Goal: Task Accomplishment & Management: Manage account settings

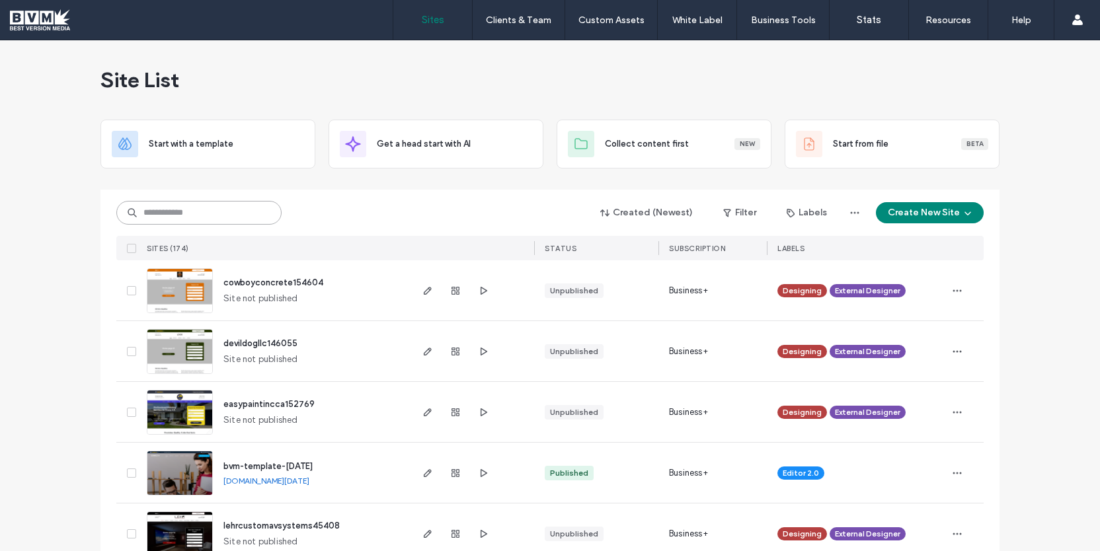
click at [248, 208] on input at bounding box center [198, 213] width 165 height 24
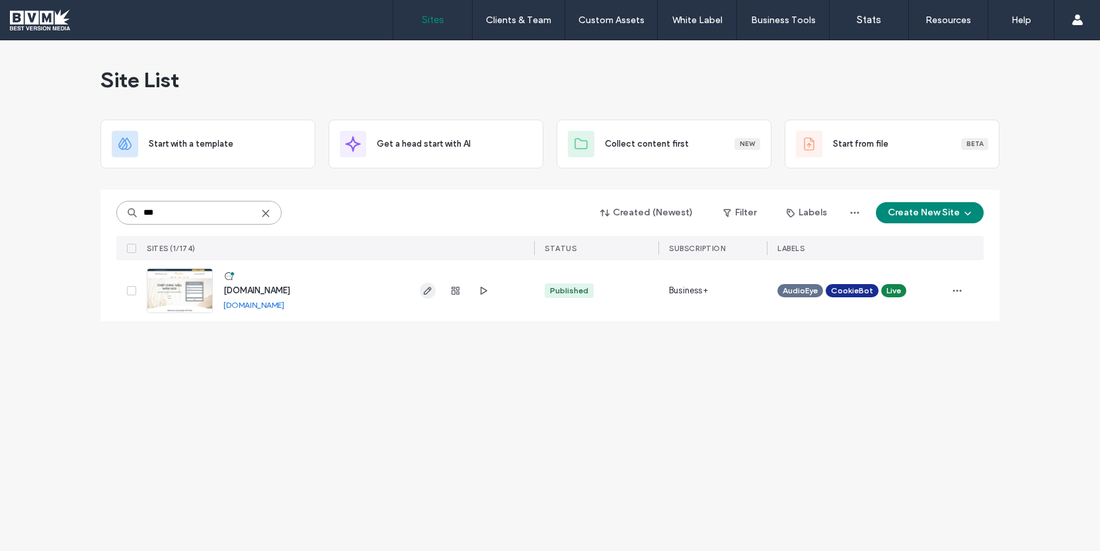
type input "***"
click at [422, 286] on icon "button" at bounding box center [427, 291] width 11 height 11
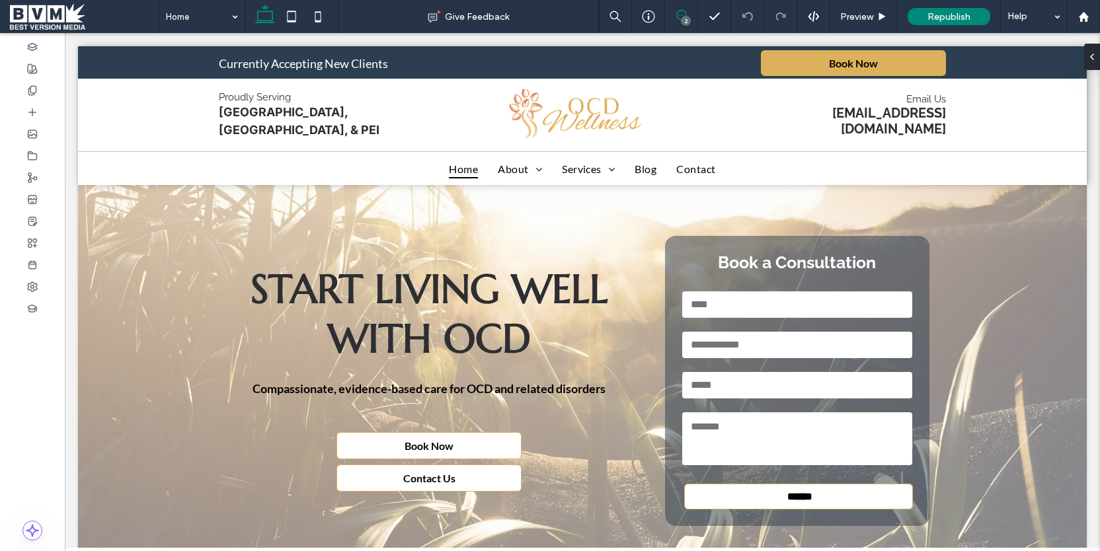
click at [681, 15] on use at bounding box center [681, 15] width 11 height 11
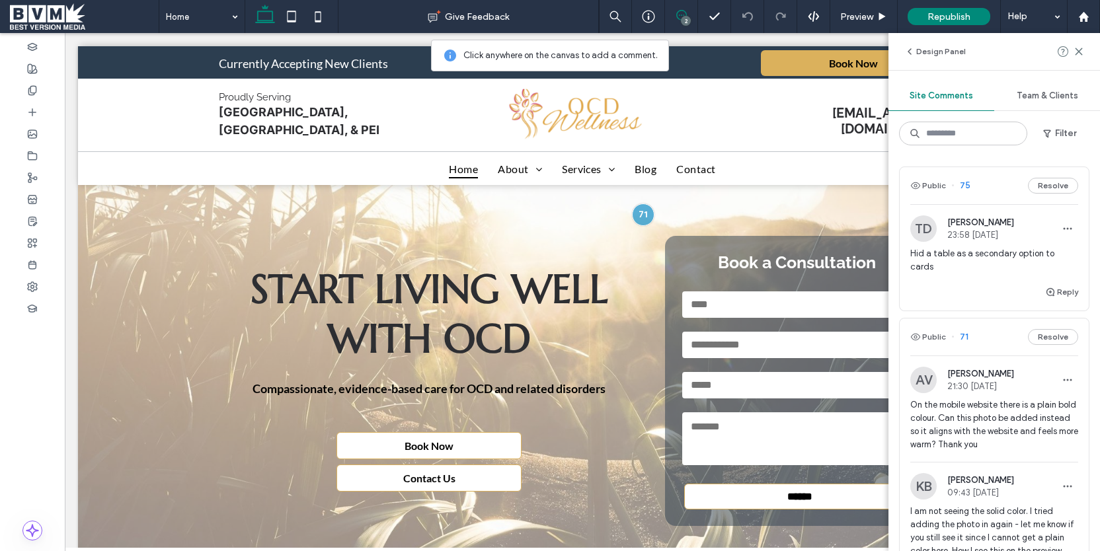
click at [969, 284] on div "Reply" at bounding box center [993, 297] width 189 height 26
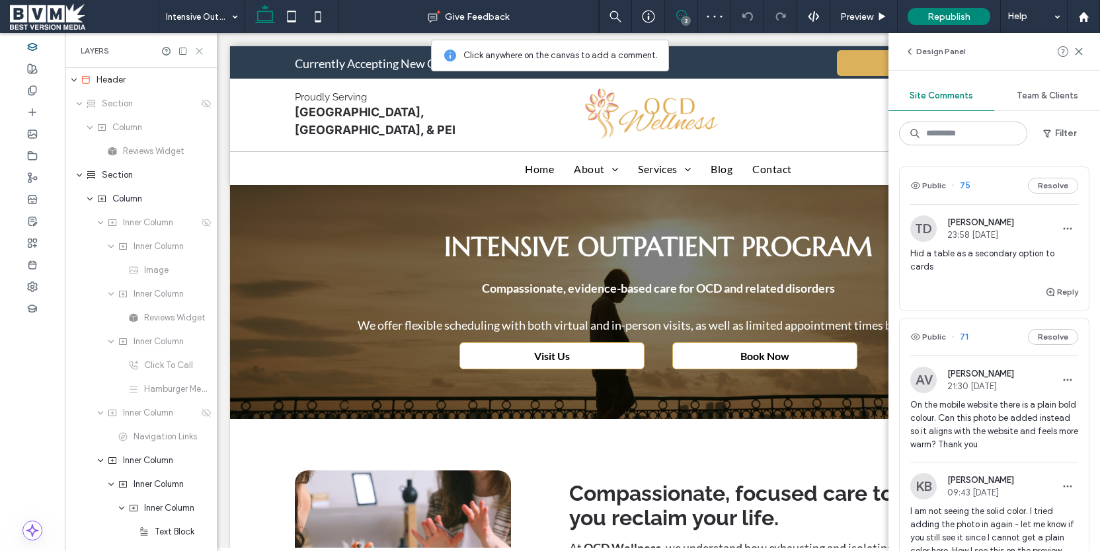
drag, startPoint x: 201, startPoint y: 50, endPoint x: 30, endPoint y: 20, distance: 173.9
click at [201, 50] on icon at bounding box center [199, 51] width 10 height 10
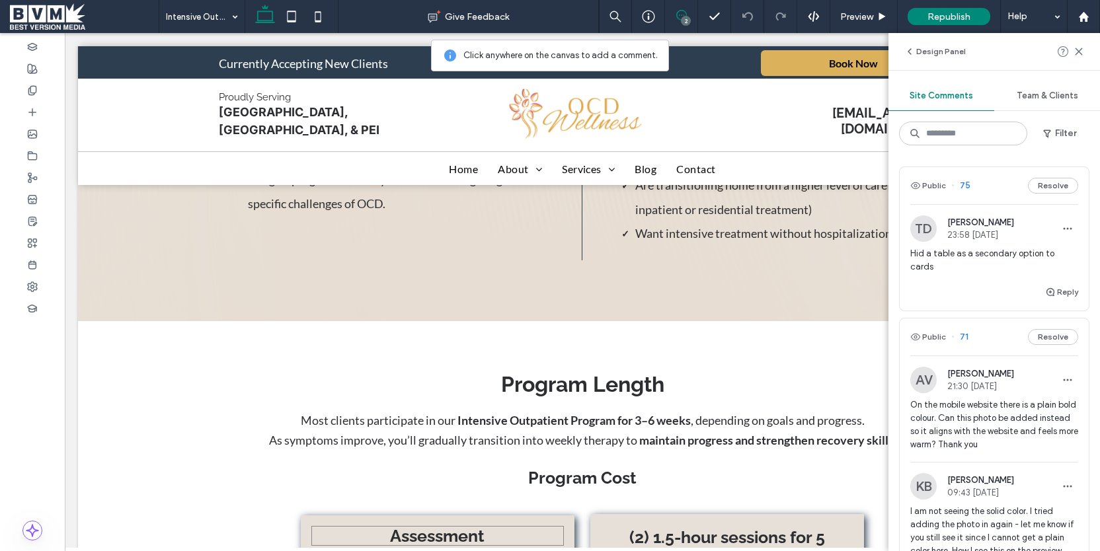
scroll to position [1158, 0]
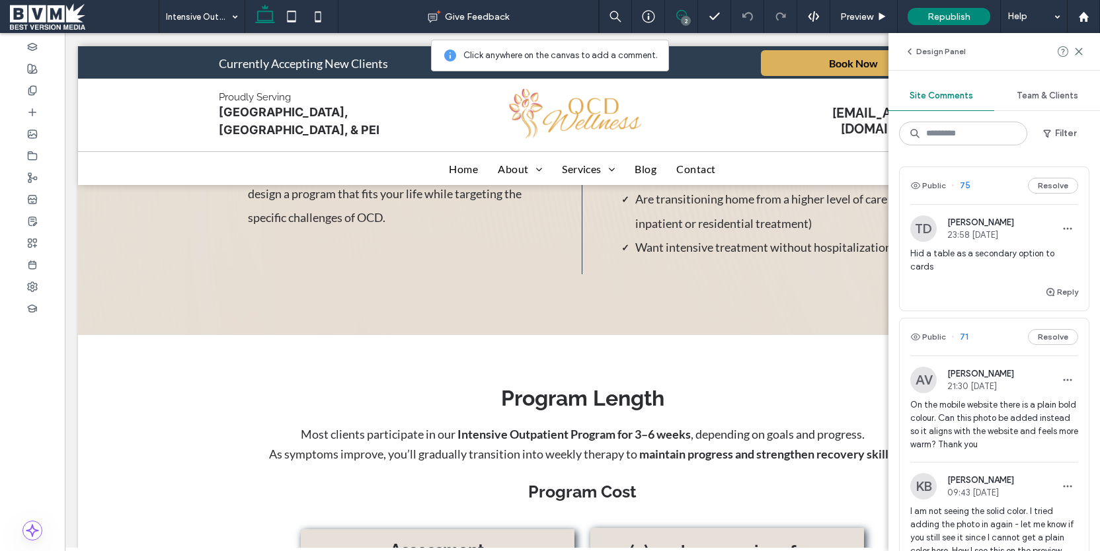
click at [1011, 254] on span "Hid a table as a secondary option to cards" at bounding box center [994, 260] width 168 height 26
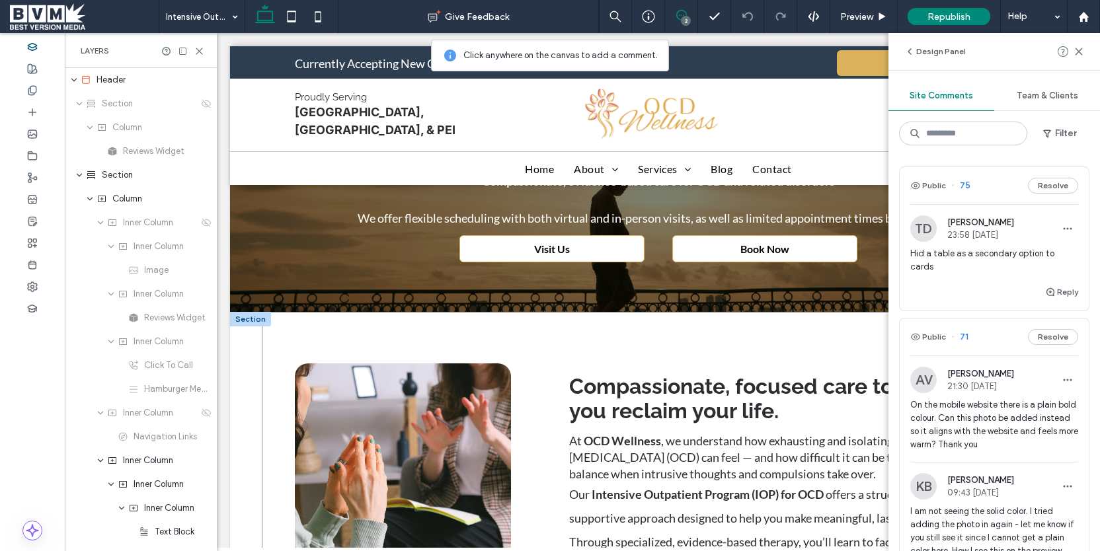
scroll to position [0, 0]
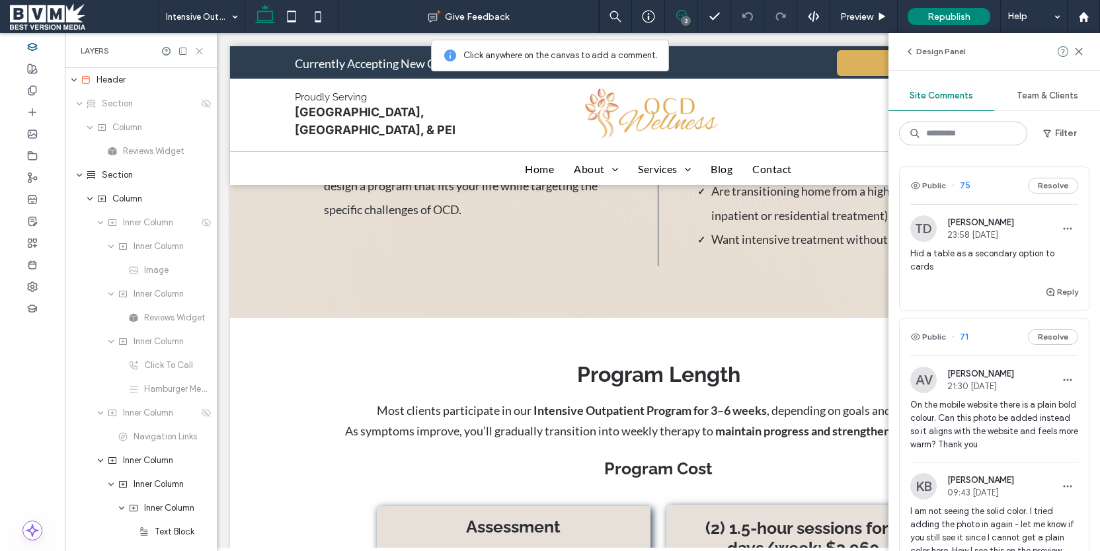
click at [200, 50] on use at bounding box center [199, 51] width 6 height 6
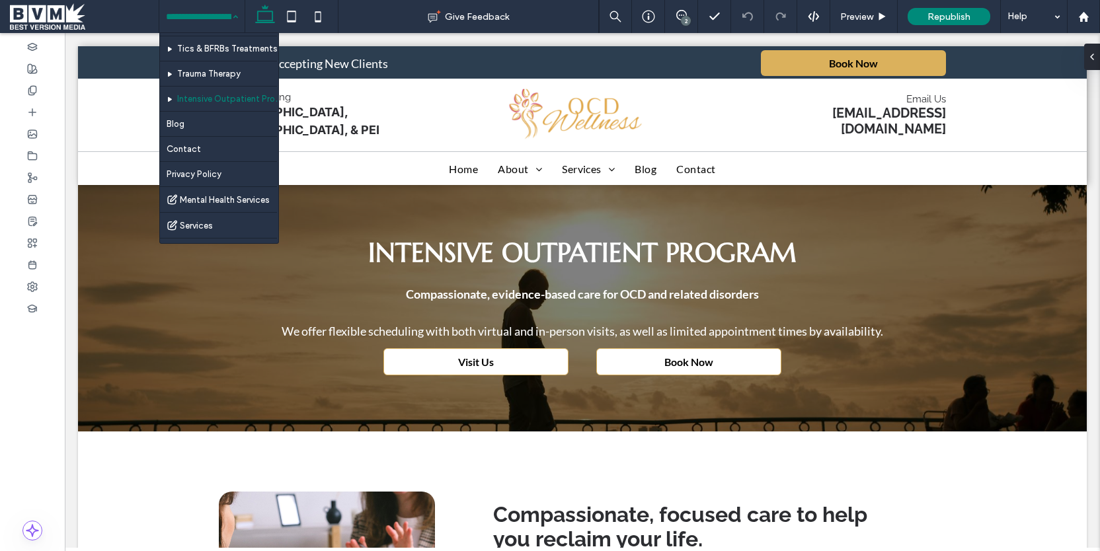
scroll to position [149, 0]
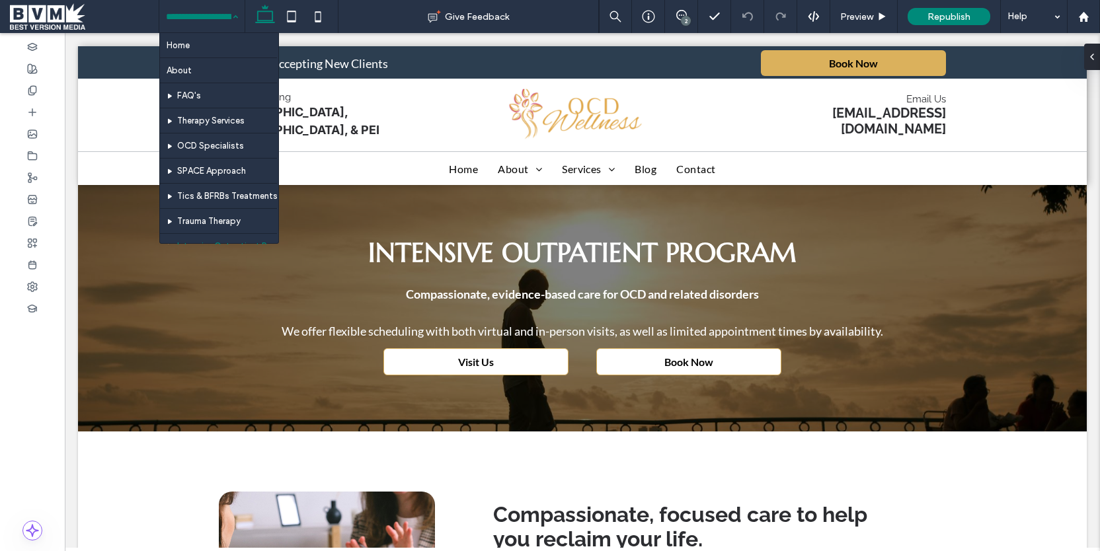
click at [49, 22] on span at bounding box center [84, 16] width 149 height 26
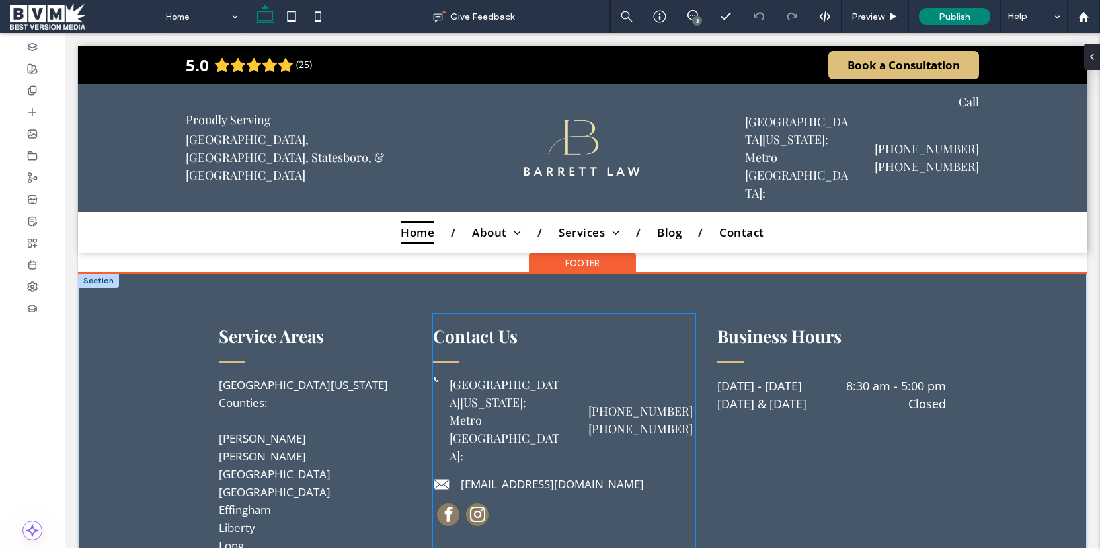
scroll to position [3892, 0]
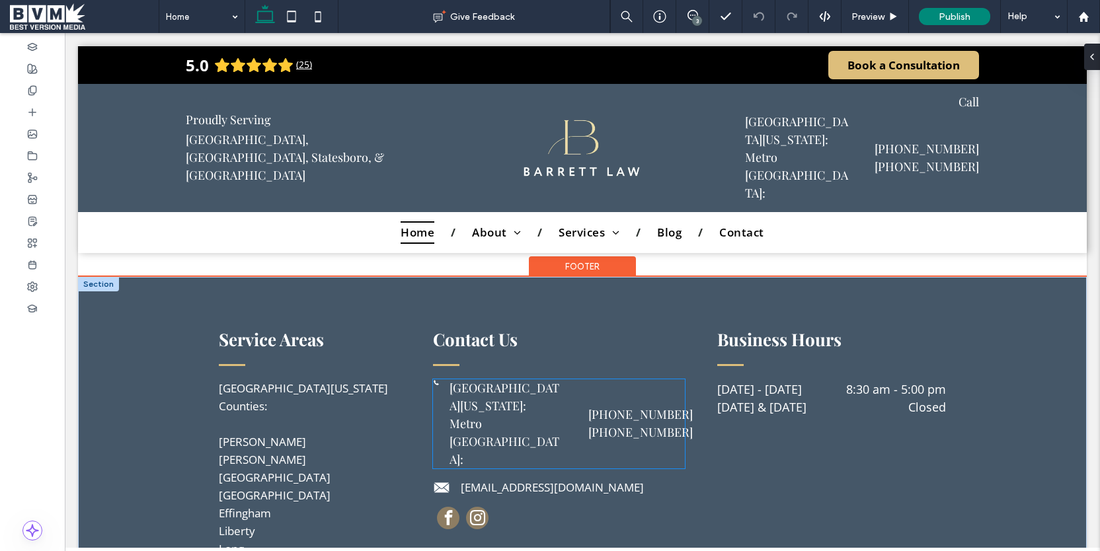
click at [501, 416] on span "Metro Atlanta:" at bounding box center [504, 442] width 110 height 52
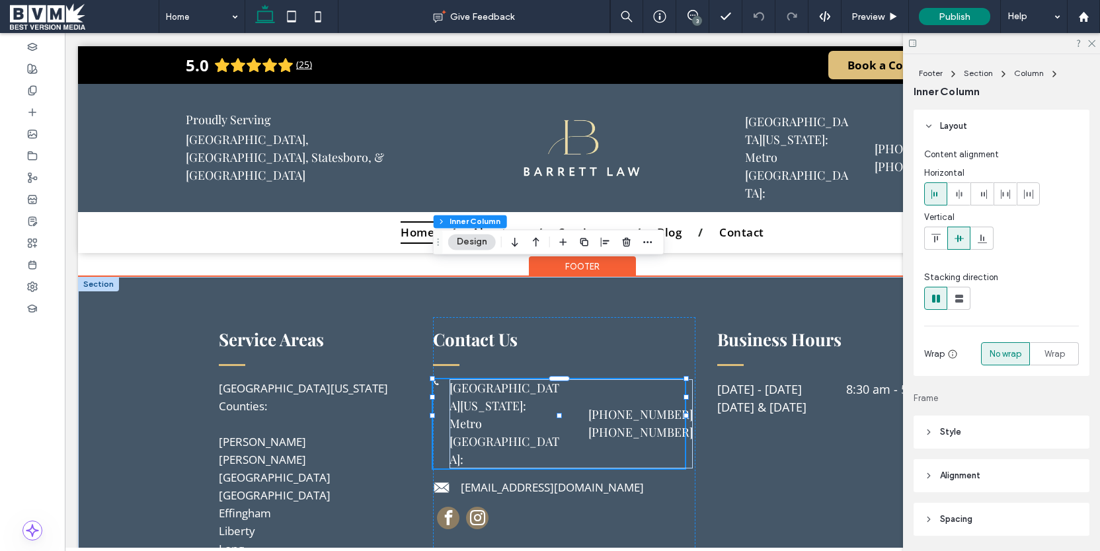
click at [438, 379] on div "Southeast Georgia: Metro Atlanta: 912-428-5599 470-887-5922" at bounding box center [559, 423] width 252 height 89
click at [451, 379] on div "Southeast Georgia: Metro Atlanta: 912-428-5599 470-887-5922" at bounding box center [559, 423] width 252 height 89
click at [443, 379] on div "Southeast Georgia: Metro Atlanta: 912-428-5599 470-887-5922" at bounding box center [559, 423] width 252 height 89
click at [448, 379] on div "Southeast Georgia: Metro Atlanta: 912-428-5599 470-887-5922" at bounding box center [559, 423] width 252 height 89
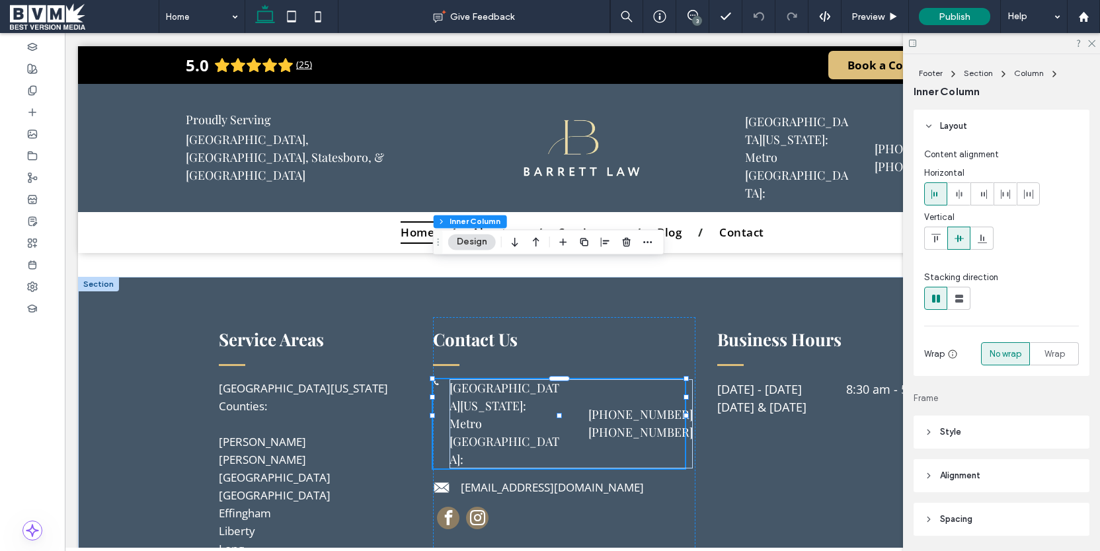
click at [959, 235] on icon at bounding box center [959, 238] width 11 height 11
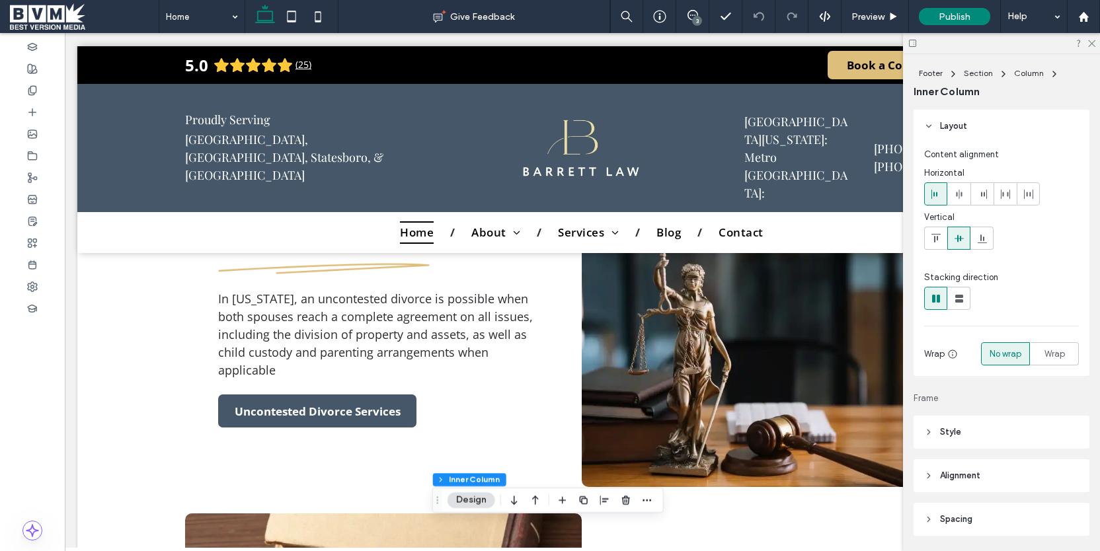
scroll to position [1566, 0]
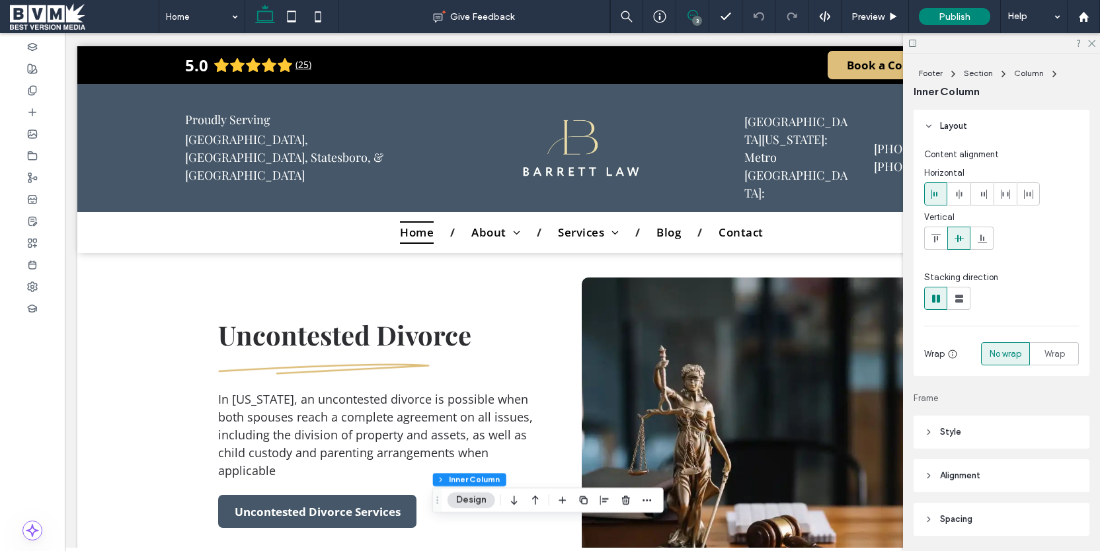
click at [691, 13] on icon at bounding box center [692, 15] width 11 height 11
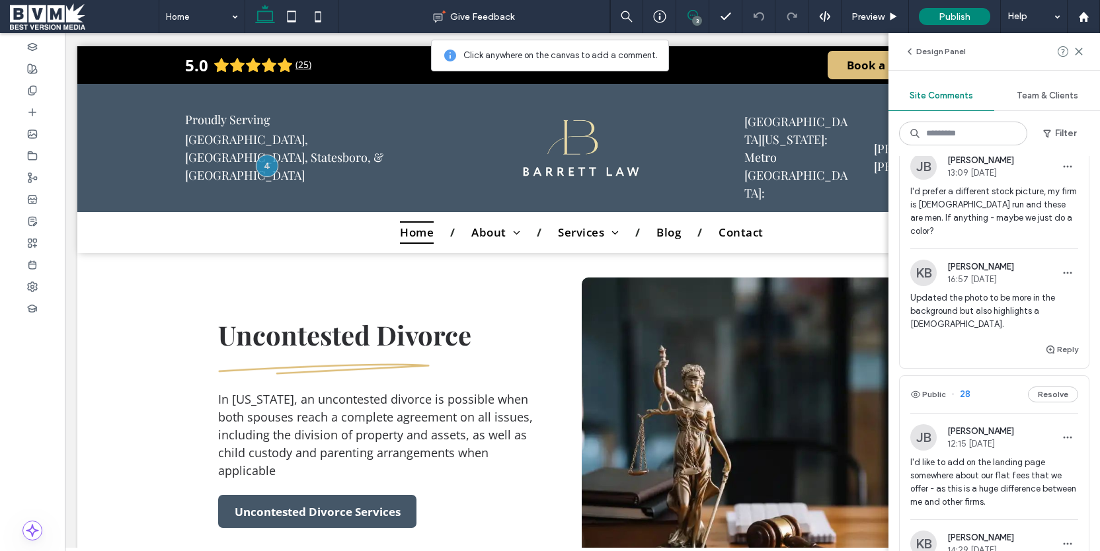
scroll to position [66, 0]
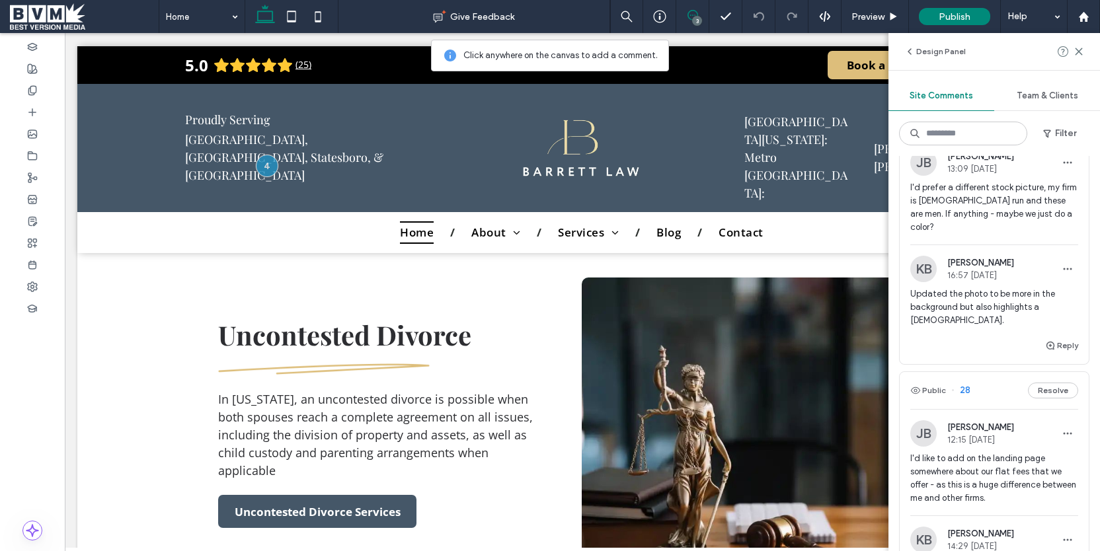
click at [1014, 338] on div "Reply" at bounding box center [993, 351] width 189 height 26
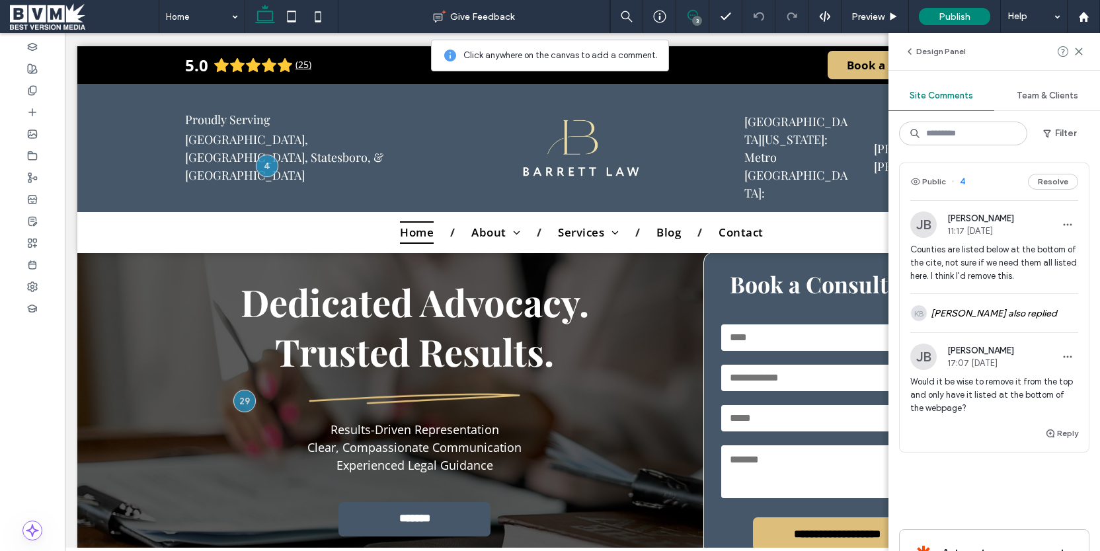
scroll to position [534, 0]
click at [1007, 424] on div "Reply" at bounding box center [993, 437] width 189 height 26
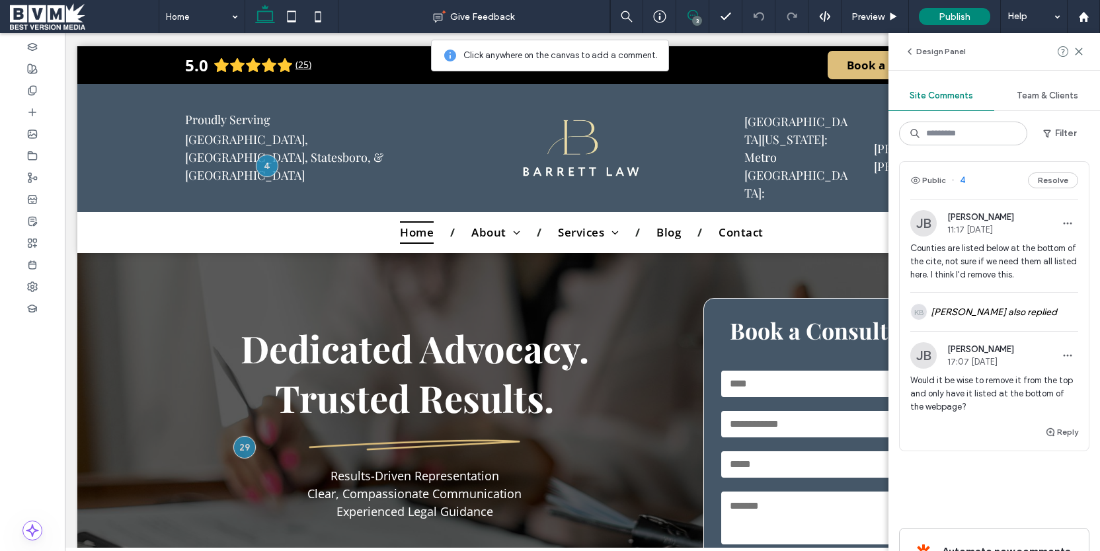
scroll to position [0, 0]
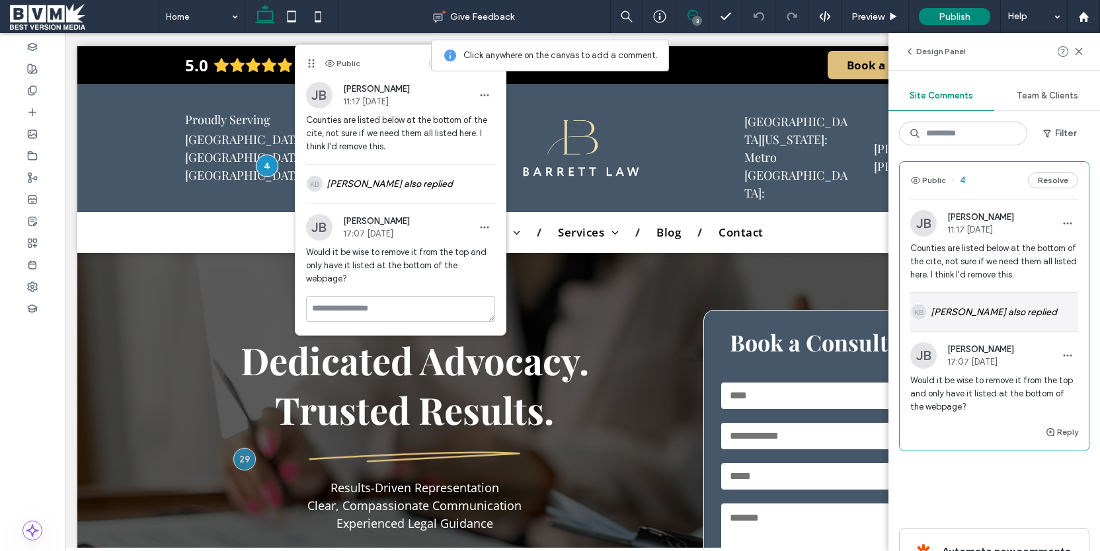
click at [1024, 293] on div "KB KC Brady also replied" at bounding box center [994, 312] width 168 height 38
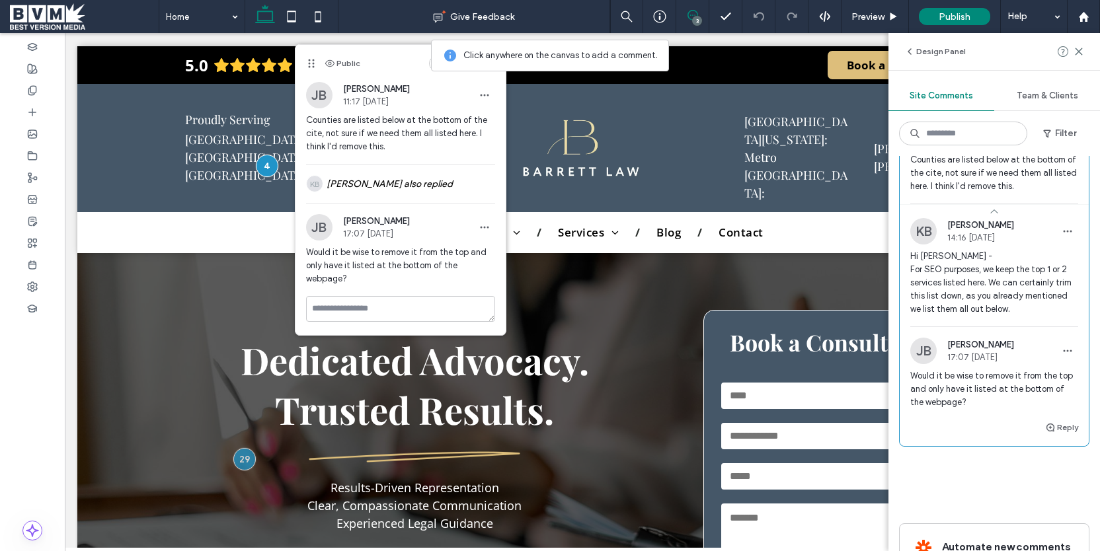
scroll to position [627, 0]
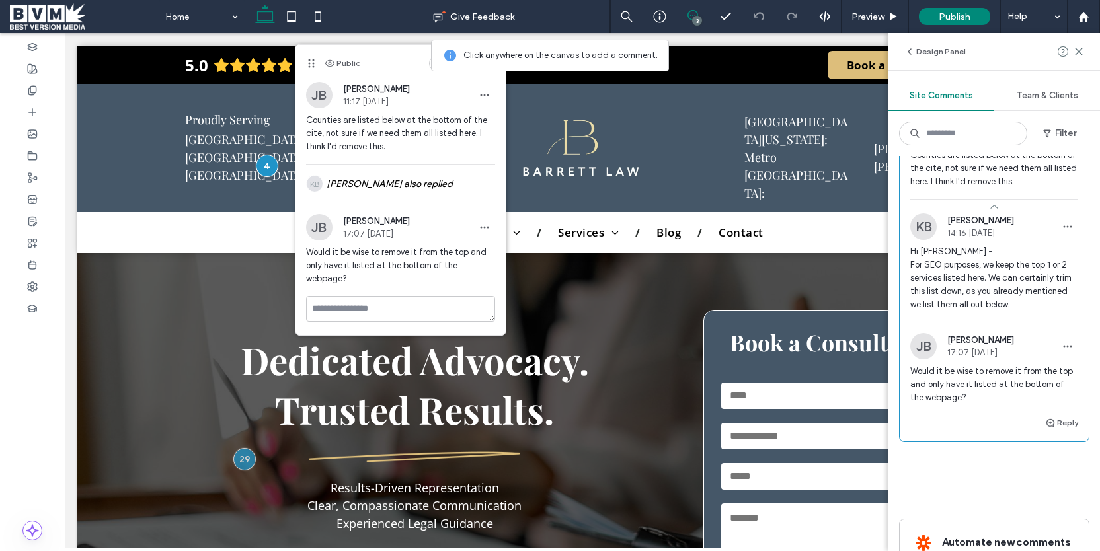
click at [974, 381] on div "Would it be wise to remove it from the top and only have it listed at the botto…" at bounding box center [994, 390] width 168 height 50
click at [1053, 418] on use "button" at bounding box center [1050, 422] width 8 height 8
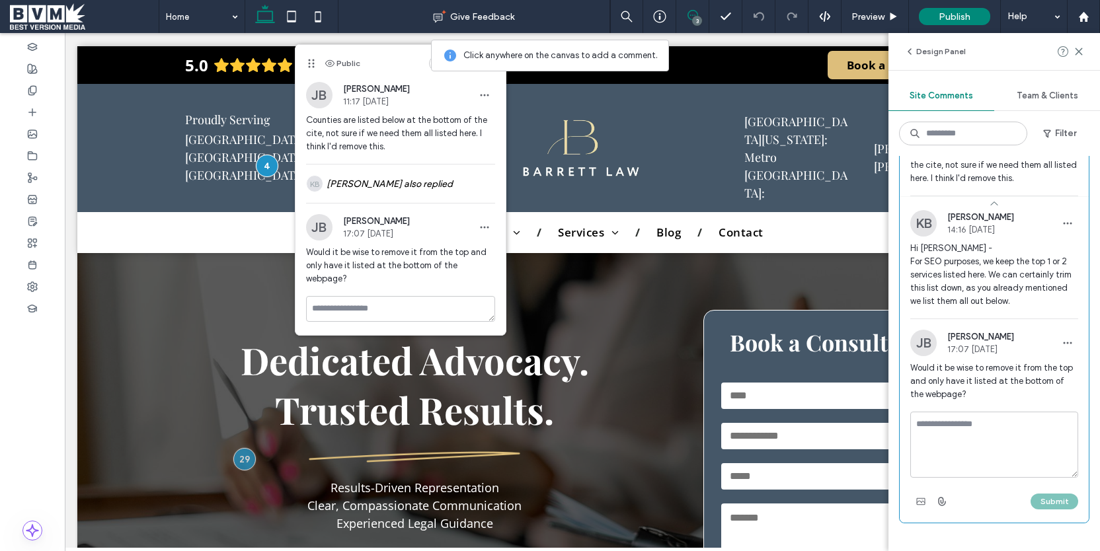
click at [933, 412] on textarea at bounding box center [994, 445] width 168 height 66
type textarea "*"
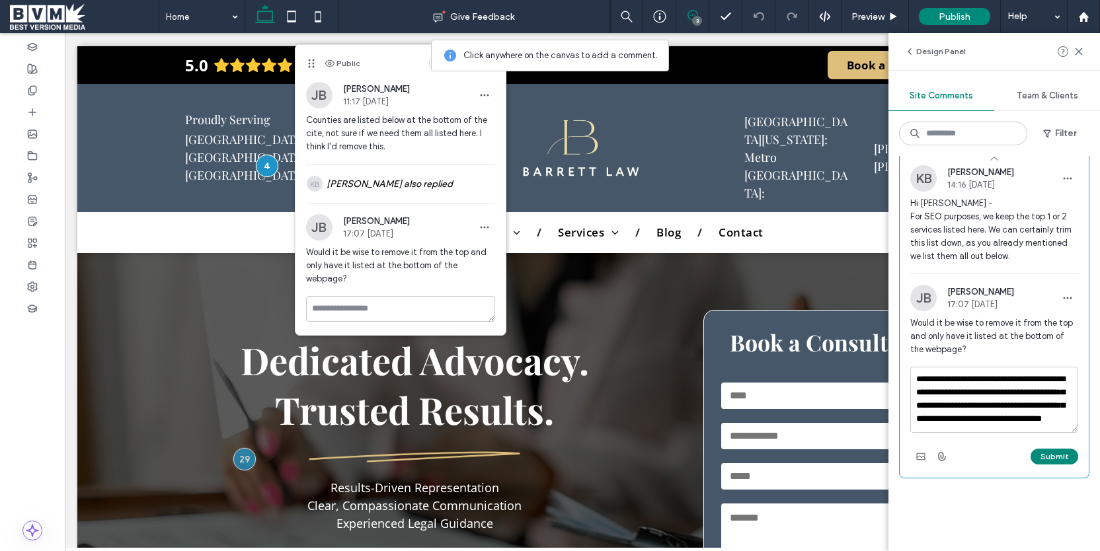
scroll to position [12, 0]
click at [1058, 395] on textarea "**********" at bounding box center [994, 400] width 168 height 66
type textarea "**********"
click at [1061, 449] on button "Submit" at bounding box center [1054, 457] width 48 height 16
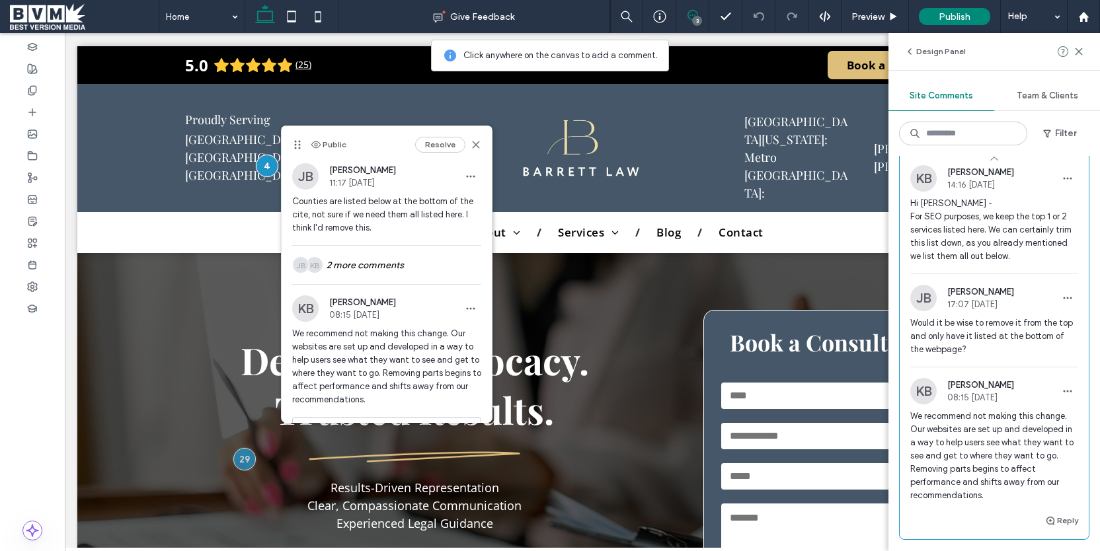
drag, startPoint x: 307, startPoint y: 93, endPoint x: 298, endPoint y: 156, distance: 63.4
click at [298, 149] on use at bounding box center [297, 145] width 6 height 9
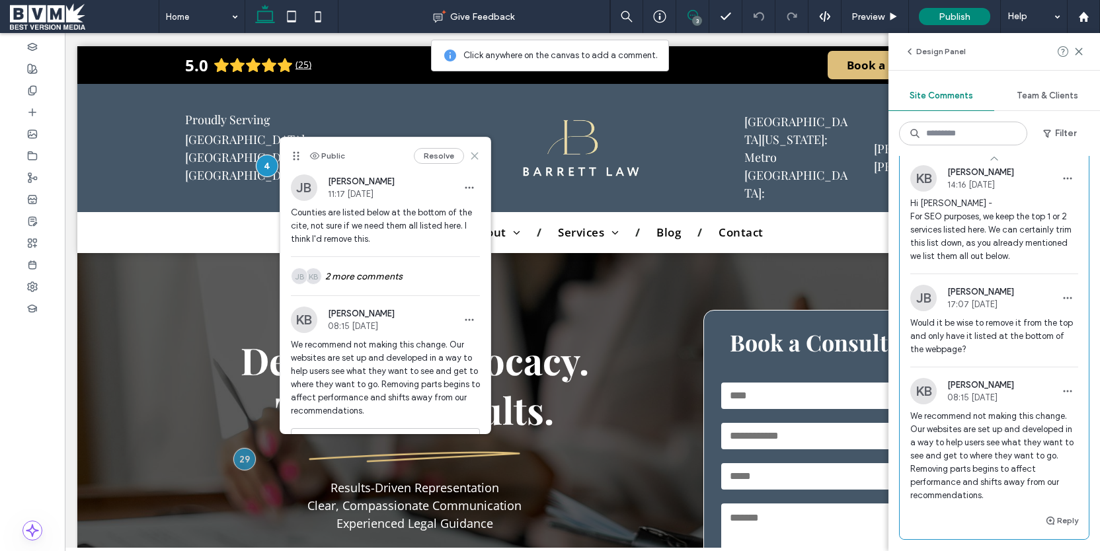
drag, startPoint x: 471, startPoint y: 153, endPoint x: 366, endPoint y: 206, distance: 117.3
click at [471, 153] on use at bounding box center [474, 156] width 6 height 6
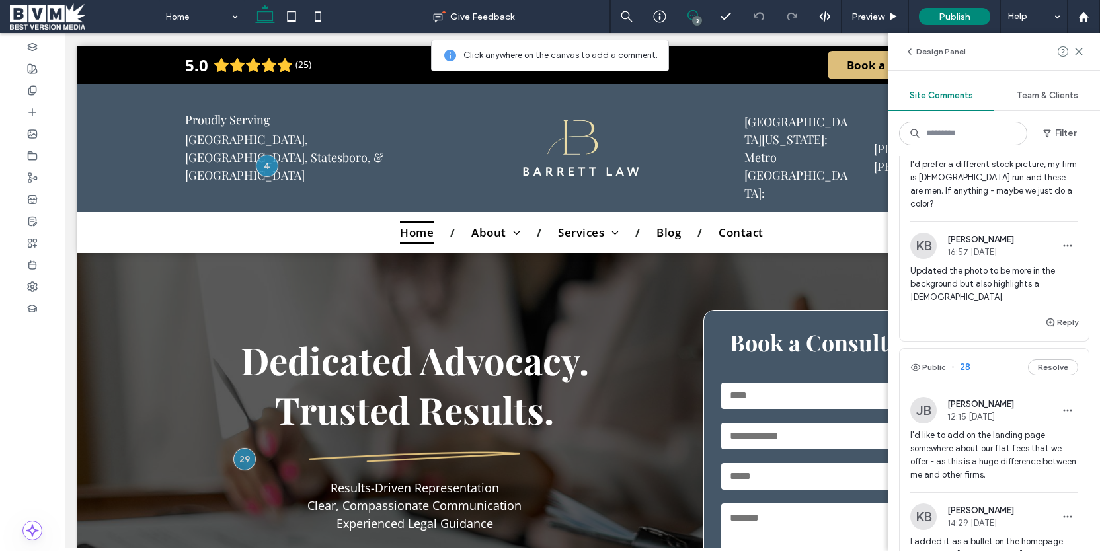
scroll to position [0, 0]
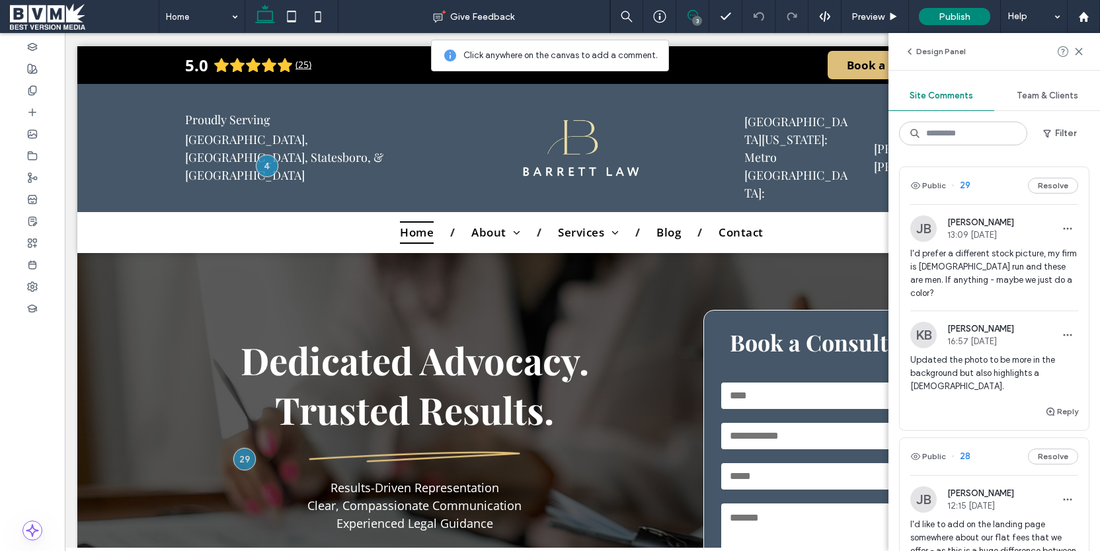
click at [1016, 356] on span "Updated the photo to be more in the background but also highlights a female." at bounding box center [994, 374] width 168 height 40
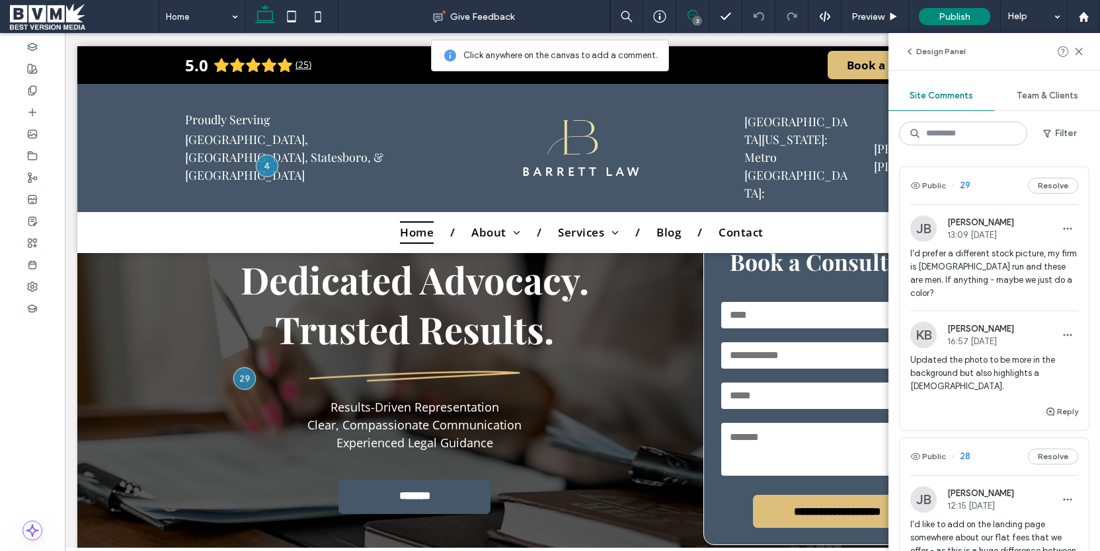
scroll to position [95, 0]
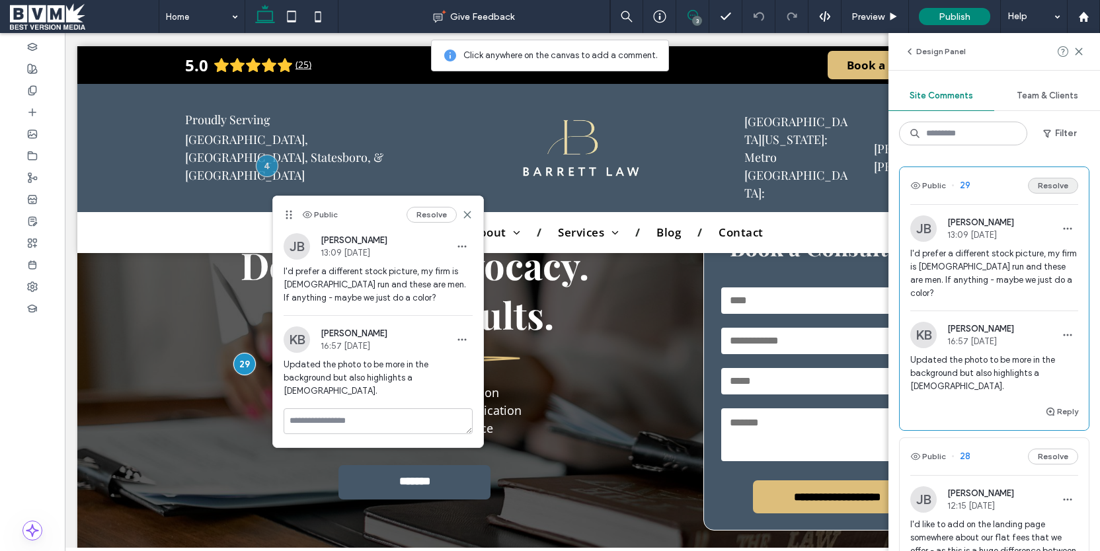
click at [1055, 182] on button "Resolve" at bounding box center [1053, 186] width 50 height 16
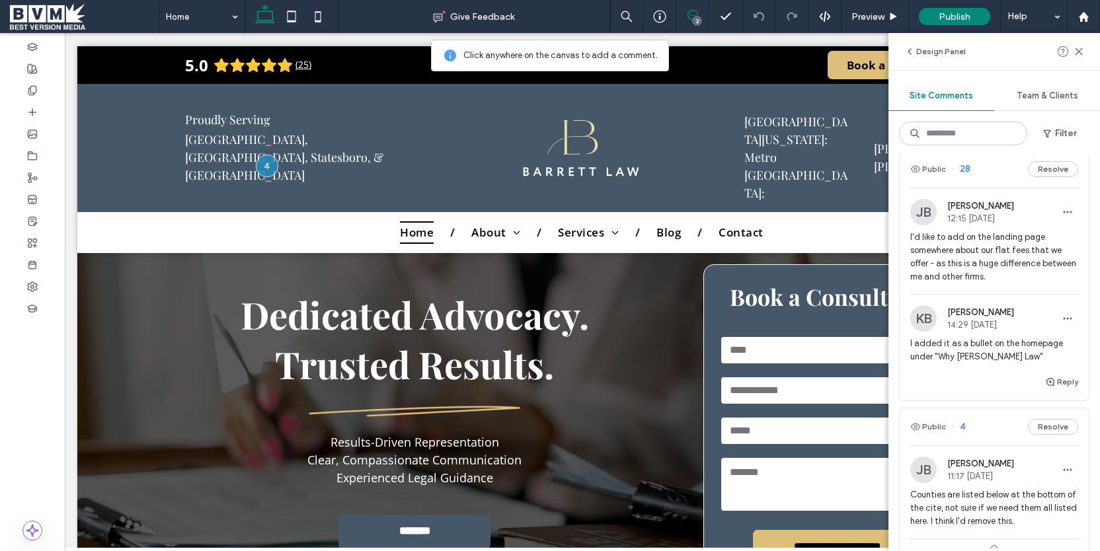
scroll to position [0, 0]
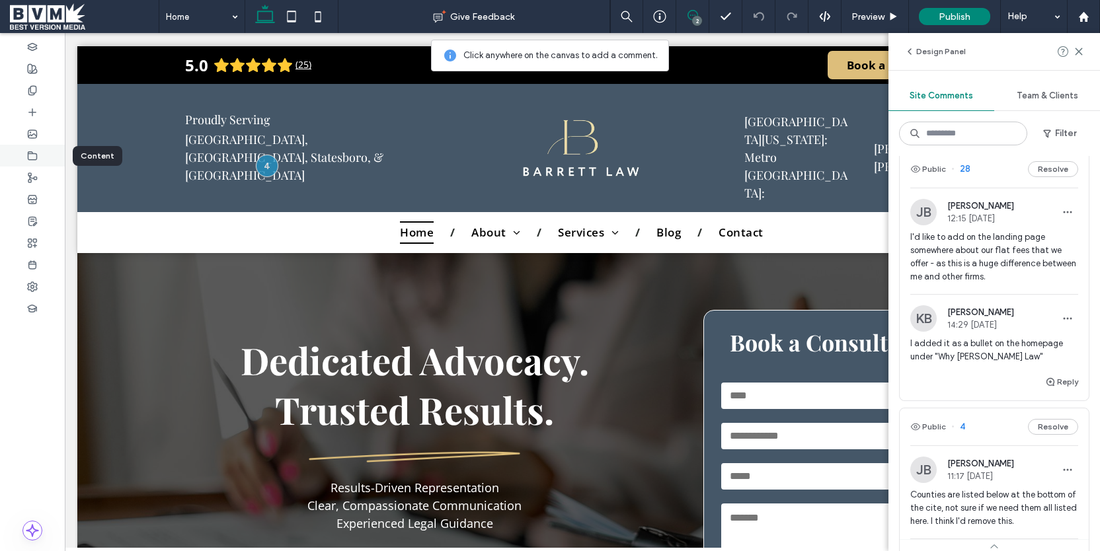
click at [36, 155] on use at bounding box center [32, 155] width 9 height 8
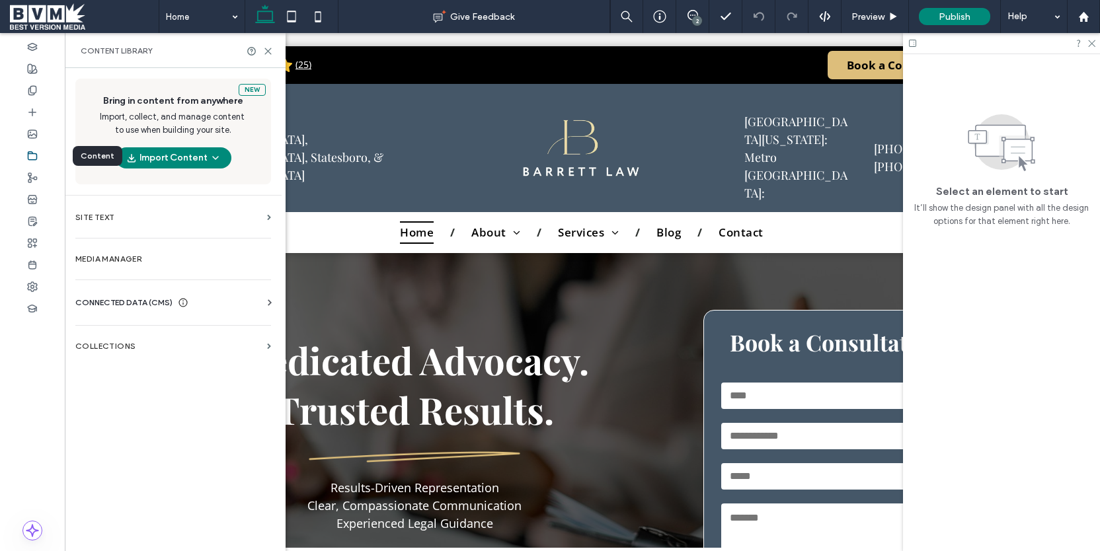
click at [41, 150] on div at bounding box center [32, 156] width 65 height 22
click at [113, 292] on div "CONNECTED DATA (CMS) Business Info Business Text Business Images Find and Repla…" at bounding box center [173, 303] width 217 height 34
click at [114, 299] on span "CONNECTED DATA (CMS)" at bounding box center [123, 302] width 97 height 13
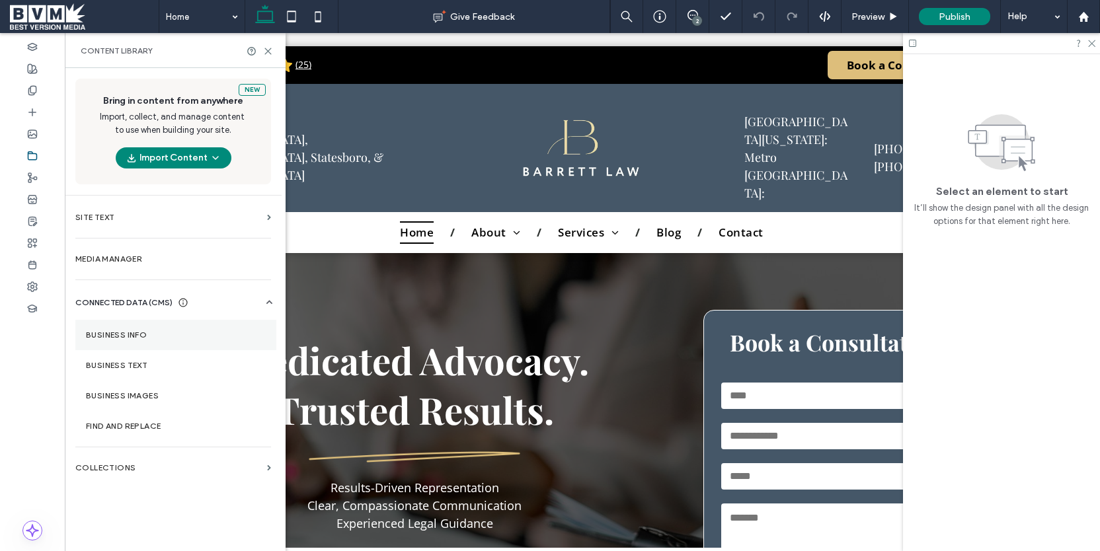
click at [143, 339] on label "Business Info" at bounding box center [176, 334] width 180 height 9
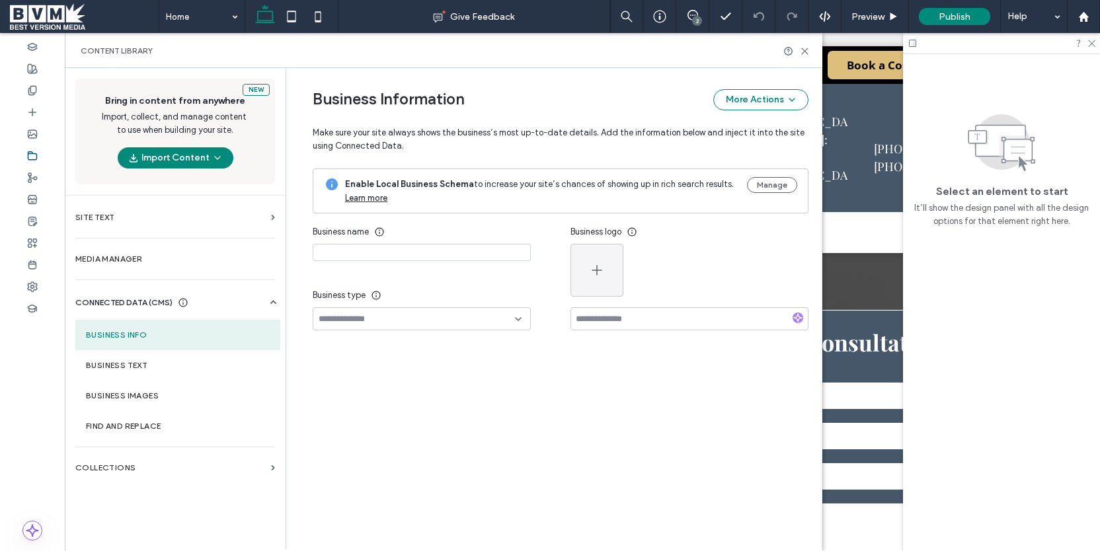
type input "**********"
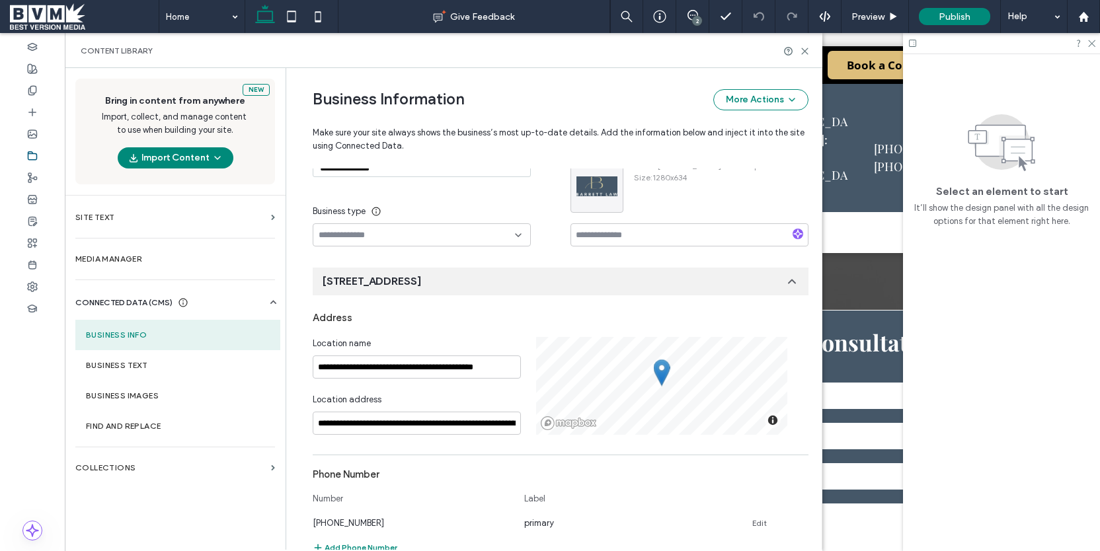
scroll to position [227, 0]
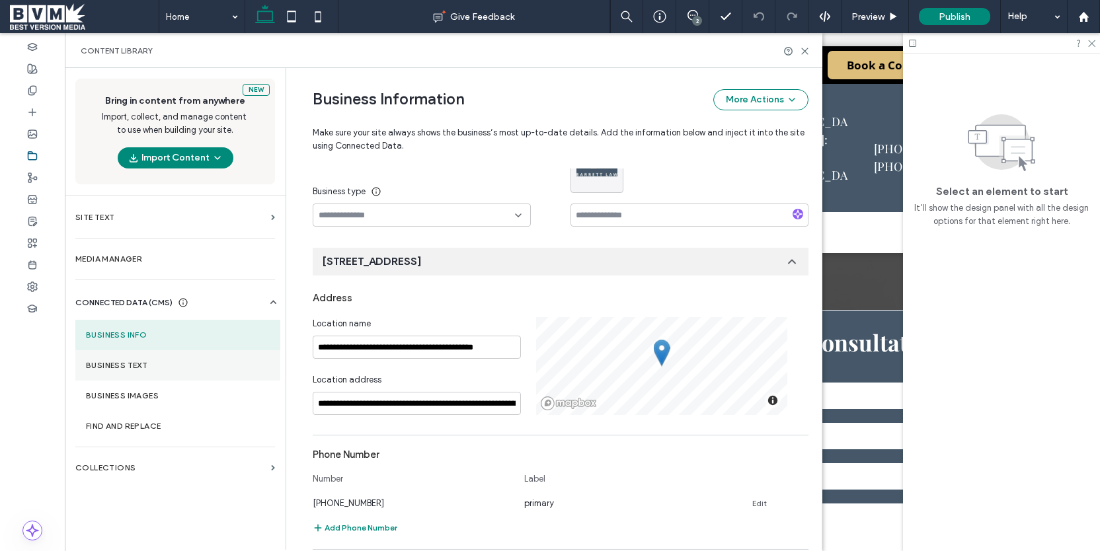
click at [189, 364] on label "Business Text" at bounding box center [178, 365] width 184 height 9
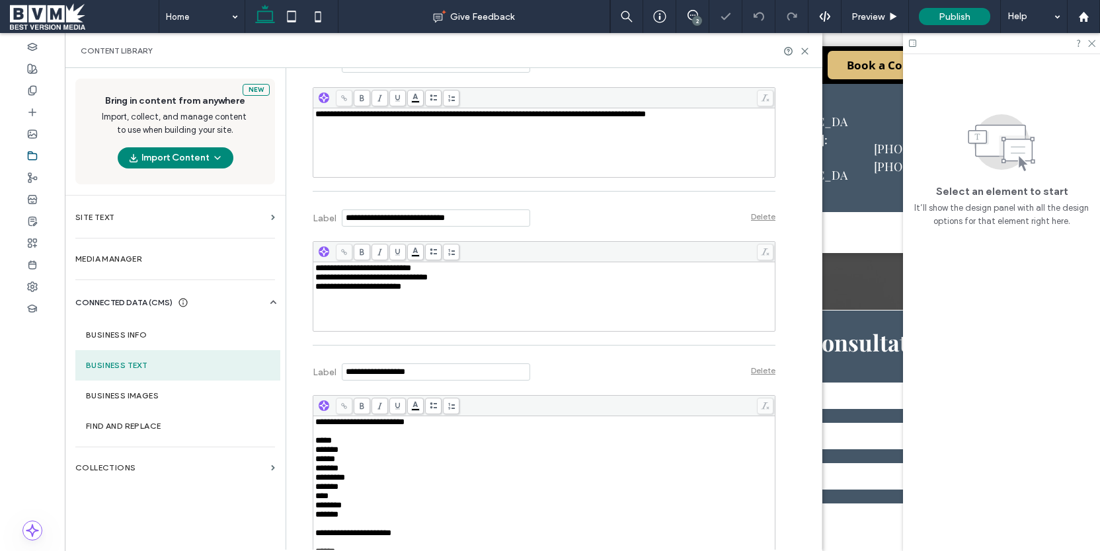
scroll to position [599, 0]
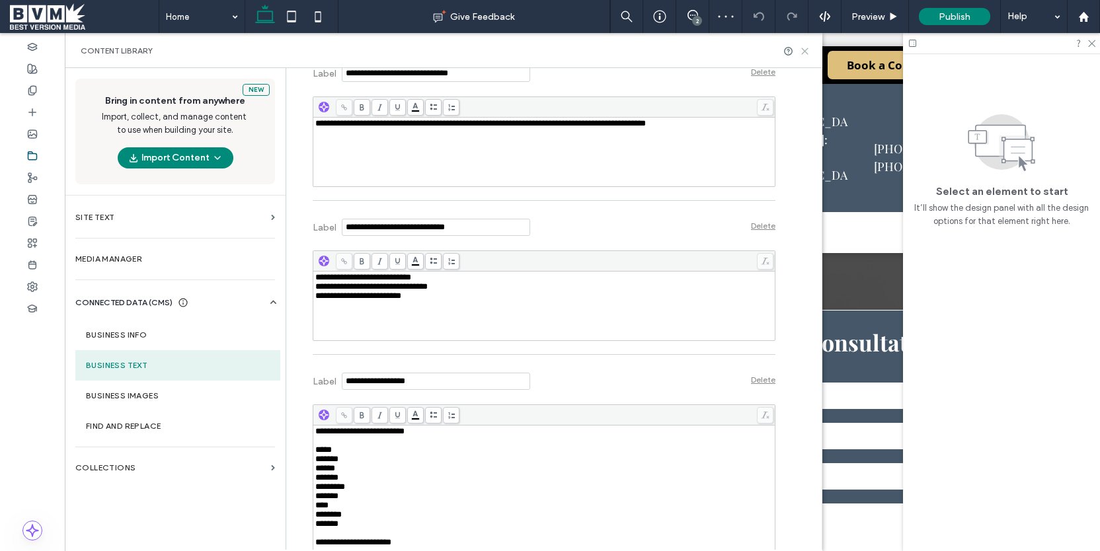
click at [808, 51] on icon at bounding box center [805, 51] width 10 height 10
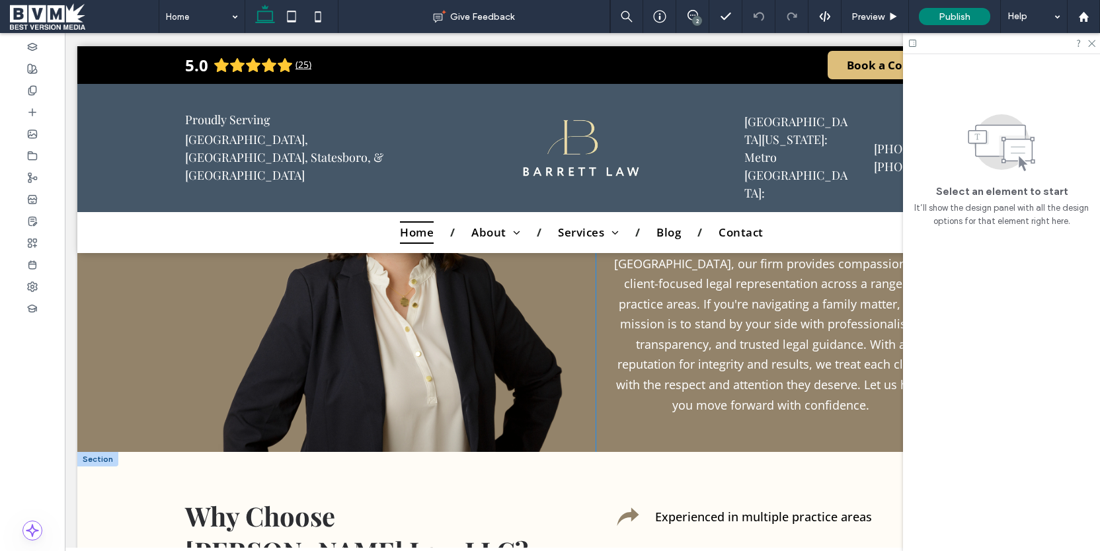
scroll to position [656, 0]
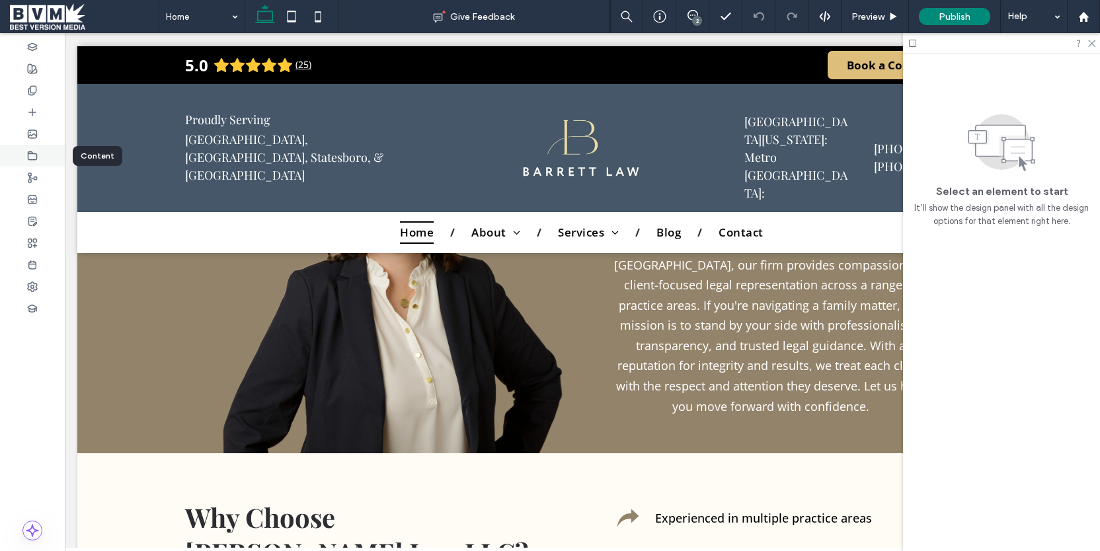
click at [46, 151] on div at bounding box center [32, 156] width 65 height 22
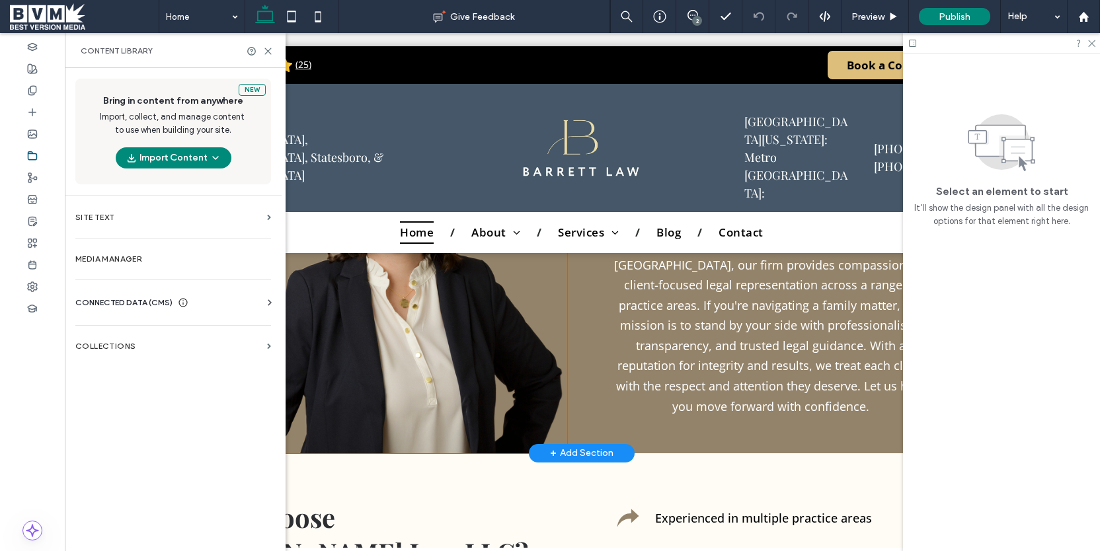
scroll to position [0, 5]
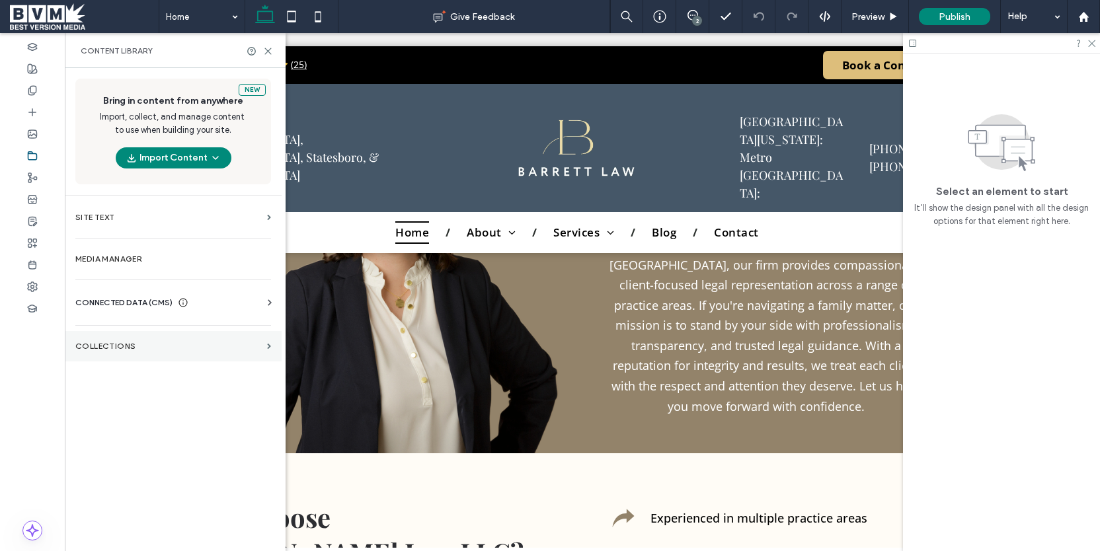
click at [122, 349] on label "Collections" at bounding box center [168, 346] width 186 height 9
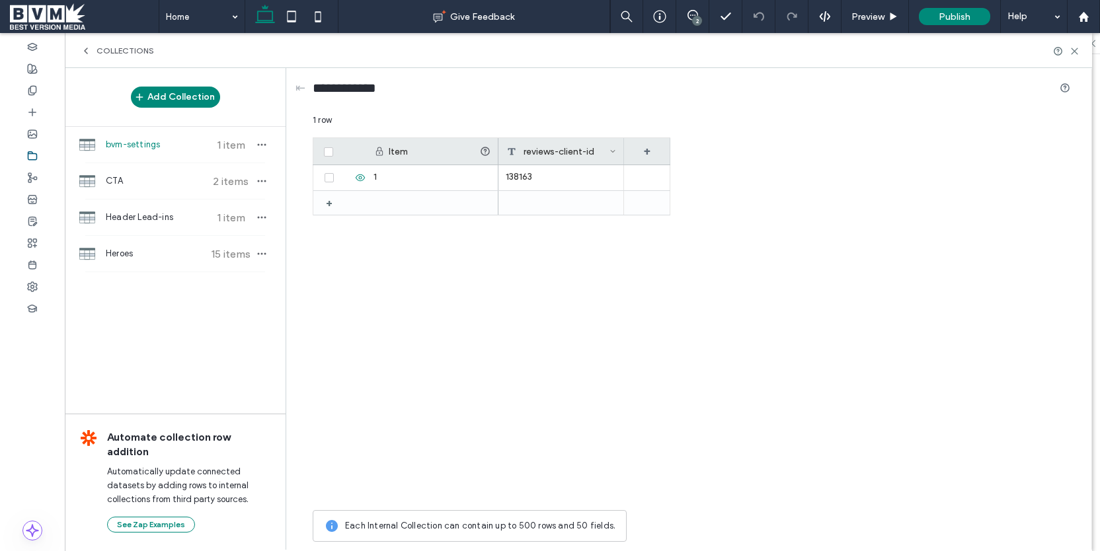
click at [104, 49] on span "Collections" at bounding box center [124, 51] width 57 height 11
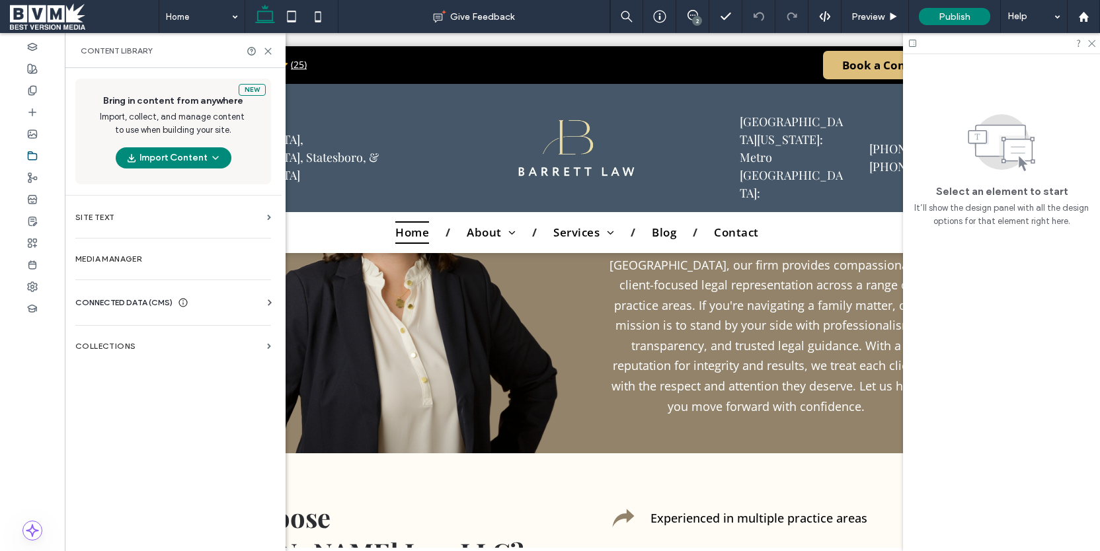
click at [122, 313] on div "Business Info Business Text Business Images Find and Replace" at bounding box center [175, 314] width 201 height 11
click at [128, 302] on span "CONNECTED DATA (CMS)" at bounding box center [123, 302] width 97 height 13
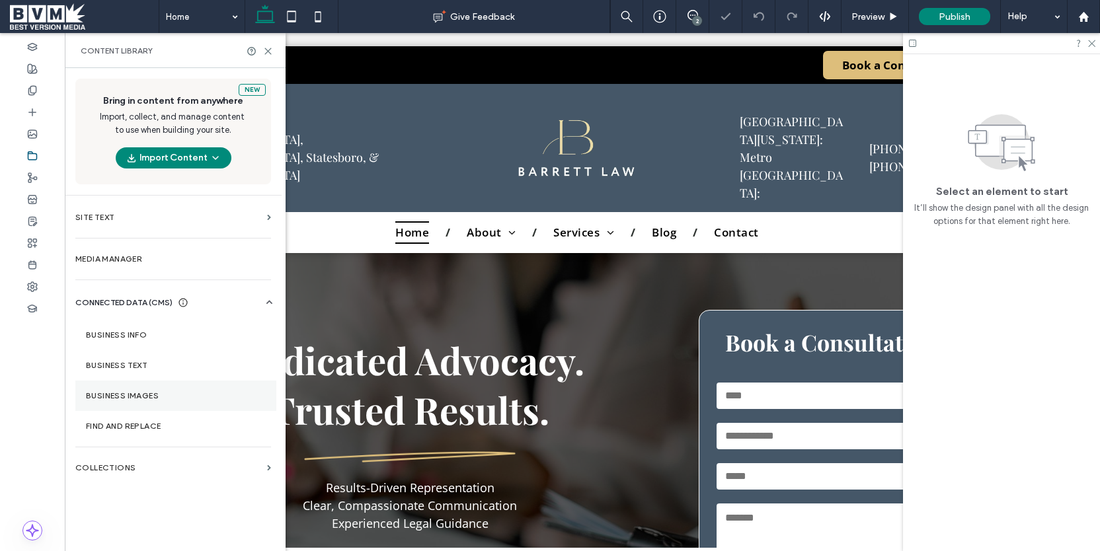
scroll to position [0, 0]
click at [137, 338] on label "Business Info" at bounding box center [176, 334] width 180 height 9
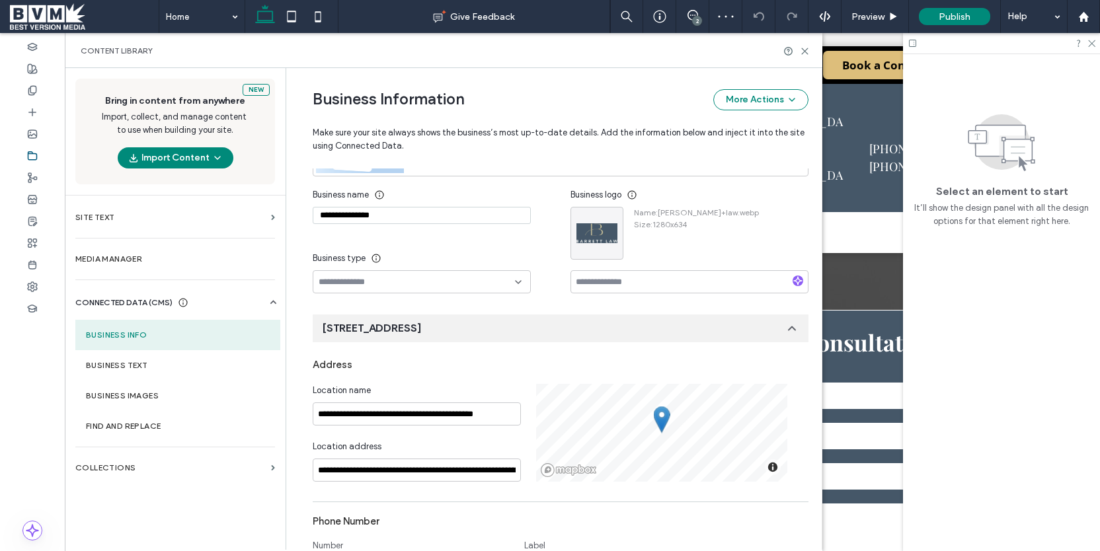
scroll to position [164, 0]
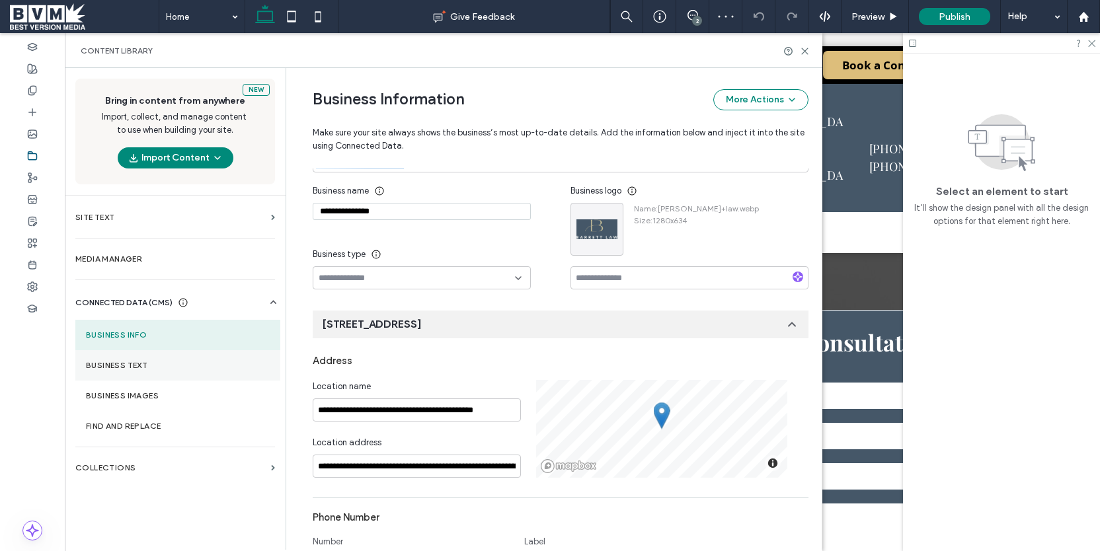
click at [131, 364] on label "Business Text" at bounding box center [178, 365] width 184 height 9
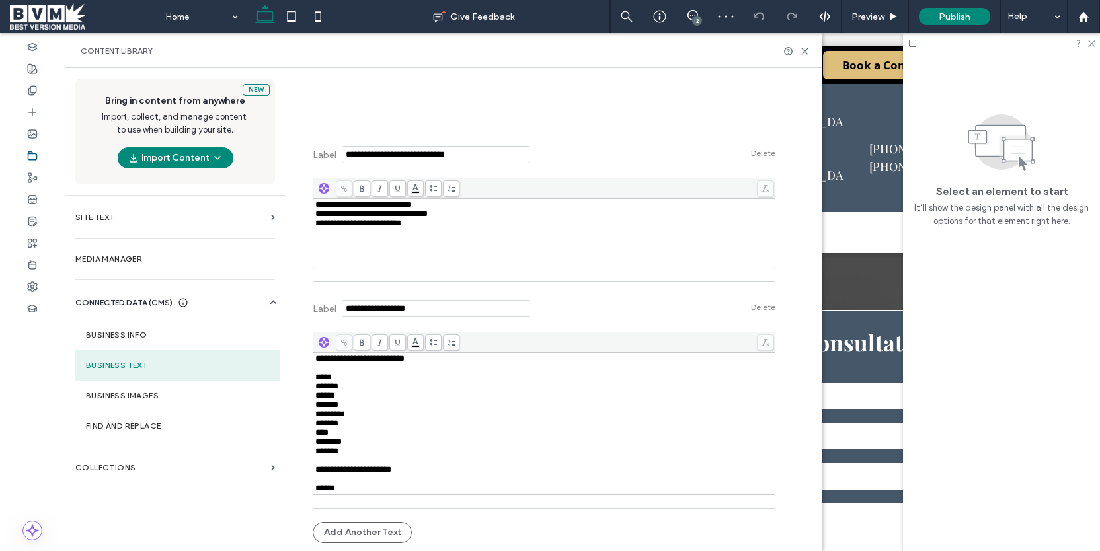
scroll to position [0, 0]
drag, startPoint x: 423, startPoint y: 213, endPoint x: 309, endPoint y: 215, distance: 114.4
click at [313, 215] on div "**********" at bounding box center [543, 233] width 461 height 69
drag, startPoint x: 381, startPoint y: 215, endPoint x: 284, endPoint y: 213, distance: 97.2
click at [286, 213] on div "**********" at bounding box center [554, 309] width 536 height 482
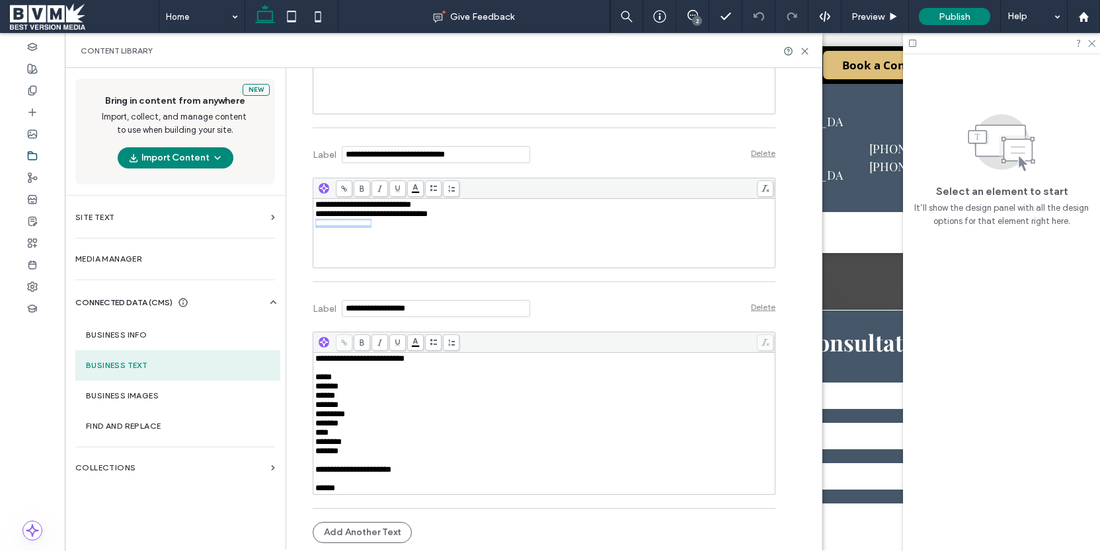
copy span "**********"
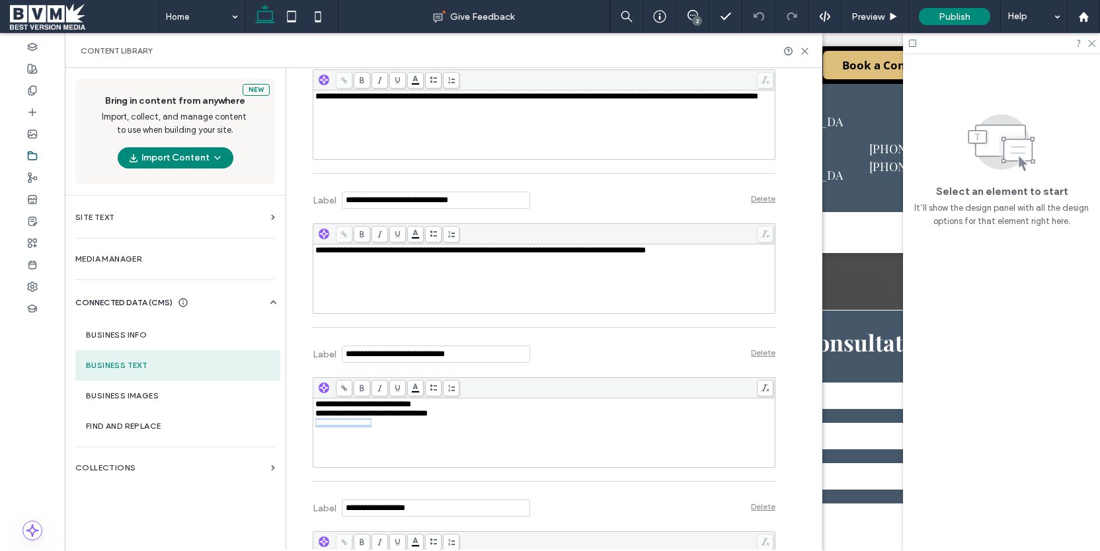
scroll to position [455, 0]
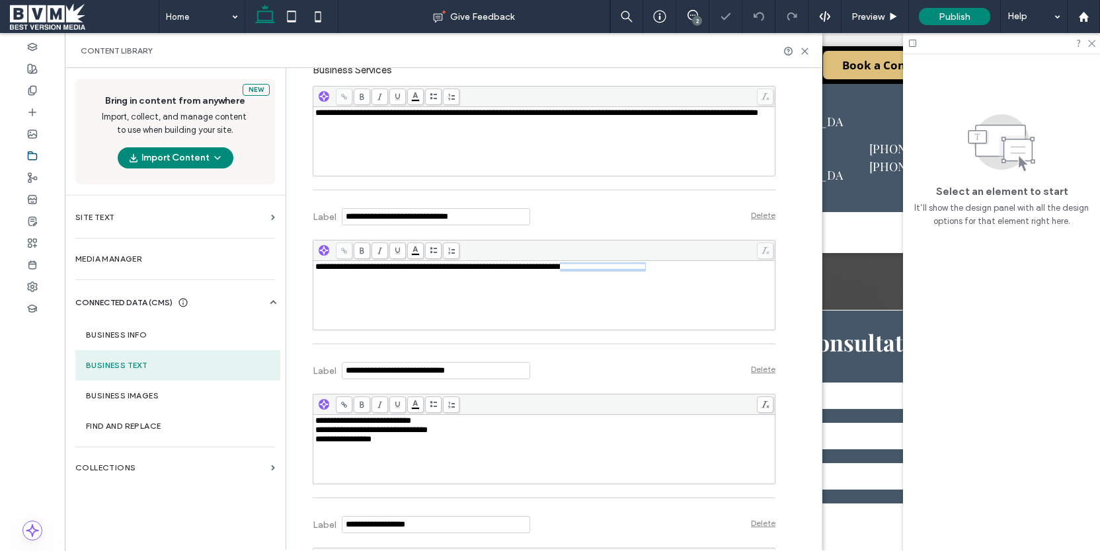
drag, startPoint x: 730, startPoint y: 267, endPoint x: 614, endPoint y: 264, distance: 115.7
click at [614, 264] on div "**********" at bounding box center [544, 285] width 463 height 91
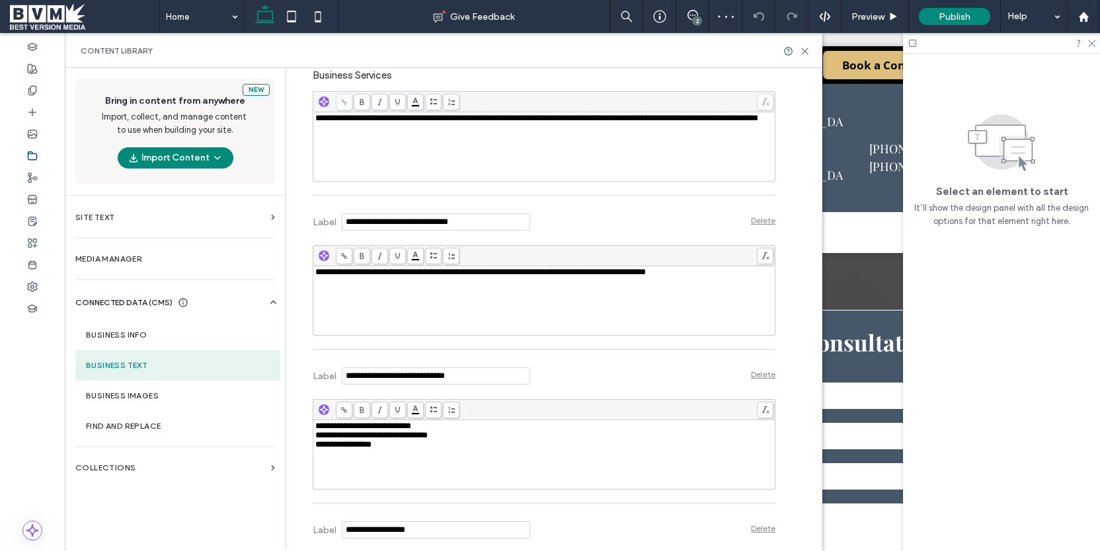
drag, startPoint x: 716, startPoint y: 273, endPoint x: 725, endPoint y: 272, distance: 8.6
click at [646, 273] on span "**********" at bounding box center [480, 272] width 330 height 9
drag, startPoint x: 710, startPoint y: 271, endPoint x: 615, endPoint y: 270, distance: 94.5
click at [615, 270] on div "**********" at bounding box center [544, 272] width 458 height 9
click at [710, 285] on div "**********" at bounding box center [544, 301] width 458 height 66
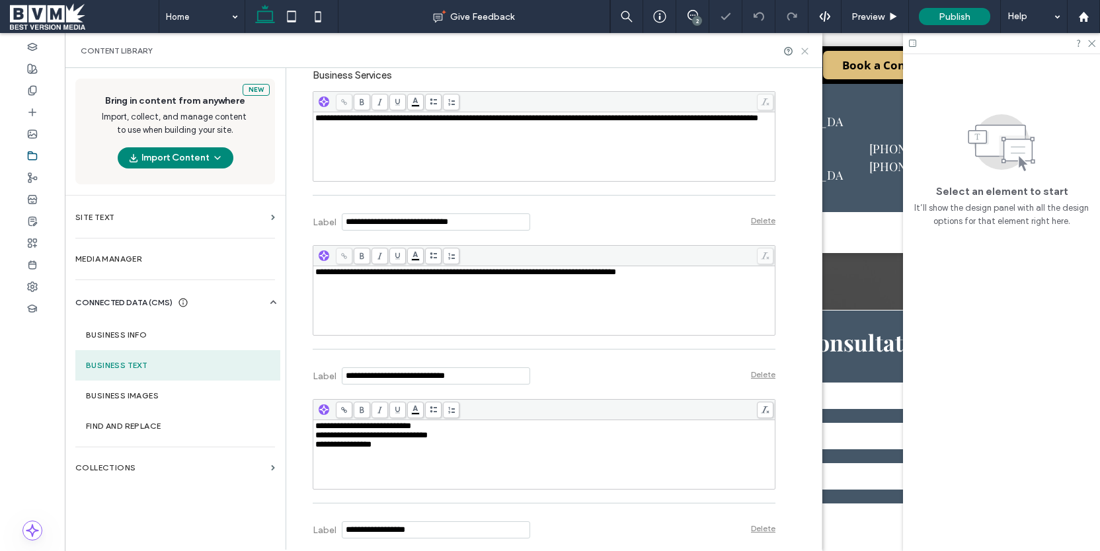
click at [805, 54] on icon at bounding box center [805, 51] width 10 height 10
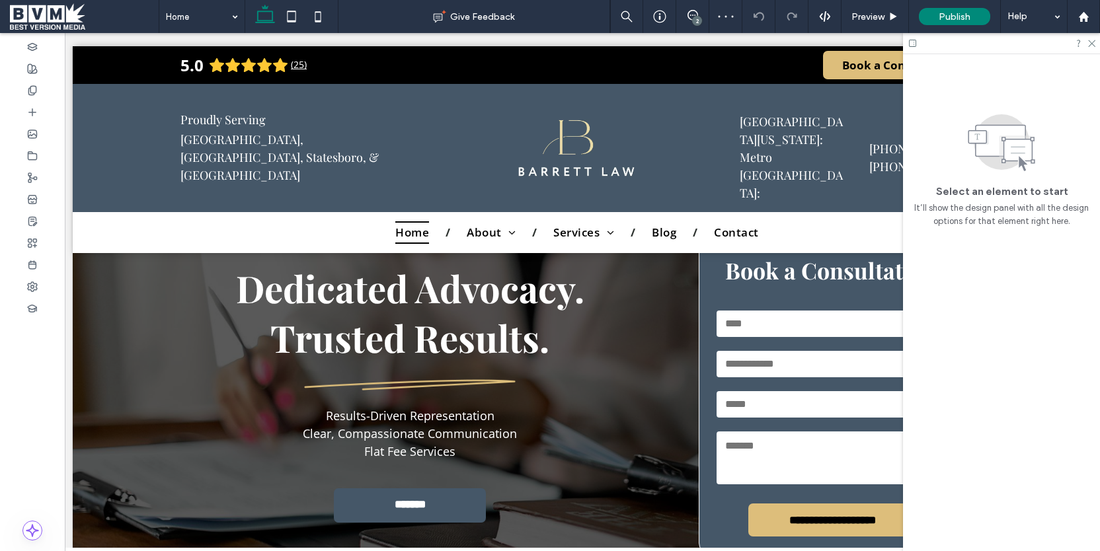
scroll to position [73, 0]
click at [692, 17] on div "2" at bounding box center [697, 21] width 10 height 10
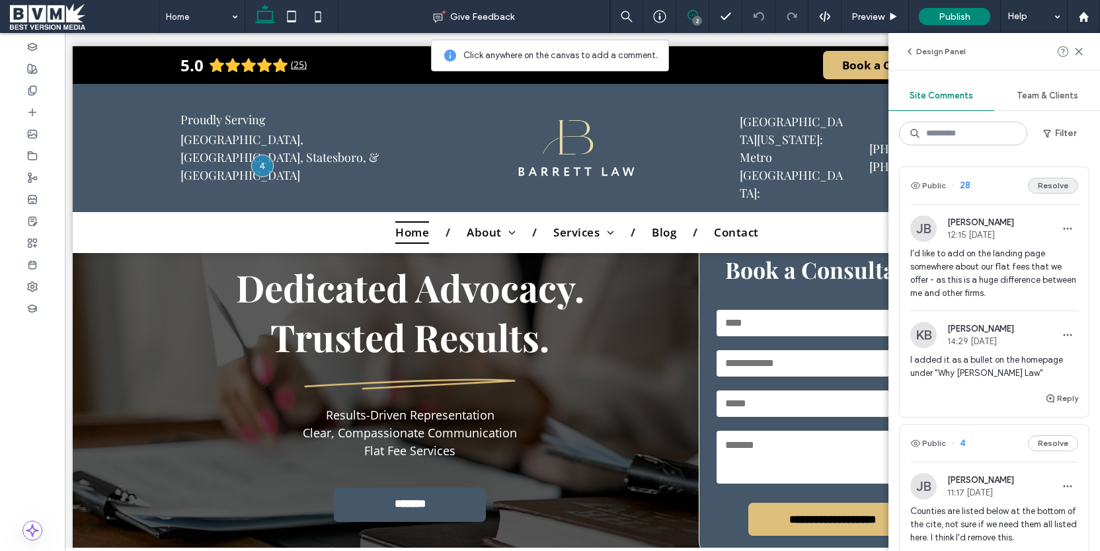
click at [1063, 188] on button "Resolve" at bounding box center [1053, 186] width 50 height 16
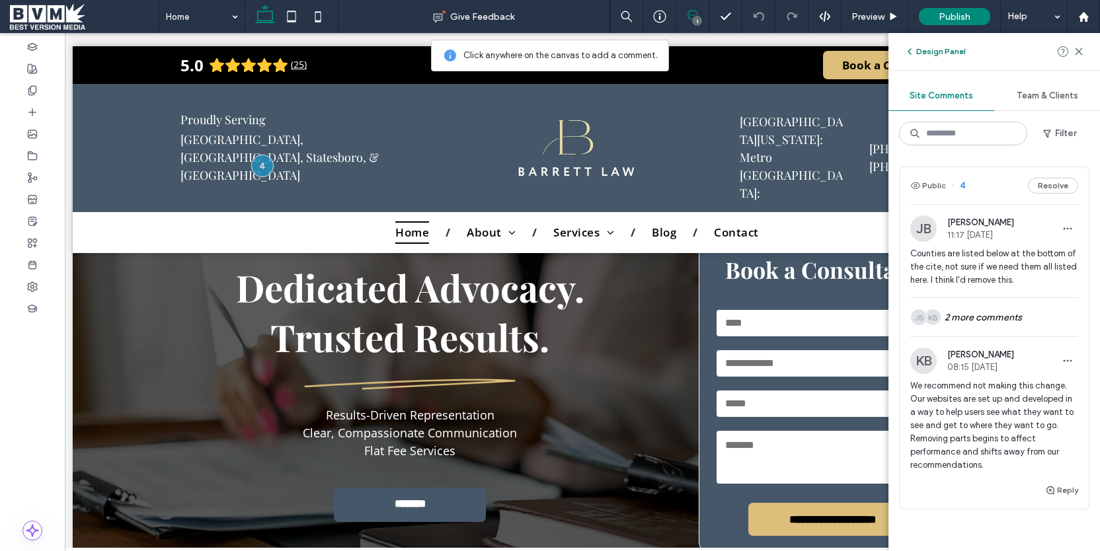
click at [911, 52] on icon "button" at bounding box center [909, 51] width 11 height 11
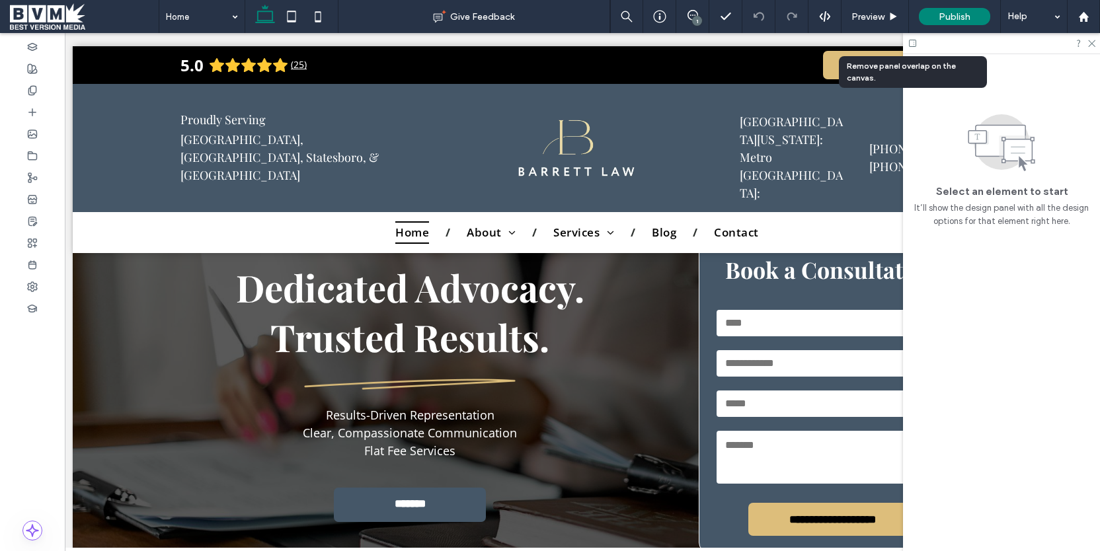
click at [915, 44] on use at bounding box center [912, 43] width 7 height 7
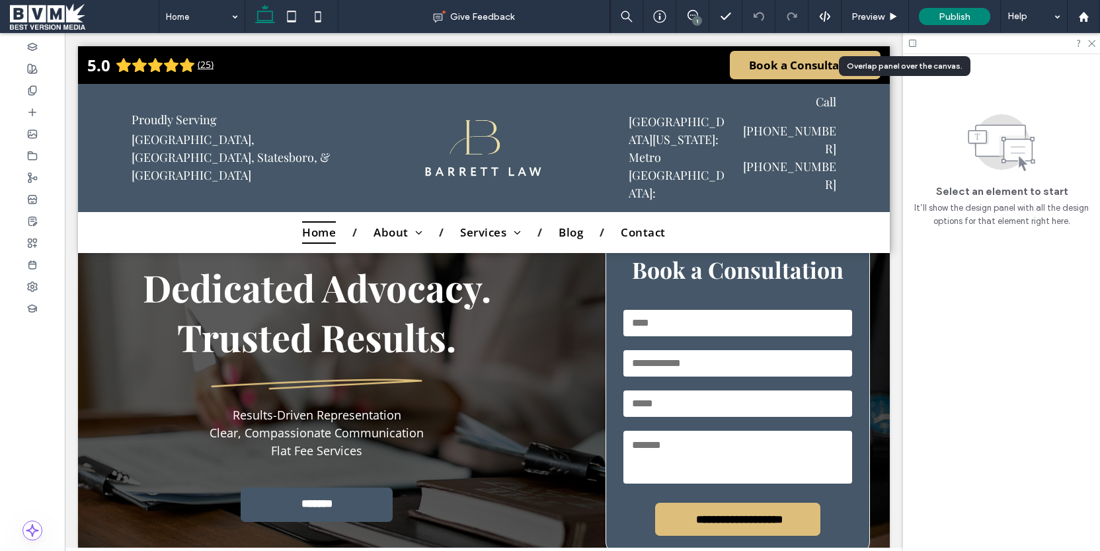
scroll to position [86, 0]
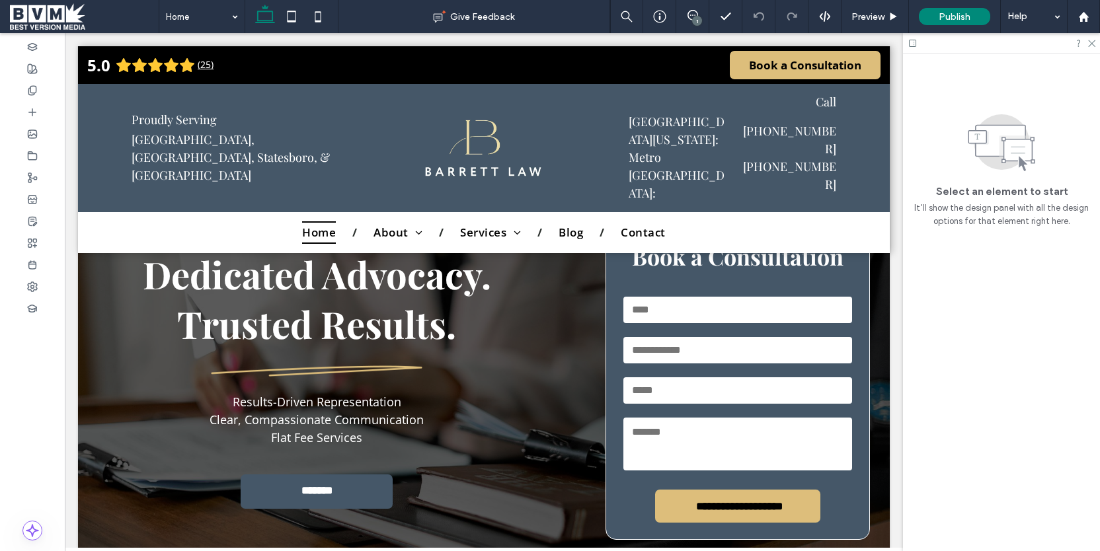
click at [52, 12] on span at bounding box center [84, 16] width 149 height 26
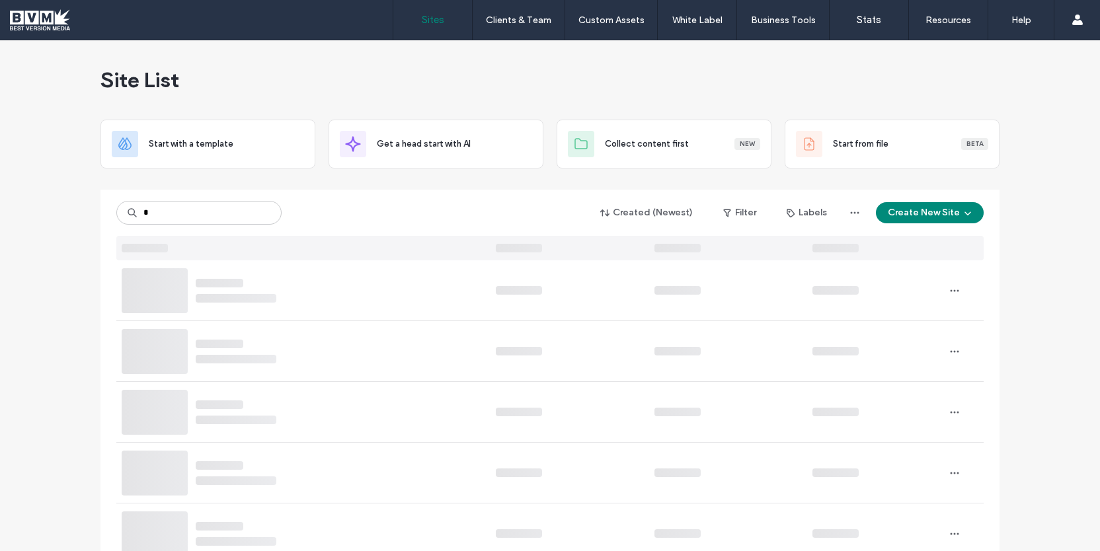
type input "*"
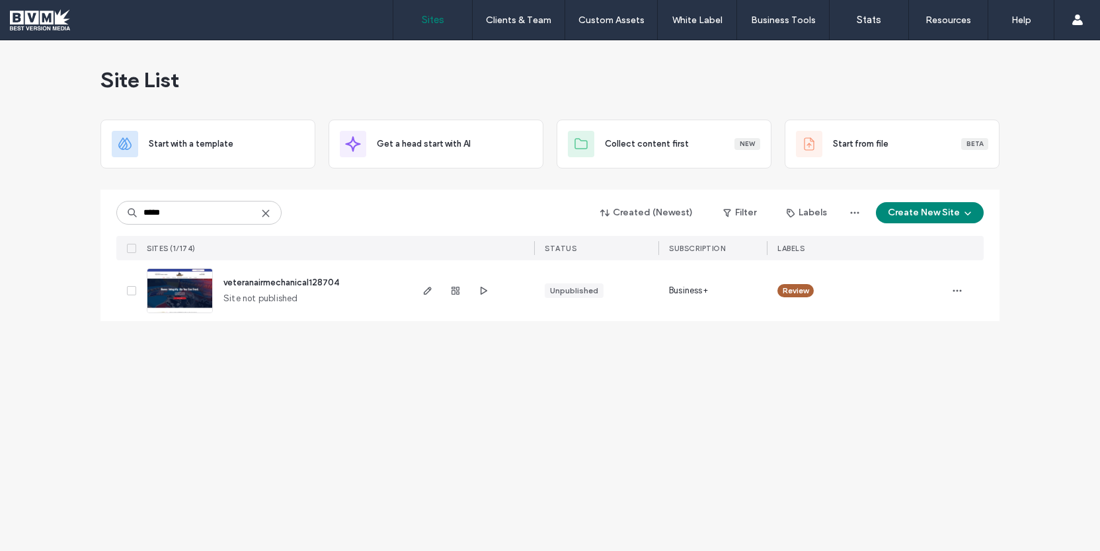
type input "*****"
click at [303, 278] on span "veteranairmechanical128704" at bounding box center [281, 283] width 116 height 10
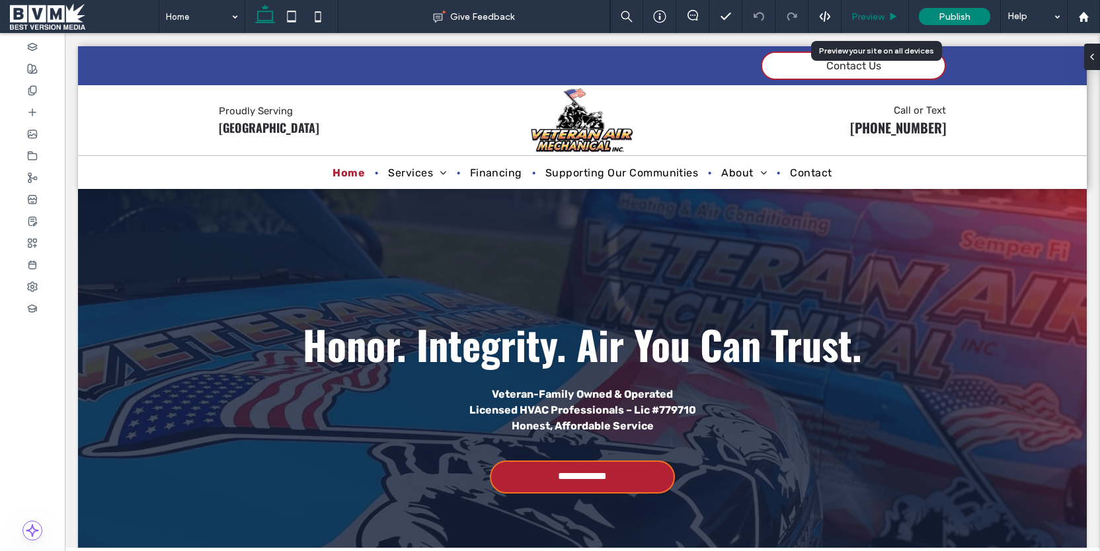
click at [880, 19] on span "Preview" at bounding box center [867, 16] width 33 height 11
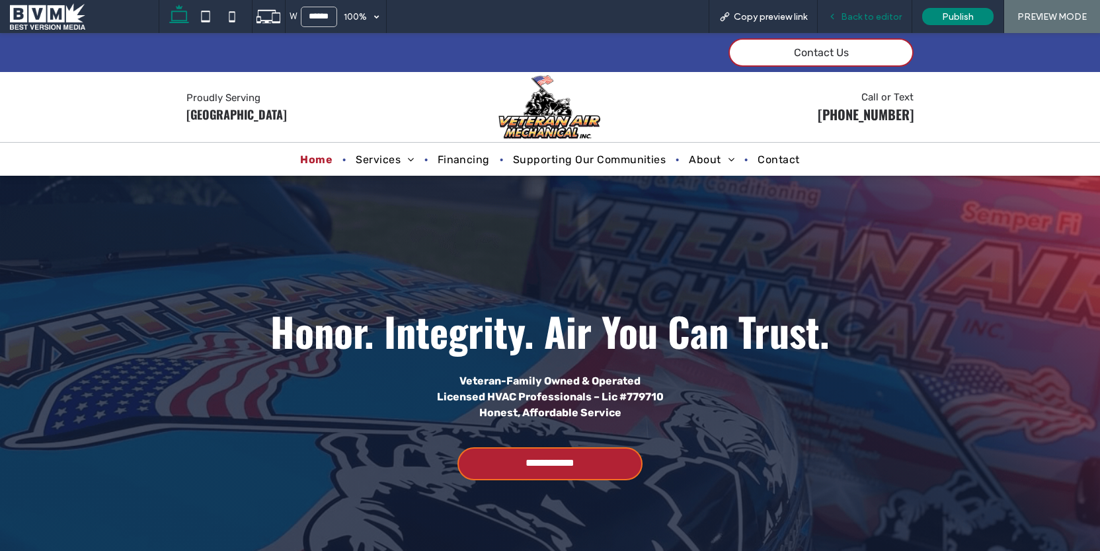
click at [882, 19] on span "Back to editor" at bounding box center [871, 16] width 61 height 11
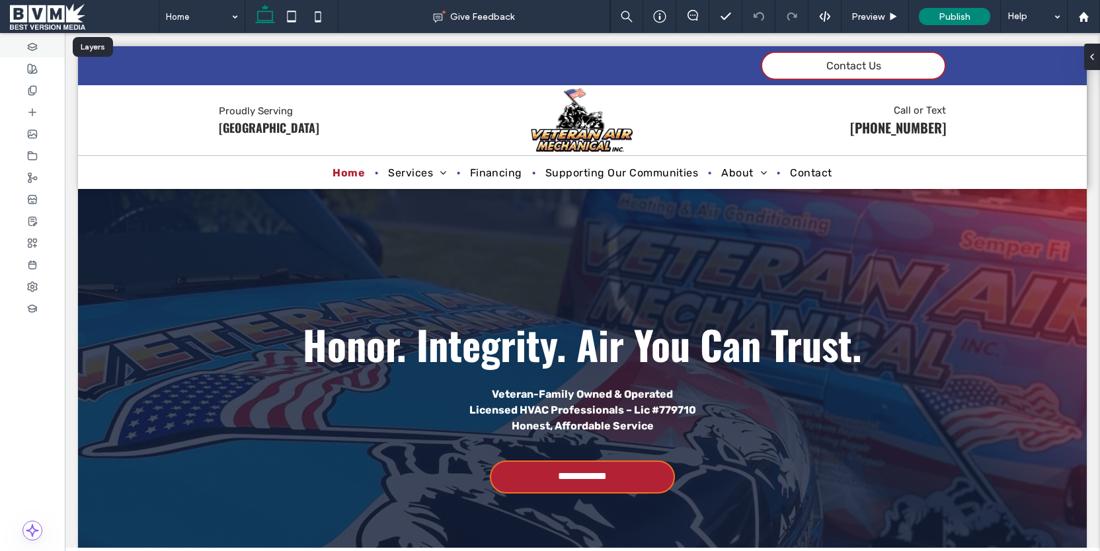
click at [33, 48] on icon at bounding box center [32, 47] width 11 height 11
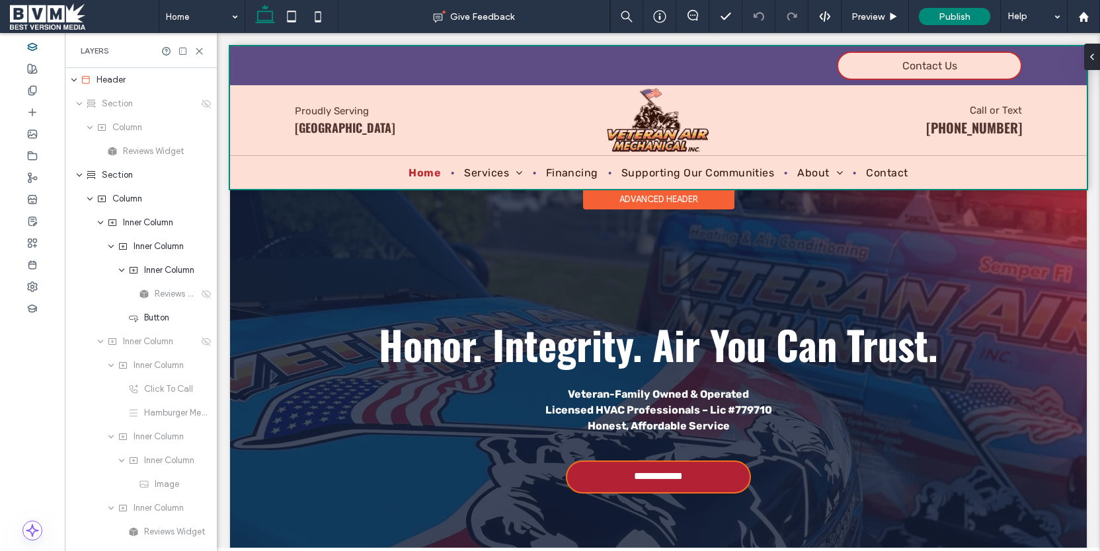
click at [310, 61] on div at bounding box center [658, 117] width 857 height 143
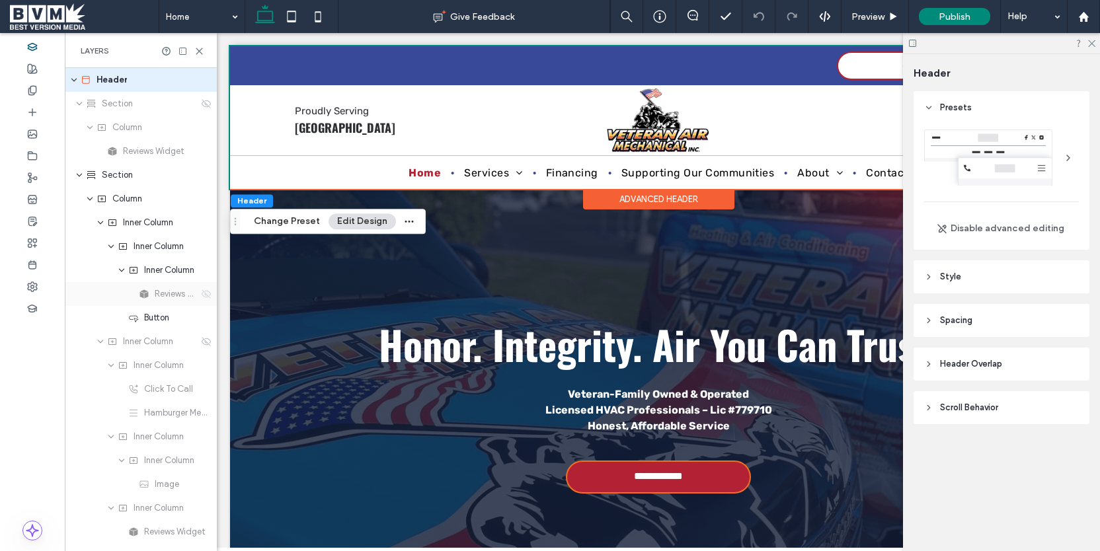
click at [202, 298] on icon at bounding box center [206, 294] width 11 height 11
click at [203, 296] on icon at bounding box center [206, 294] width 11 height 11
click at [195, 52] on icon at bounding box center [199, 51] width 10 height 10
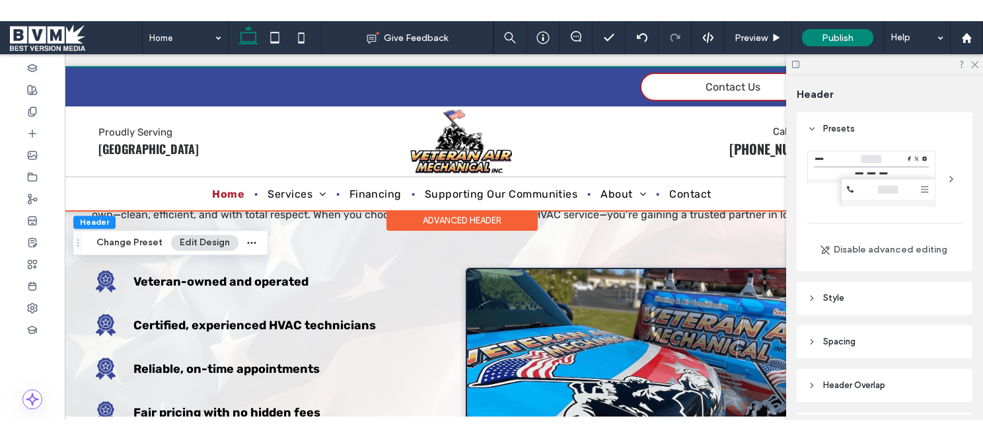
scroll to position [2042, 0]
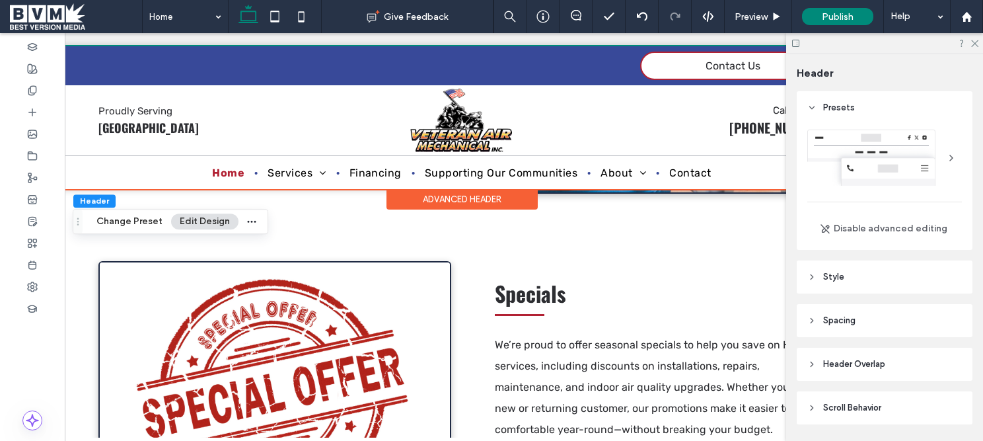
click at [52, 18] on span at bounding box center [76, 16] width 132 height 26
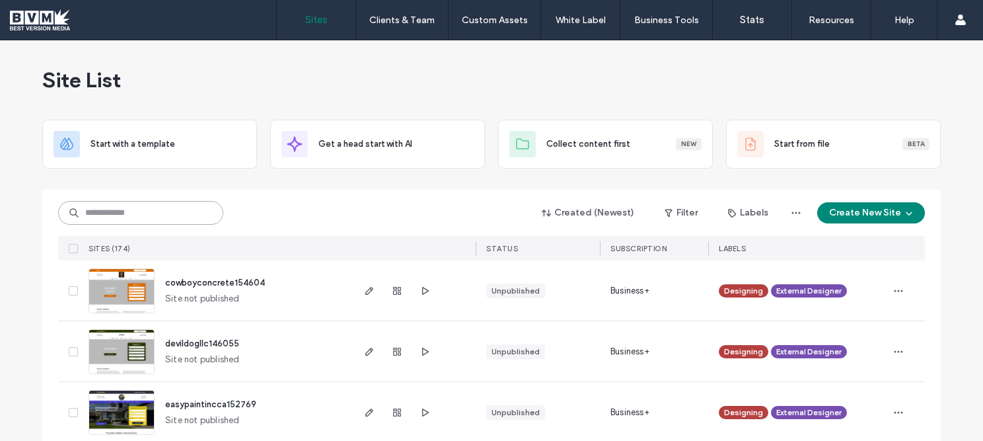
click at [127, 213] on input at bounding box center [140, 213] width 165 height 24
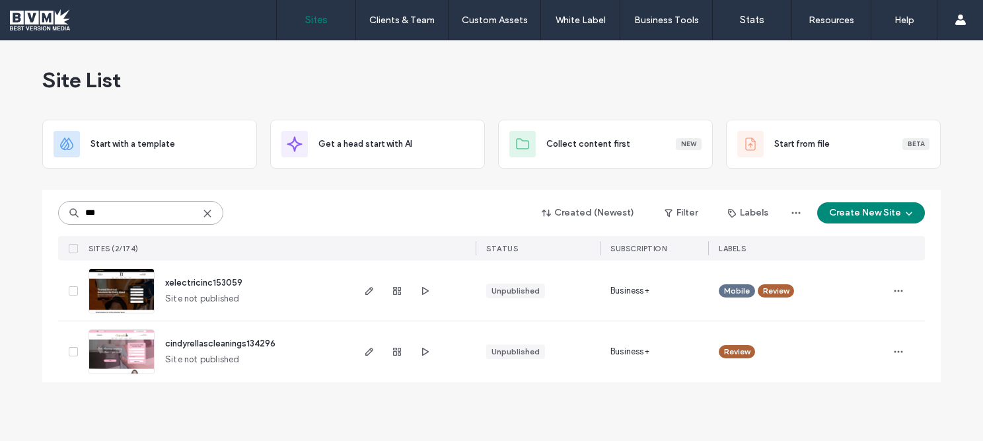
type input "***"
click at [201, 343] on span "cindyrellascleanings134296" at bounding box center [220, 343] width 110 height 10
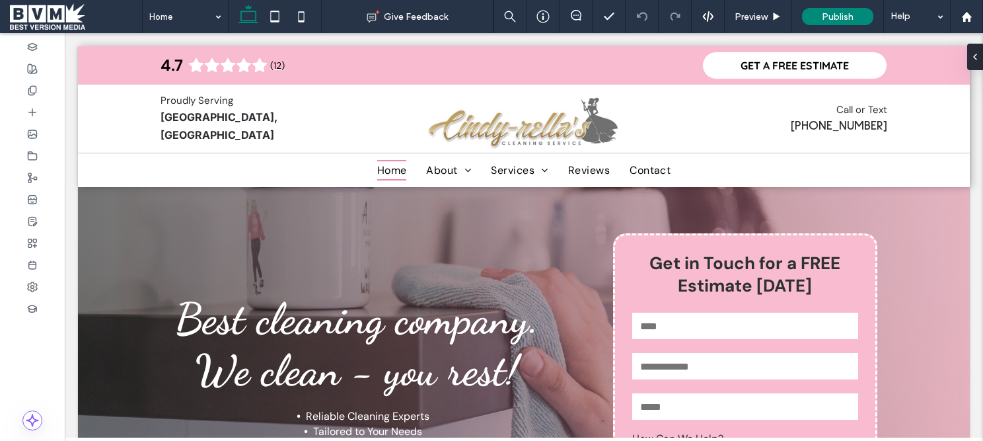
click at [66, 24] on span at bounding box center [76, 16] width 132 height 26
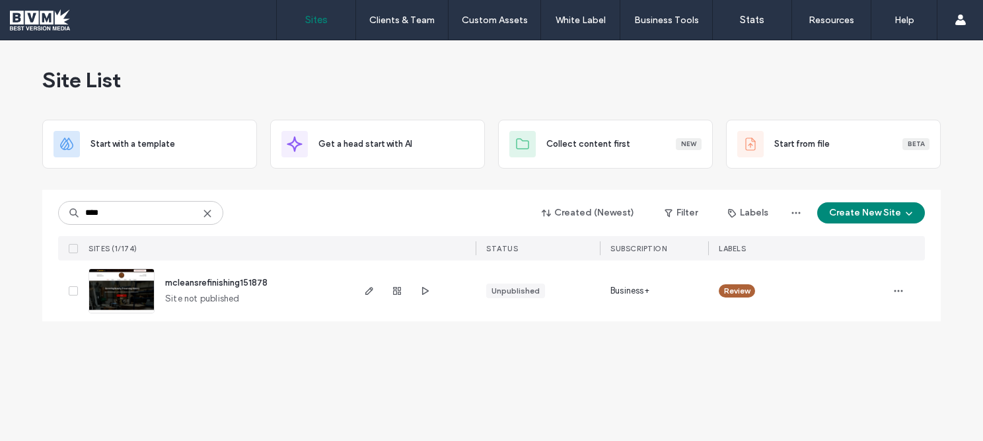
type input "****"
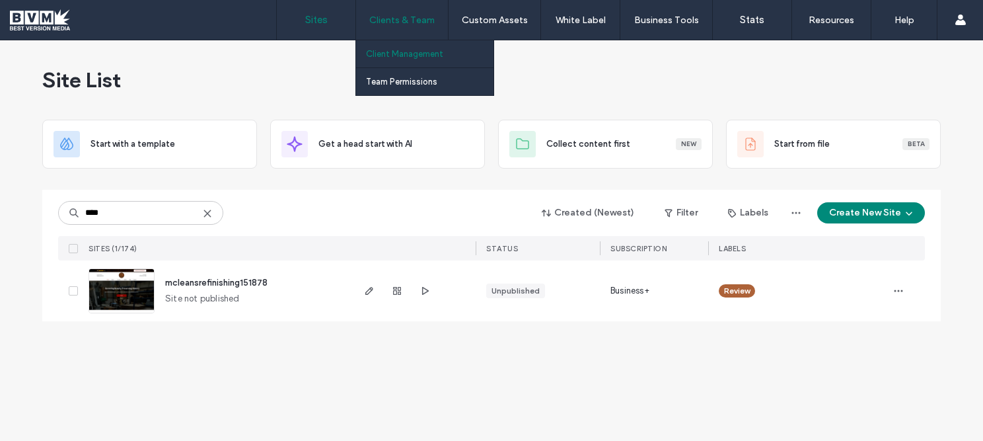
click at [390, 56] on label "Client Management" at bounding box center [404, 54] width 77 height 10
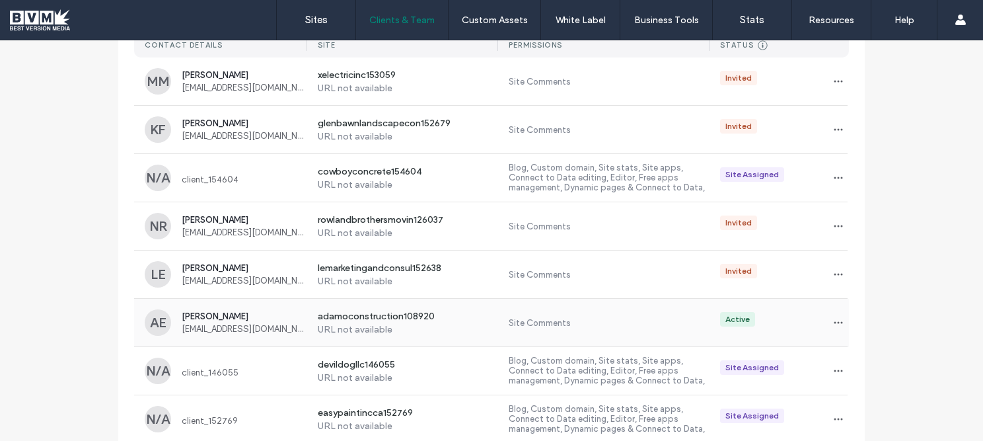
scroll to position [192, 0]
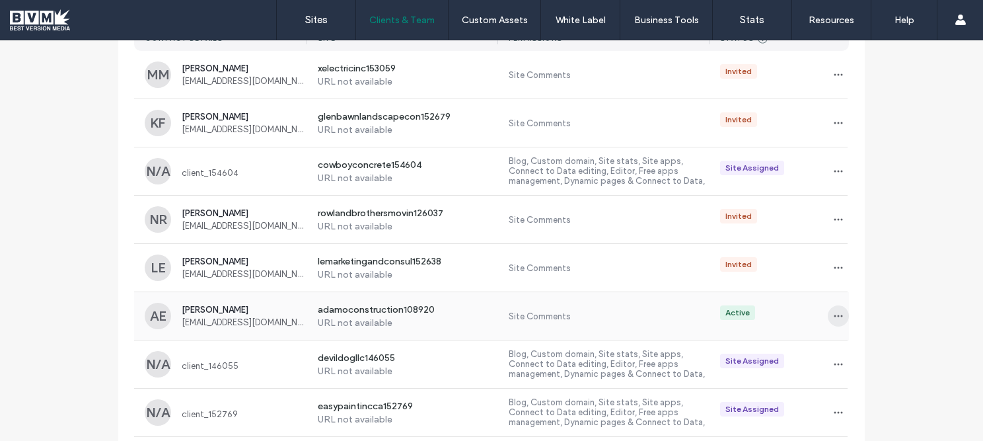
click at [835, 318] on icon "button" at bounding box center [838, 316] width 11 height 11
click at [882, 373] on span "Manage Access" at bounding box center [882, 375] width 62 height 13
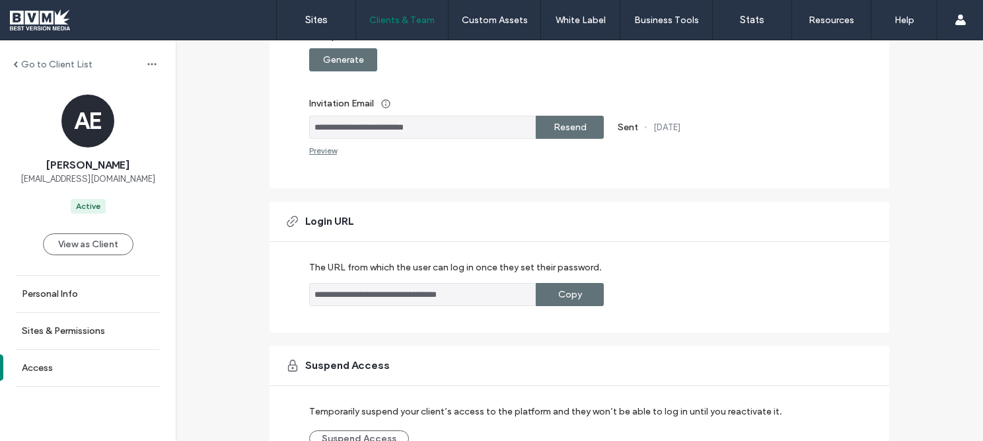
scroll to position [243, 0]
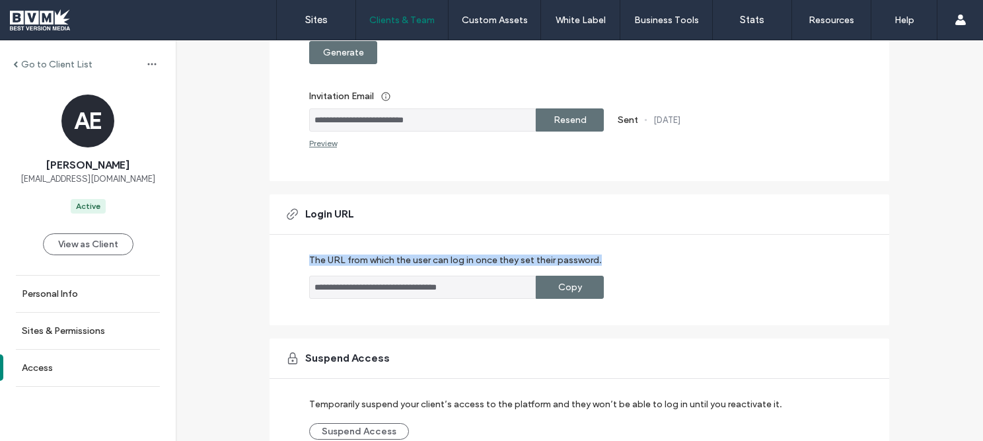
drag, startPoint x: 293, startPoint y: 254, endPoint x: 605, endPoint y: 254, distance: 311.9
click at [605, 254] on div "**********" at bounding box center [580, 259] width 620 height 131
click at [606, 254] on div "**********" at bounding box center [586, 276] width 554 height 44
click at [344, 289] on input "**********" at bounding box center [422, 287] width 227 height 23
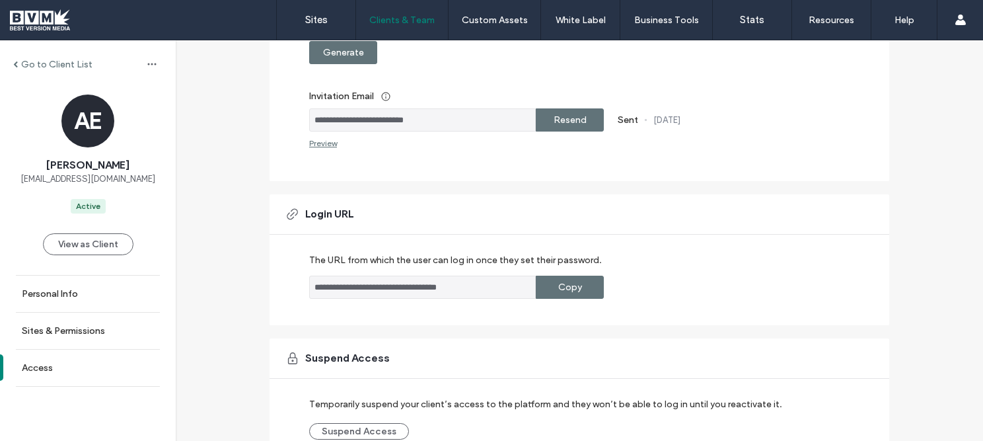
click at [346, 289] on input "**********" at bounding box center [422, 287] width 227 height 23
click at [348, 289] on input "**********" at bounding box center [422, 287] width 227 height 23
click at [346, 287] on input "**********" at bounding box center [422, 287] width 227 height 23
click at [32, 68] on label "Go to Client List" at bounding box center [56, 64] width 71 height 11
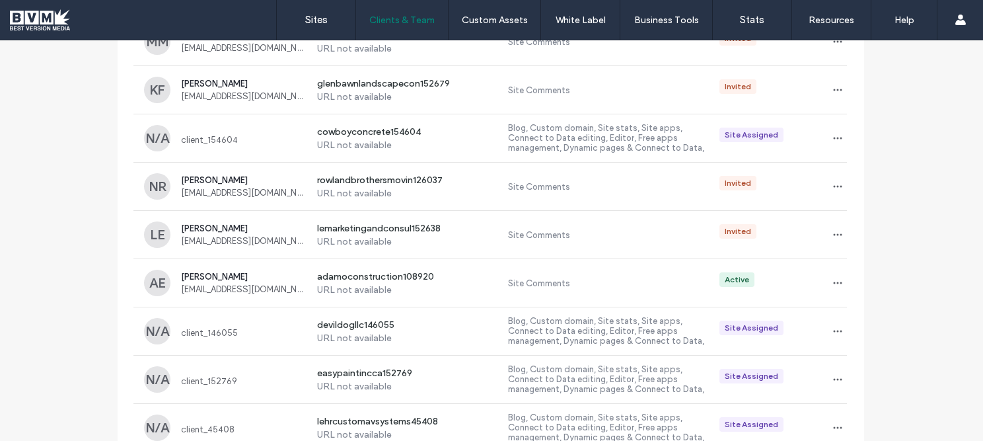
scroll to position [0, 1]
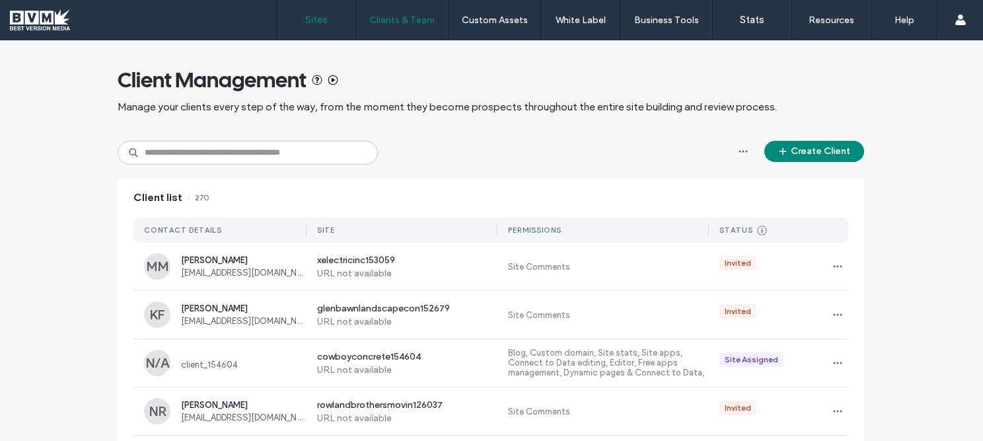
click at [312, 21] on label "Sites" at bounding box center [316, 20] width 22 height 12
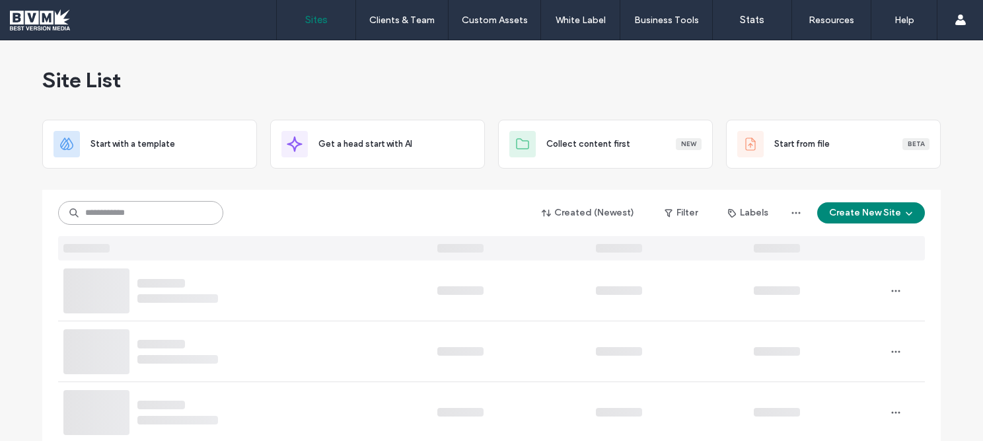
click at [99, 213] on input at bounding box center [140, 213] width 165 height 24
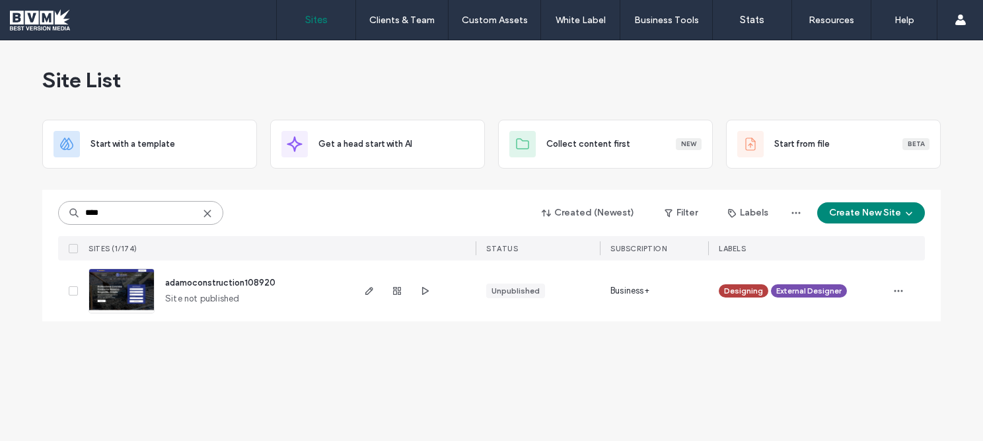
click at [169, 217] on input "****" at bounding box center [140, 213] width 165 height 24
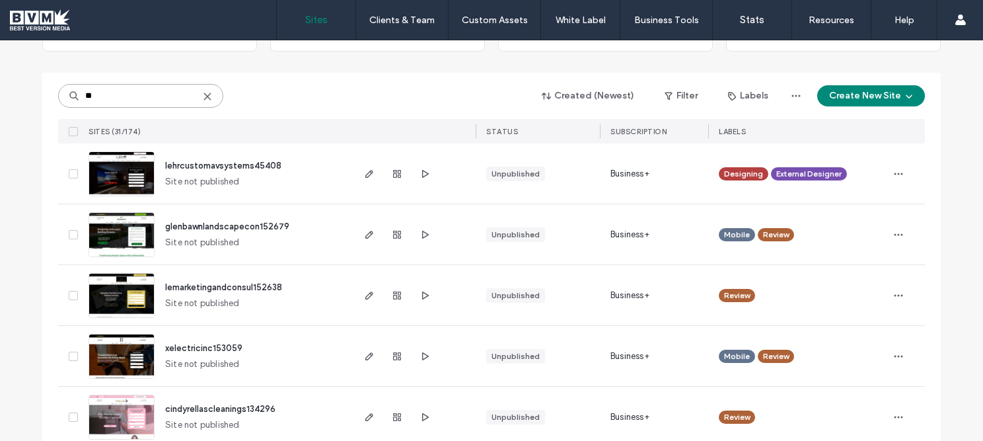
scroll to position [126, 0]
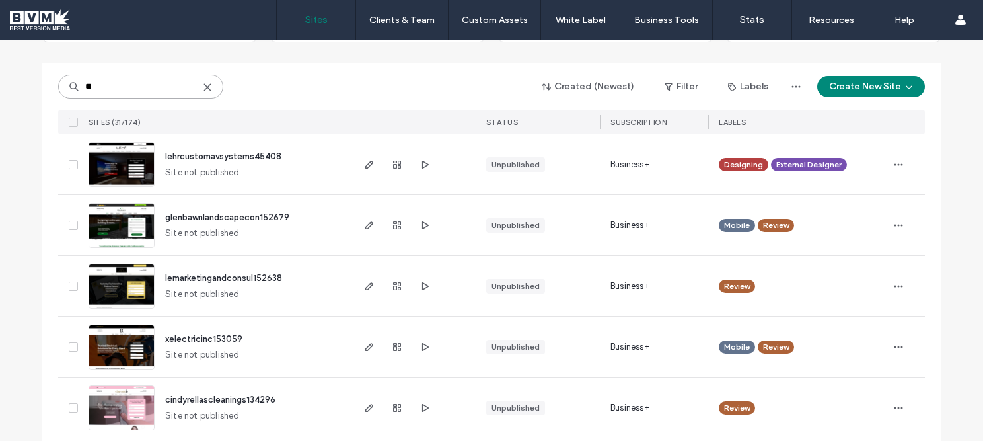
click at [131, 90] on input "**" at bounding box center [140, 87] width 165 height 24
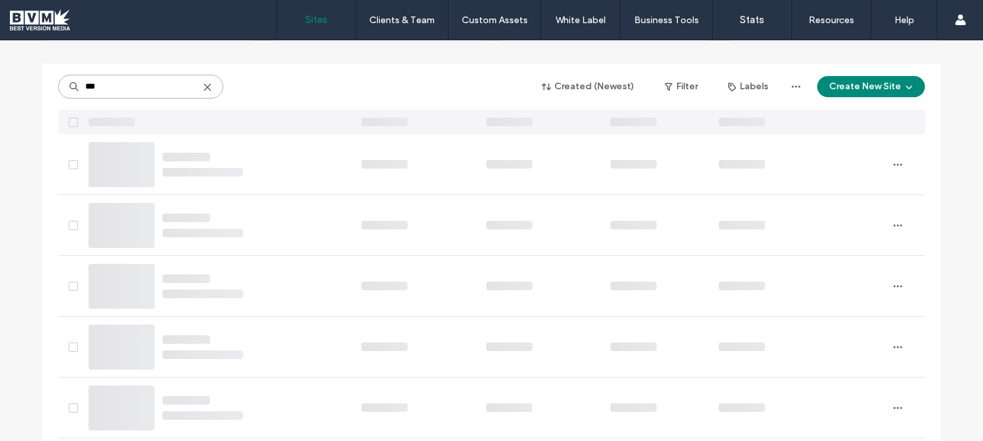
scroll to position [0, 0]
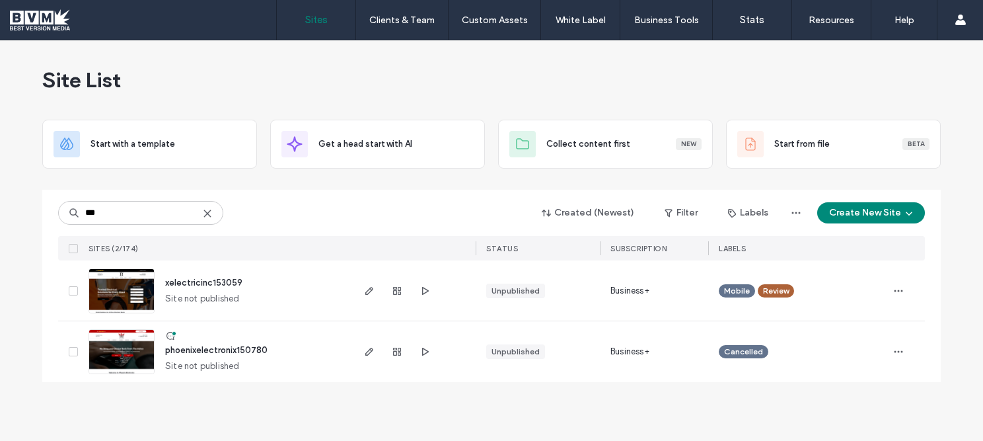
drag, startPoint x: 109, startPoint y: 200, endPoint x: 108, endPoint y: 217, distance: 17.2
click at [110, 200] on div "*** Created (Newest) Filter Labels Create New Site SITES (2/174) STATUS SUBSCRI…" at bounding box center [491, 225] width 867 height 71
click at [108, 217] on input "***" at bounding box center [140, 213] width 165 height 24
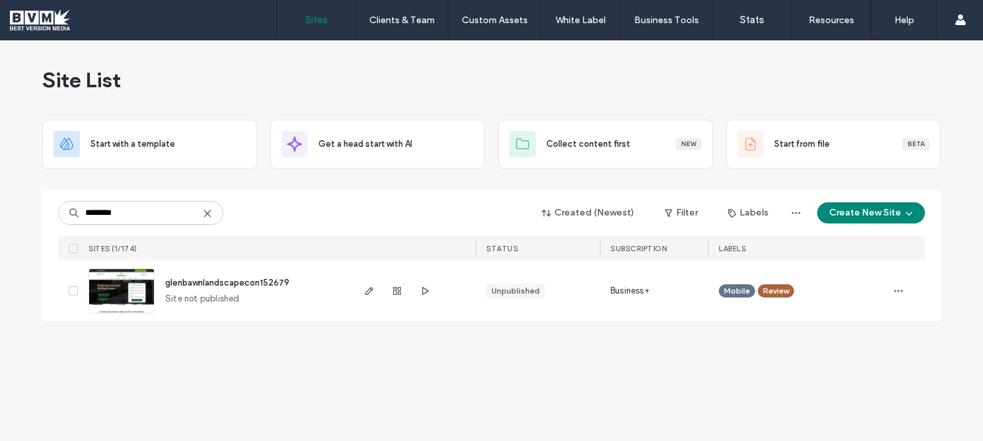
click at [314, 348] on div "Site List Start with a template Get a head start with AI Collect content first …" at bounding box center [491, 240] width 983 height 401
click at [143, 203] on input "********" at bounding box center [140, 213] width 165 height 24
click at [142, 206] on input "********" at bounding box center [140, 213] width 165 height 24
click at [128, 212] on input "********" at bounding box center [140, 213] width 165 height 24
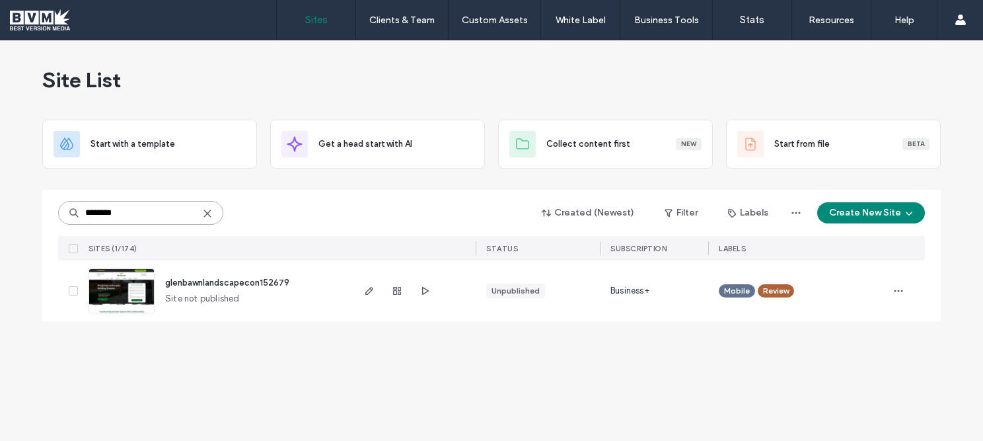
click at [128, 212] on input "********" at bounding box center [140, 213] width 165 height 24
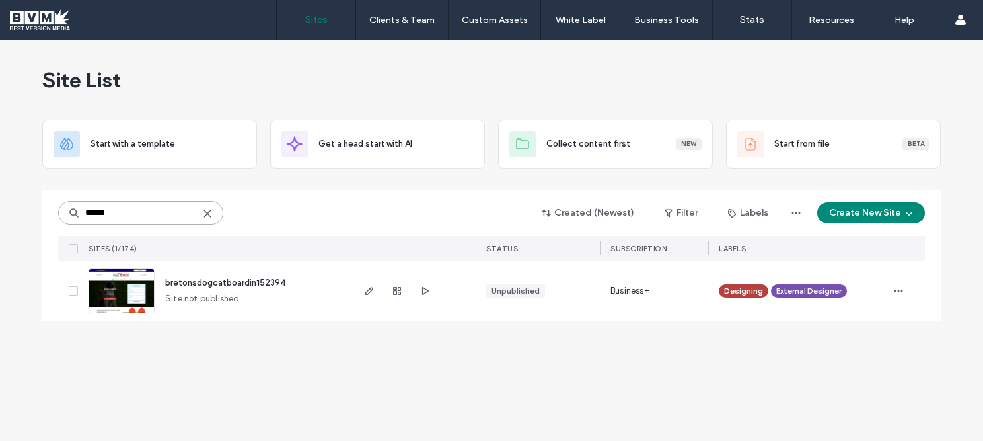
type input "******"
click at [361, 293] on div at bounding box center [413, 290] width 125 height 61
click at [369, 289] on icon "button" at bounding box center [369, 291] width 11 height 11
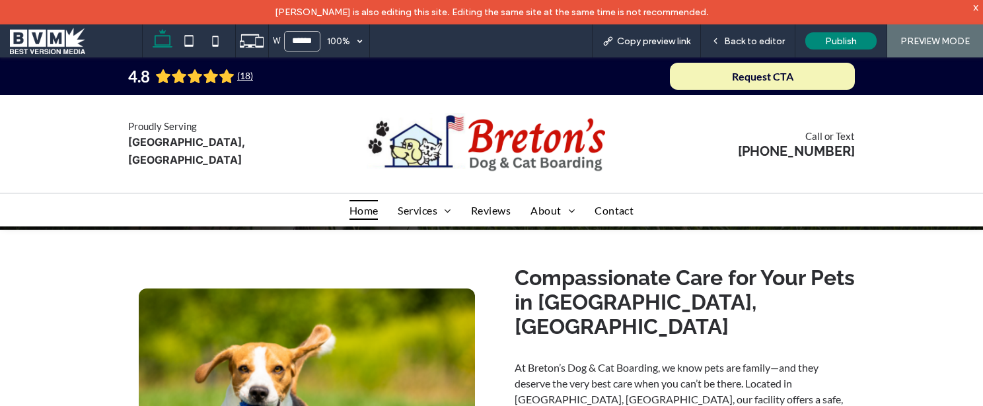
scroll to position [401, 0]
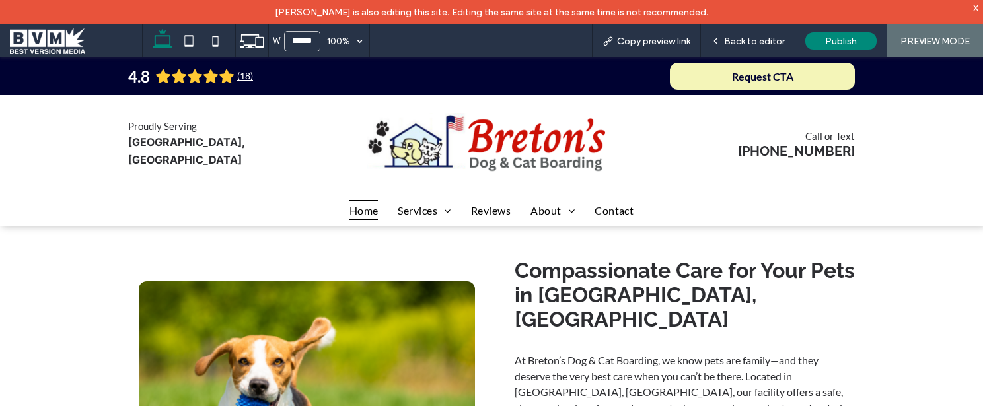
drag, startPoint x: 977, startPoint y: 5, endPoint x: 889, endPoint y: 48, distance: 98.1
click at [976, 5] on div "x" at bounding box center [977, 6] width 6 height 11
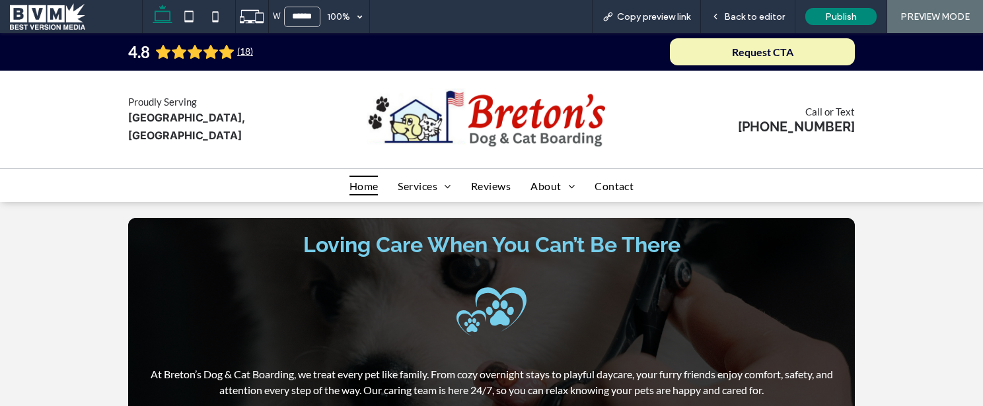
scroll to position [2661, 0]
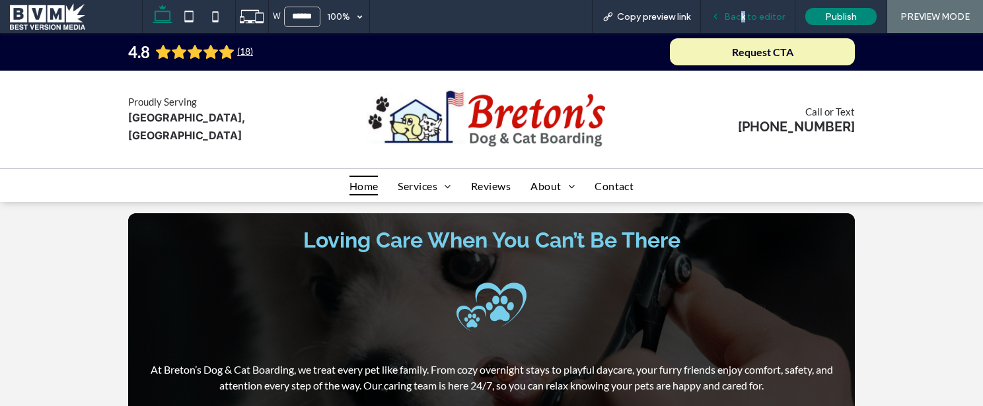
click at [740, 20] on span "Back to editor" at bounding box center [754, 16] width 61 height 11
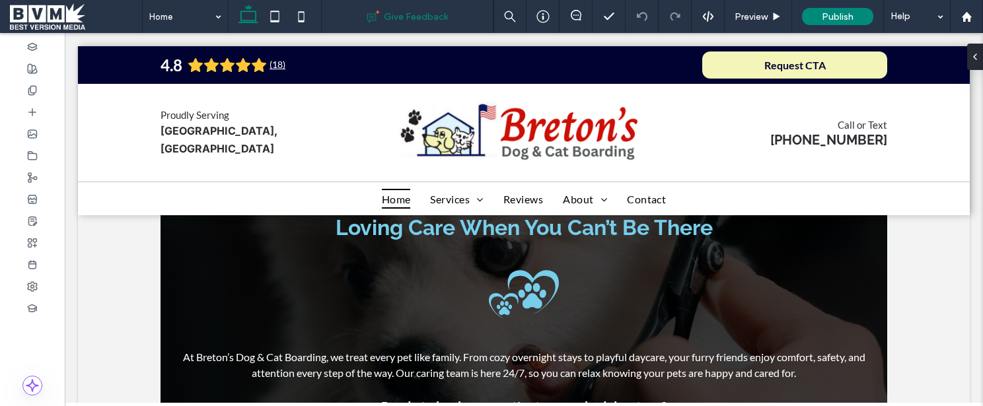
scroll to position [2643, 0]
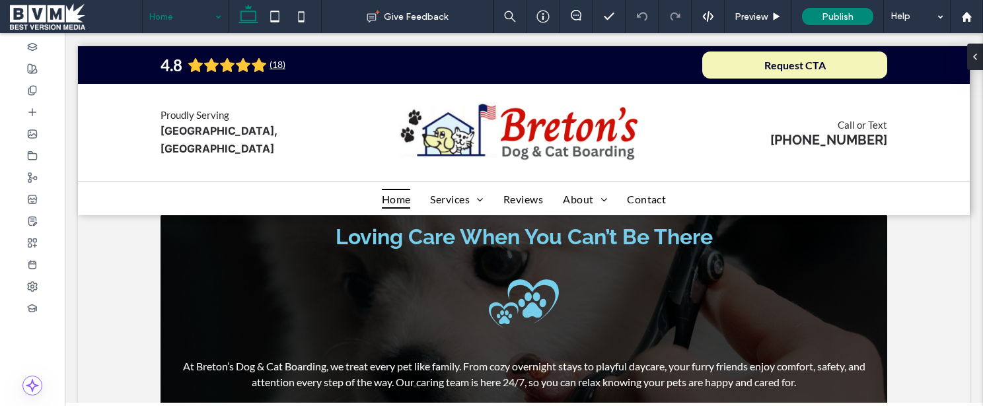
drag, startPoint x: 163, startPoint y: 15, endPoint x: 170, endPoint y: 28, distance: 14.5
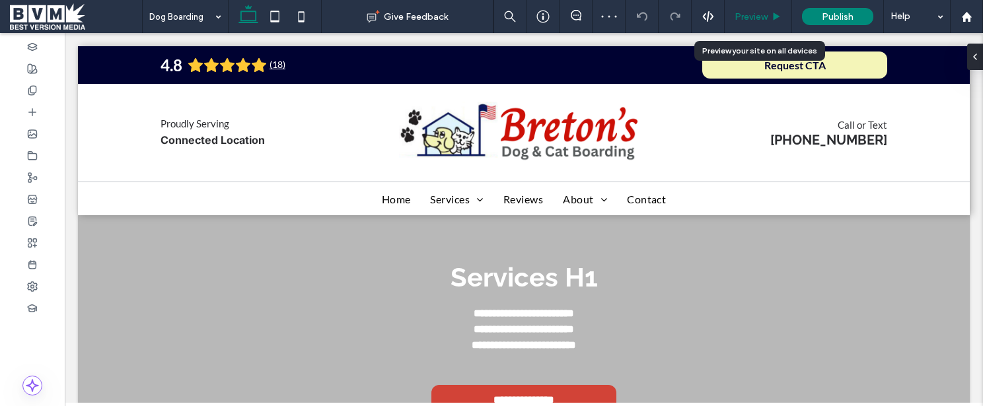
click at [742, 15] on span "Preview" at bounding box center [751, 16] width 33 height 11
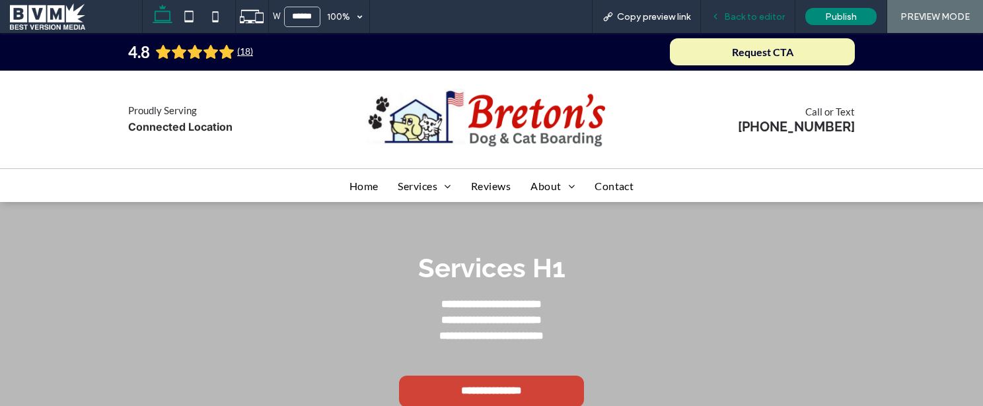
click at [734, 26] on div "Back to editor" at bounding box center [748, 16] width 95 height 33
click at [737, 21] on span "Back to editor" at bounding box center [754, 16] width 61 height 11
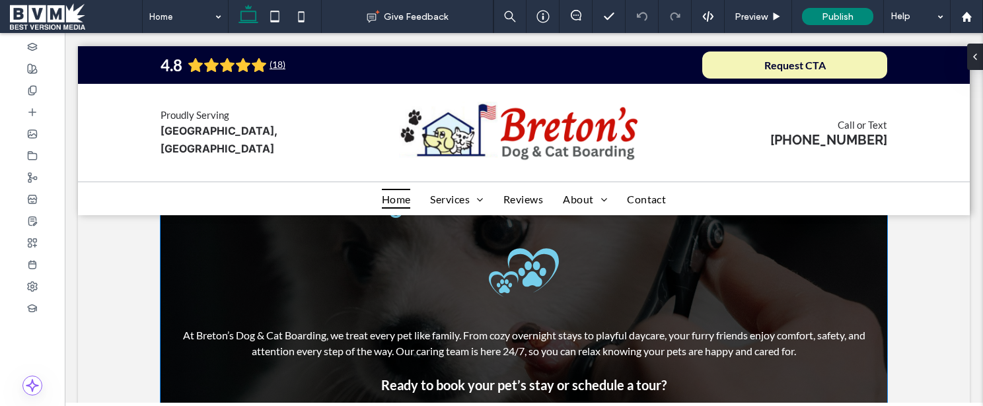
scroll to position [2673, 0]
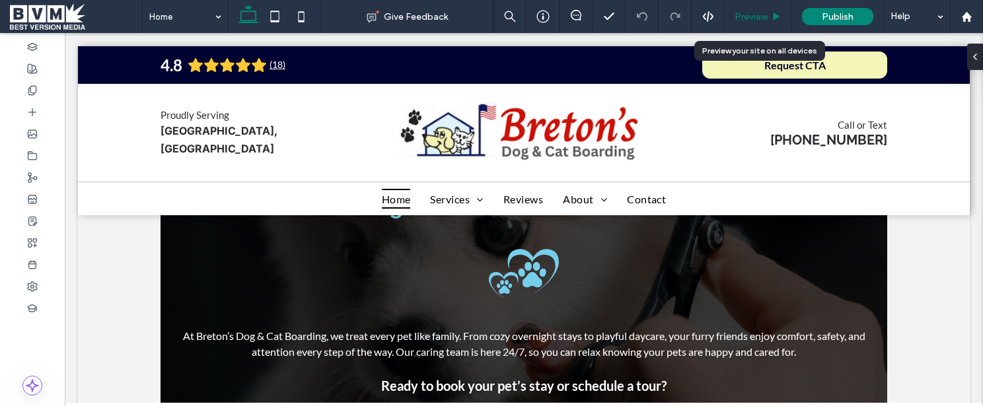
click at [739, 16] on span "Preview" at bounding box center [751, 16] width 33 height 11
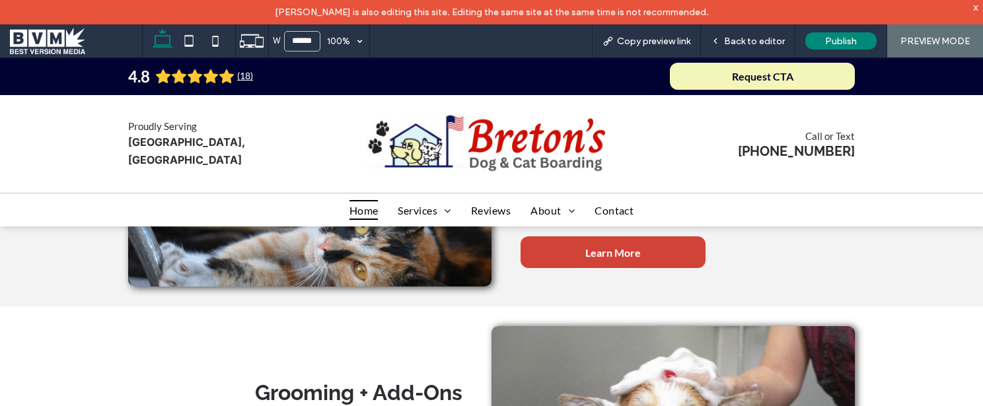
scroll to position [1716, 0]
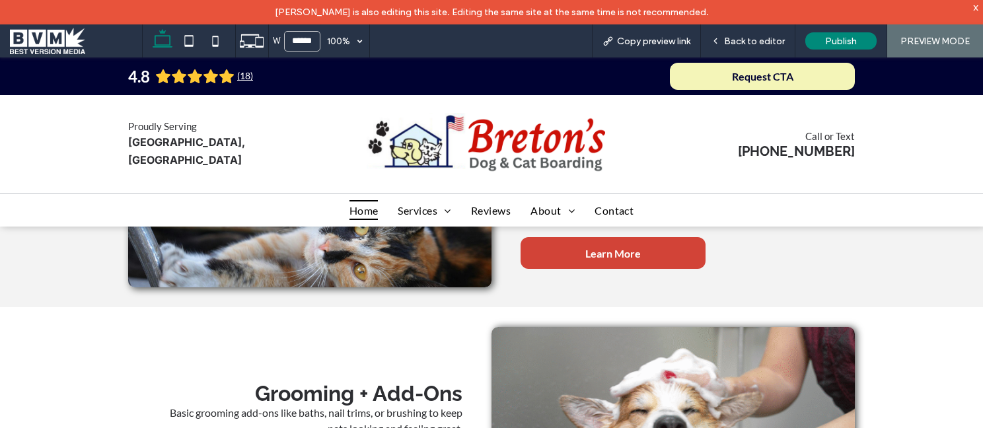
click at [360, 18] on div "[PERSON_NAME] is also editing this site. Editing the same site at the same time…" at bounding box center [491, 12] width 983 height 24
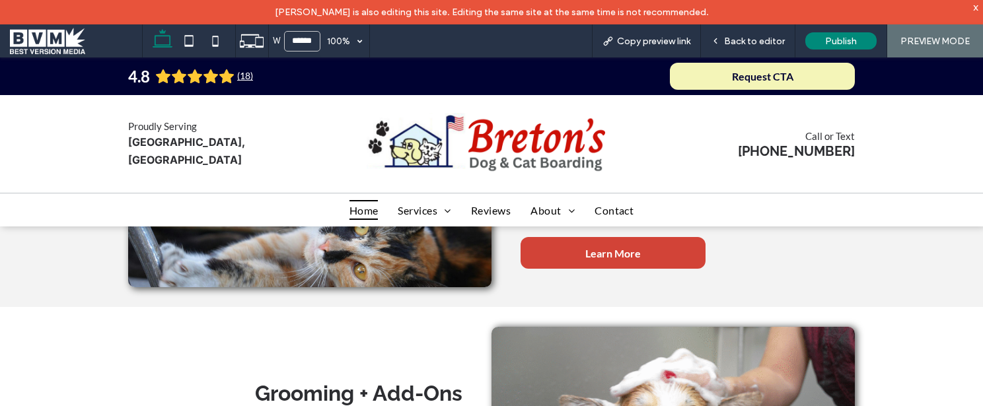
click at [51, 47] on span at bounding box center [76, 41] width 132 height 26
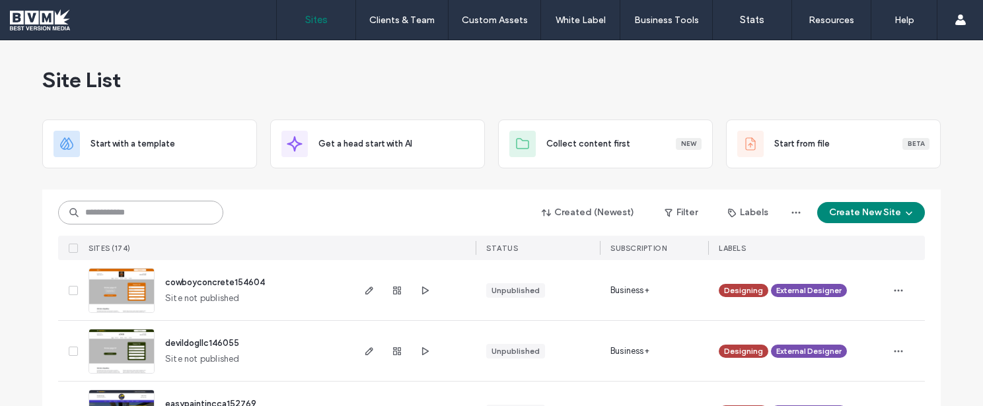
click at [158, 221] on input at bounding box center [140, 213] width 165 height 24
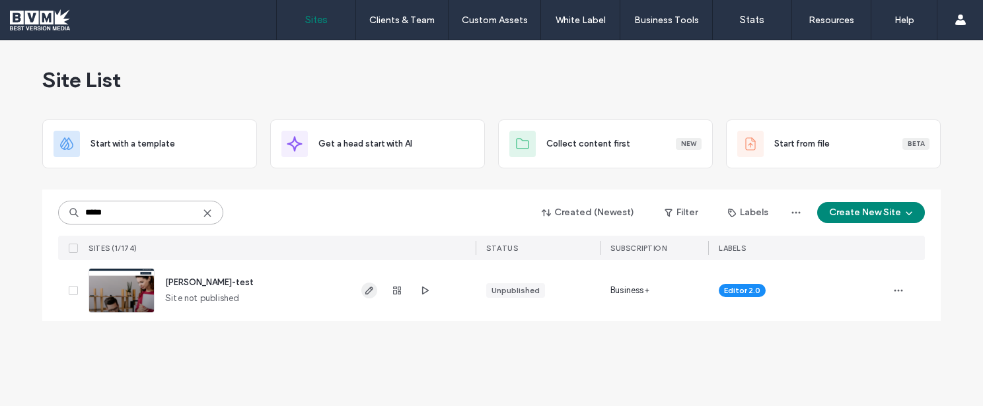
type input "*****"
click at [372, 293] on icon "button" at bounding box center [369, 291] width 11 height 11
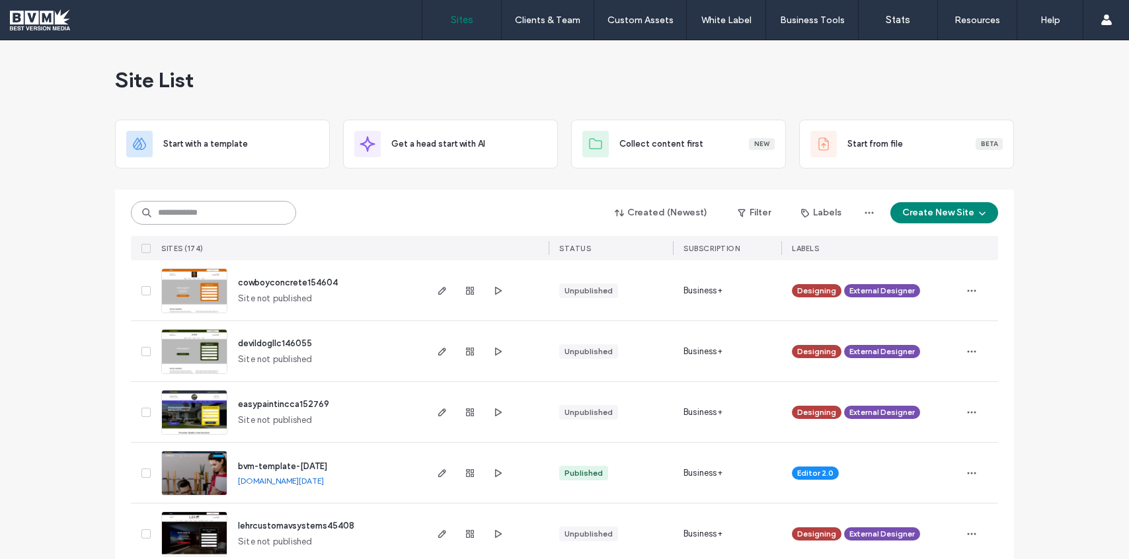
click at [248, 216] on input at bounding box center [213, 213] width 165 height 24
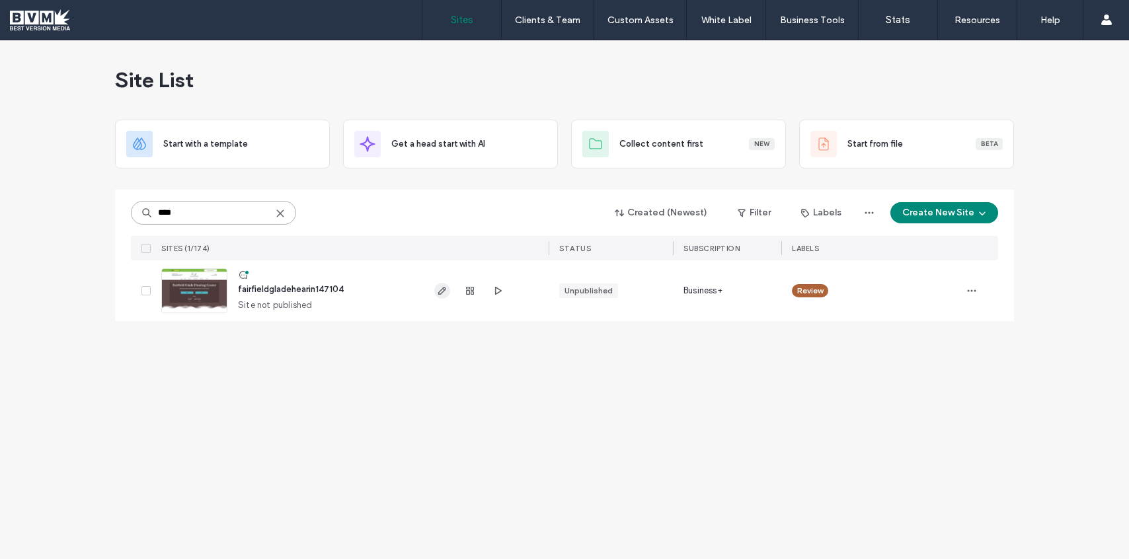
type input "****"
click at [443, 286] on icon "button" at bounding box center [442, 291] width 11 height 11
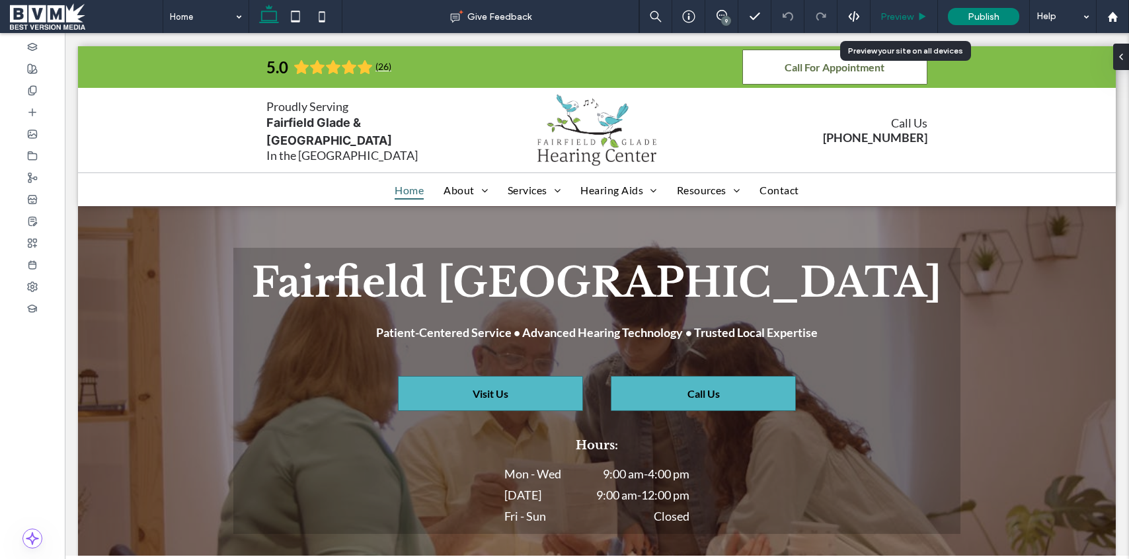
click at [901, 16] on span "Preview" at bounding box center [896, 16] width 33 height 11
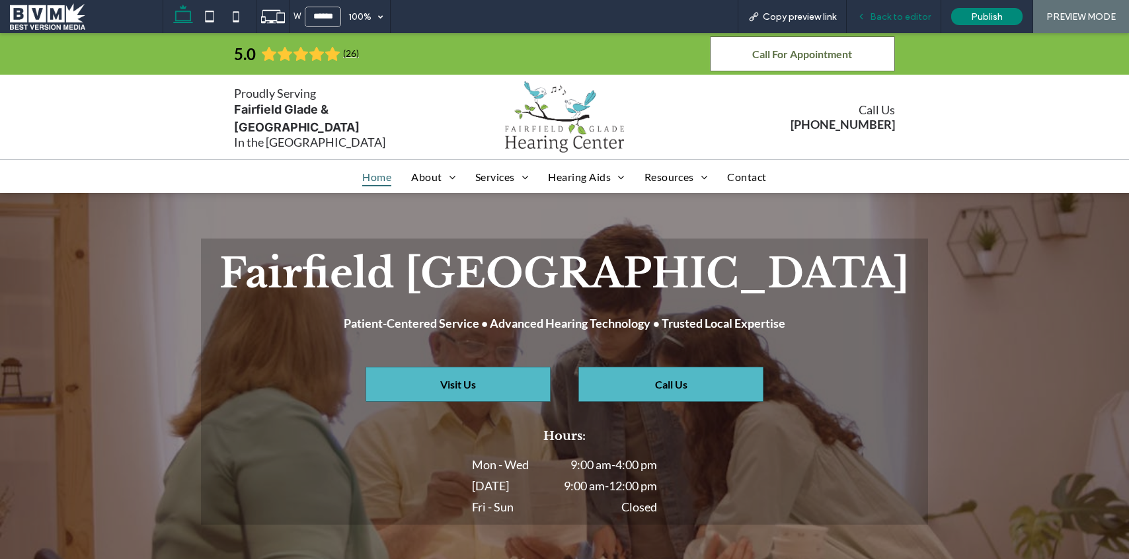
click at [887, 18] on span "Back to editor" at bounding box center [900, 16] width 61 height 11
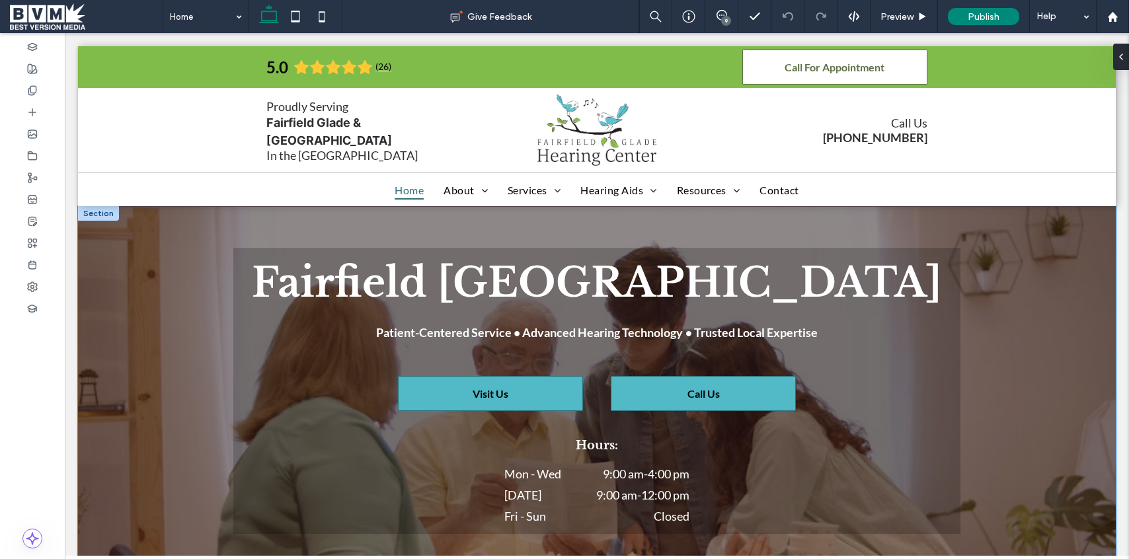
click at [139, 232] on div at bounding box center [597, 422] width 1038 height 432
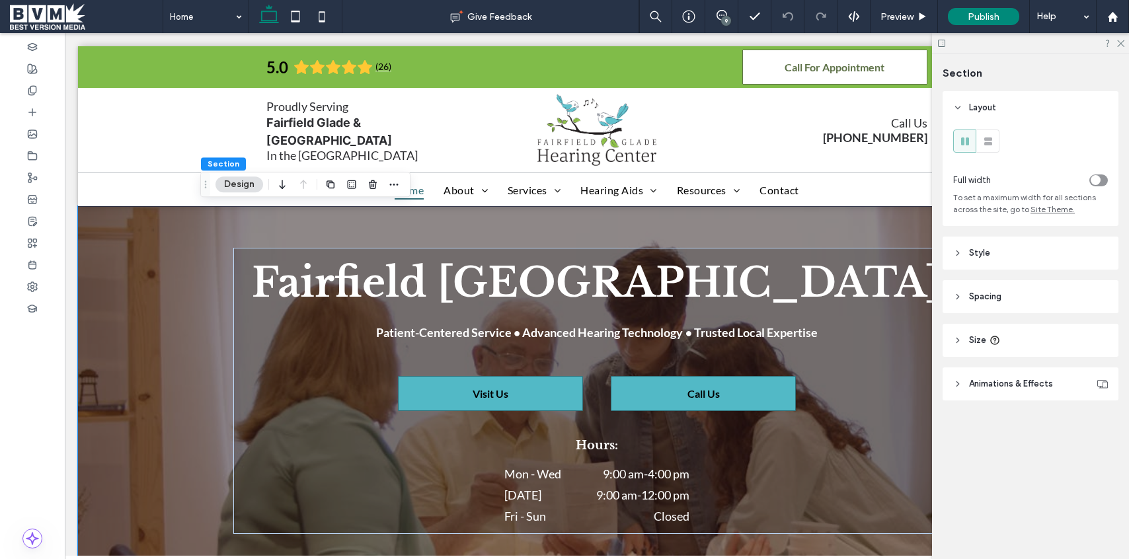
click at [1041, 380] on span "Animations & Effects" at bounding box center [1011, 383] width 84 height 13
click at [1024, 261] on header "Style" at bounding box center [1030, 253] width 176 height 33
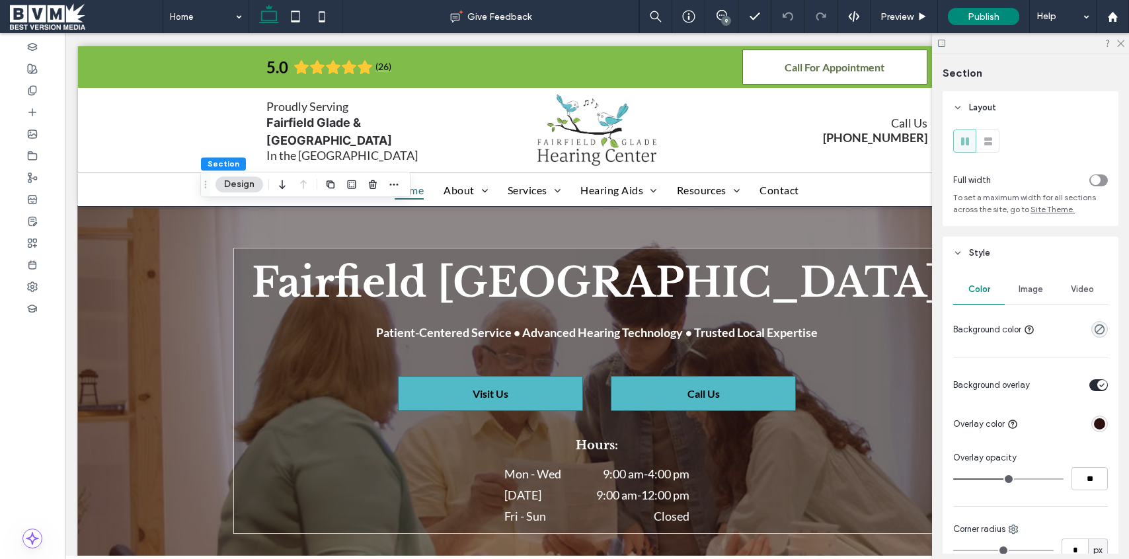
click at [1110, 289] on div "Color Image Video Background color Background overlay Overlay color Overlay opa…" at bounding box center [1030, 485] width 176 height 430
drag, startPoint x: 1088, startPoint y: 289, endPoint x: 1078, endPoint y: 311, distance: 24.0
click at [1088, 289] on span "Video" at bounding box center [1082, 289] width 23 height 11
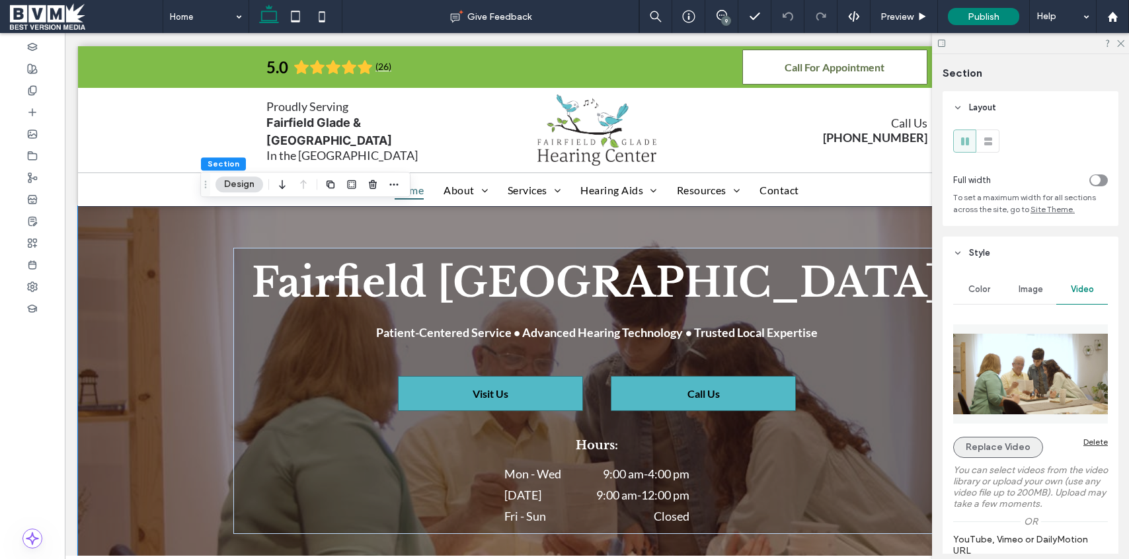
click at [1001, 440] on button "Replace Video" at bounding box center [998, 447] width 90 height 21
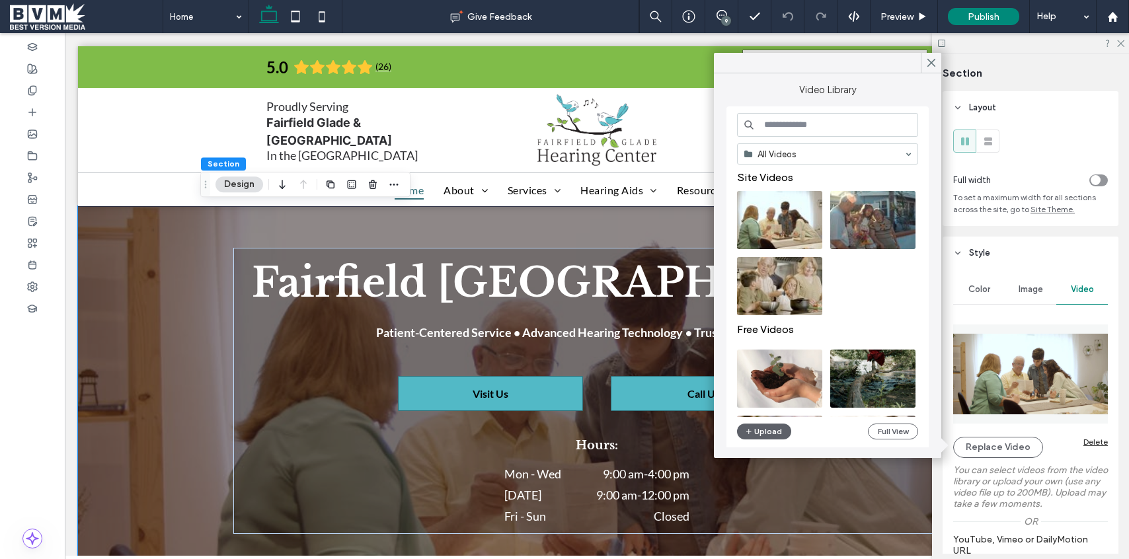
click at [834, 120] on input at bounding box center [827, 125] width 181 height 24
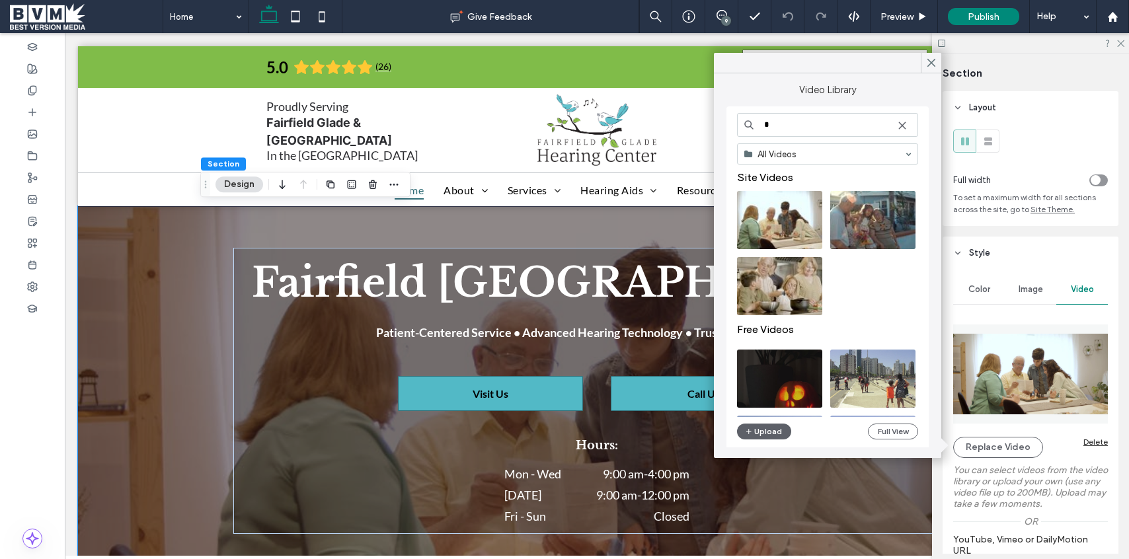
type input "*"
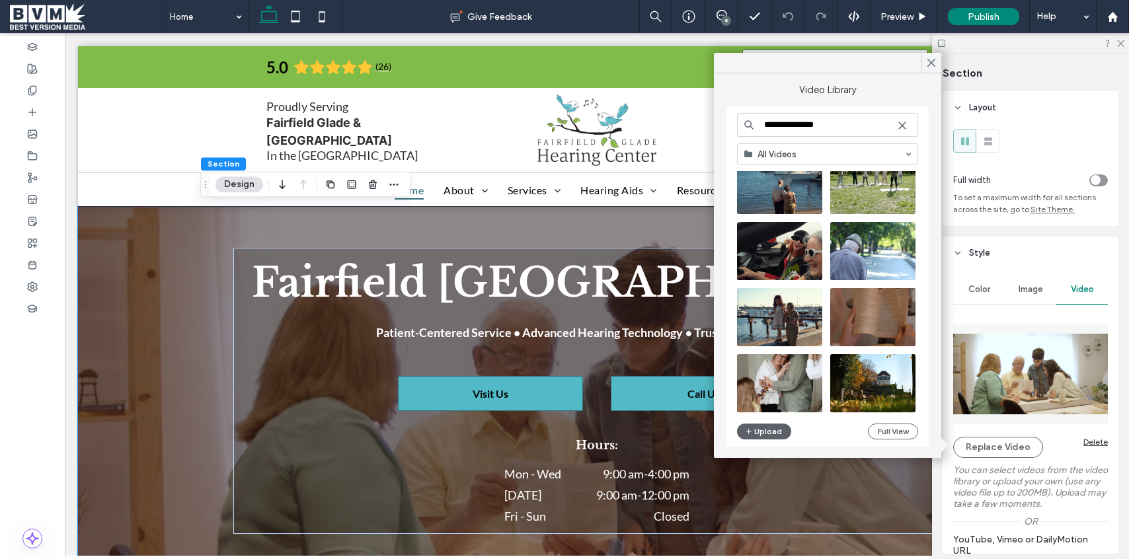
scroll to position [1030, 0]
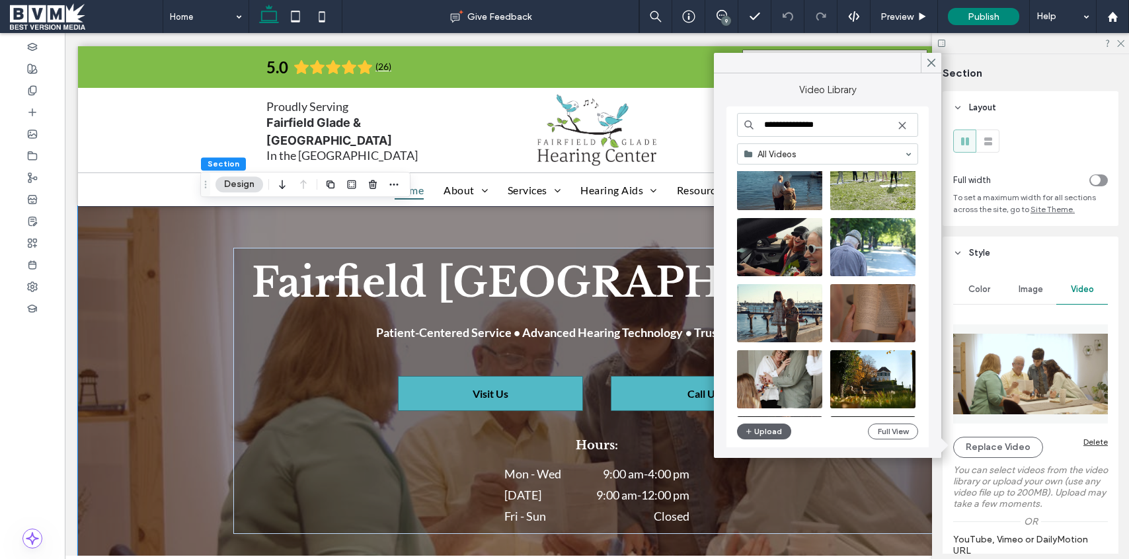
click at [861, 122] on input "**********" at bounding box center [827, 125] width 181 height 24
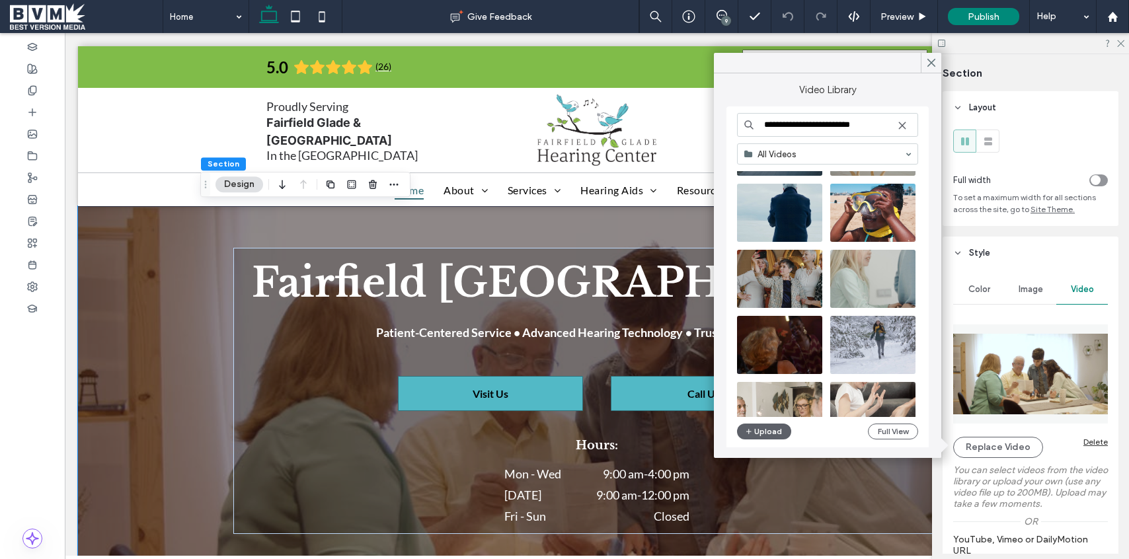
scroll to position [1661, 0]
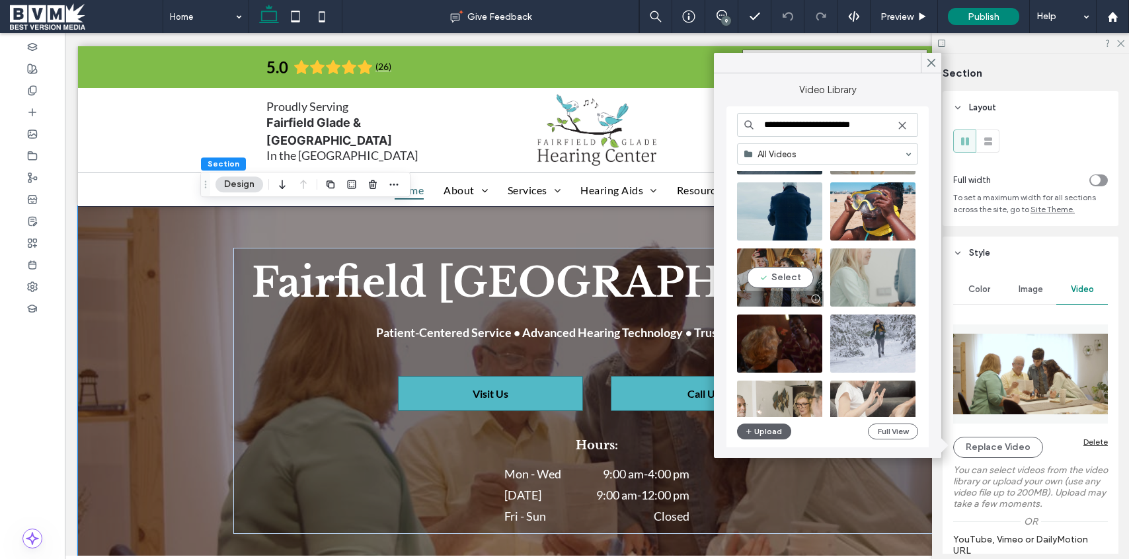
type input "**********"
click at [790, 280] on video at bounding box center [779, 278] width 85 height 58
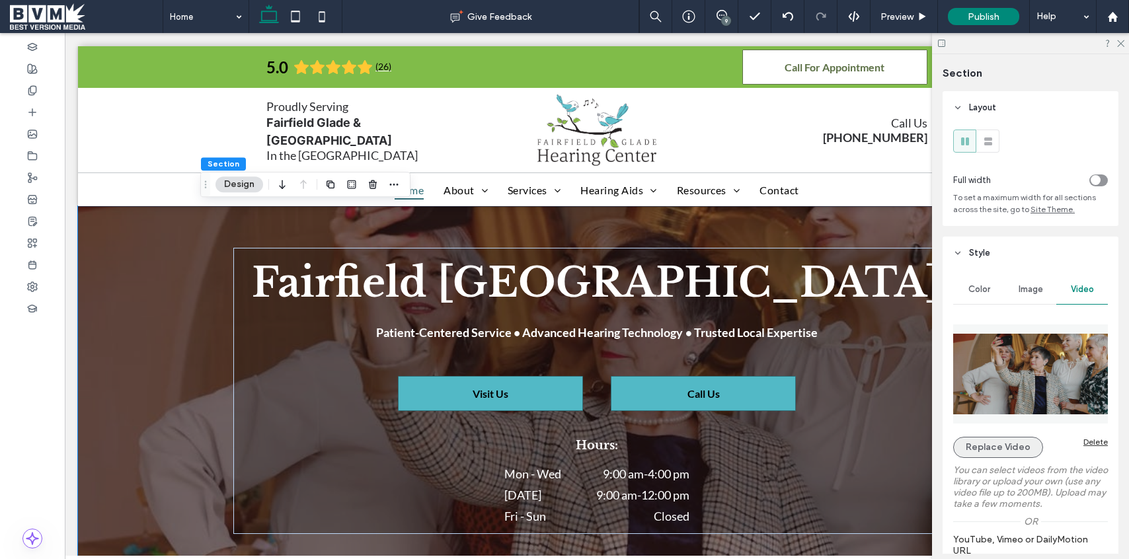
click at [985, 441] on button "Replace Video" at bounding box center [998, 447] width 90 height 21
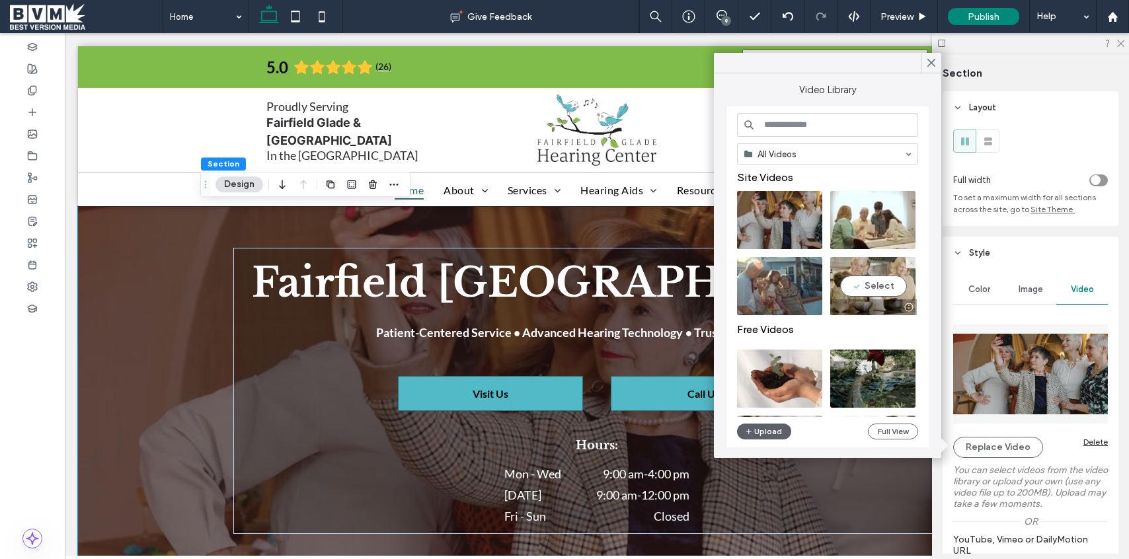
click at [911, 262] on use at bounding box center [910, 262] width 3 height 3
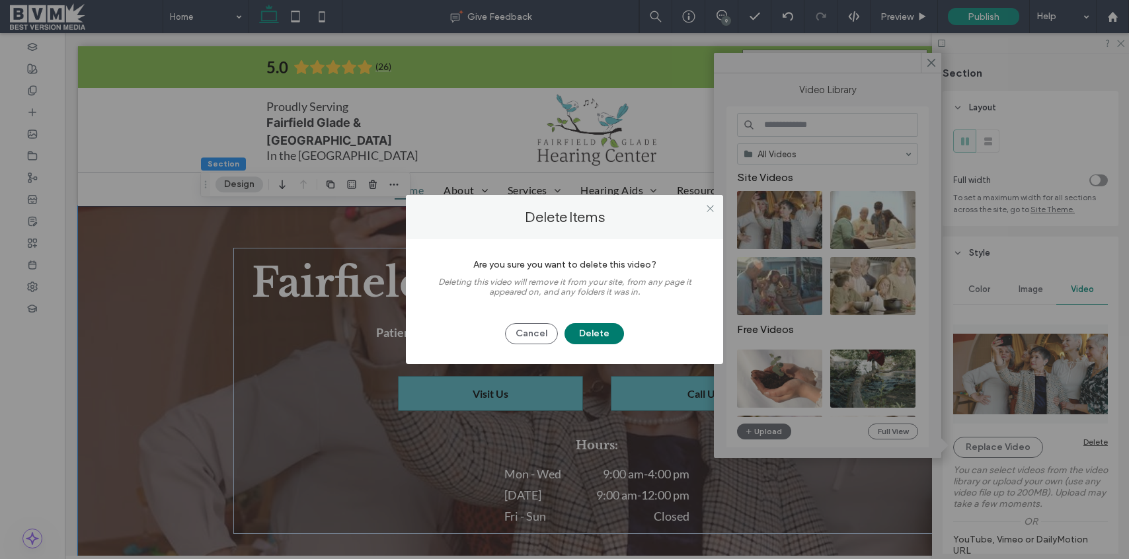
drag, startPoint x: 609, startPoint y: 336, endPoint x: 615, endPoint y: 332, distance: 7.7
click at [609, 336] on button "Delete" at bounding box center [593, 333] width 59 height 21
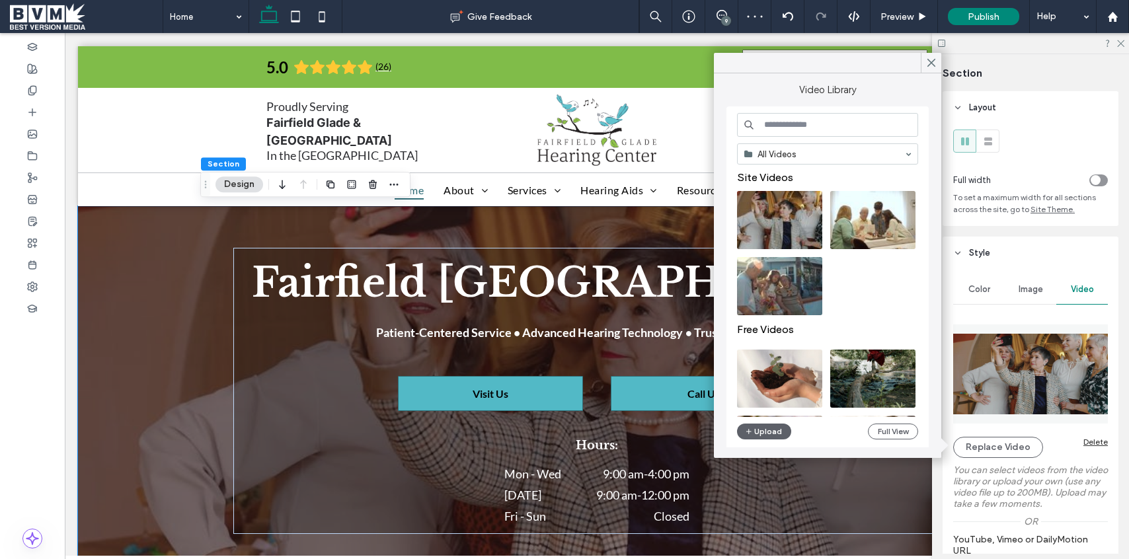
click at [826, 119] on input at bounding box center [827, 125] width 181 height 24
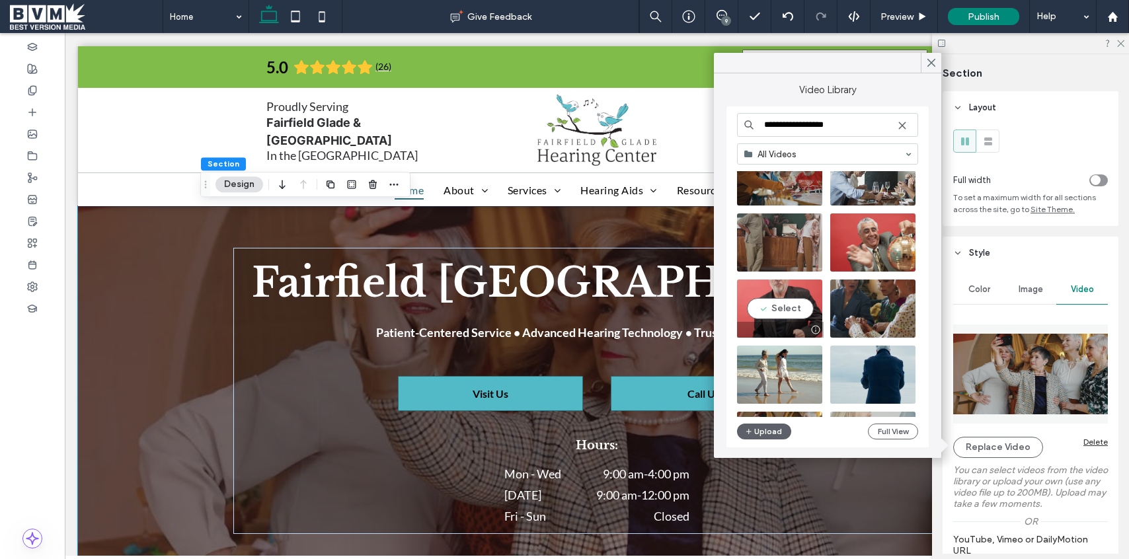
scroll to position [441, 0]
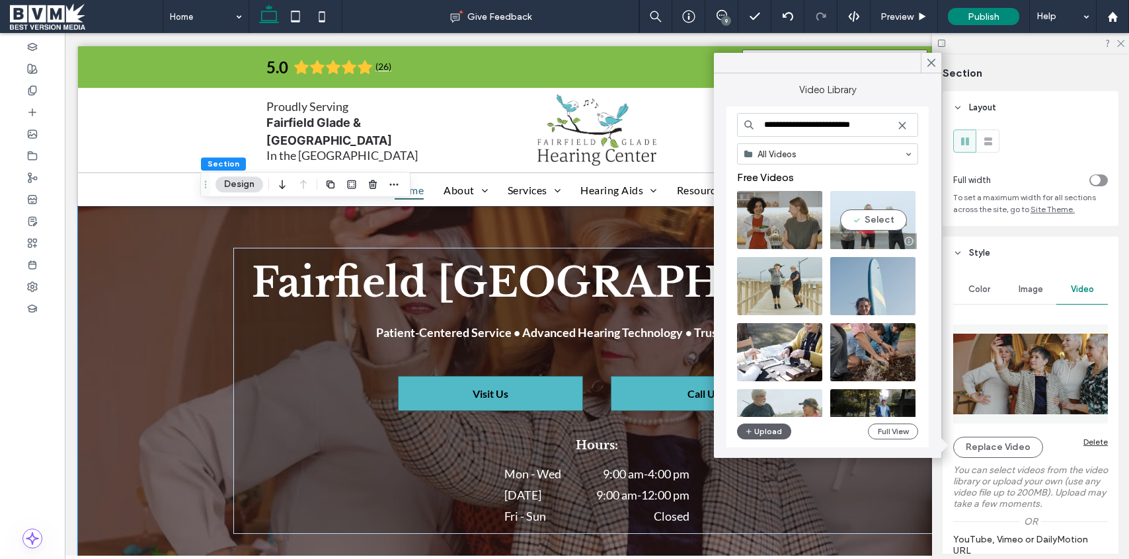
type input "**********"
click at [880, 217] on video at bounding box center [872, 220] width 85 height 58
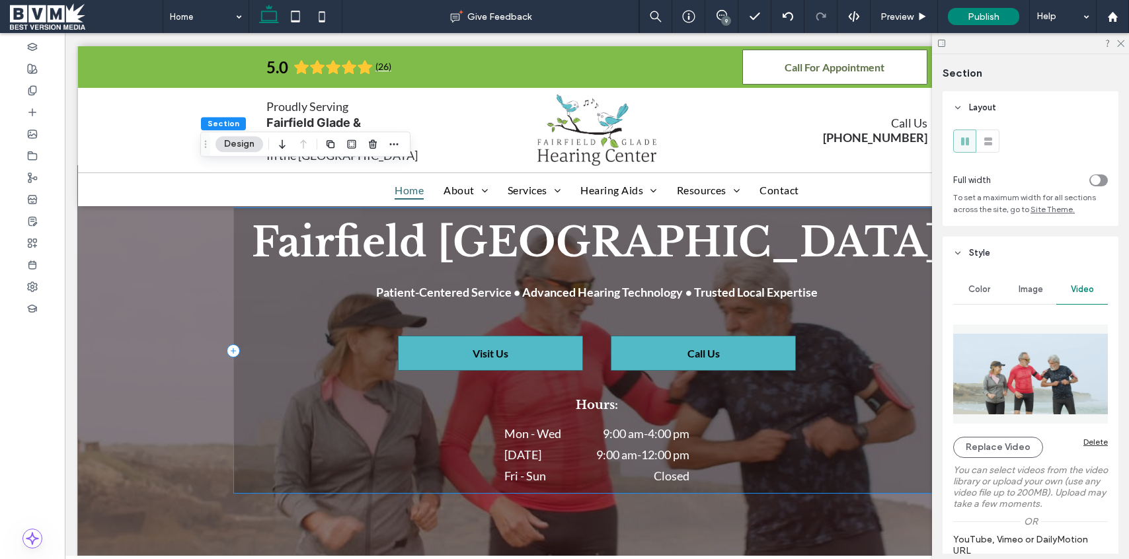
scroll to position [0, 0]
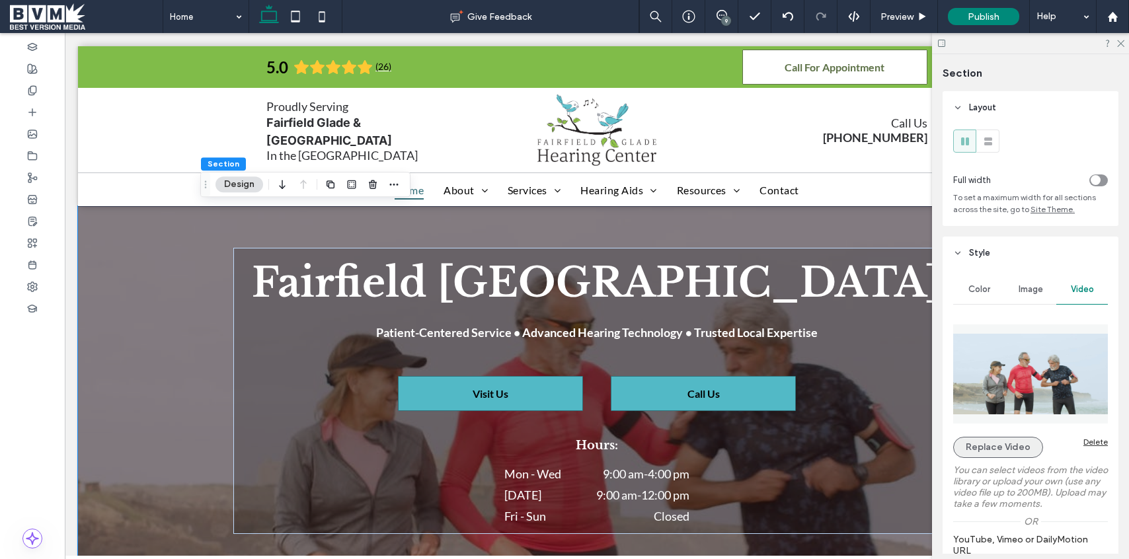
click at [986, 441] on button "Replace Video" at bounding box center [998, 447] width 90 height 21
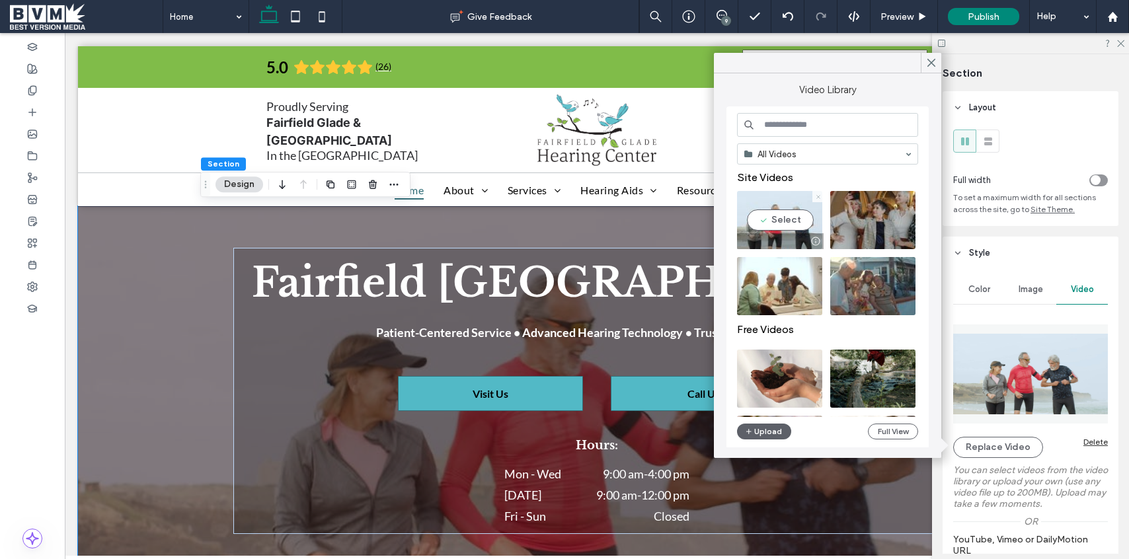
click at [820, 195] on use at bounding box center [817, 196] width 3 height 3
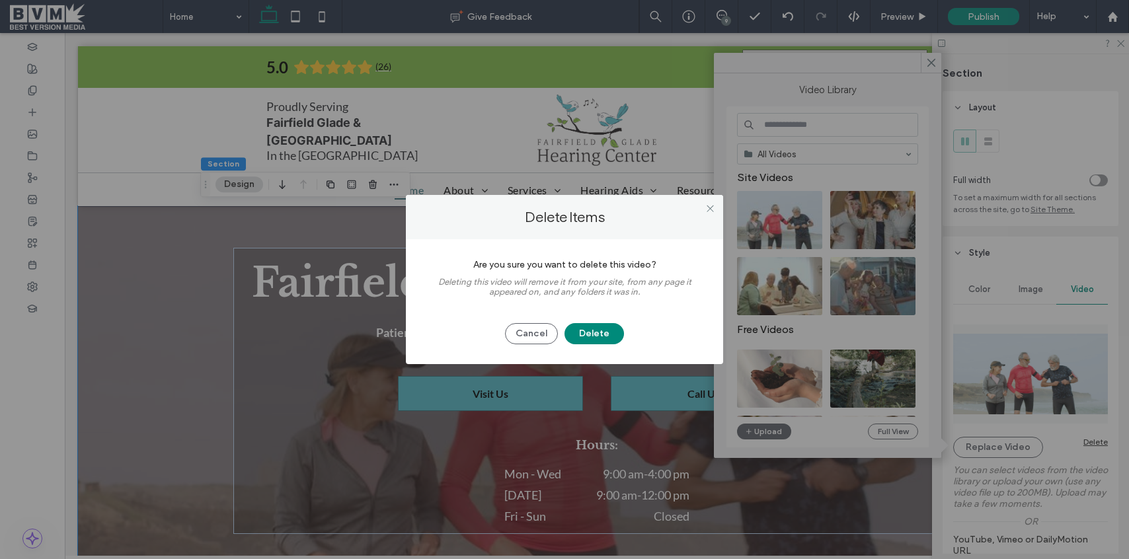
drag, startPoint x: 577, startPoint y: 330, endPoint x: 612, endPoint y: 314, distance: 38.7
click at [582, 330] on button "Delete" at bounding box center [593, 333] width 59 height 21
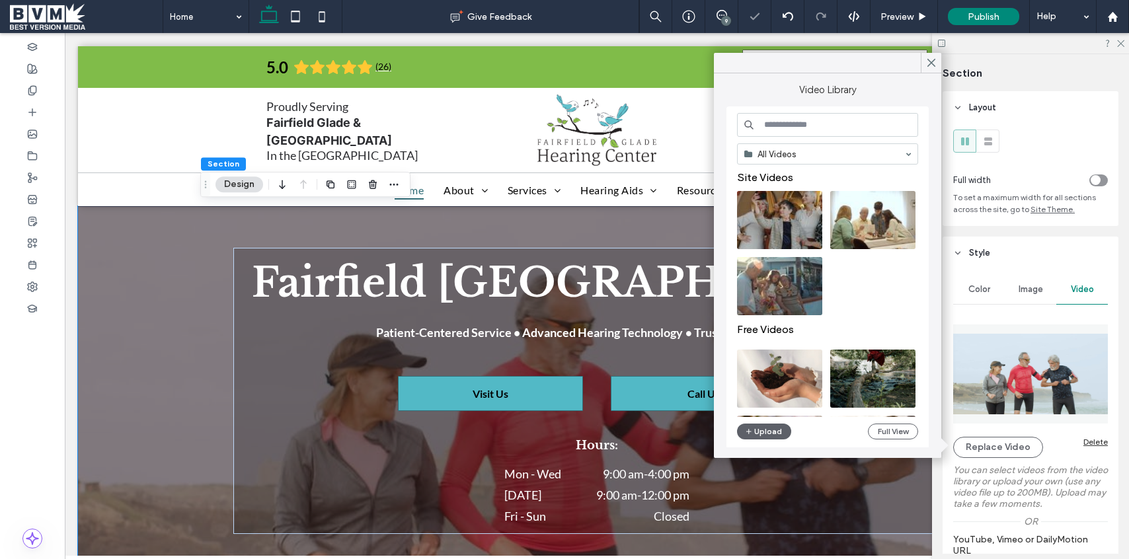
click at [775, 127] on input at bounding box center [827, 125] width 181 height 24
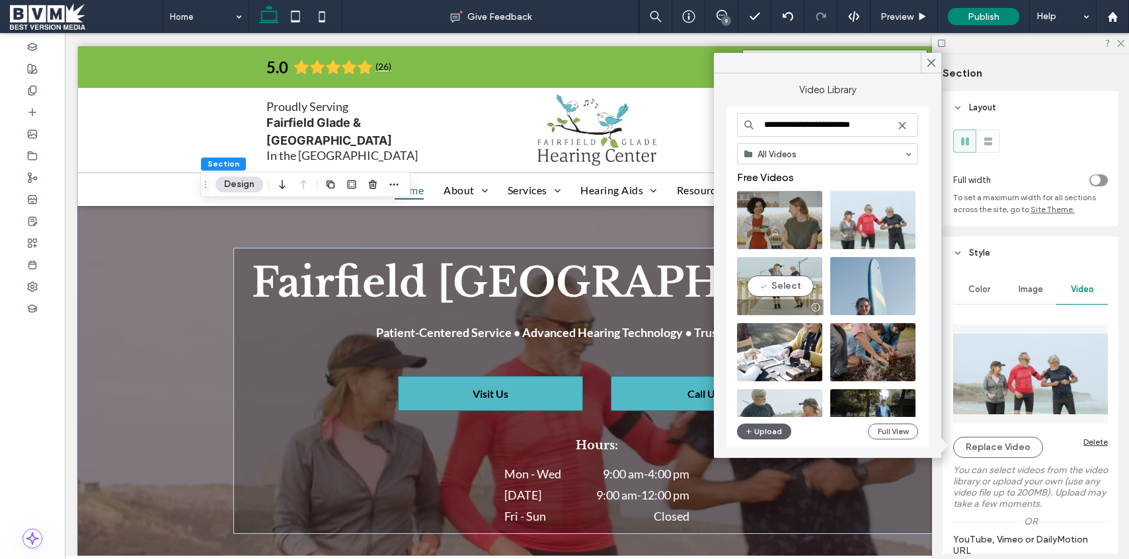
type input "**********"
click at [805, 291] on video at bounding box center [779, 286] width 85 height 58
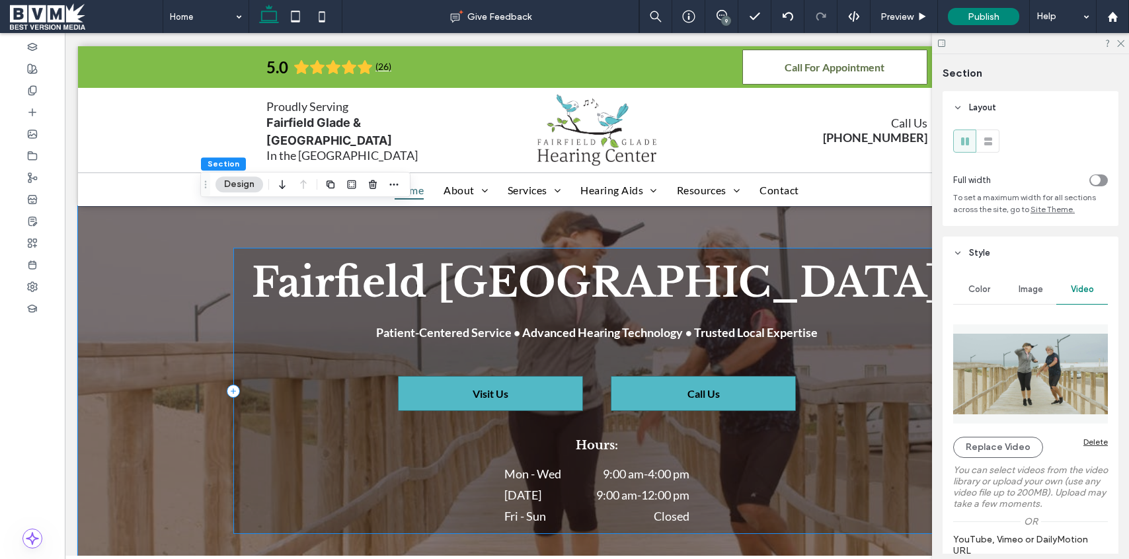
scroll to position [1, 0]
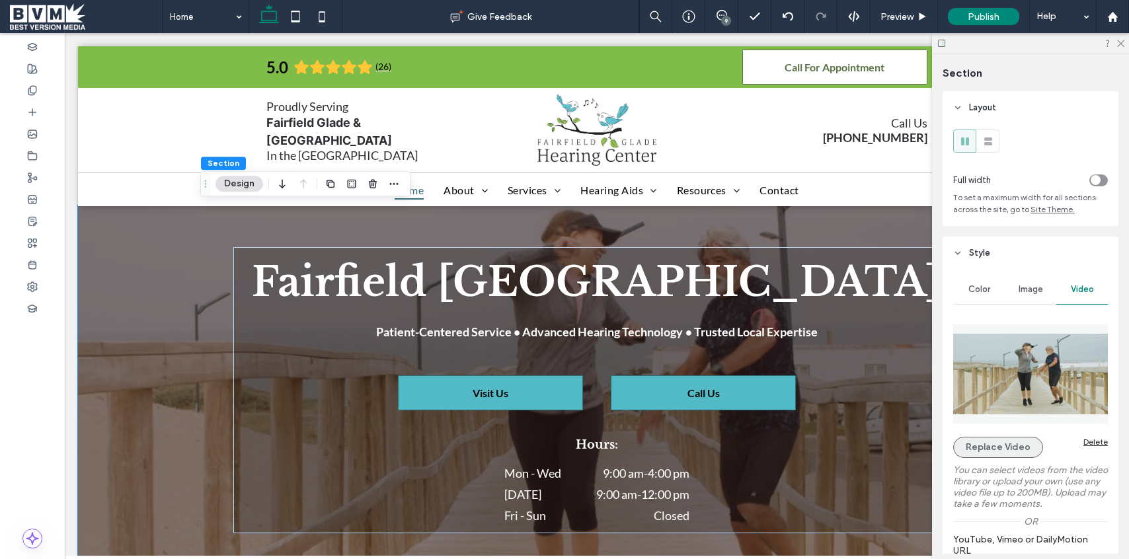
drag, startPoint x: 1009, startPoint y: 443, endPoint x: 991, endPoint y: 441, distance: 17.3
click at [1008, 443] on button "Replace Video" at bounding box center [998, 447] width 90 height 21
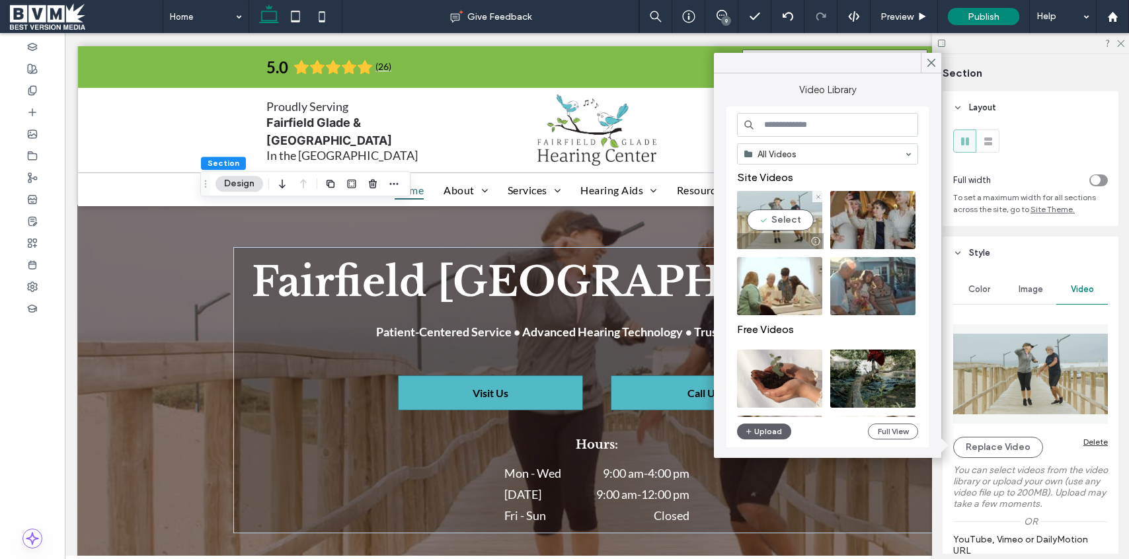
click at [820, 198] on div at bounding box center [817, 196] width 11 height 11
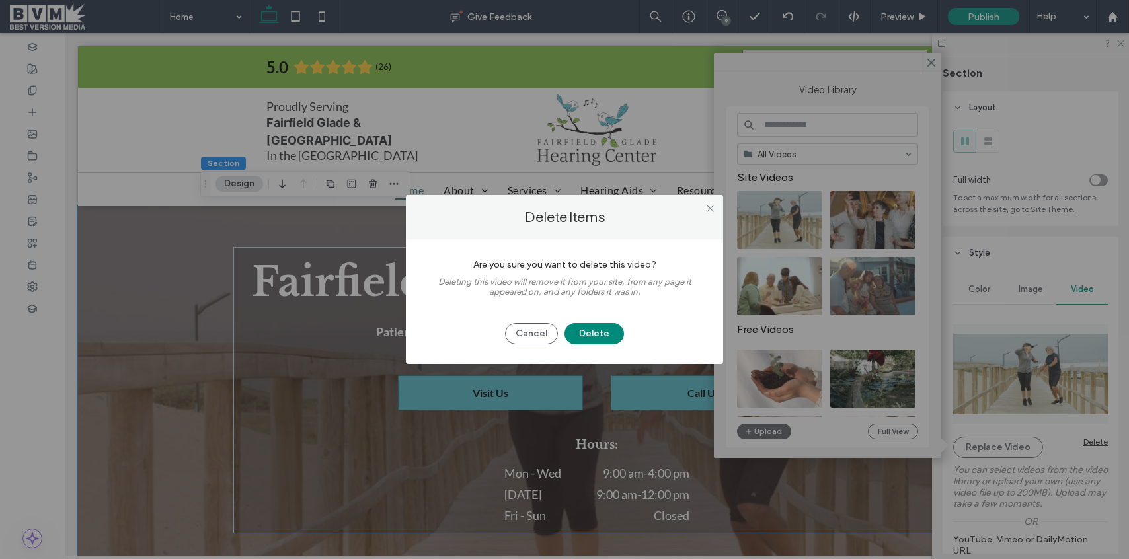
drag, startPoint x: 606, startPoint y: 334, endPoint x: 735, endPoint y: 231, distance: 165.0
click at [608, 334] on button "Delete" at bounding box center [593, 333] width 59 height 21
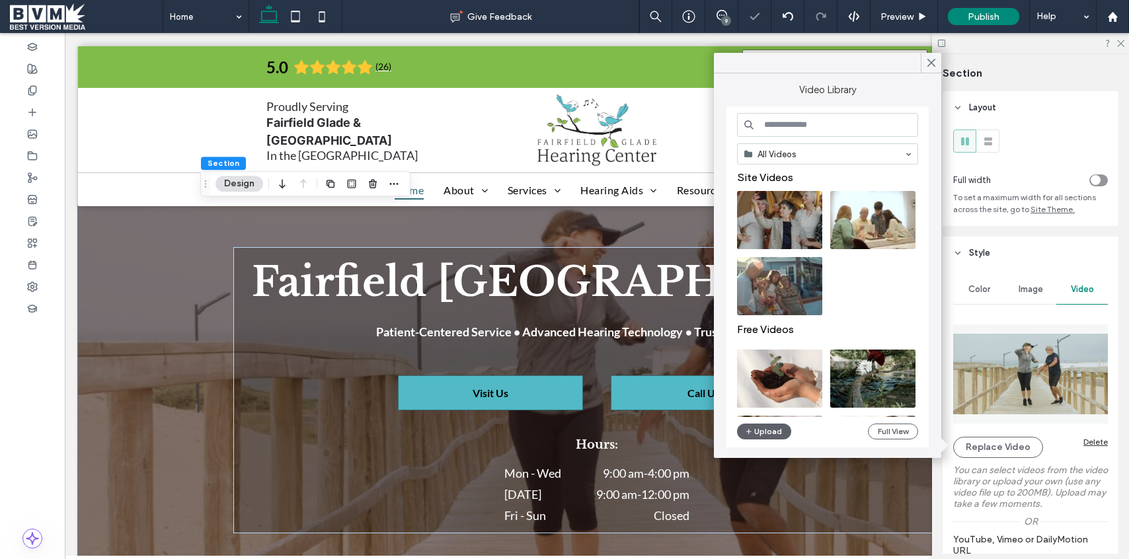
click at [823, 125] on input at bounding box center [827, 125] width 181 height 24
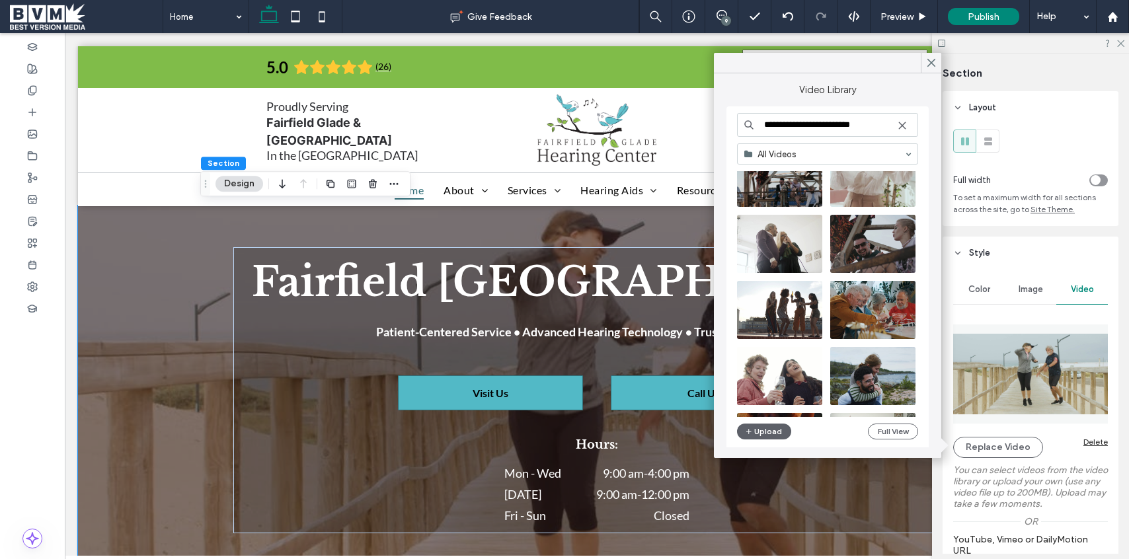
scroll to position [1037, 0]
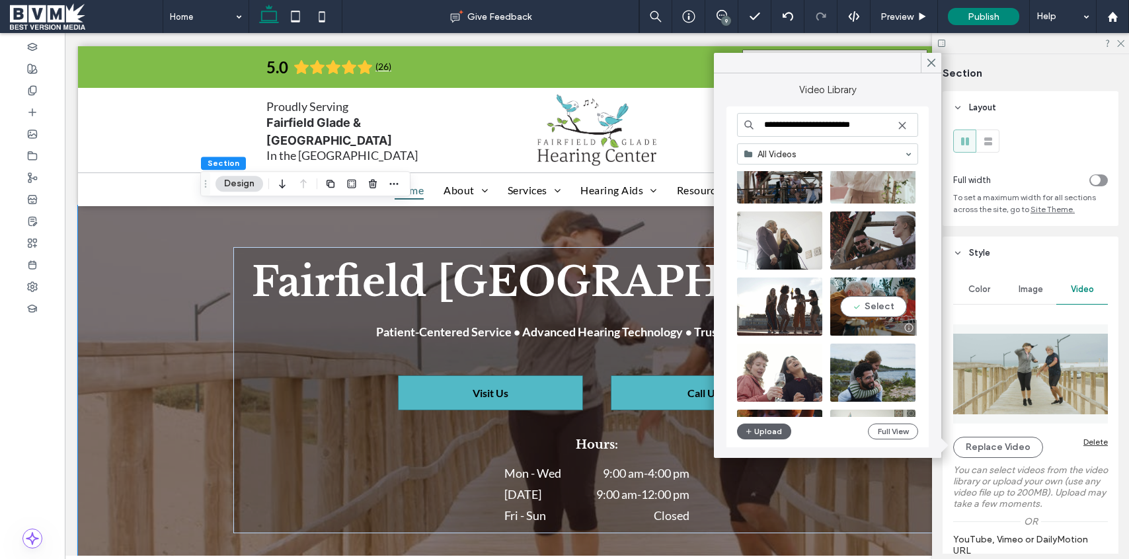
type input "**********"
click at [869, 307] on video at bounding box center [872, 307] width 85 height 58
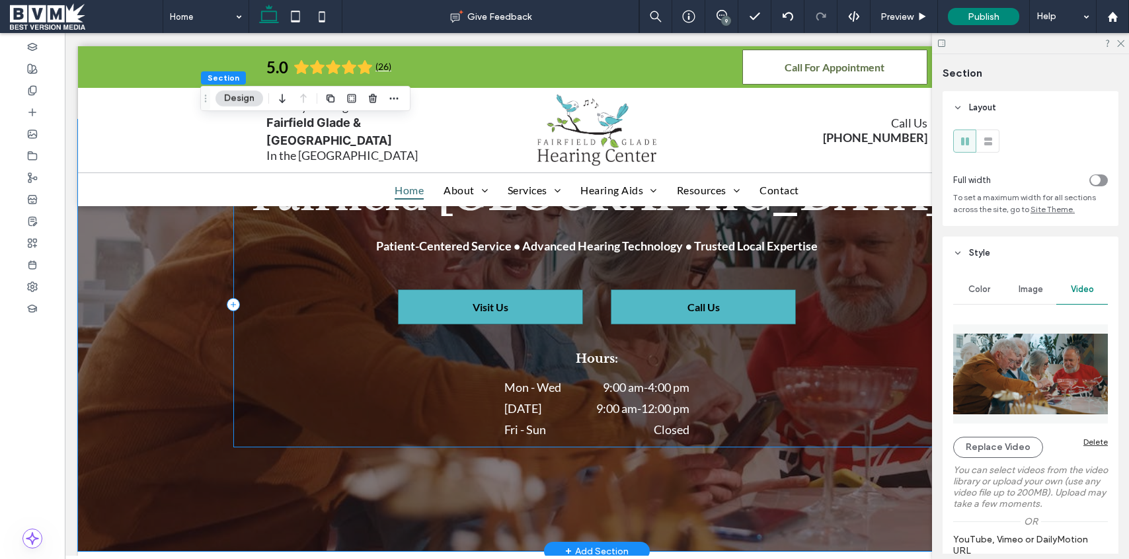
scroll to position [0, 0]
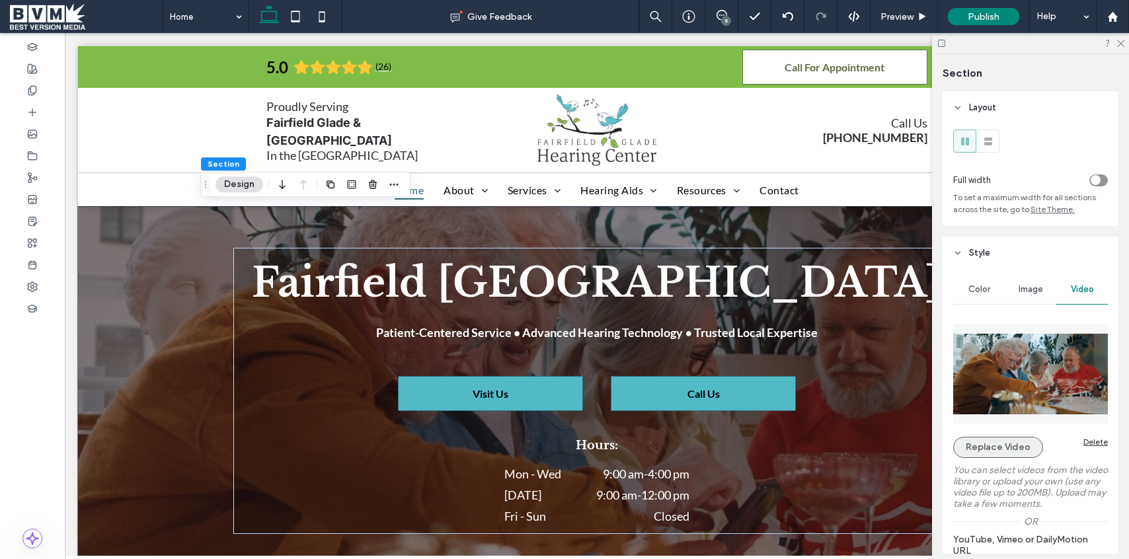
click at [991, 455] on button "Replace Video" at bounding box center [998, 447] width 90 height 21
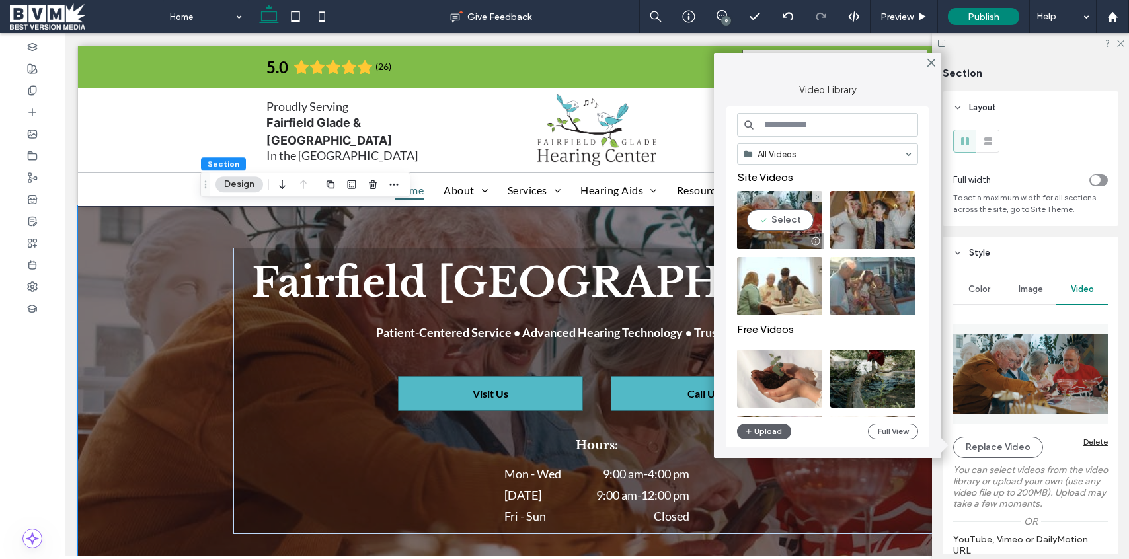
click at [814, 195] on div at bounding box center [817, 196] width 11 height 11
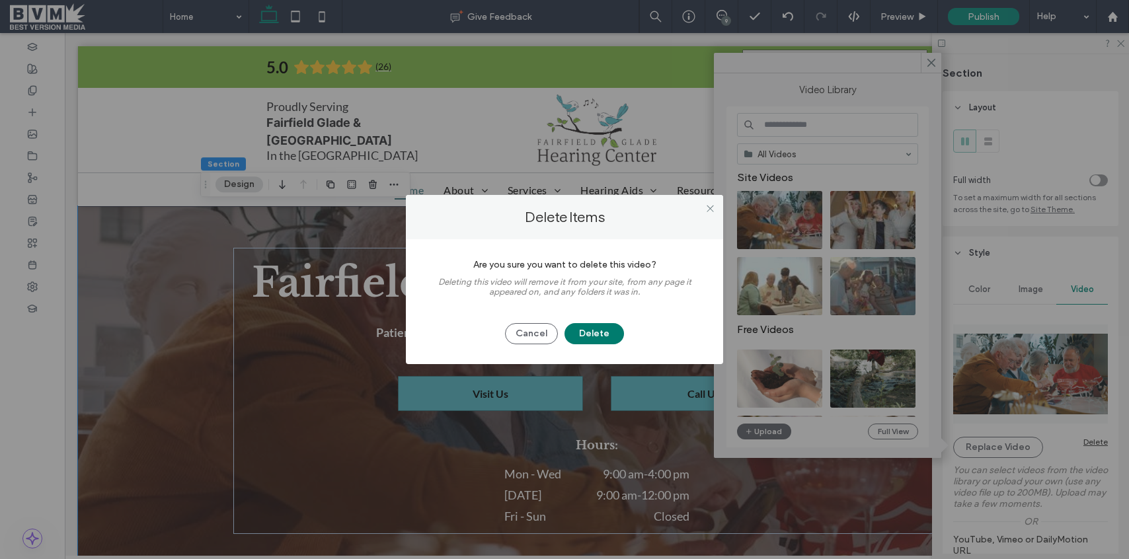
click at [618, 330] on div "Cancel Delete" at bounding box center [565, 327] width 278 height 34
drag, startPoint x: 598, startPoint y: 344, endPoint x: 640, endPoint y: 291, distance: 67.2
click at [599, 344] on button "Delete" at bounding box center [593, 333] width 59 height 21
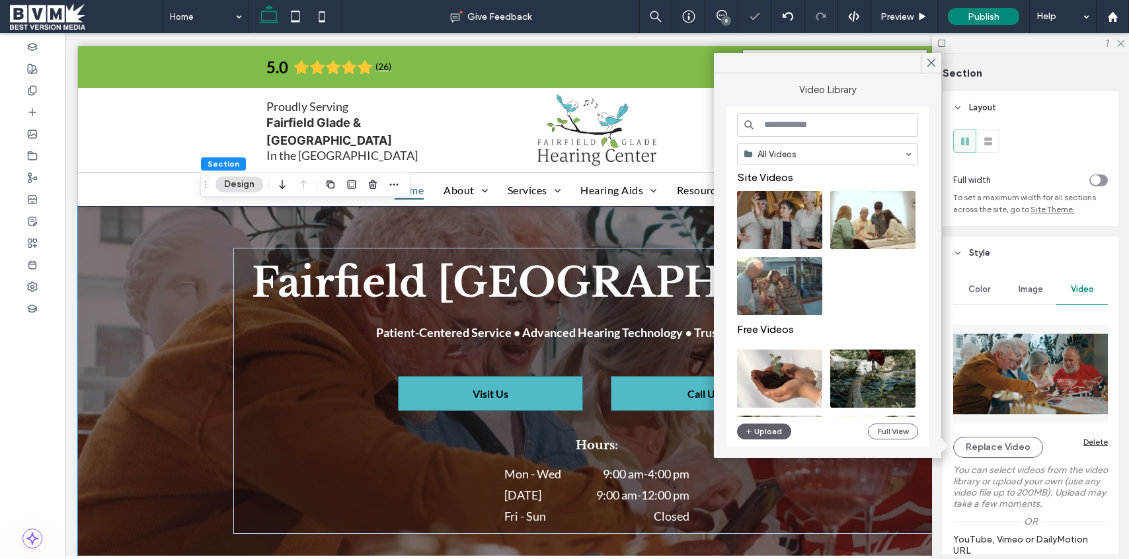
click at [799, 130] on input at bounding box center [827, 125] width 181 height 24
type input "**********"
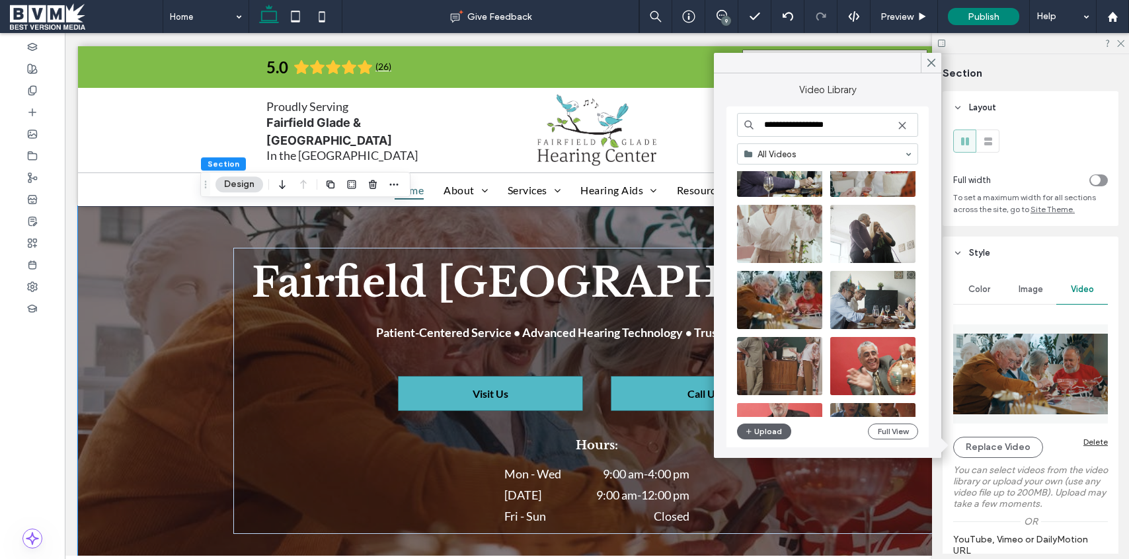
scroll to position [318, 0]
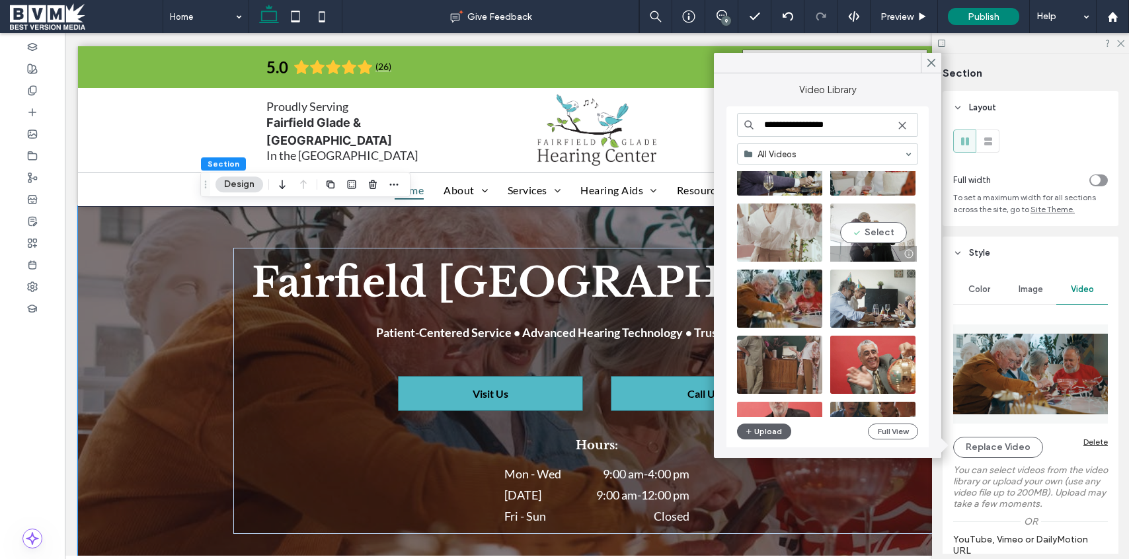
click at [897, 229] on video at bounding box center [872, 233] width 85 height 58
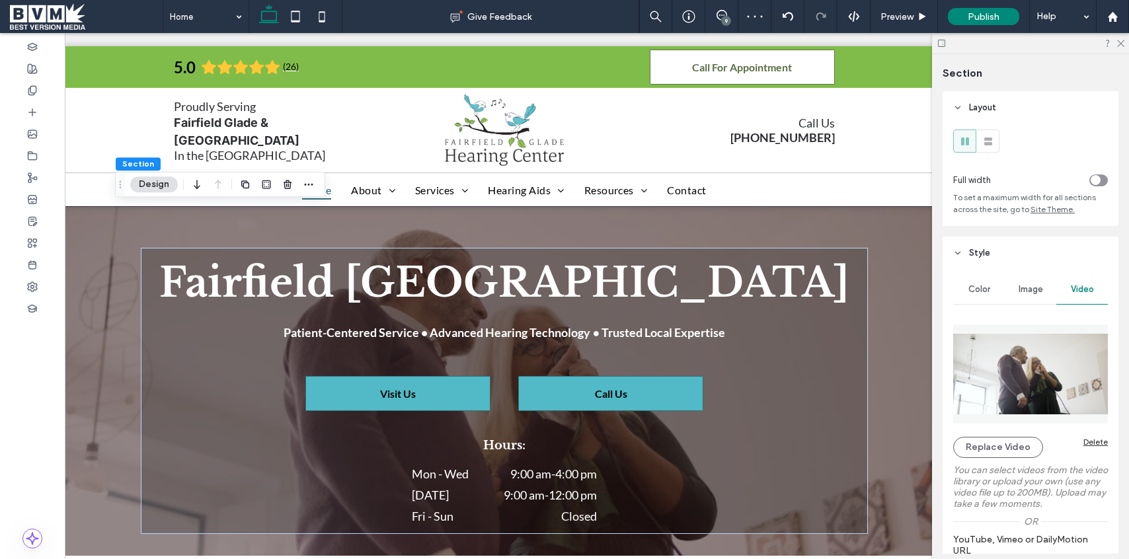
scroll to position [0, 21]
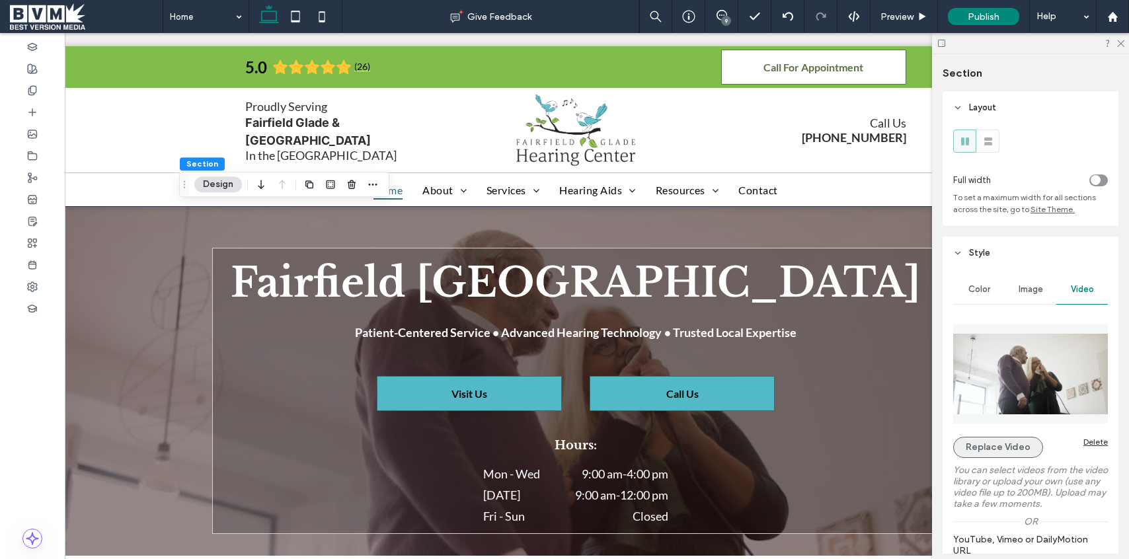
click at [983, 438] on button "Replace Video" at bounding box center [998, 447] width 90 height 21
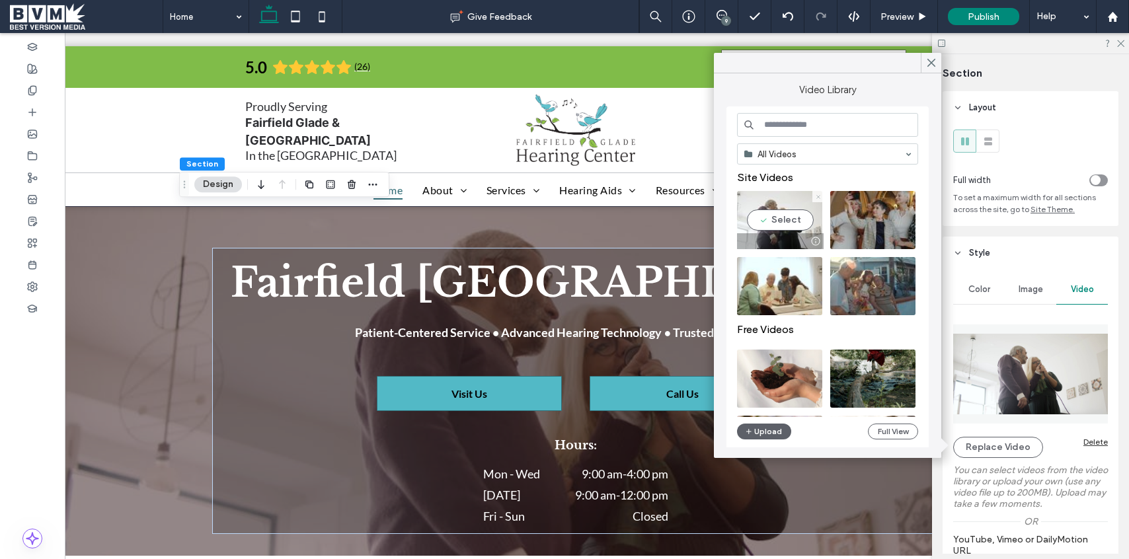
click at [816, 194] on icon at bounding box center [818, 196] width 5 height 5
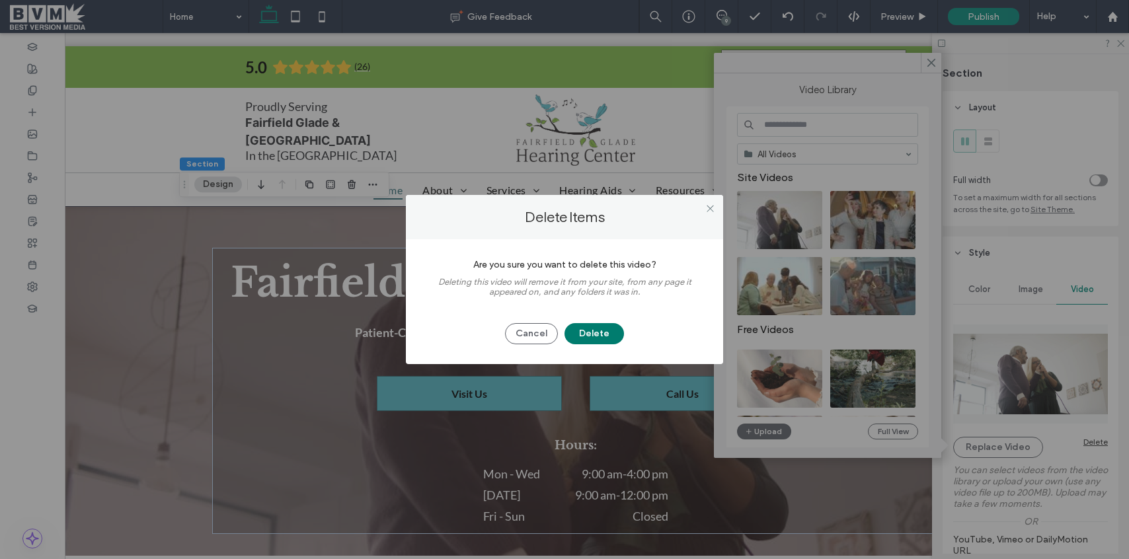
click at [609, 330] on button "Delete" at bounding box center [593, 333] width 59 height 21
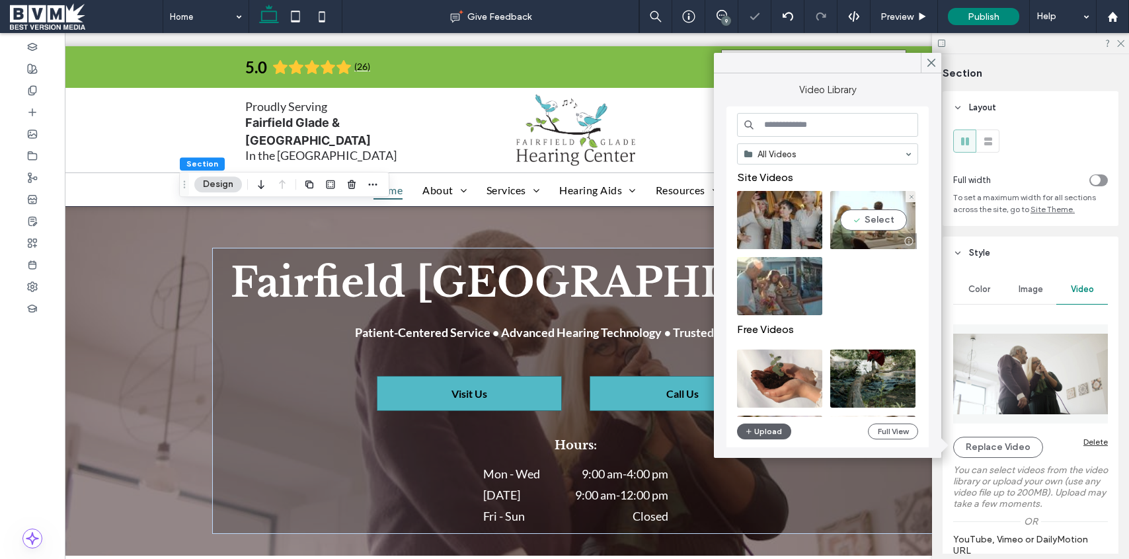
click at [898, 221] on video at bounding box center [872, 220] width 85 height 58
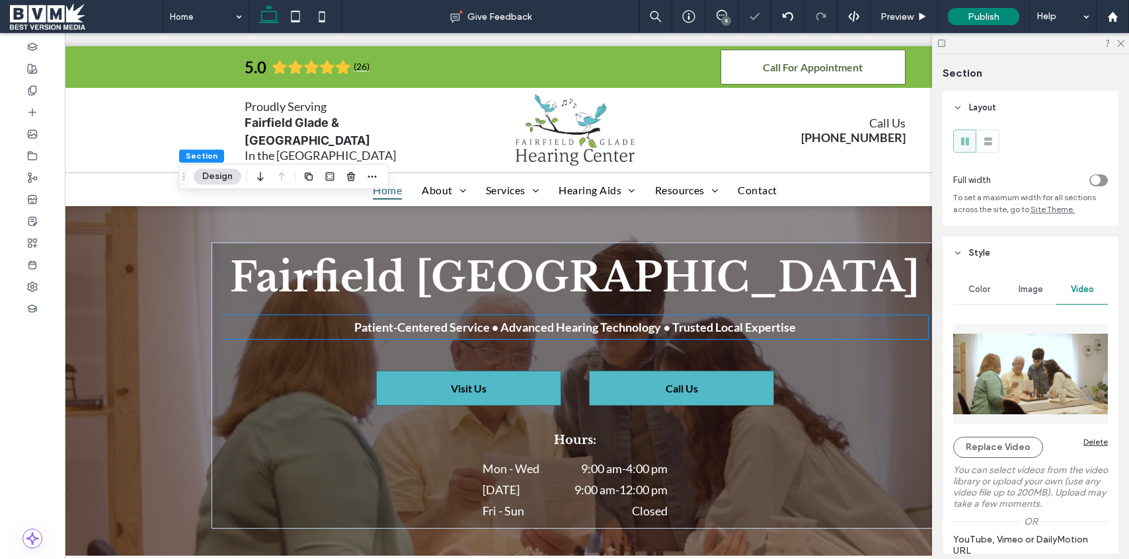
scroll to position [5, 0]
drag, startPoint x: 1005, startPoint y: 446, endPoint x: 955, endPoint y: 383, distance: 80.4
click at [1005, 446] on button "Replace Video" at bounding box center [998, 447] width 90 height 21
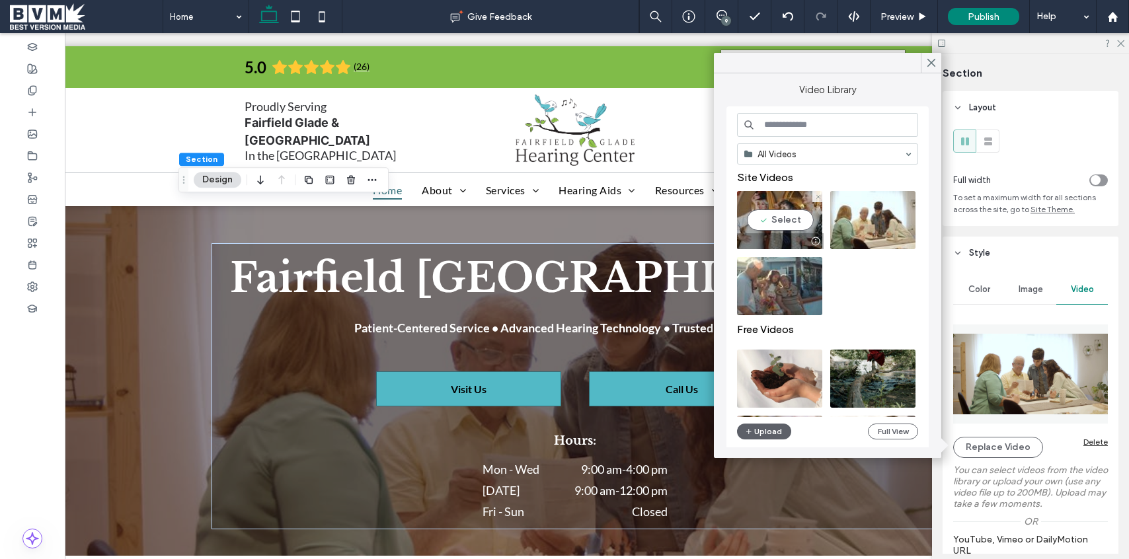
click at [798, 215] on video at bounding box center [779, 220] width 85 height 58
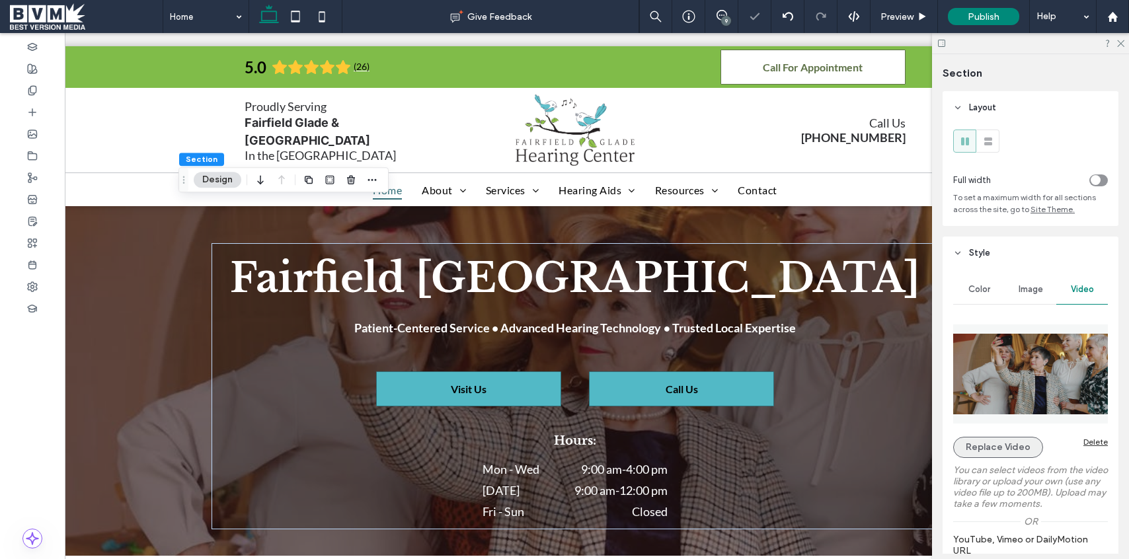
drag, startPoint x: 987, startPoint y: 441, endPoint x: 977, endPoint y: 437, distance: 10.1
click at [987, 441] on button "Replace Video" at bounding box center [998, 447] width 90 height 21
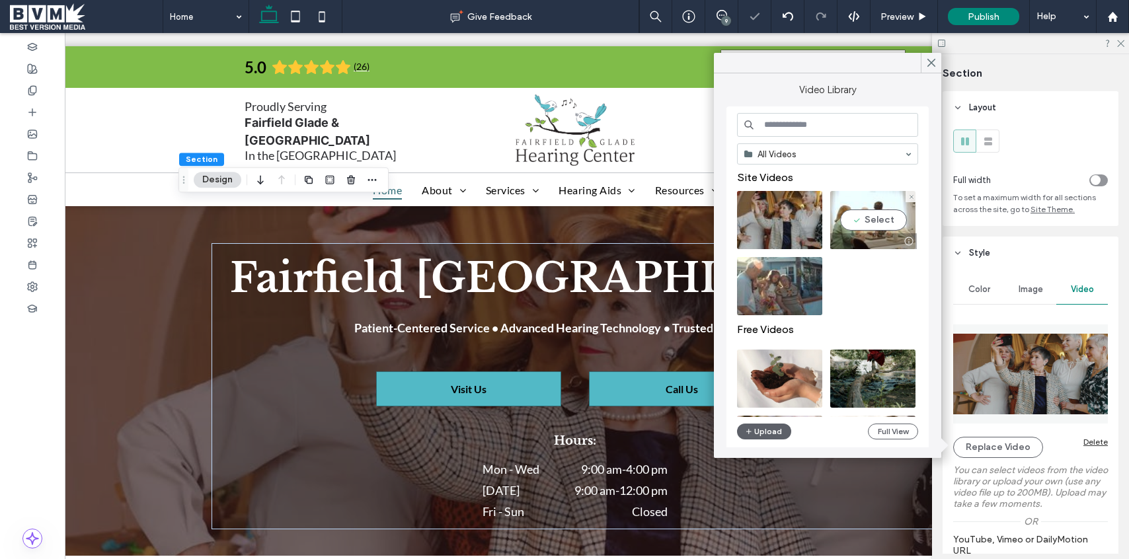
drag, startPoint x: 865, startPoint y: 221, endPoint x: 1013, endPoint y: 341, distance: 189.8
click at [865, 222] on video at bounding box center [872, 220] width 85 height 58
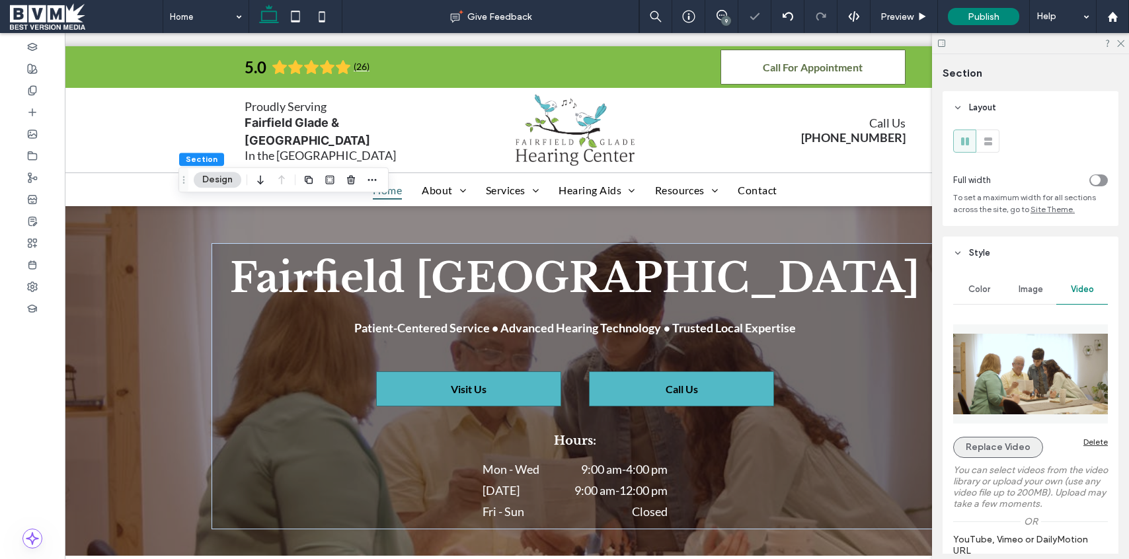
click at [1016, 451] on button "Replace Video" at bounding box center [998, 447] width 90 height 21
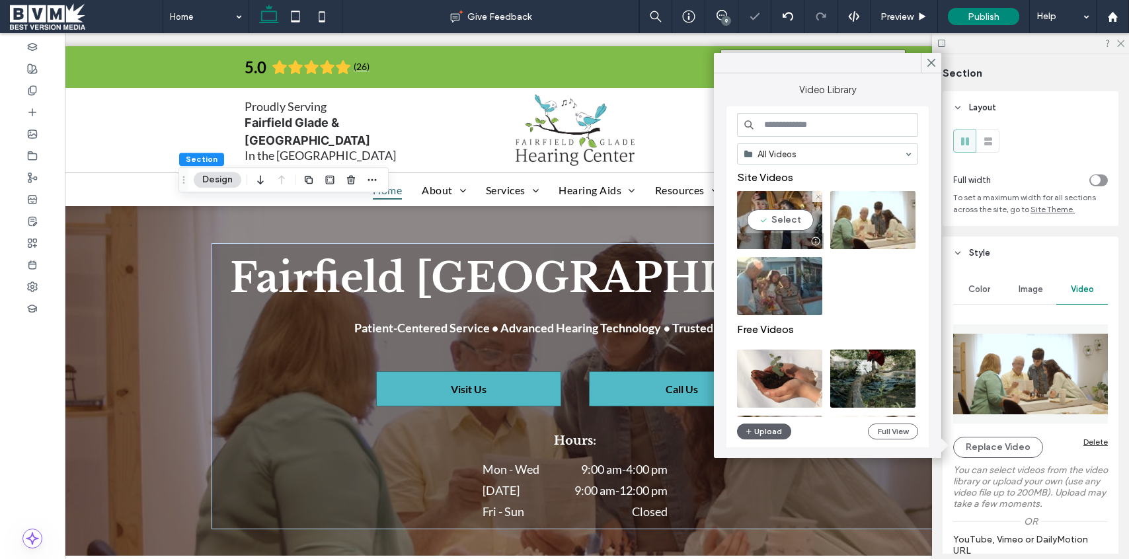
click at [812, 196] on div at bounding box center [817, 196] width 11 height 11
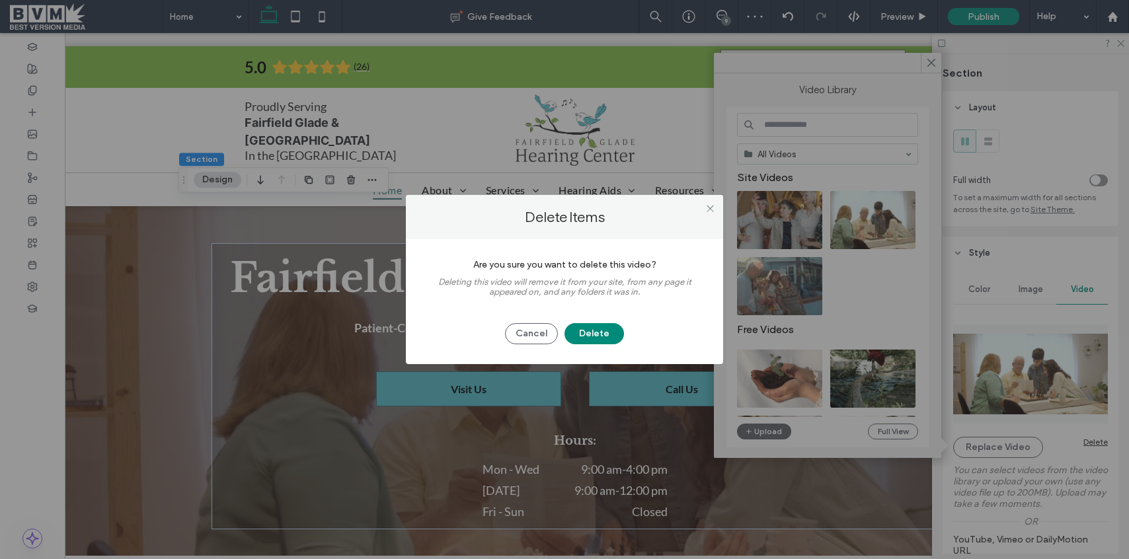
drag, startPoint x: 597, startPoint y: 327, endPoint x: 716, endPoint y: 226, distance: 156.1
click at [601, 324] on button "Delete" at bounding box center [593, 333] width 59 height 21
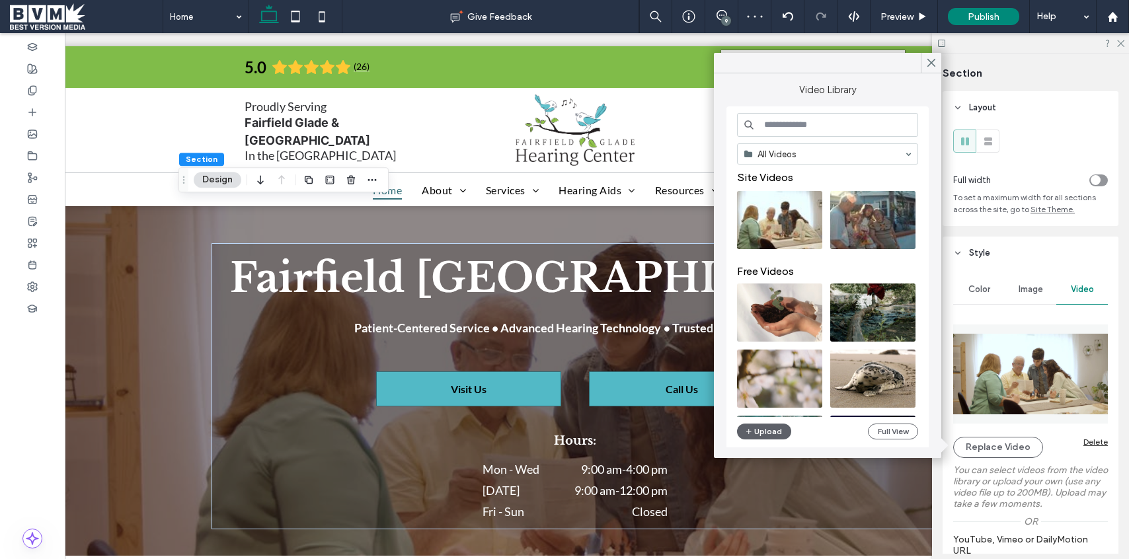
click at [813, 136] on input at bounding box center [827, 125] width 181 height 24
type input "**********"
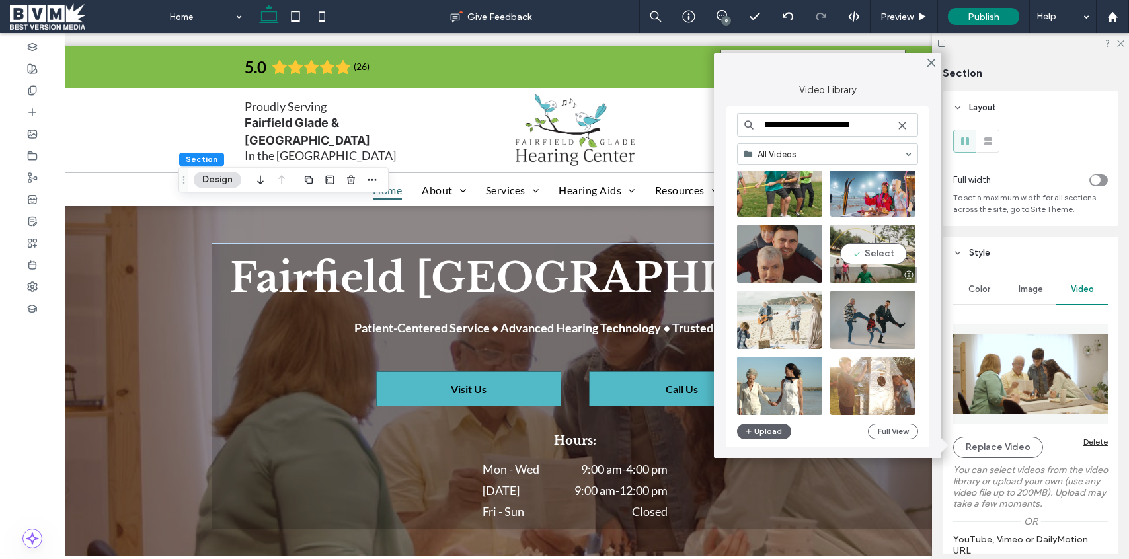
scroll to position [639, 0]
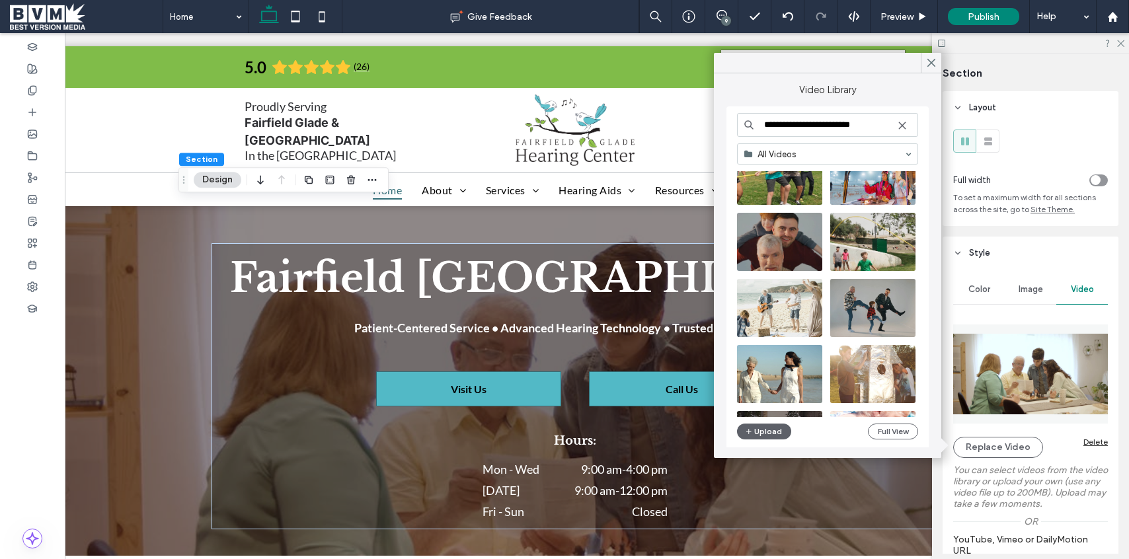
click at [935, 65] on icon at bounding box center [931, 63] width 12 height 12
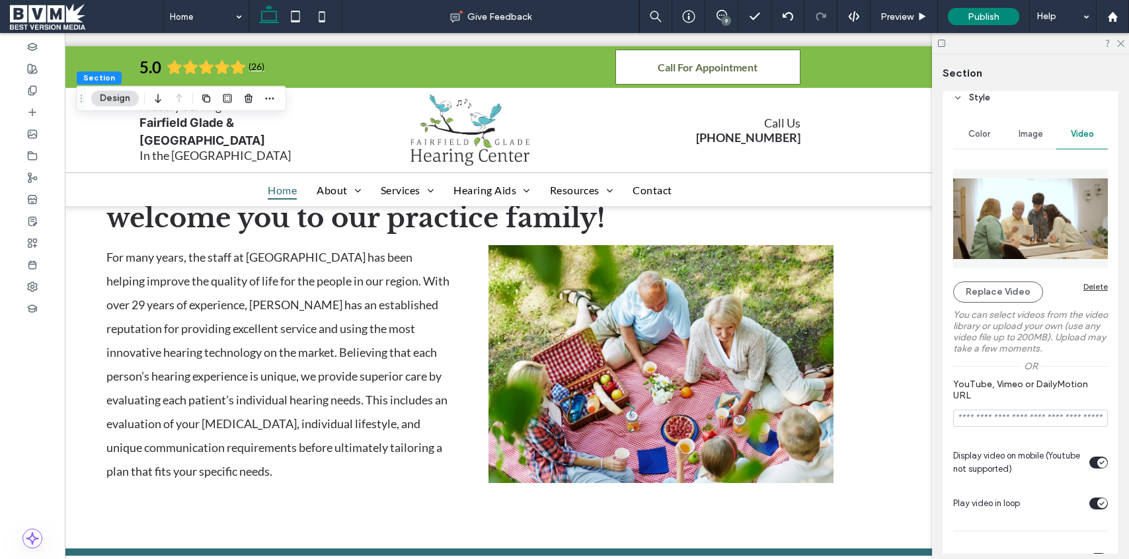
scroll to position [0, 135]
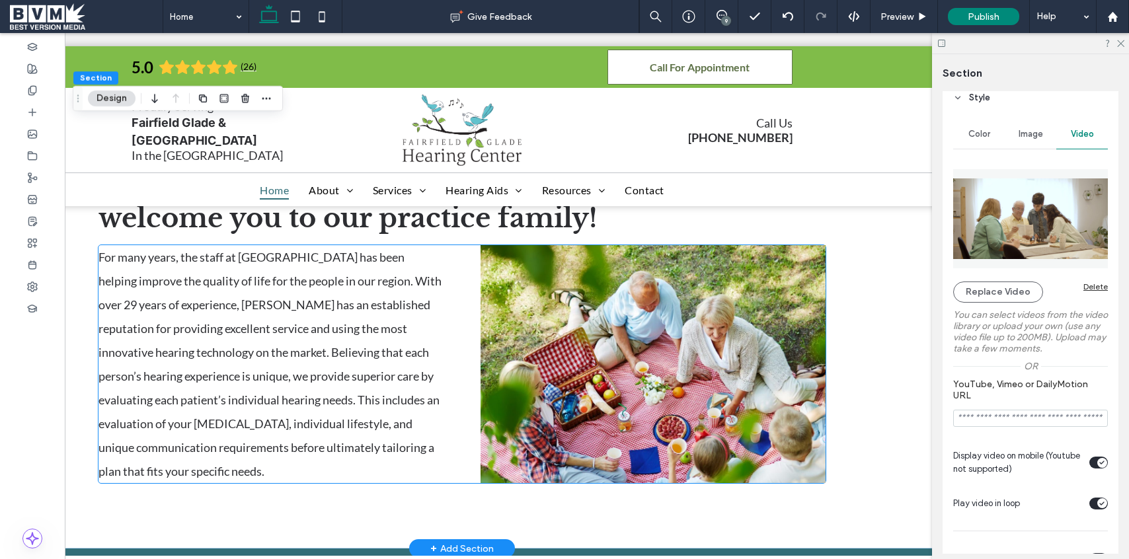
click at [680, 325] on span at bounding box center [653, 364] width 346 height 238
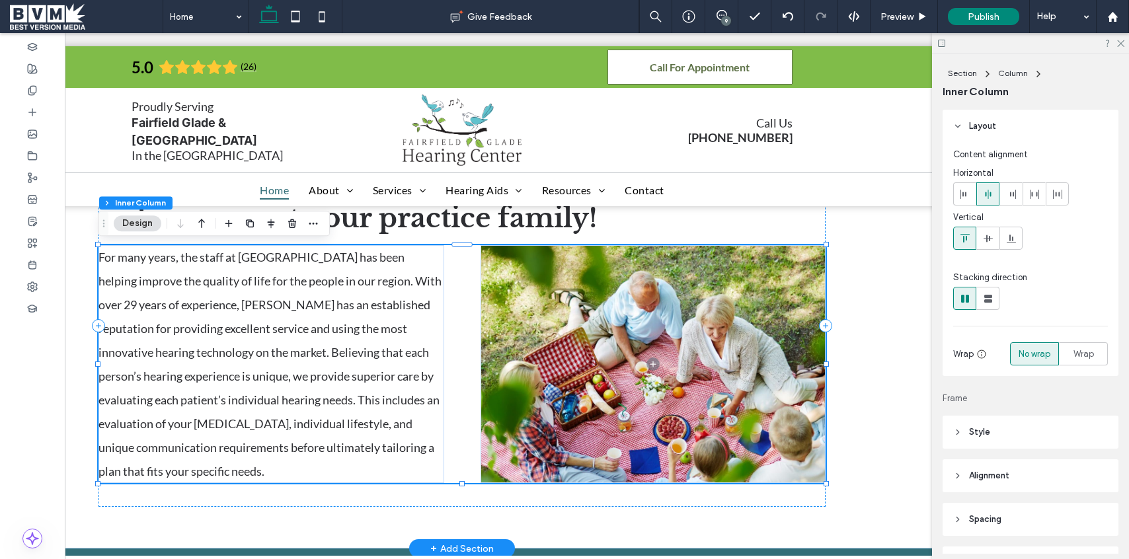
click at [680, 325] on span at bounding box center [653, 364] width 346 height 238
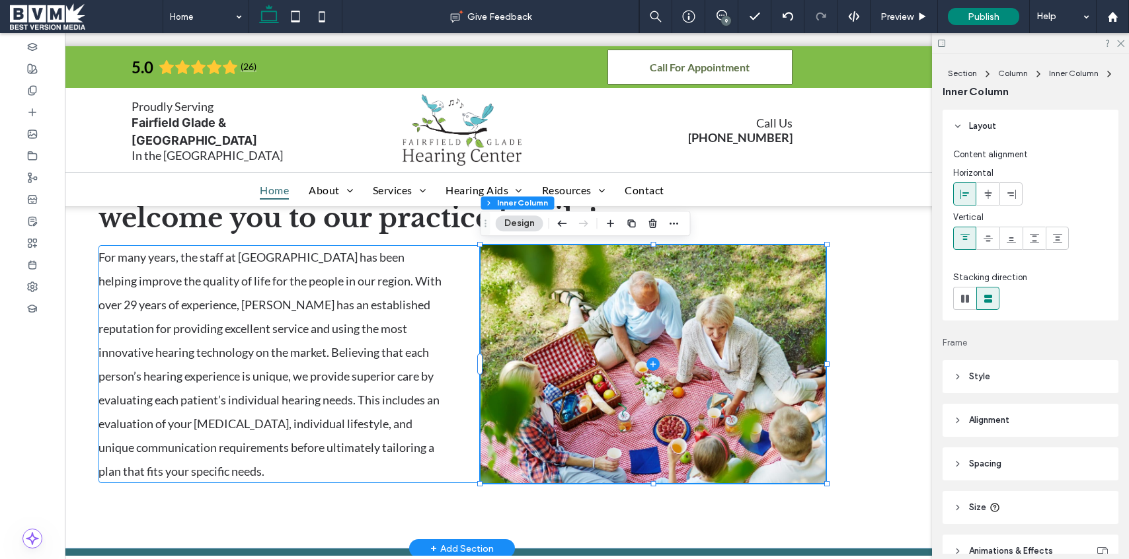
click at [680, 325] on span at bounding box center [653, 364] width 346 height 238
click at [988, 377] on span "Style" at bounding box center [979, 374] width 21 height 13
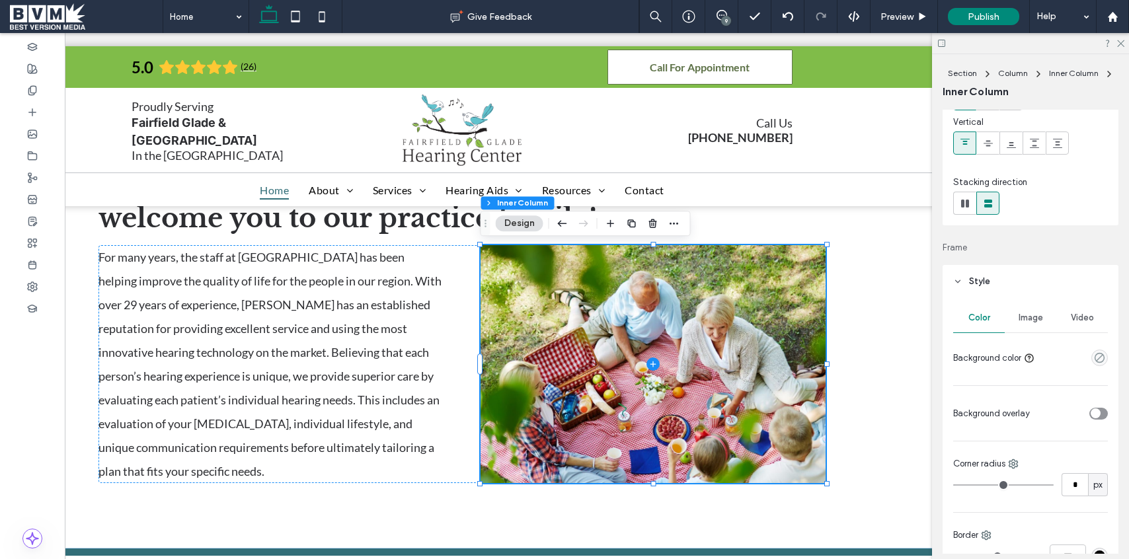
scroll to position [100, 0]
click at [1040, 311] on span "Image" at bounding box center [1030, 313] width 24 height 11
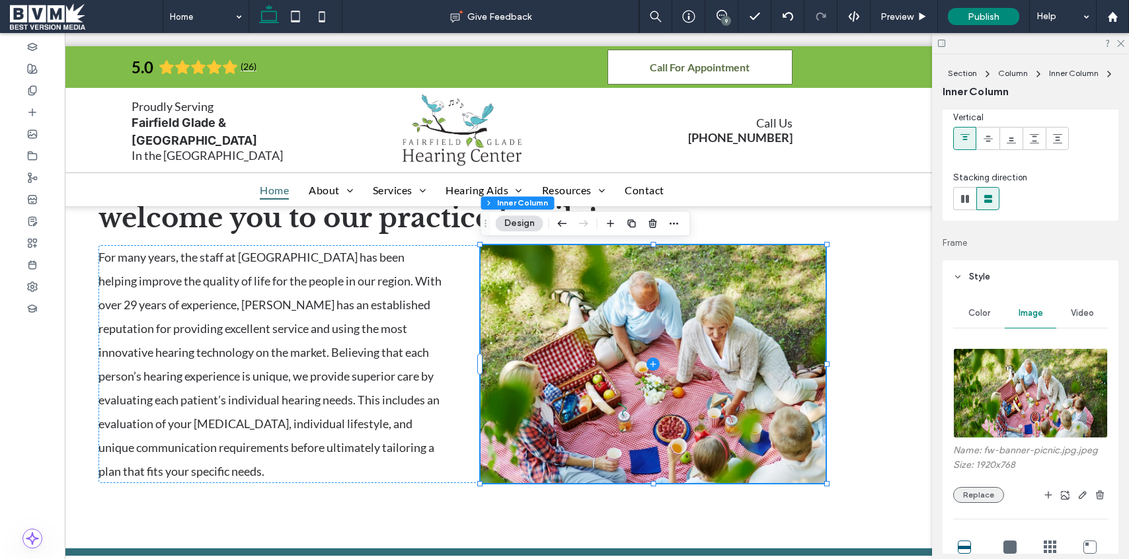
click at [985, 494] on button "Replace" at bounding box center [978, 495] width 51 height 16
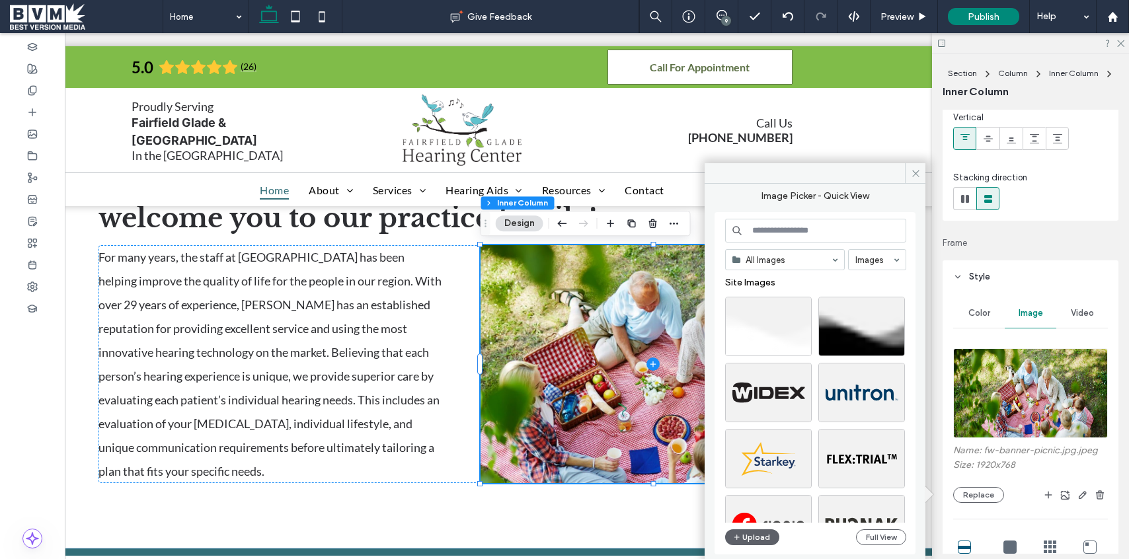
click at [788, 223] on input at bounding box center [815, 231] width 181 height 24
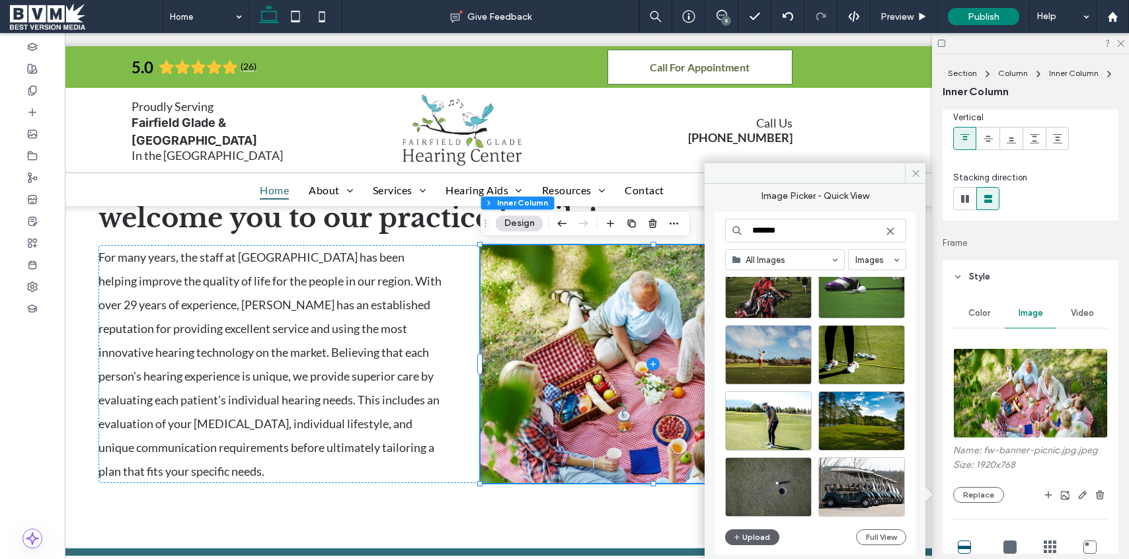
scroll to position [0, 0]
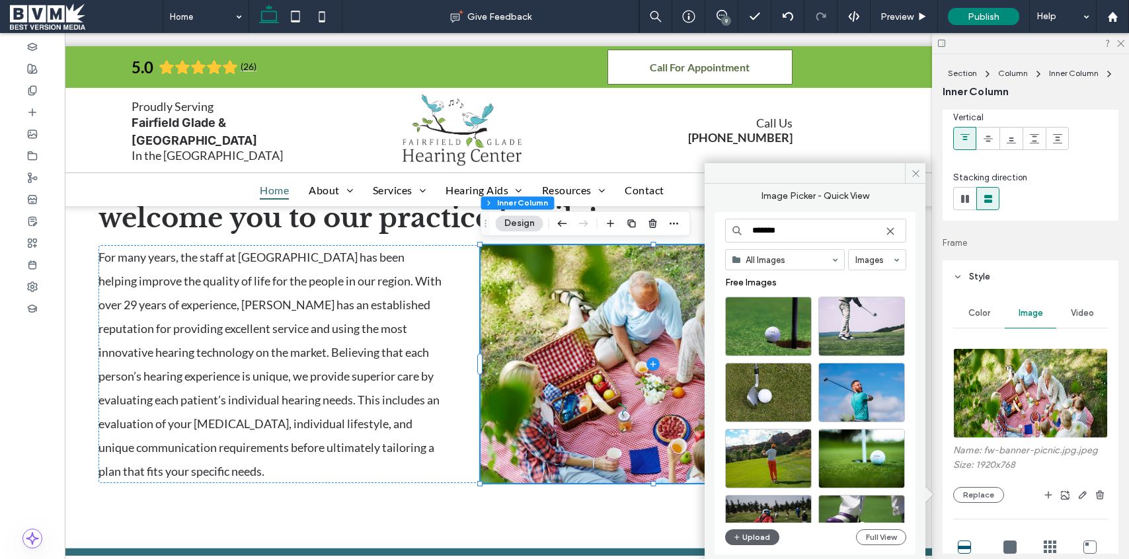
click at [798, 231] on input "*******" at bounding box center [815, 231] width 181 height 24
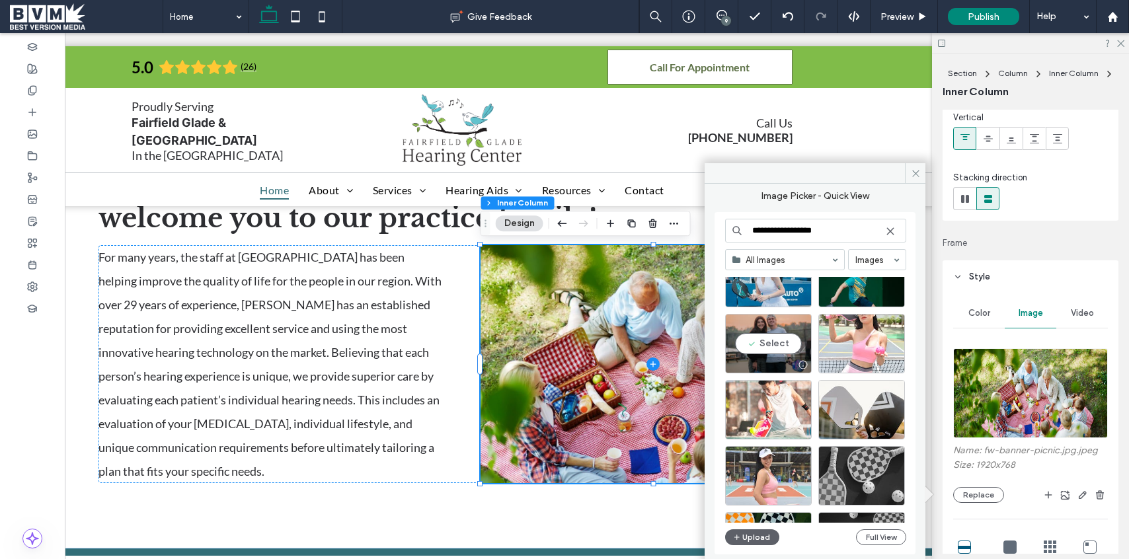
scroll to position [195, 0]
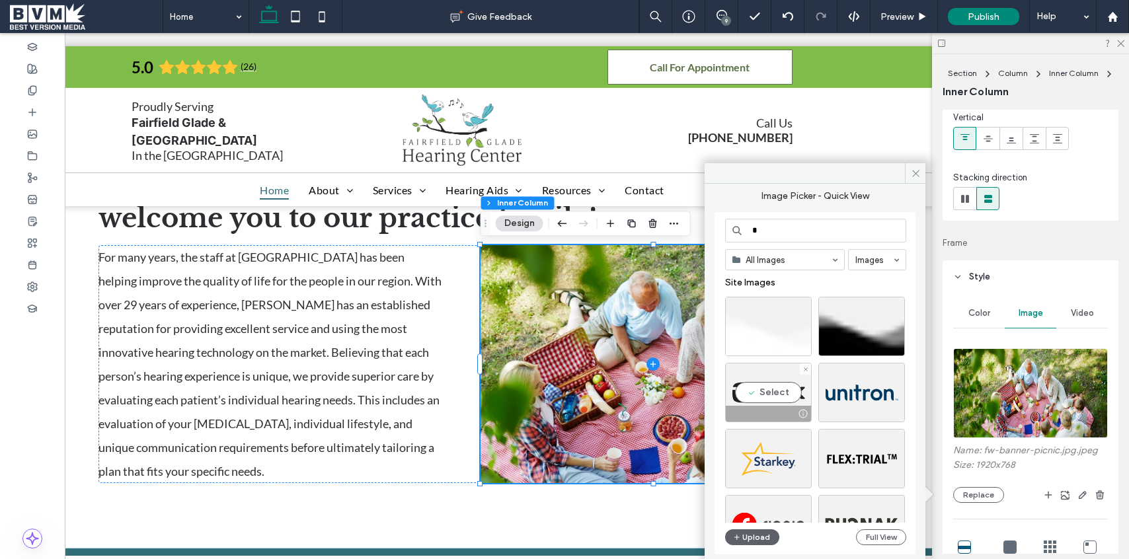
type input "*"
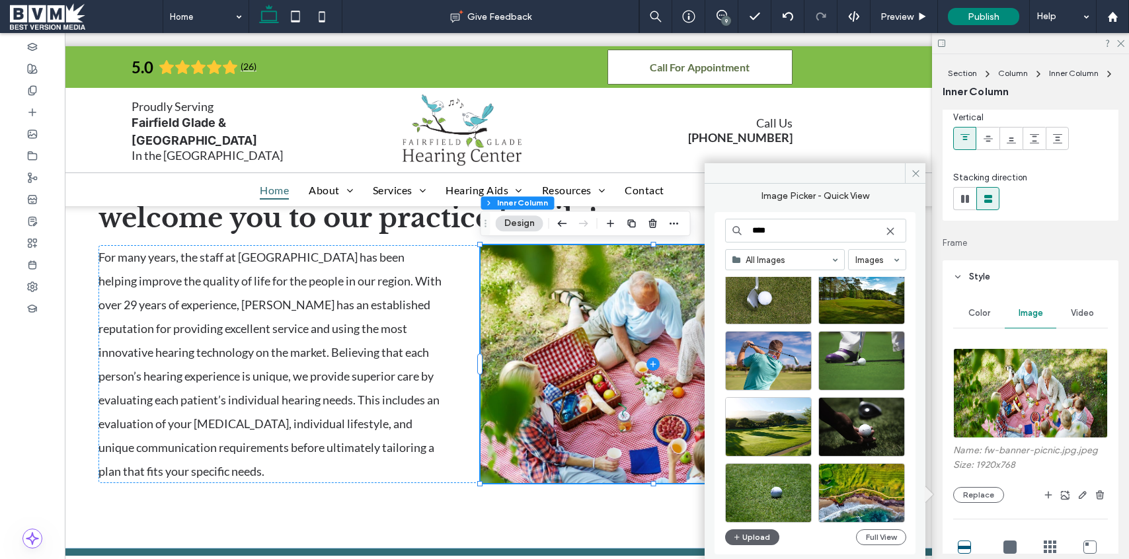
scroll to position [182, 0]
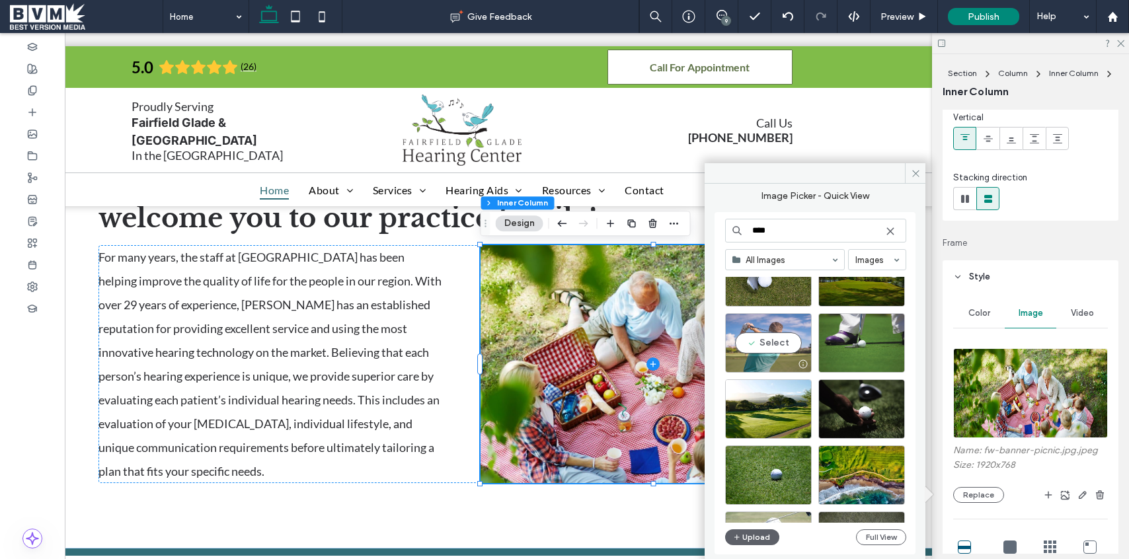
type input "****"
click at [772, 344] on div "Select" at bounding box center [768, 342] width 87 height 59
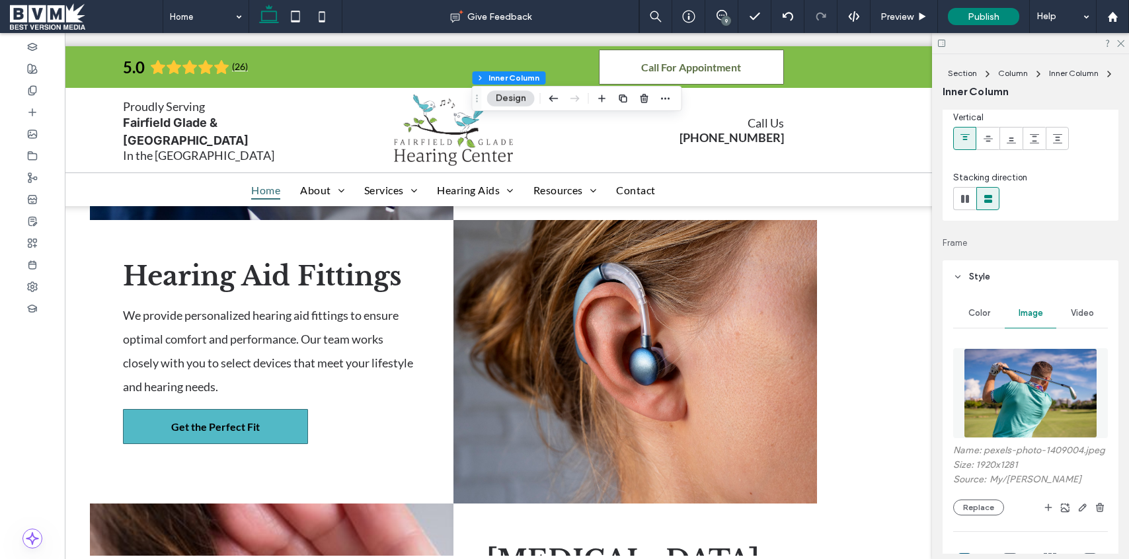
scroll to position [1784, 0]
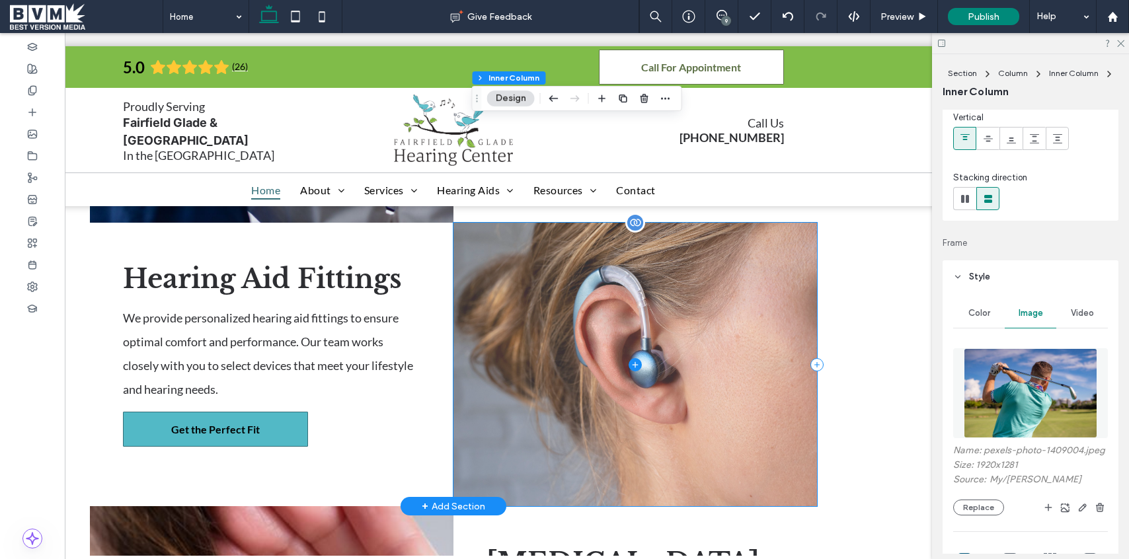
click at [691, 281] on span at bounding box center [635, 365] width 364 height 284
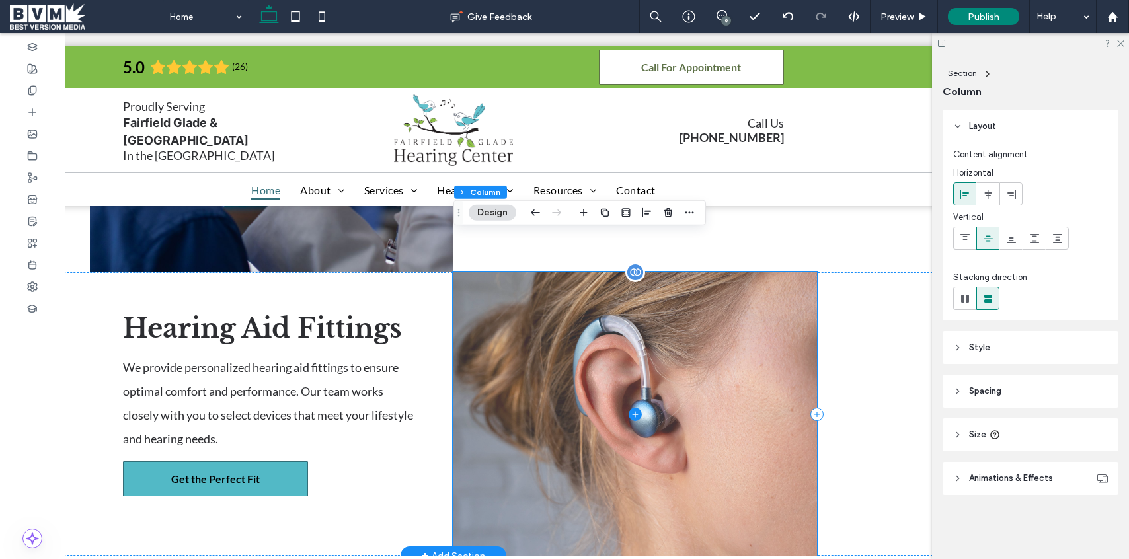
click at [691, 281] on span at bounding box center [635, 414] width 364 height 284
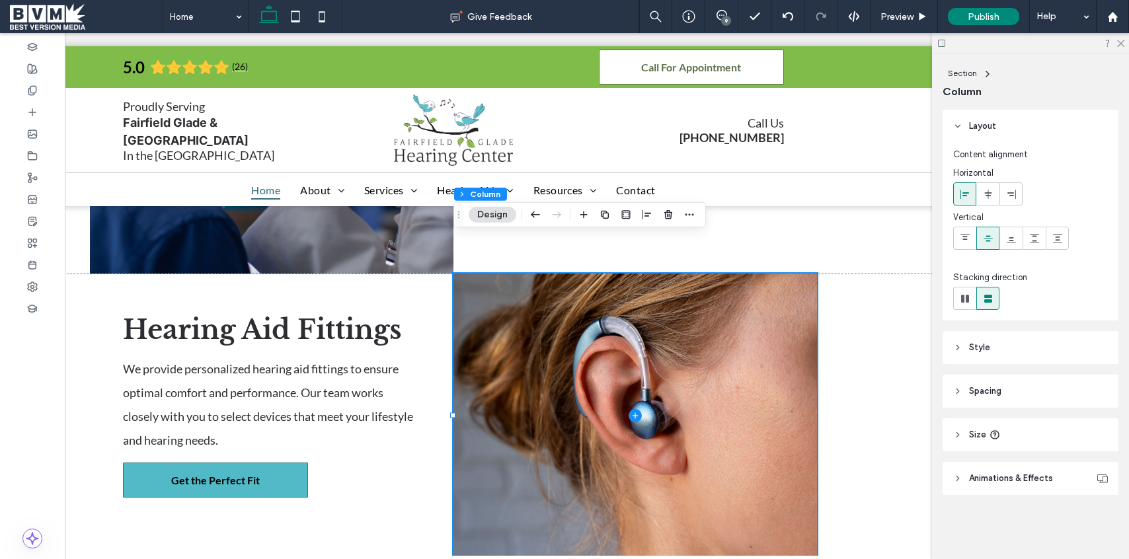
click at [1021, 351] on header "Style" at bounding box center [1030, 347] width 176 height 33
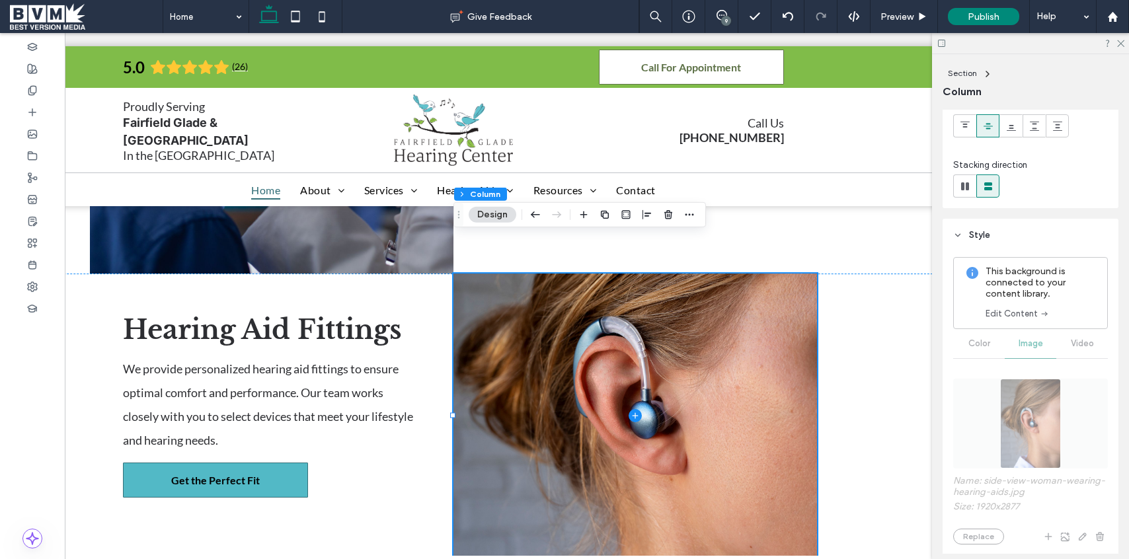
scroll to position [118, 0]
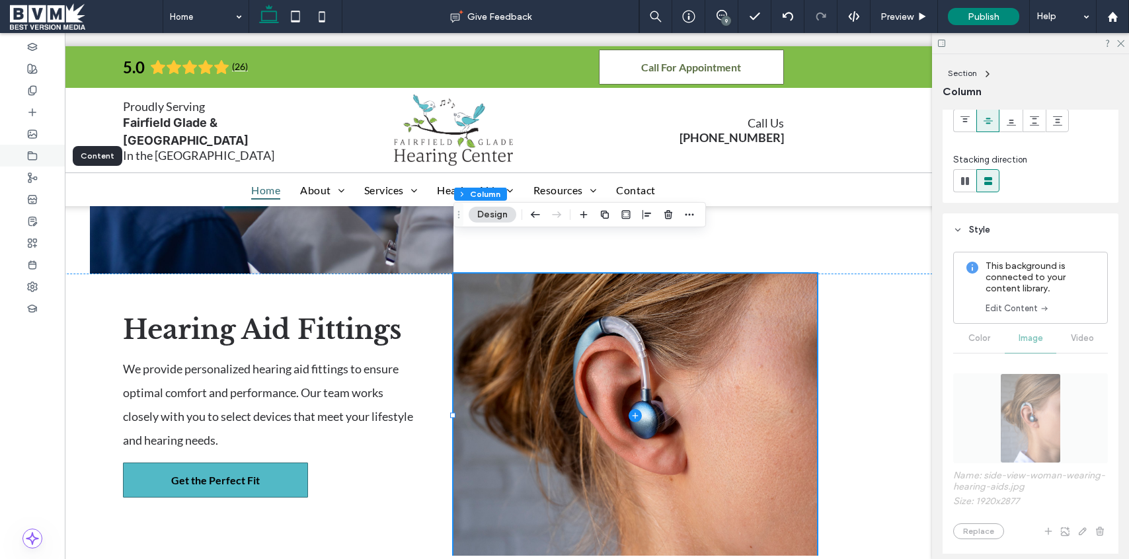
click at [20, 153] on div at bounding box center [32, 156] width 65 height 22
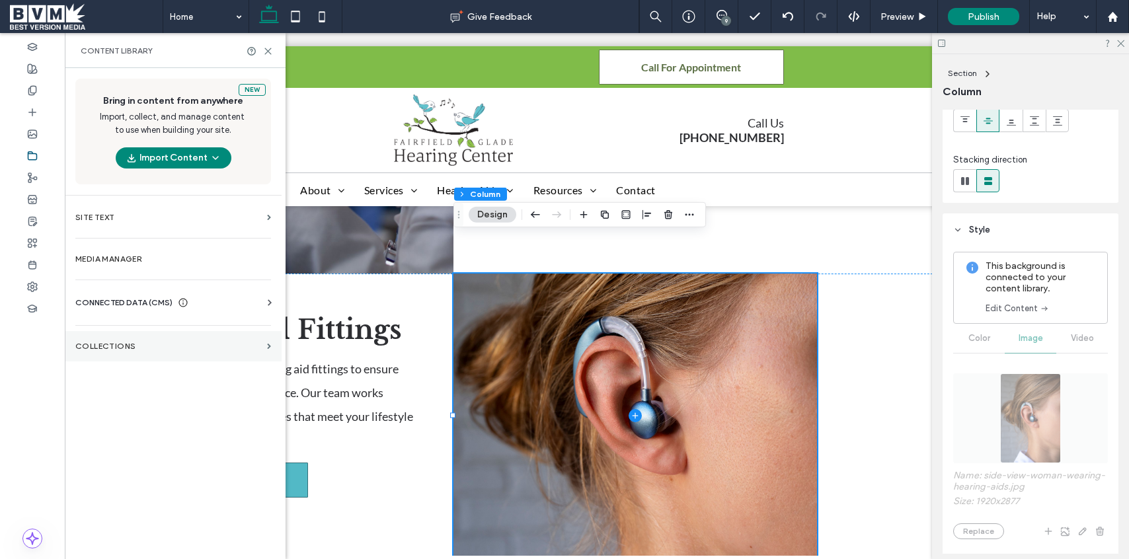
click at [111, 361] on section "Collections" at bounding box center [173, 346] width 217 height 30
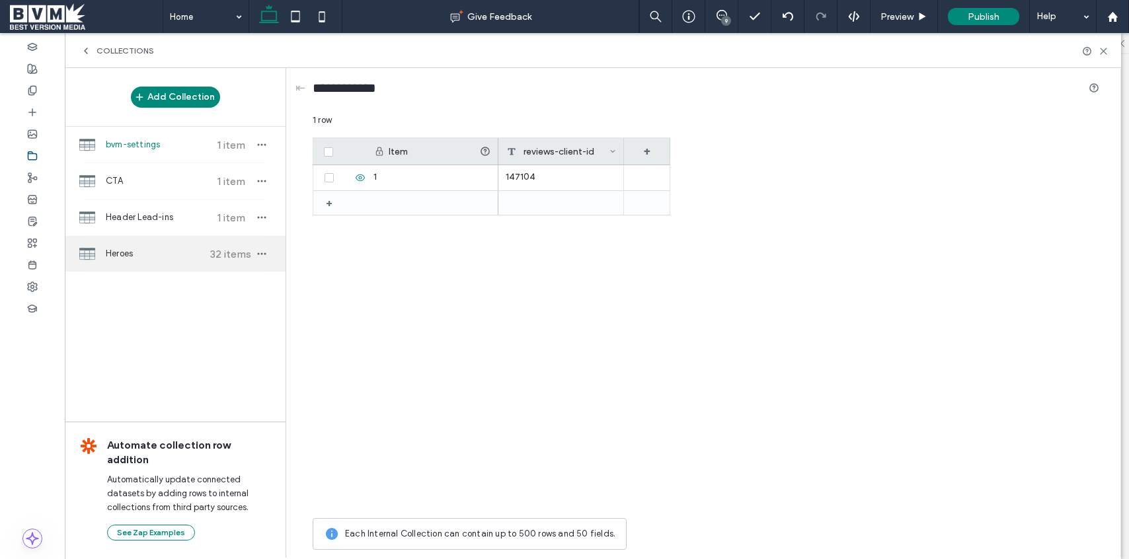
click at [135, 256] on span "Heroes" at bounding box center [155, 253] width 98 height 13
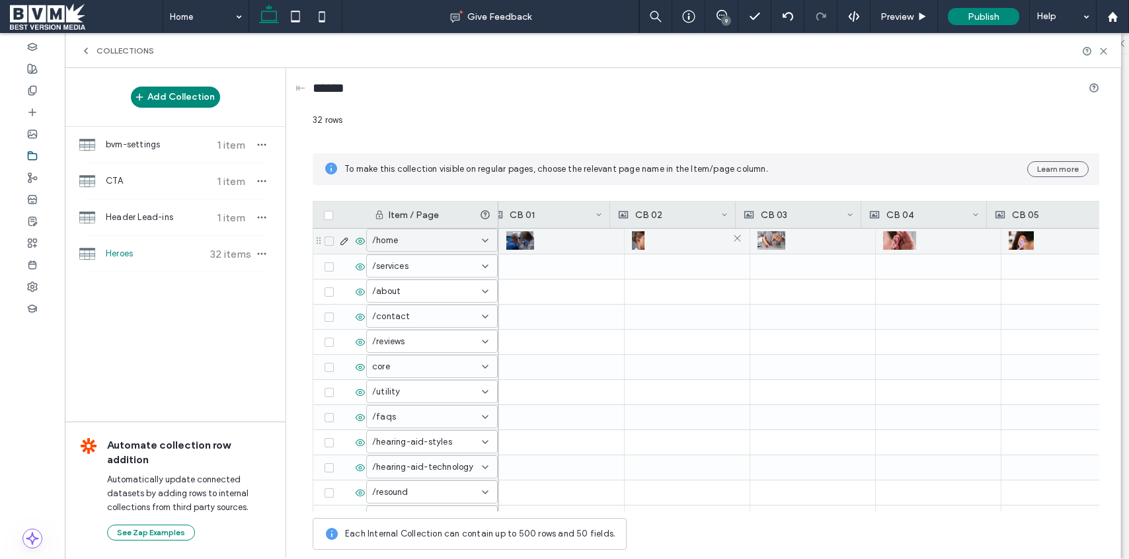
scroll to position [0, 406]
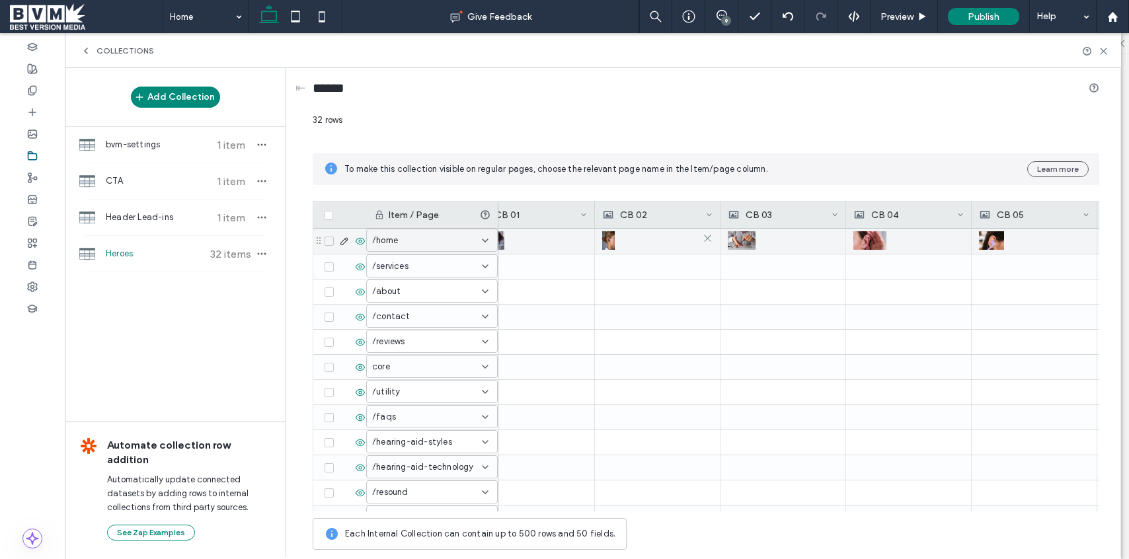
click at [620, 239] on div at bounding box center [657, 241] width 110 height 24
click at [620, 239] on div at bounding box center [658, 241] width 110 height 24
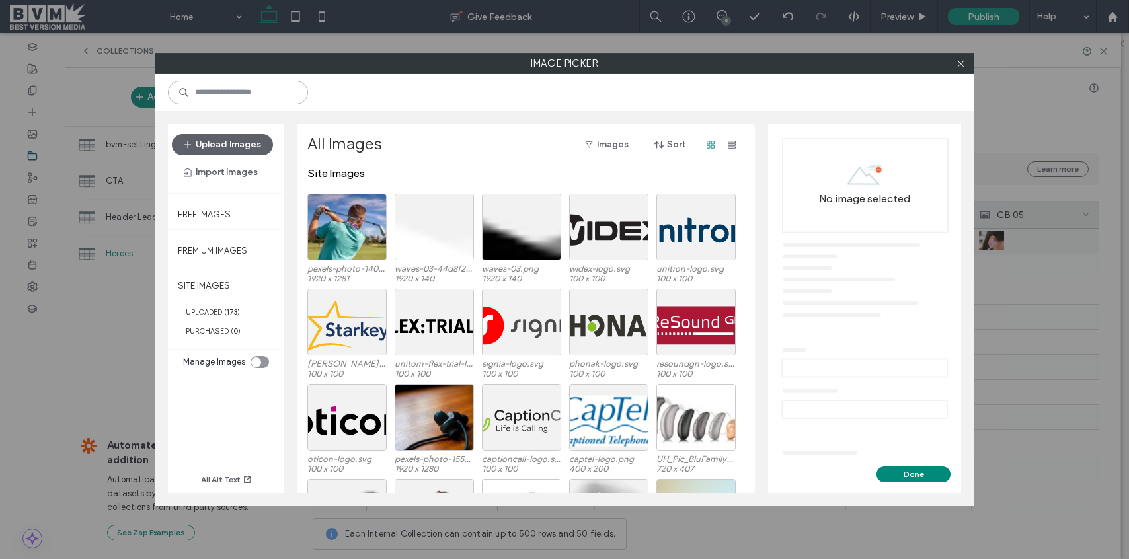
click at [263, 100] on input at bounding box center [238, 93] width 140 height 24
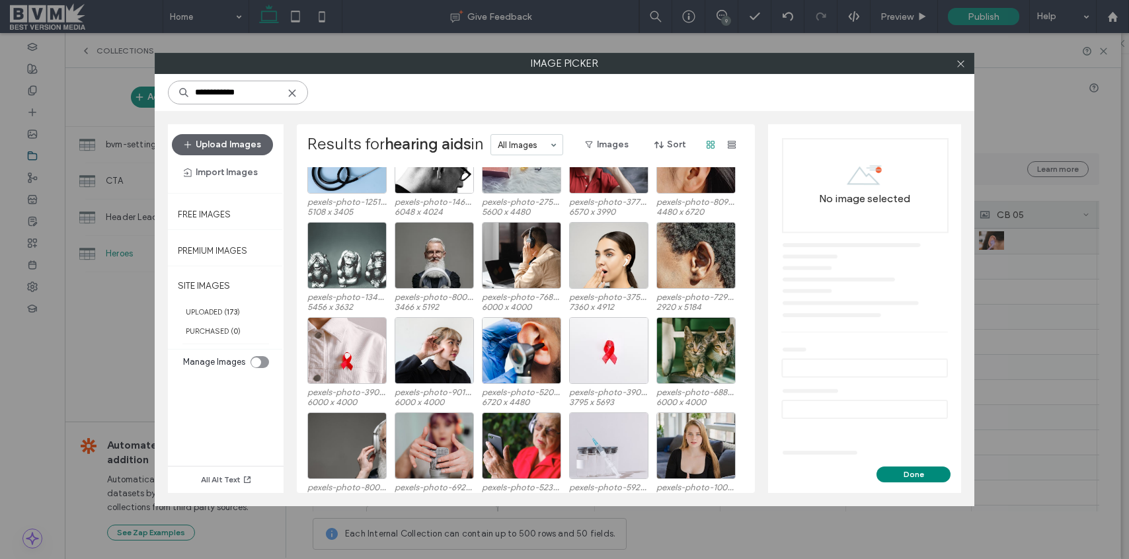
scroll to position [0, 0]
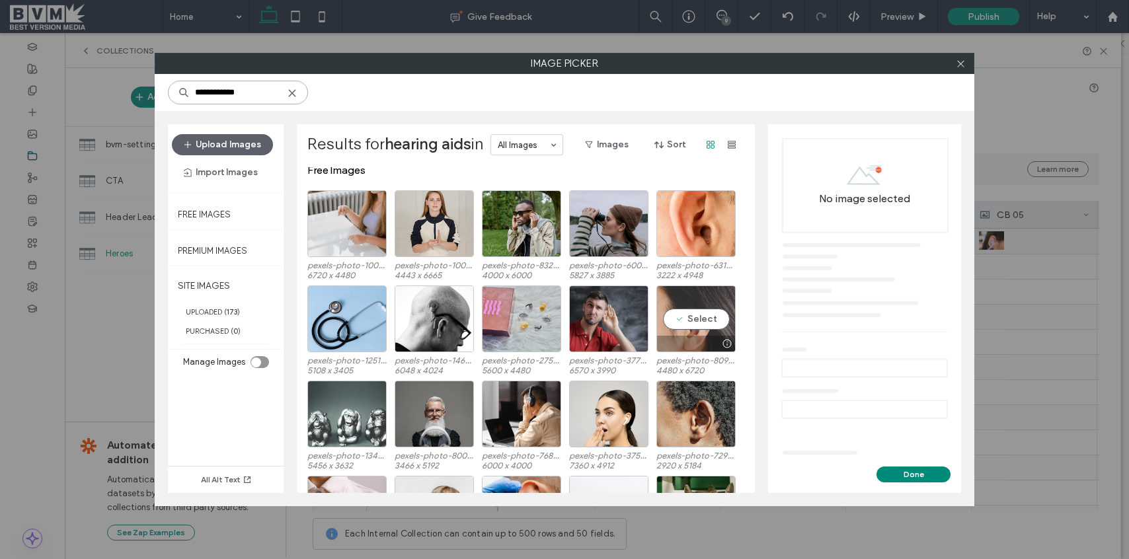
type input "**********"
click at [704, 320] on div "Free Images pexels-photo-10029823.jpeg 6720 x 4480 pexels-photo-10029790.jpeg 4…" at bounding box center [529, 330] width 444 height 326
click at [677, 313] on div "Select" at bounding box center [695, 319] width 79 height 67
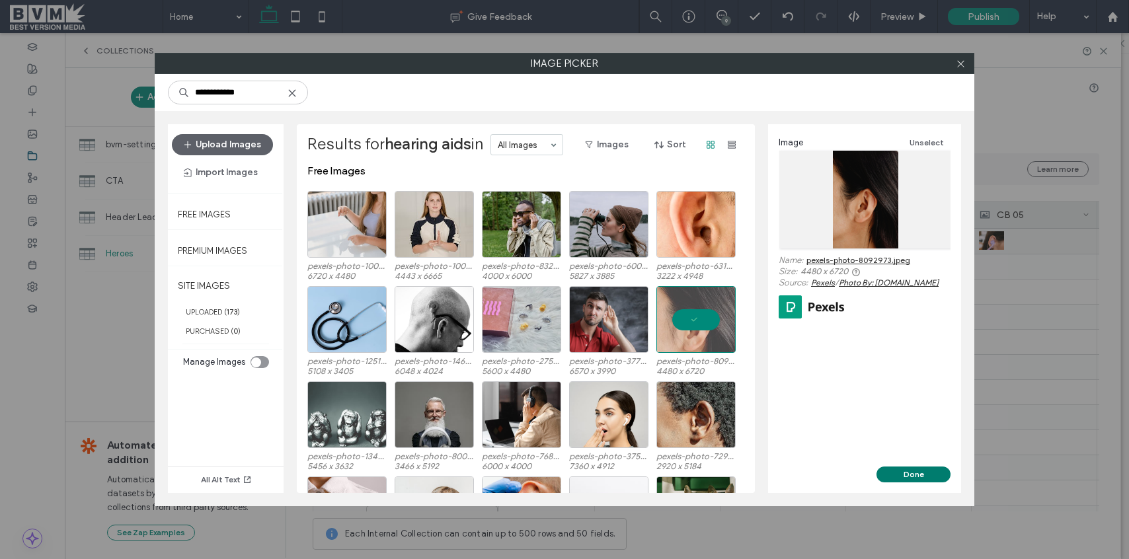
click at [914, 469] on button "Done" at bounding box center [913, 475] width 74 height 16
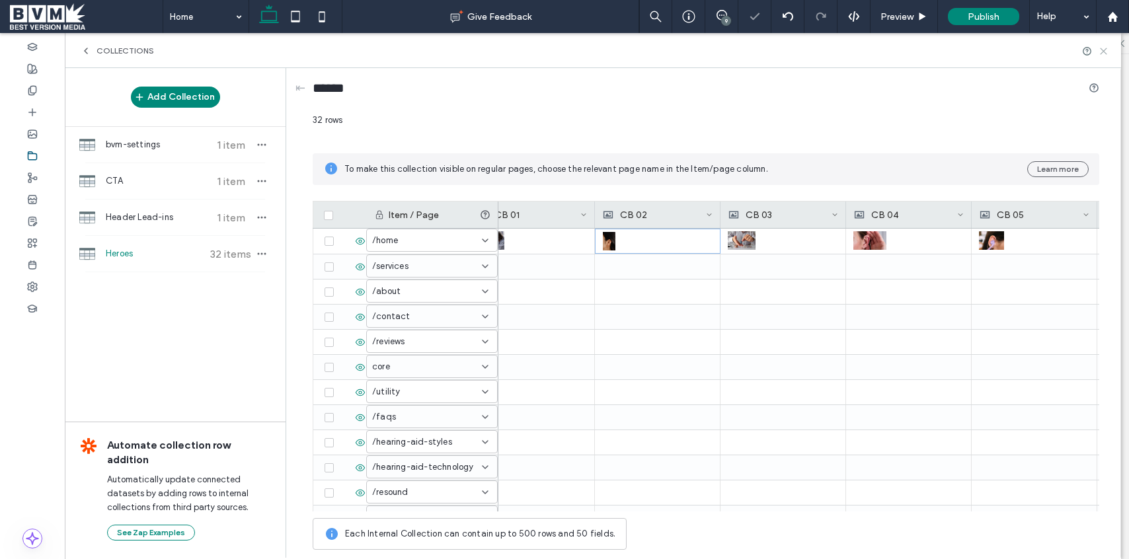
click at [1102, 50] on icon at bounding box center [1103, 51] width 10 height 10
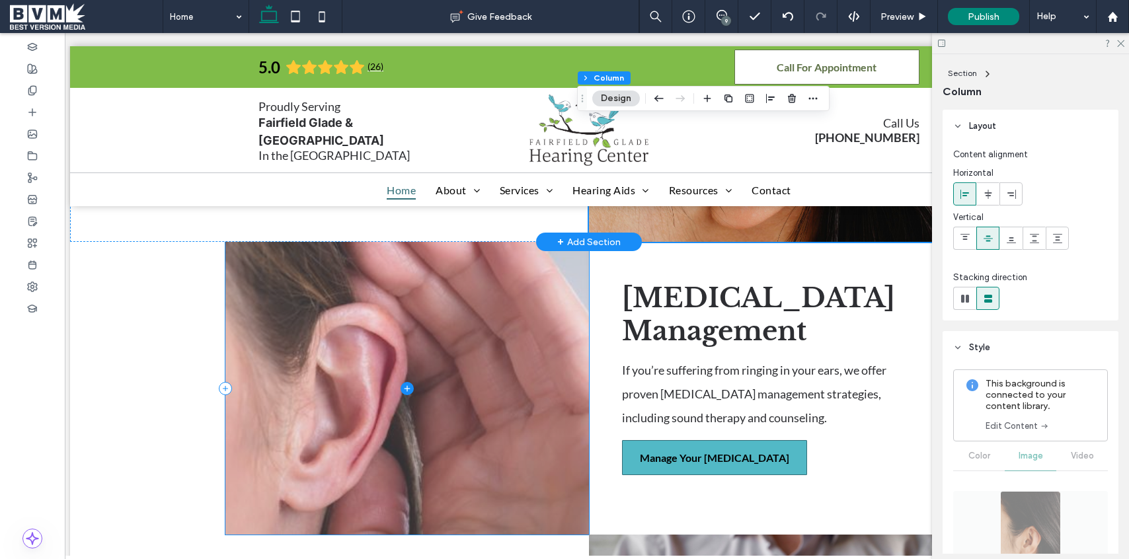
scroll to position [0, 0]
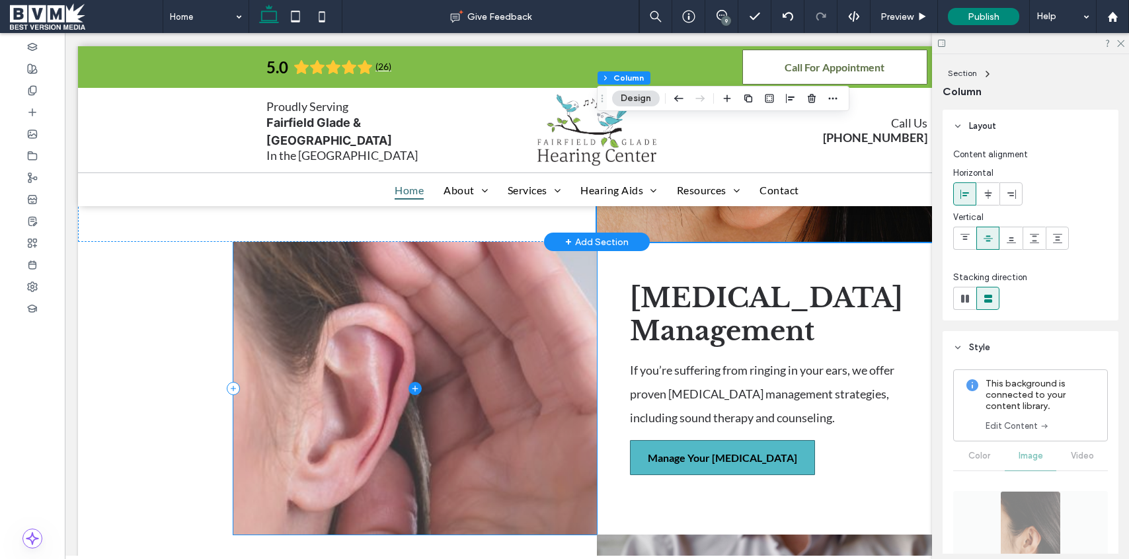
click at [480, 379] on span at bounding box center [415, 388] width 364 height 293
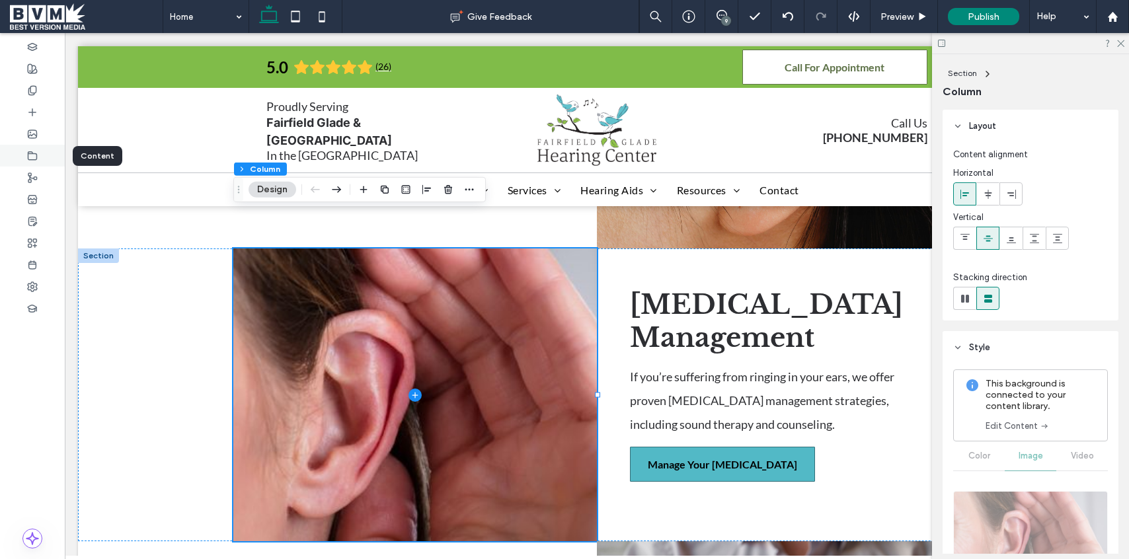
click at [36, 151] on icon at bounding box center [32, 156] width 11 height 11
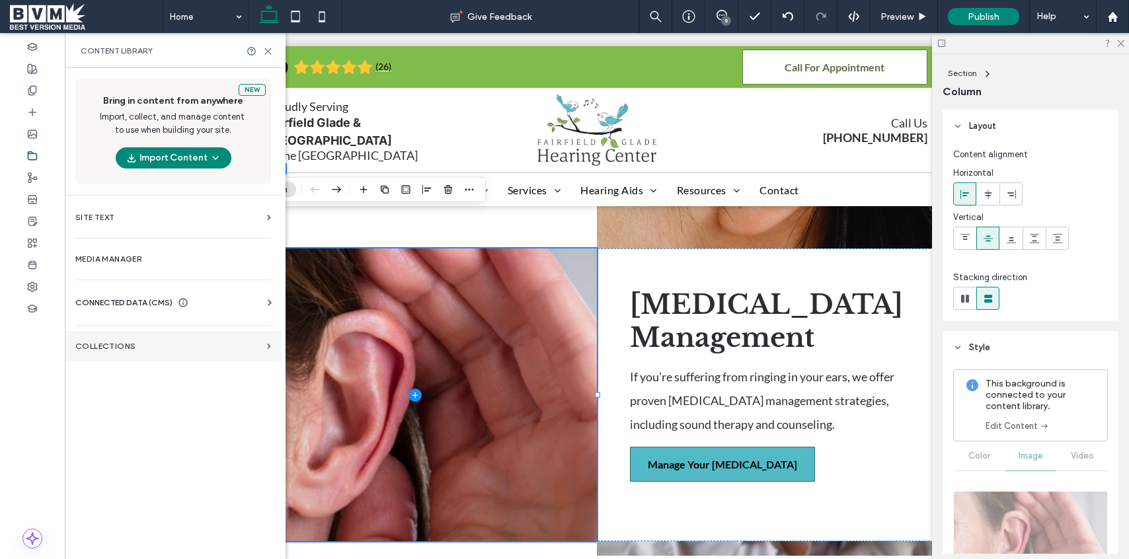
click at [156, 352] on section "Collections" at bounding box center [173, 346] width 217 height 30
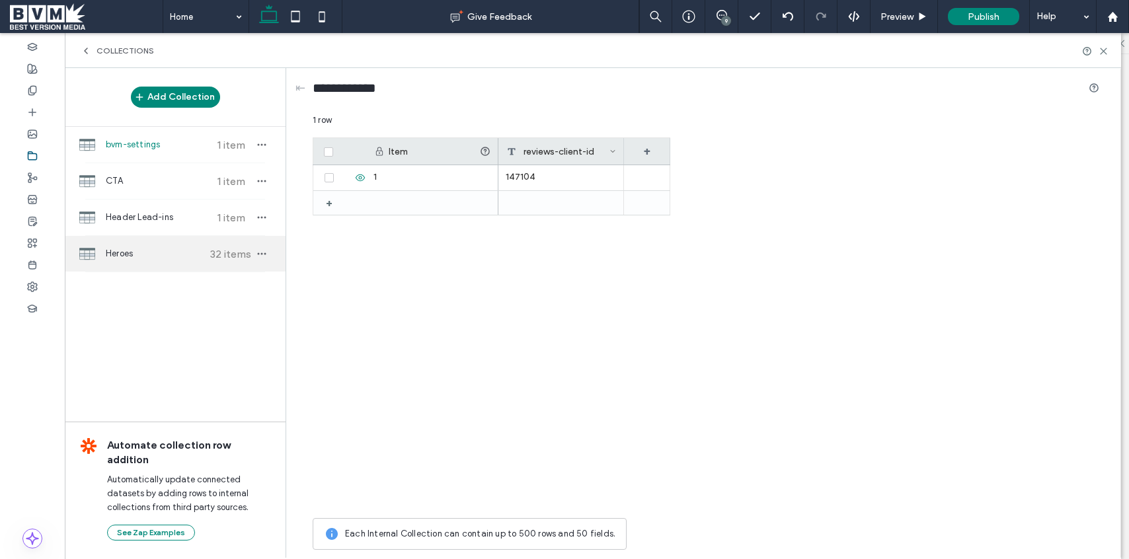
click at [147, 256] on span "Heroes" at bounding box center [155, 253] width 98 height 13
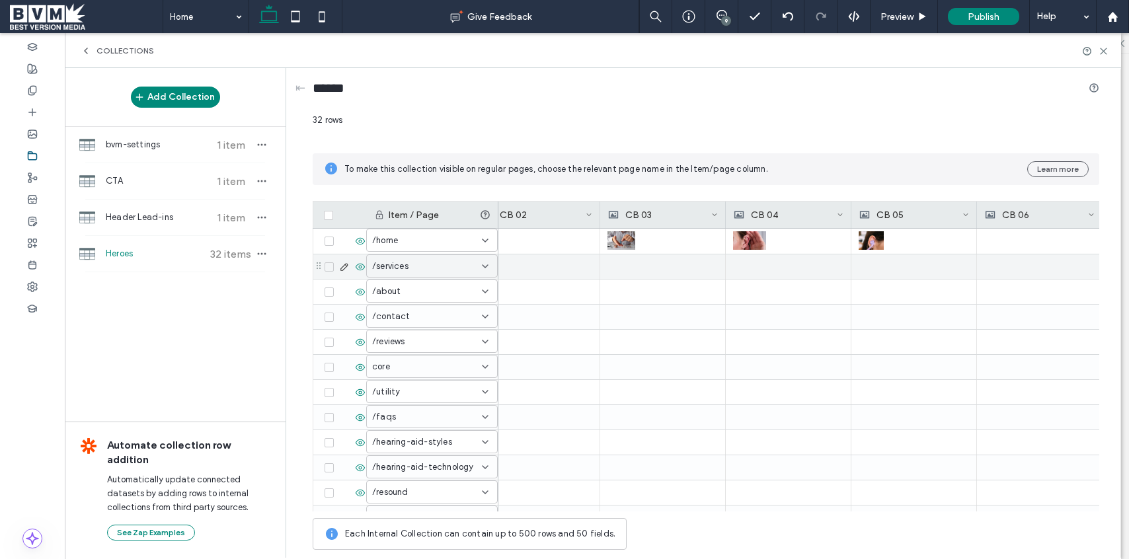
scroll to position [0, 527]
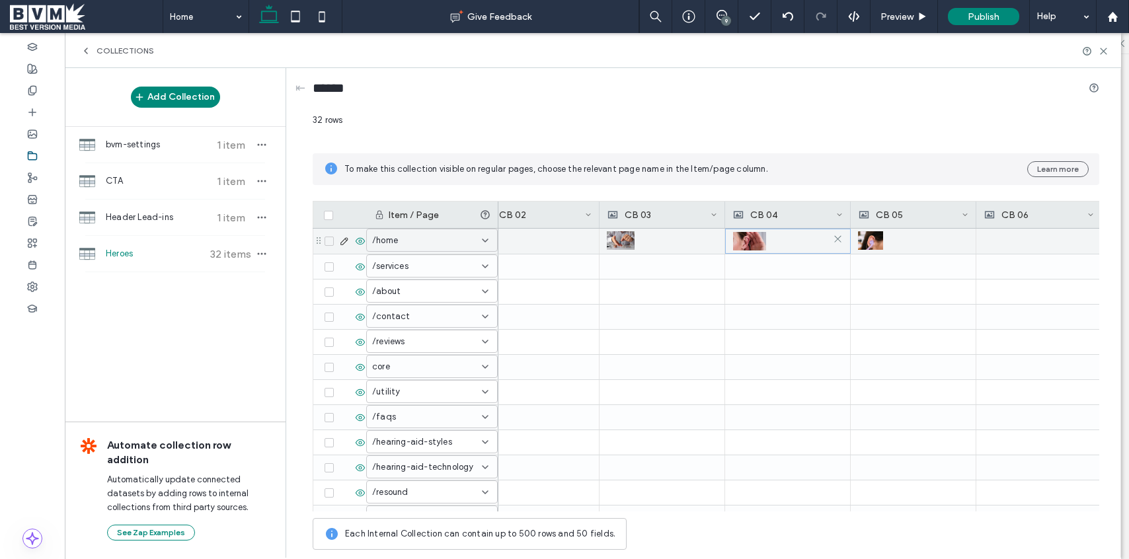
click at [754, 240] on img at bounding box center [749, 241] width 33 height 19
click at [753, 240] on img at bounding box center [749, 241] width 33 height 19
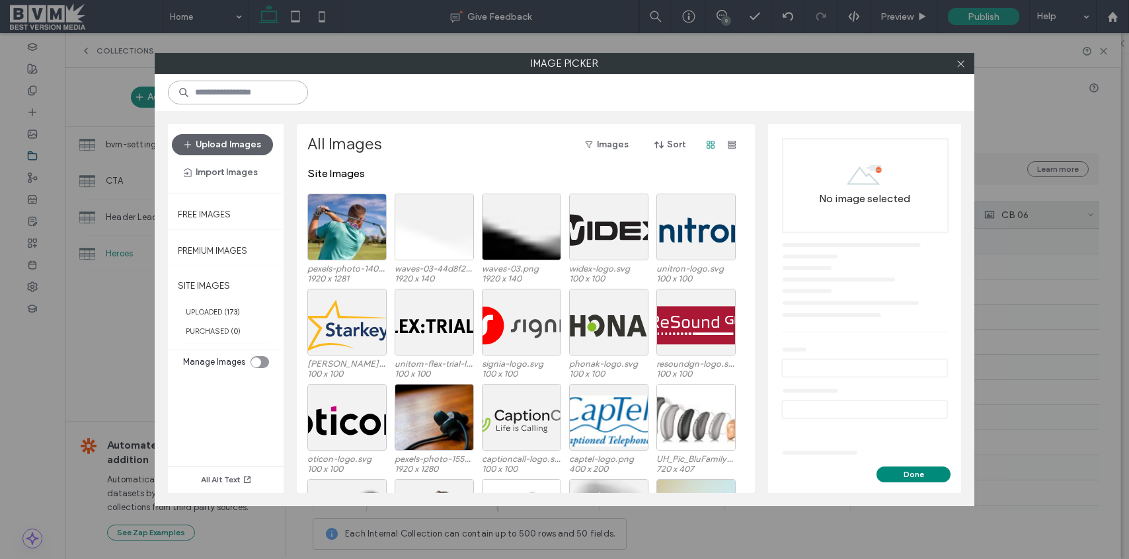
click at [270, 90] on input at bounding box center [238, 93] width 140 height 24
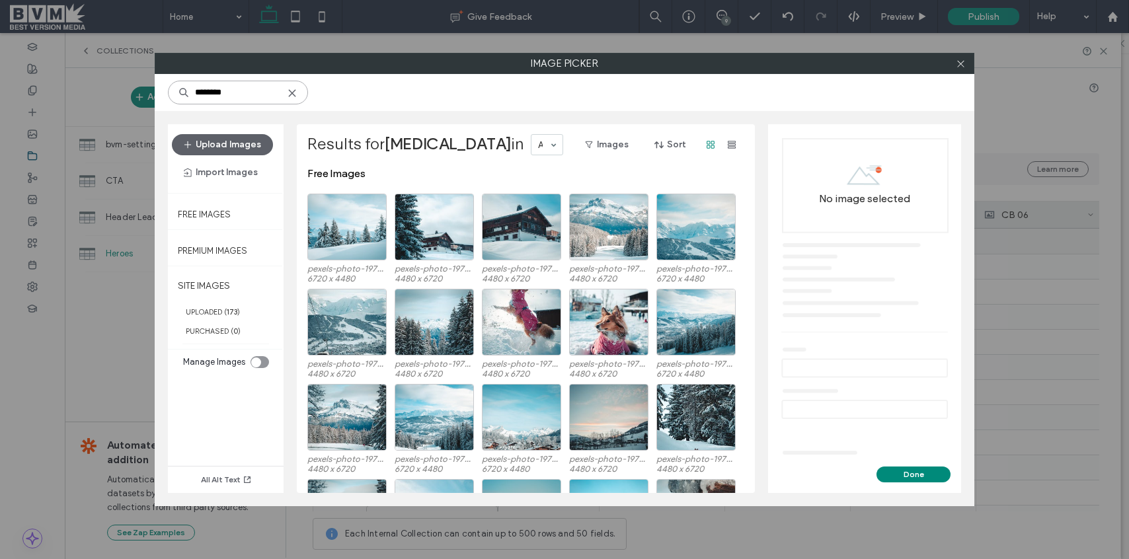
click at [242, 94] on input "********" at bounding box center [238, 93] width 140 height 24
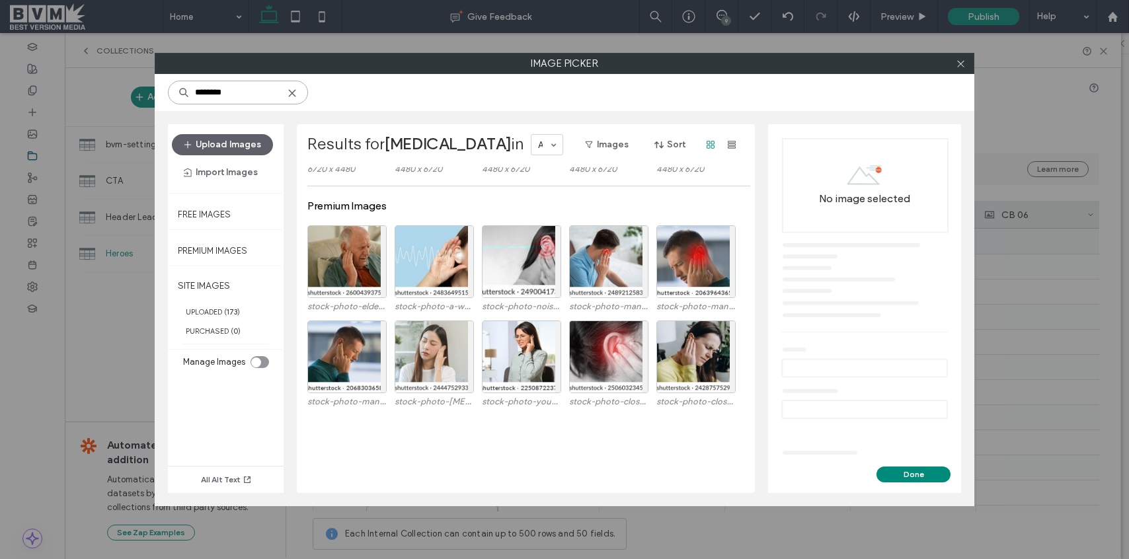
scroll to position [0, 0]
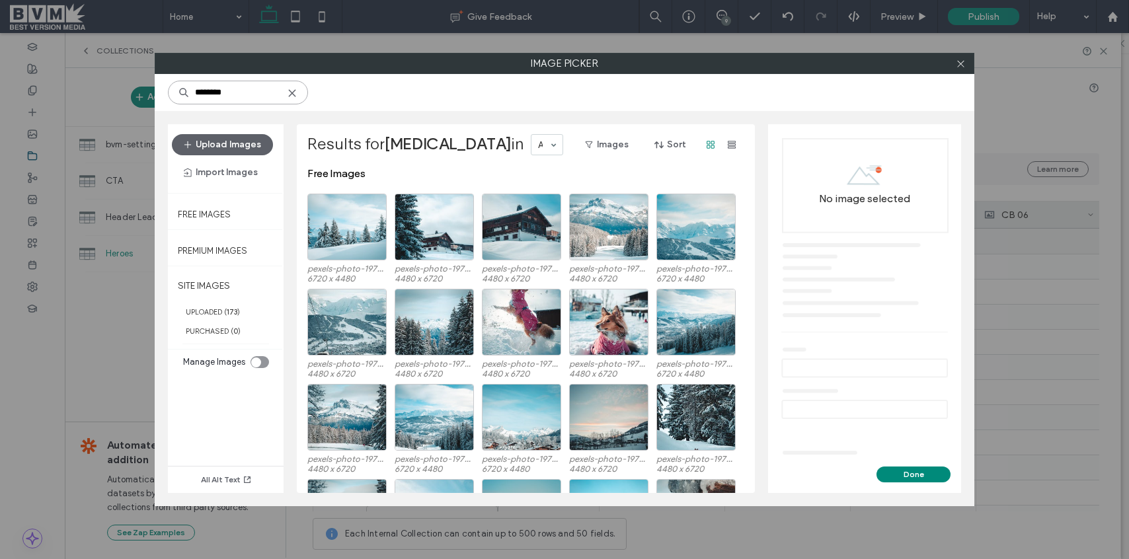
click at [229, 91] on input "********" at bounding box center [238, 93] width 140 height 24
click at [228, 92] on input "********" at bounding box center [238, 93] width 140 height 24
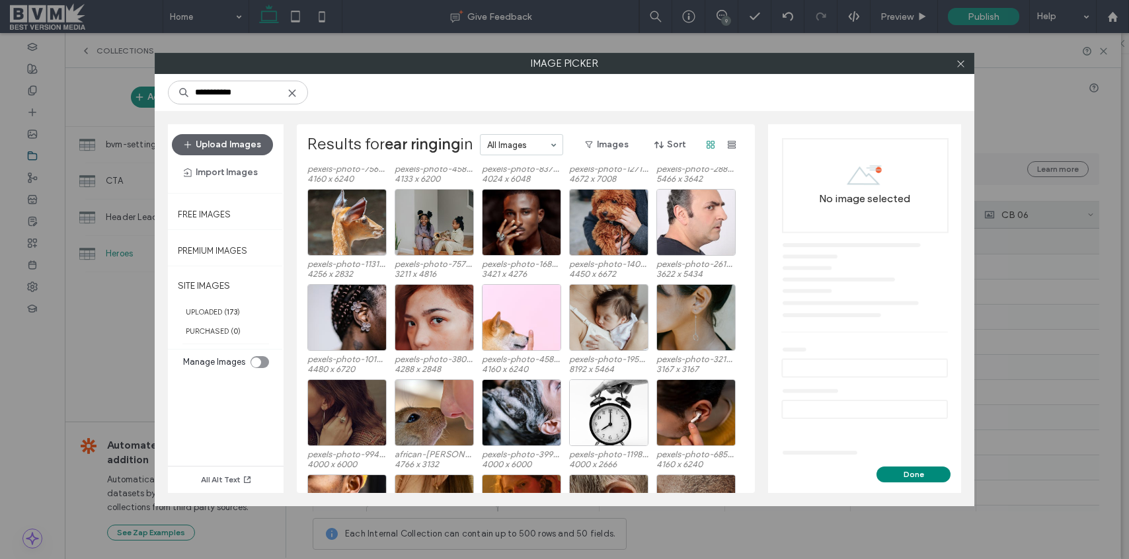
scroll to position [1911, 0]
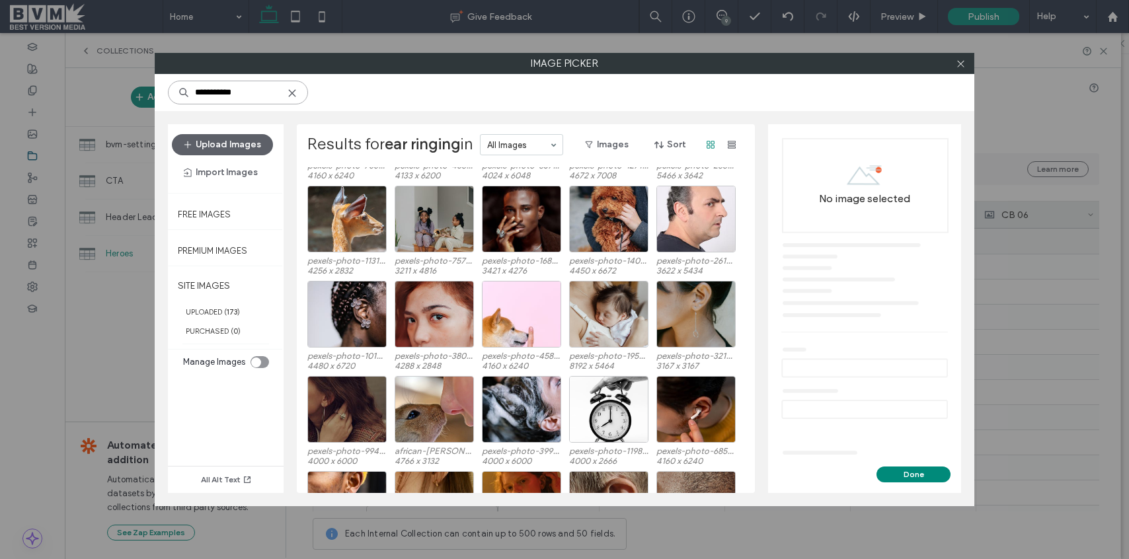
click at [203, 98] on input "**********" at bounding box center [238, 93] width 140 height 24
click at [384, 93] on div "**********" at bounding box center [565, 92] width 820 height 37
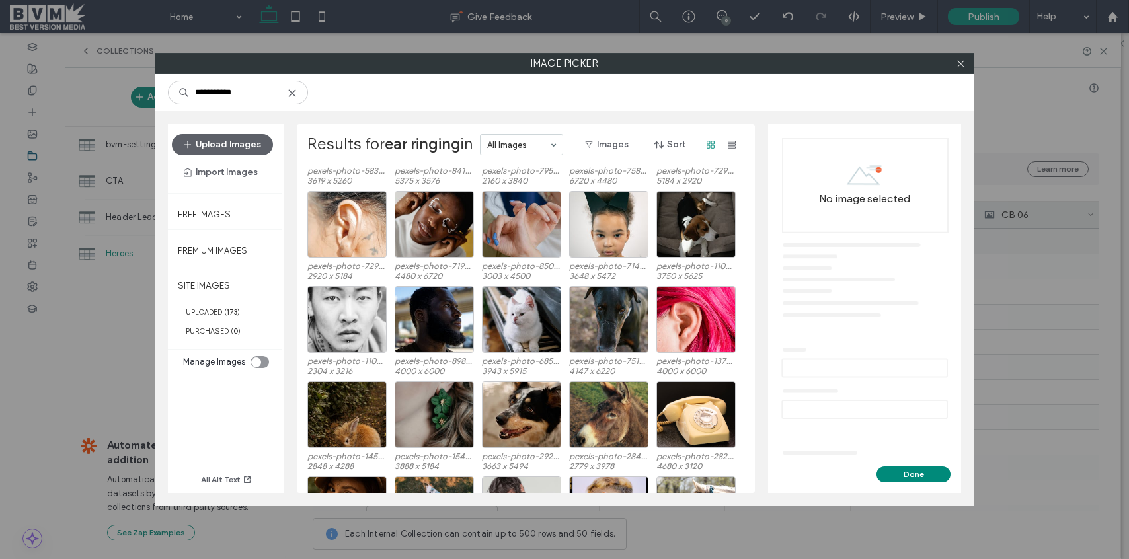
scroll to position [3810, 0]
click at [240, 106] on div "**********" at bounding box center [565, 92] width 820 height 37
click at [237, 100] on input "**********" at bounding box center [238, 93] width 140 height 24
click at [236, 100] on input "**********" at bounding box center [238, 93] width 140 height 24
click at [236, 99] on input "**********" at bounding box center [238, 93] width 140 height 24
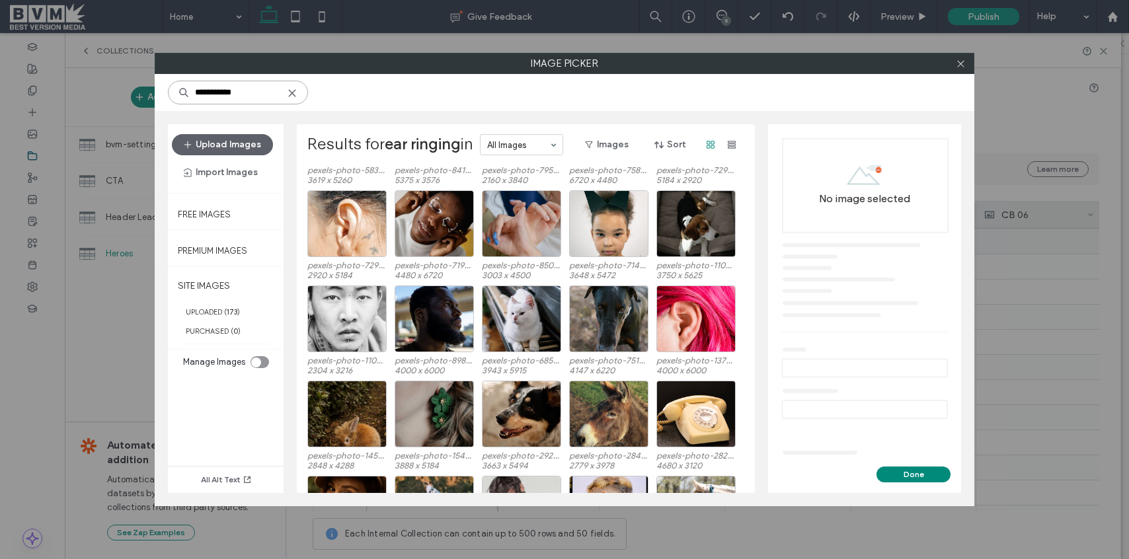
click at [236, 97] on input "**********" at bounding box center [238, 93] width 140 height 24
click at [236, 96] on input "**********" at bounding box center [238, 93] width 140 height 24
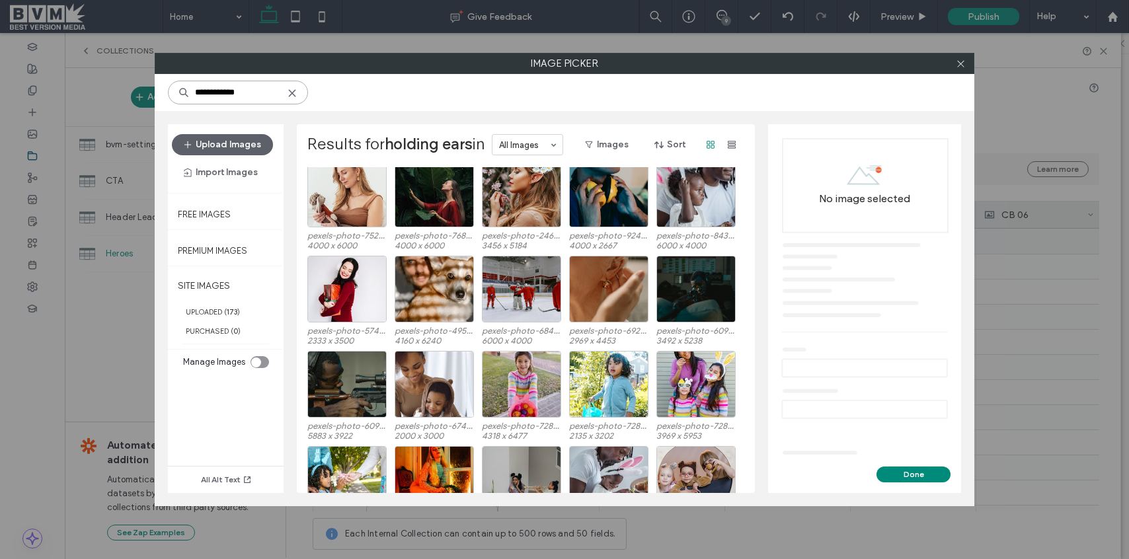
scroll to position [3272, 0]
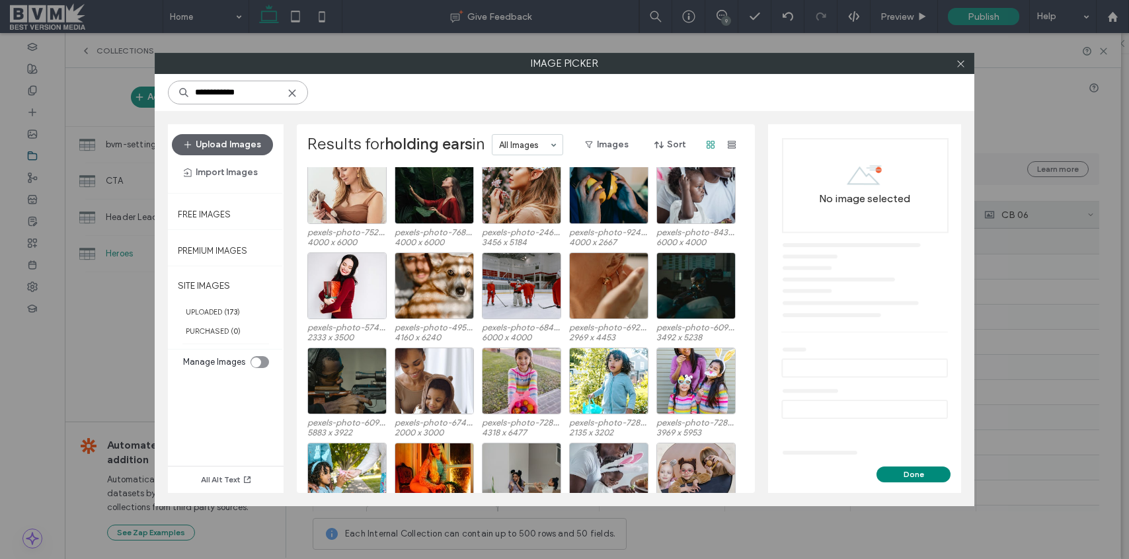
click at [198, 90] on input "**********" at bounding box center [238, 93] width 140 height 24
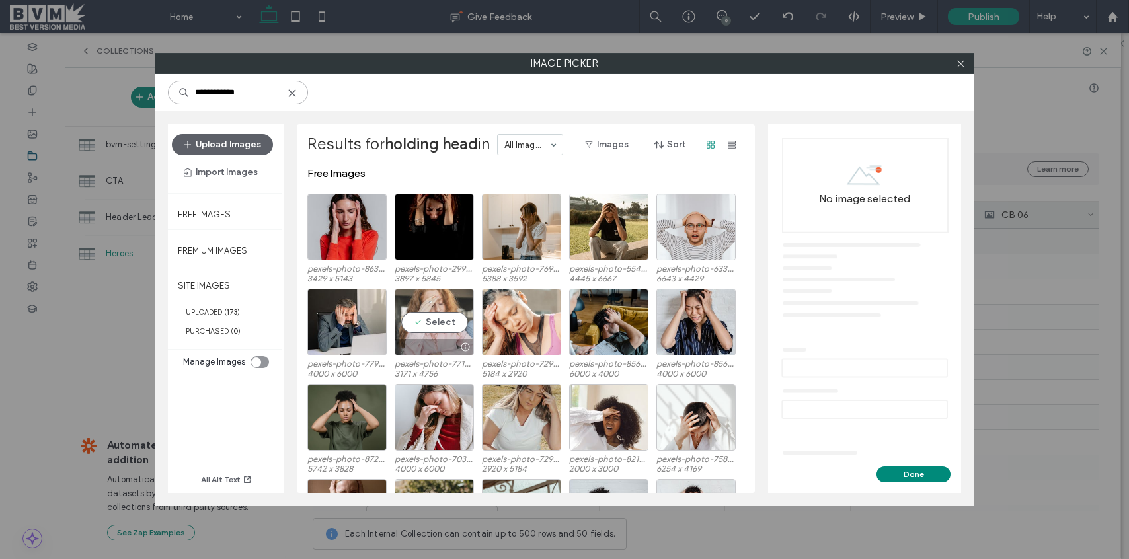
type input "**********"
click at [443, 321] on div "Select" at bounding box center [434, 322] width 79 height 67
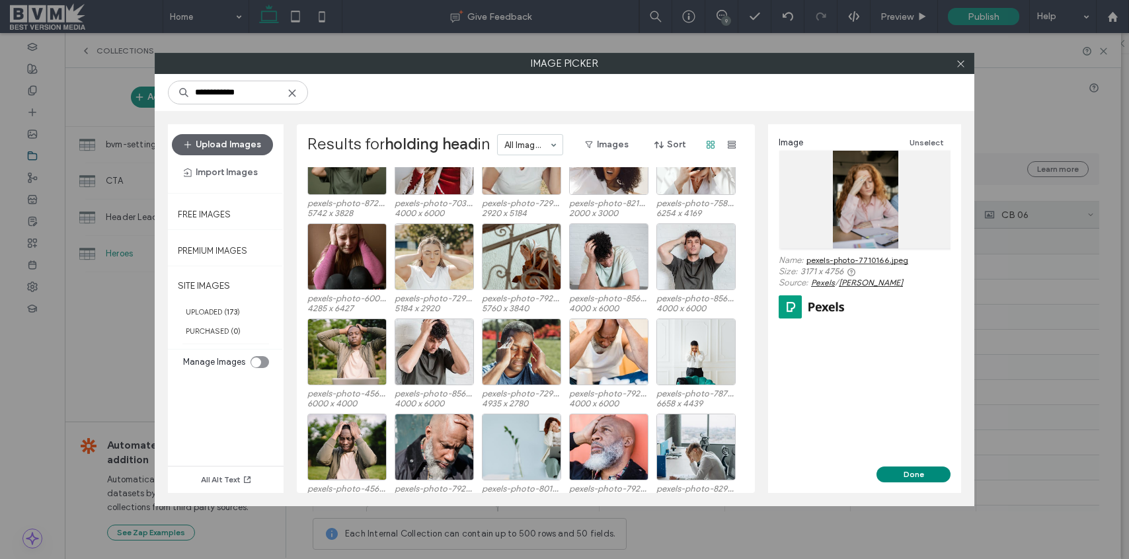
scroll to position [256, 0]
click at [511, 353] on div "Select" at bounding box center [521, 351] width 79 height 67
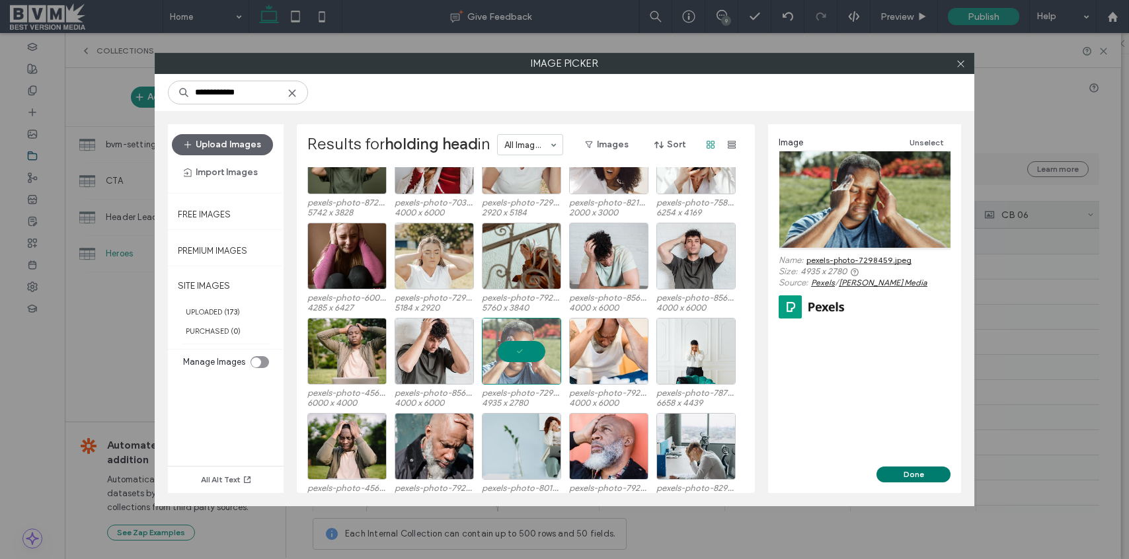
click at [915, 473] on button "Done" at bounding box center [913, 475] width 74 height 16
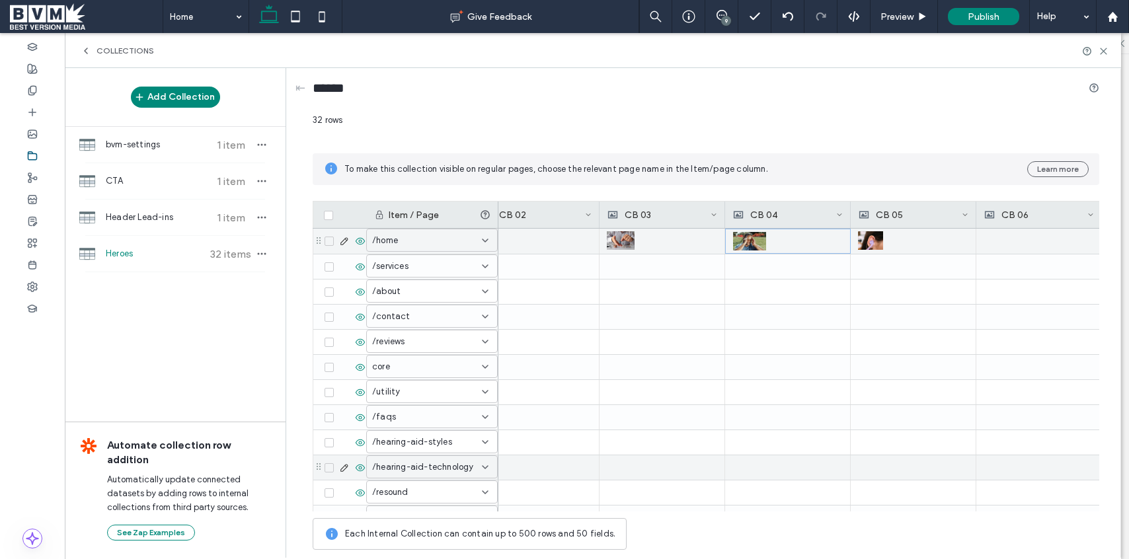
scroll to position [0, 531]
drag, startPoint x: 1104, startPoint y: 52, endPoint x: 1079, endPoint y: 57, distance: 26.5
click at [1104, 52] on use at bounding box center [1103, 51] width 6 height 6
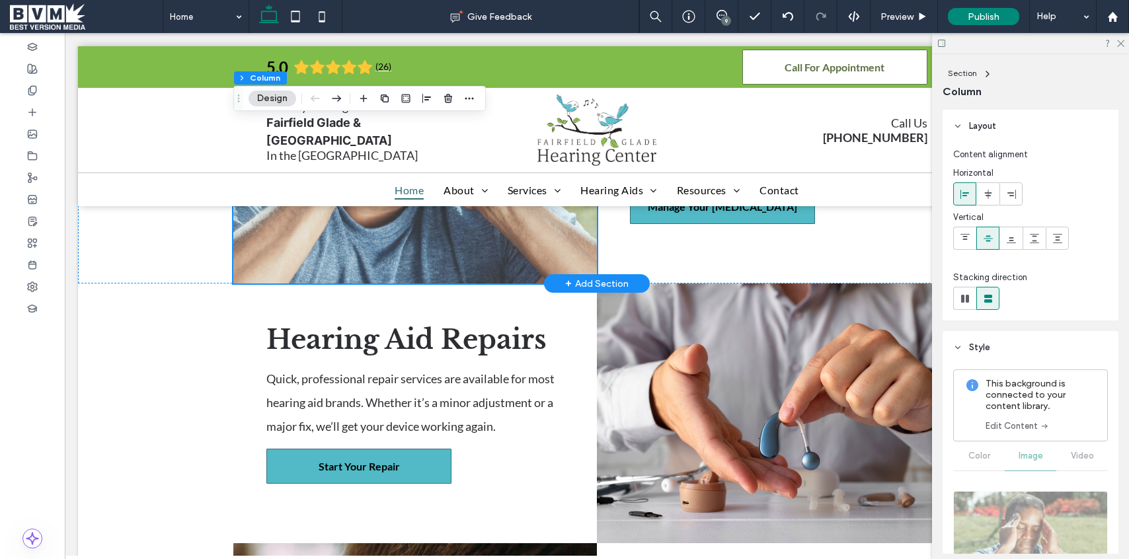
scroll to position [2301, 0]
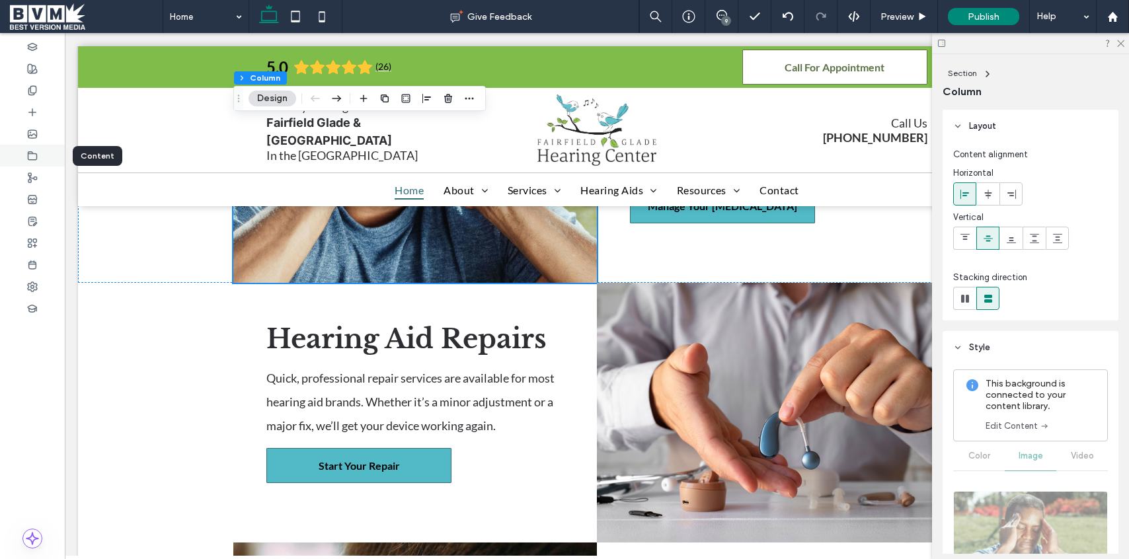
click at [34, 157] on icon at bounding box center [32, 156] width 11 height 11
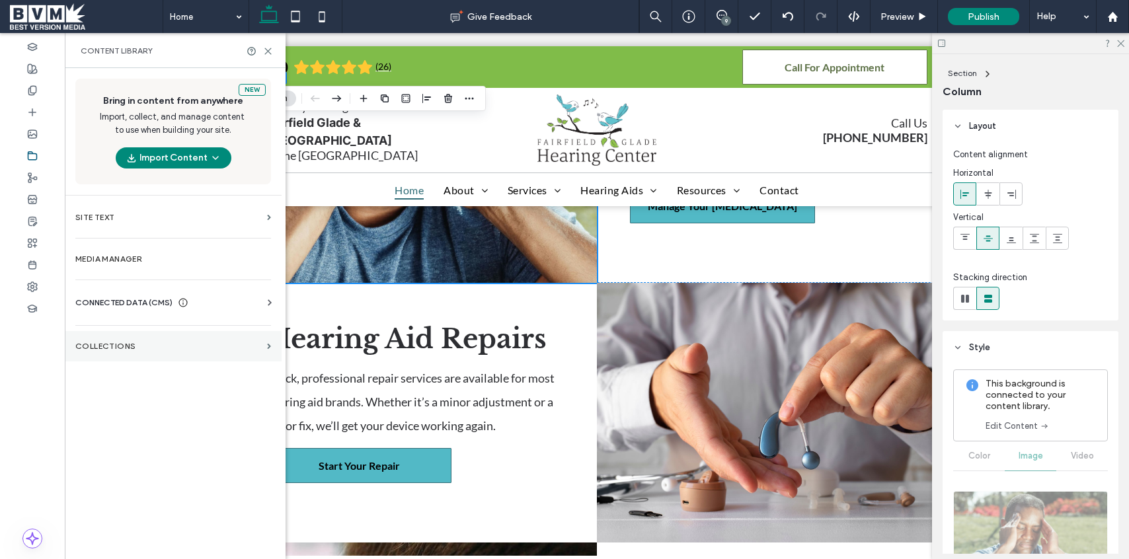
click at [113, 334] on section "Collections" at bounding box center [173, 346] width 217 height 30
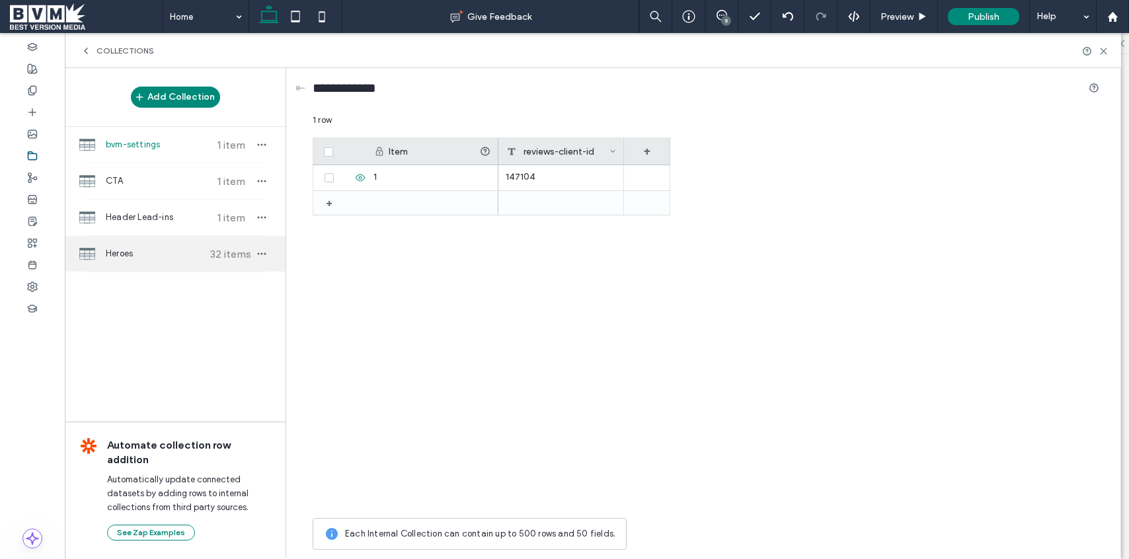
click at [159, 249] on span "Heroes" at bounding box center [155, 253] width 98 height 13
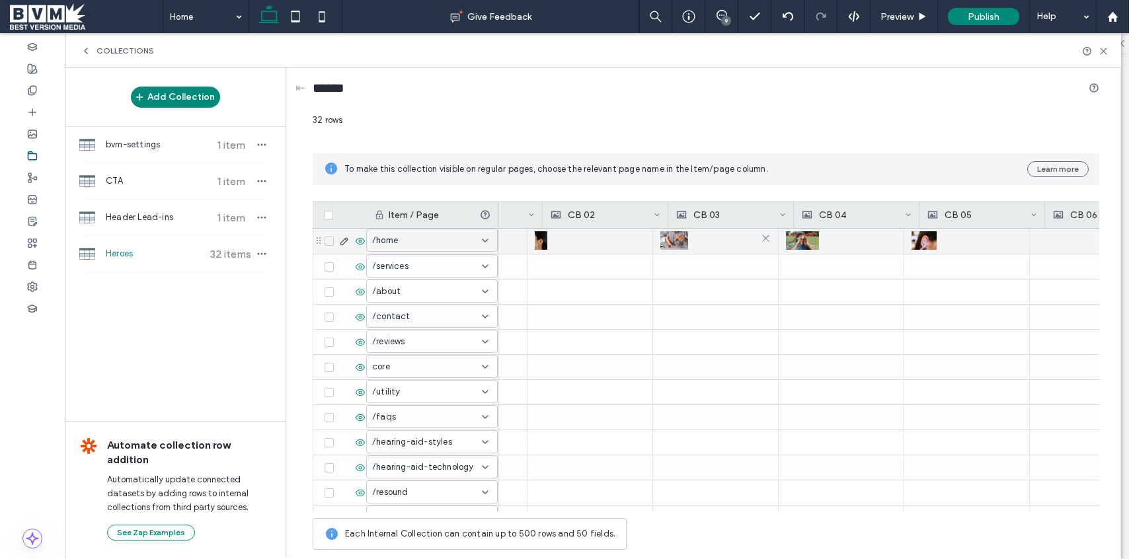
scroll to position [0, 458]
click at [696, 241] on img at bounding box center [689, 240] width 28 height 19
click at [696, 241] on img at bounding box center [690, 241] width 28 height 19
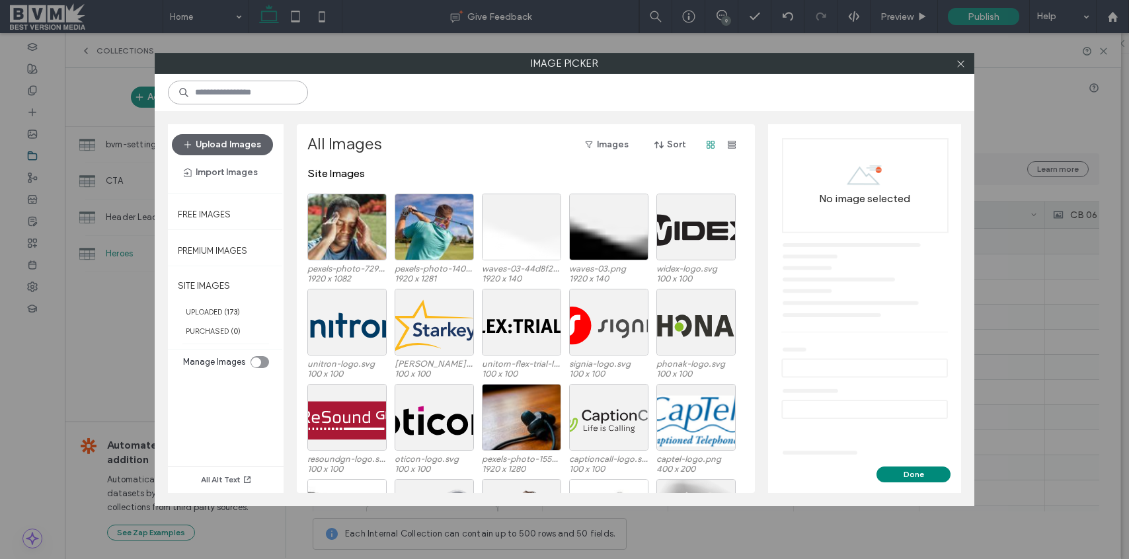
click at [282, 96] on input at bounding box center [238, 93] width 140 height 24
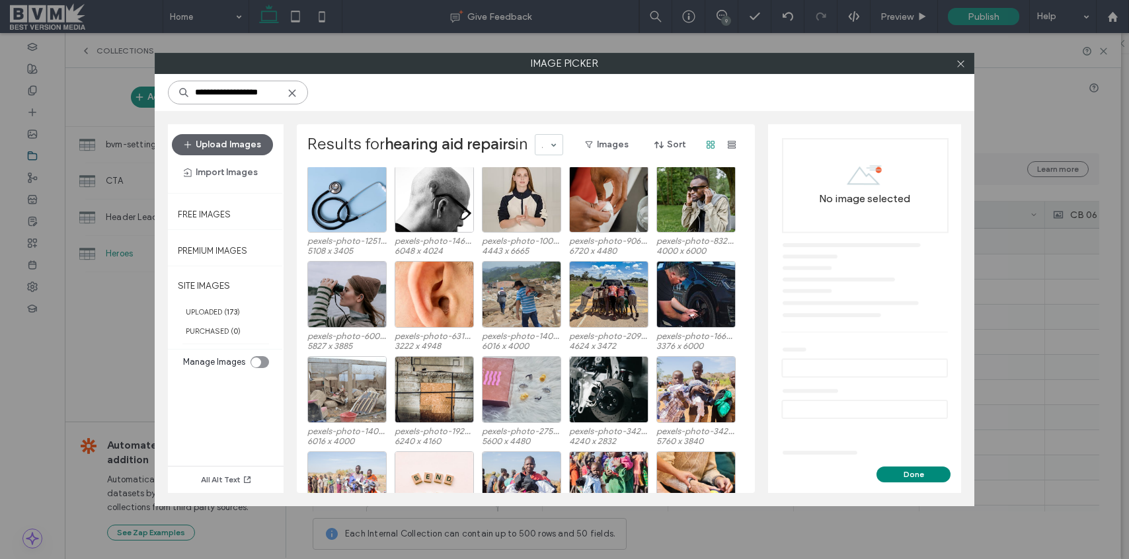
scroll to position [0, 0]
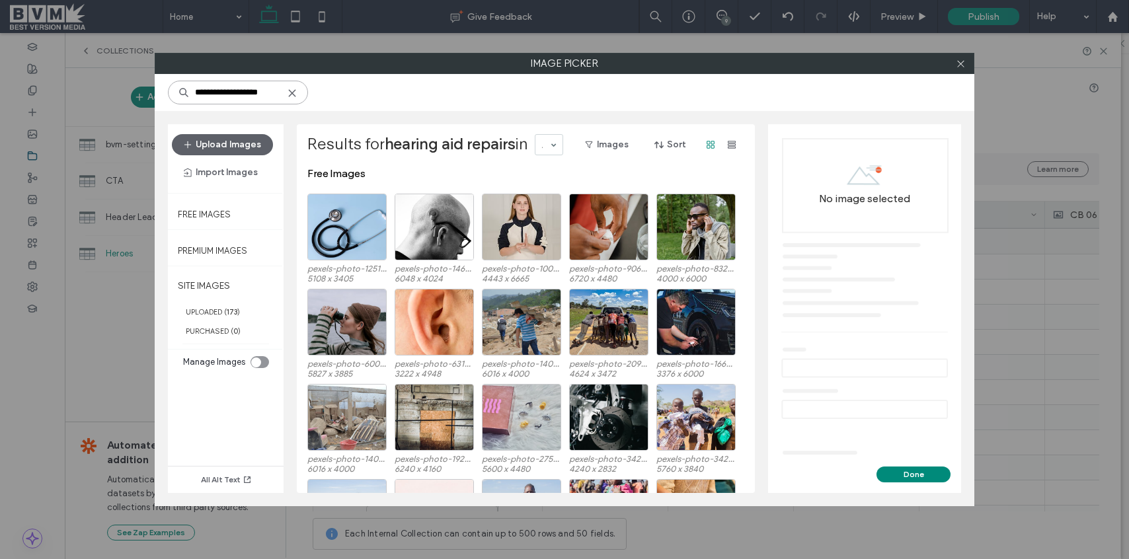
click at [224, 93] on input "**********" at bounding box center [238, 93] width 140 height 24
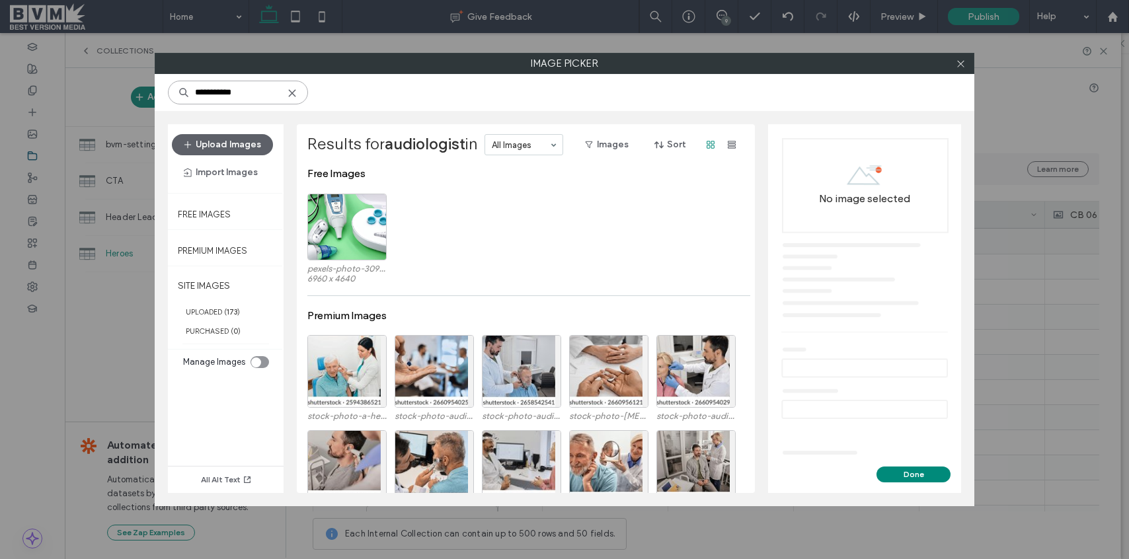
click at [256, 93] on input "**********" at bounding box center [238, 93] width 140 height 24
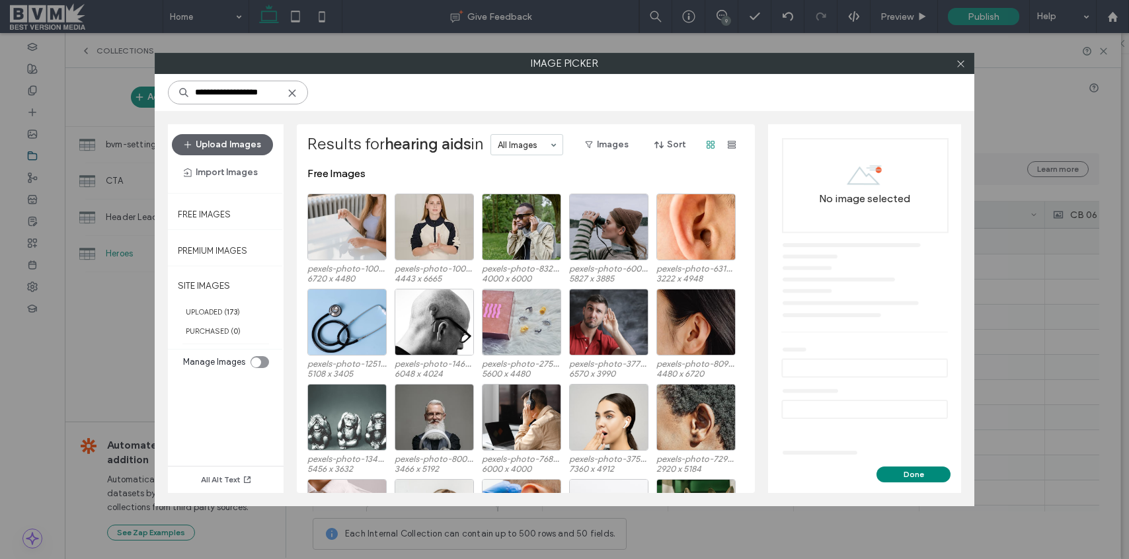
type input "**********"
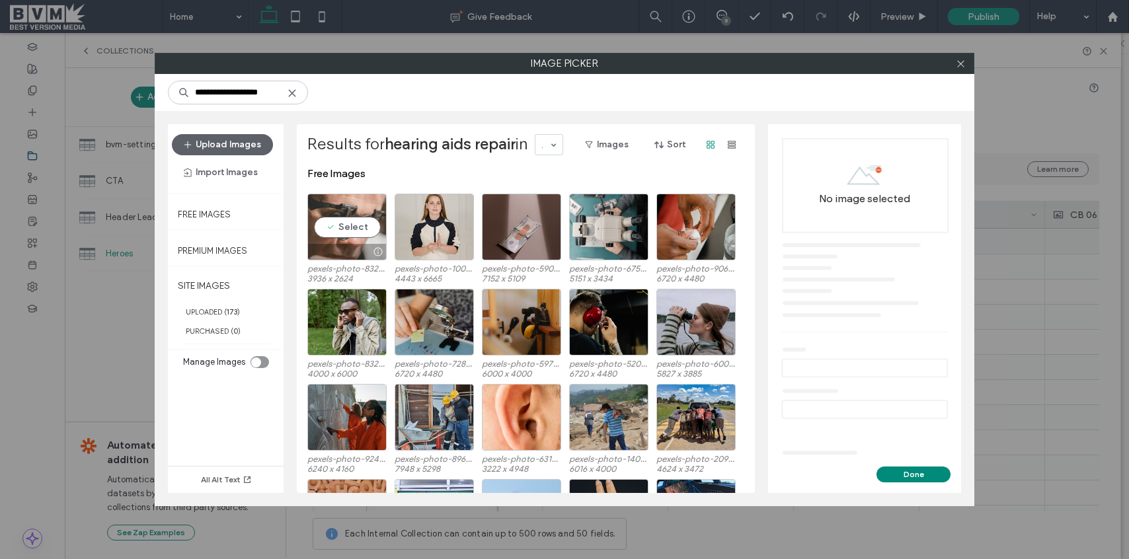
click at [354, 231] on div "Select" at bounding box center [346, 227] width 79 height 67
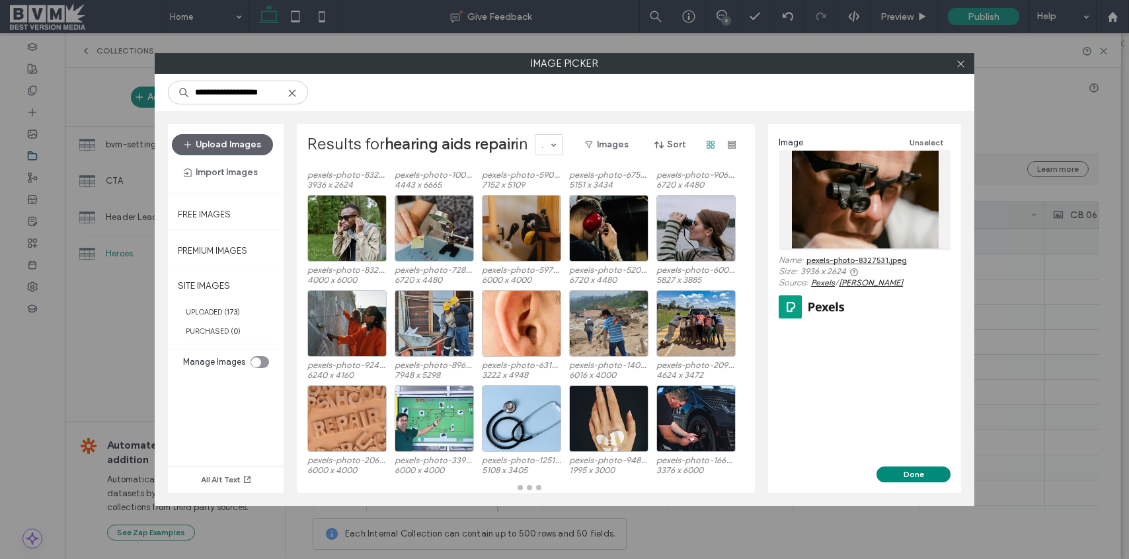
scroll to position [94, 0]
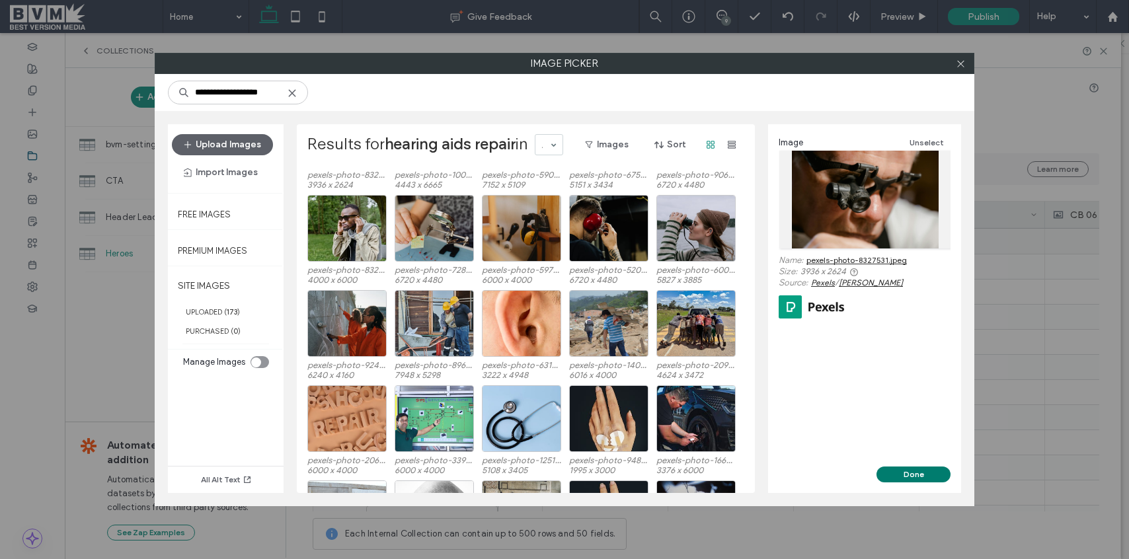
click at [921, 477] on button "Done" at bounding box center [913, 475] width 74 height 16
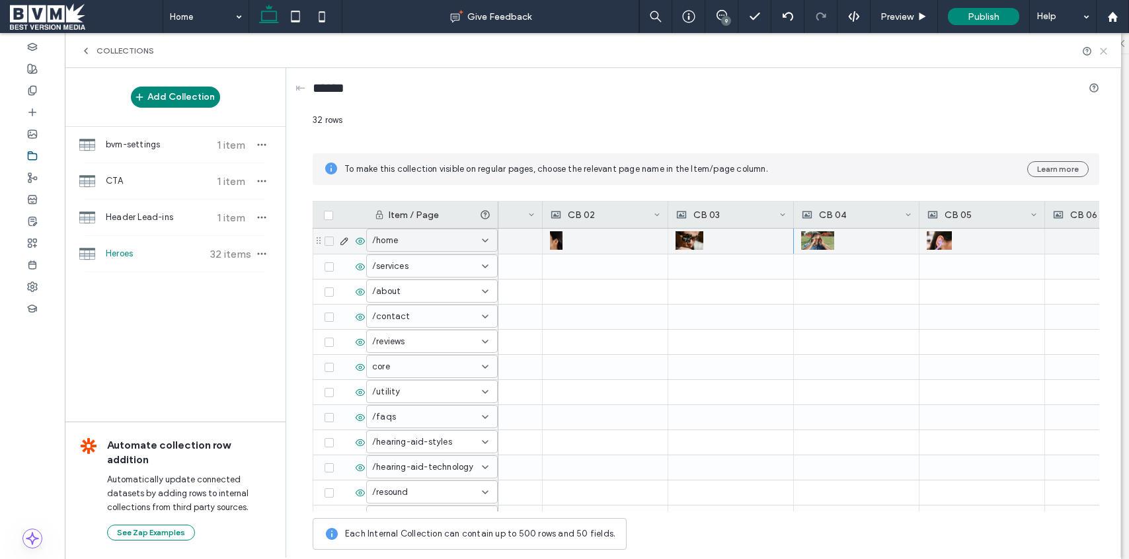
click at [1102, 50] on icon at bounding box center [1103, 51] width 10 height 10
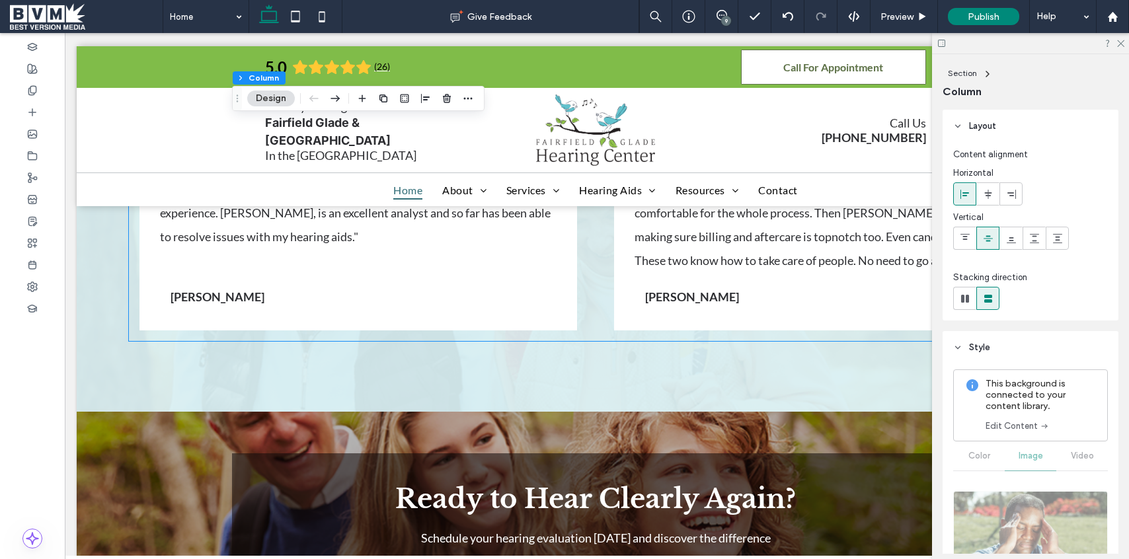
scroll to position [3857, 0]
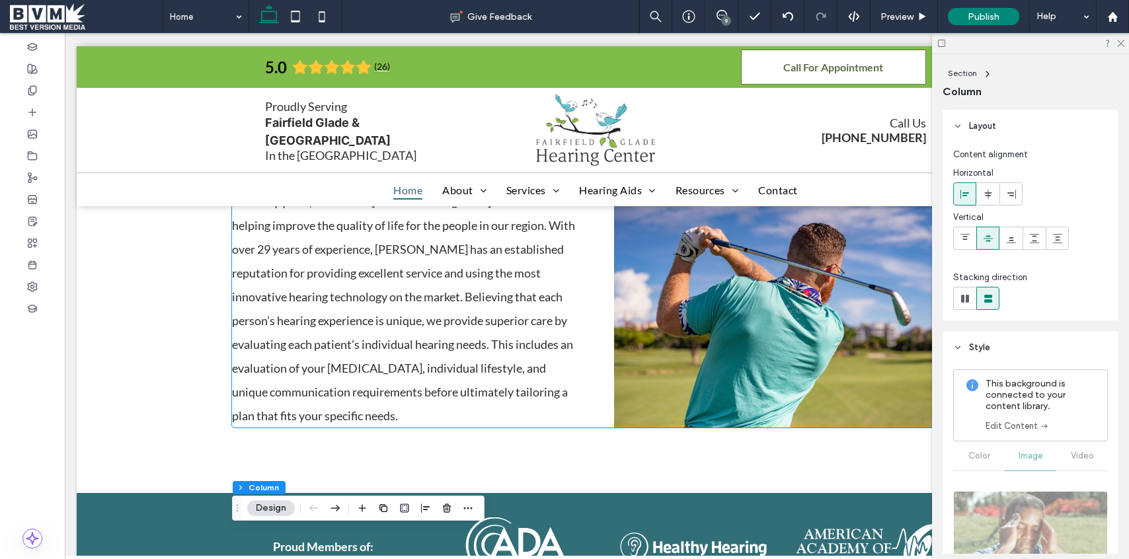
scroll to position [610, 0]
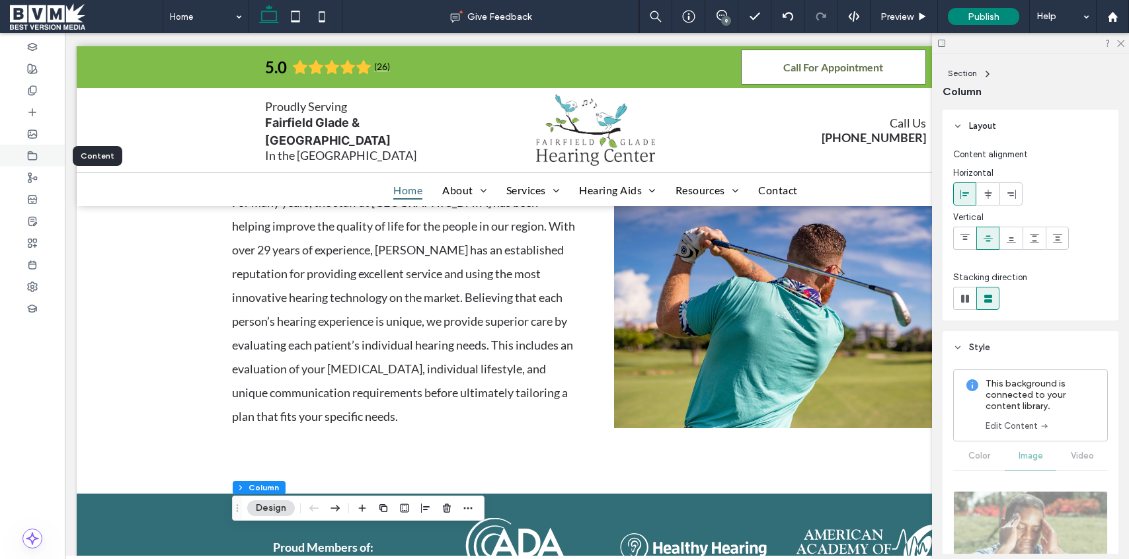
click at [41, 152] on div at bounding box center [32, 156] width 65 height 22
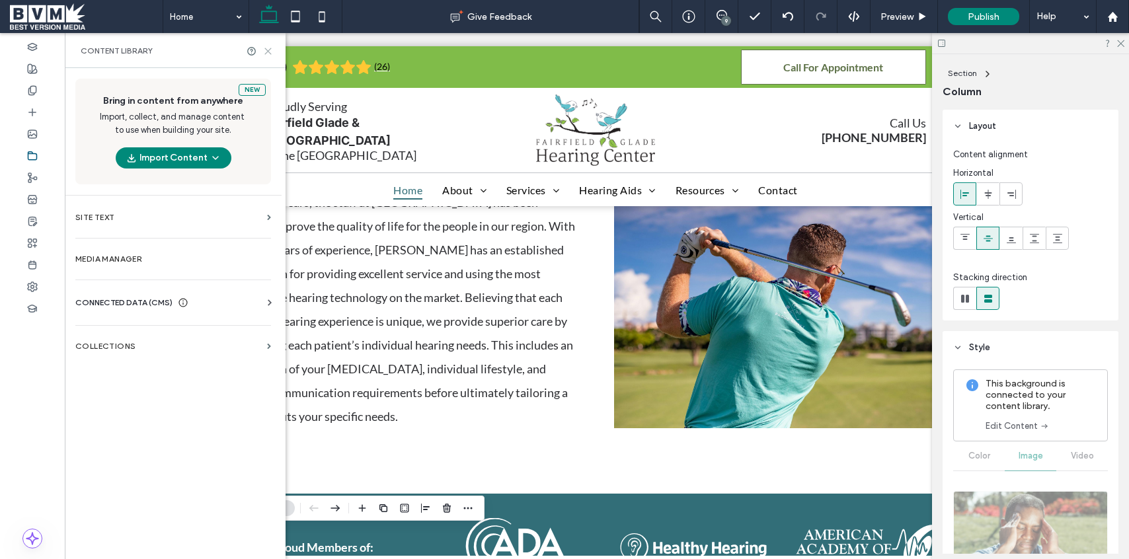
click at [268, 50] on use at bounding box center [268, 51] width 6 height 6
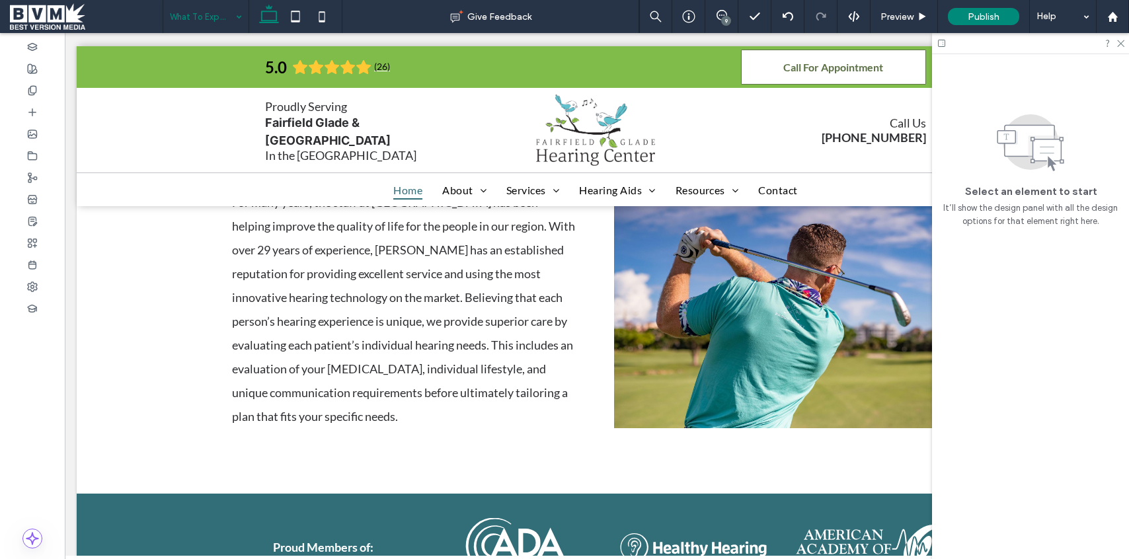
drag, startPoint x: 207, startPoint y: 98, endPoint x: 217, endPoint y: 109, distance: 15.4
click at [190, 19] on input at bounding box center [202, 16] width 65 height 33
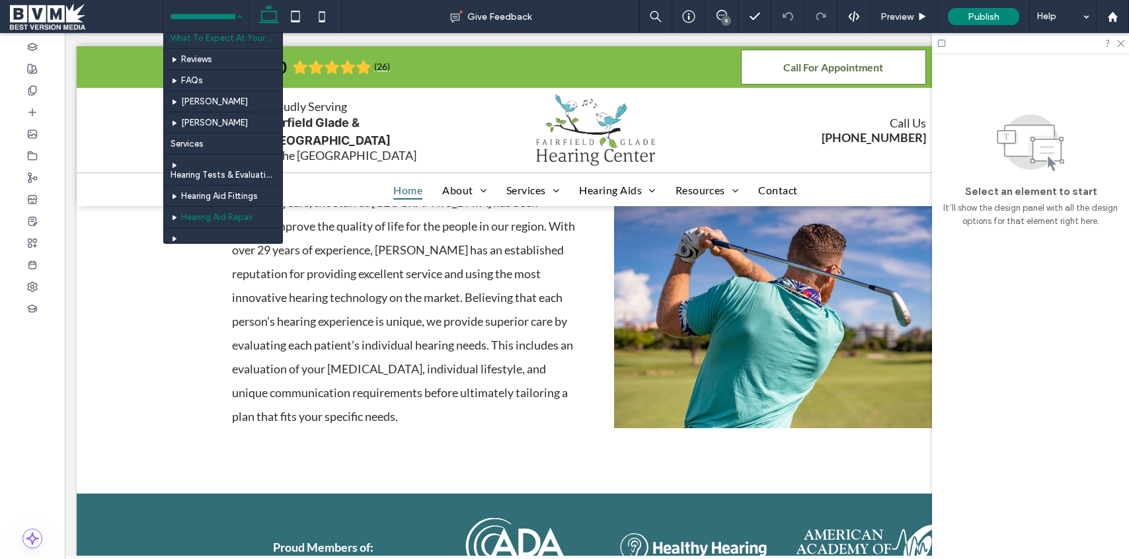
scroll to position [87, 0]
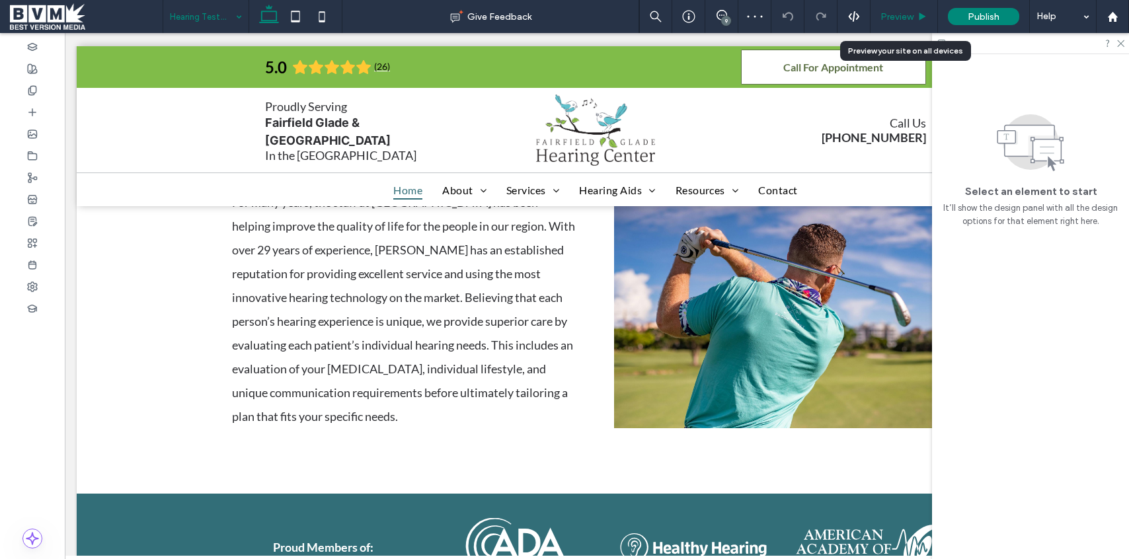
click at [910, 13] on span "Preview" at bounding box center [896, 16] width 33 height 11
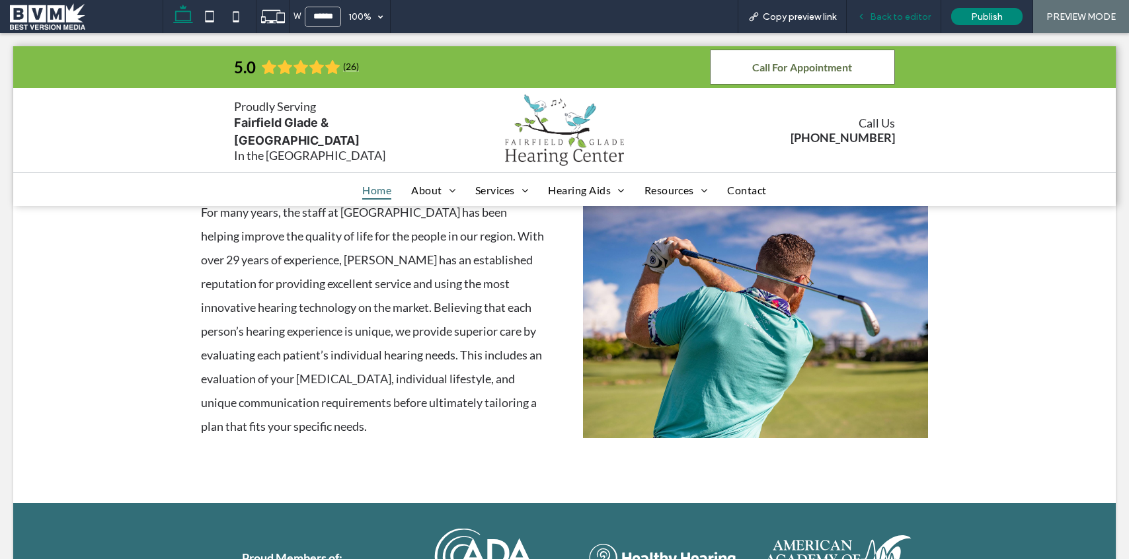
click at [901, 9] on div "Back to editor" at bounding box center [894, 16] width 95 height 33
click at [905, 15] on span "Back to editor" at bounding box center [900, 16] width 61 height 11
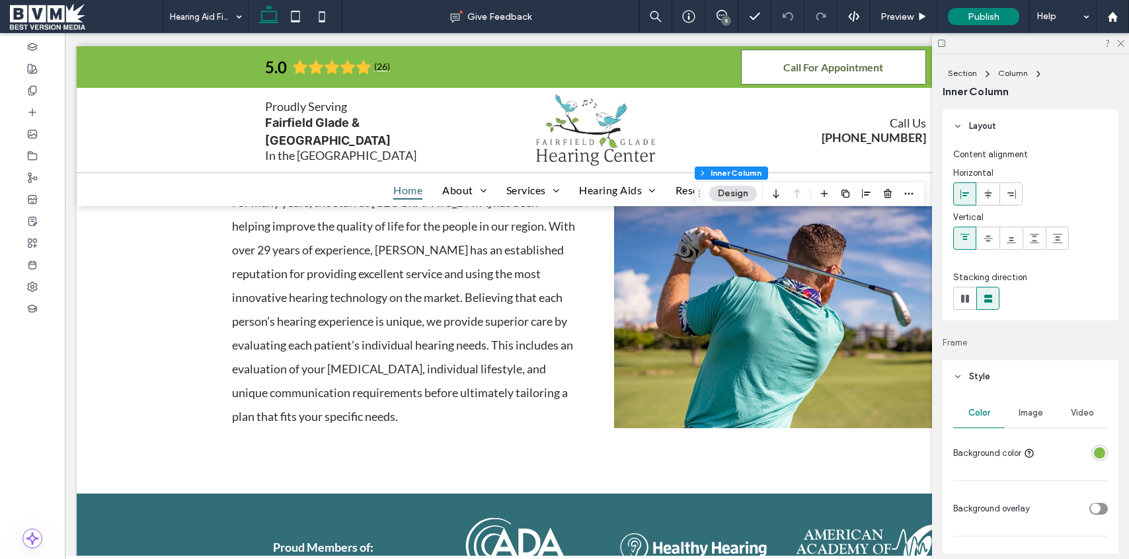
click at [1032, 411] on span "Image" at bounding box center [1030, 413] width 24 height 11
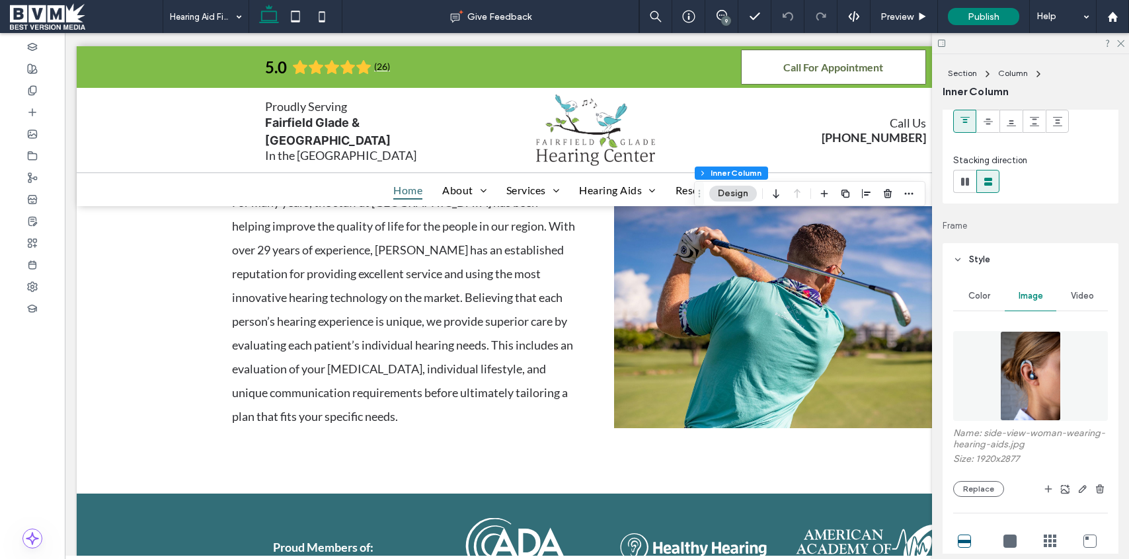
scroll to position [146, 0]
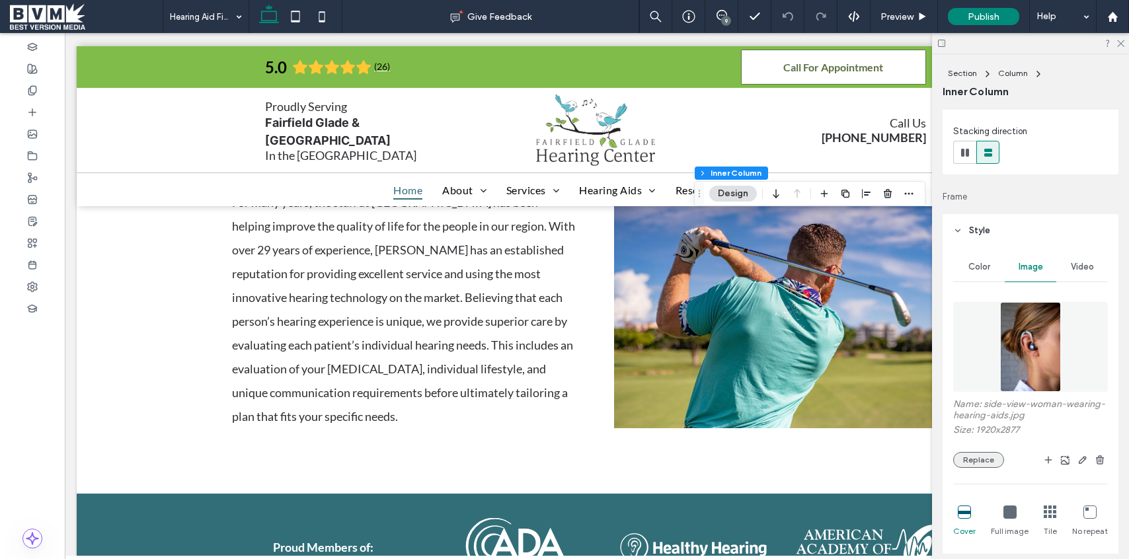
click at [977, 460] on button "Replace" at bounding box center [978, 460] width 51 height 16
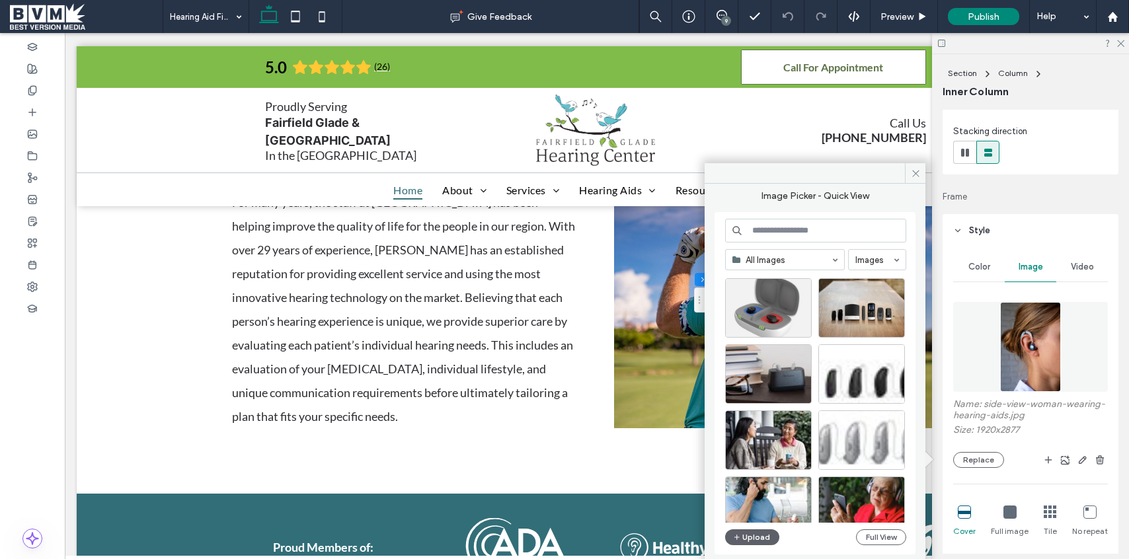
scroll to position [3751, 0]
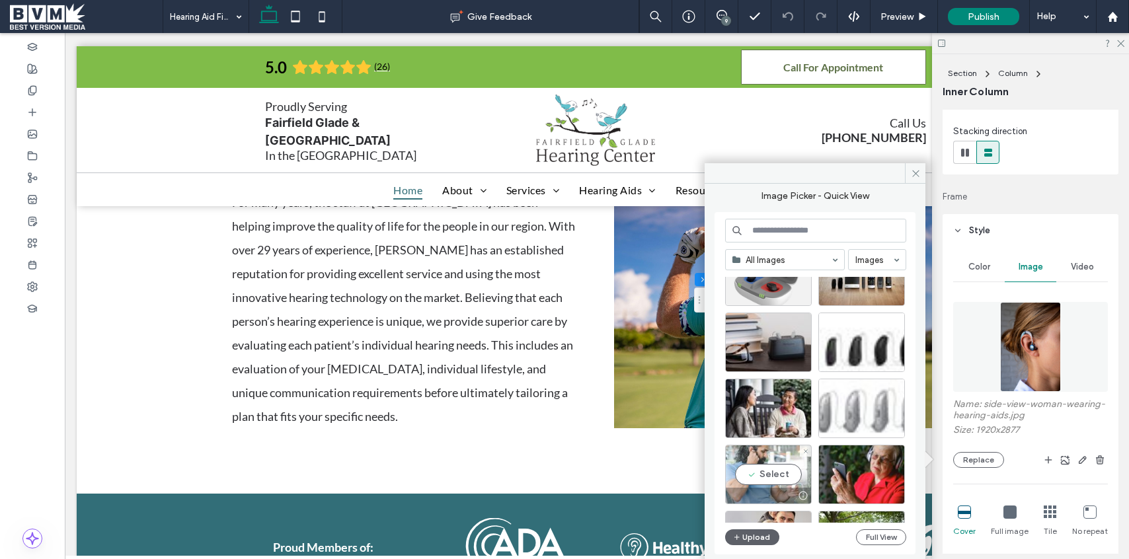
click at [782, 477] on div "Select" at bounding box center [768, 474] width 87 height 59
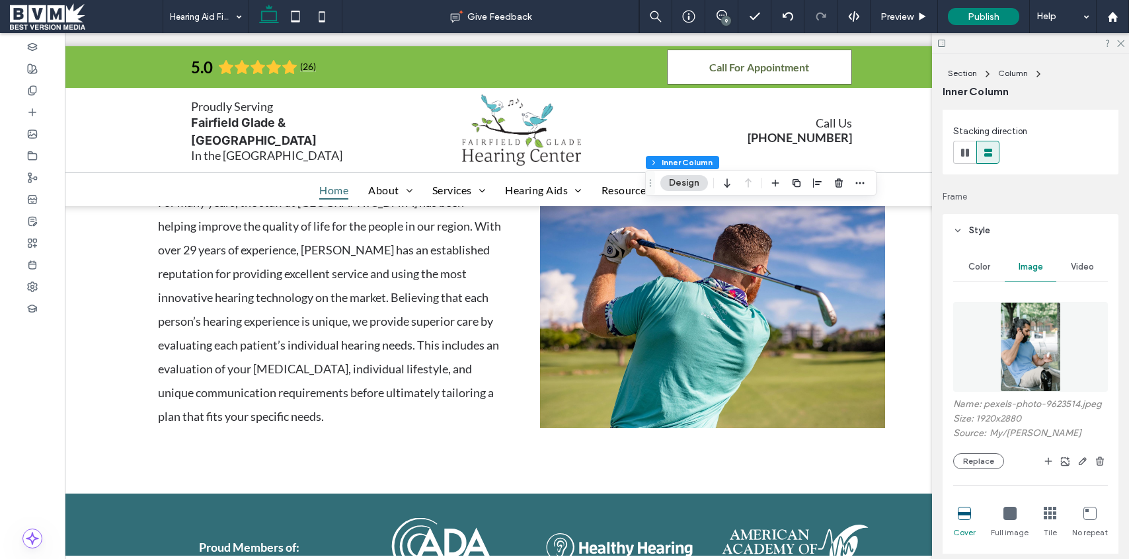
scroll to position [0, 0]
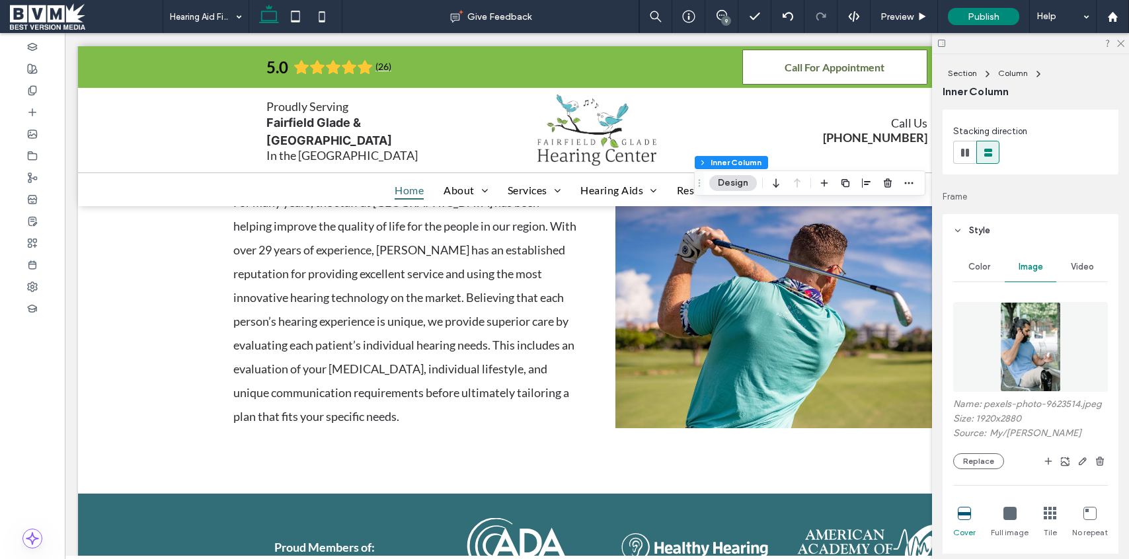
click at [943, 46] on icon at bounding box center [942, 43] width 10 height 10
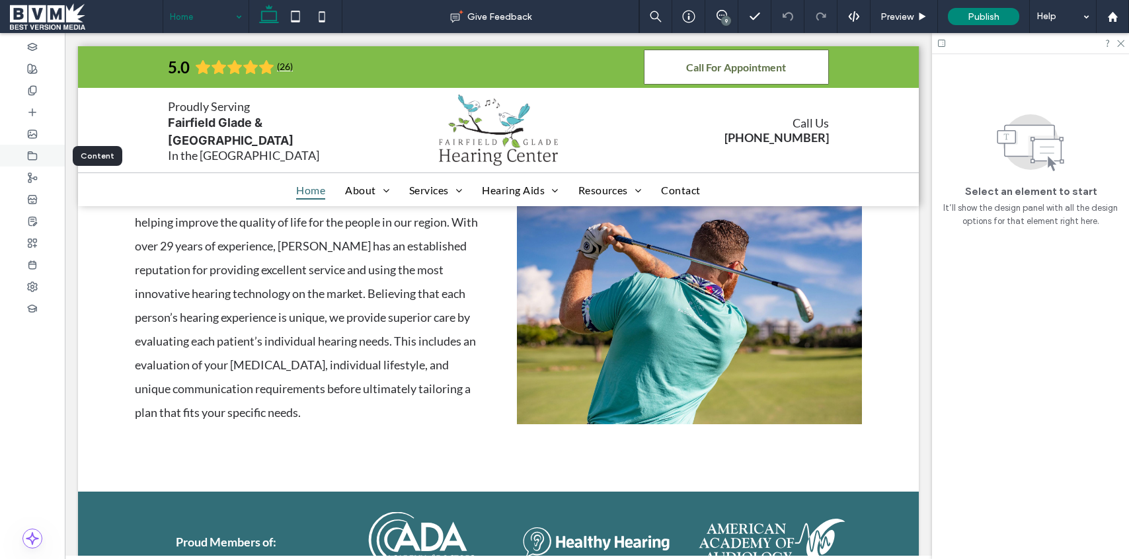
click at [36, 160] on icon at bounding box center [32, 156] width 11 height 11
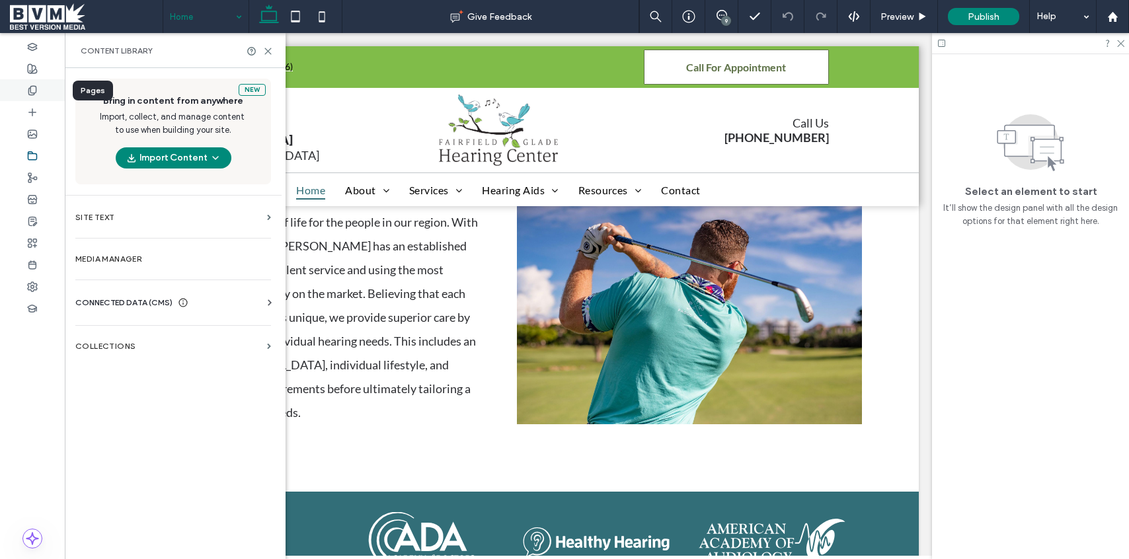
click at [24, 86] on div at bounding box center [32, 90] width 65 height 22
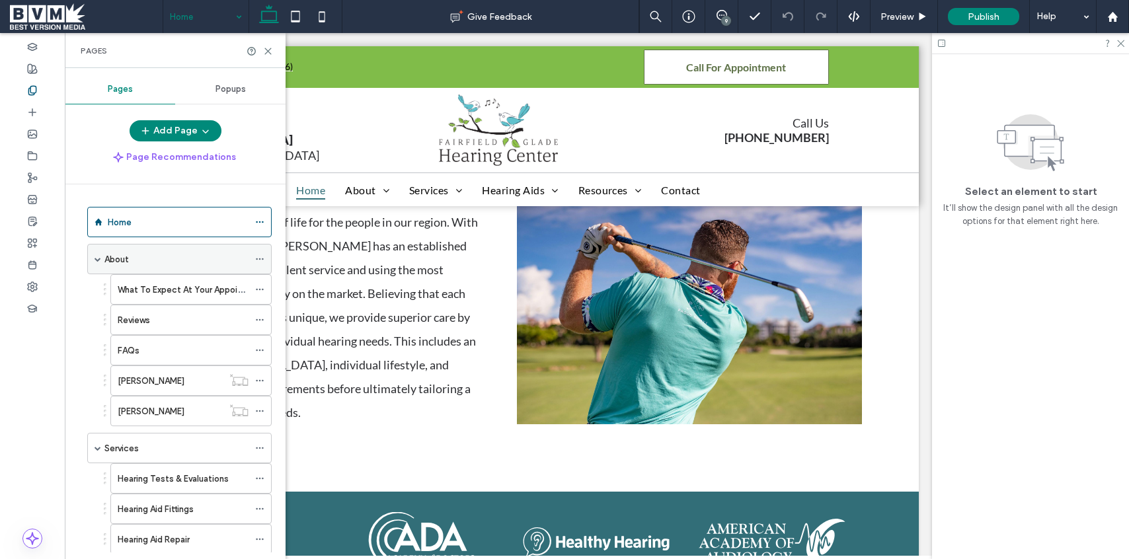
click at [101, 262] on div "About" at bounding box center [179, 259] width 184 height 30
click at [95, 260] on span at bounding box center [98, 259] width 7 height 7
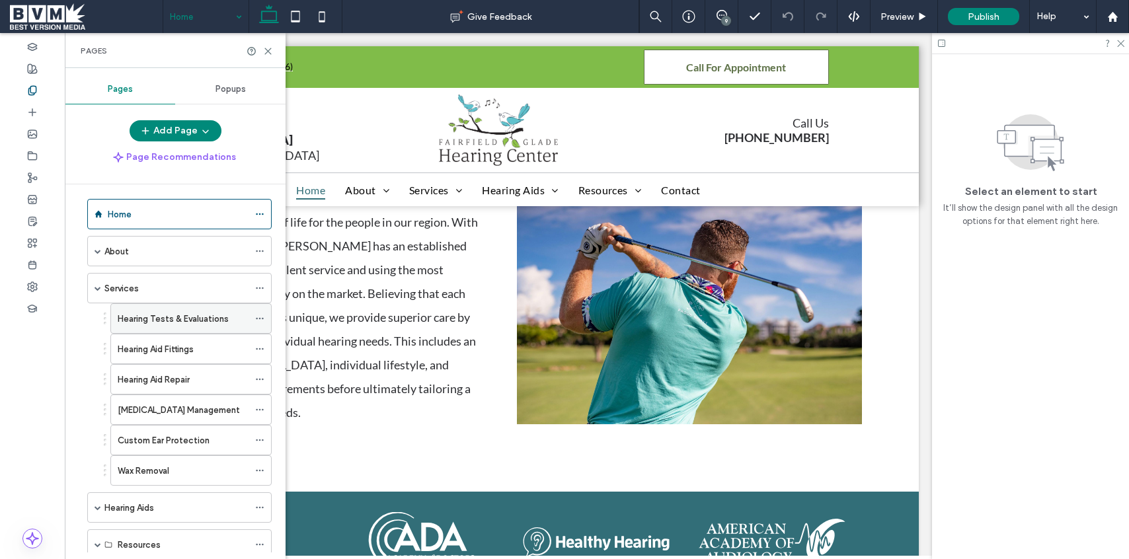
scroll to position [1, 0]
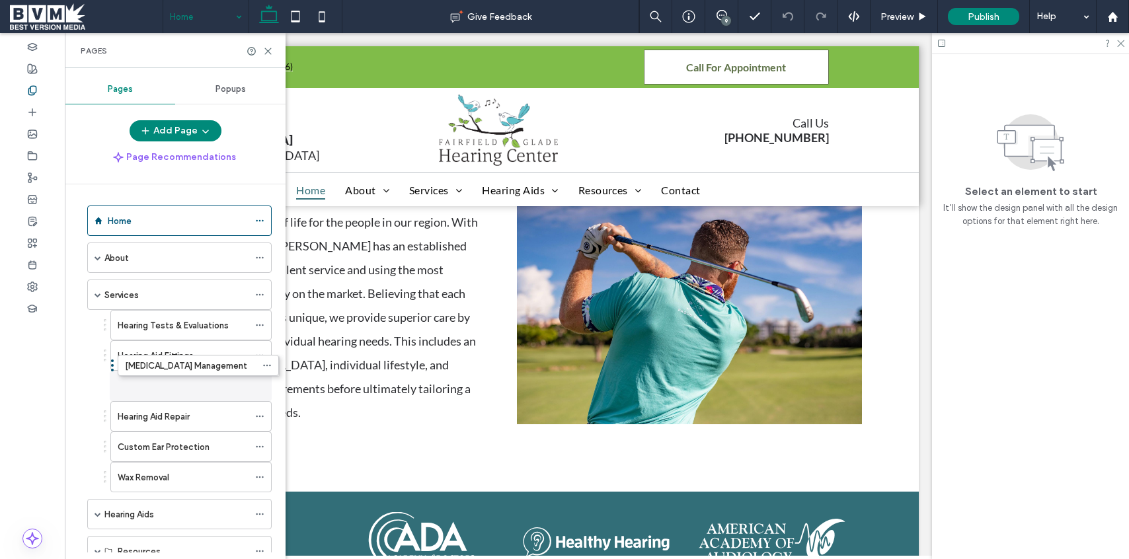
drag, startPoint x: 105, startPoint y: 420, endPoint x: 112, endPoint y: 367, distance: 53.4
click at [266, 50] on use at bounding box center [268, 51] width 6 height 6
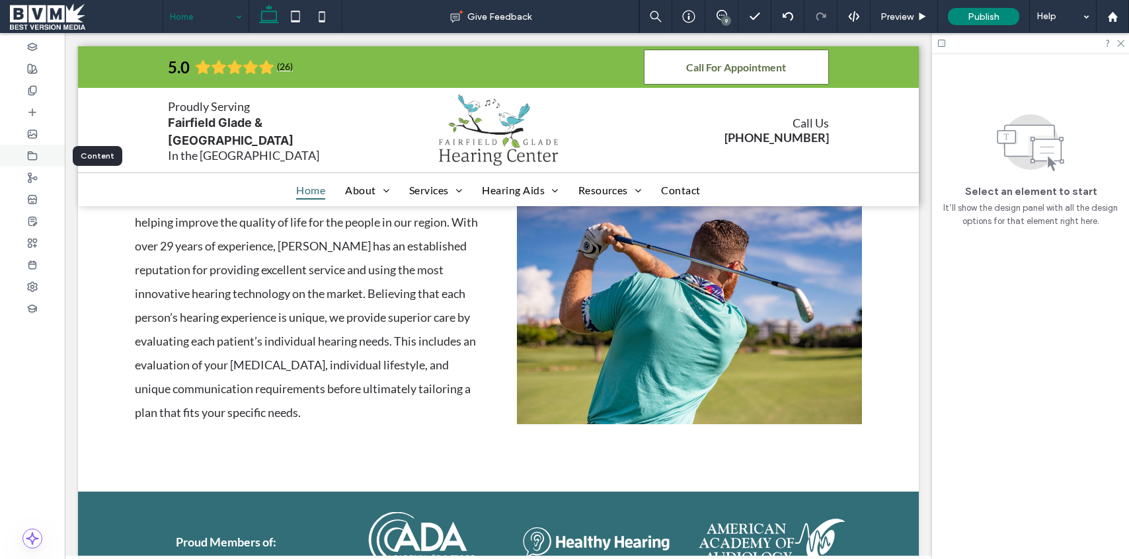
click at [33, 155] on icon at bounding box center [32, 156] width 11 height 11
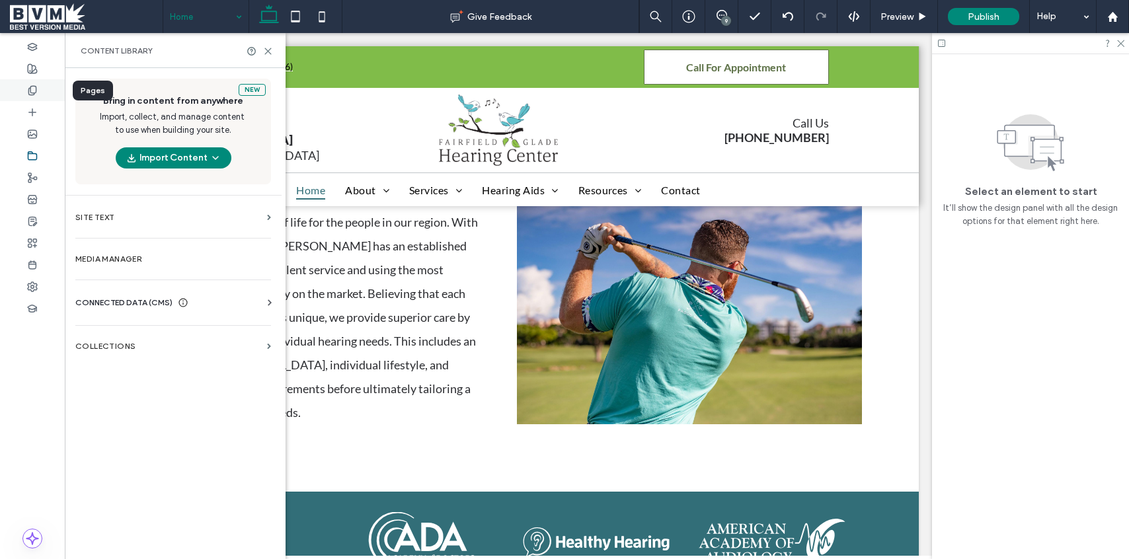
click at [44, 91] on div at bounding box center [32, 90] width 65 height 22
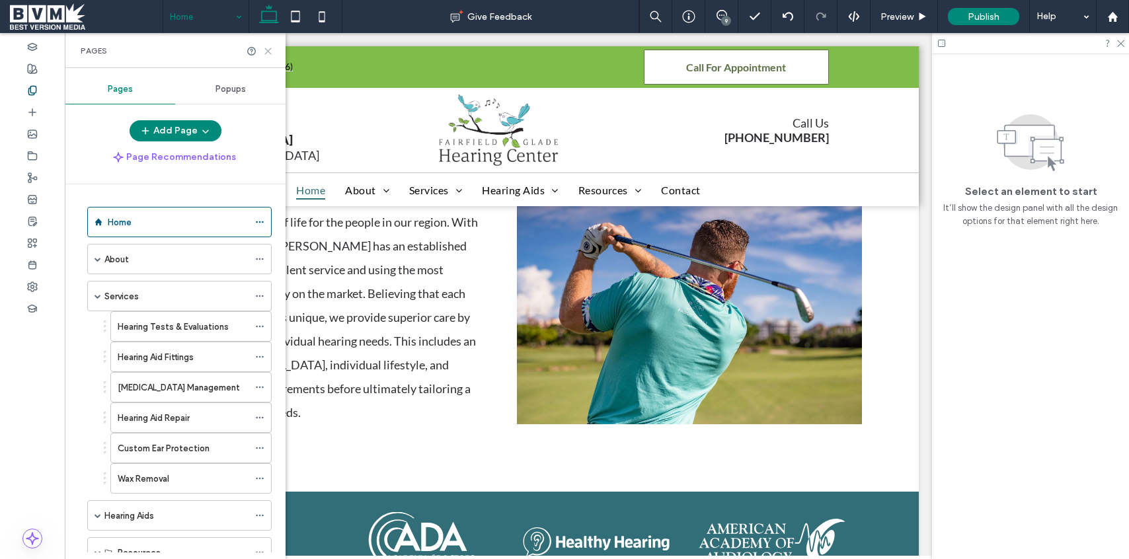
click at [268, 49] on icon at bounding box center [268, 51] width 10 height 10
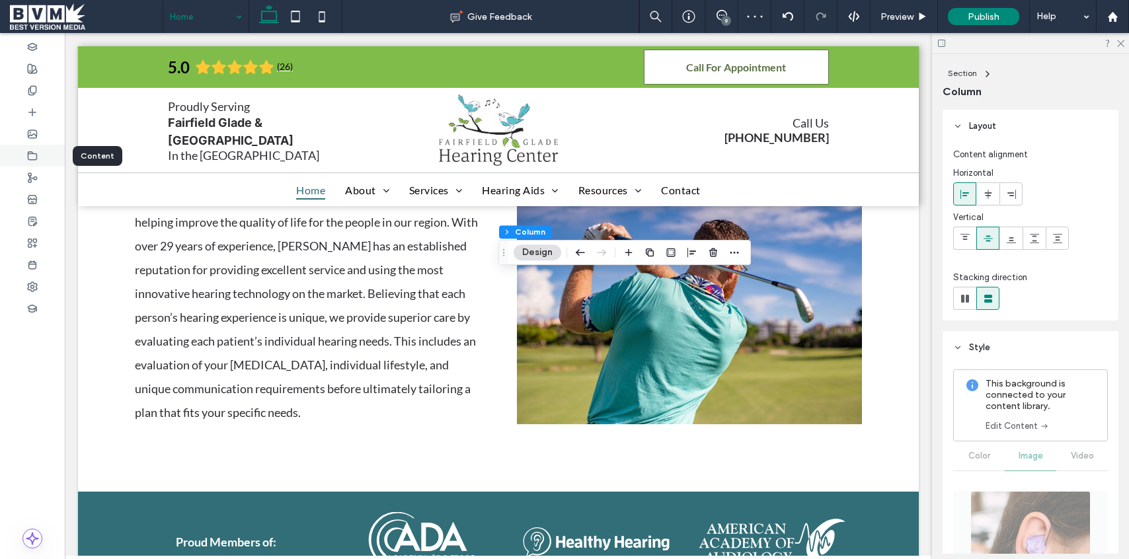
click at [36, 154] on use at bounding box center [32, 155] width 9 height 8
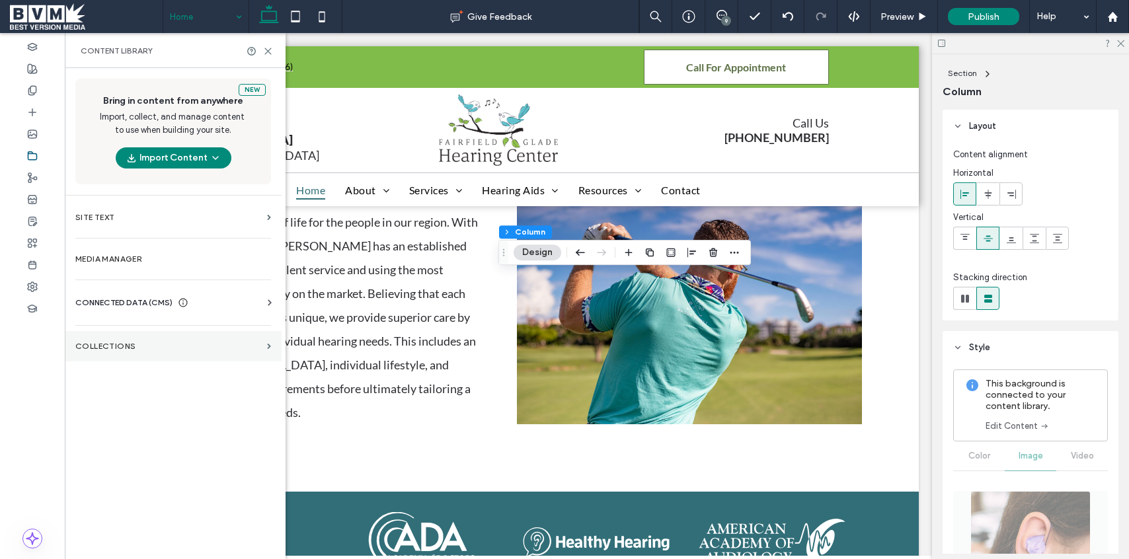
click at [104, 346] on label "Collections" at bounding box center [168, 346] width 186 height 9
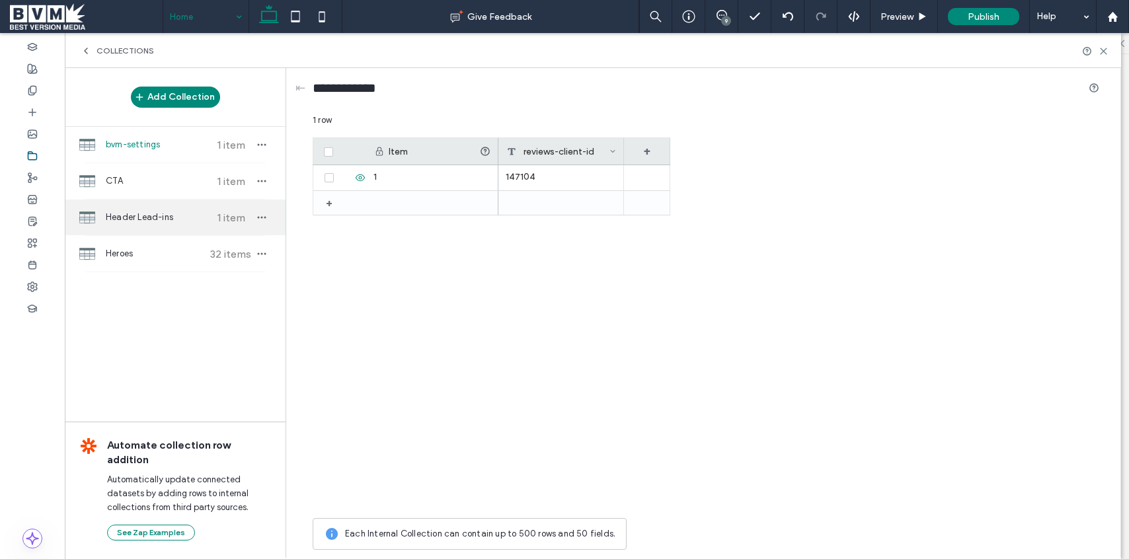
click at [168, 218] on span "Header Lead-ins" at bounding box center [155, 217] width 98 height 13
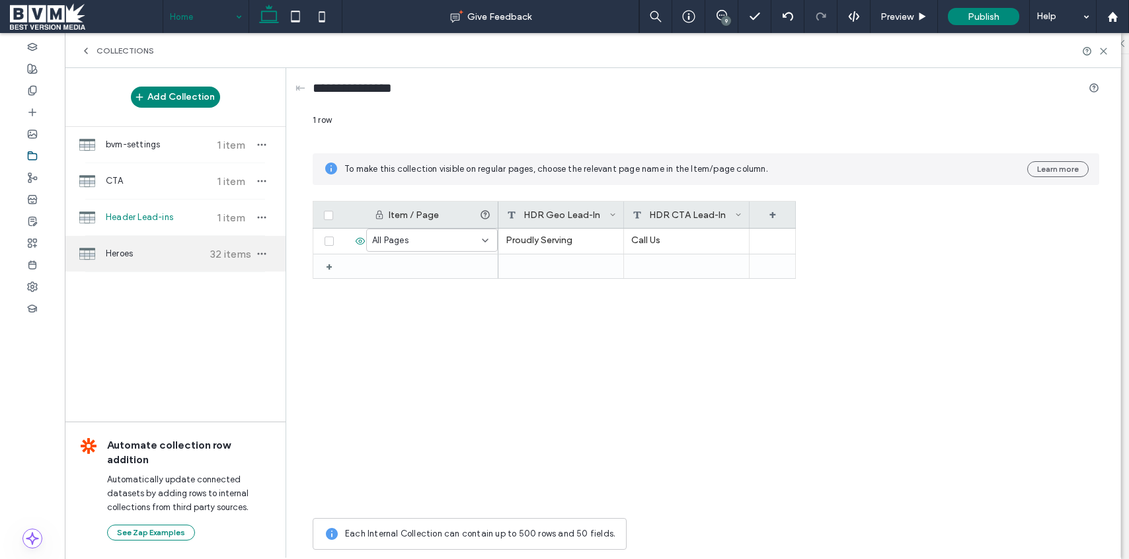
click at [169, 243] on div "Heroes 32 items" at bounding box center [175, 254] width 221 height 36
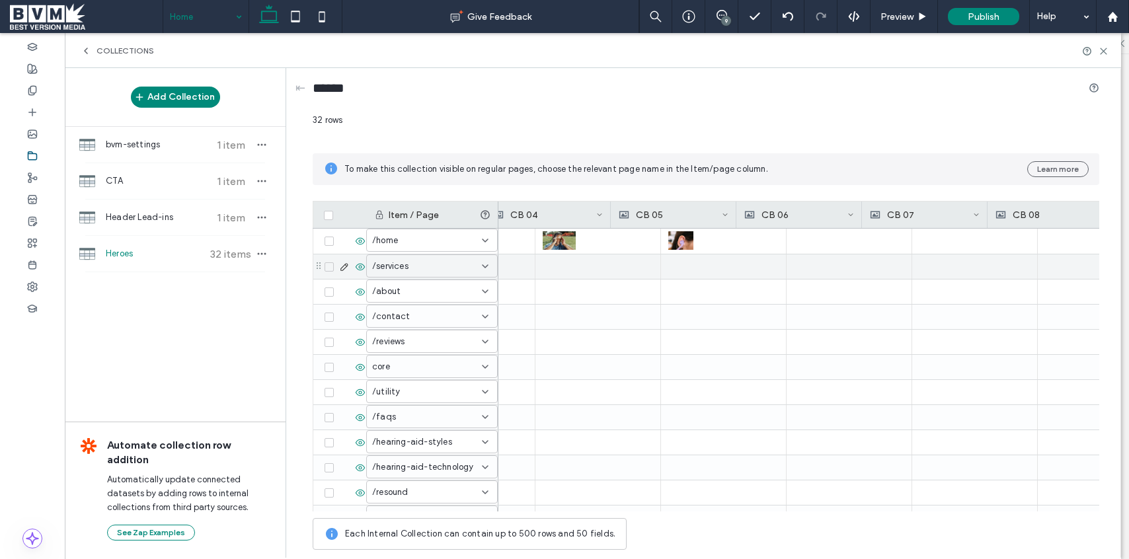
scroll to position [0, 857]
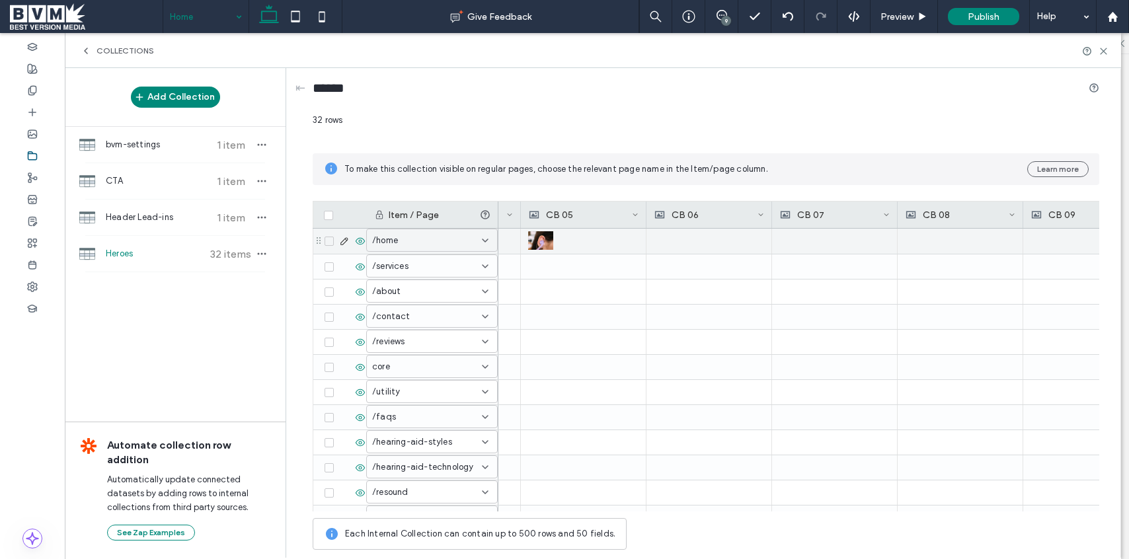
click at [670, 247] on div at bounding box center [709, 241] width 110 height 25
click at [670, 247] on div at bounding box center [709, 241] width 110 height 24
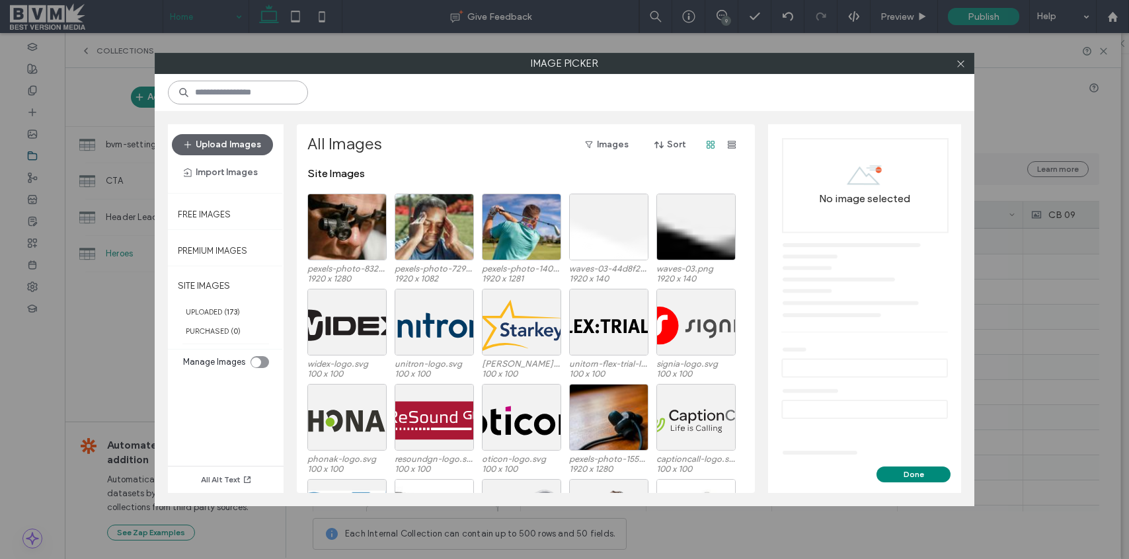
click at [262, 101] on input at bounding box center [238, 93] width 140 height 24
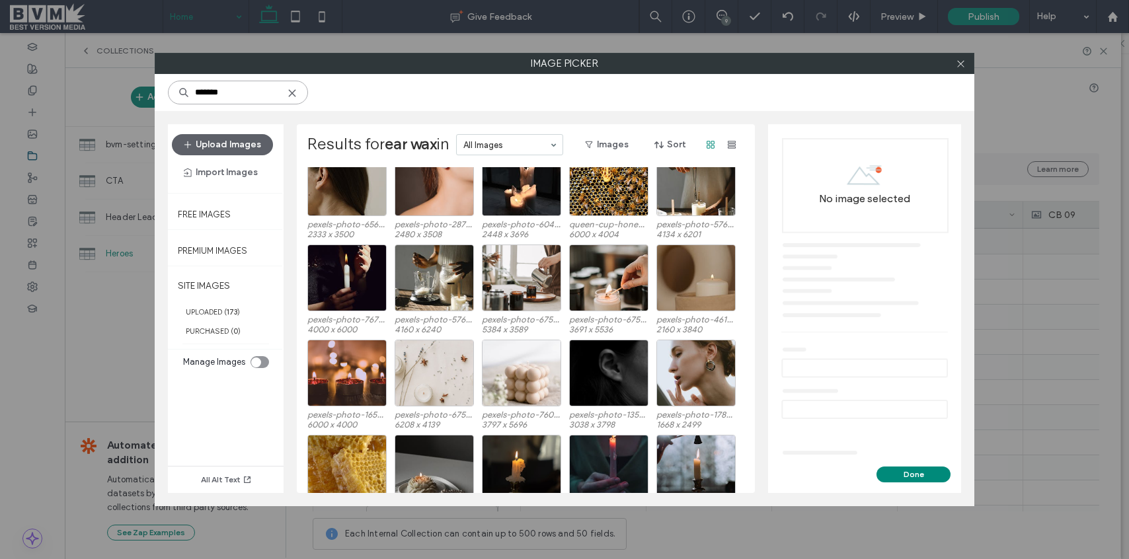
scroll to position [522, 0]
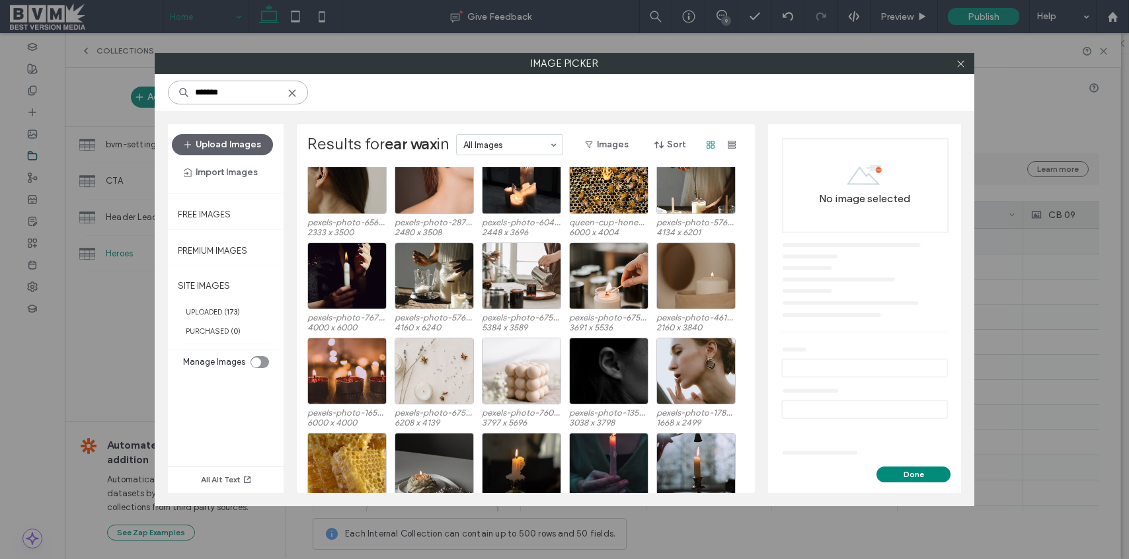
click at [242, 98] on input "*******" at bounding box center [238, 93] width 140 height 24
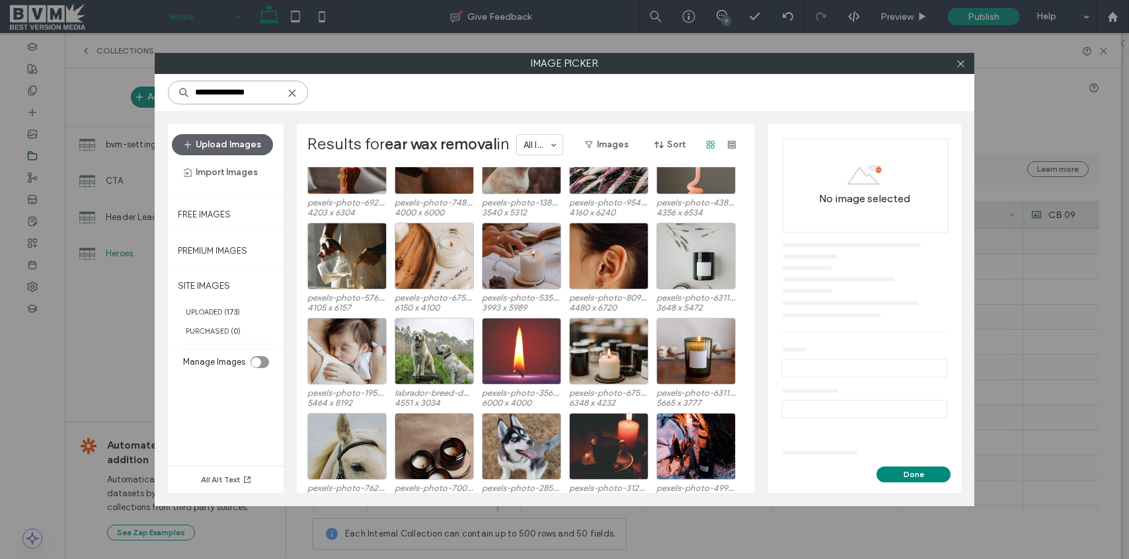
scroll to position [1400, 0]
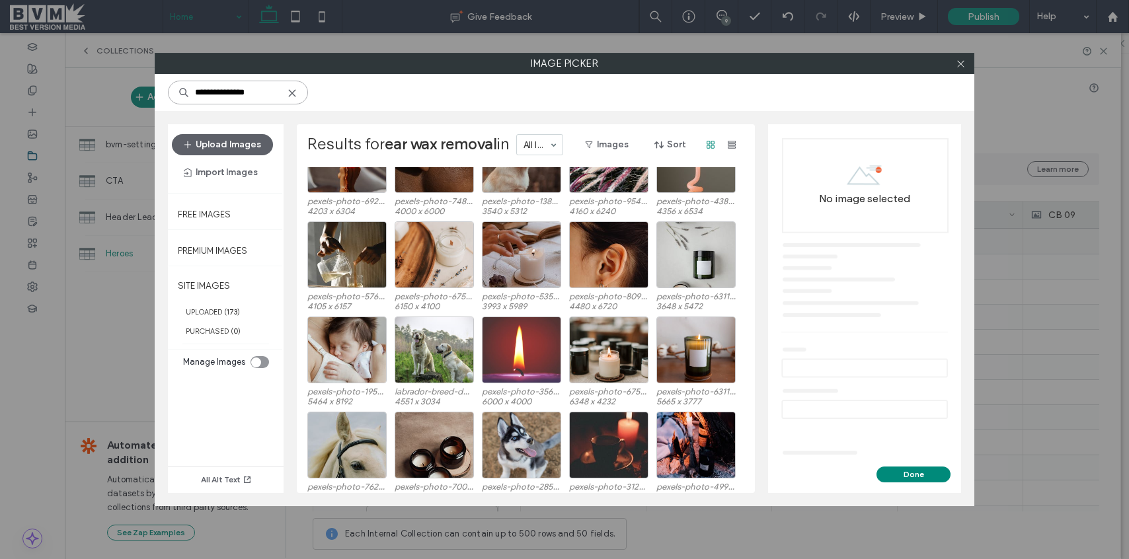
type input "**********"
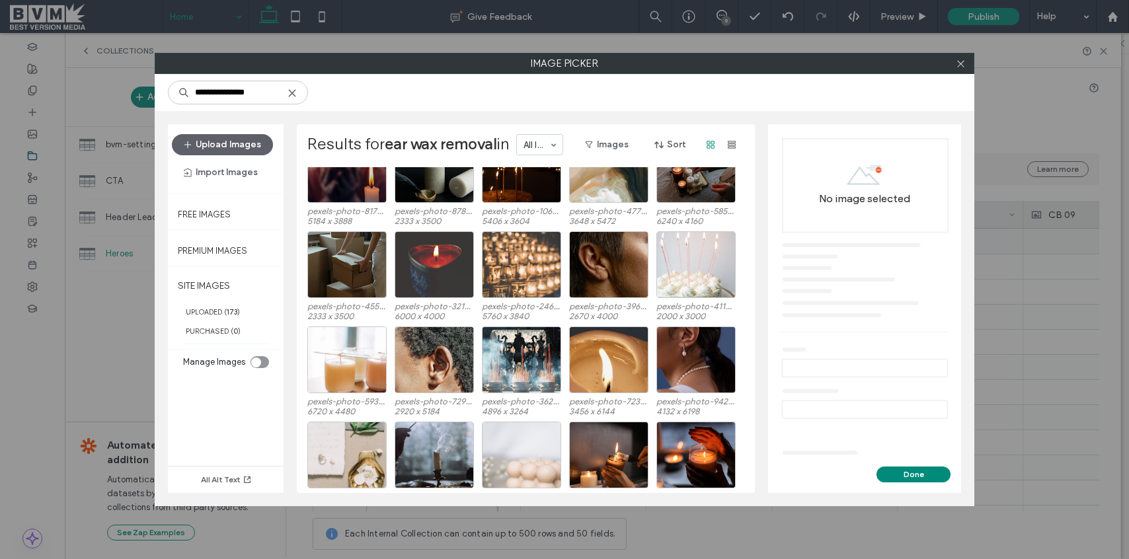
scroll to position [2073, 0]
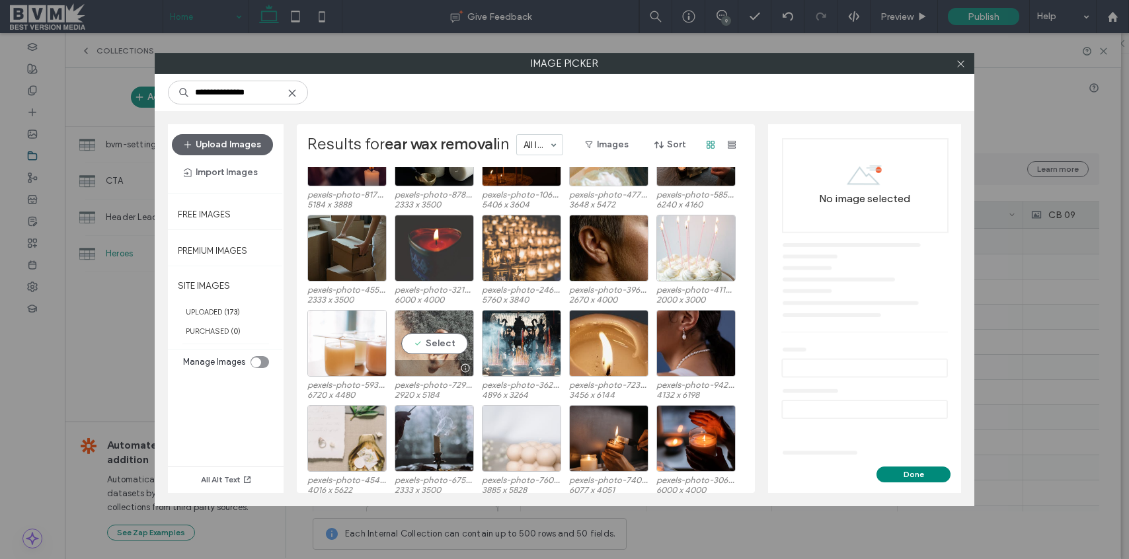
click at [458, 336] on div "Select" at bounding box center [434, 343] width 79 height 67
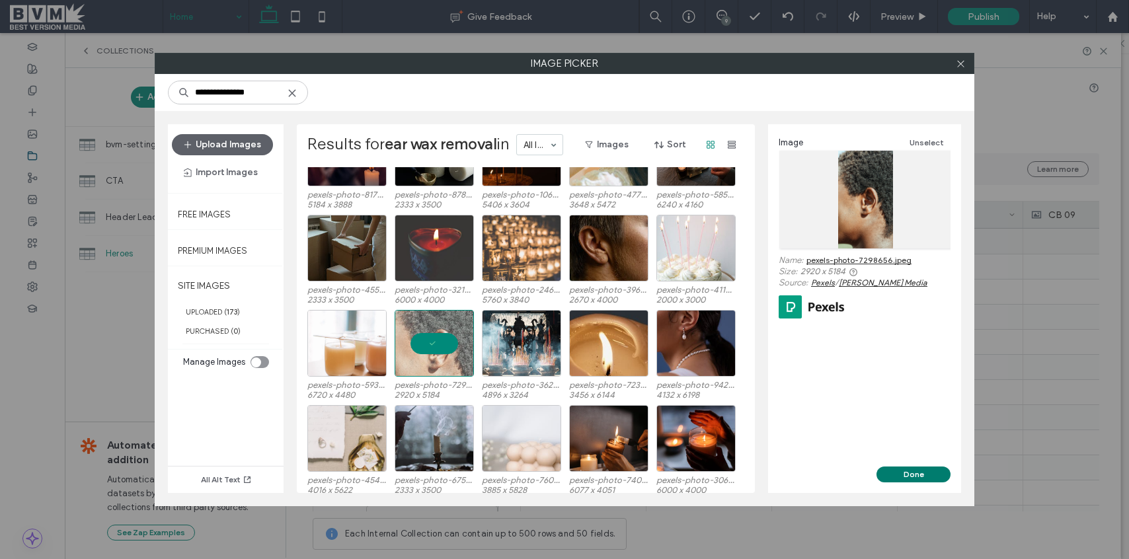
click at [913, 474] on button "Done" at bounding box center [913, 475] width 74 height 16
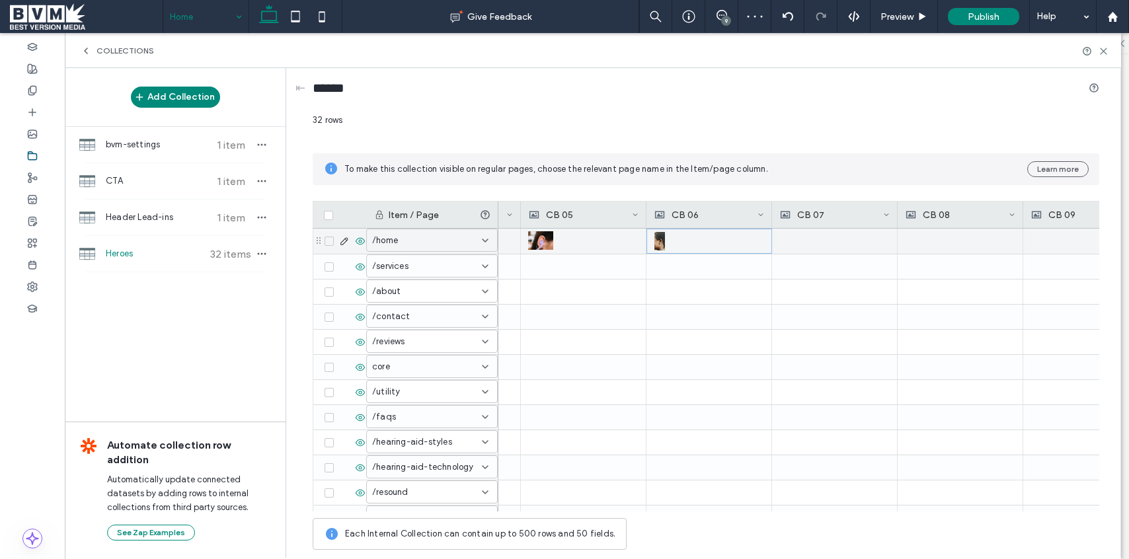
click at [1106, 52] on icon at bounding box center [1103, 51] width 10 height 10
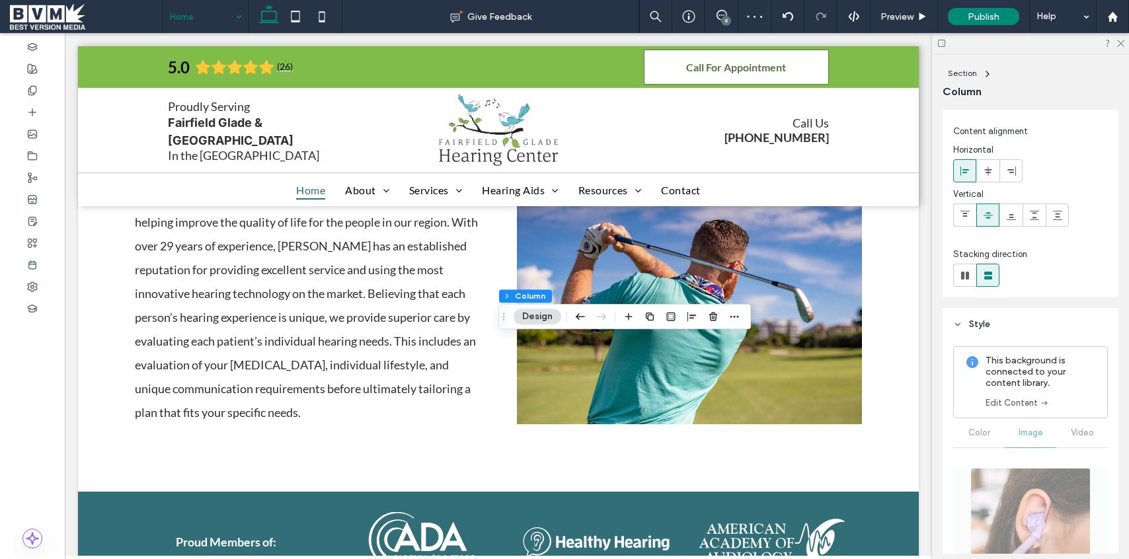
scroll to position [34, 0]
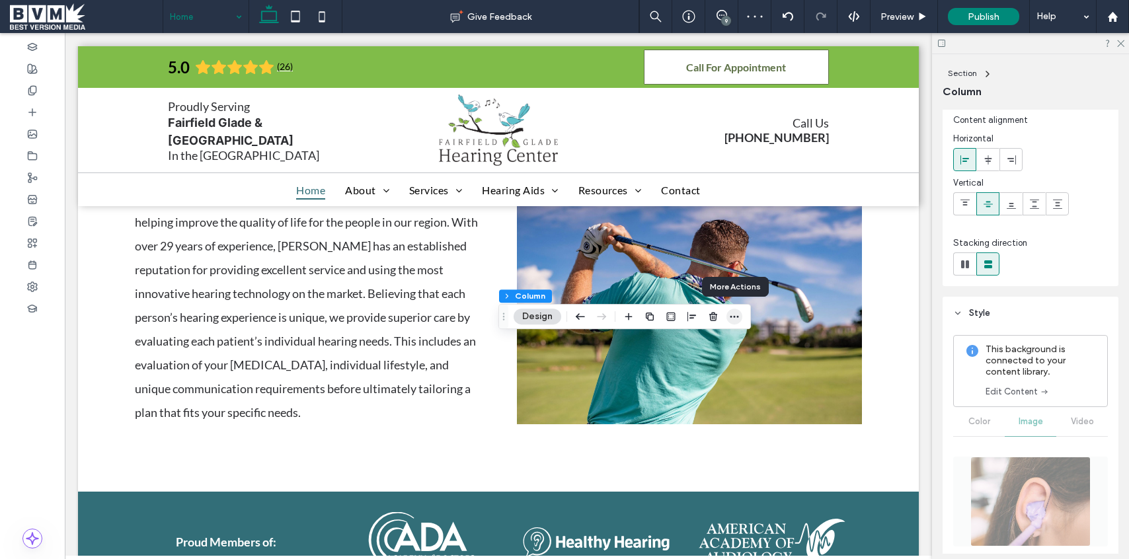
click at [729, 319] on icon "button" at bounding box center [734, 316] width 11 height 11
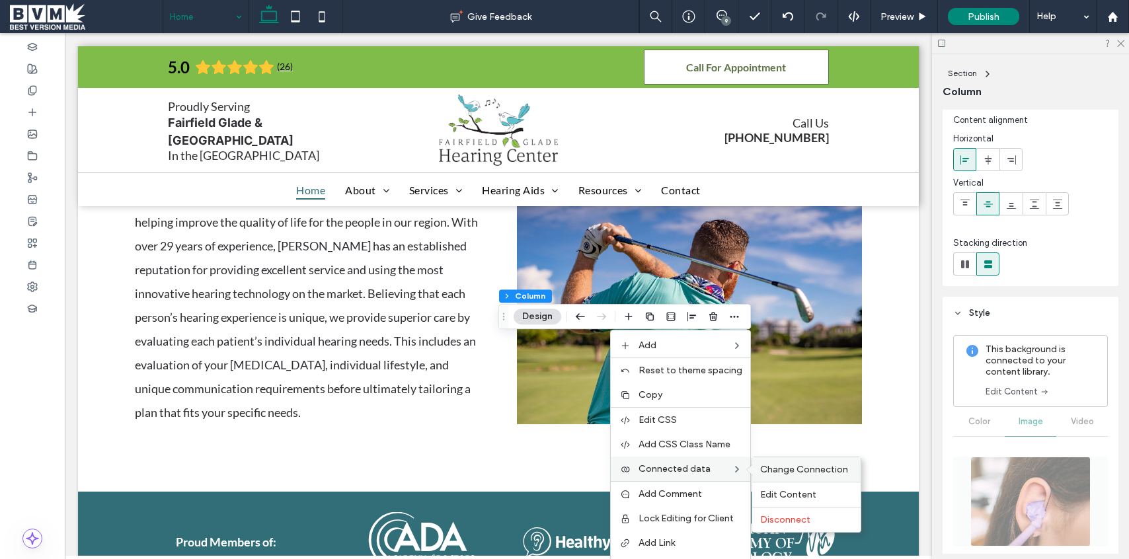
click at [808, 462] on div "Change Connection" at bounding box center [806, 469] width 108 height 24
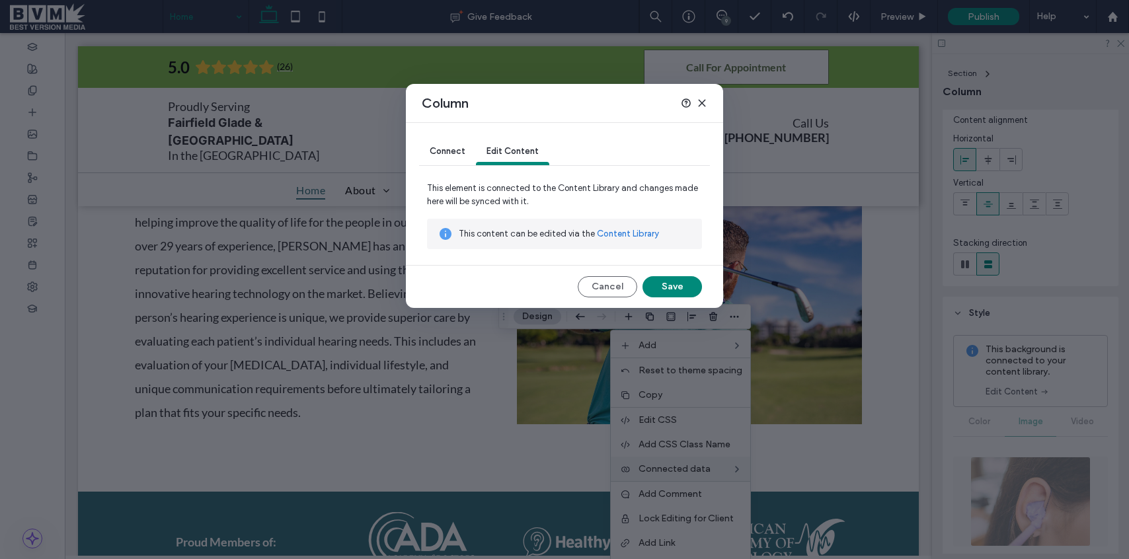
click at [500, 170] on div "Connect Edit Content" at bounding box center [564, 152] width 291 height 59
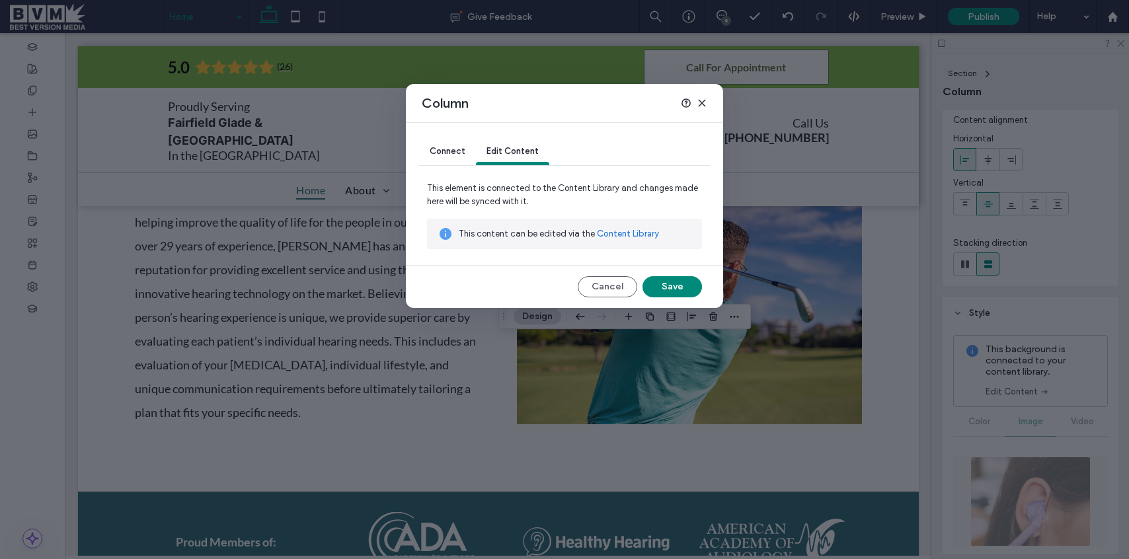
click at [449, 149] on span "Connect" at bounding box center [448, 151] width 36 height 10
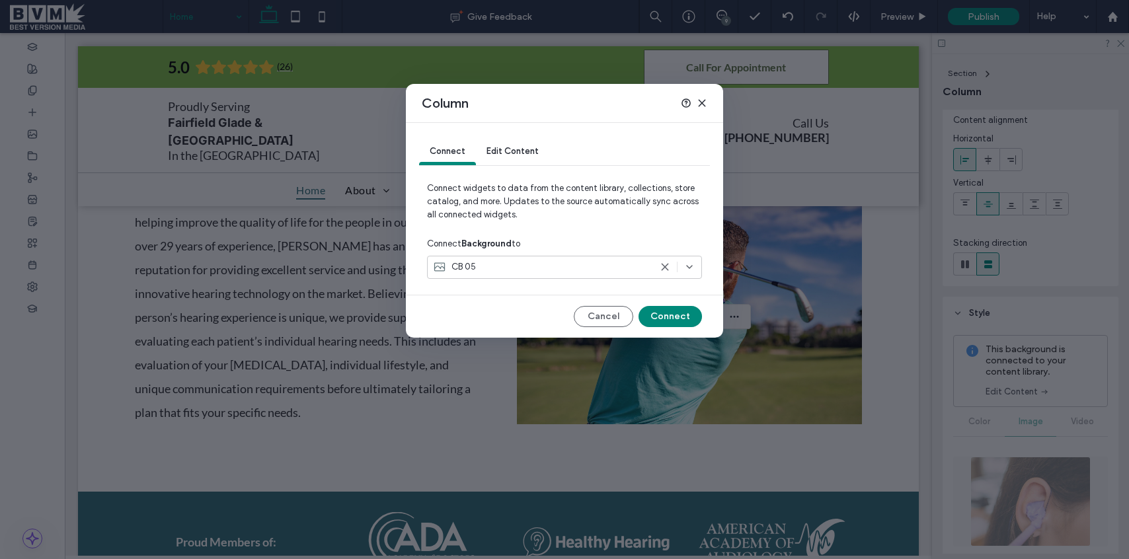
click at [478, 268] on div "CB 05" at bounding box center [541, 266] width 217 height 13
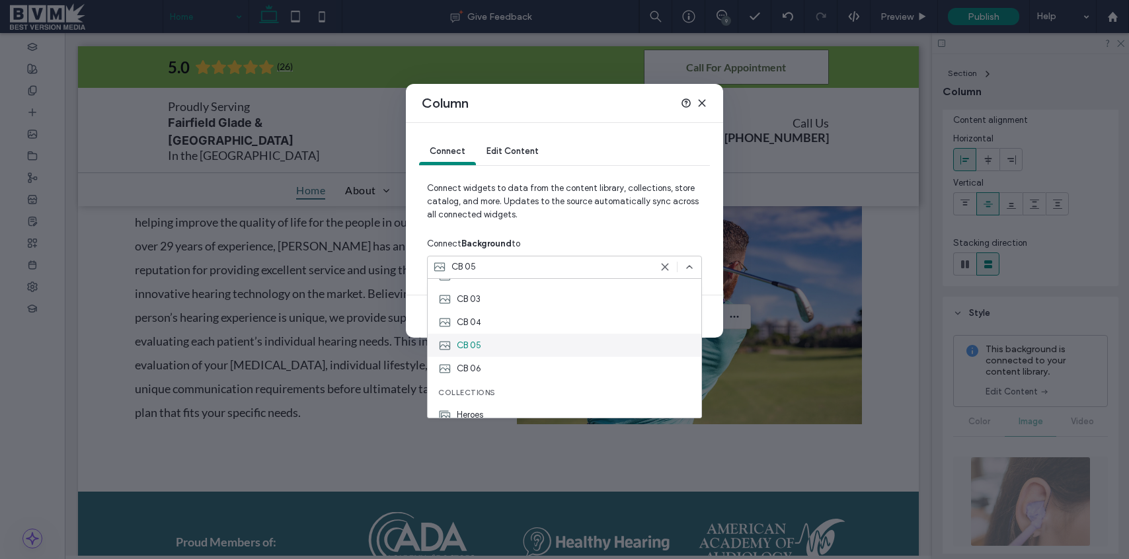
scroll to position [139, 0]
click at [476, 361] on span "CB 06" at bounding box center [469, 360] width 24 height 13
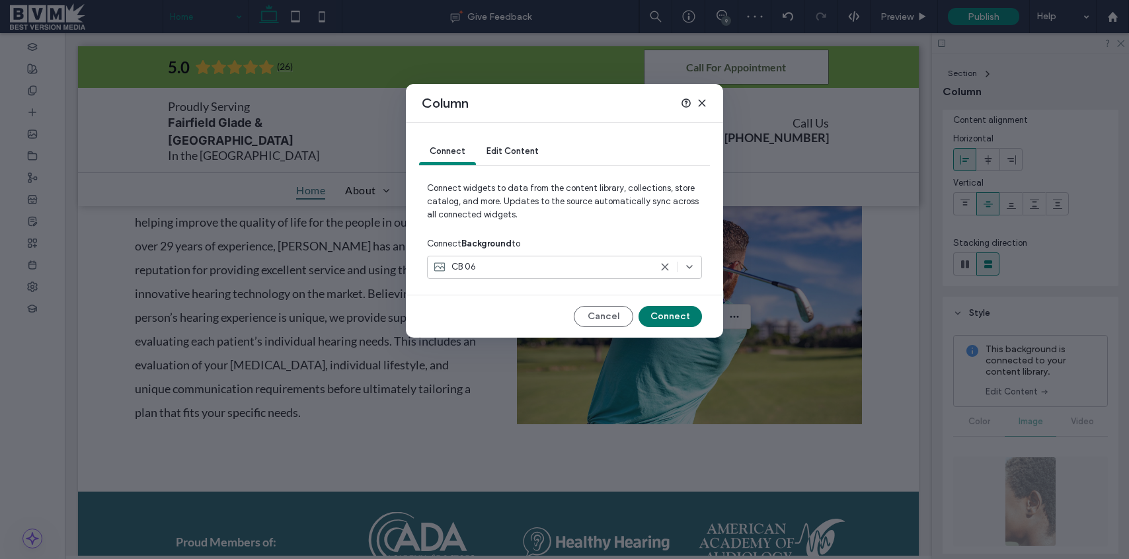
click at [662, 307] on button "Connect" at bounding box center [669, 316] width 63 height 21
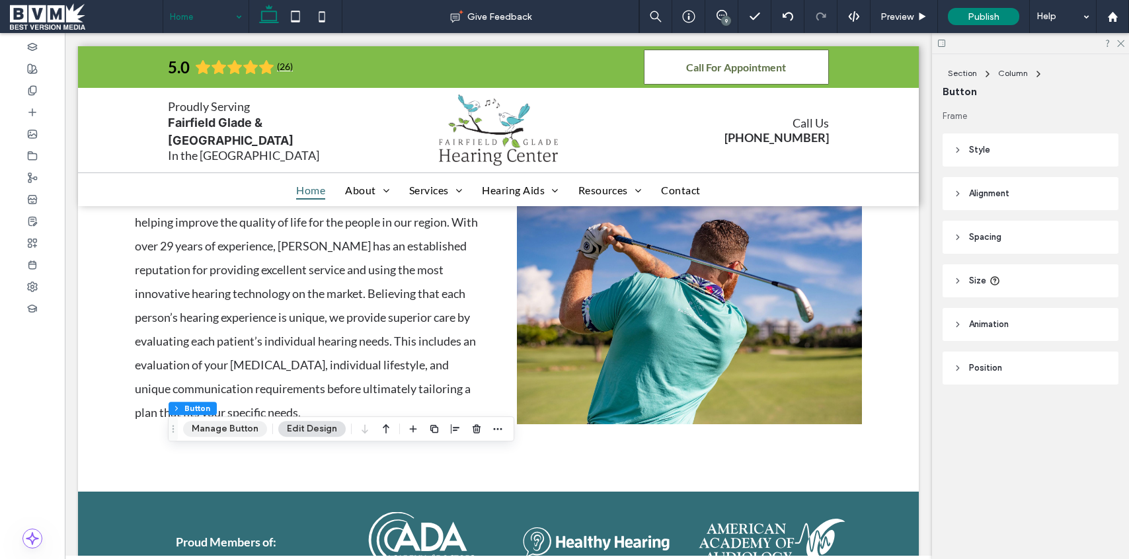
click at [216, 426] on button "Manage Button" at bounding box center [225, 429] width 84 height 16
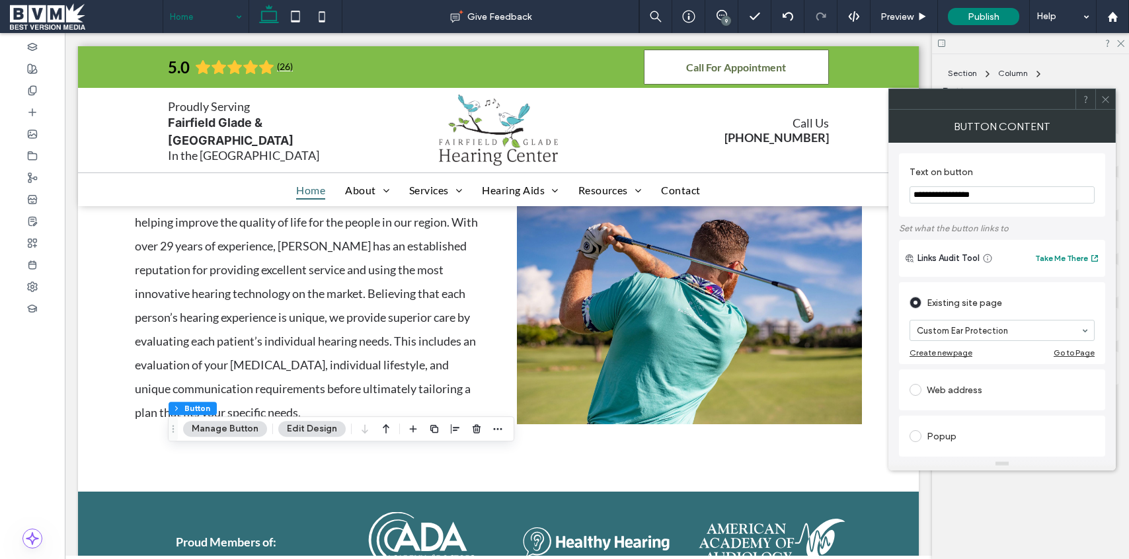
click at [987, 199] on input "**********" at bounding box center [1001, 194] width 185 height 17
type input "**********"
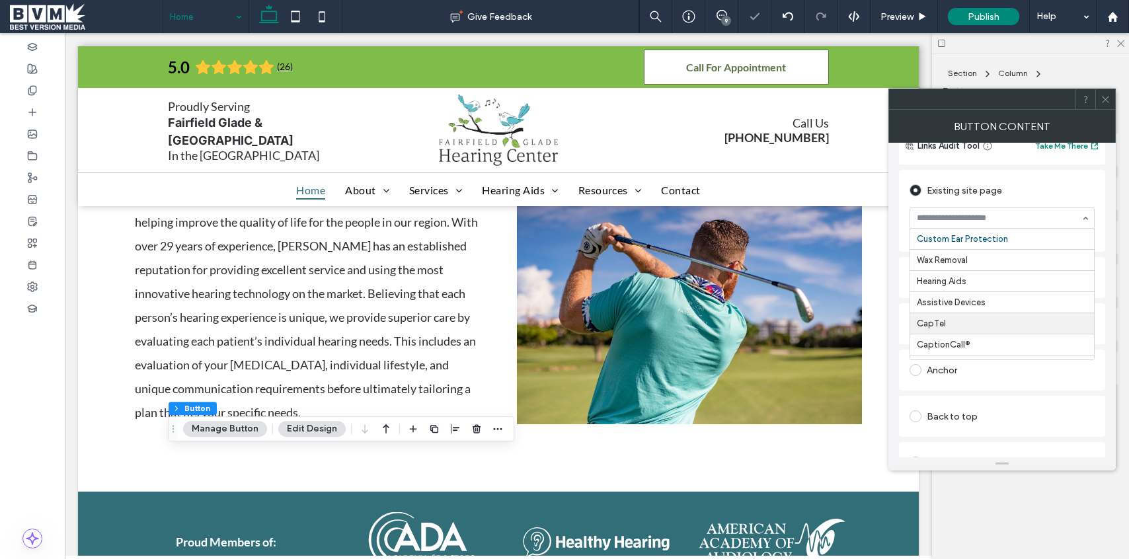
scroll to position [235, 0]
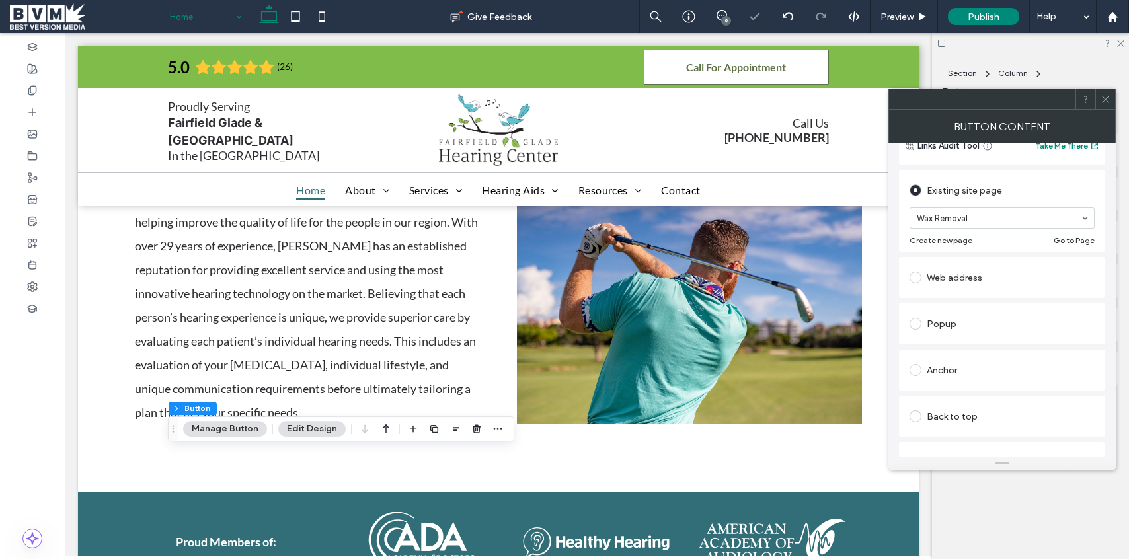
click at [1104, 99] on icon at bounding box center [1105, 100] width 10 height 10
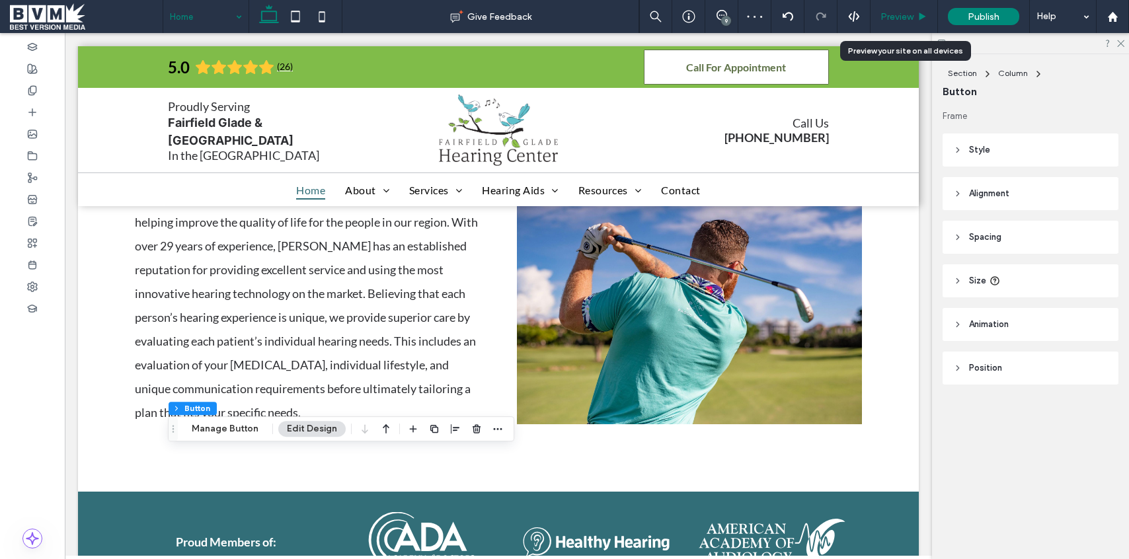
drag, startPoint x: 893, startPoint y: 15, endPoint x: 885, endPoint y: 16, distance: 8.0
click at [885, 16] on span "Preview" at bounding box center [896, 16] width 33 height 11
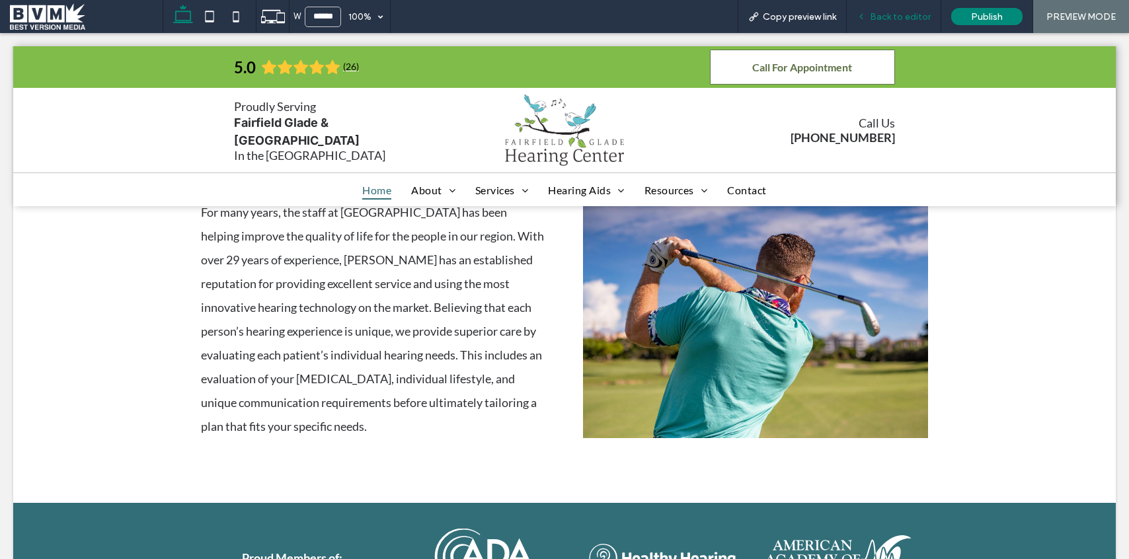
click at [896, 24] on div "Back to editor" at bounding box center [894, 16] width 95 height 33
click at [879, 13] on span "Back to editor" at bounding box center [900, 16] width 61 height 11
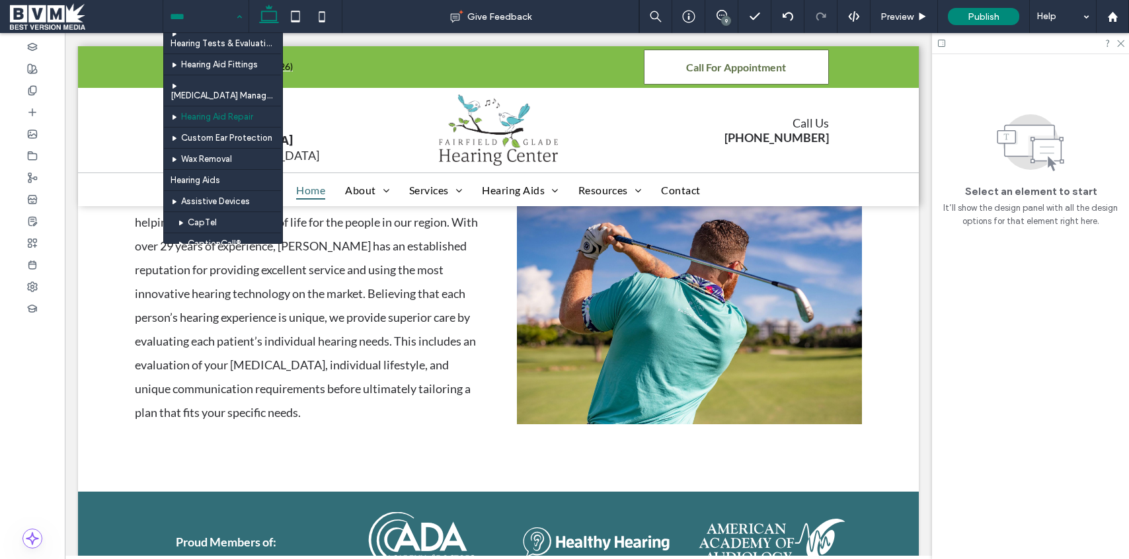
scroll to position [191, 0]
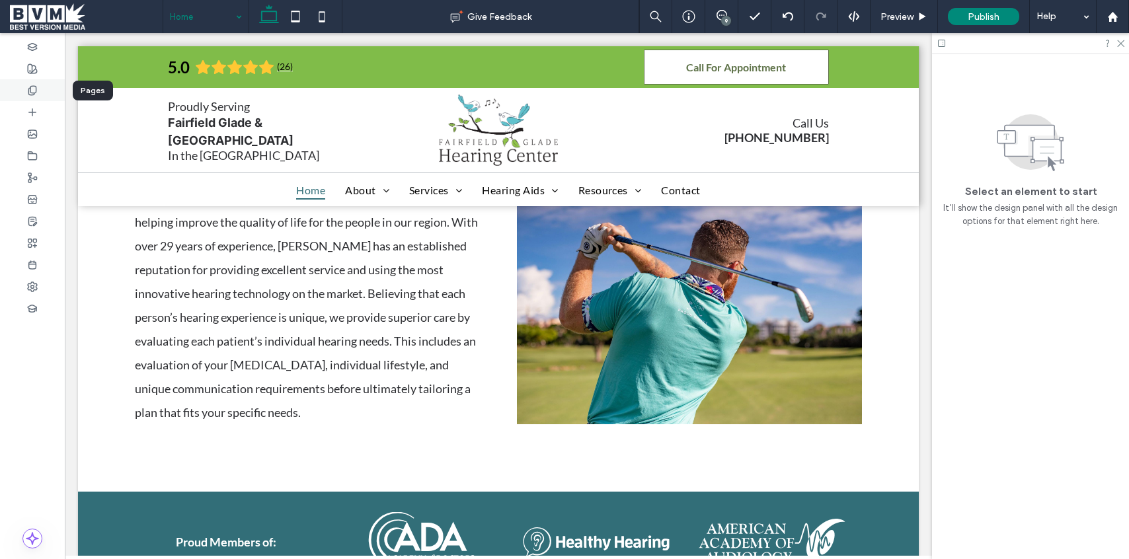
click at [40, 80] on div at bounding box center [32, 90] width 65 height 22
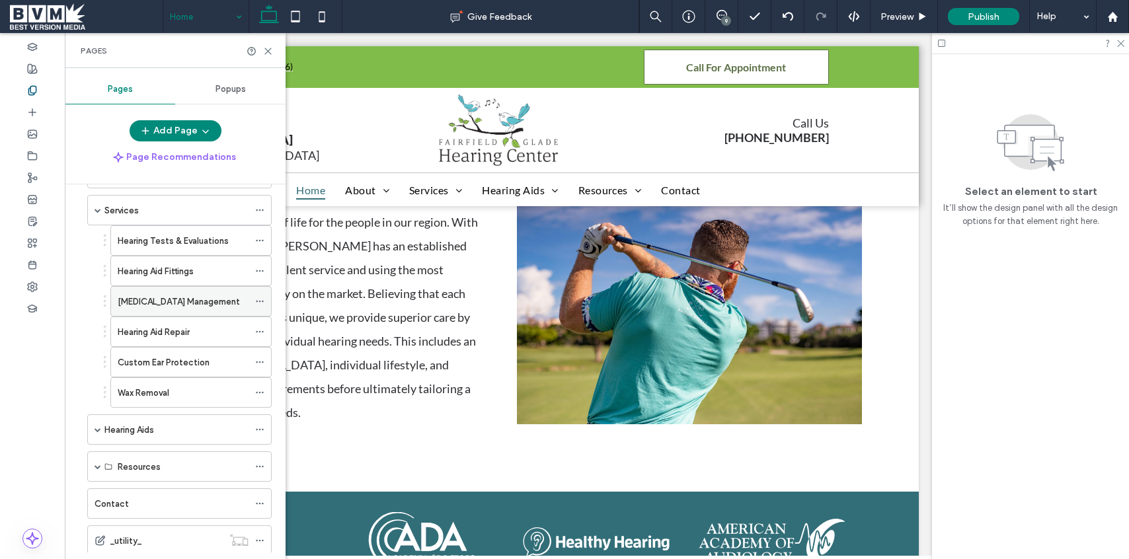
scroll to position [83, 0]
click at [162, 387] on label "Wax Removal" at bounding box center [144, 392] width 52 height 23
drag, startPoint x: 262, startPoint y: 42, endPoint x: 264, endPoint y: 49, distance: 7.5
click at [262, 42] on div "Pages" at bounding box center [175, 50] width 221 height 35
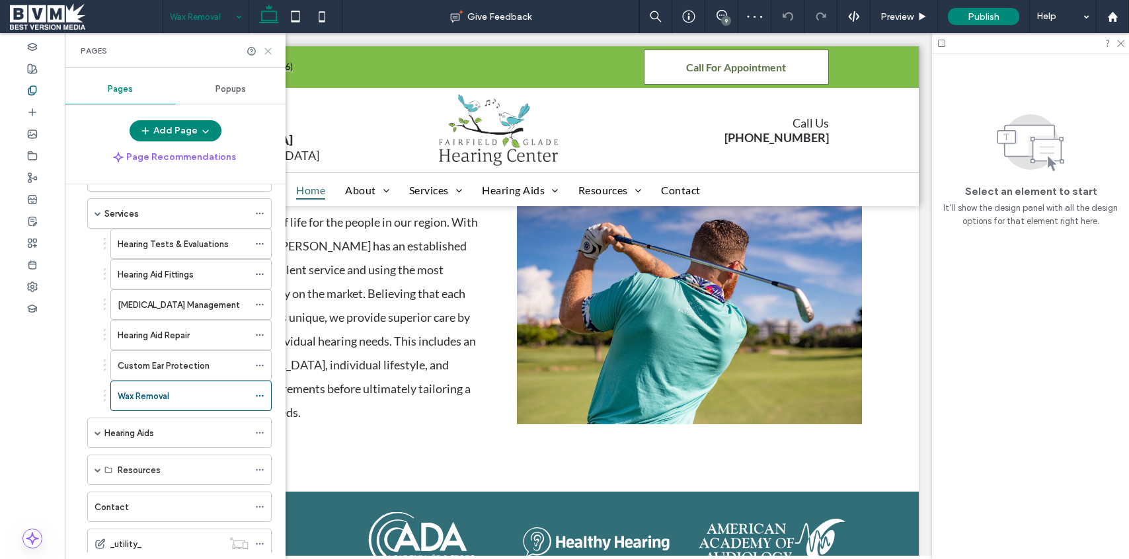
click at [264, 49] on icon at bounding box center [268, 51] width 10 height 10
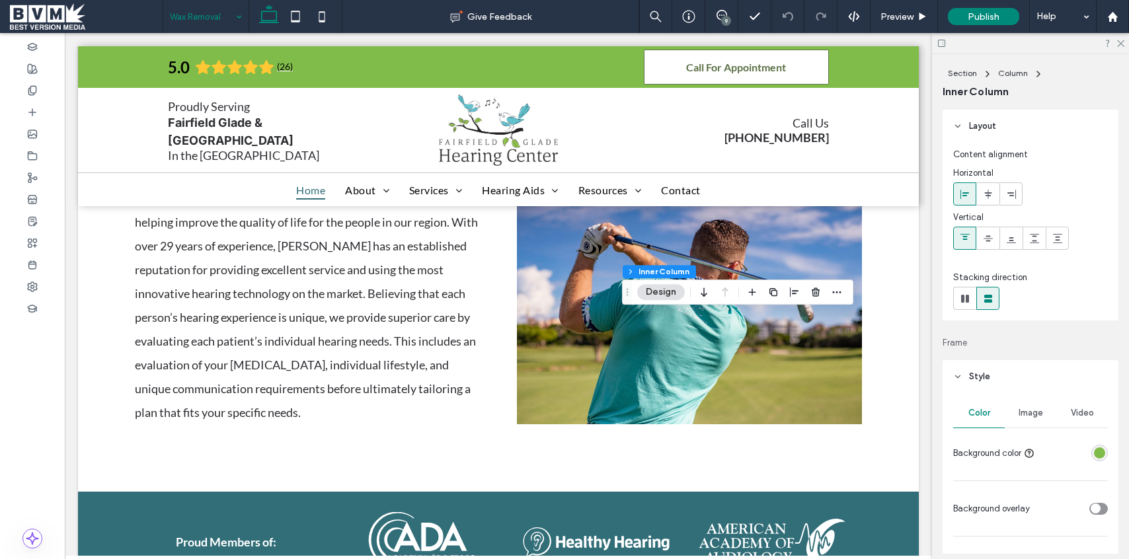
drag, startPoint x: 1009, startPoint y: 416, endPoint x: 1037, endPoint y: 433, distance: 32.3
click at [1009, 416] on div "Image" at bounding box center [1031, 413] width 52 height 29
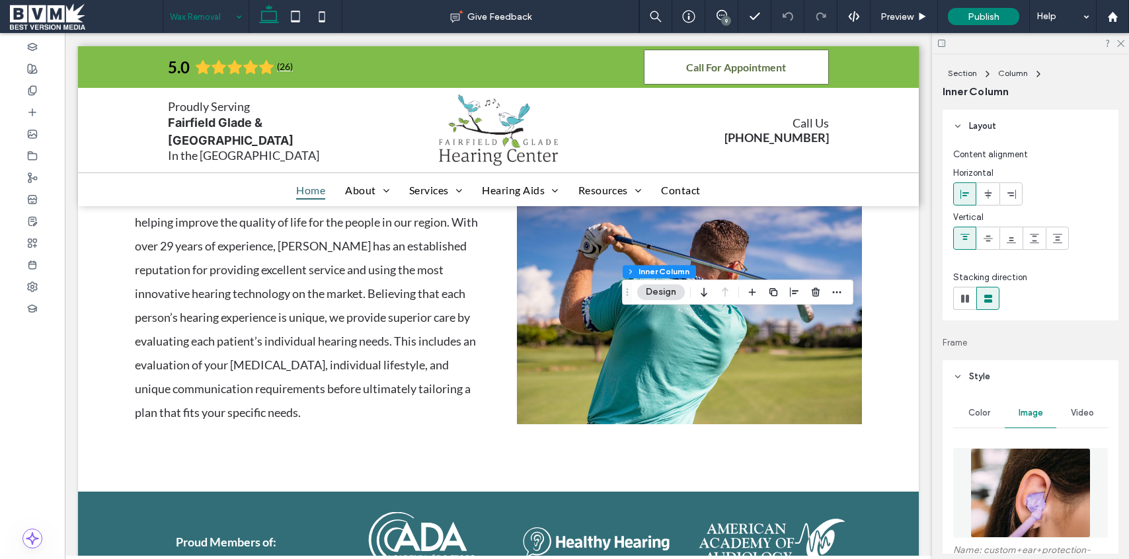
click at [1016, 482] on img at bounding box center [1030, 493] width 120 height 90
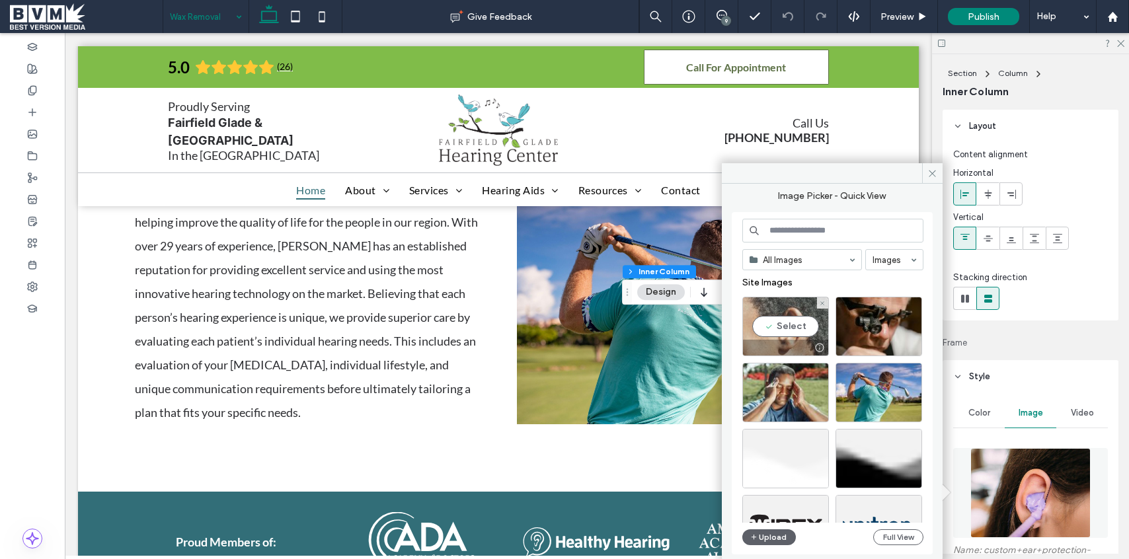
click at [796, 328] on div "Select" at bounding box center [785, 326] width 87 height 59
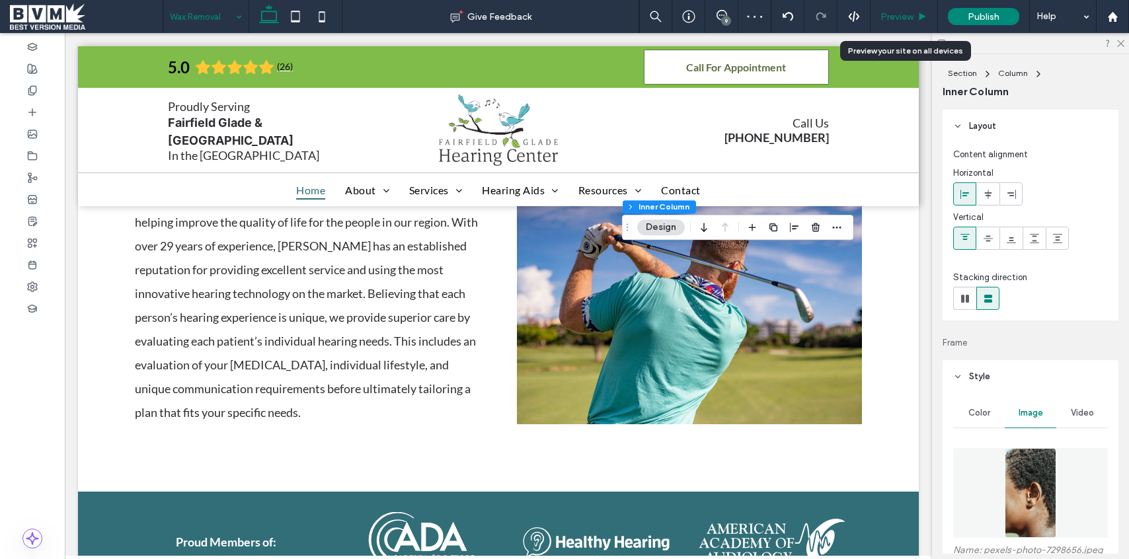
click at [910, 15] on span "Preview" at bounding box center [896, 16] width 33 height 11
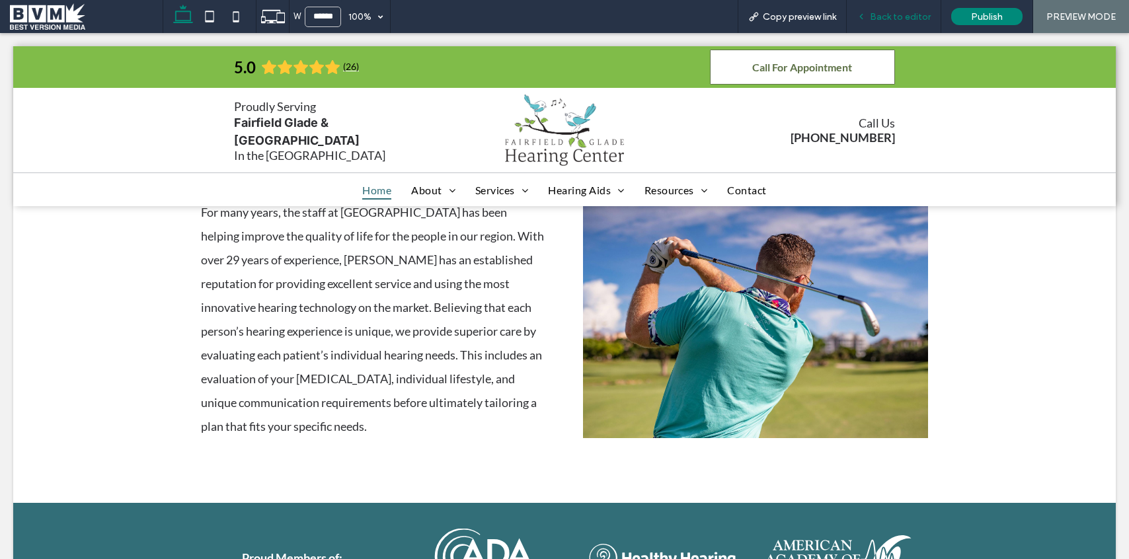
click at [903, 6] on div "Back to editor" at bounding box center [894, 16] width 95 height 33
click at [896, 14] on span "Back to editor" at bounding box center [900, 16] width 61 height 11
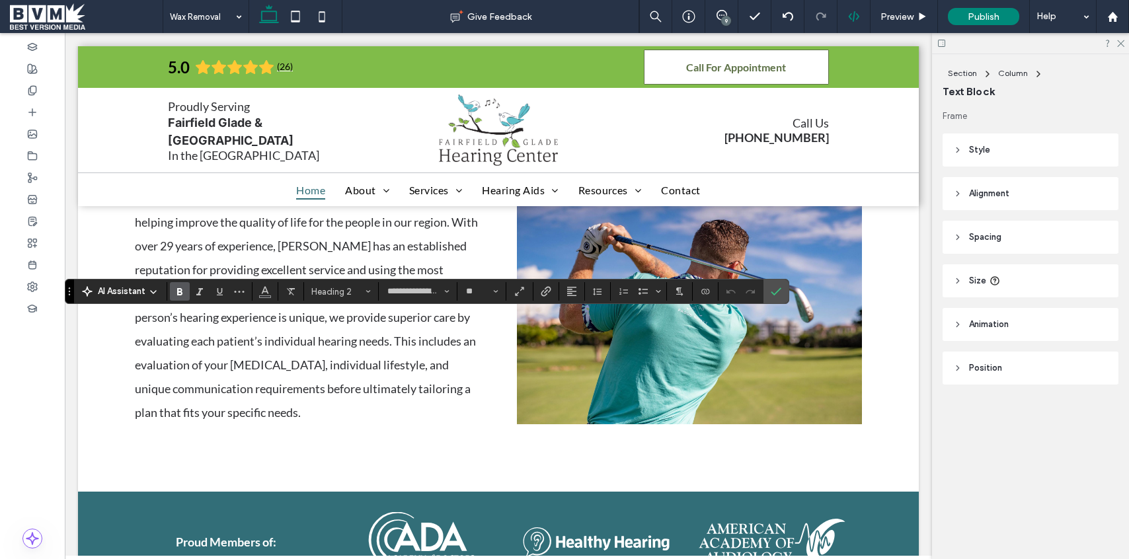
type input "****"
type input "**"
type input "**********"
type input "**"
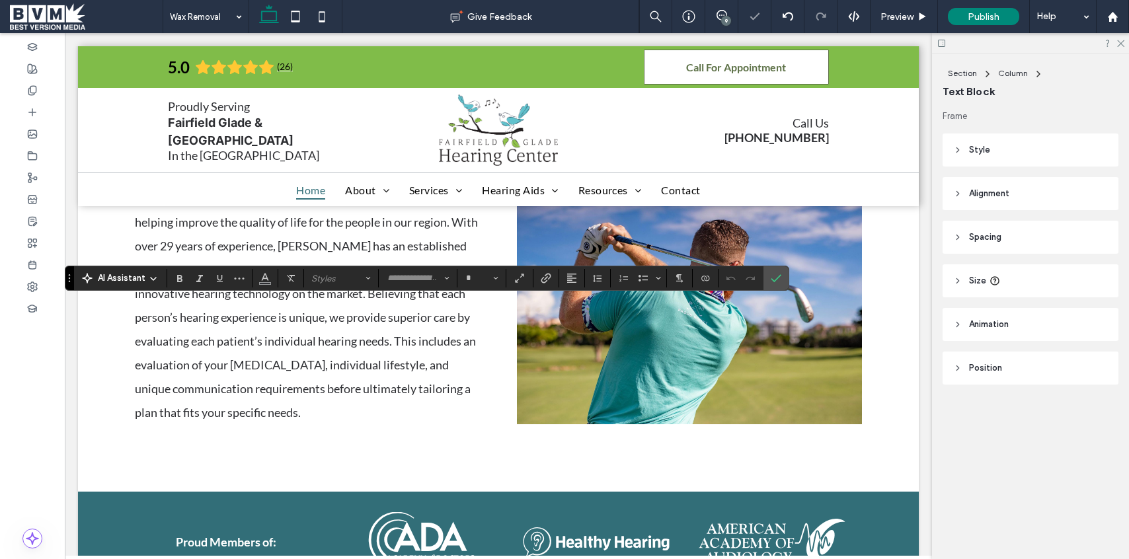
type input "****"
type input "**"
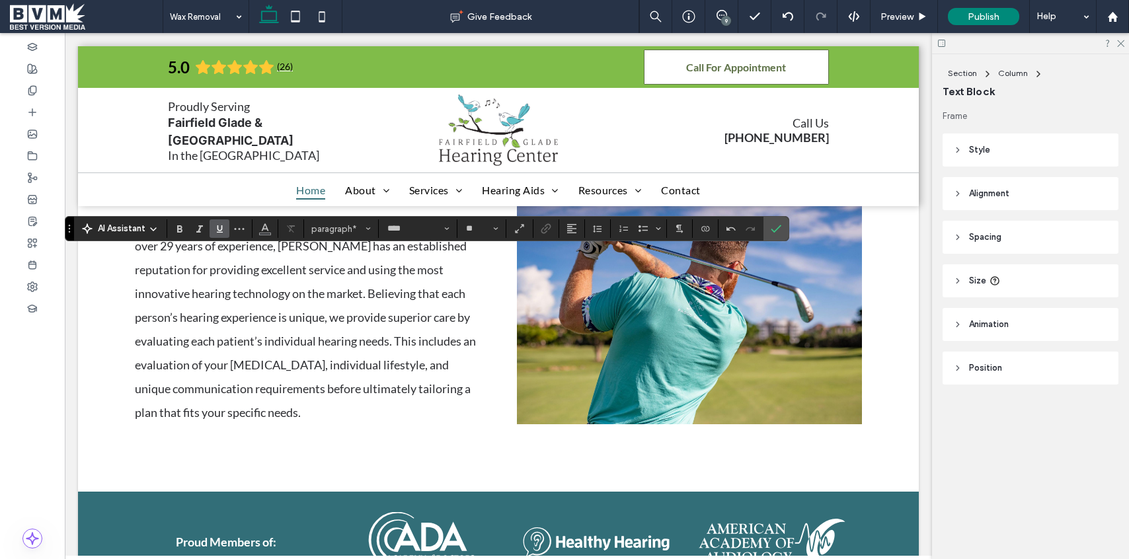
type input "**********"
type input "**"
type input "****"
type input "**"
type input "**********"
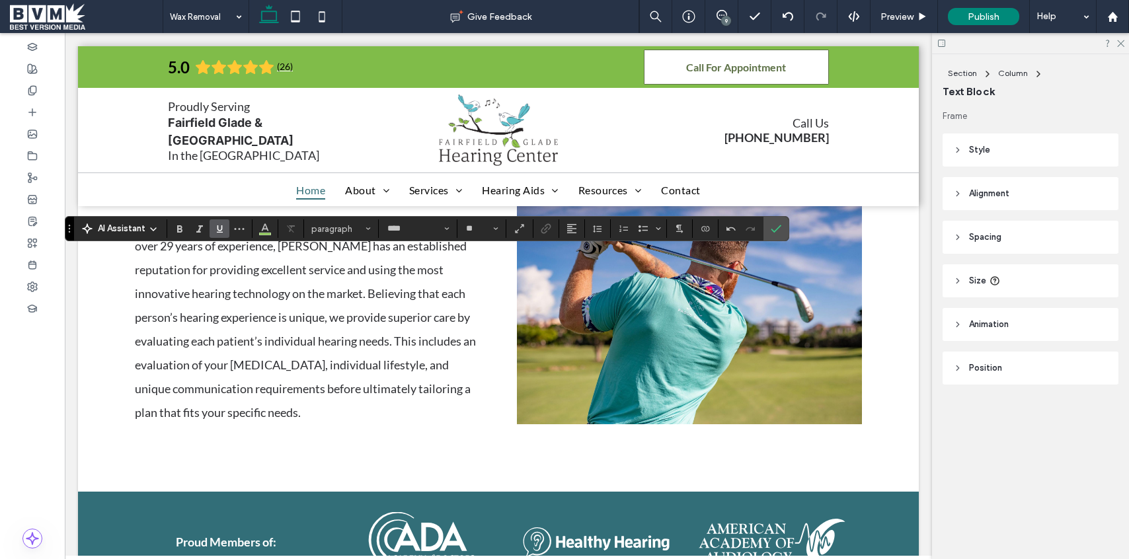
type input "**"
type input "****"
type input "**"
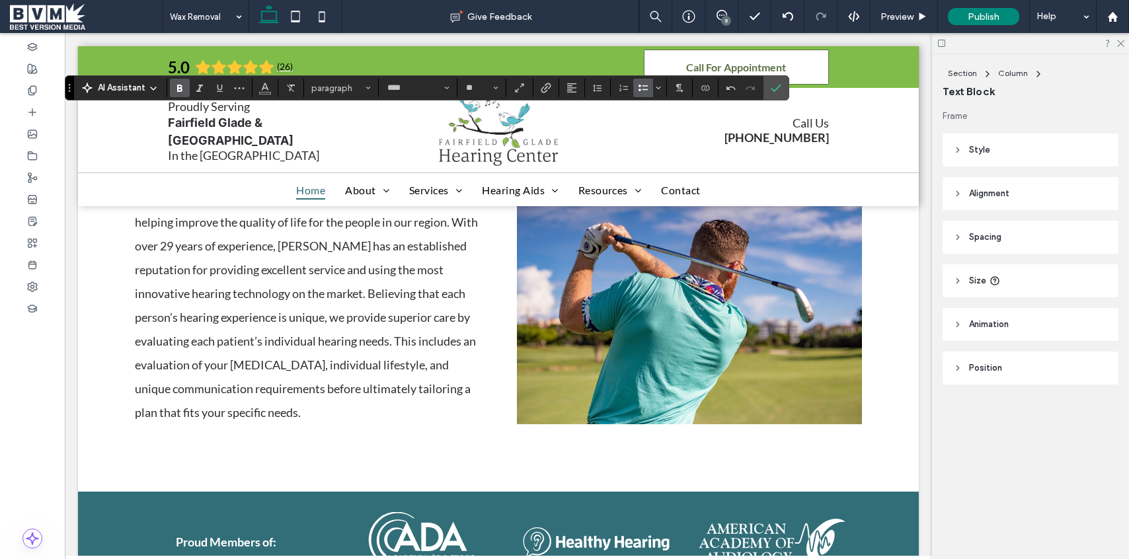
type input "*"
type input "****"
type input "**"
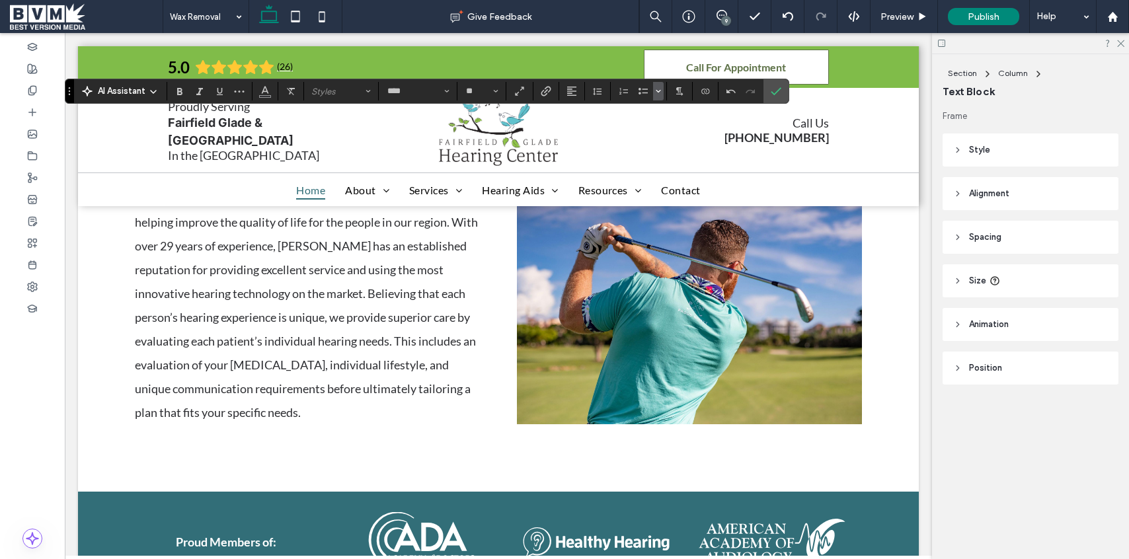
click at [659, 89] on icon "Bulleted list menu" at bounding box center [658, 91] width 8 height 8
click at [739, 154] on div "✓" at bounding box center [734, 154] width 23 height 23
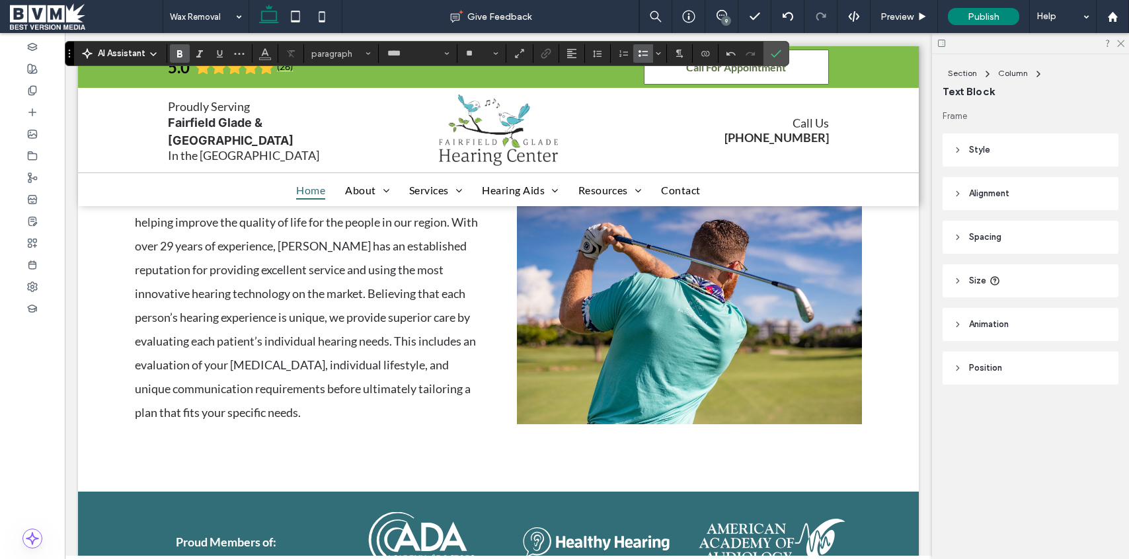
type input "**********"
type input "**"
type input "****"
type input "**"
type input "*"
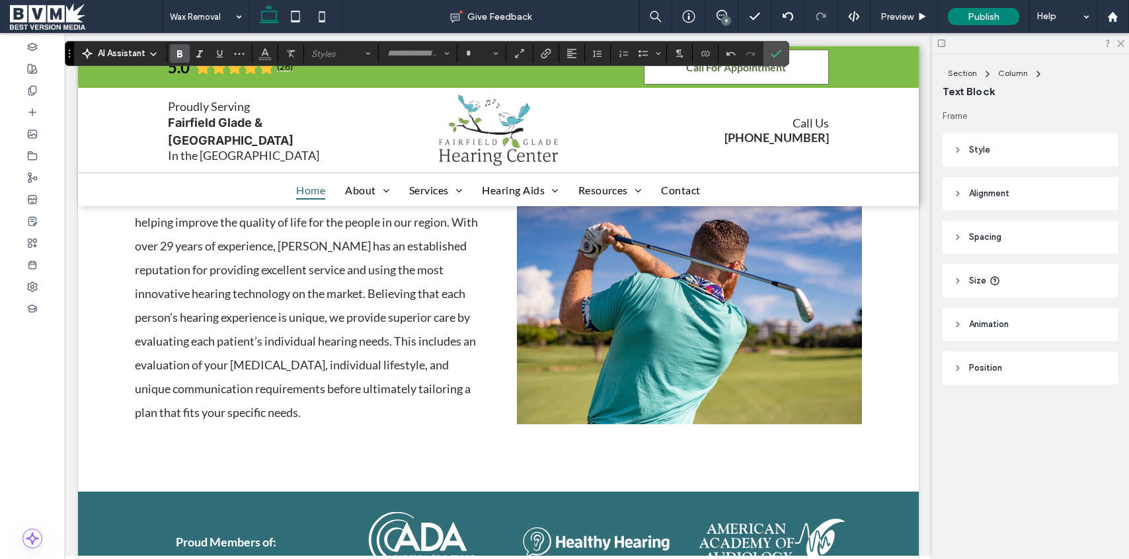
type input "**********"
type input "**"
type input "****"
type input "**"
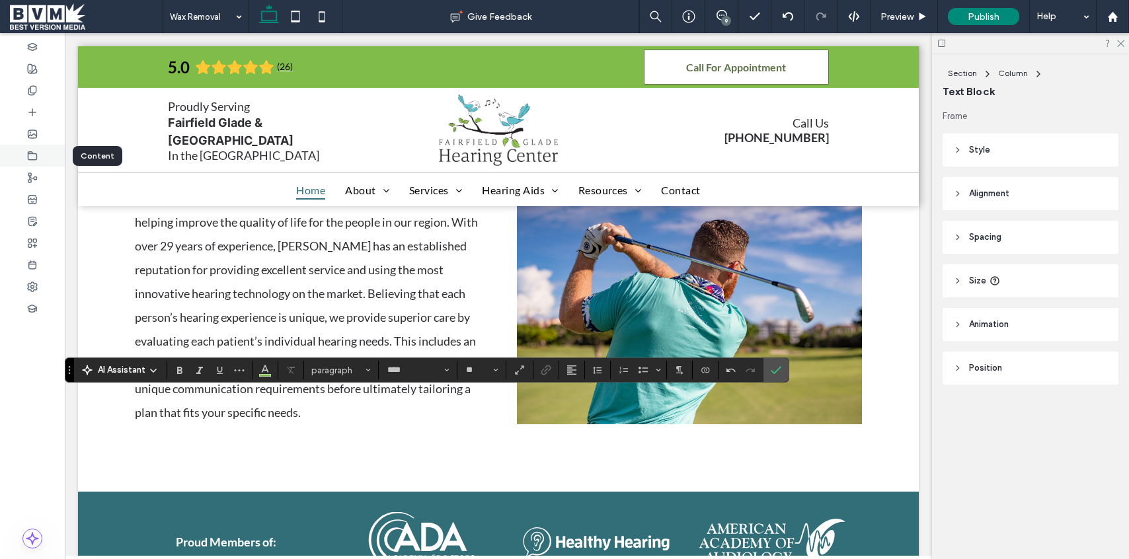
click at [26, 155] on div at bounding box center [32, 156] width 65 height 22
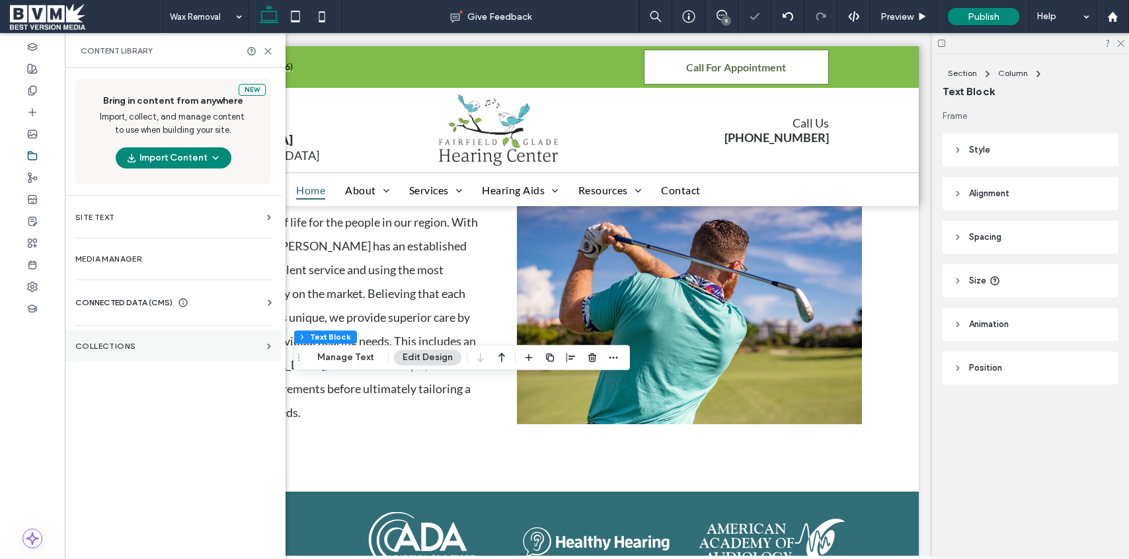
click at [134, 338] on section "Collections" at bounding box center [173, 346] width 217 height 30
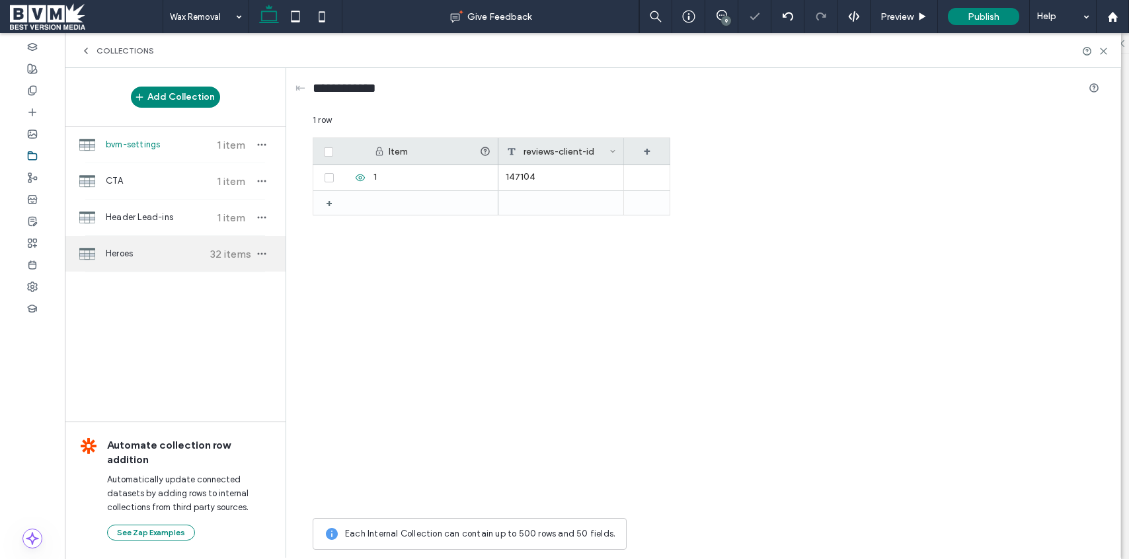
click at [150, 252] on span "Heroes" at bounding box center [155, 253] width 98 height 13
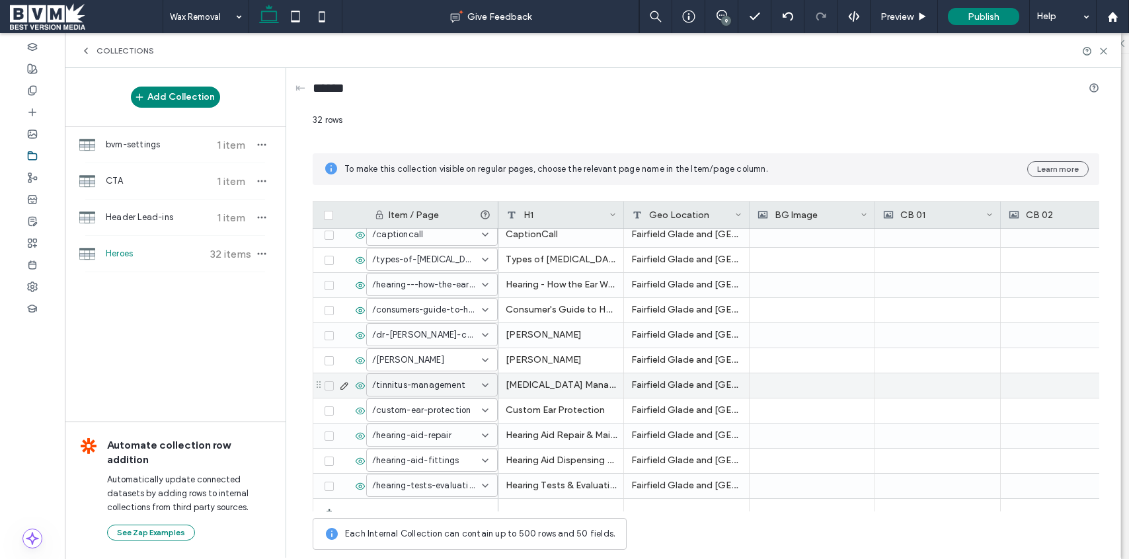
scroll to position [546, 0]
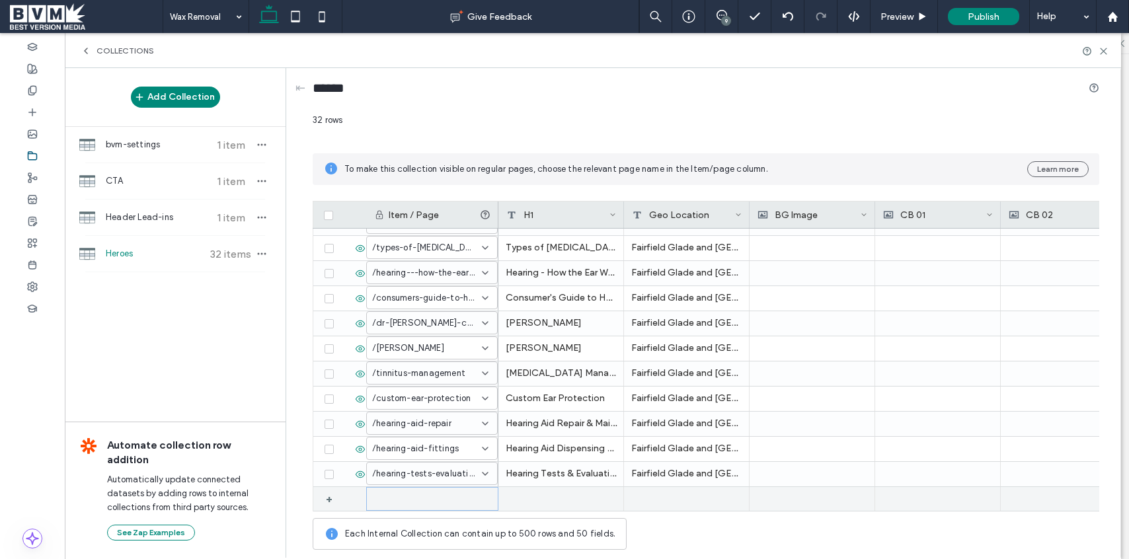
click at [367, 498] on div at bounding box center [432, 499] width 132 height 24
drag, startPoint x: 367, startPoint y: 498, endPoint x: 475, endPoint y: 504, distance: 107.9
click at [474, 506] on div "1" at bounding box center [424, 499] width 103 height 13
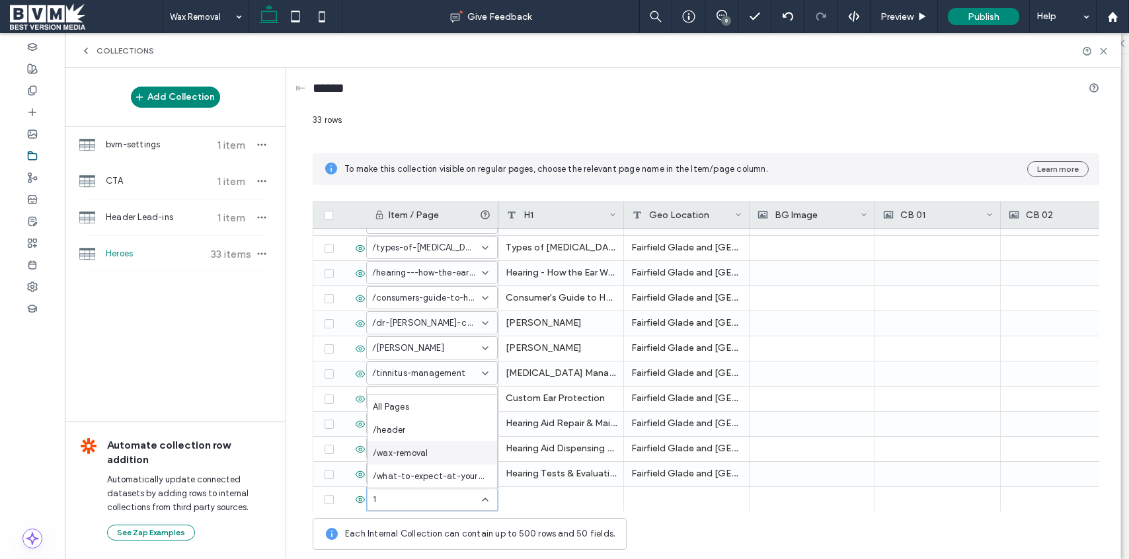
click at [459, 452] on div "/wax-removal" at bounding box center [432, 452] width 130 height 23
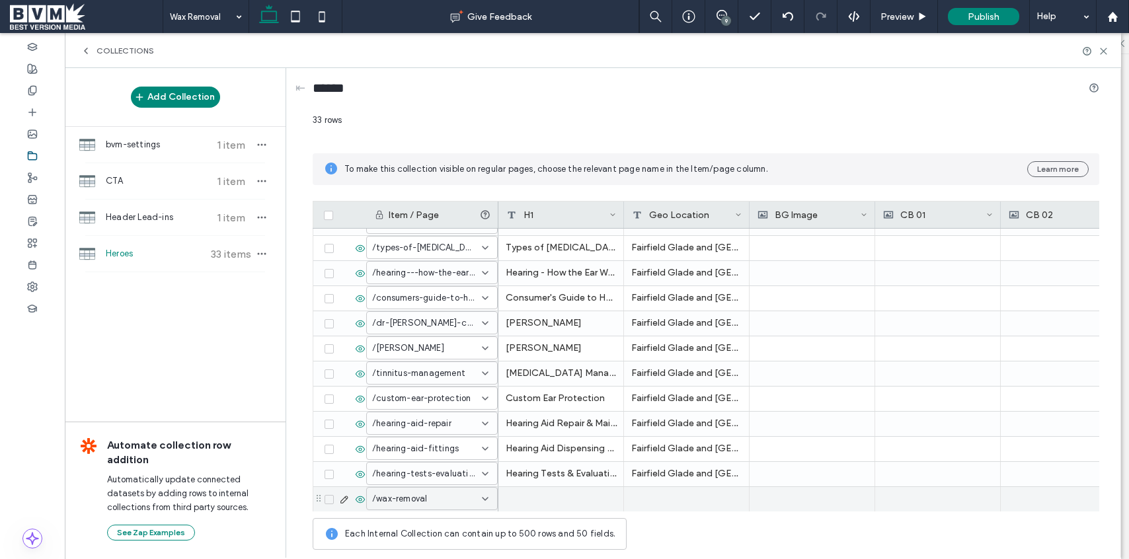
click at [576, 504] on div at bounding box center [561, 499] width 126 height 24
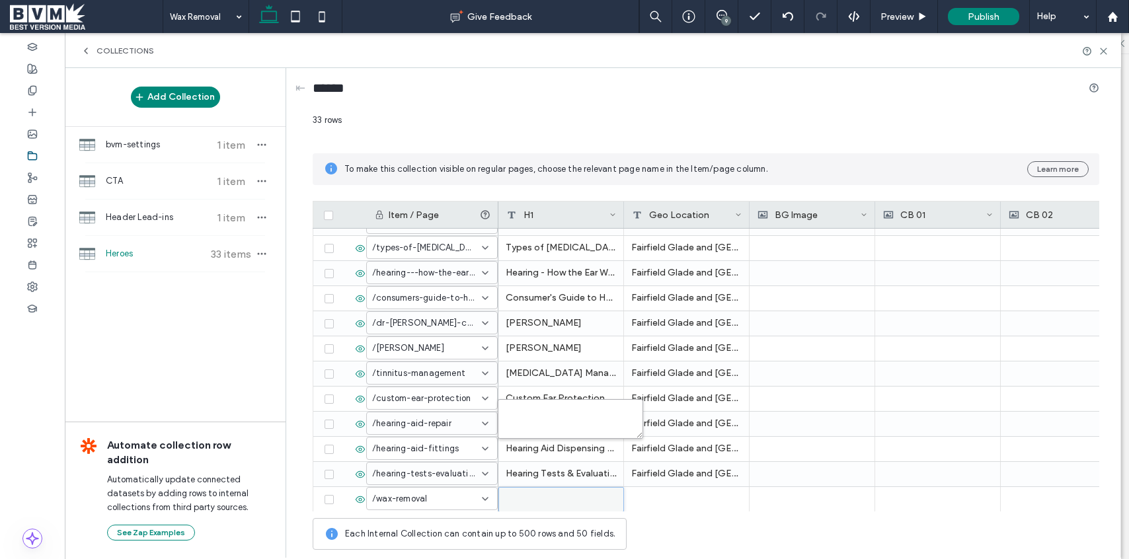
click at [558, 408] on textarea "plain-text-cell" at bounding box center [570, 419] width 145 height 40
type textarea "**********"
click at [719, 475] on div "Fairfield Glade and [GEOGRAPHIC_DATA]" at bounding box center [687, 474] width 126 height 24
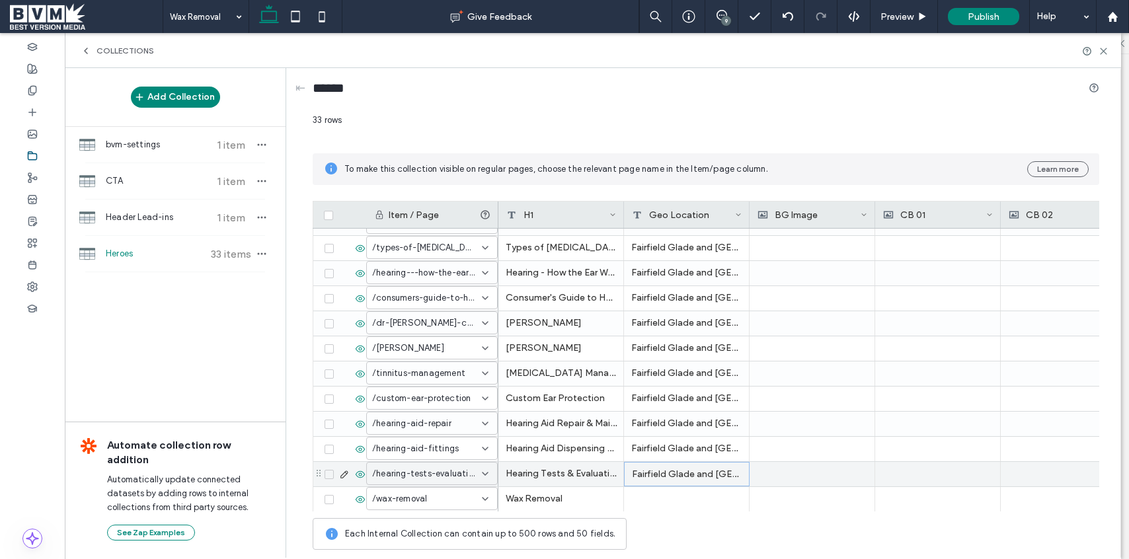
click at [719, 475] on div "Fairfield Glade and [GEOGRAPHIC_DATA]" at bounding box center [687, 474] width 126 height 24
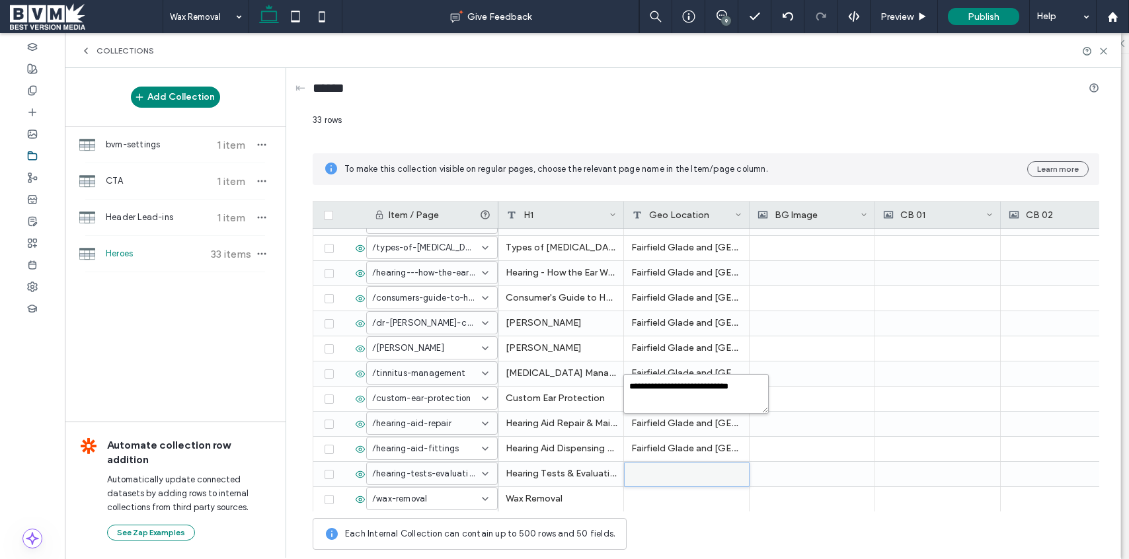
click at [701, 401] on textarea "**********" at bounding box center [695, 394] width 145 height 40
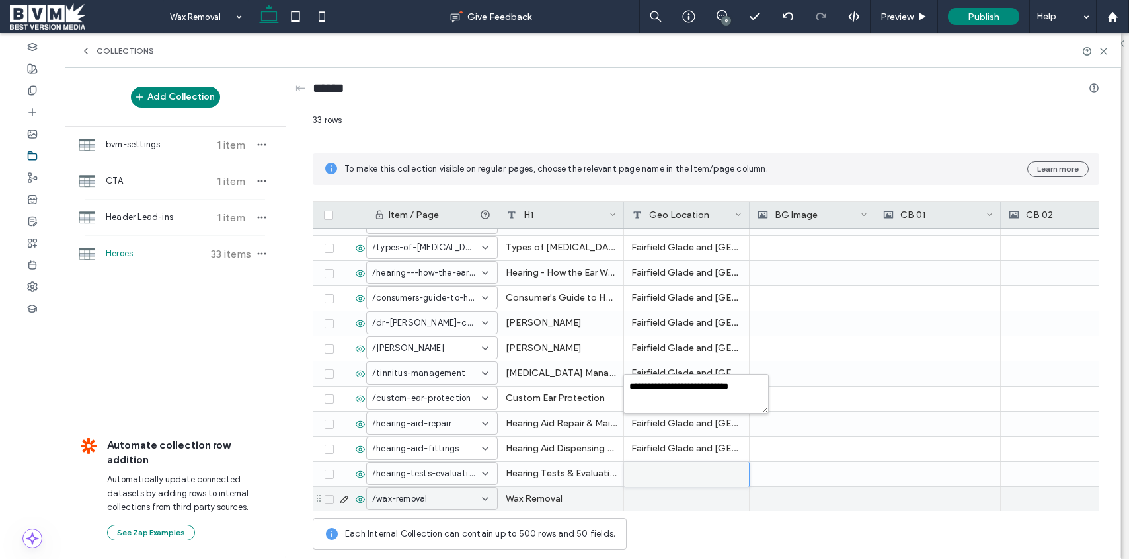
click at [662, 505] on div at bounding box center [687, 499] width 126 height 24
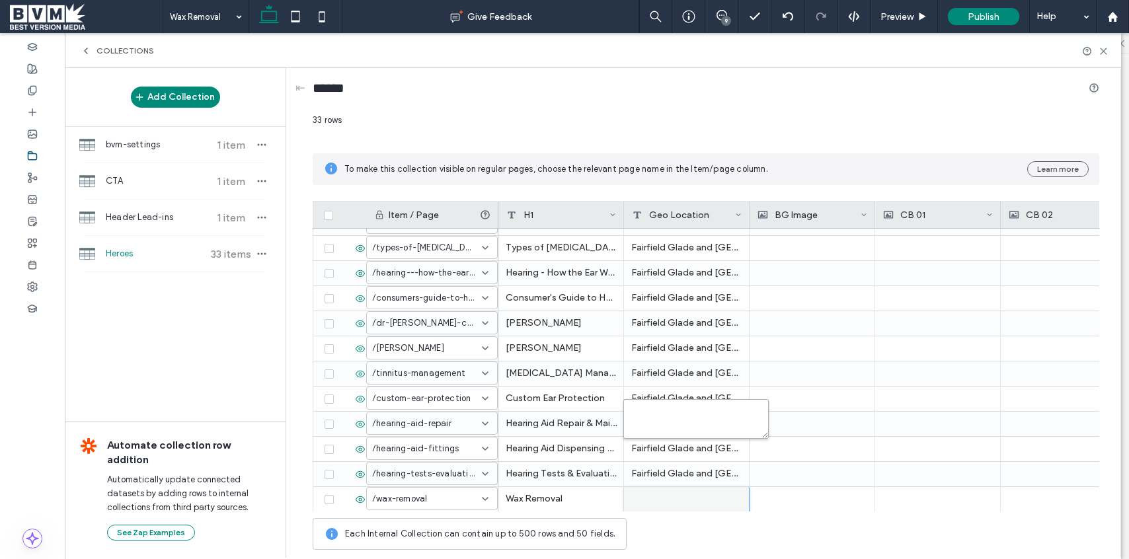
click at [668, 424] on textarea "plain-text-cell" at bounding box center [695, 419] width 145 height 40
paste textarea "**********"
type textarea "**********"
click at [947, 100] on div "******" at bounding box center [706, 91] width 786 height 24
click at [1097, 54] on div at bounding box center [1095, 51] width 26 height 10
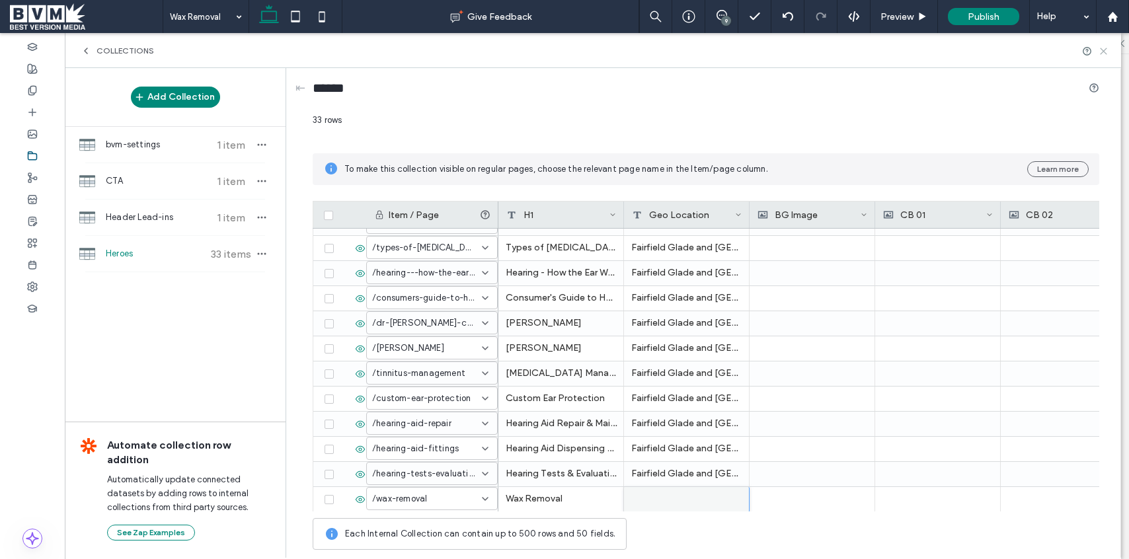
click at [1100, 51] on icon at bounding box center [1103, 51] width 10 height 10
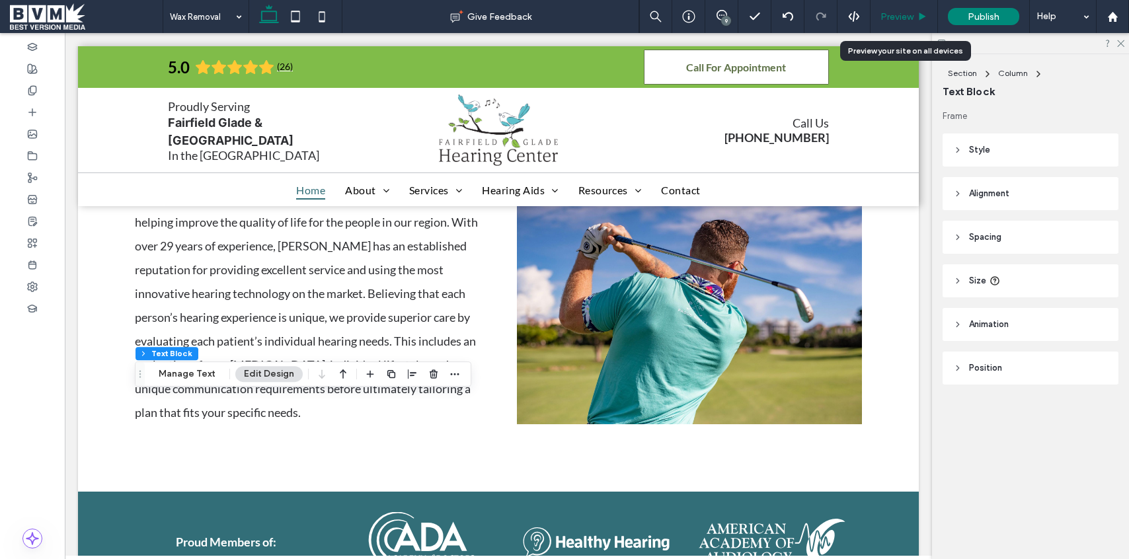
click at [897, 17] on span "Preview" at bounding box center [896, 16] width 33 height 11
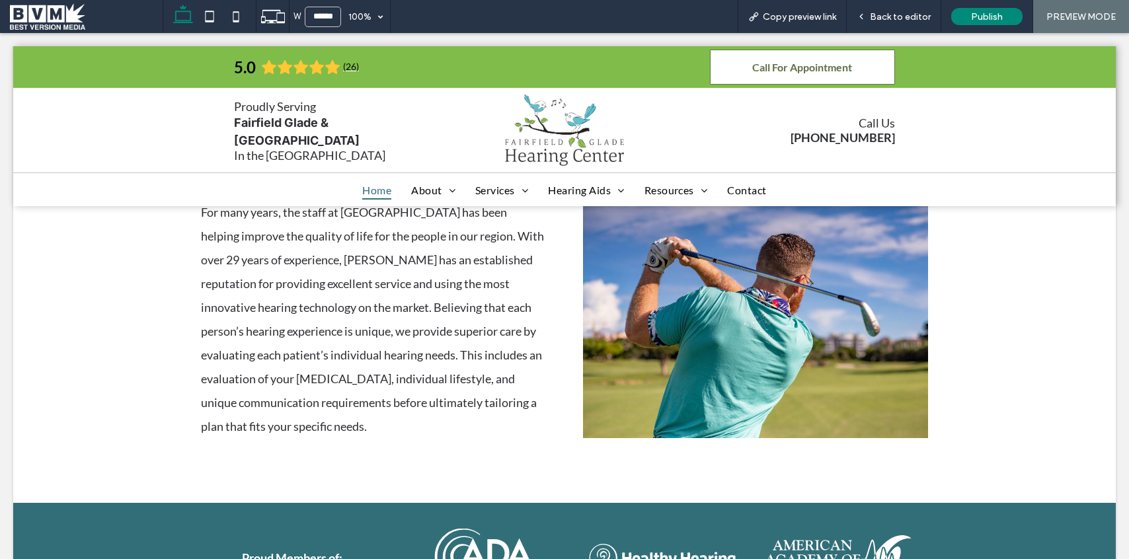
click at [906, 15] on span "Back to editor" at bounding box center [900, 16] width 61 height 11
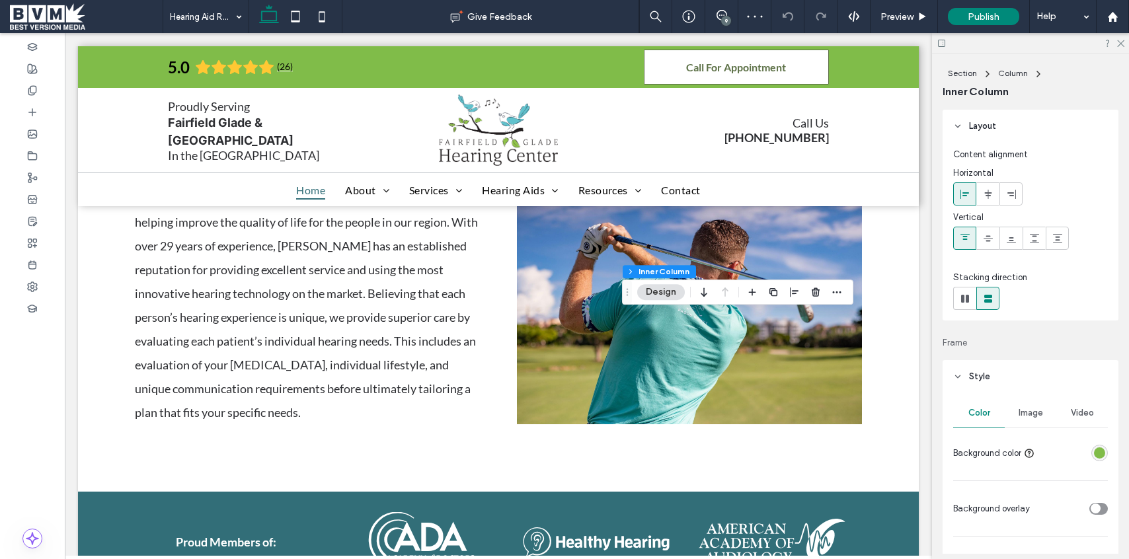
click at [1026, 410] on span "Image" at bounding box center [1030, 413] width 24 height 11
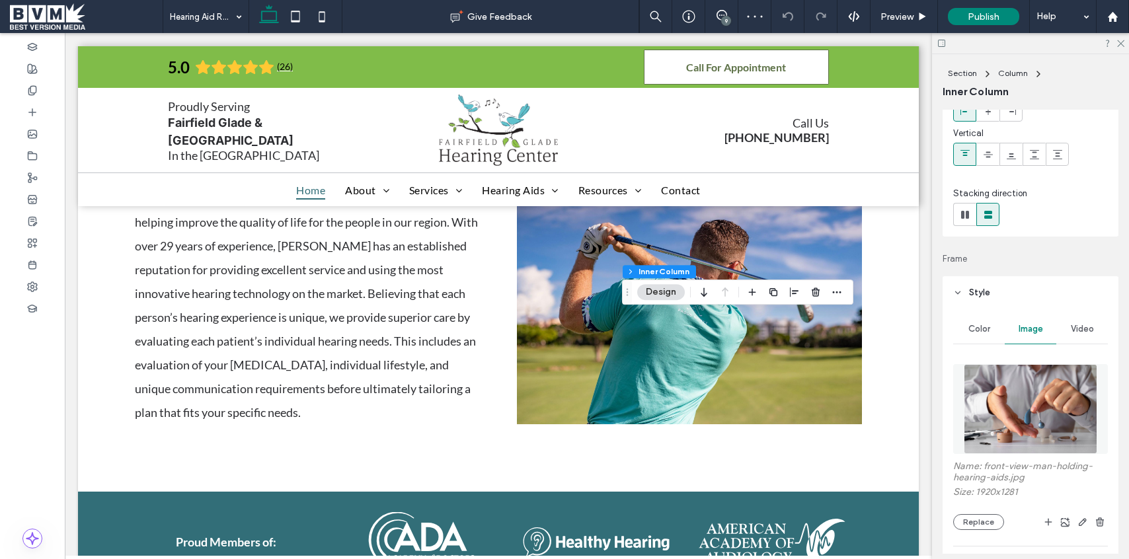
scroll to position [85, 0]
click at [985, 517] on button "Replace" at bounding box center [978, 521] width 51 height 16
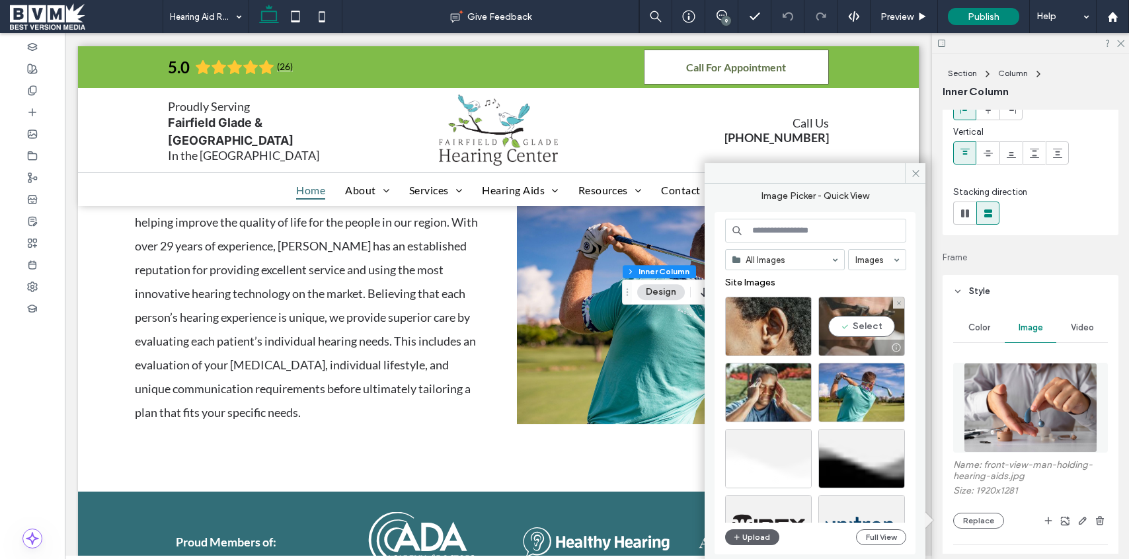
click at [859, 321] on div "Select" at bounding box center [861, 326] width 87 height 59
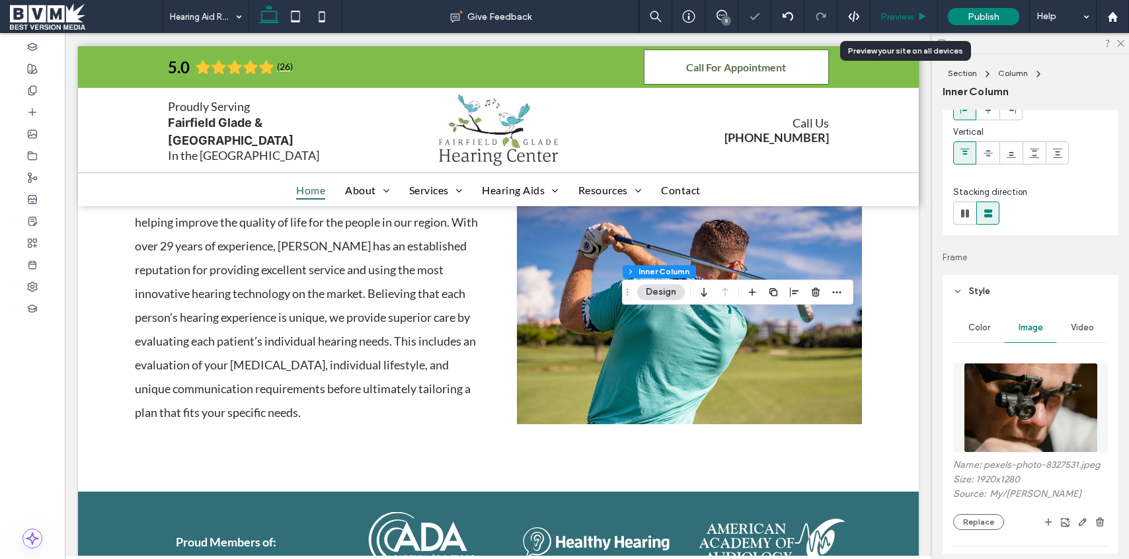
click at [909, 14] on span "Preview" at bounding box center [896, 16] width 33 height 11
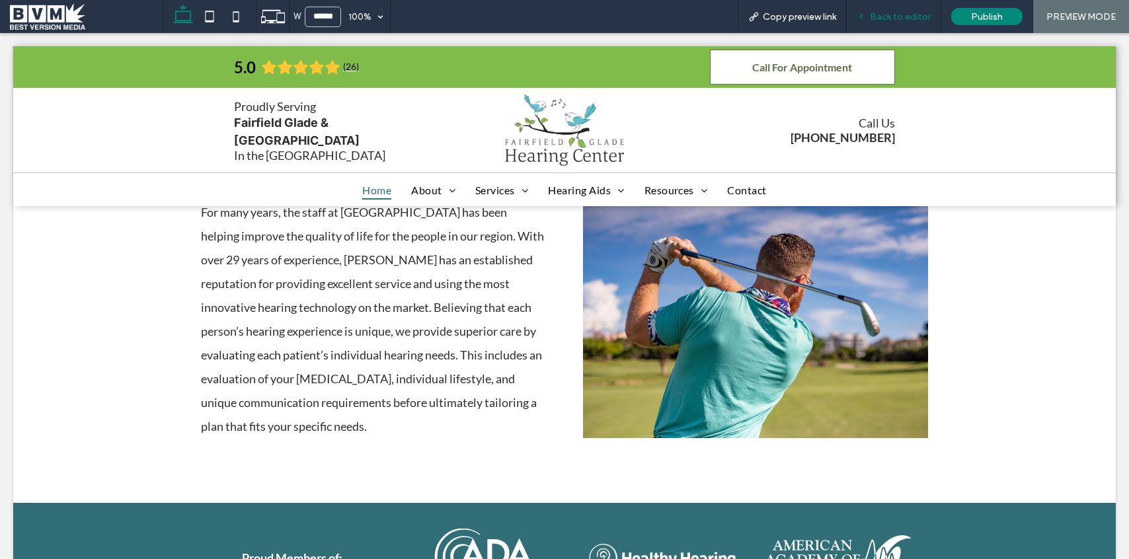
click at [901, 13] on span "Back to editor" at bounding box center [900, 16] width 61 height 11
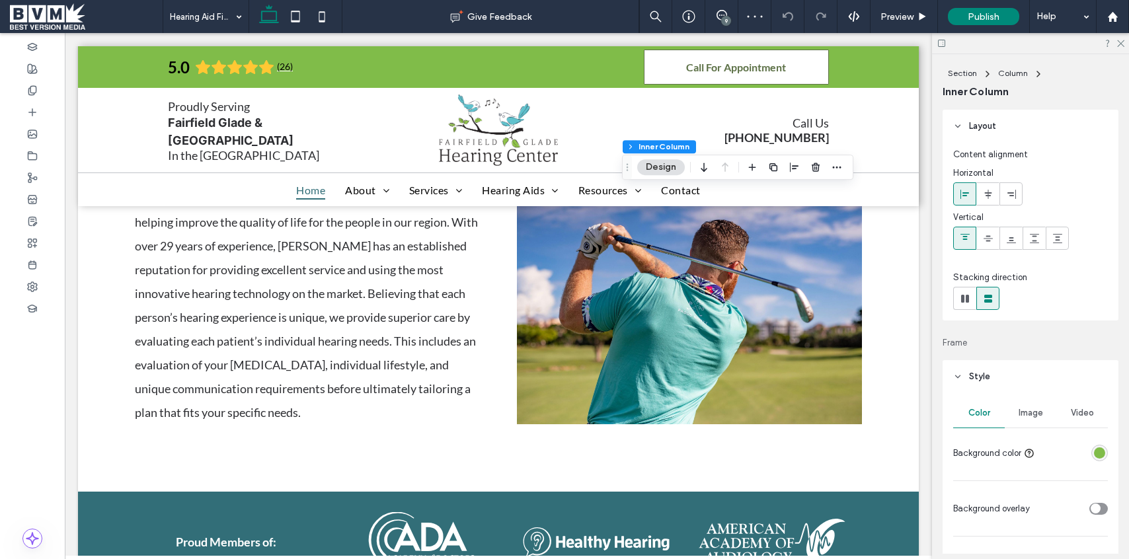
drag, startPoint x: 1036, startPoint y: 416, endPoint x: 1029, endPoint y: 432, distance: 17.2
click at [1036, 416] on span "Image" at bounding box center [1030, 413] width 24 height 11
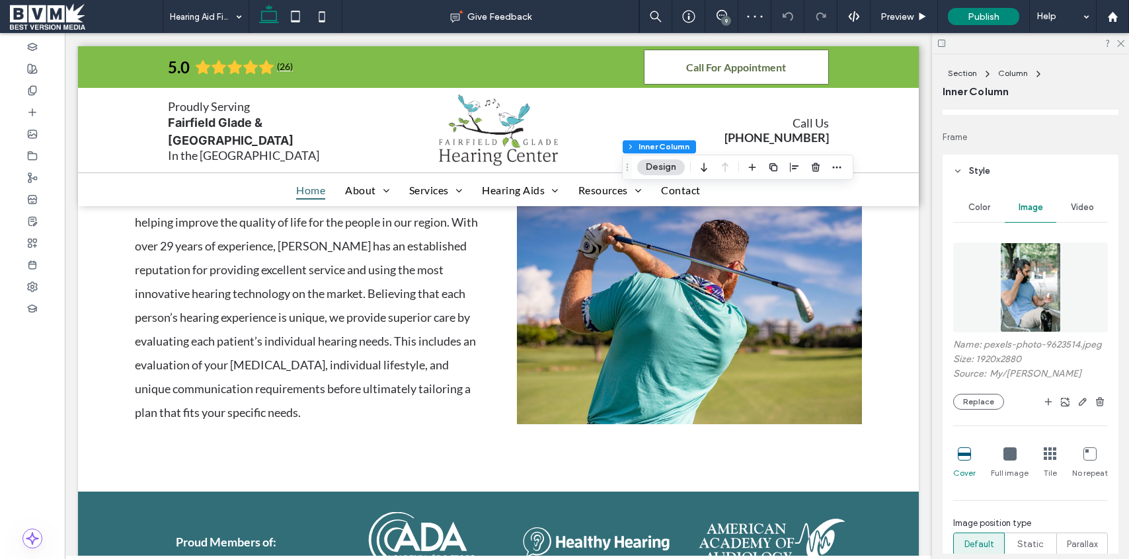
scroll to position [219, 0]
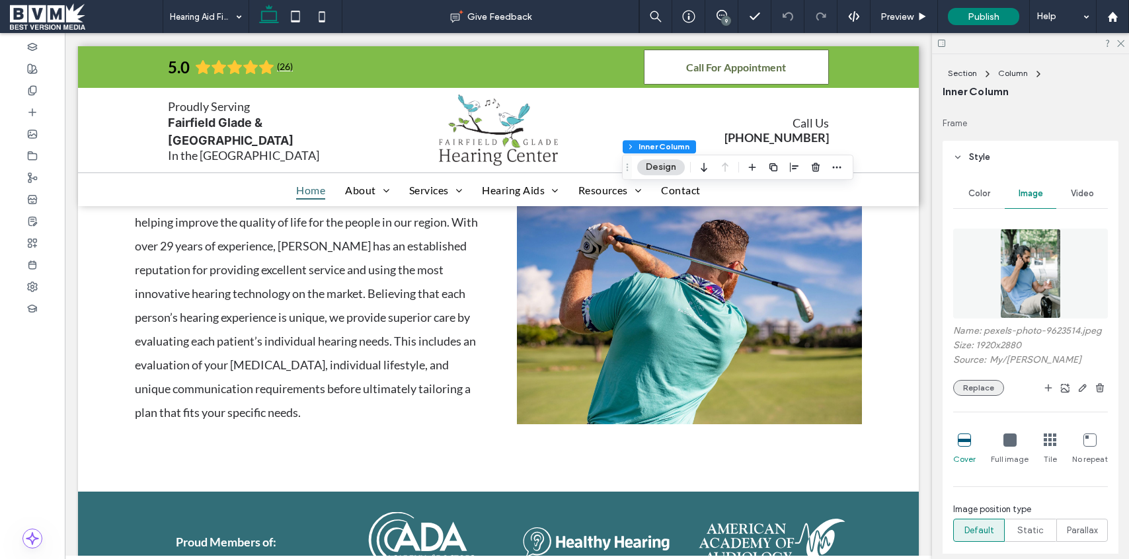
click at [982, 383] on button "Replace" at bounding box center [978, 388] width 51 height 16
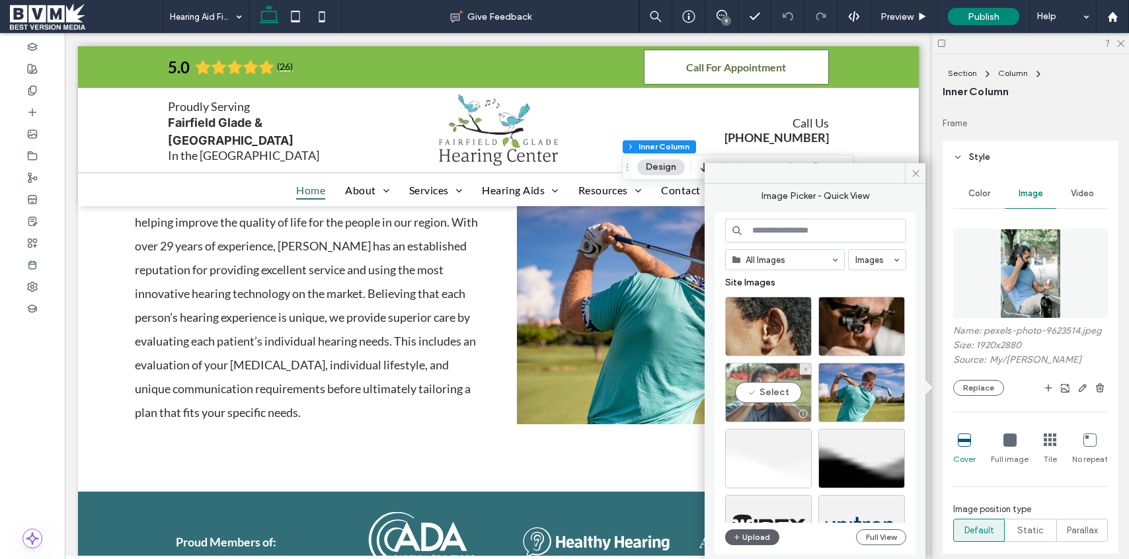
click at [775, 392] on div "Select" at bounding box center [768, 392] width 87 height 59
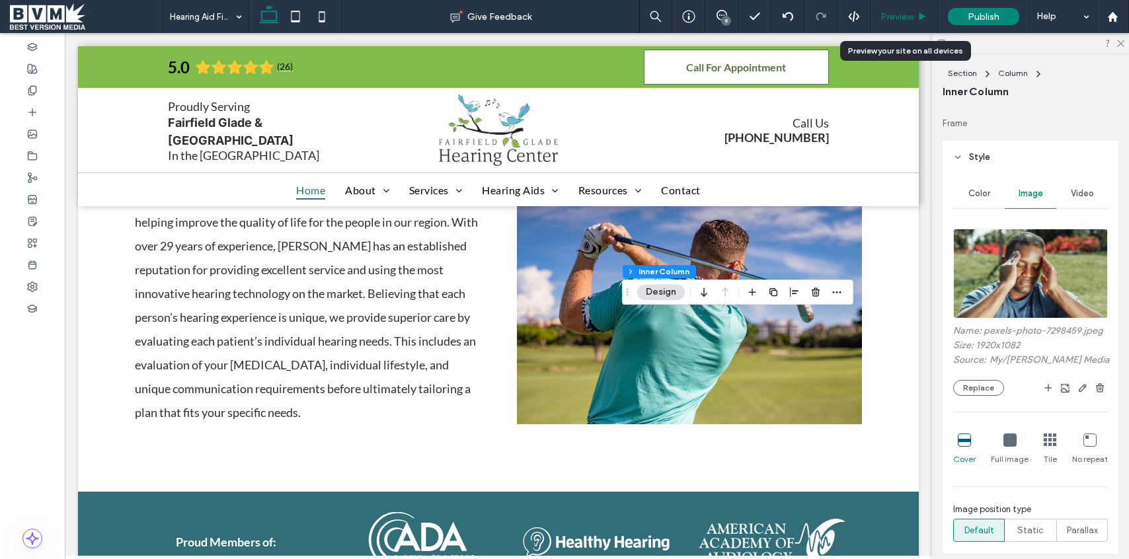
click at [907, 16] on span "Preview" at bounding box center [896, 16] width 33 height 11
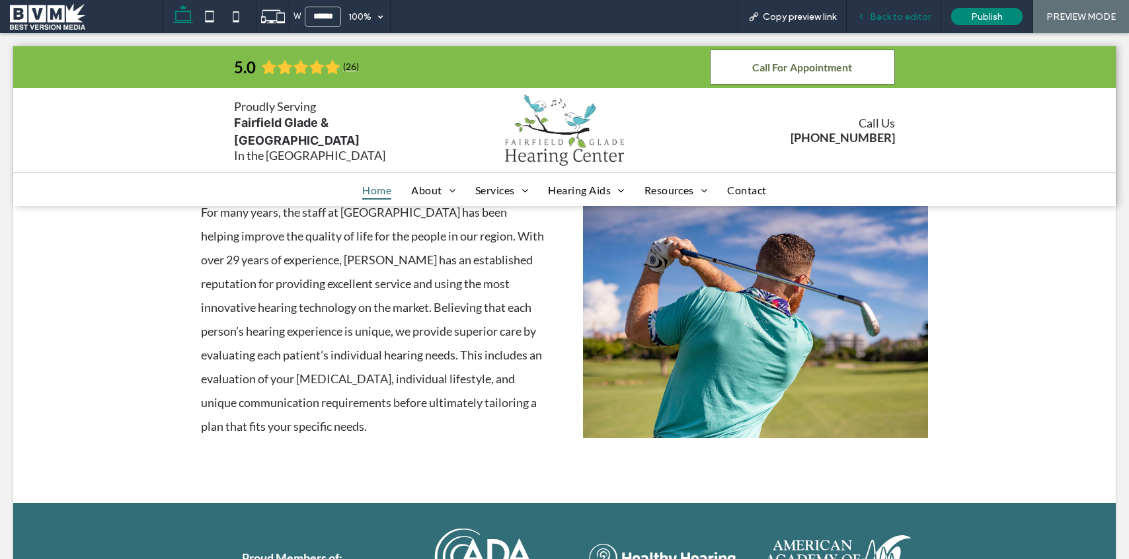
click at [894, 19] on span "Back to editor" at bounding box center [900, 16] width 61 height 11
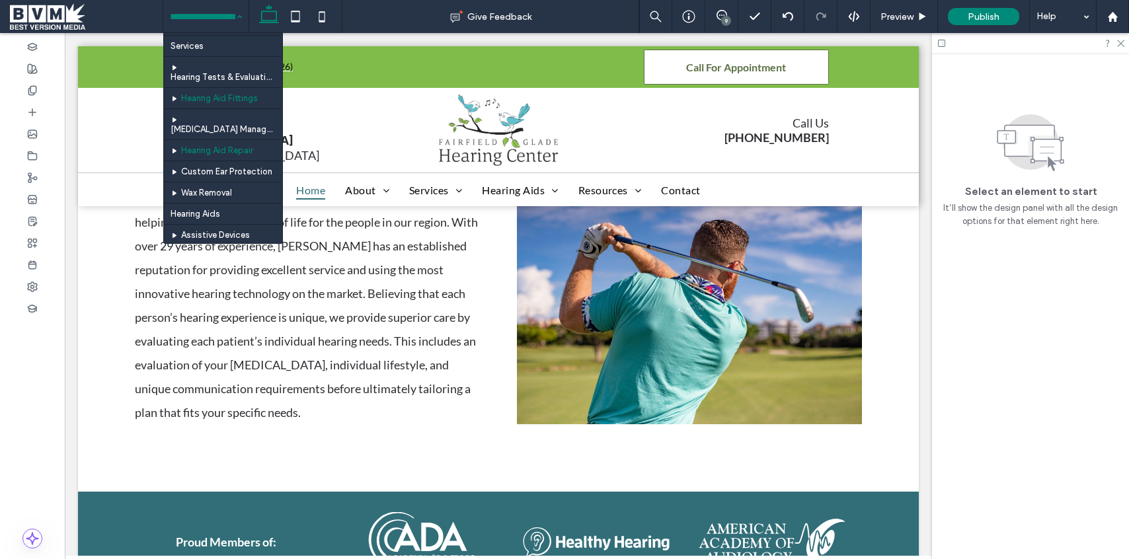
scroll to position [157, 0]
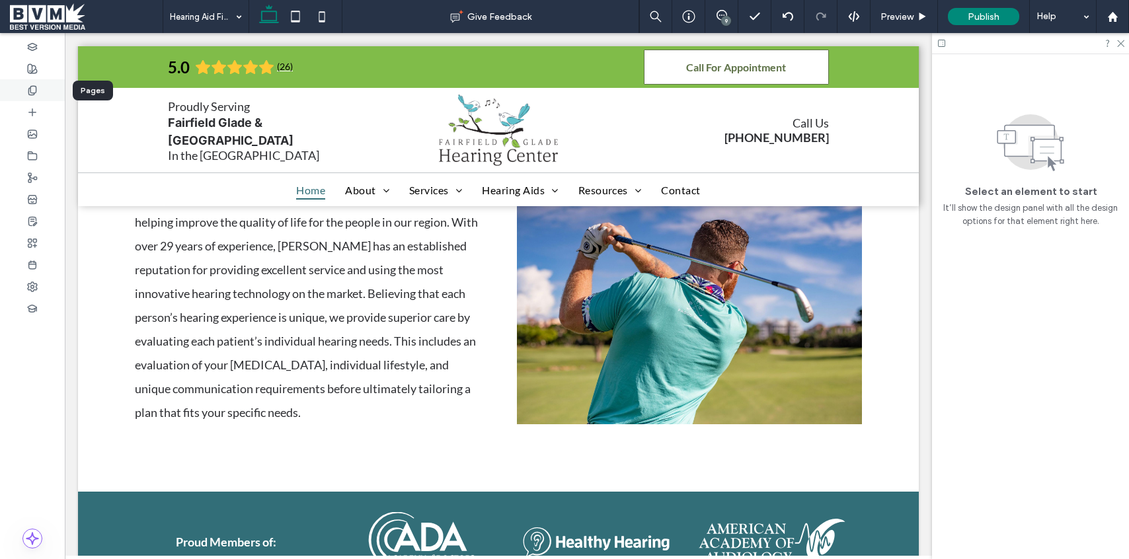
click at [32, 93] on icon at bounding box center [32, 90] width 11 height 11
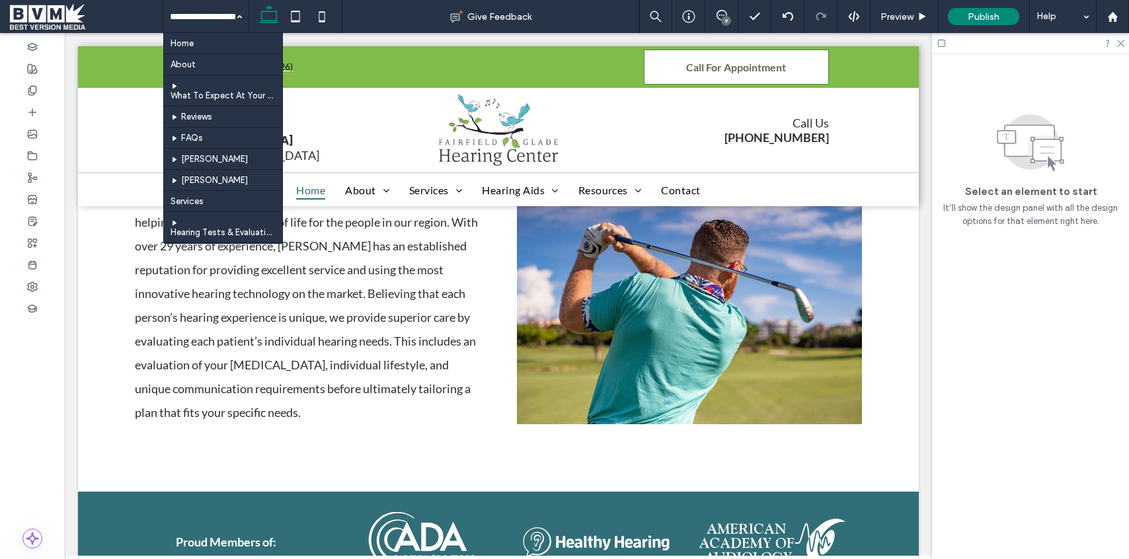
click at [198, 30] on input at bounding box center [202, 16] width 65 height 33
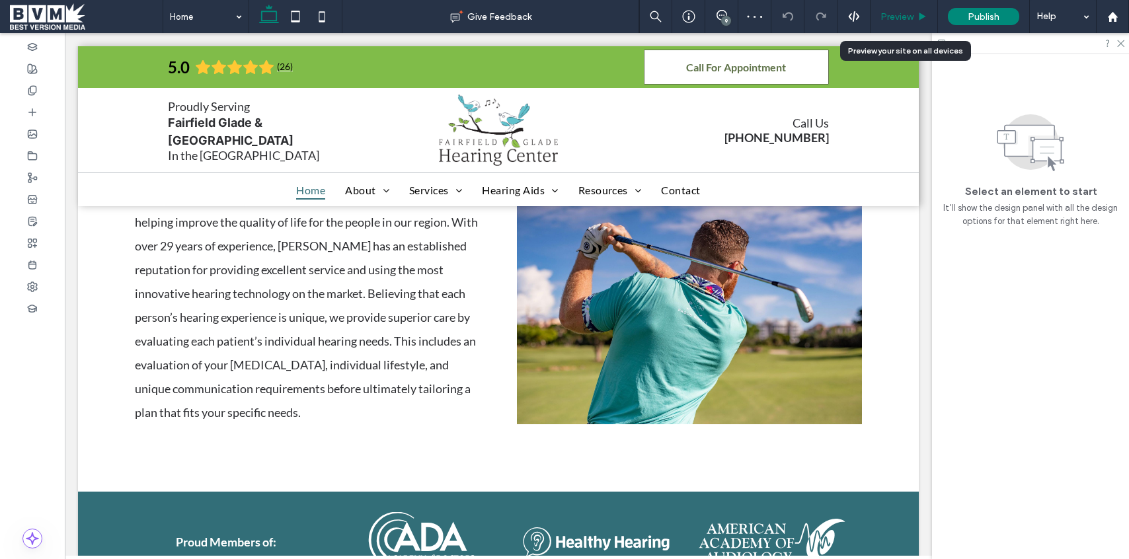
click at [896, 11] on span "Preview" at bounding box center [896, 16] width 33 height 11
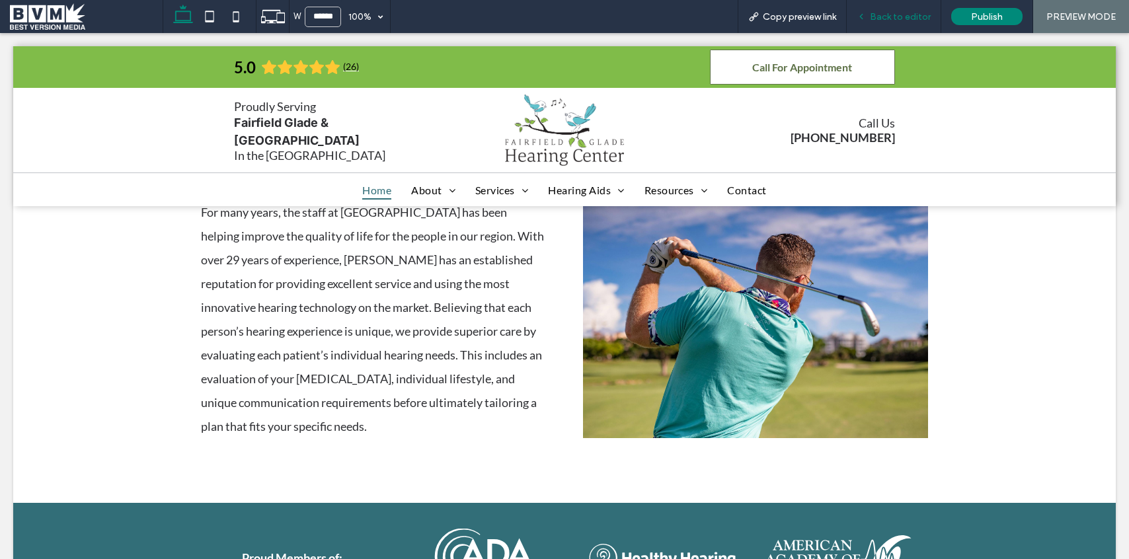
click at [891, 19] on span "Back to editor" at bounding box center [900, 16] width 61 height 11
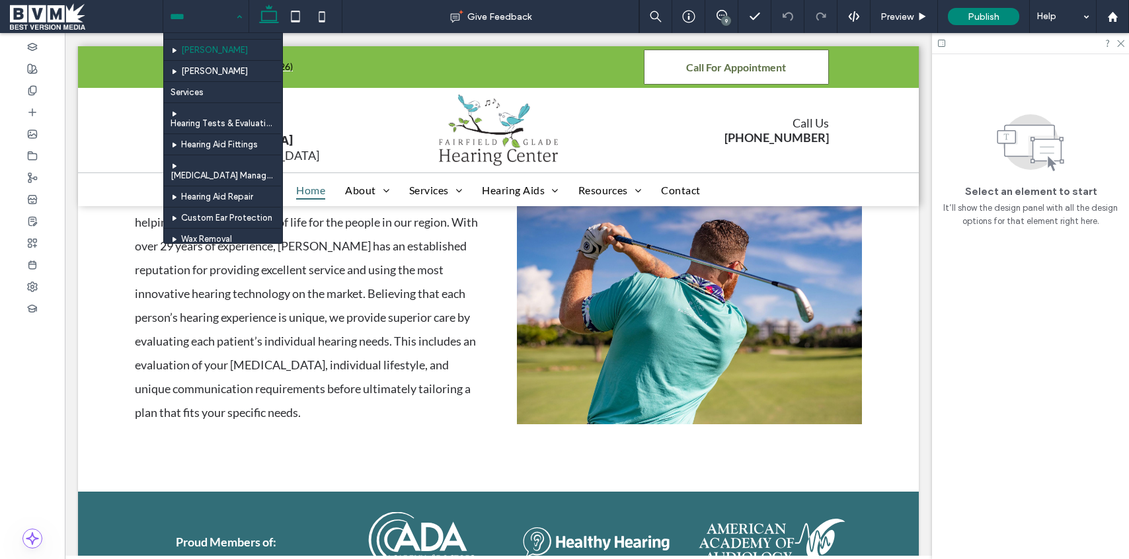
scroll to position [110, 0]
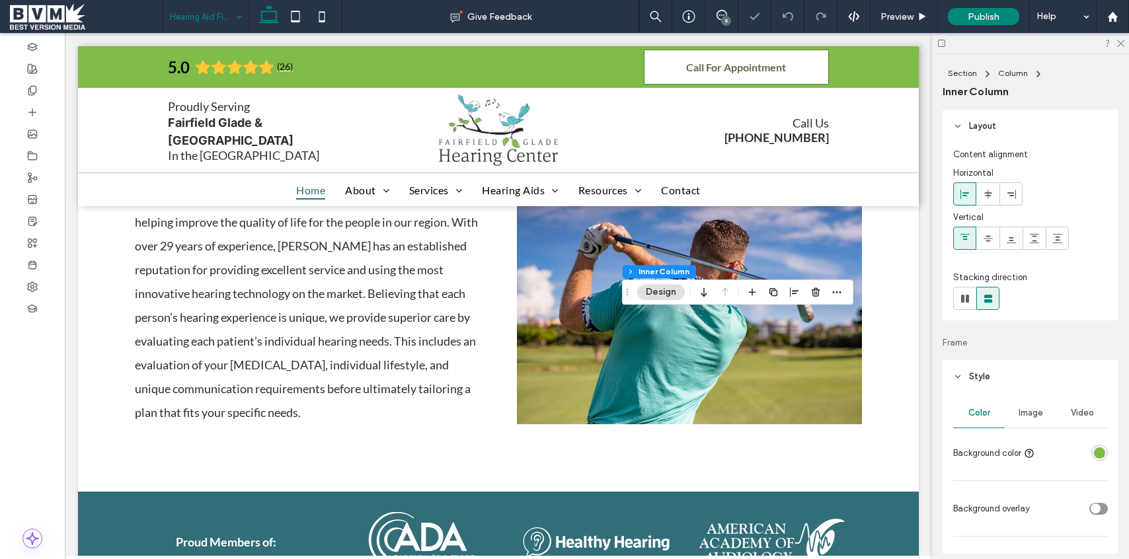
drag, startPoint x: 1042, startPoint y: 411, endPoint x: 1036, endPoint y: 437, distance: 26.6
click at [1042, 411] on span "Image" at bounding box center [1030, 413] width 24 height 11
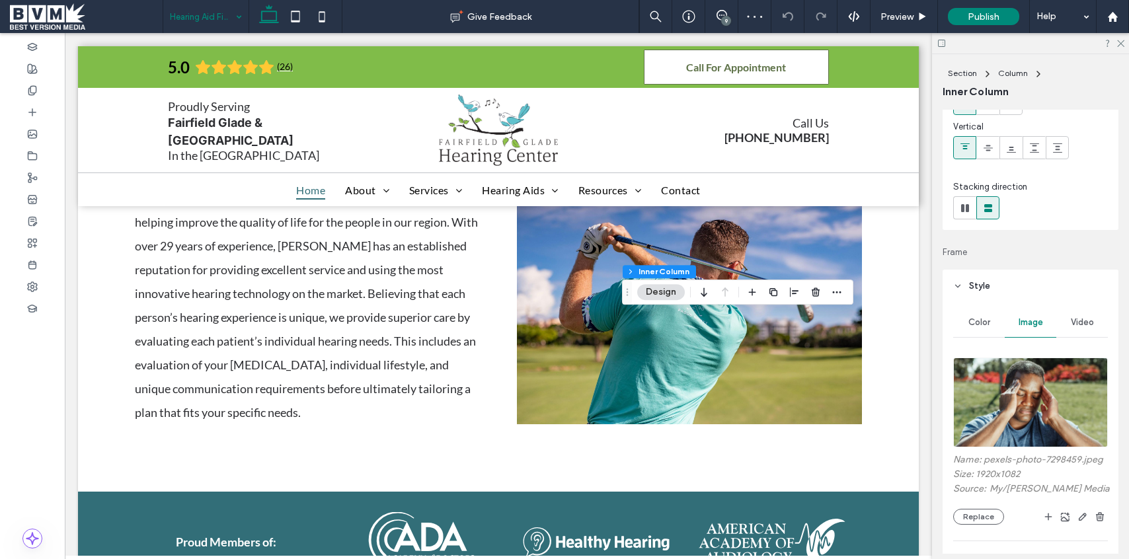
scroll to position [116, 0]
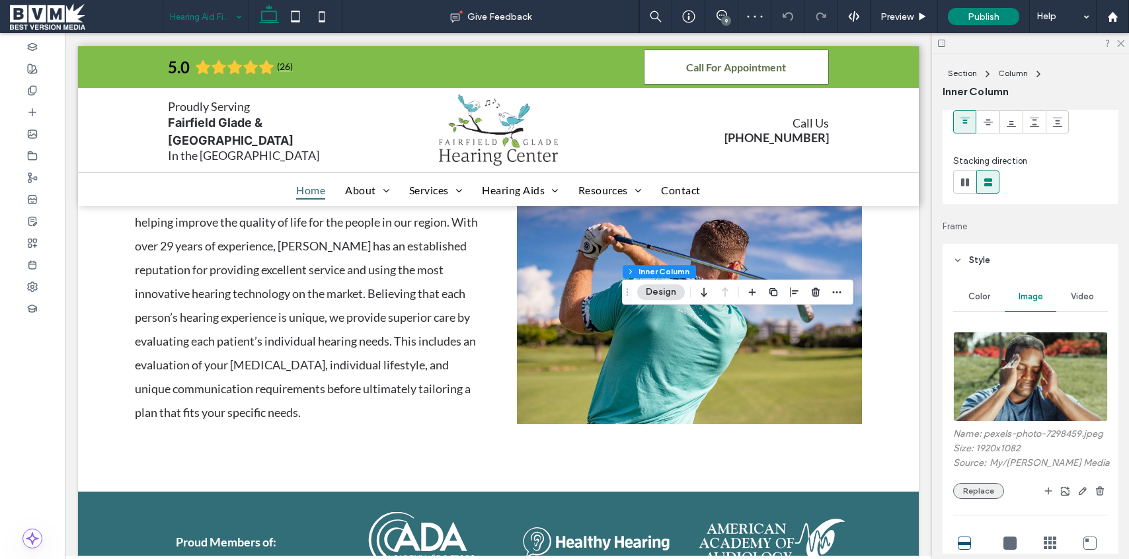
drag, startPoint x: 987, startPoint y: 477, endPoint x: 987, endPoint y: 486, distance: 9.3
click at [987, 477] on div "Name: pexels-photo-7298459.jpeg Size: 1920x1082 Source: My / Kindel Media Repla…" at bounding box center [1030, 463] width 155 height 71
drag, startPoint x: 987, startPoint y: 486, endPoint x: 964, endPoint y: 477, distance: 25.5
click at [988, 486] on button "Replace" at bounding box center [978, 491] width 51 height 16
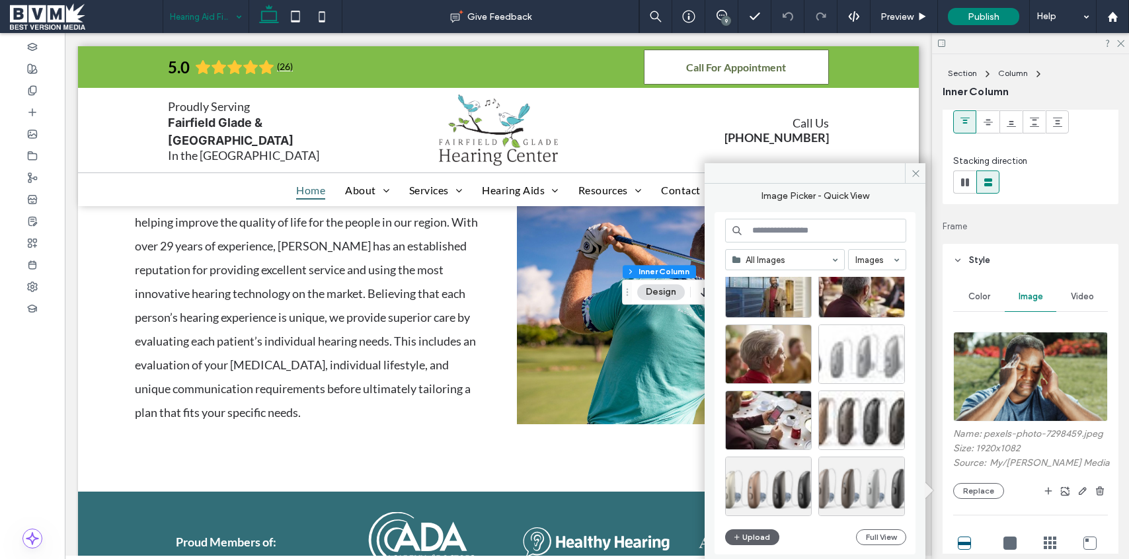
scroll to position [4139, 0]
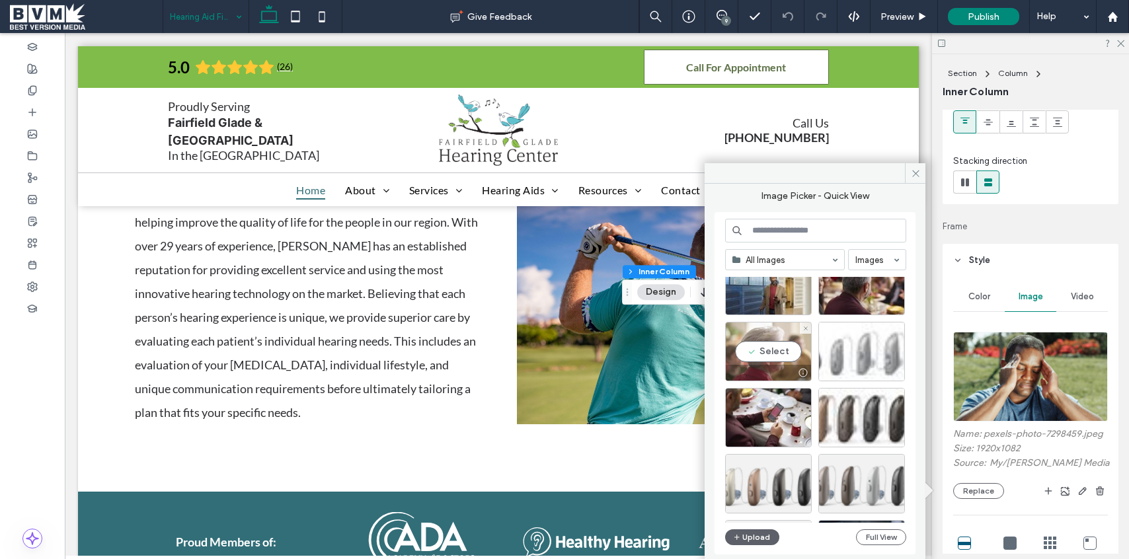
click at [761, 342] on div "Select" at bounding box center [768, 351] width 87 height 59
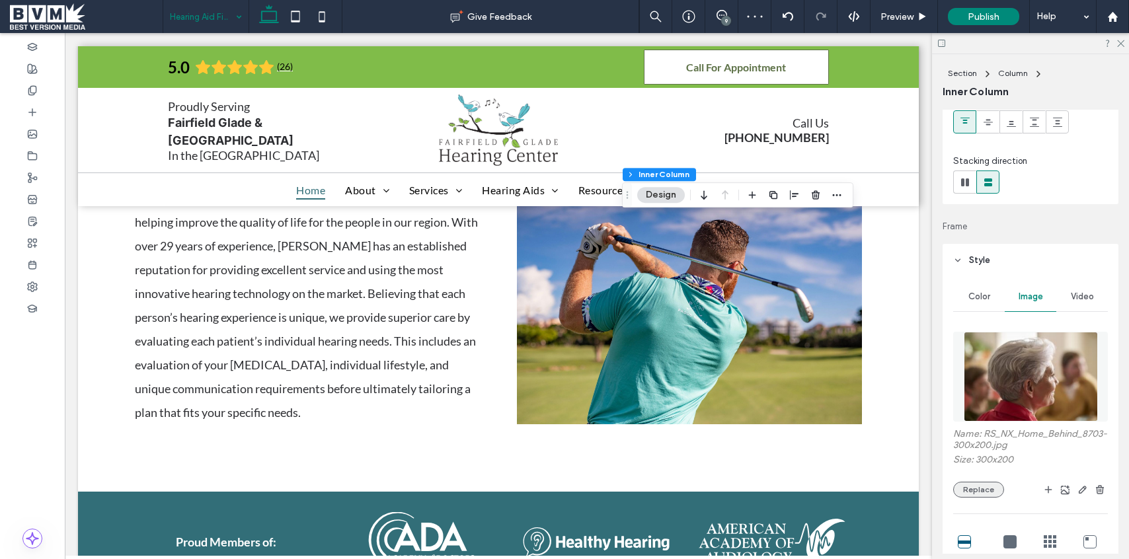
click at [972, 494] on button "Replace" at bounding box center [978, 490] width 51 height 16
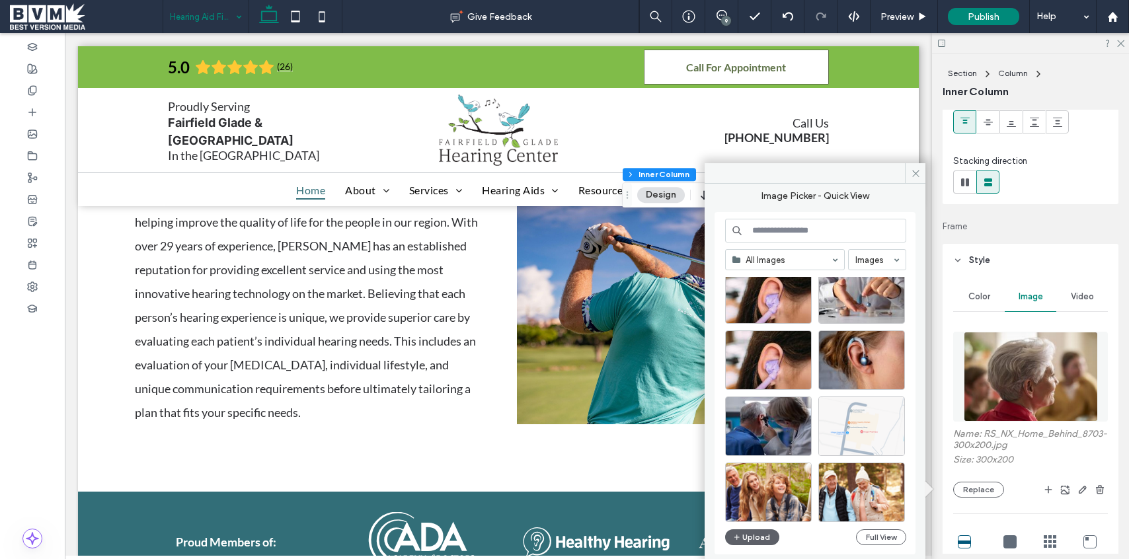
scroll to position [5515, 0]
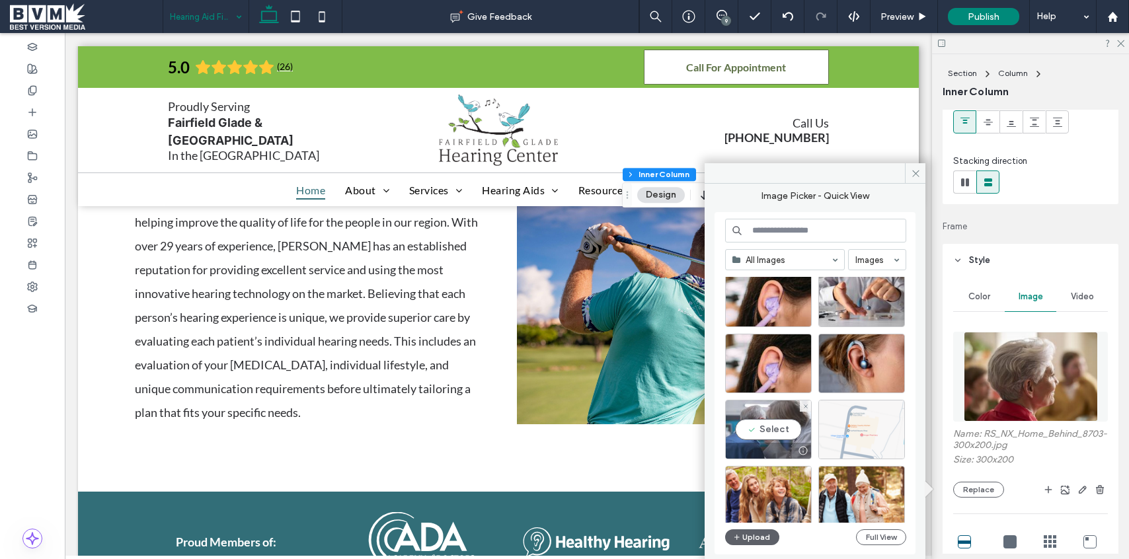
click at [779, 430] on div "Select" at bounding box center [768, 429] width 87 height 59
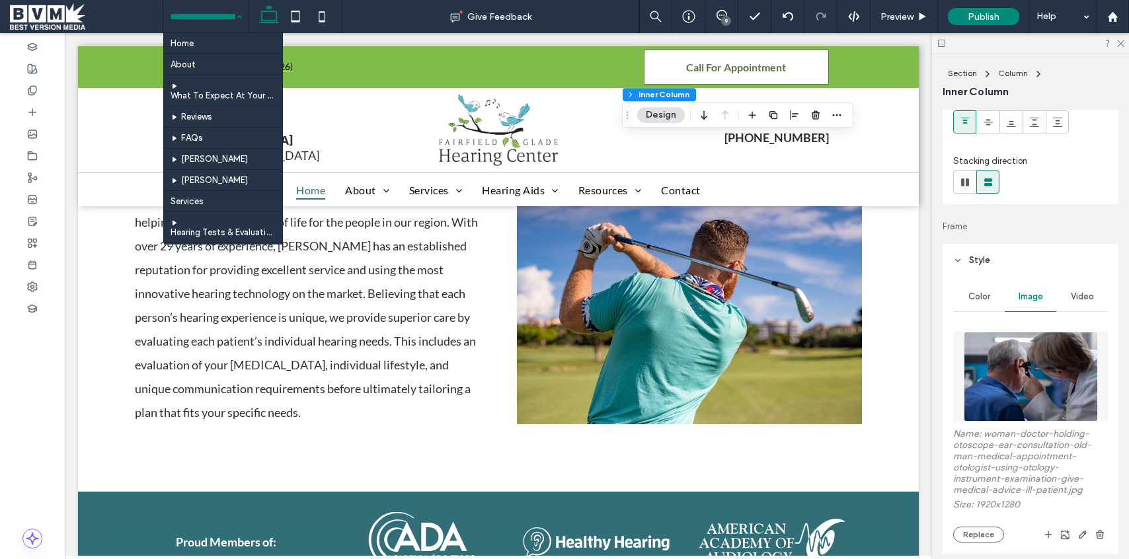
drag, startPoint x: 169, startPoint y: 13, endPoint x: 183, endPoint y: 29, distance: 21.6
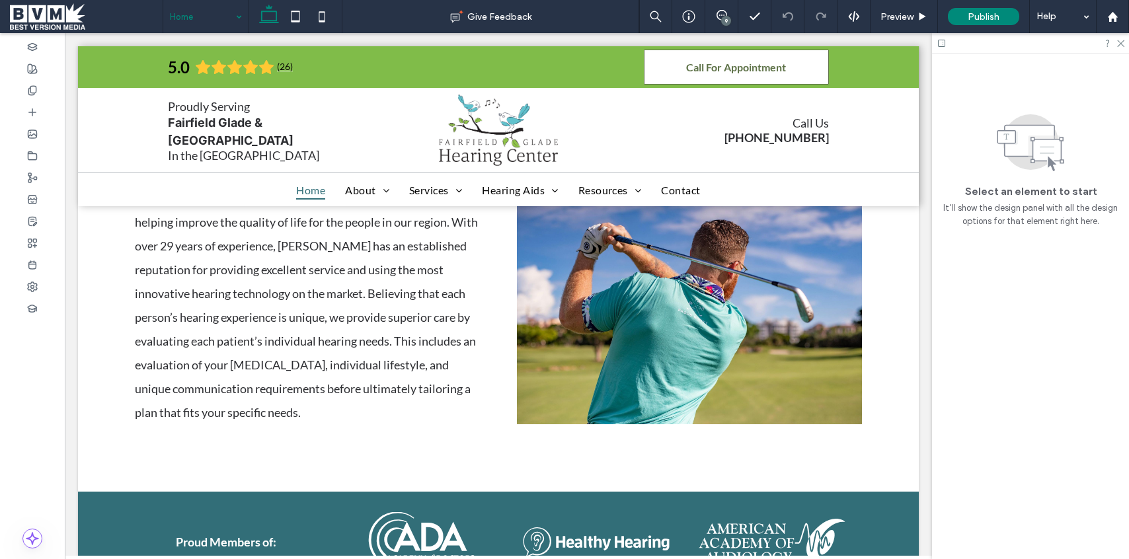
click at [199, 25] on input at bounding box center [202, 16] width 65 height 33
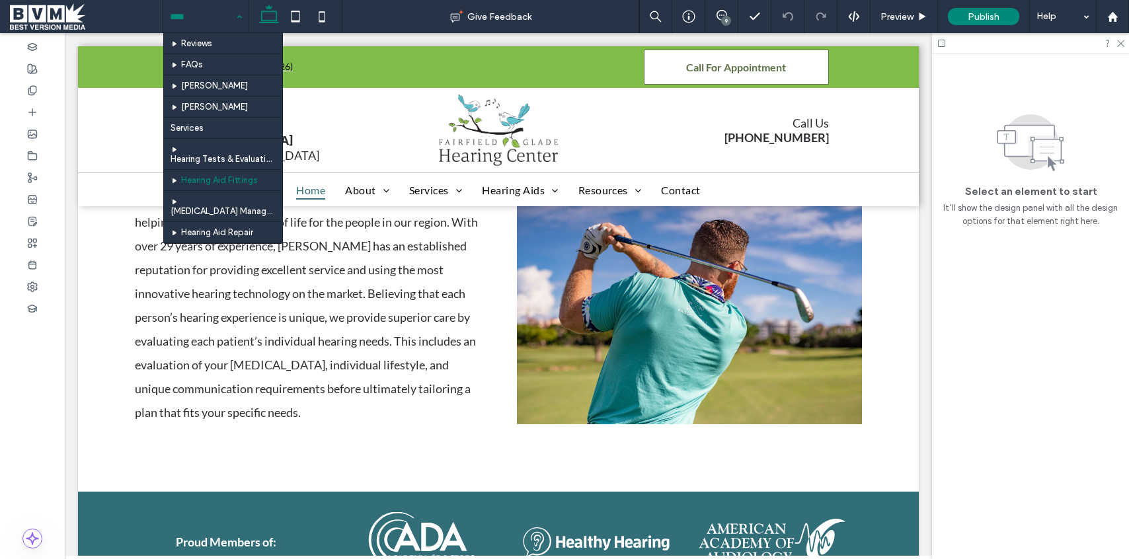
scroll to position [74, 0]
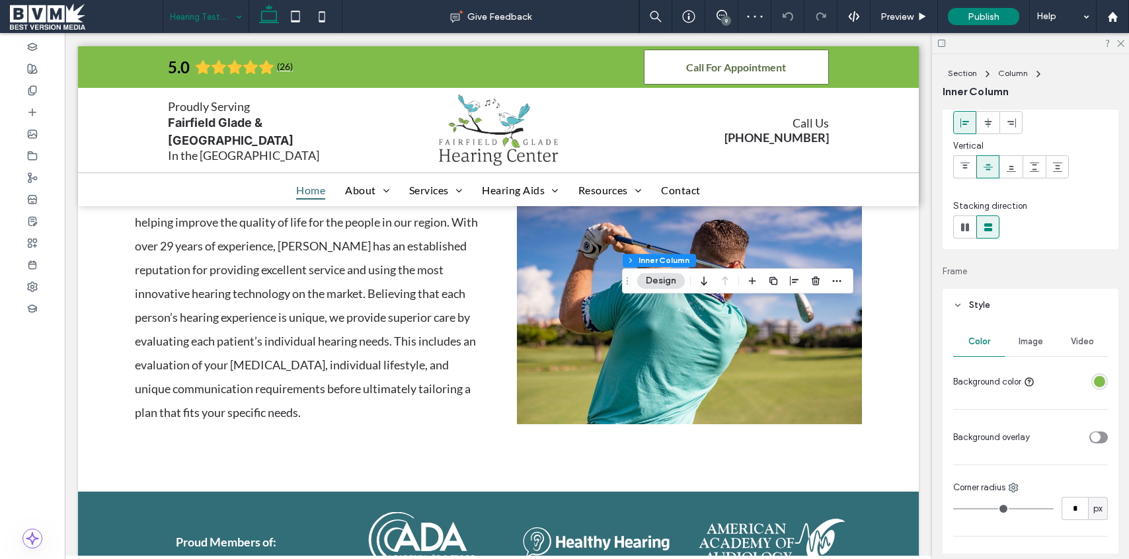
drag, startPoint x: 1028, startPoint y: 342, endPoint x: 1028, endPoint y: 368, distance: 26.4
click at [1028, 342] on span "Image" at bounding box center [1030, 341] width 24 height 11
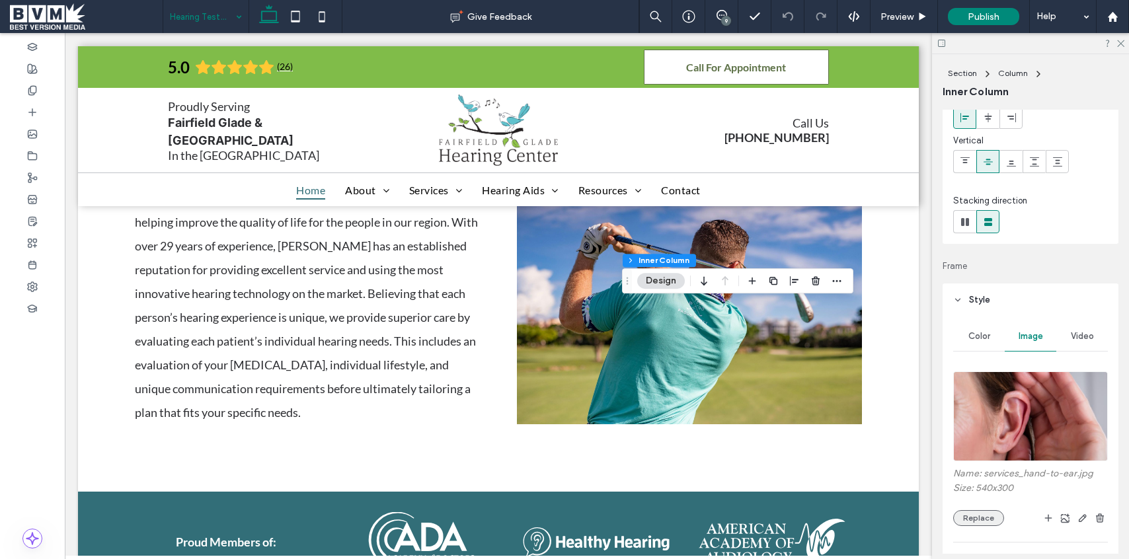
click at [988, 514] on button "Replace" at bounding box center [978, 518] width 51 height 16
click at [975, 517] on button "Replace" at bounding box center [978, 518] width 51 height 16
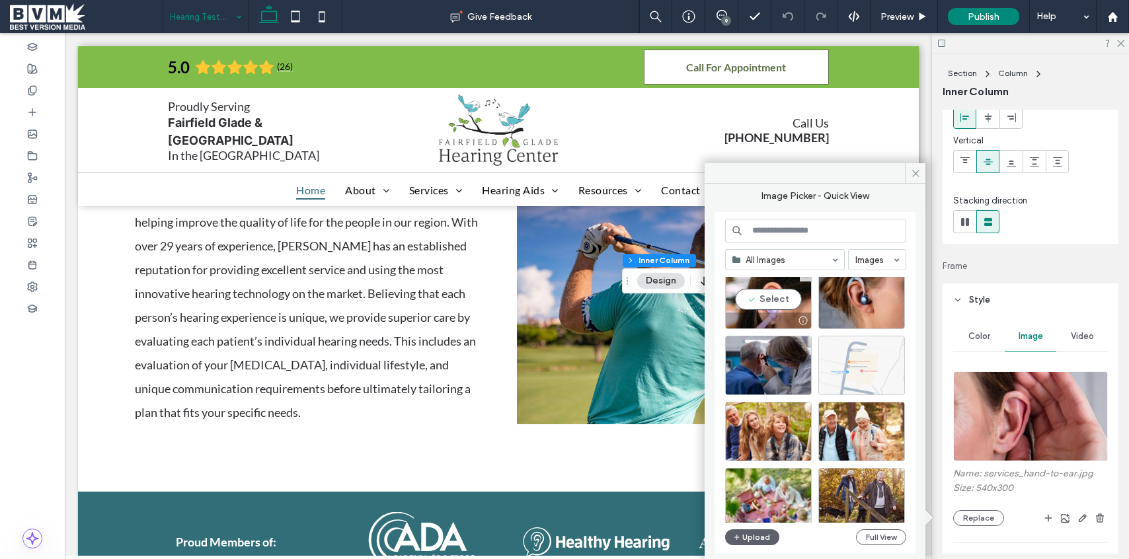
scroll to position [5579, 0]
click at [779, 365] on div "Select" at bounding box center [768, 364] width 87 height 59
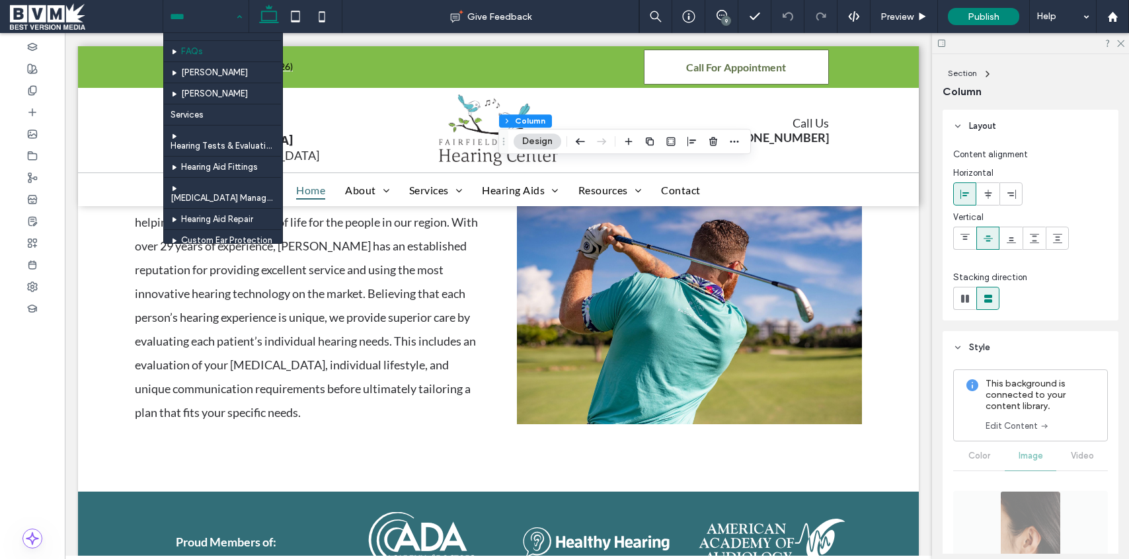
scroll to position [90, 0]
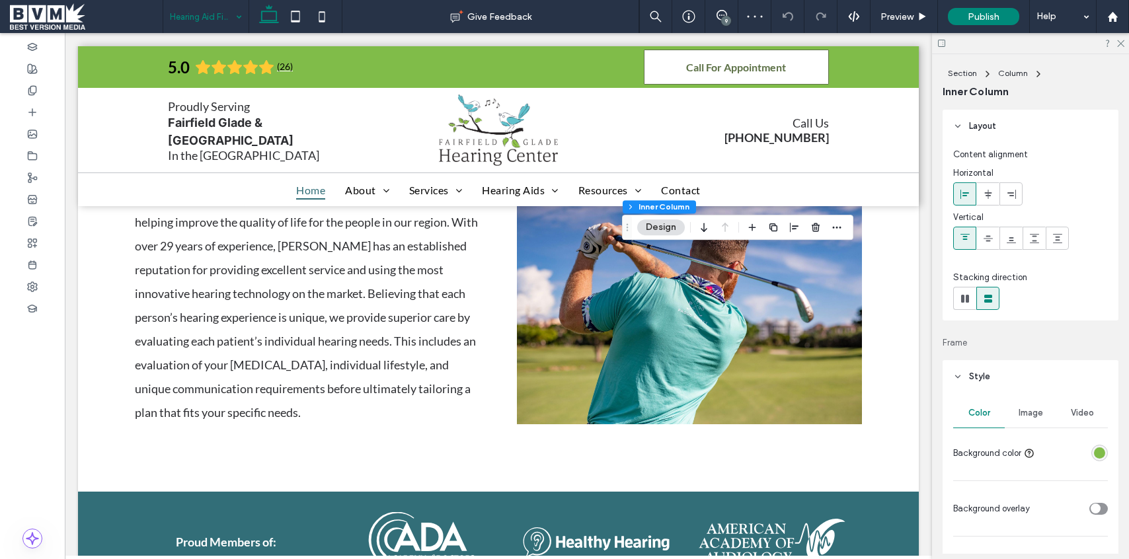
click at [1021, 412] on span "Image" at bounding box center [1030, 413] width 24 height 11
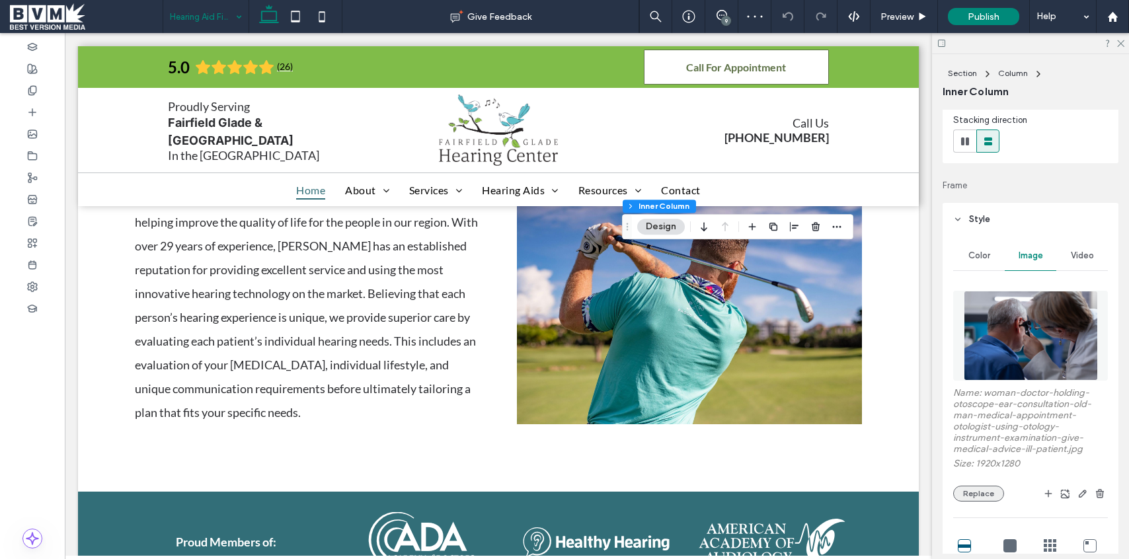
scroll to position [170, 0]
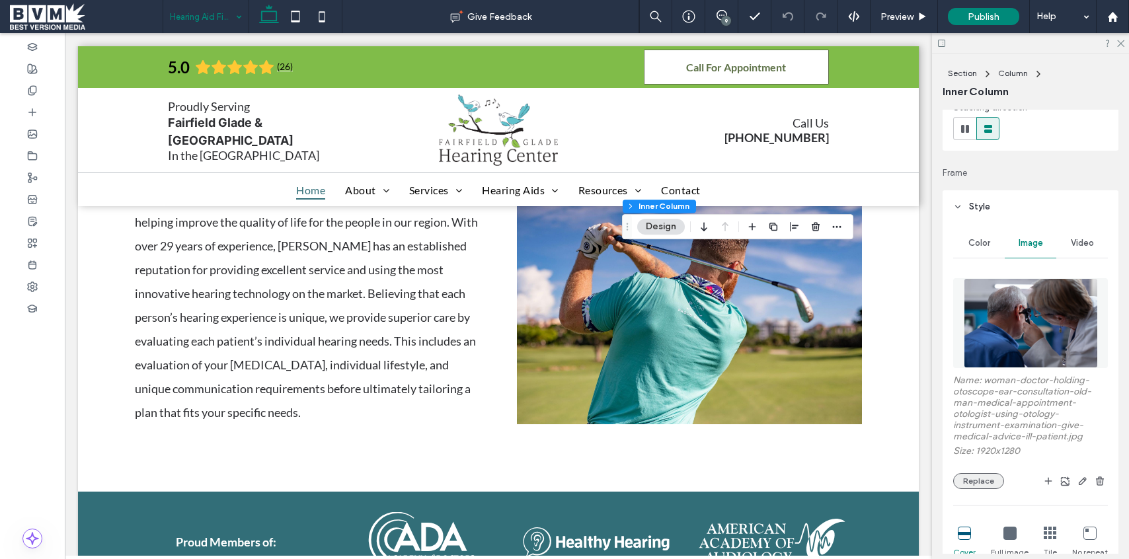
click at [976, 475] on button "Replace" at bounding box center [978, 481] width 51 height 16
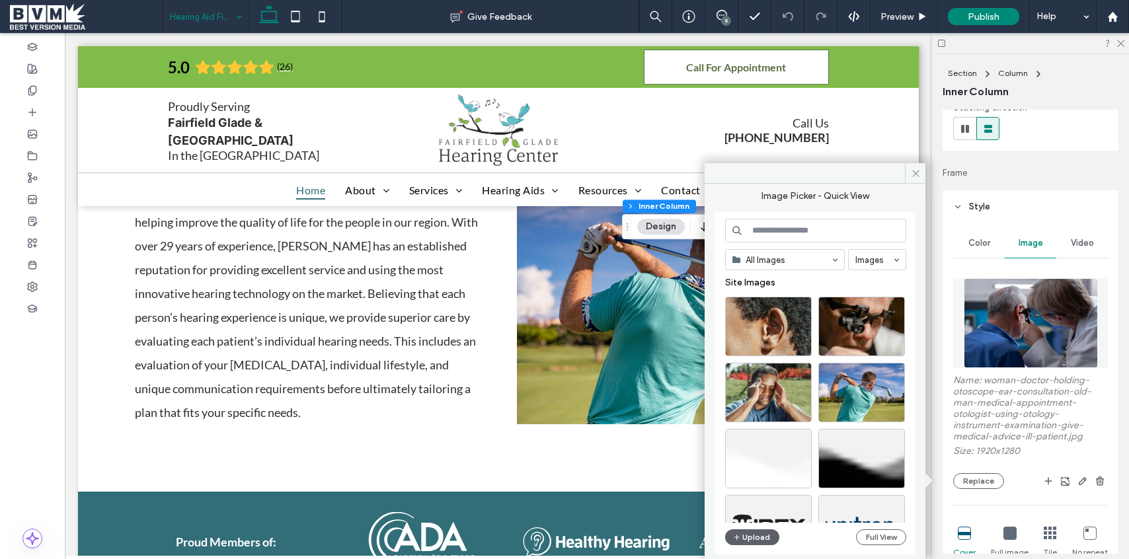
click at [764, 239] on input at bounding box center [815, 231] width 181 height 24
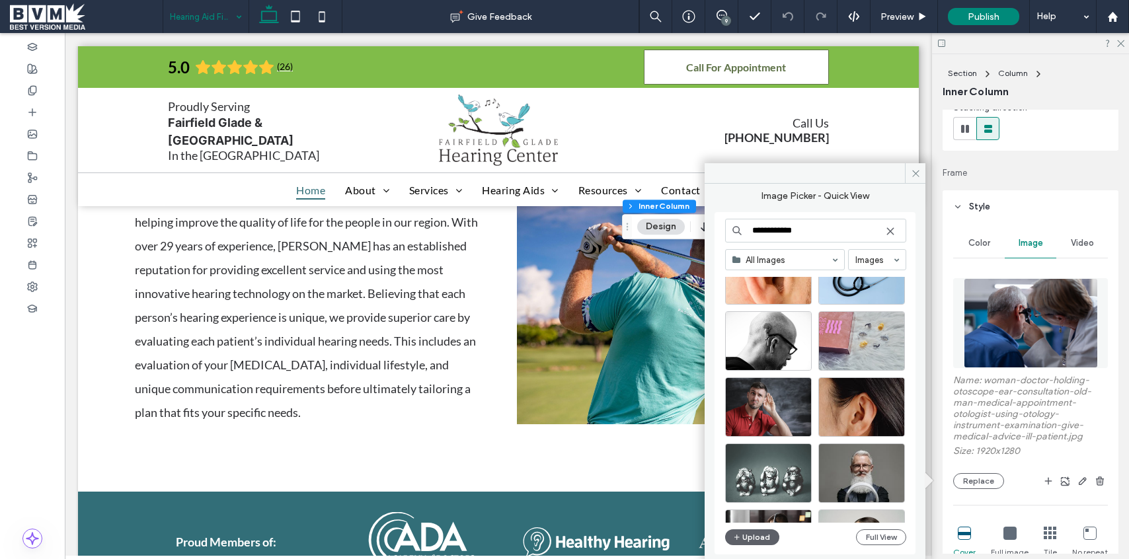
scroll to position [190, 0]
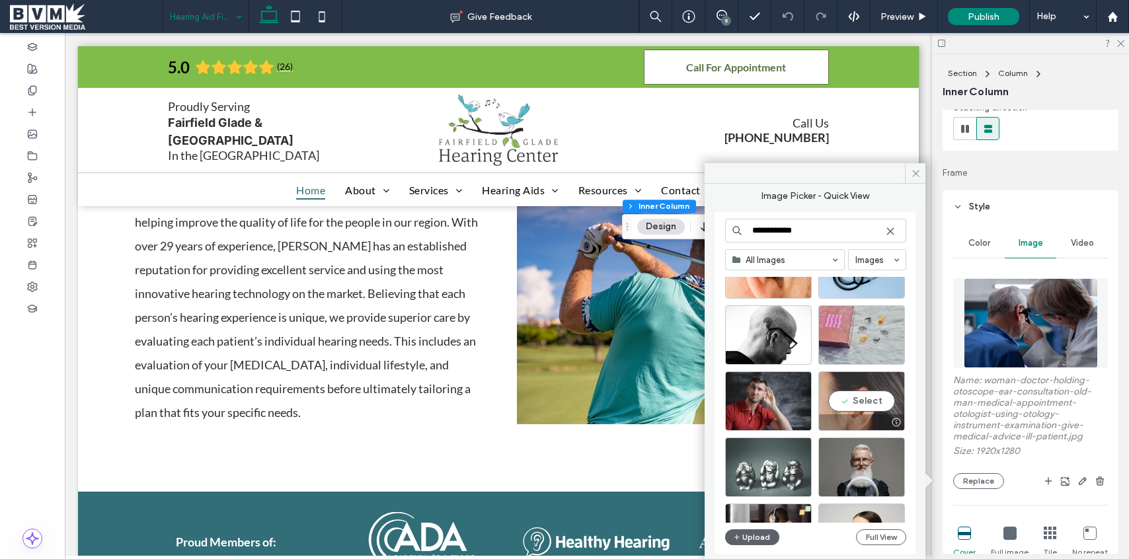
type input "**********"
click at [867, 393] on div "Select" at bounding box center [861, 400] width 87 height 59
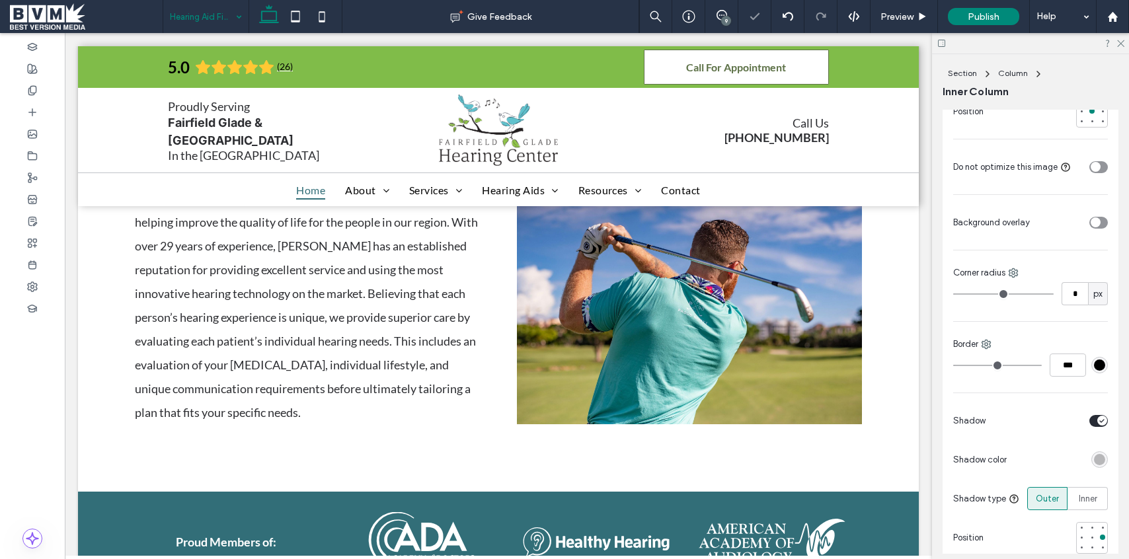
type input "***"
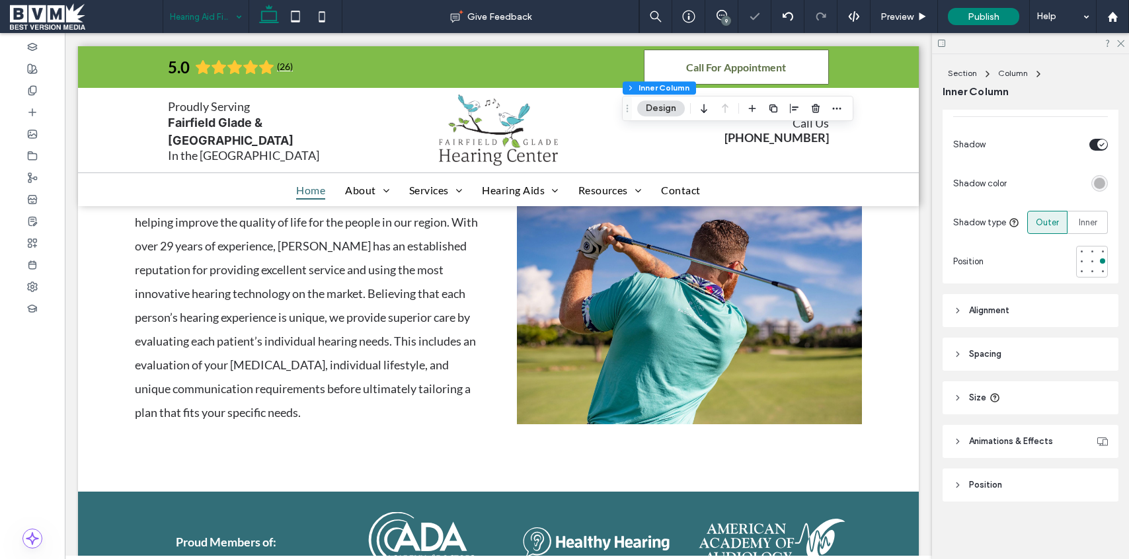
scroll to position [954, 0]
type input "***"
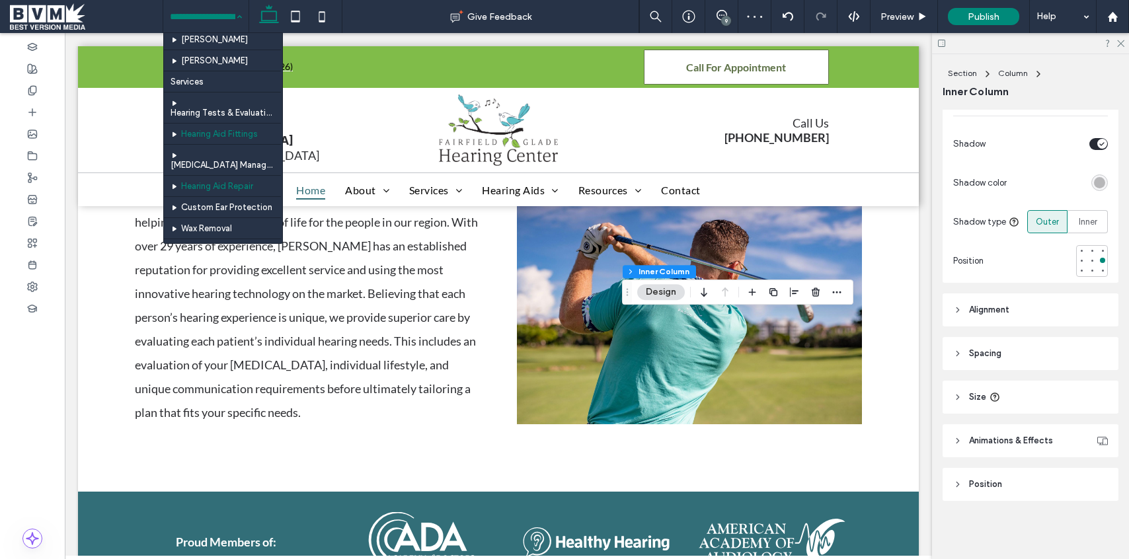
scroll to position [150, 0]
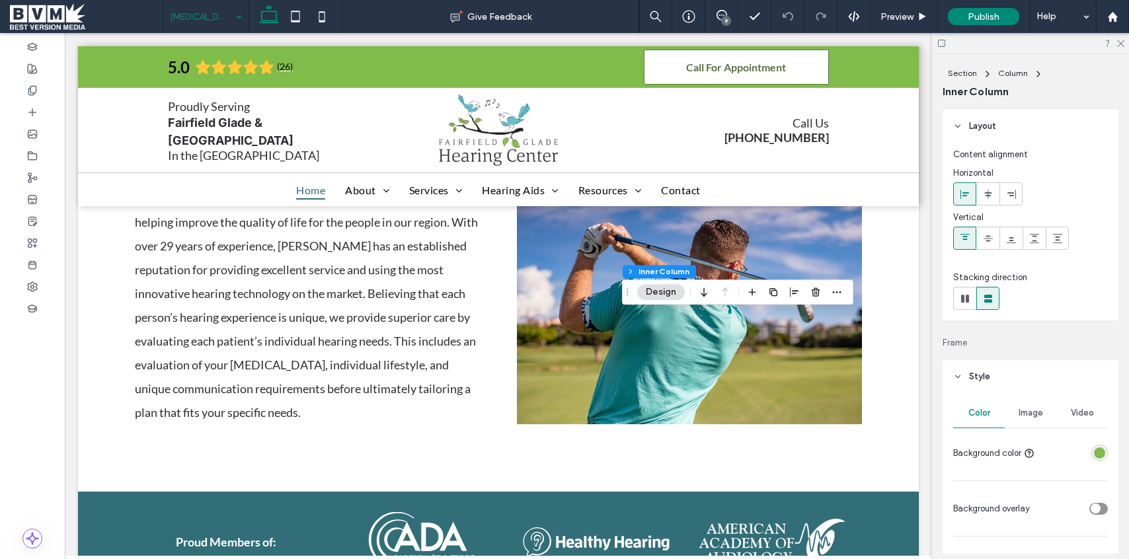
click at [1028, 413] on span "Image" at bounding box center [1030, 413] width 24 height 11
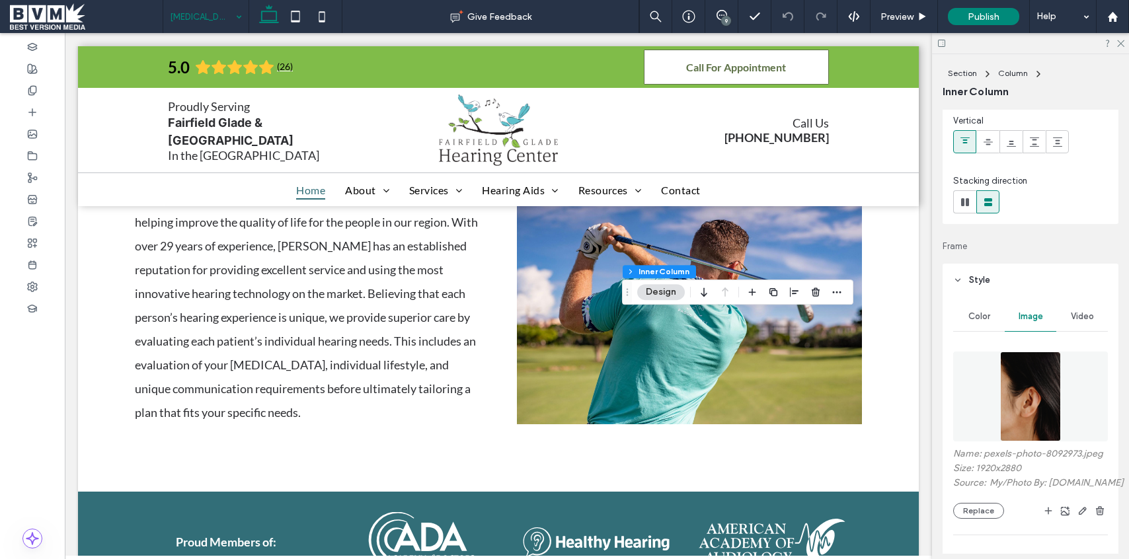
scroll to position [116, 0]
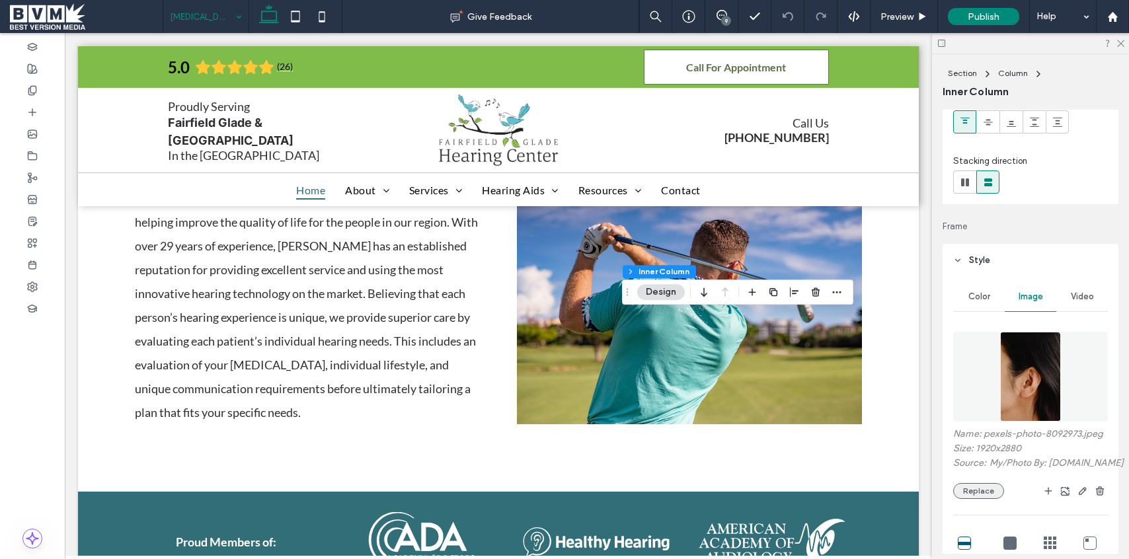
drag, startPoint x: 986, startPoint y: 486, endPoint x: 965, endPoint y: 485, distance: 21.2
click at [986, 486] on button "Replace" at bounding box center [978, 491] width 51 height 16
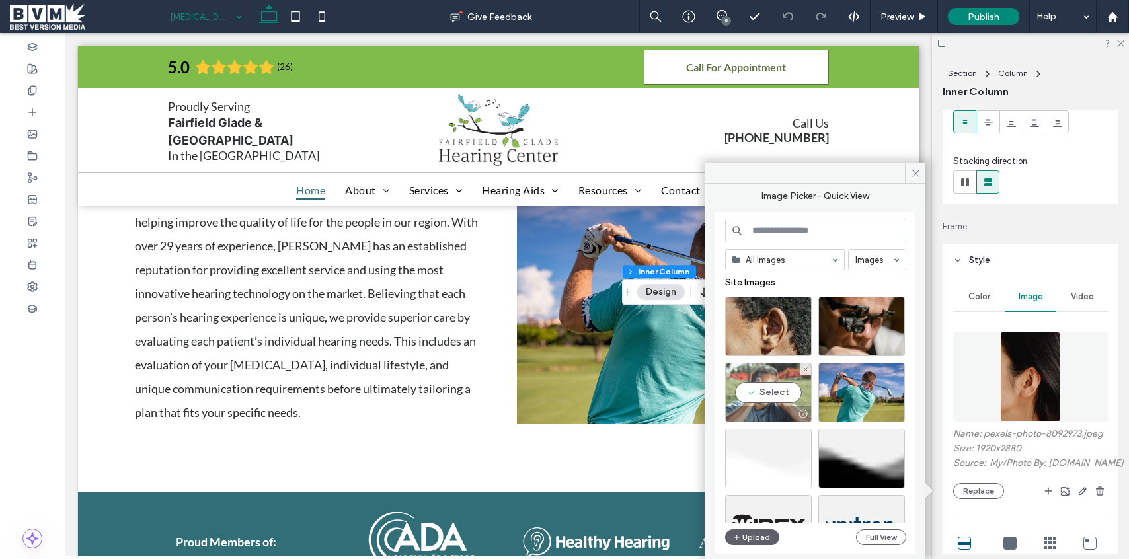
click at [764, 385] on div "Select" at bounding box center [768, 392] width 87 height 59
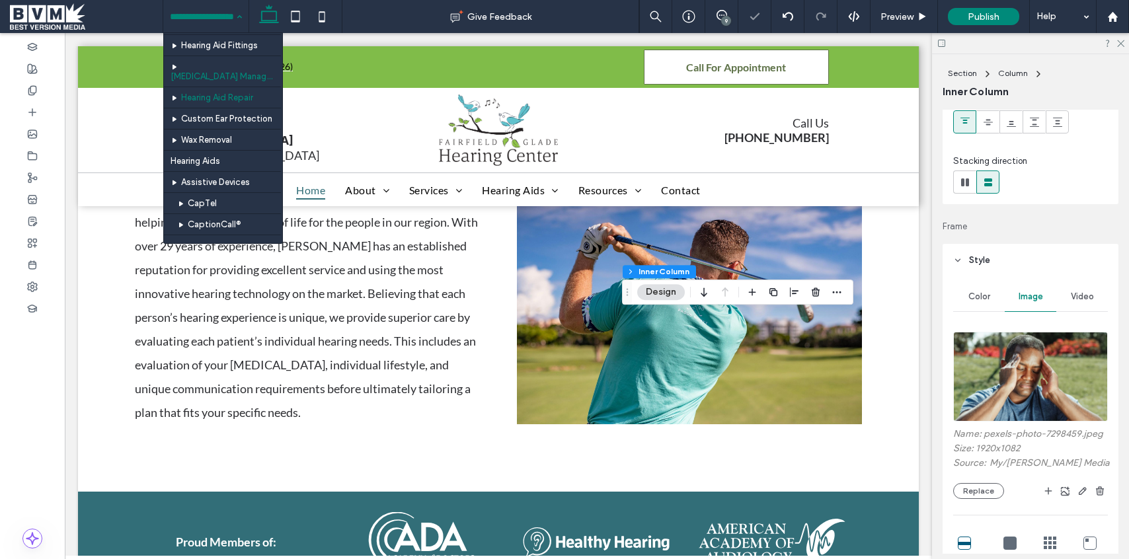
scroll to position [210, 0]
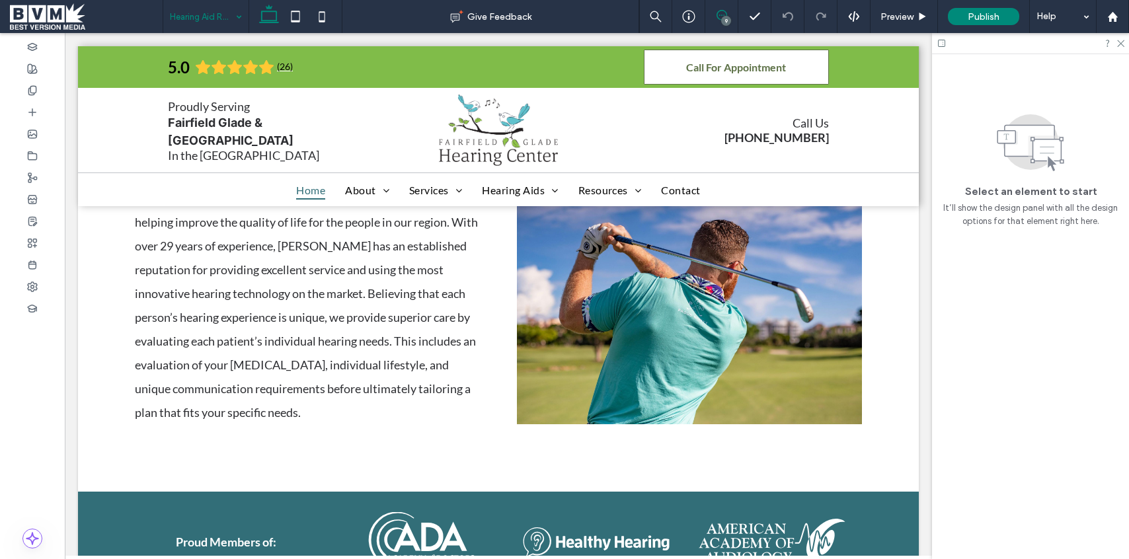
click at [721, 15] on icon at bounding box center [721, 15] width 11 height 11
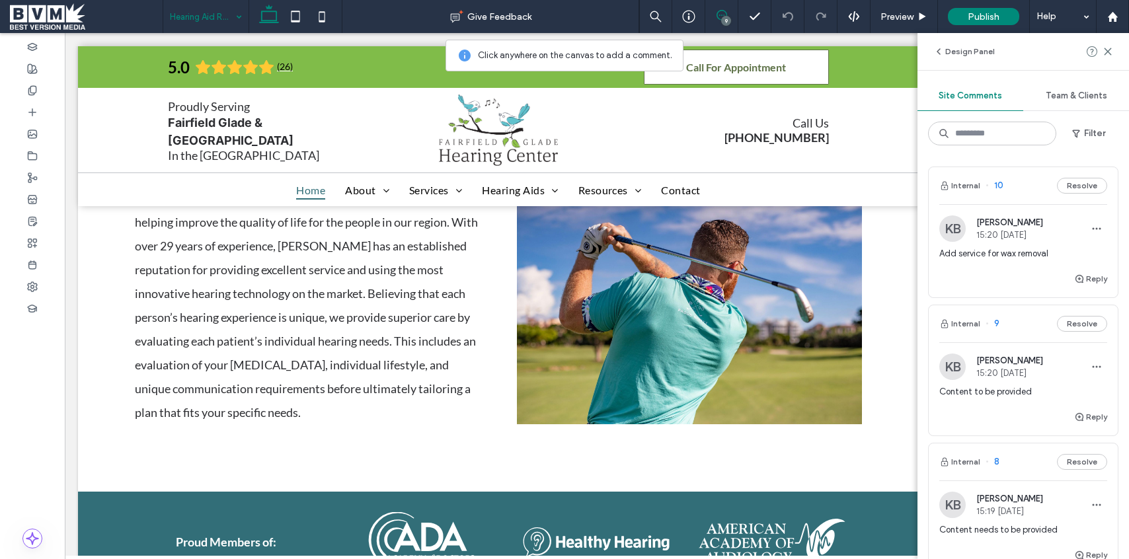
click at [1015, 253] on span "Add service for wax removal" at bounding box center [1023, 253] width 168 height 13
click at [1073, 188] on button "Resolve" at bounding box center [1082, 186] width 50 height 16
click at [1023, 264] on div "Content to be provided" at bounding box center [1023, 259] width 168 height 24
click at [1053, 369] on div "KB KC Brady 15:19 Oct 7 2025" at bounding box center [1023, 367] width 168 height 26
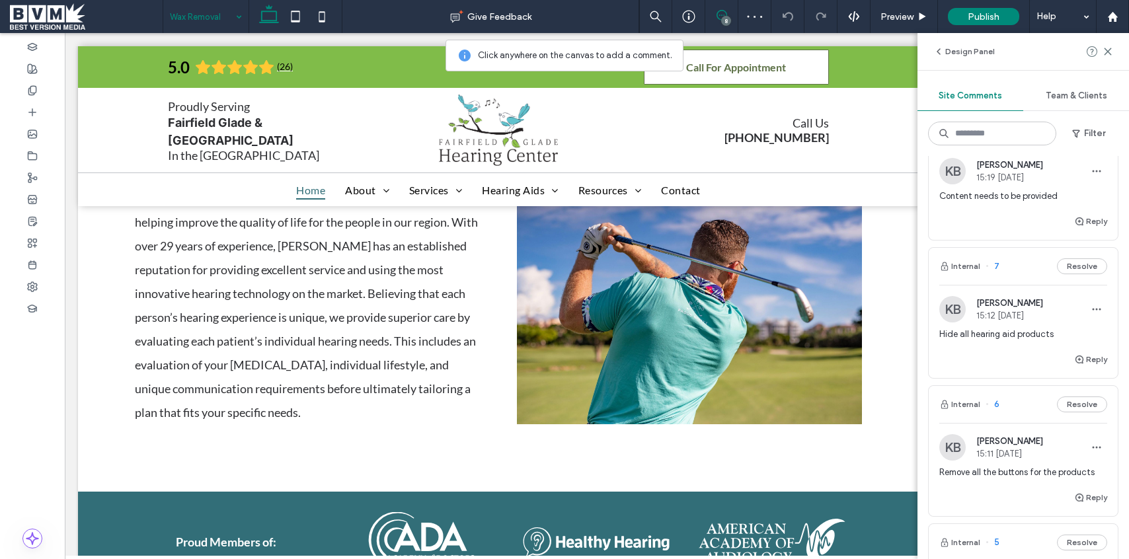
scroll to position [227, 0]
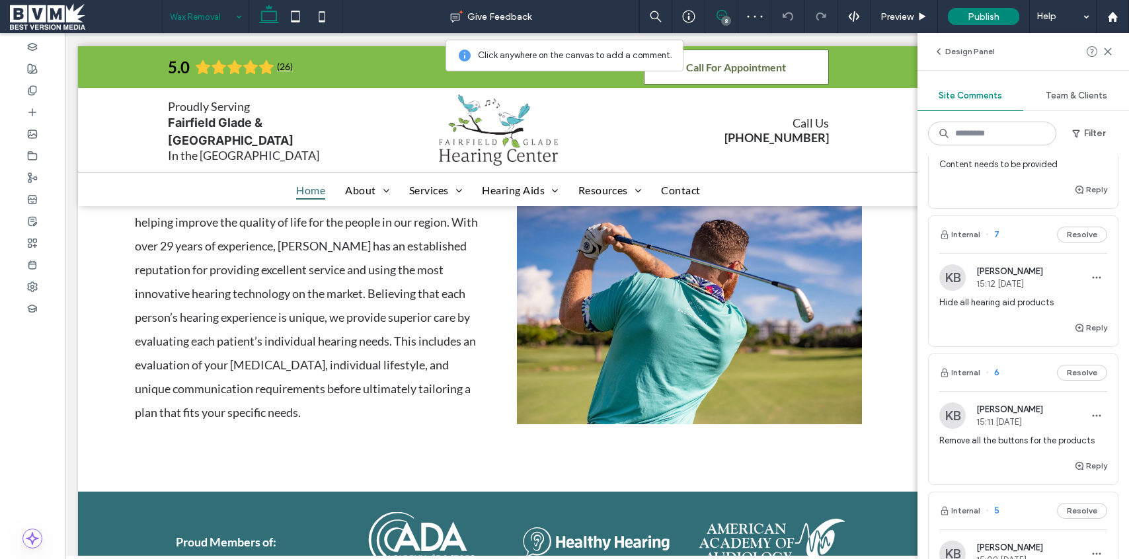
click at [987, 301] on span "Hide all hearing aid products" at bounding box center [1023, 302] width 168 height 13
click at [951, 57] on button "Design Panel" at bounding box center [963, 52] width 61 height 16
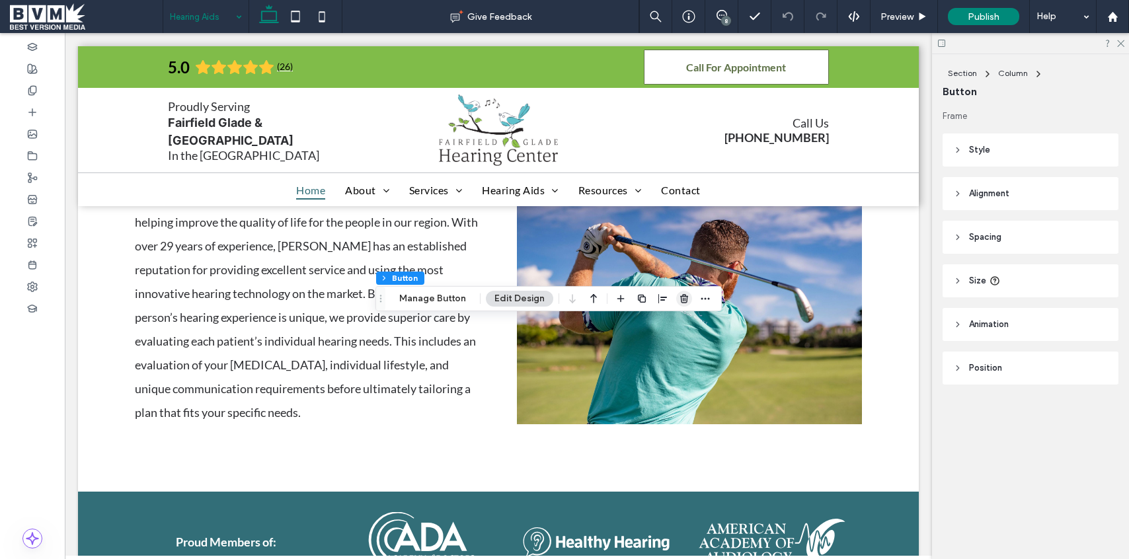
click at [684, 297] on use "button" at bounding box center [684, 298] width 8 height 9
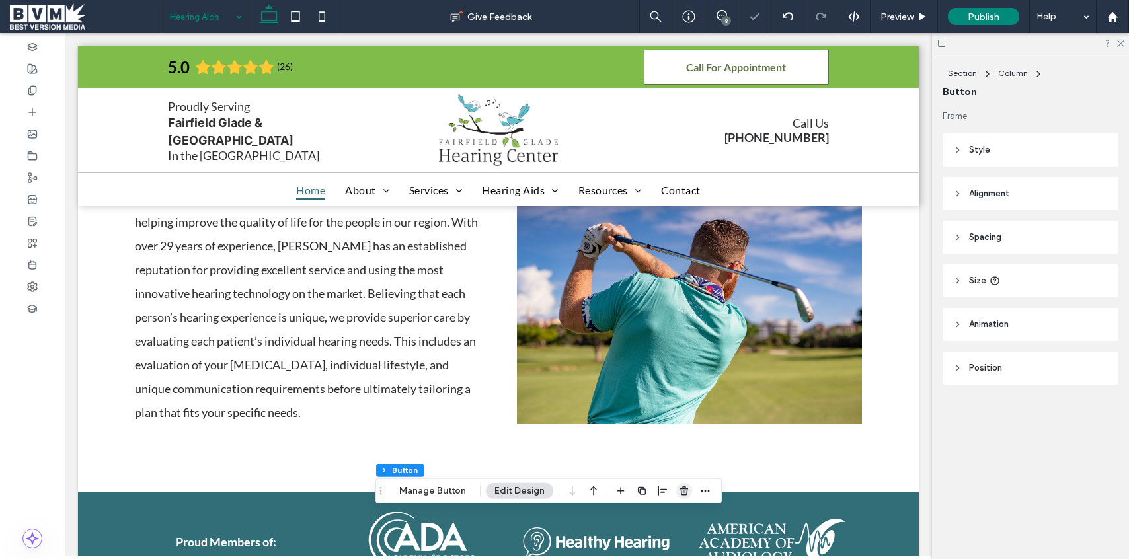
click at [683, 490] on use "button" at bounding box center [684, 490] width 8 height 9
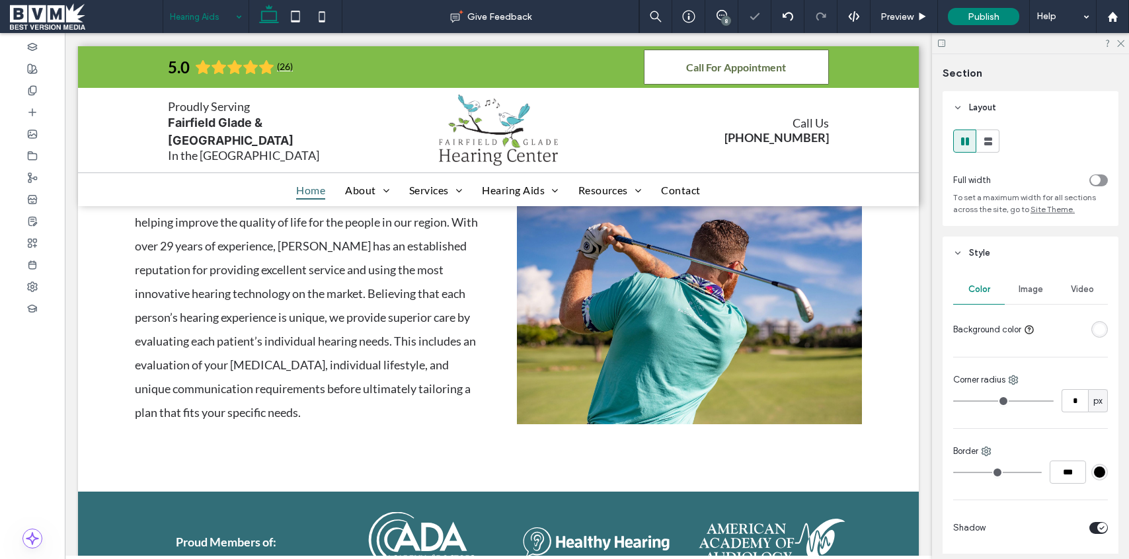
type input "***"
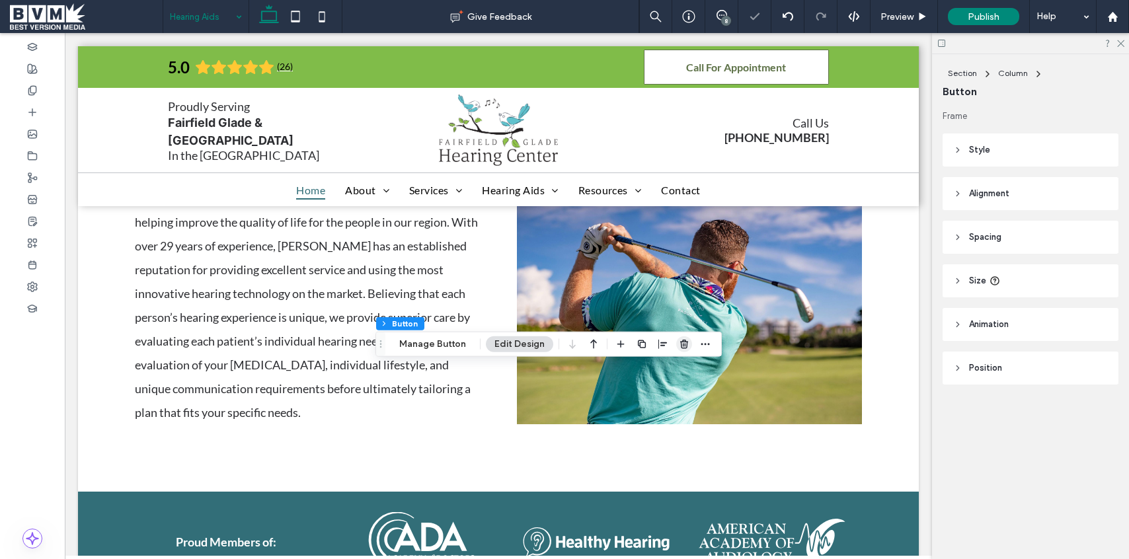
click at [679, 339] on icon "button" at bounding box center [684, 344] width 11 height 11
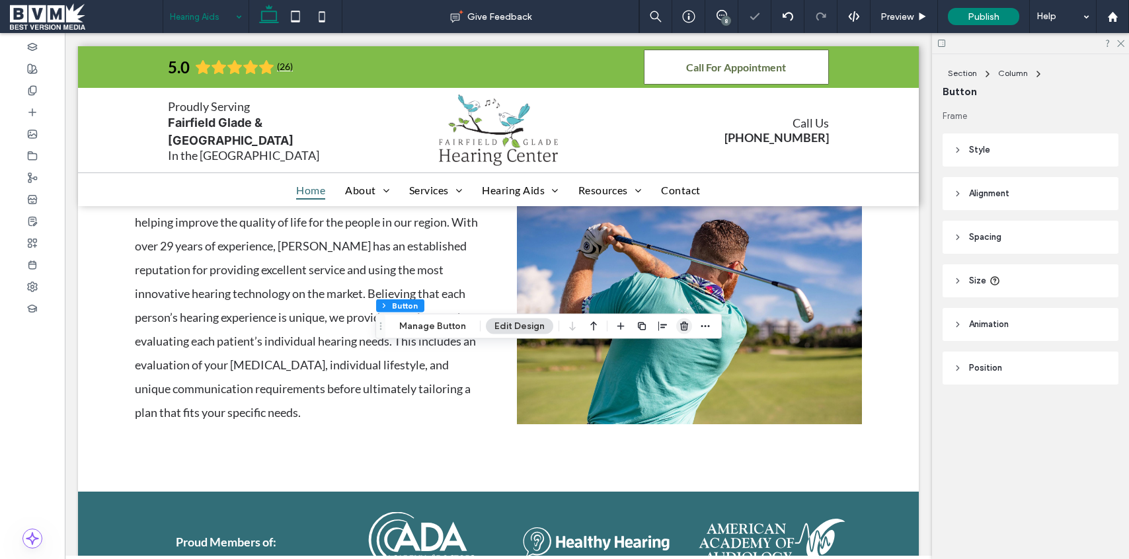
click at [680, 325] on icon "button" at bounding box center [684, 326] width 11 height 11
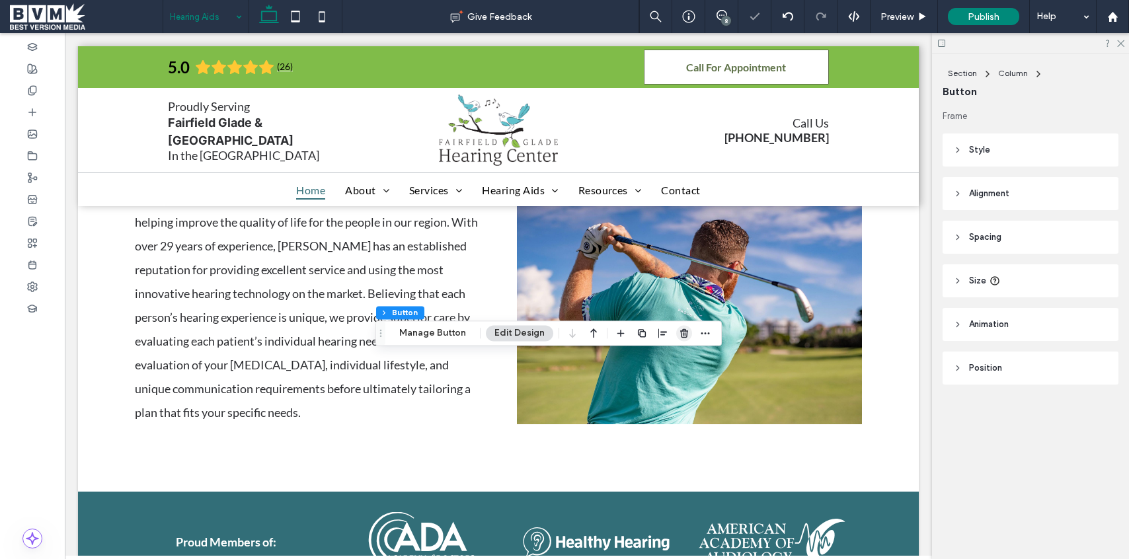
click at [679, 331] on icon "button" at bounding box center [684, 333] width 11 height 11
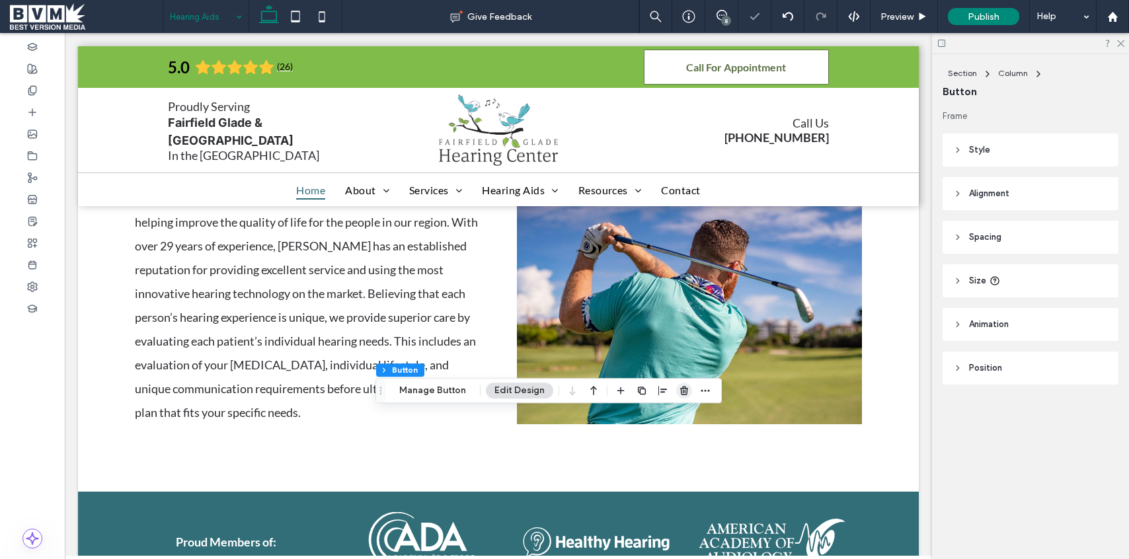
click at [680, 388] on use "button" at bounding box center [684, 391] width 8 height 9
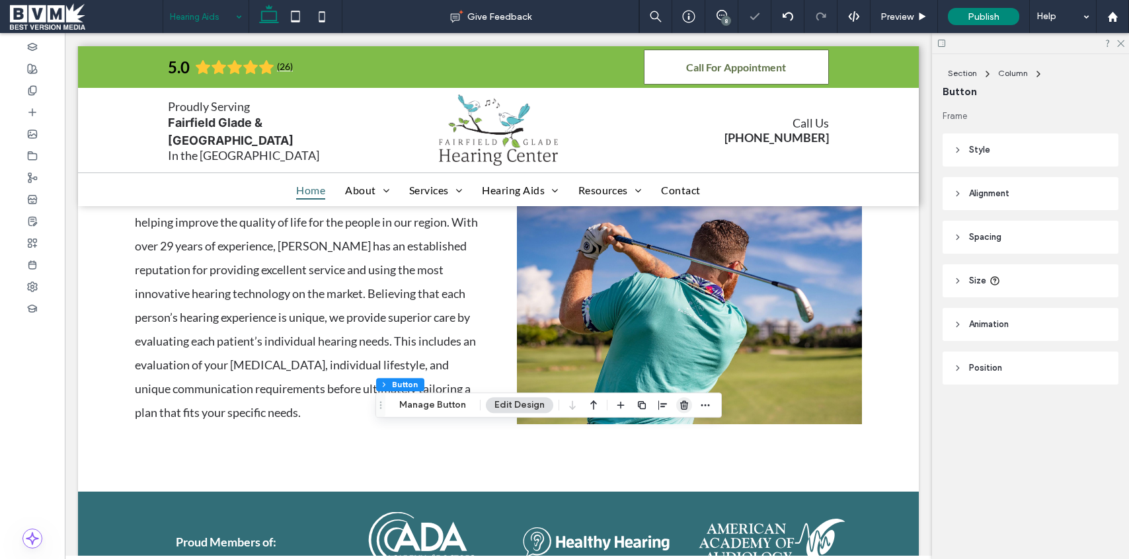
click at [685, 406] on icon "button" at bounding box center [684, 405] width 11 height 11
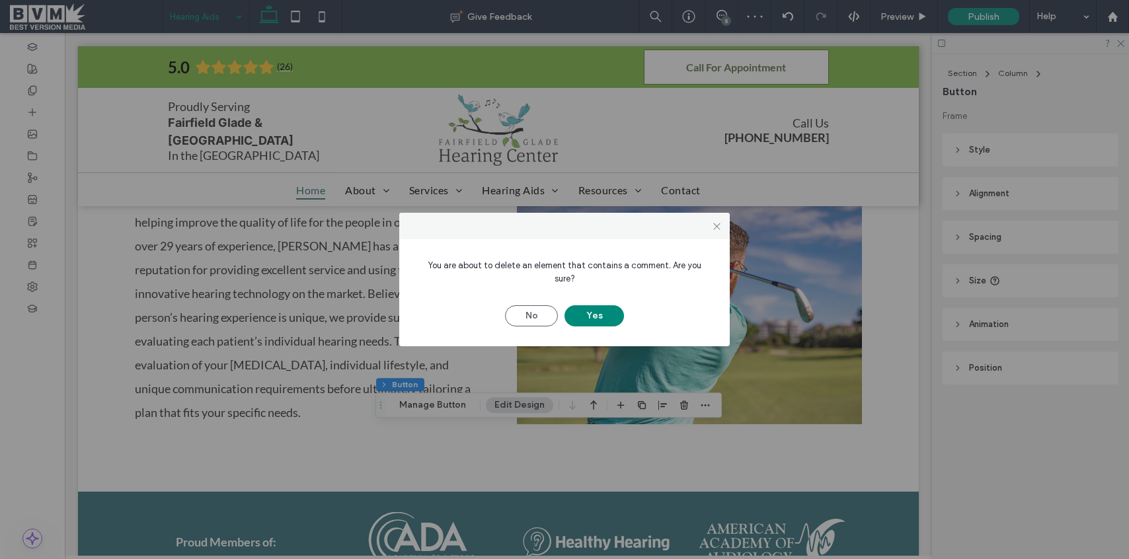
drag, startPoint x: 533, startPoint y: 301, endPoint x: 743, endPoint y: 52, distance: 325.5
click at [535, 305] on button "No" at bounding box center [531, 315] width 53 height 21
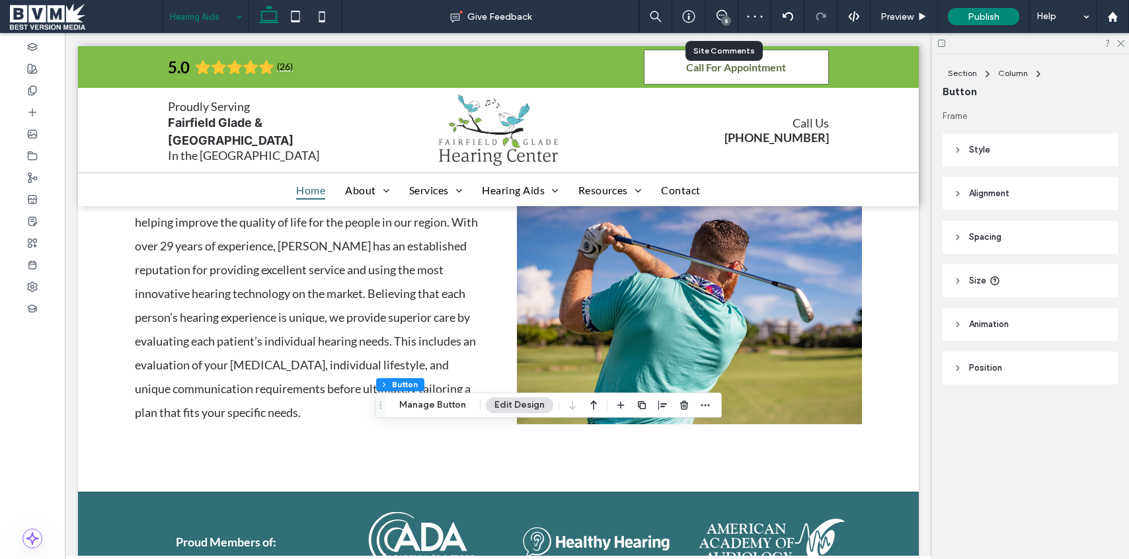
click at [718, 21] on div "8" at bounding box center [721, 16] width 32 height 13
click at [723, 18] on div "8" at bounding box center [726, 21] width 10 height 10
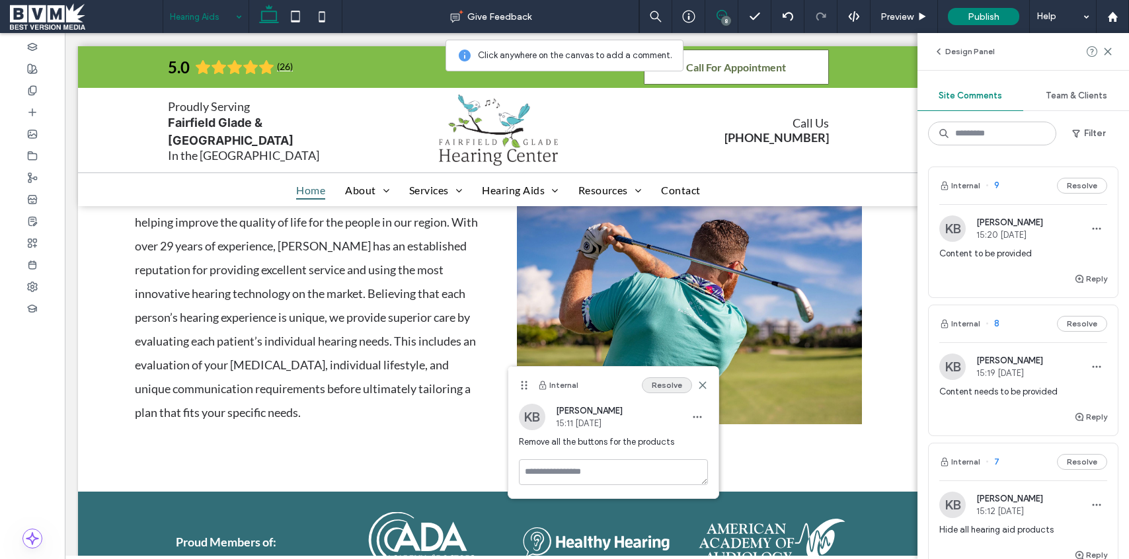
click at [664, 385] on button "Resolve" at bounding box center [667, 385] width 50 height 16
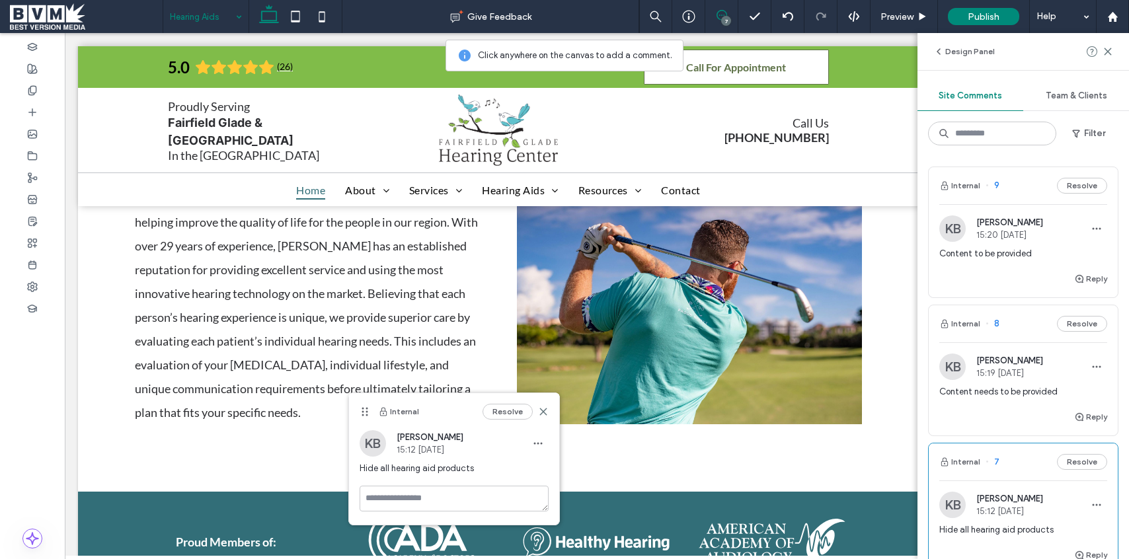
drag, startPoint x: 519, startPoint y: 414, endPoint x: 527, endPoint y: 400, distance: 16.0
click at [519, 414] on button "Resolve" at bounding box center [507, 412] width 50 height 16
drag, startPoint x: 966, startPoint y: 55, endPoint x: 921, endPoint y: 50, distance: 45.3
click at [965, 55] on button "Design Panel" at bounding box center [963, 52] width 61 height 16
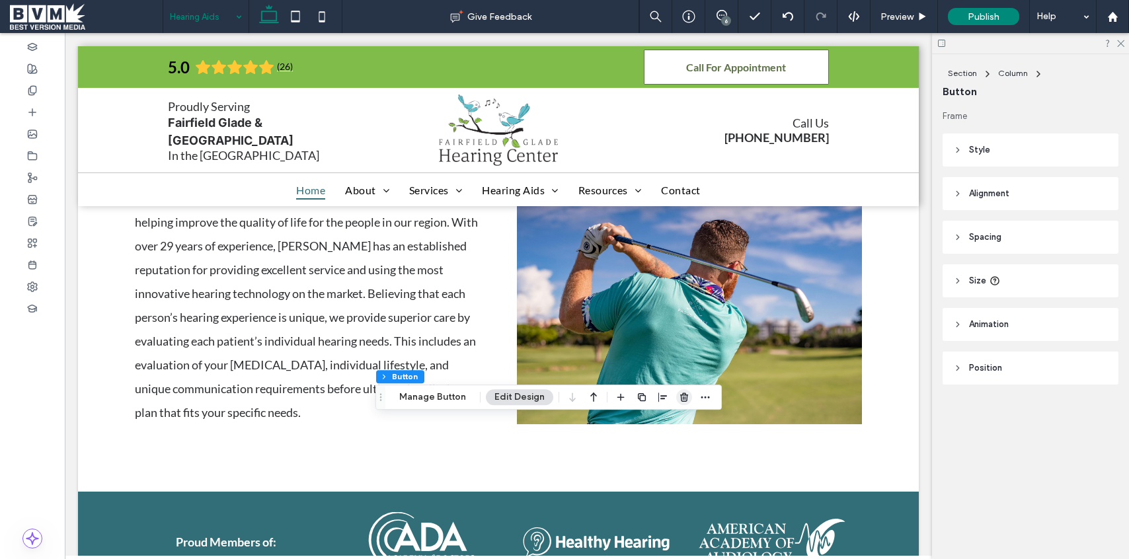
click at [685, 396] on use "button" at bounding box center [684, 397] width 8 height 9
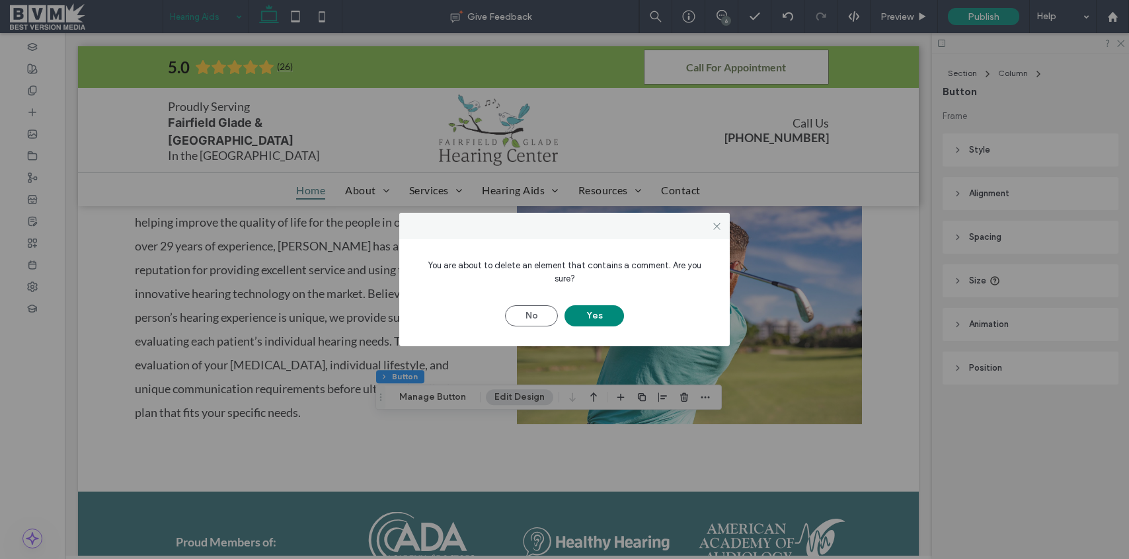
drag, startPoint x: 605, startPoint y: 306, endPoint x: 506, endPoint y: 365, distance: 115.0
click at [605, 306] on button "Yes" at bounding box center [593, 315] width 59 height 21
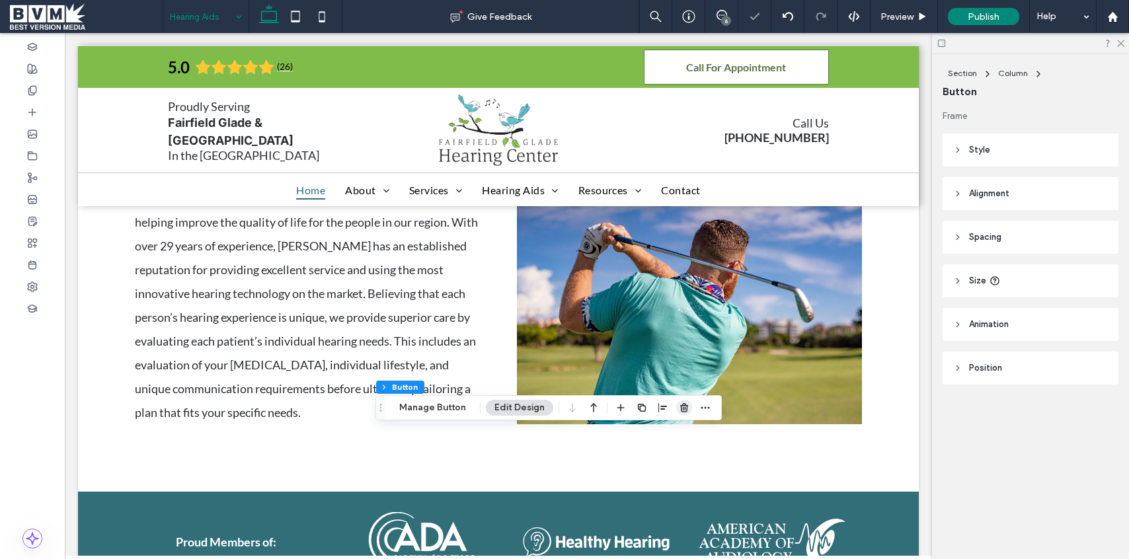
click at [683, 408] on icon "button" at bounding box center [684, 407] width 11 height 11
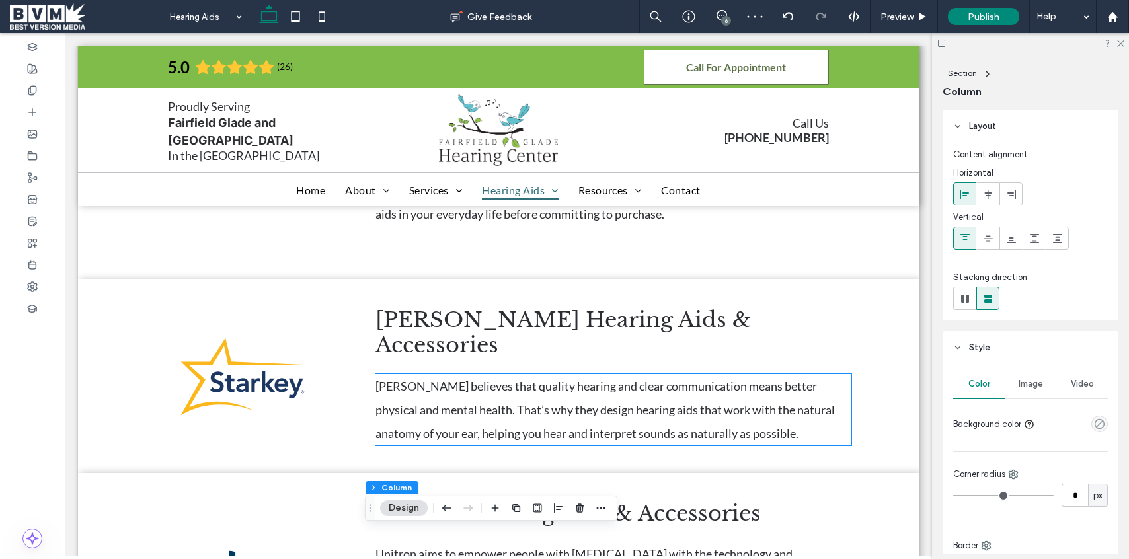
click at [574, 387] on span "[PERSON_NAME] believes that quality hearing and clear communication means bette…" at bounding box center [604, 410] width 459 height 62
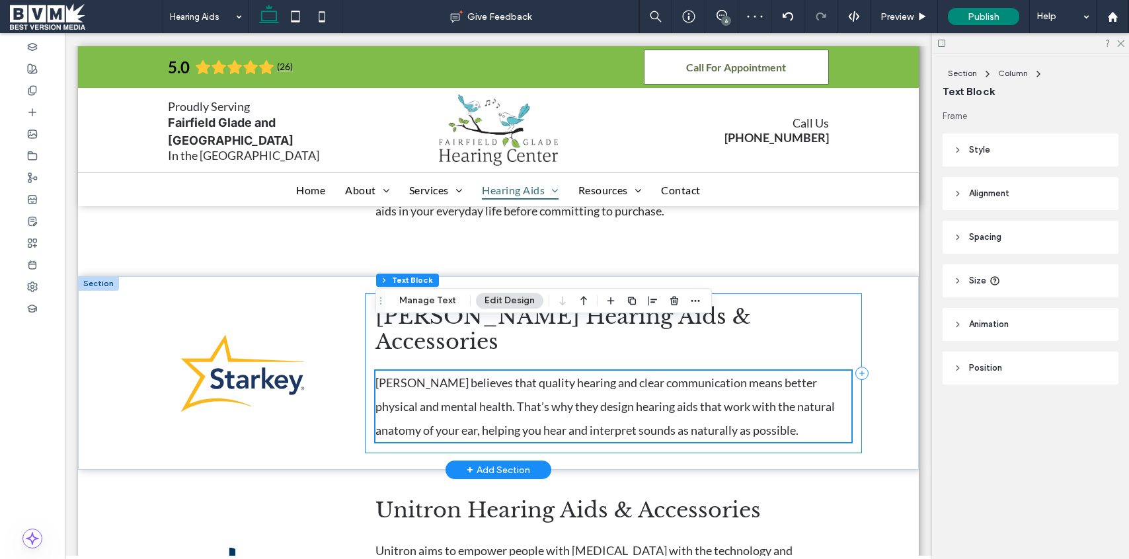
click at [572, 408] on div "[PERSON_NAME] Hearing Aids & Accessories [PERSON_NAME] believes that quality he…" at bounding box center [613, 373] width 497 height 160
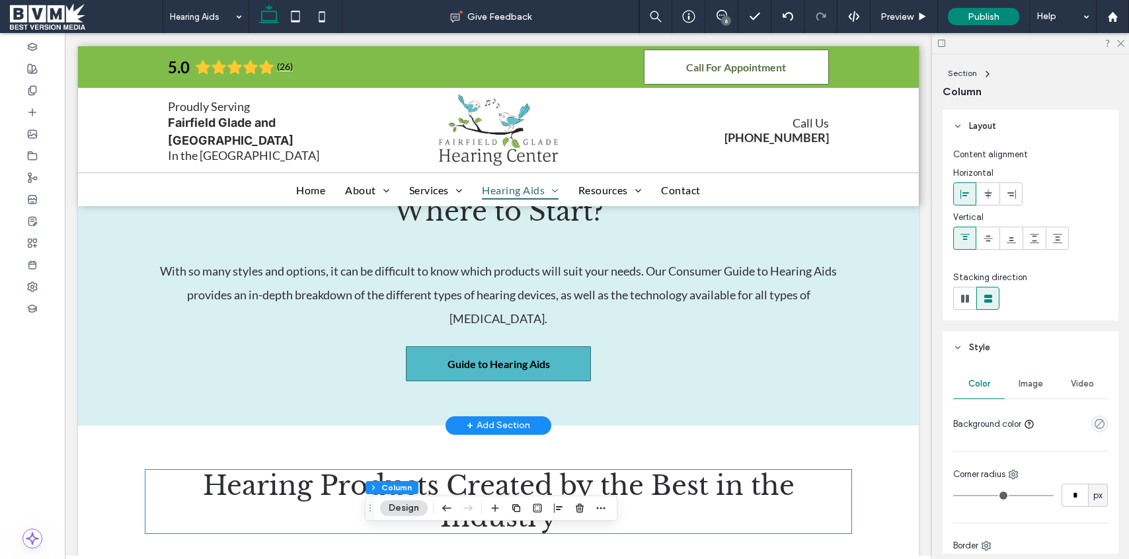
scroll to position [715, 0]
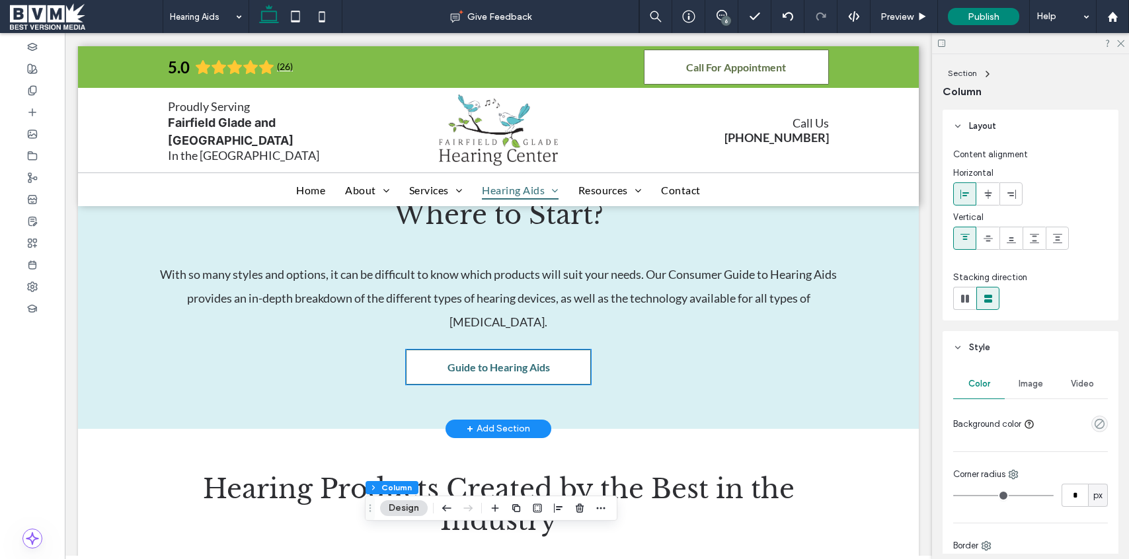
click at [465, 361] on span "Guide to Hearing Aids" at bounding box center [498, 367] width 102 height 13
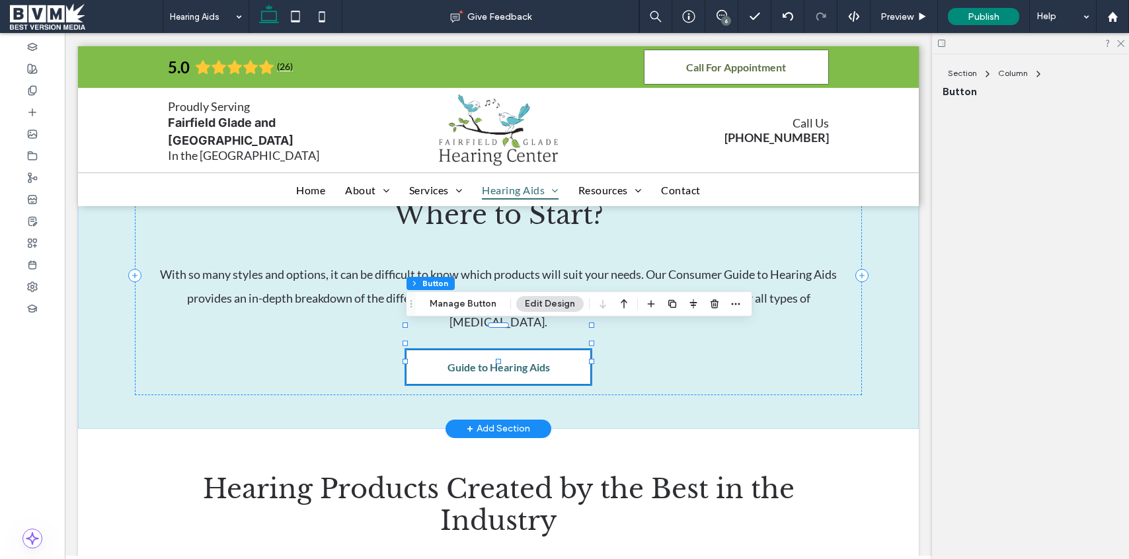
click at [465, 361] on span "Guide to Hearing Aids" at bounding box center [498, 367] width 102 height 13
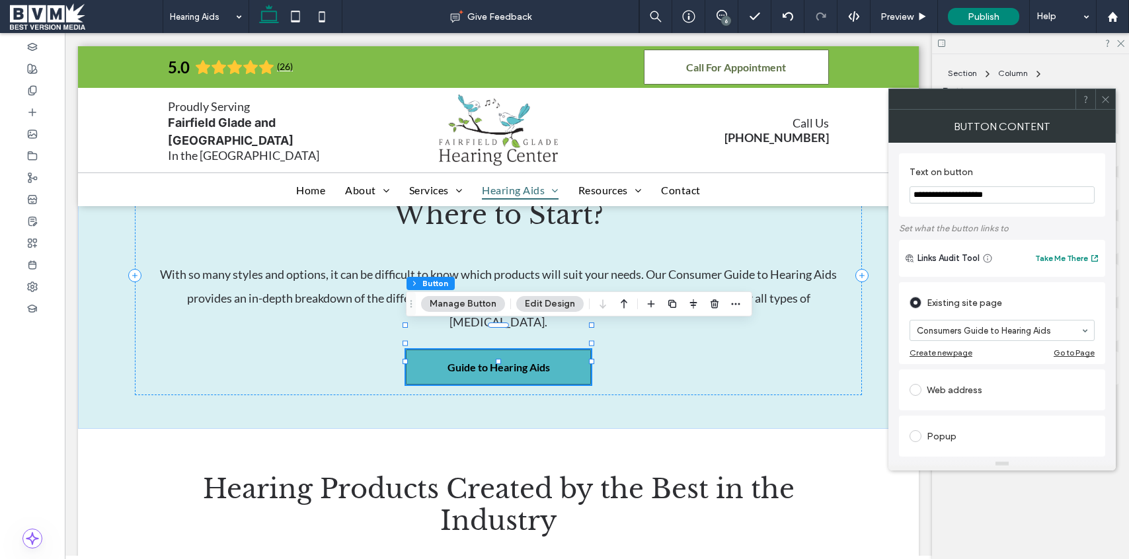
drag, startPoint x: 1104, startPoint y: 100, endPoint x: 1032, endPoint y: 61, distance: 82.2
click at [1104, 100] on use at bounding box center [1105, 99] width 7 height 7
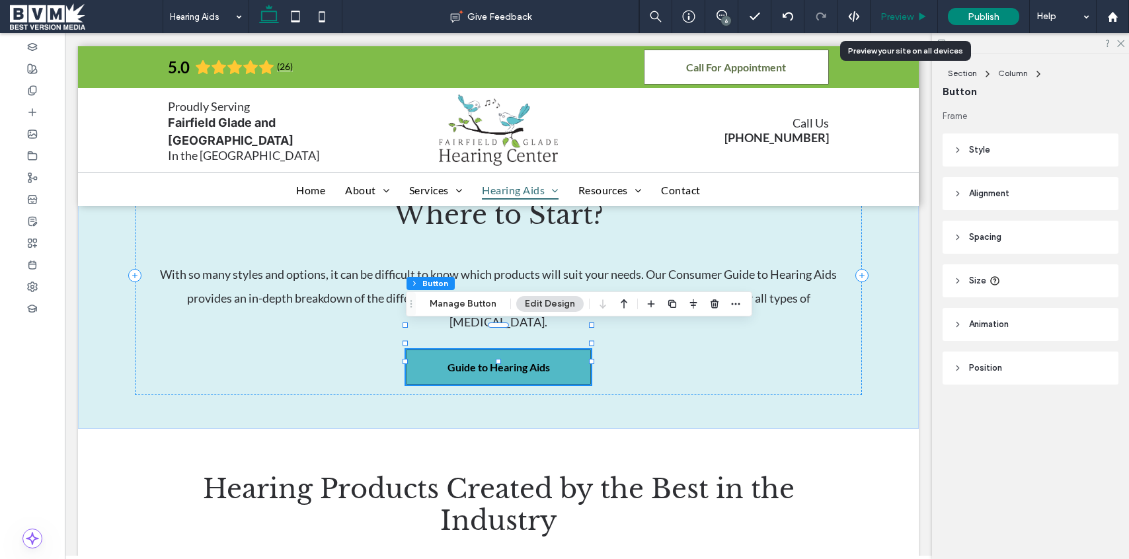
drag, startPoint x: 905, startPoint y: 20, endPoint x: 402, endPoint y: 306, distance: 578.7
click at [905, 20] on span "Preview" at bounding box center [896, 16] width 33 height 11
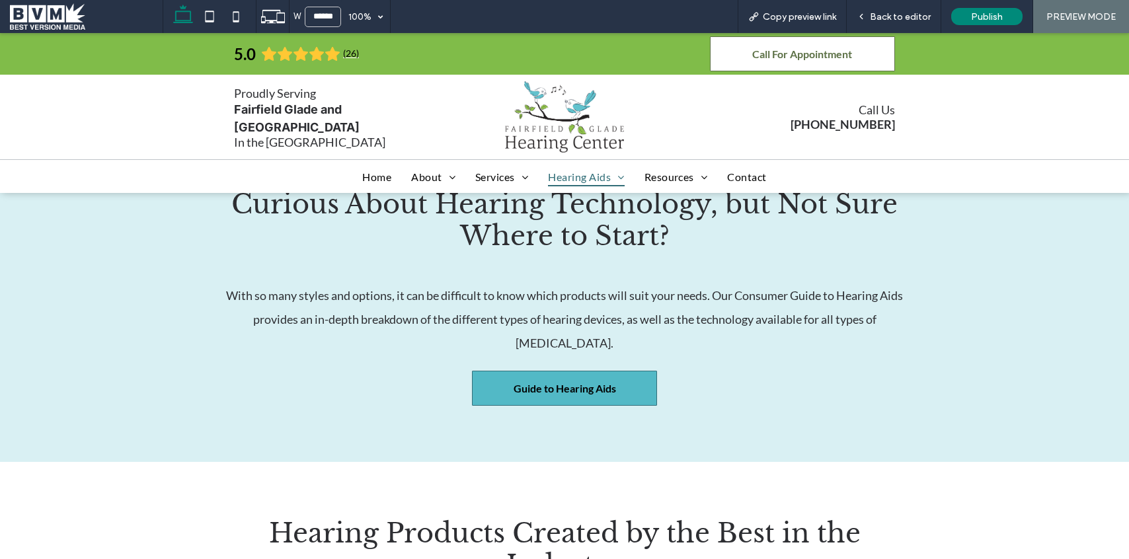
scroll to position [720, 0]
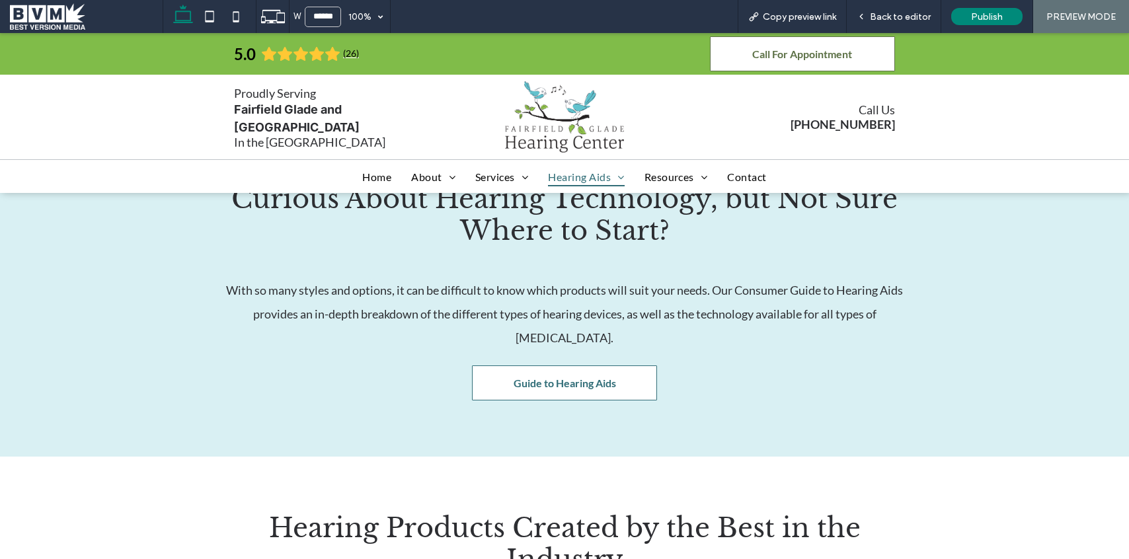
drag, startPoint x: 640, startPoint y: 353, endPoint x: 640, endPoint y: 386, distance: 33.0
click at [640, 365] on link "Guide to Hearing Aids" at bounding box center [564, 382] width 185 height 35
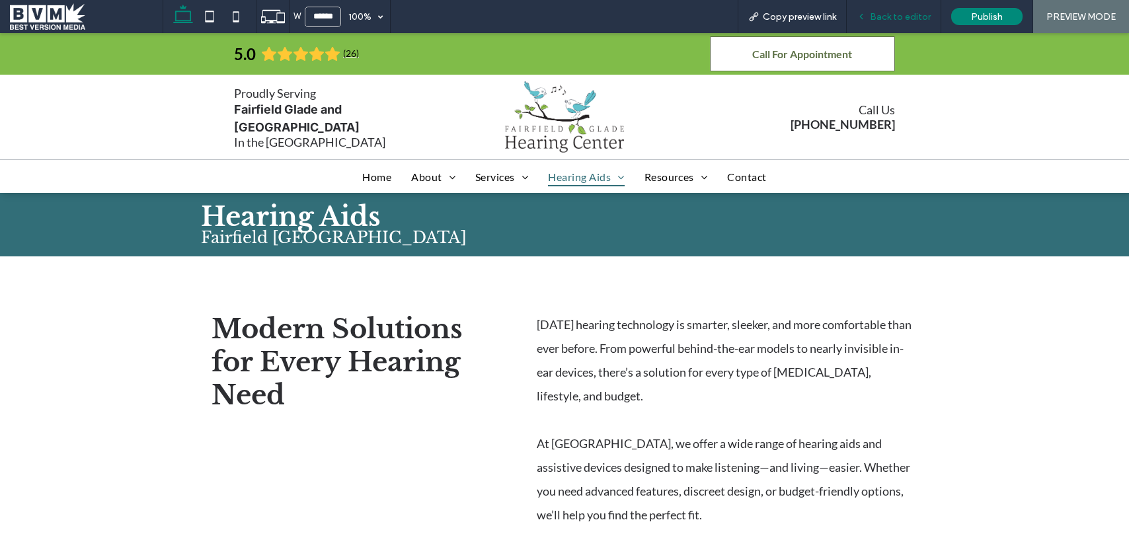
click at [887, 19] on span "Back to editor" at bounding box center [900, 16] width 61 height 11
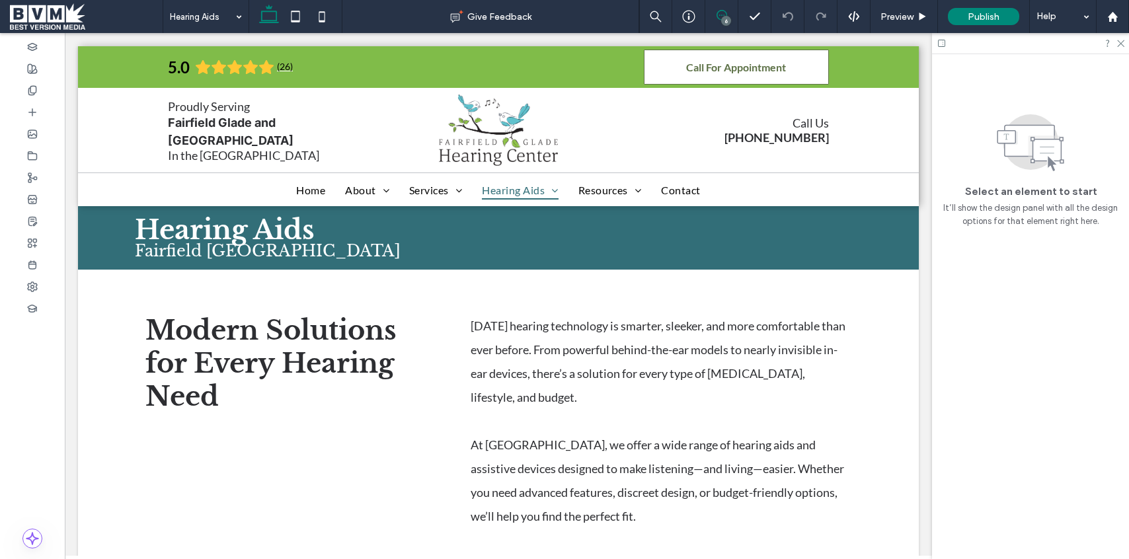
click at [721, 15] on icon at bounding box center [721, 15] width 11 height 11
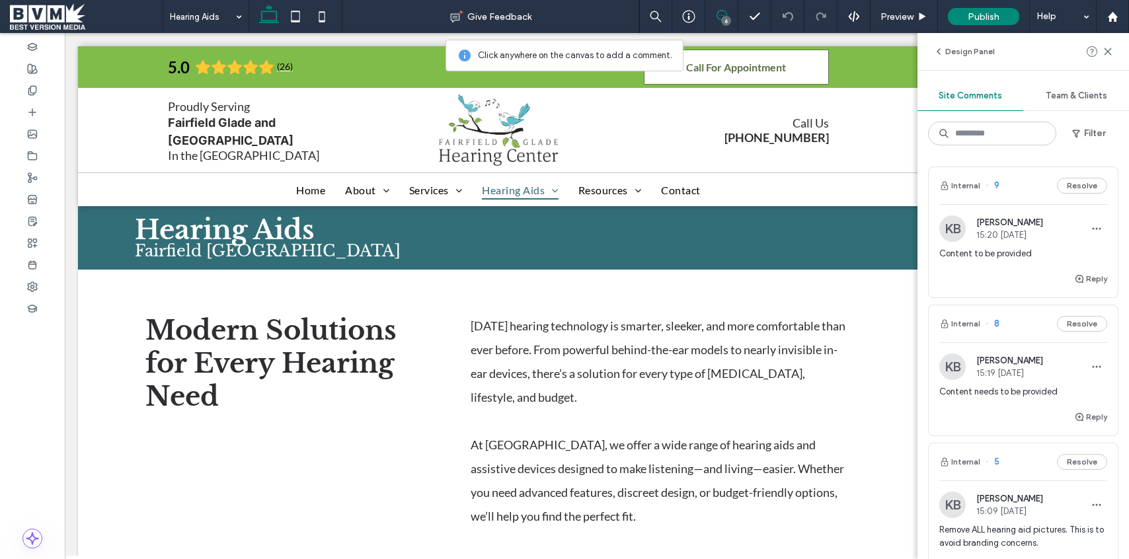
click at [1011, 283] on div "Reply" at bounding box center [1023, 284] width 189 height 26
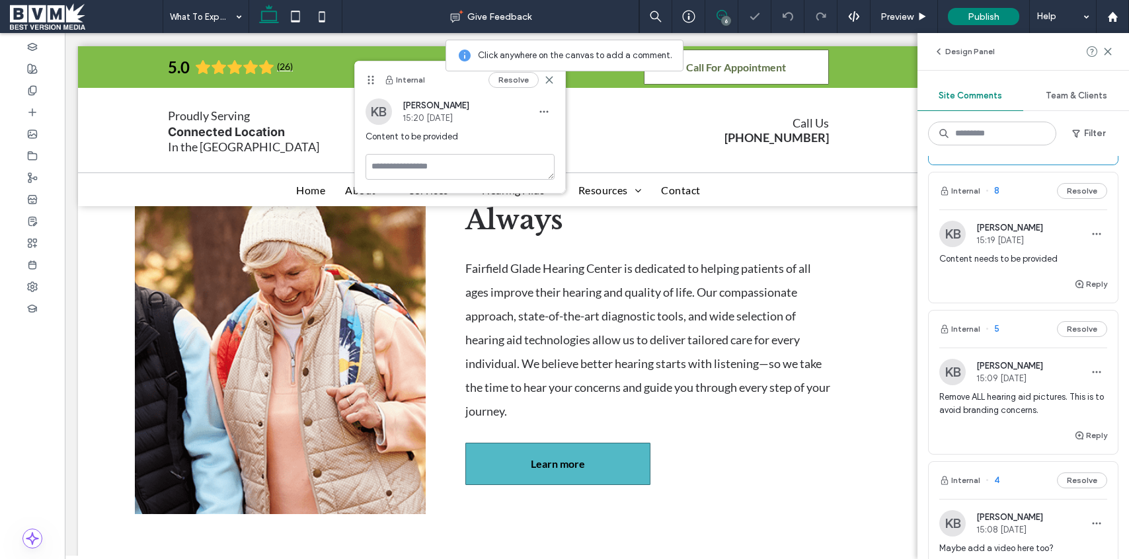
scroll to position [165, 0]
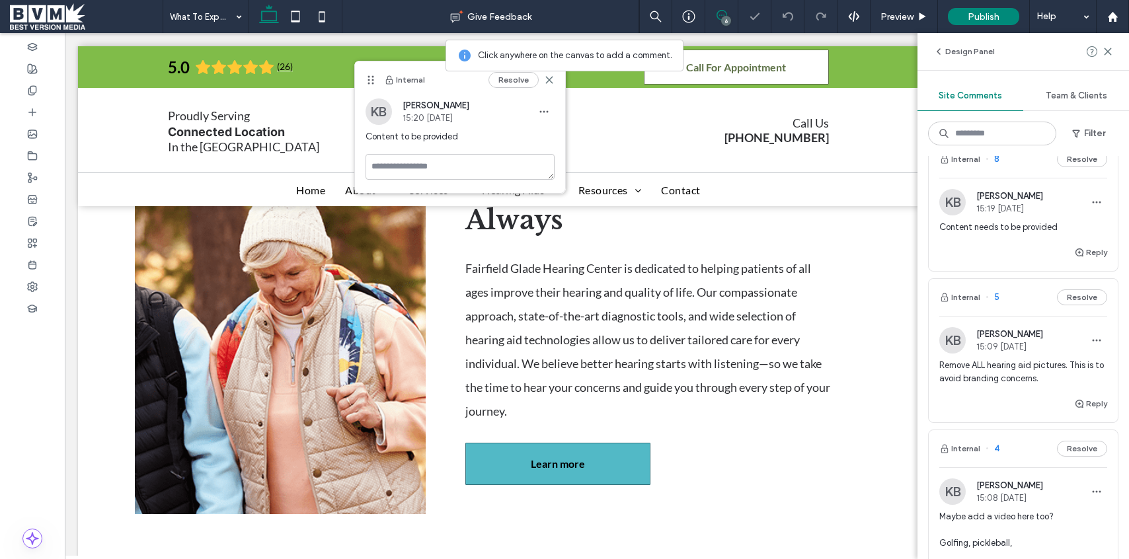
click at [1034, 393] on div "Remove ALL hearing aid pictures. This is to avoid branding concerns." at bounding box center [1023, 377] width 168 height 37
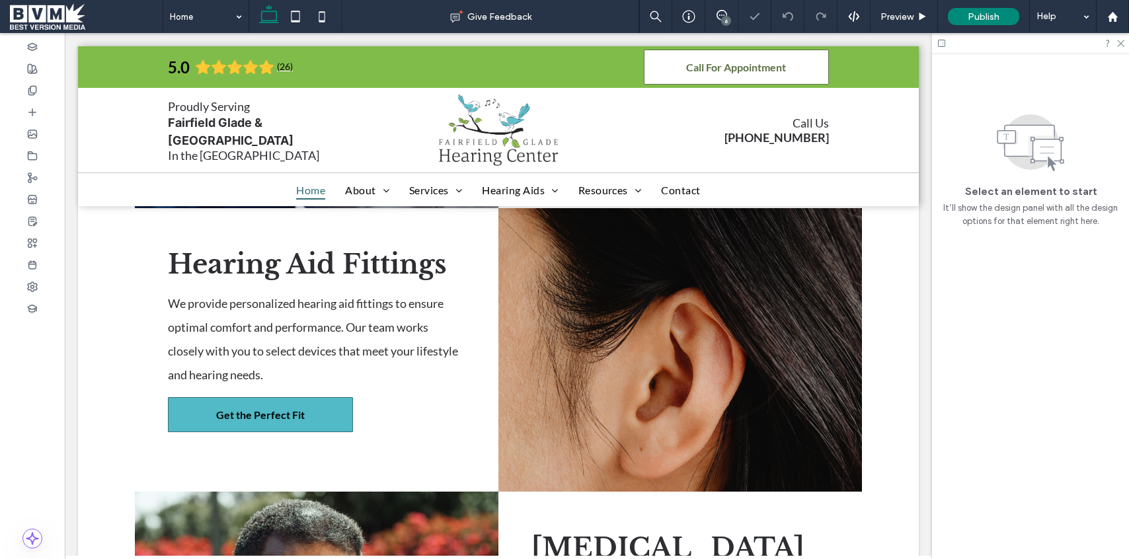
scroll to position [1775, 0]
click at [722, 17] on div "6" at bounding box center [726, 21] width 10 height 10
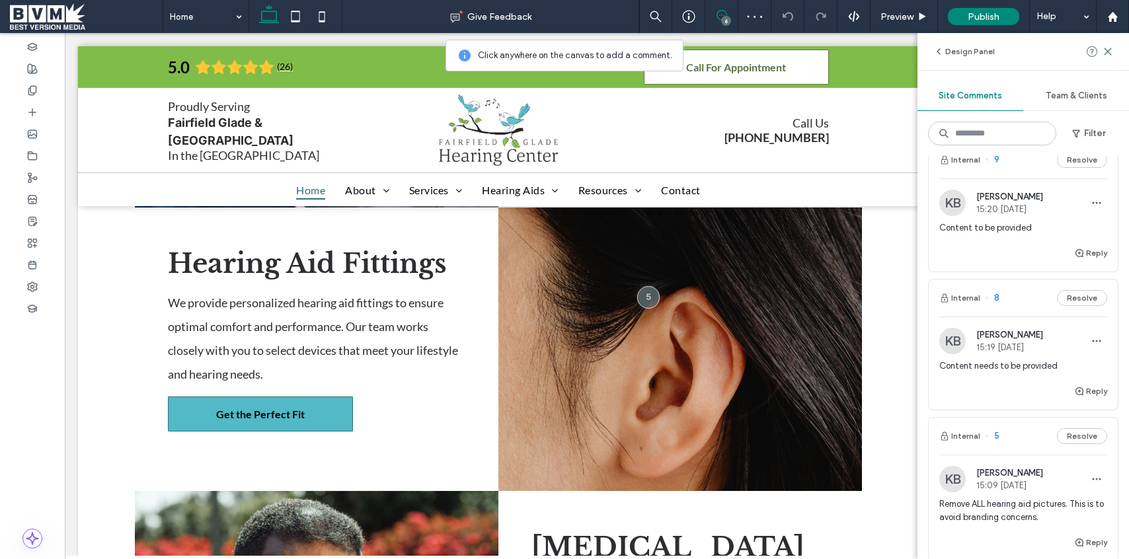
scroll to position [26, 0]
click at [645, 285] on div at bounding box center [648, 297] width 24 height 24
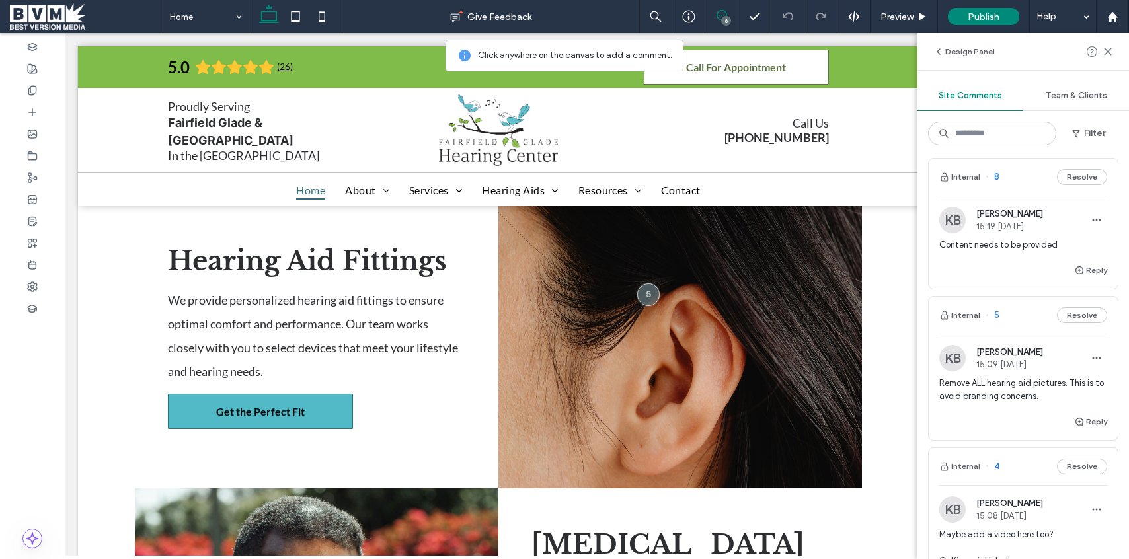
scroll to position [158, 0]
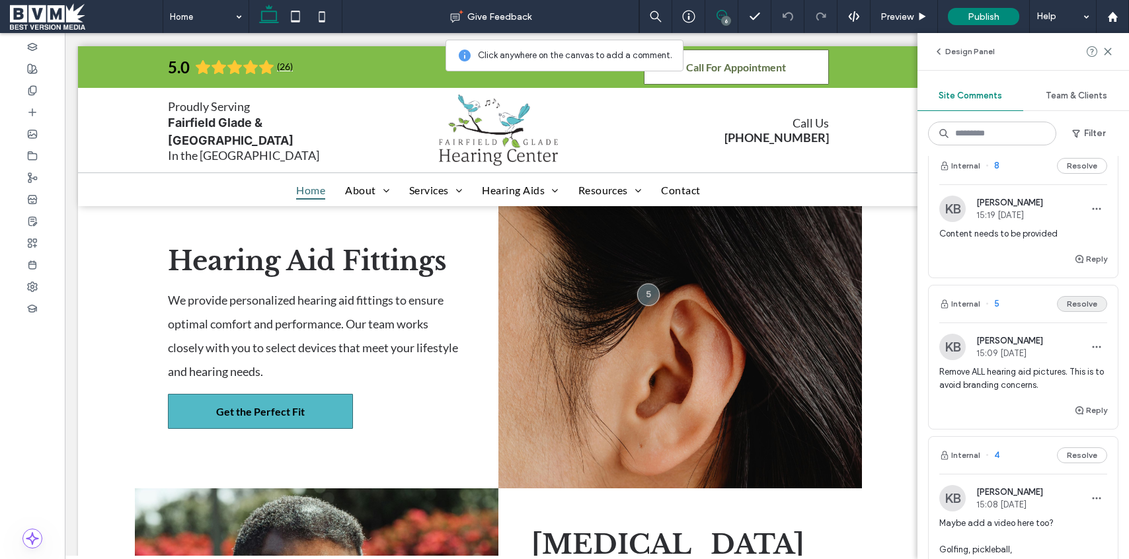
click at [1080, 299] on button "Resolve" at bounding box center [1082, 304] width 50 height 16
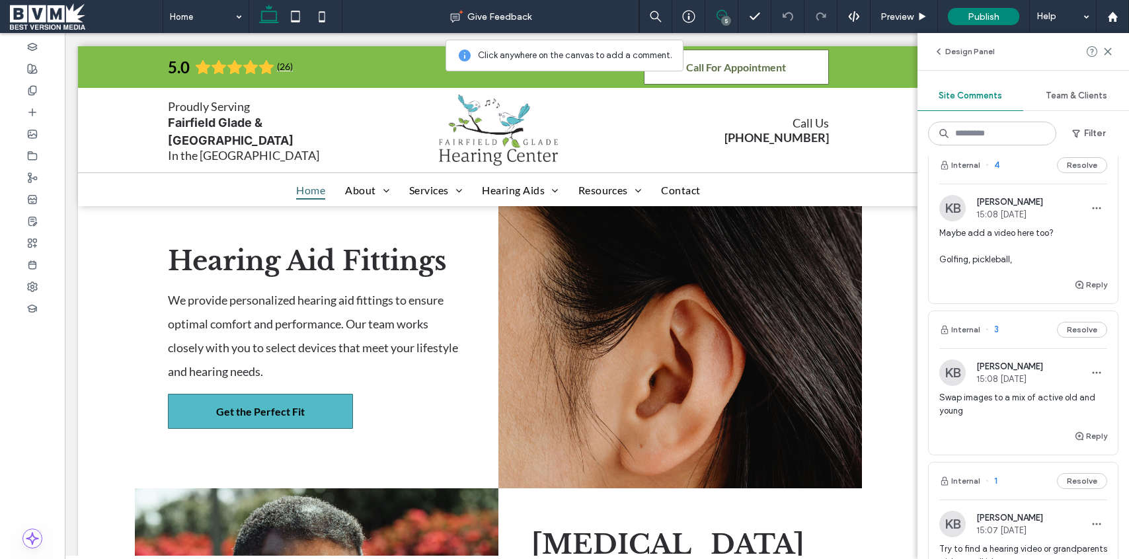
scroll to position [278, 0]
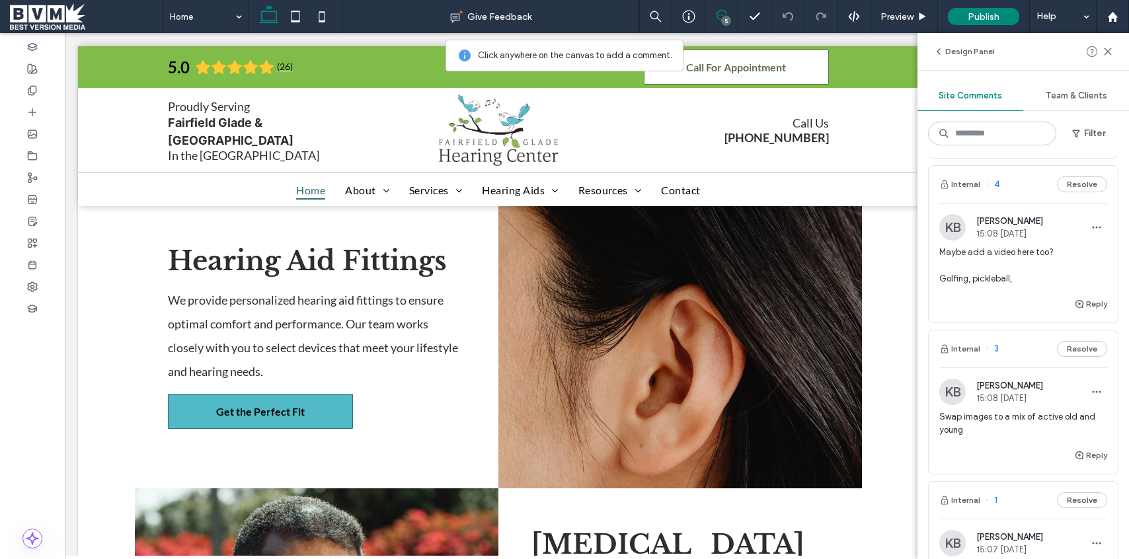
click at [1020, 256] on span "Maybe add a video here too? Golfing, pickleball," at bounding box center [1023, 266] width 168 height 40
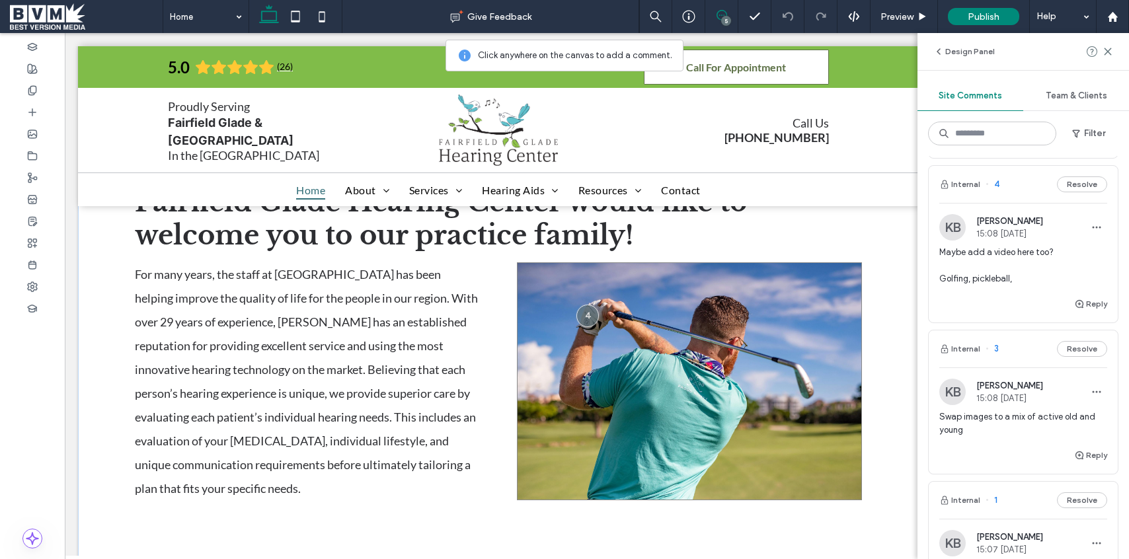
scroll to position [531, 0]
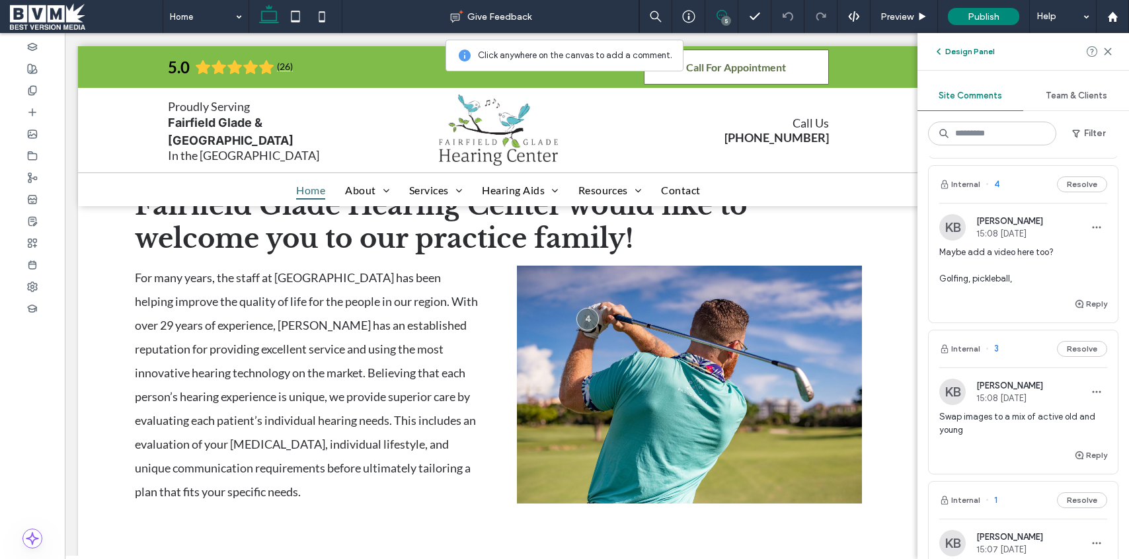
click at [974, 53] on button "Design Panel" at bounding box center [963, 52] width 61 height 16
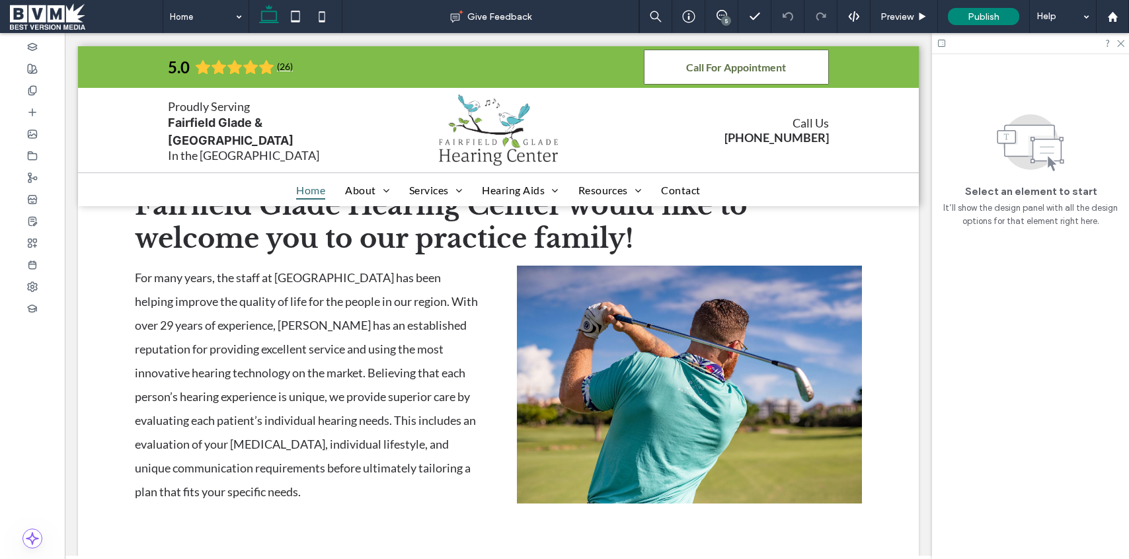
scroll to position [0, 0]
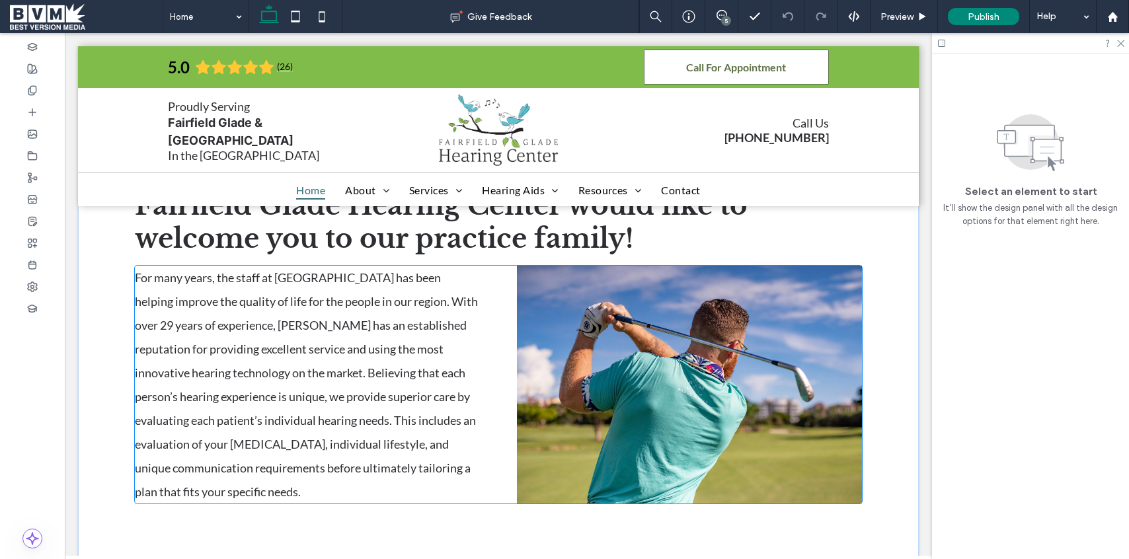
click at [729, 327] on span at bounding box center [690, 385] width 346 height 238
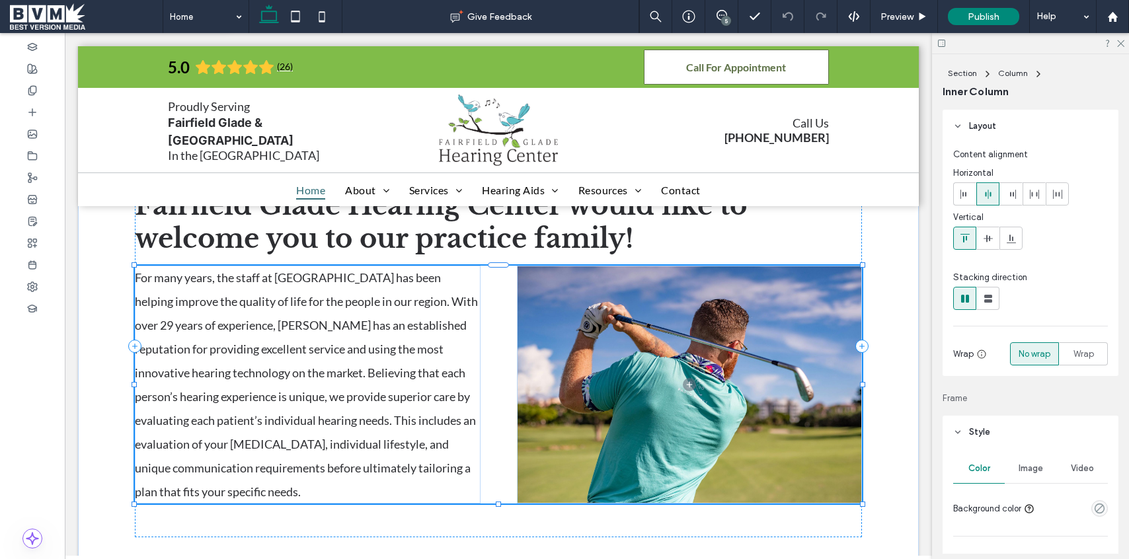
click at [729, 327] on span at bounding box center [690, 385] width 346 height 238
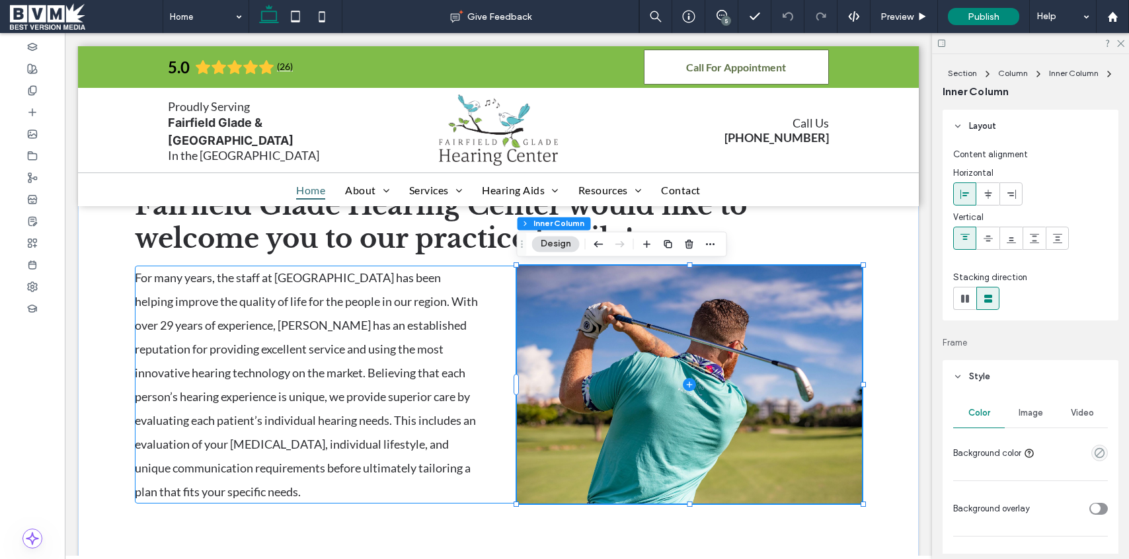
click at [729, 327] on span at bounding box center [690, 385] width 346 height 238
click at [1037, 412] on span "Image" at bounding box center [1030, 413] width 24 height 11
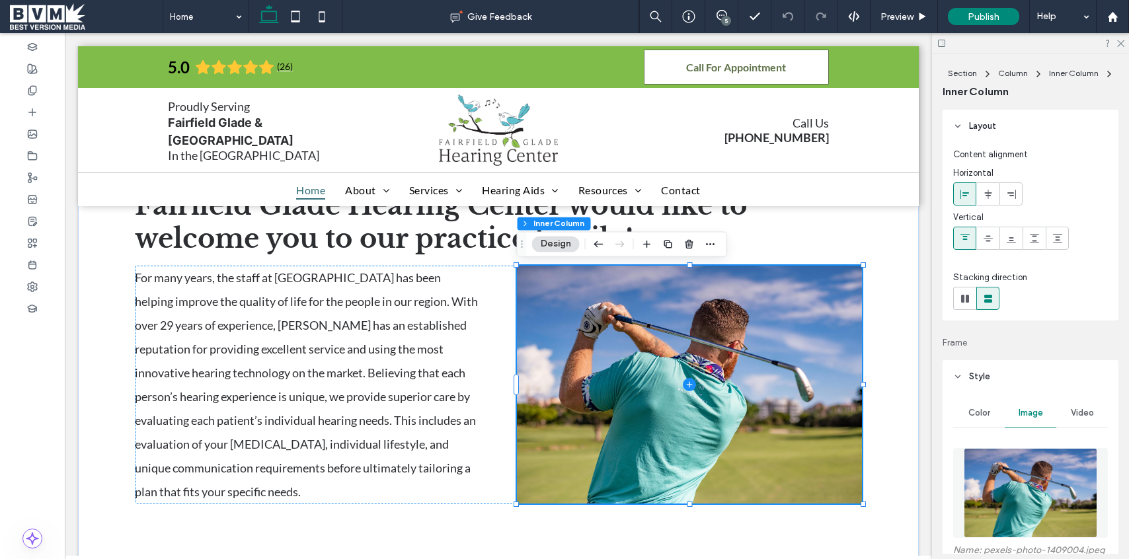
click at [1090, 410] on span "Video" at bounding box center [1082, 413] width 23 height 11
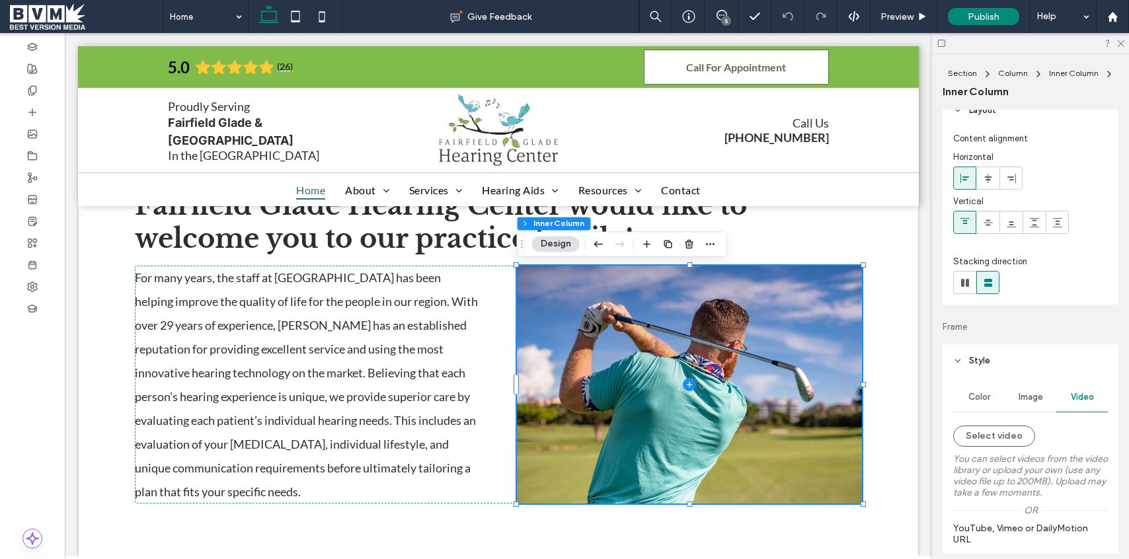
scroll to position [19, 0]
click at [720, 11] on icon at bounding box center [721, 15] width 11 height 11
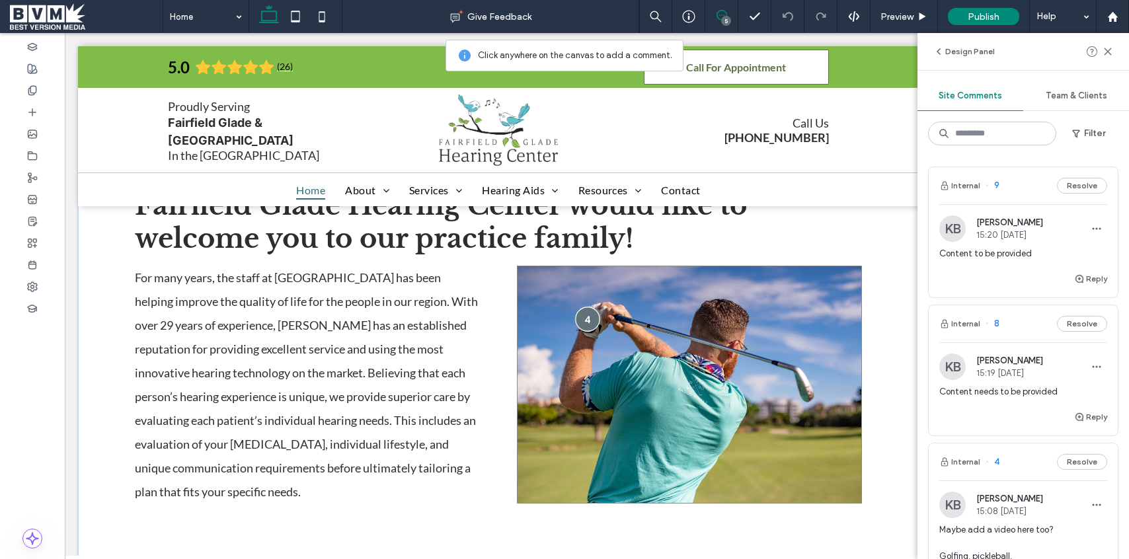
click at [588, 320] on div at bounding box center [587, 319] width 24 height 24
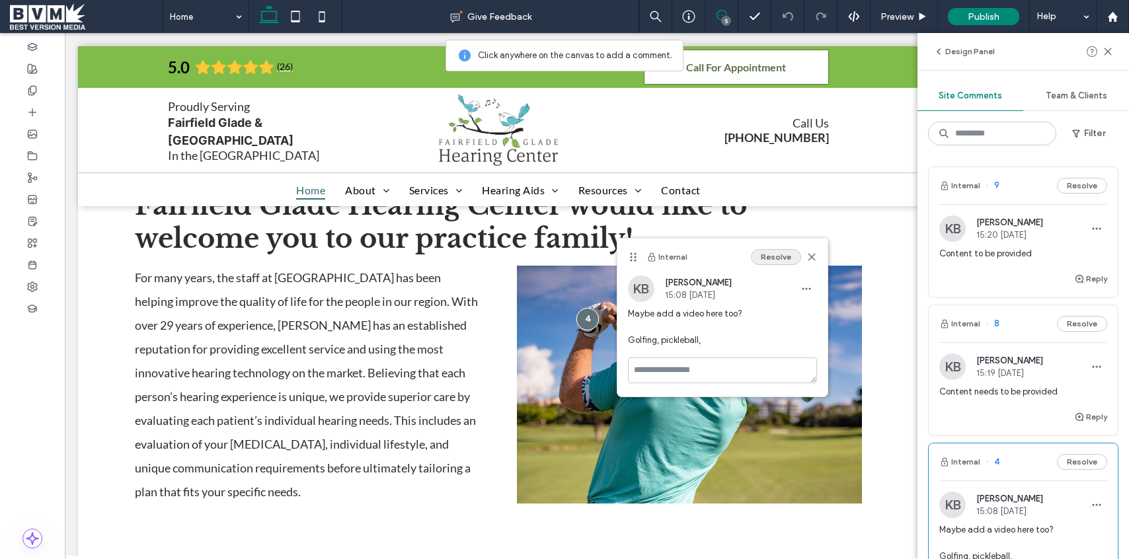
click at [771, 258] on button "Resolve" at bounding box center [776, 257] width 50 height 16
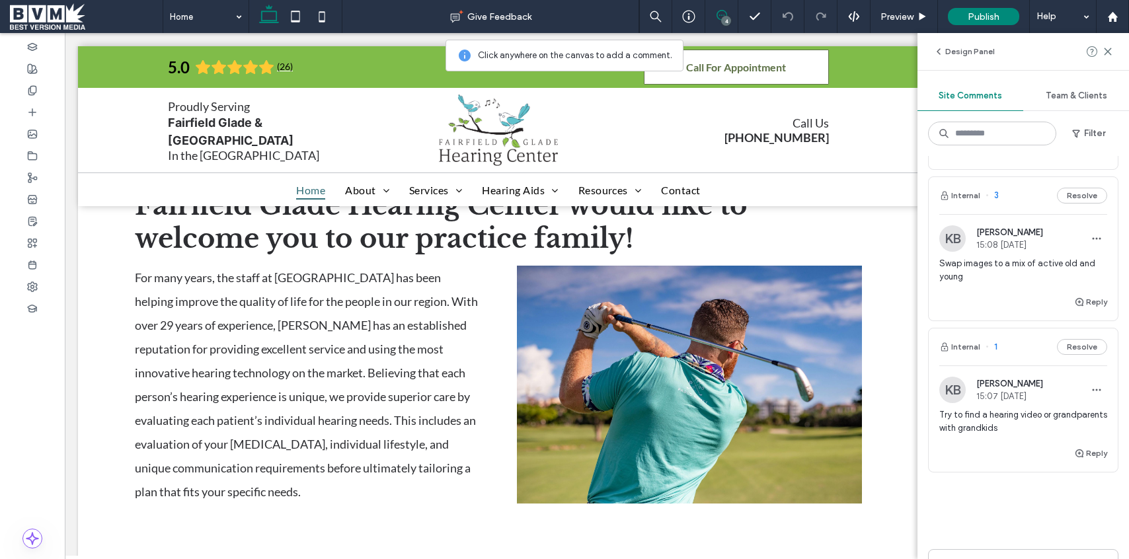
scroll to position [267, 0]
click at [1000, 288] on div "Swap images to a mix of active old and young" at bounding box center [1023, 274] width 168 height 37
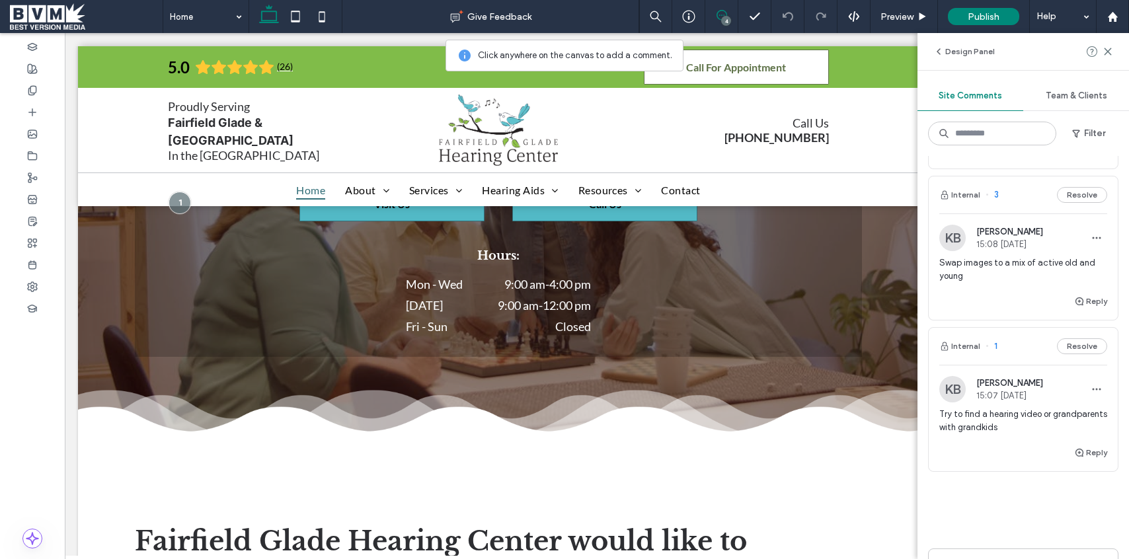
scroll to position [94, 0]
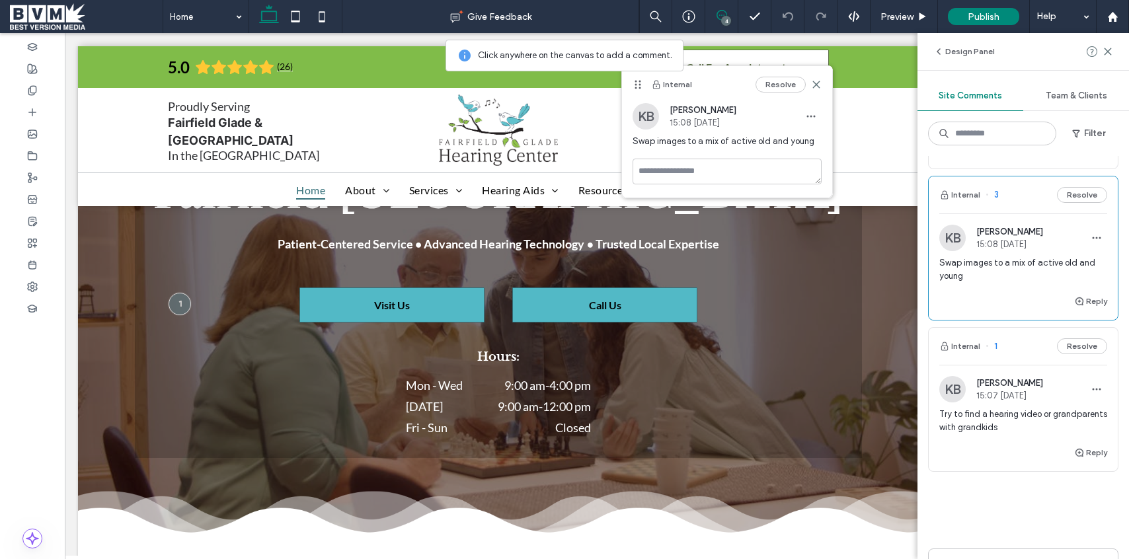
click at [779, 87] on button "Resolve" at bounding box center [780, 85] width 50 height 16
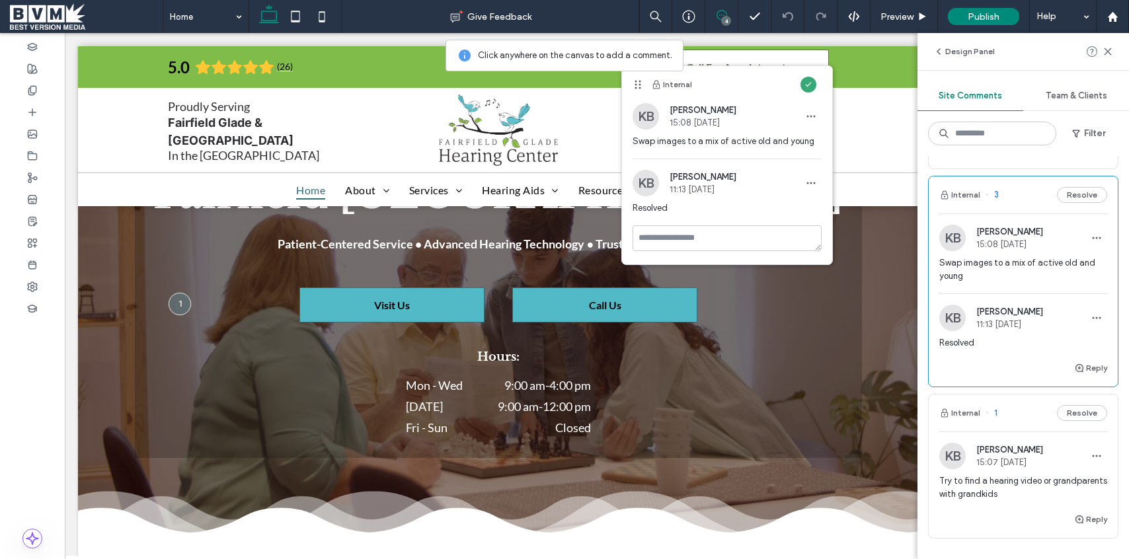
scroll to position [237, 0]
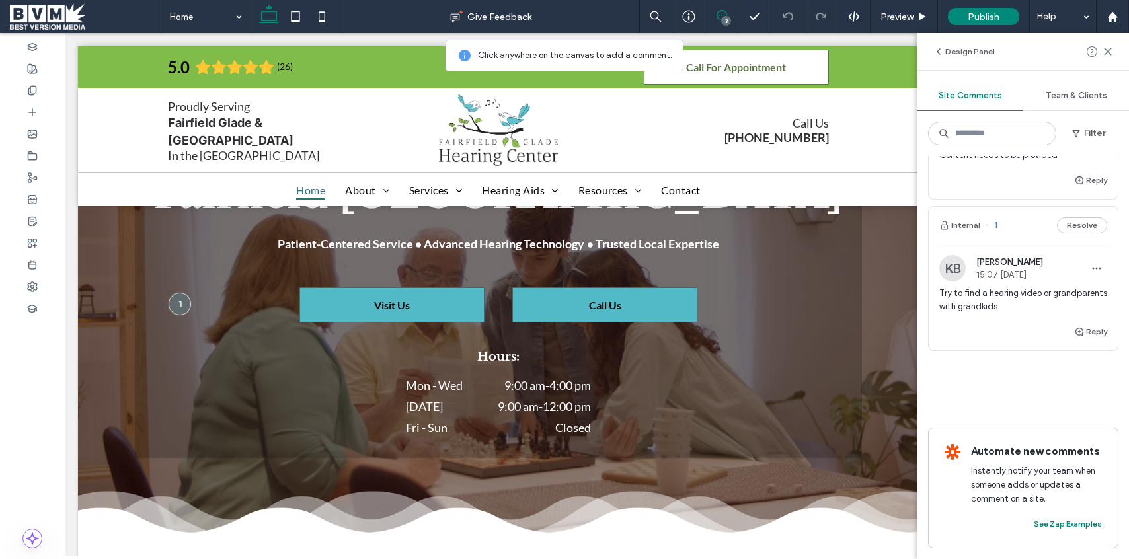
click at [1007, 311] on span "Try to find a hearing video or grandparents with grandkids" at bounding box center [1023, 300] width 168 height 26
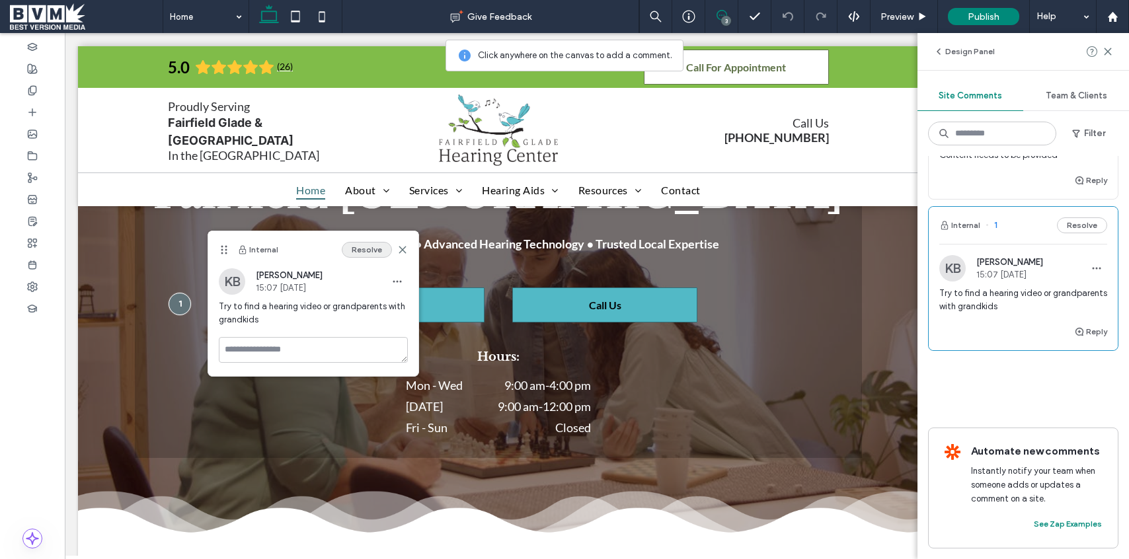
click at [361, 250] on button "Resolve" at bounding box center [367, 250] width 50 height 16
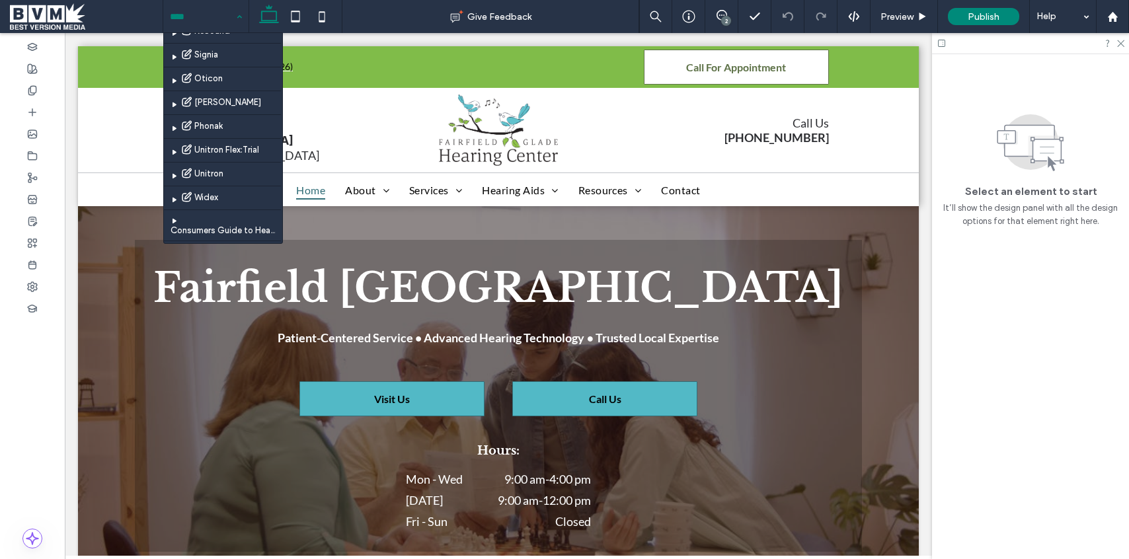
scroll to position [574, 0]
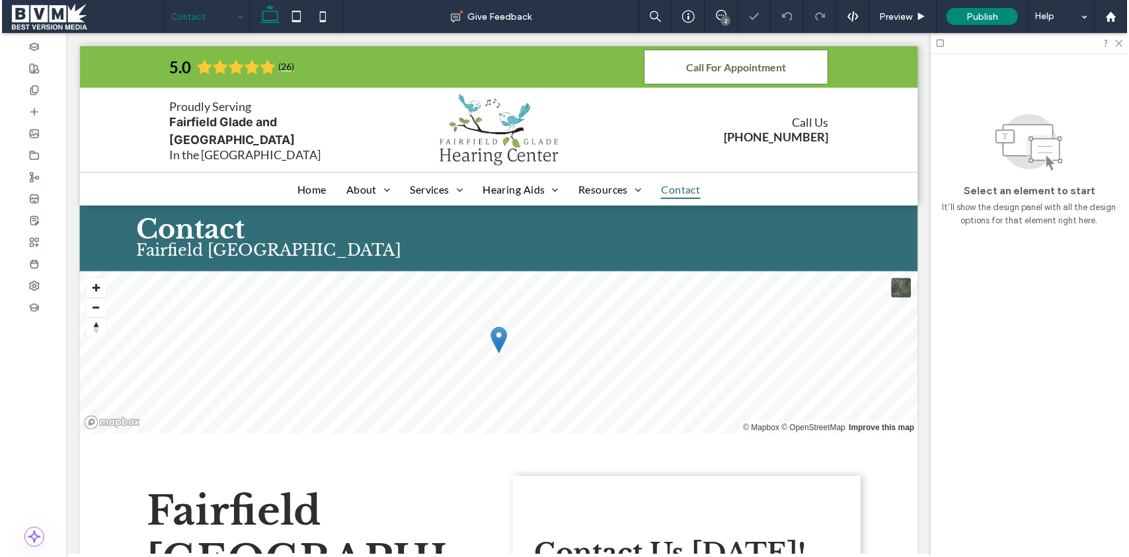
scroll to position [444, 0]
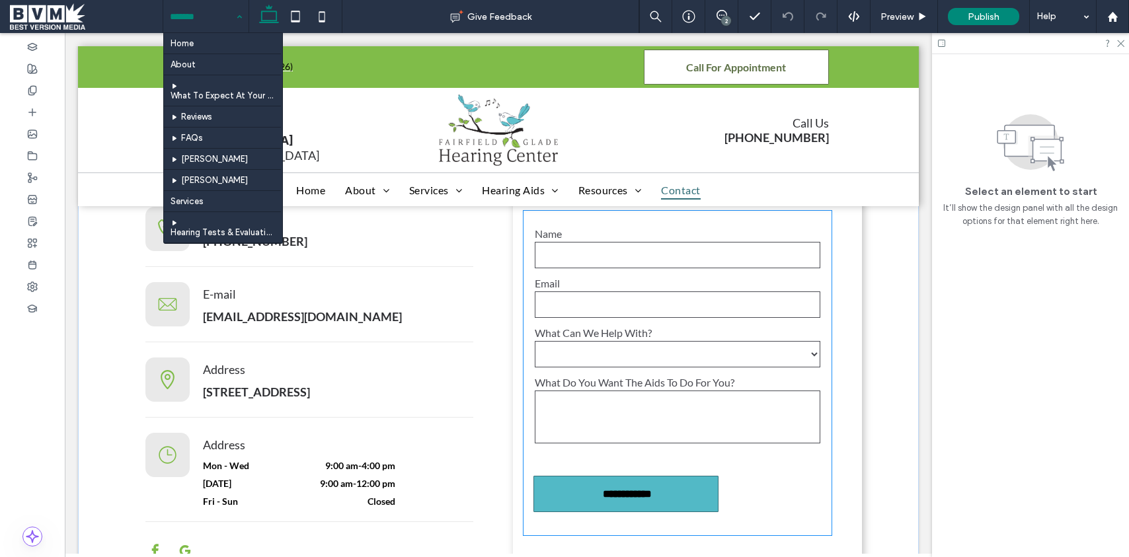
click at [668, 299] on div "Email" at bounding box center [677, 298] width 308 height 43
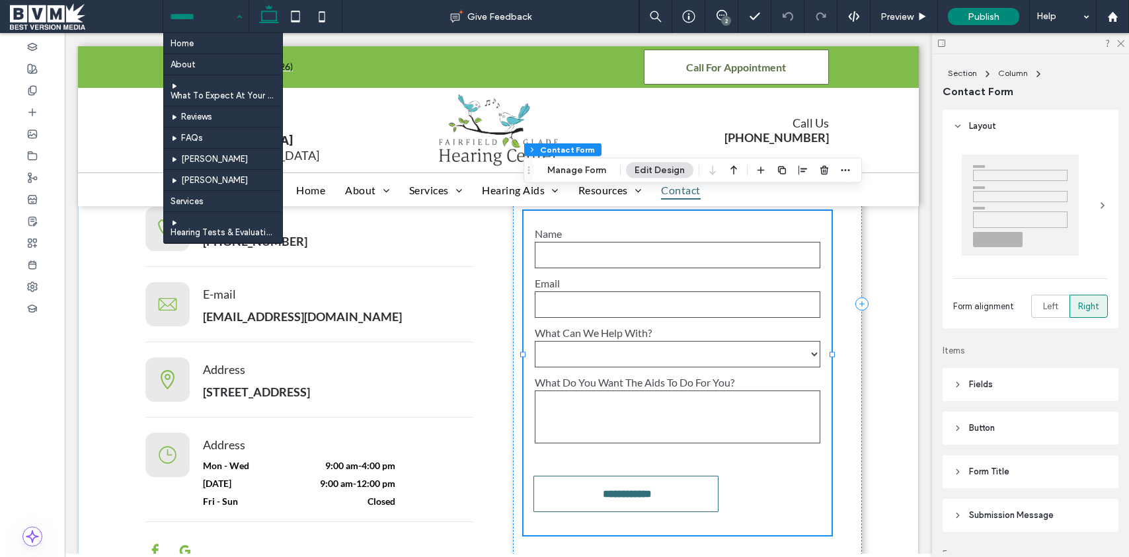
type input "*"
type input "***"
type input "*"
type input "***"
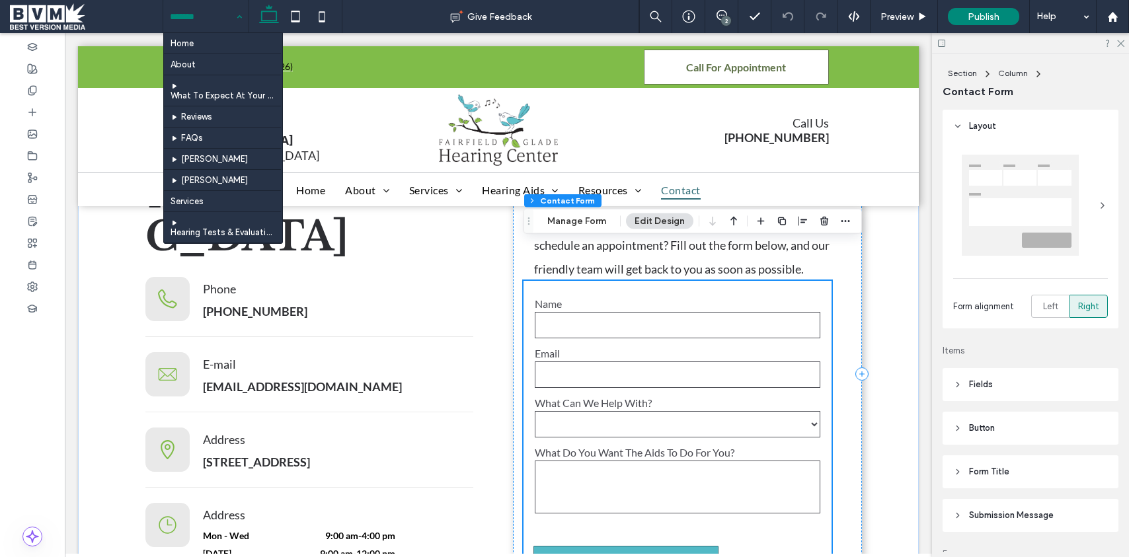
scroll to position [366, 0]
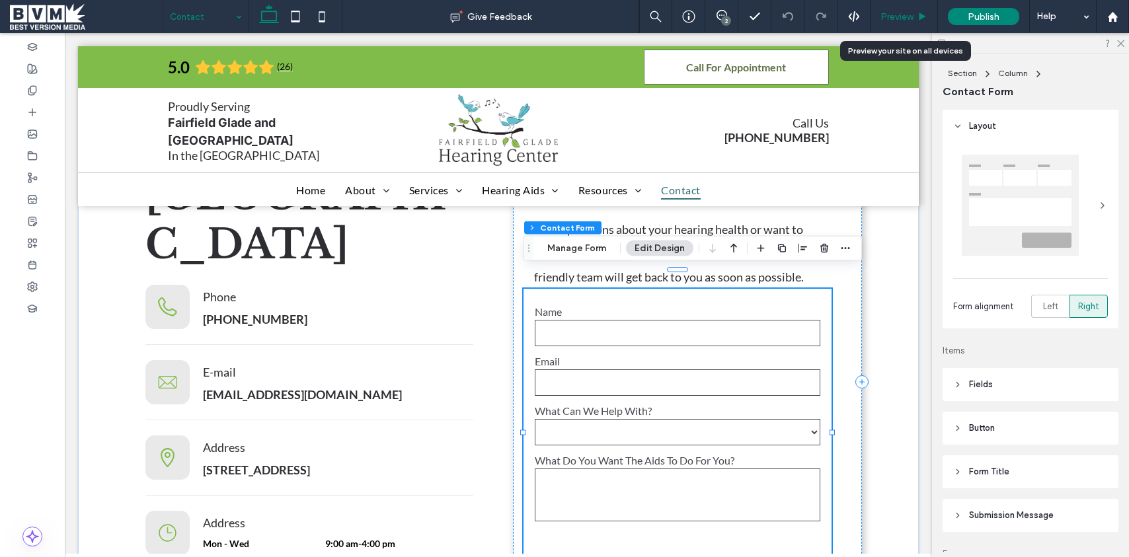
click at [895, 14] on span "Preview" at bounding box center [896, 16] width 33 height 11
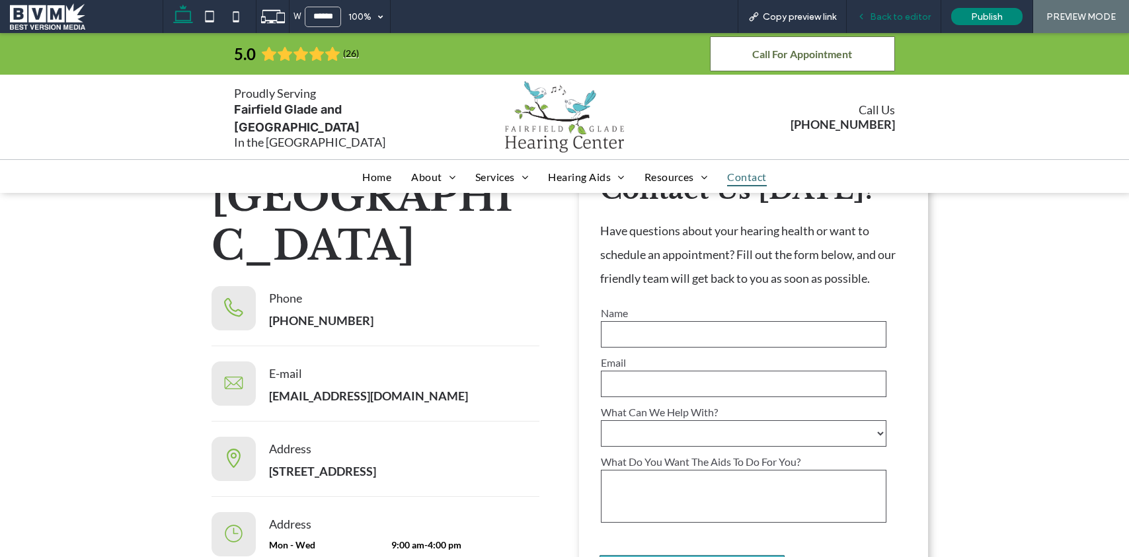
scroll to position [353, 0]
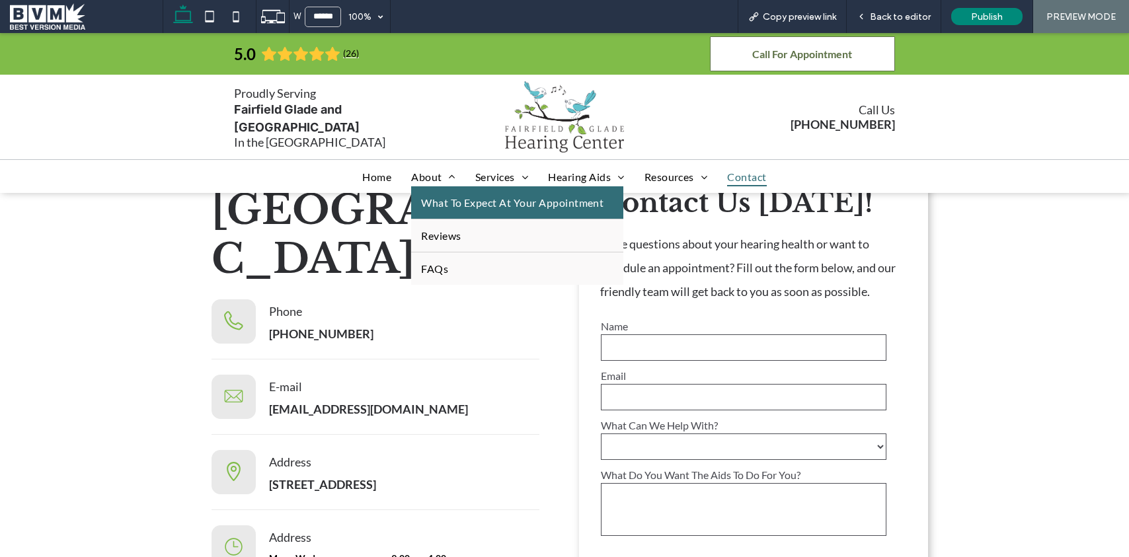
click at [449, 204] on span "What To Expect At Your Appointment" at bounding box center [512, 202] width 182 height 13
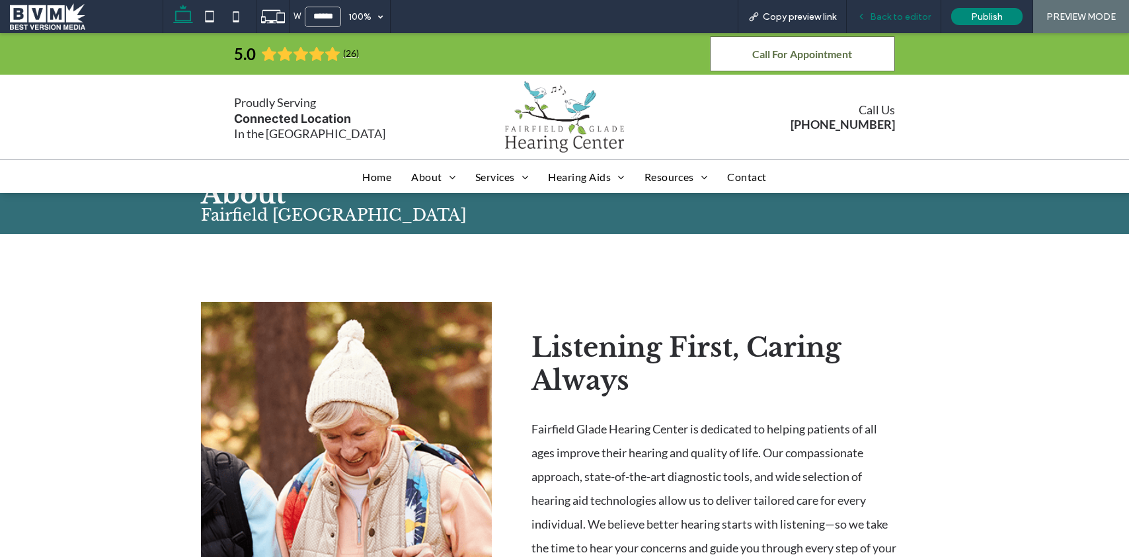
click at [901, 15] on span "Back to editor" at bounding box center [900, 16] width 61 height 11
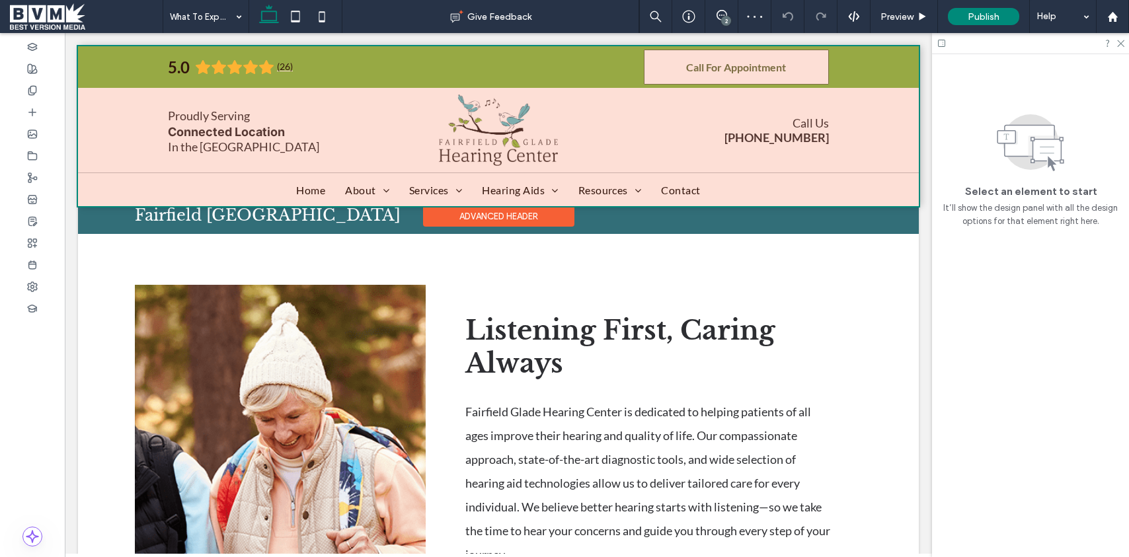
scroll to position [30, 0]
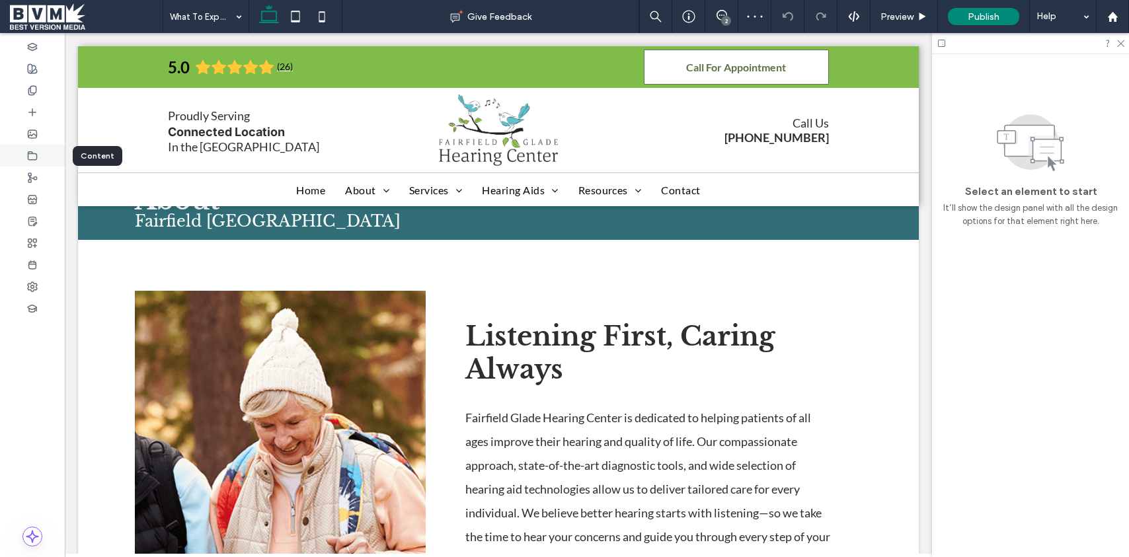
click at [34, 159] on icon at bounding box center [32, 156] width 11 height 11
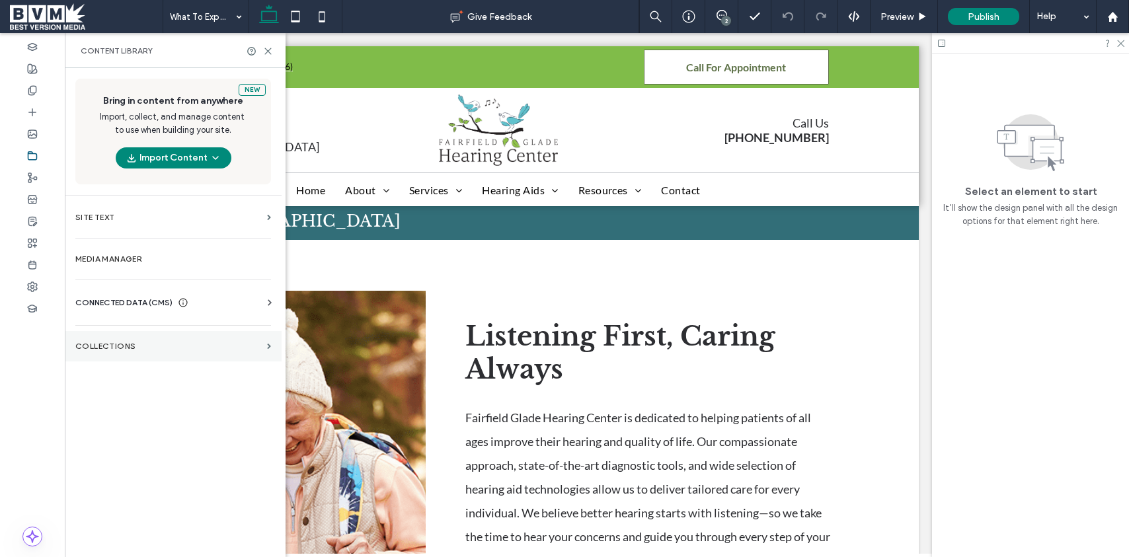
drag, startPoint x: 98, startPoint y: 328, endPoint x: 113, endPoint y: 348, distance: 24.6
click at [98, 328] on div "New Bring in content from anywhere Import, collect, and manage content to use w…" at bounding box center [173, 311] width 217 height 486
drag, startPoint x: 114, startPoint y: 348, endPoint x: 132, endPoint y: 347, distance: 17.9
click at [114, 348] on label "Collections" at bounding box center [168, 346] width 186 height 9
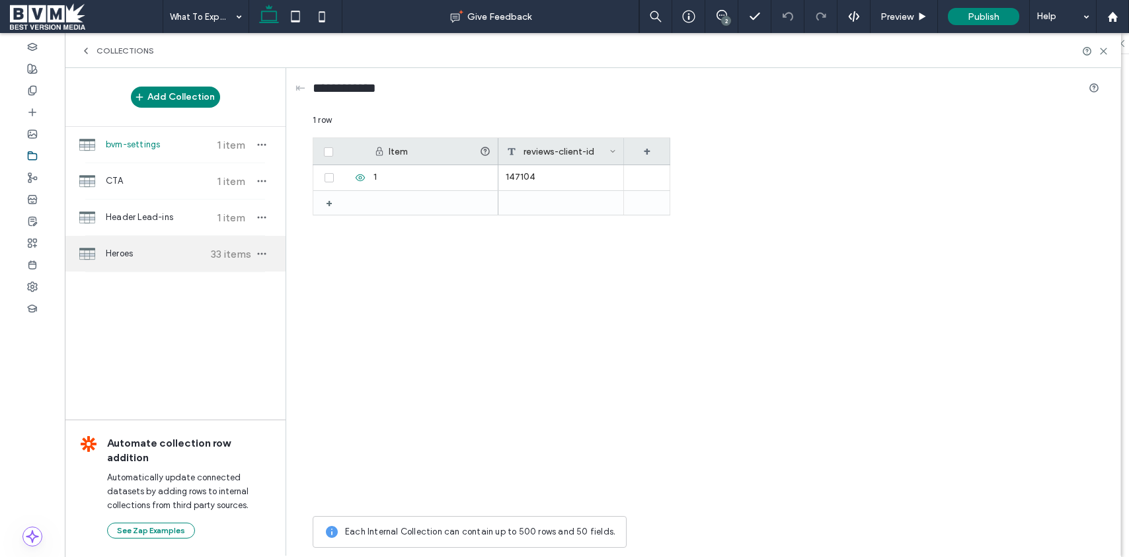
click at [157, 258] on span "Heroes" at bounding box center [155, 253] width 98 height 13
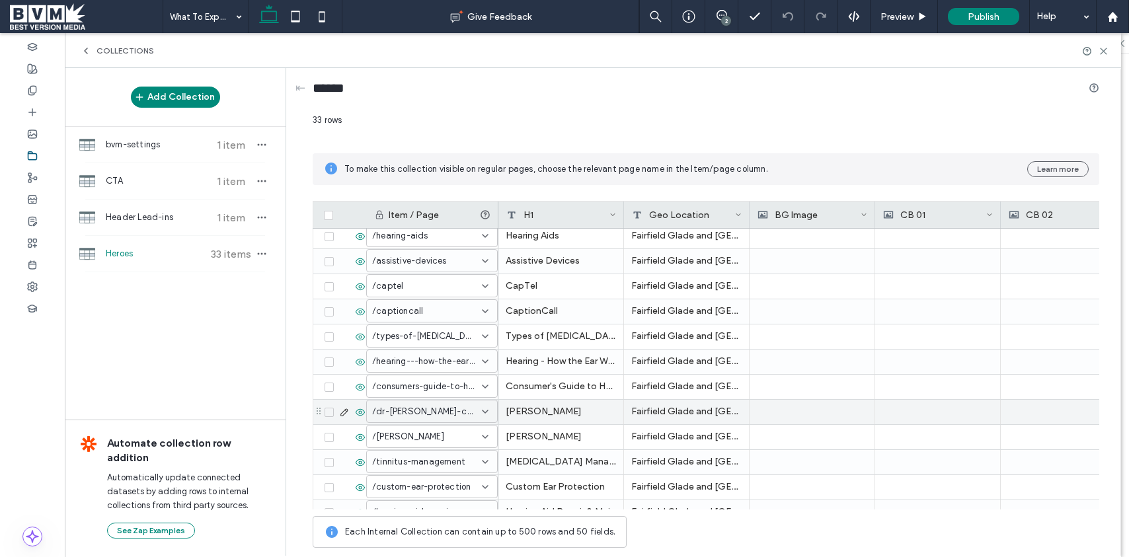
click at [508, 450] on div "Tinnitus Management" at bounding box center [561, 462] width 126 height 24
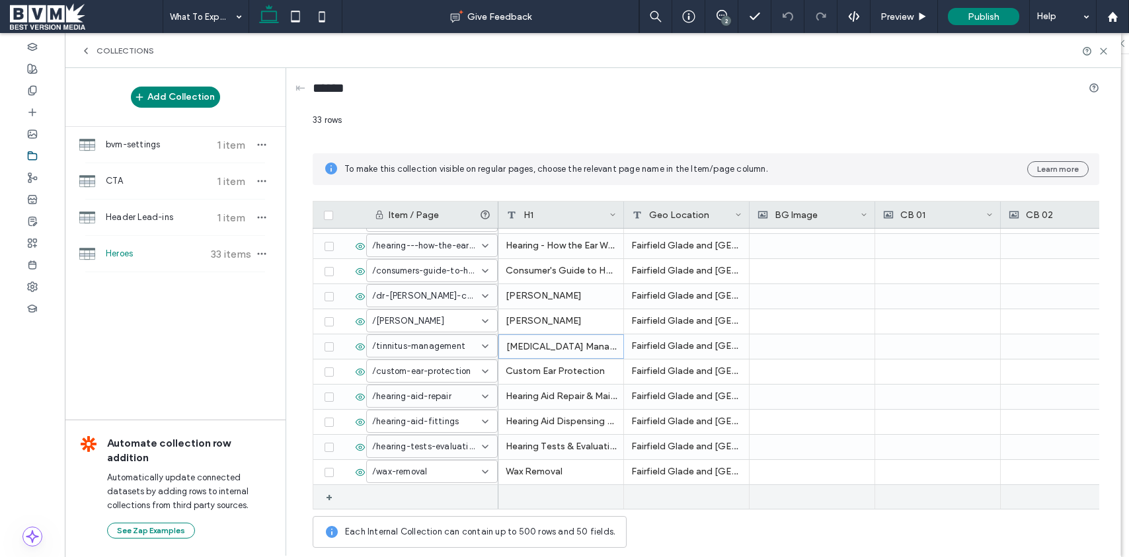
click at [486, 502] on div at bounding box center [432, 497] width 132 height 24
click at [486, 498] on icon at bounding box center [485, 497] width 11 height 11
drag, startPoint x: 452, startPoint y: 475, endPoint x: 580, endPoint y: 504, distance: 131.0
click at [453, 475] on span "/what-to-expect-at-your-appointment" at bounding box center [430, 474] width 114 height 13
click at [560, 503] on div at bounding box center [561, 497] width 126 height 24
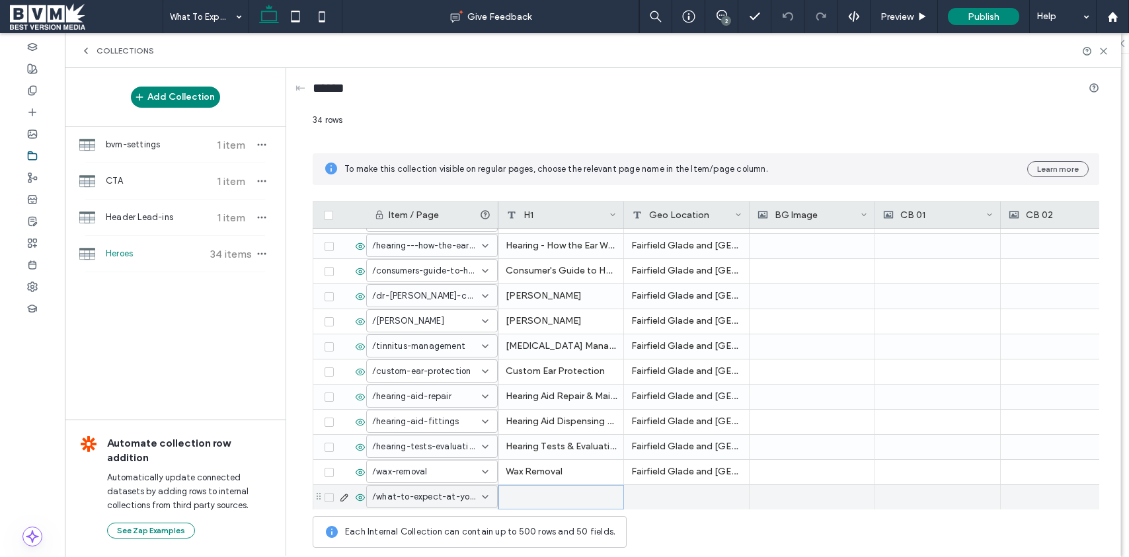
click at [560, 503] on div at bounding box center [561, 497] width 126 height 24
click at [539, 414] on textarea "plain-text-cell" at bounding box center [570, 417] width 145 height 40
type textarea "**********"
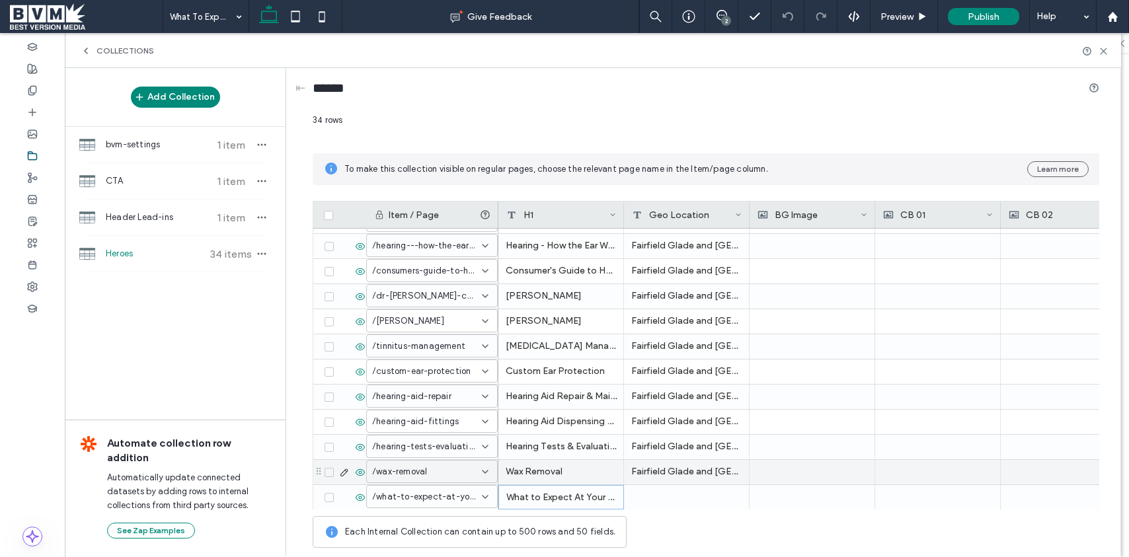
click at [661, 469] on div "Fairfield Glade and Crossville" at bounding box center [687, 472] width 126 height 24
drag, startPoint x: 661, startPoint y: 469, endPoint x: 671, endPoint y: 453, distance: 18.7
click at [661, 469] on div "Fairfield Glade and Crossville" at bounding box center [687, 472] width 126 height 24
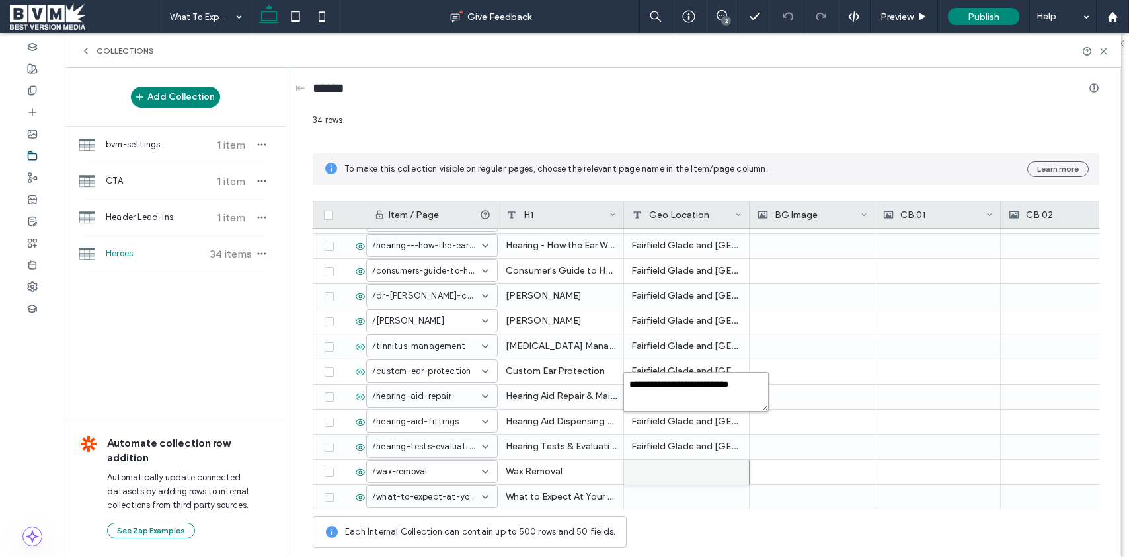
click at [680, 397] on textarea "**********" at bounding box center [695, 392] width 145 height 40
click at [680, 387] on textarea "**********" at bounding box center [695, 392] width 145 height 40
click at [660, 500] on div at bounding box center [687, 497] width 126 height 24
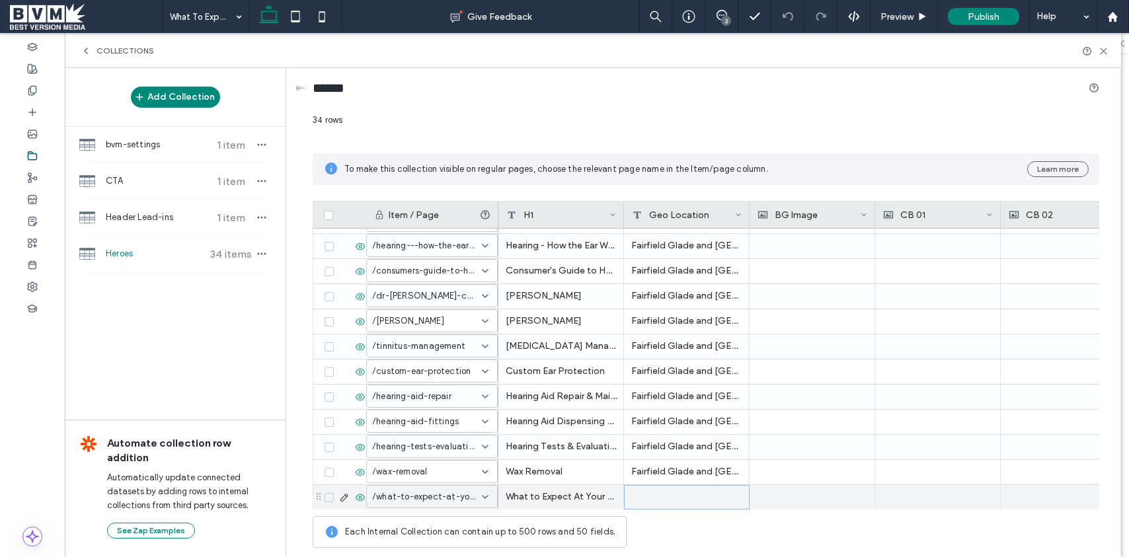
click at [660, 500] on div at bounding box center [687, 497] width 126 height 24
click at [679, 412] on textarea "plain-text-cell" at bounding box center [695, 417] width 145 height 40
paste textarea "**********"
type textarea "**********"
click at [785, 86] on div "******" at bounding box center [706, 91] width 786 height 24
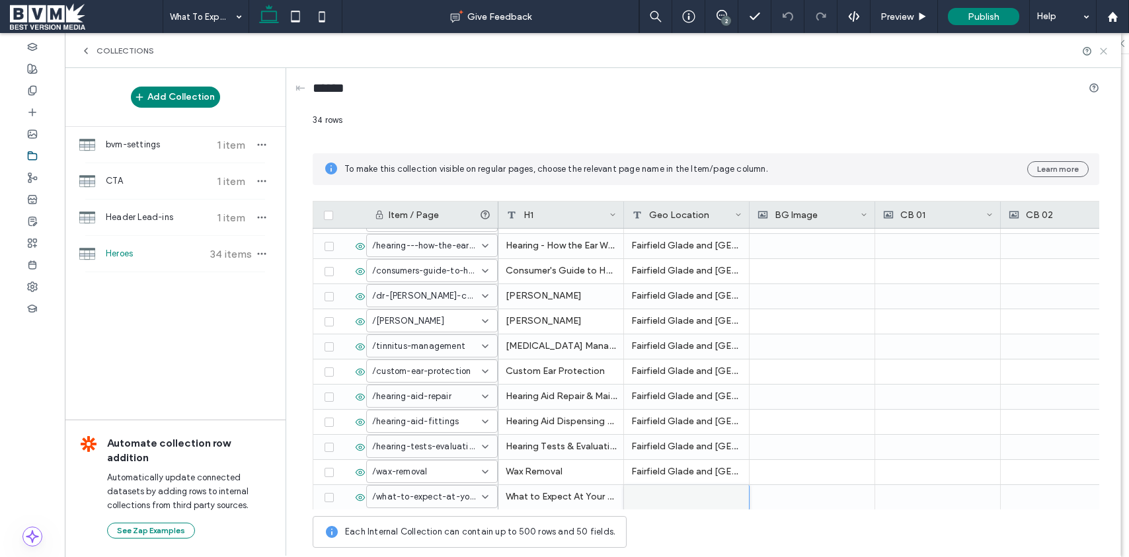
click at [1102, 52] on use at bounding box center [1103, 51] width 6 height 6
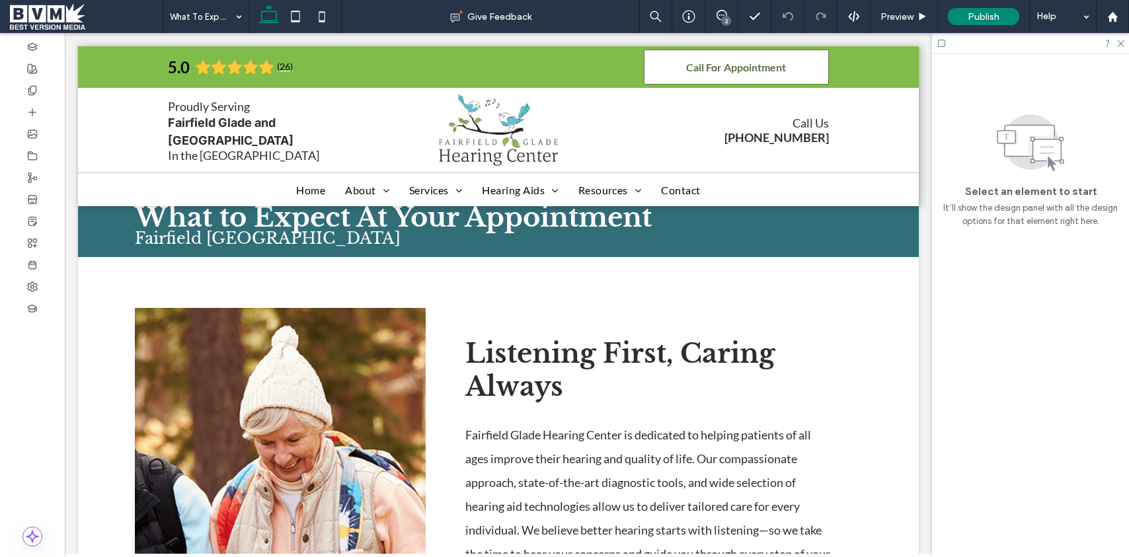
scroll to position [0, 0]
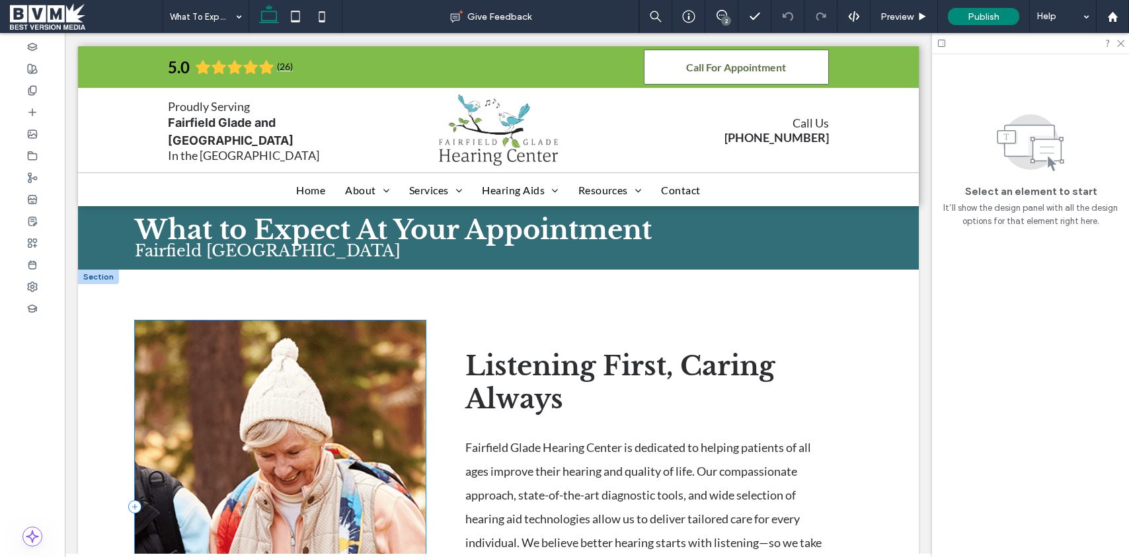
click at [328, 336] on div at bounding box center [280, 507] width 291 height 373
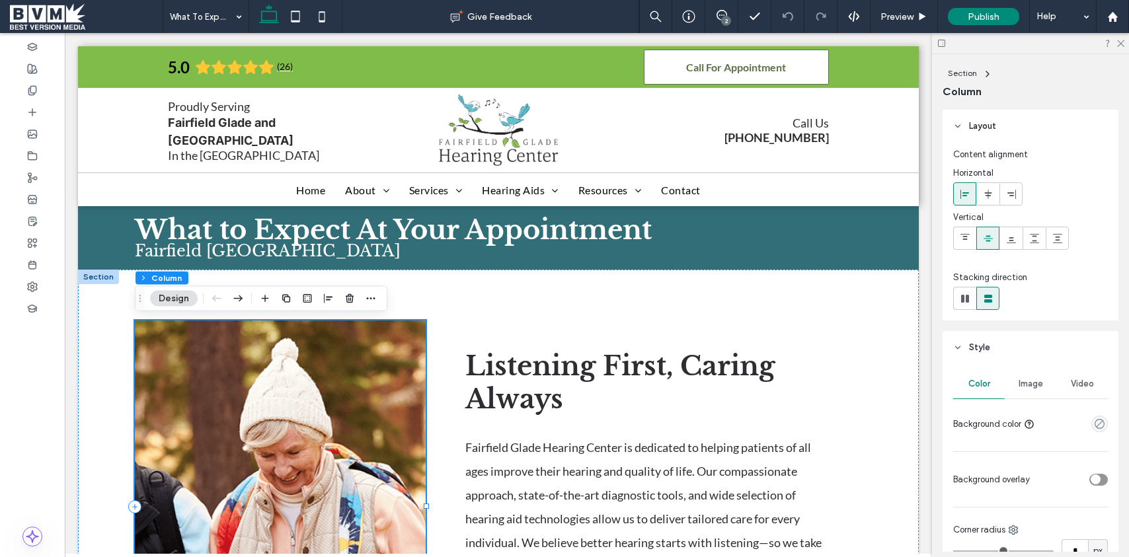
click at [328, 336] on div at bounding box center [280, 507] width 291 height 373
click at [1032, 373] on div "Image" at bounding box center [1031, 383] width 52 height 29
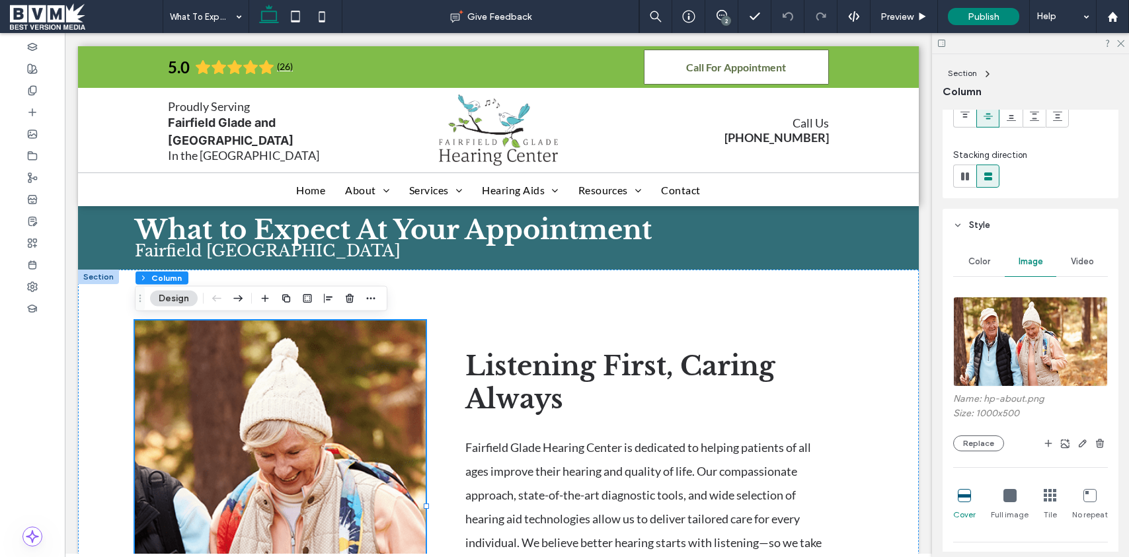
scroll to position [126, 0]
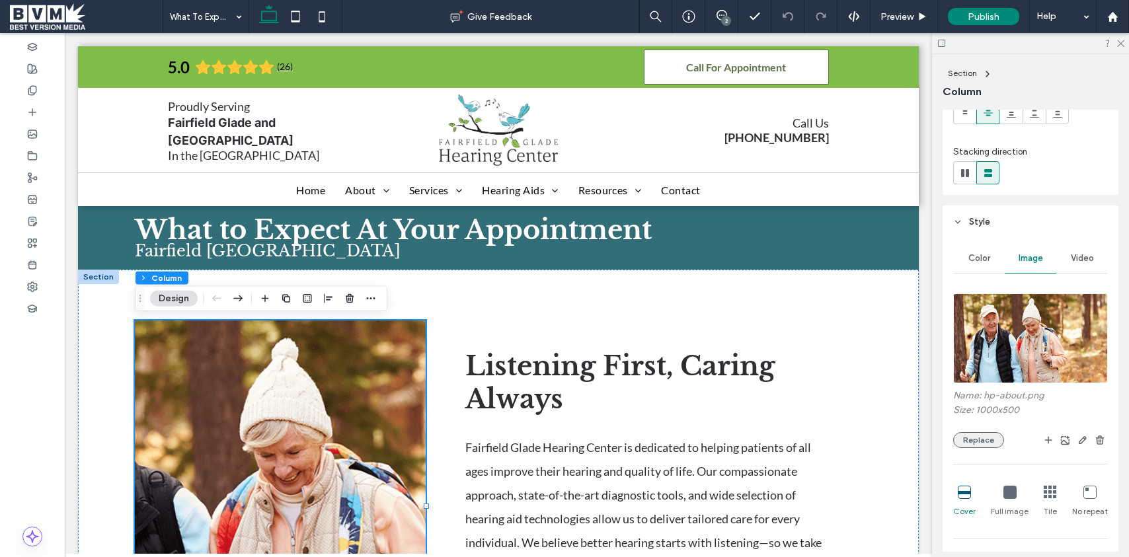
click at [996, 440] on button "Replace" at bounding box center [978, 440] width 51 height 16
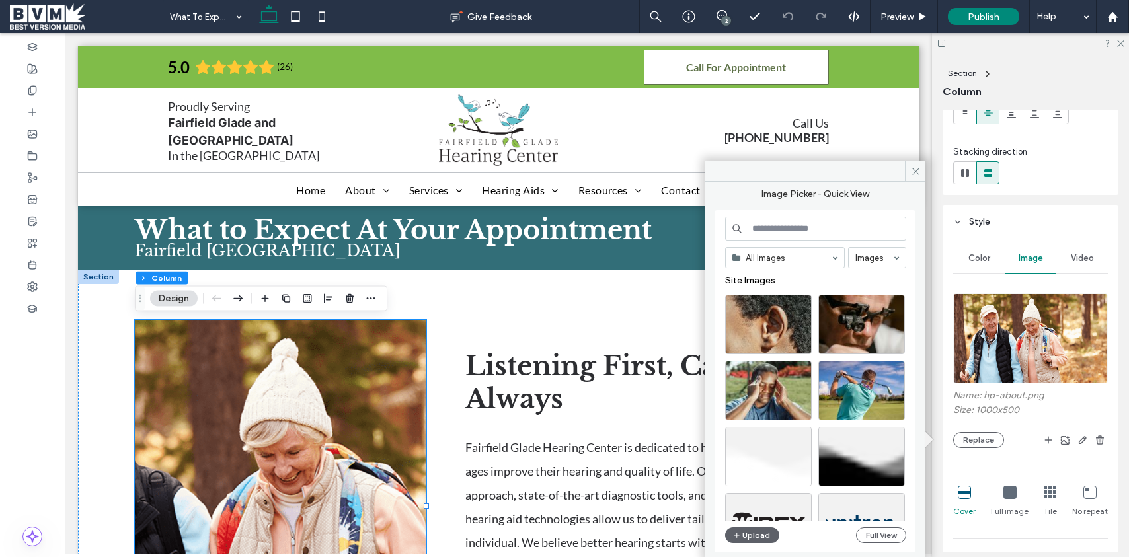
click at [776, 233] on input at bounding box center [815, 229] width 181 height 24
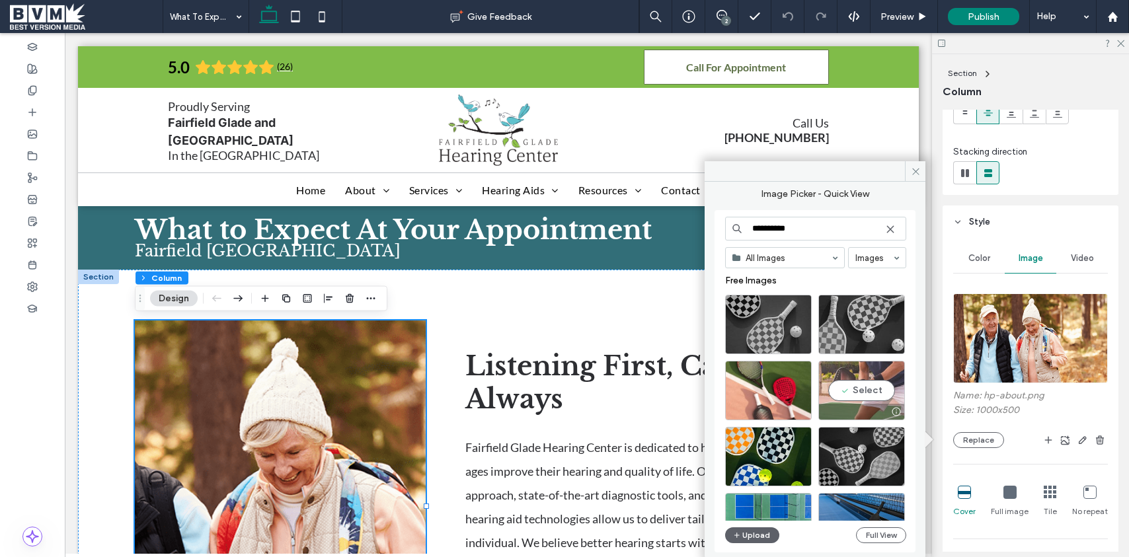
type input "**********"
click at [868, 388] on div "Select" at bounding box center [861, 390] width 87 height 59
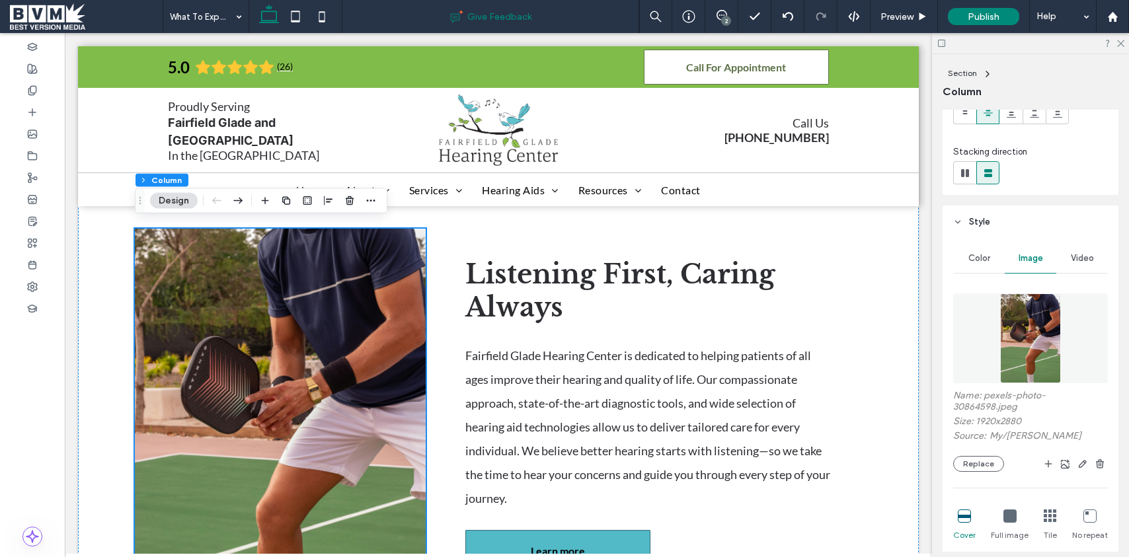
scroll to position [88, 0]
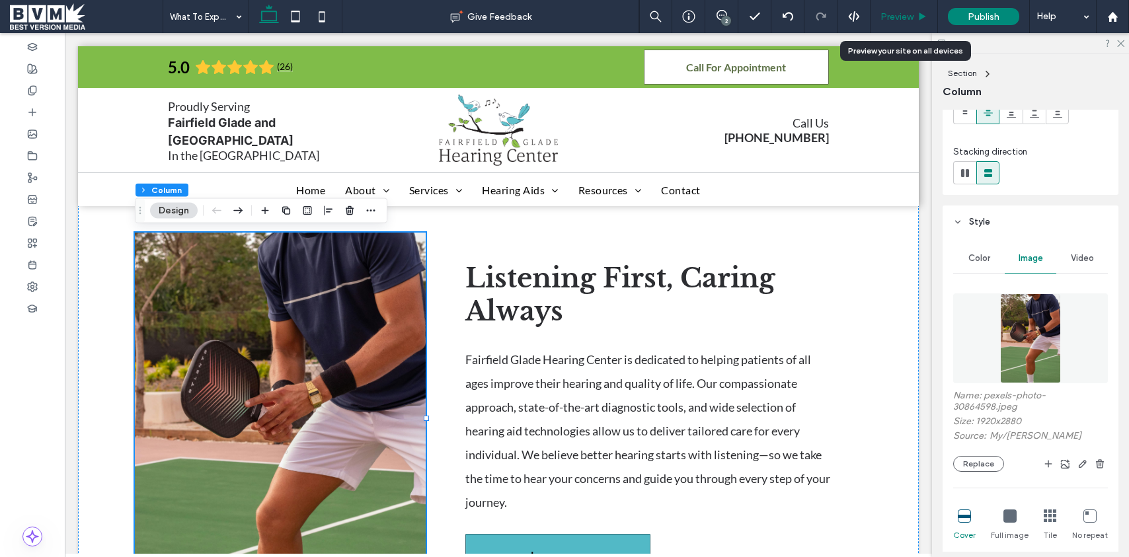
drag, startPoint x: 906, startPoint y: 14, endPoint x: 523, endPoint y: 373, distance: 525.1
click at [906, 14] on span "Preview" at bounding box center [896, 16] width 33 height 11
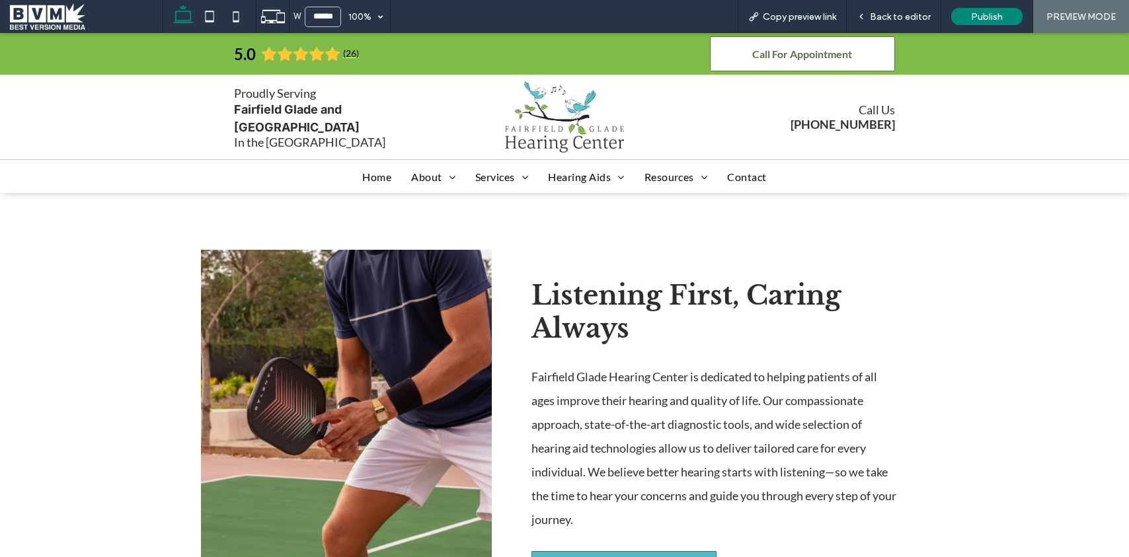
click at [619, 409] on p "Fairfield Glade Hearing Center is dedicated to helping patients of all ages imp…" at bounding box center [716, 448] width 370 height 167
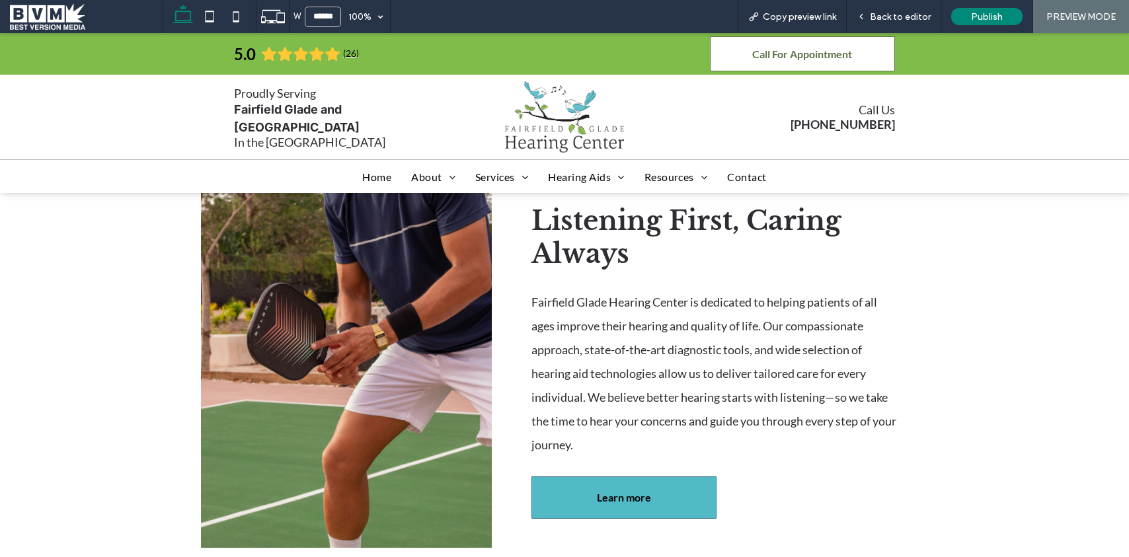
scroll to position [155, 0]
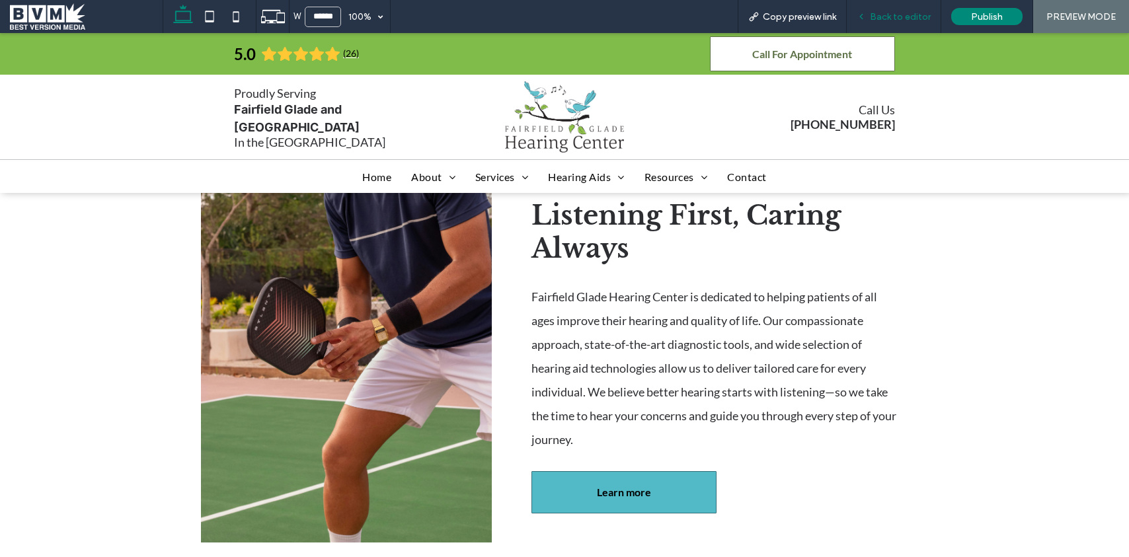
click at [912, 17] on span "Back to editor" at bounding box center [900, 16] width 61 height 11
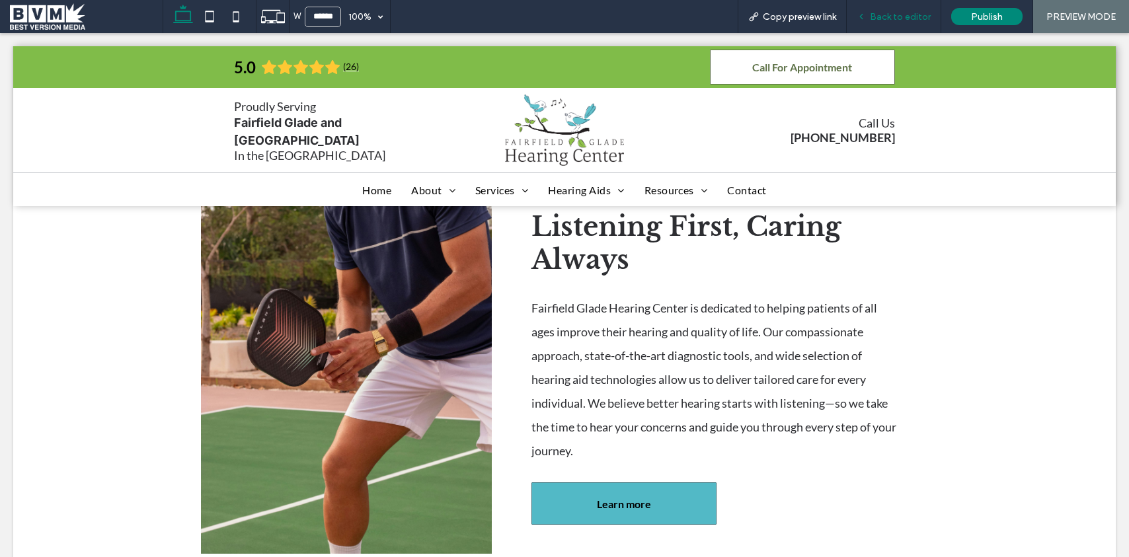
scroll to position [168, 0]
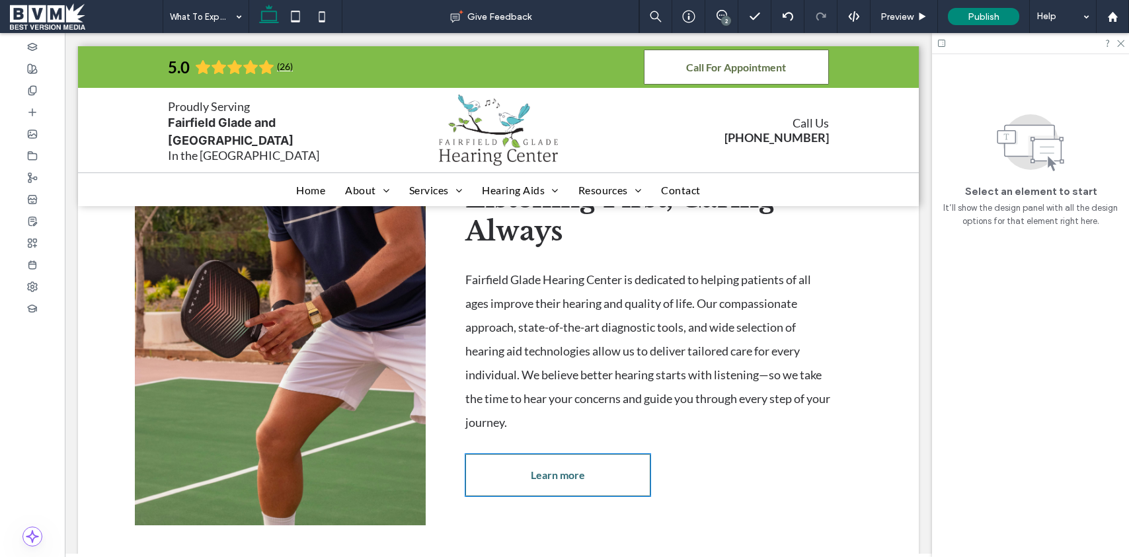
click at [605, 464] on link "Learn more" at bounding box center [557, 475] width 185 height 42
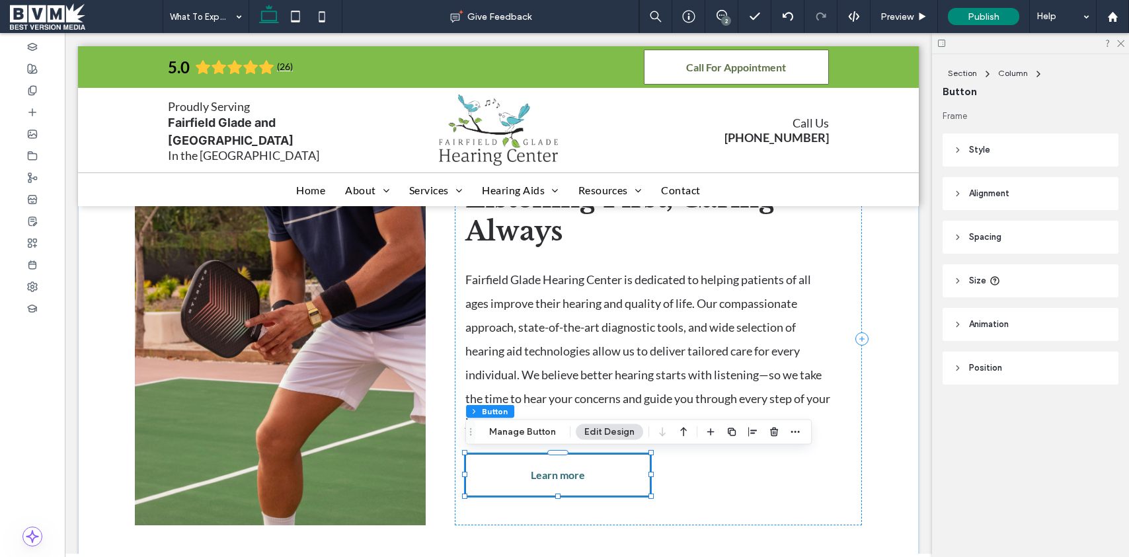
click at [605, 464] on link "Learn more" at bounding box center [557, 475] width 185 height 42
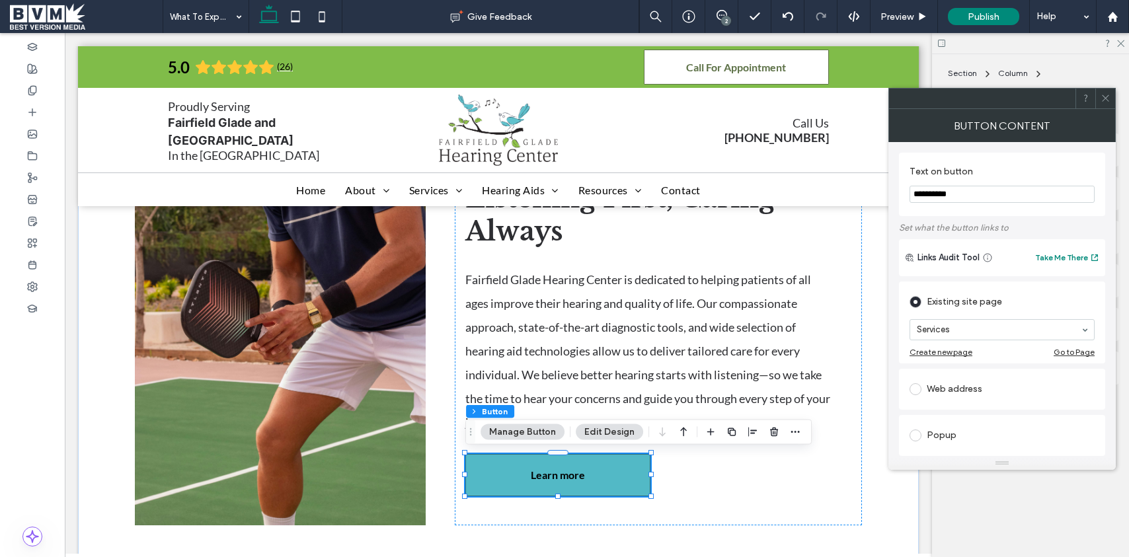
drag, startPoint x: 983, startPoint y: 321, endPoint x: 987, endPoint y: 332, distance: 11.9
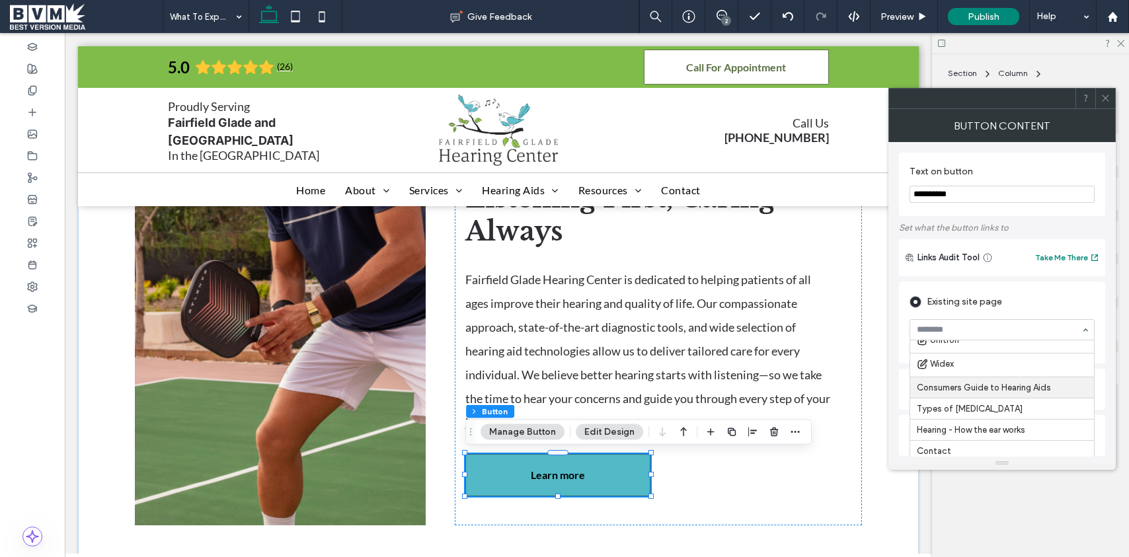
scroll to position [582, 0]
drag, startPoint x: 961, startPoint y: 445, endPoint x: 1031, endPoint y: 299, distance: 162.6
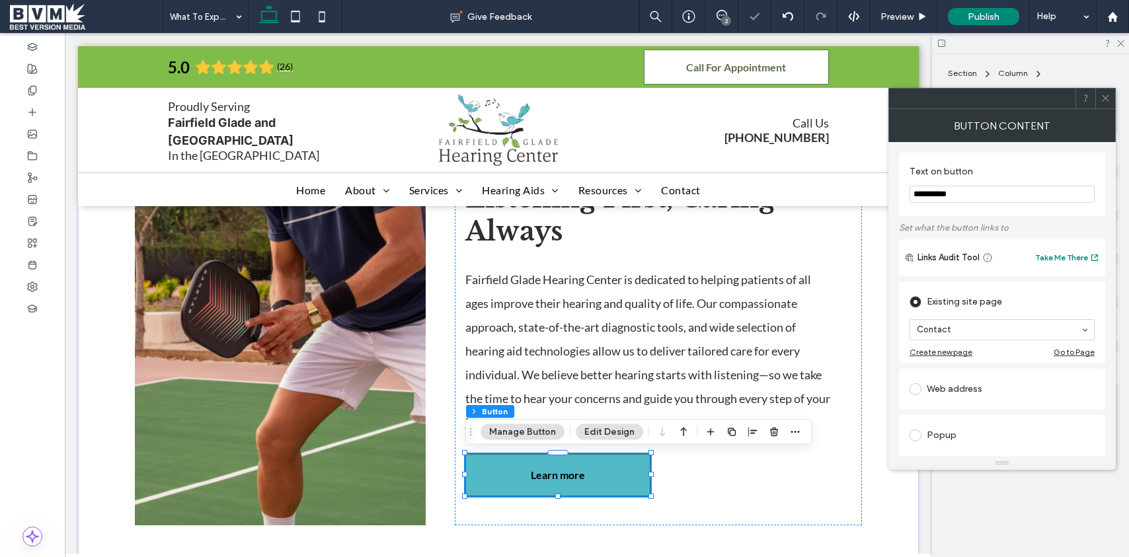
click at [961, 193] on input "**********" at bounding box center [1001, 194] width 185 height 17
type input "**********"
click at [1032, 229] on label "Set what the button links to" at bounding box center [1002, 227] width 206 height 23
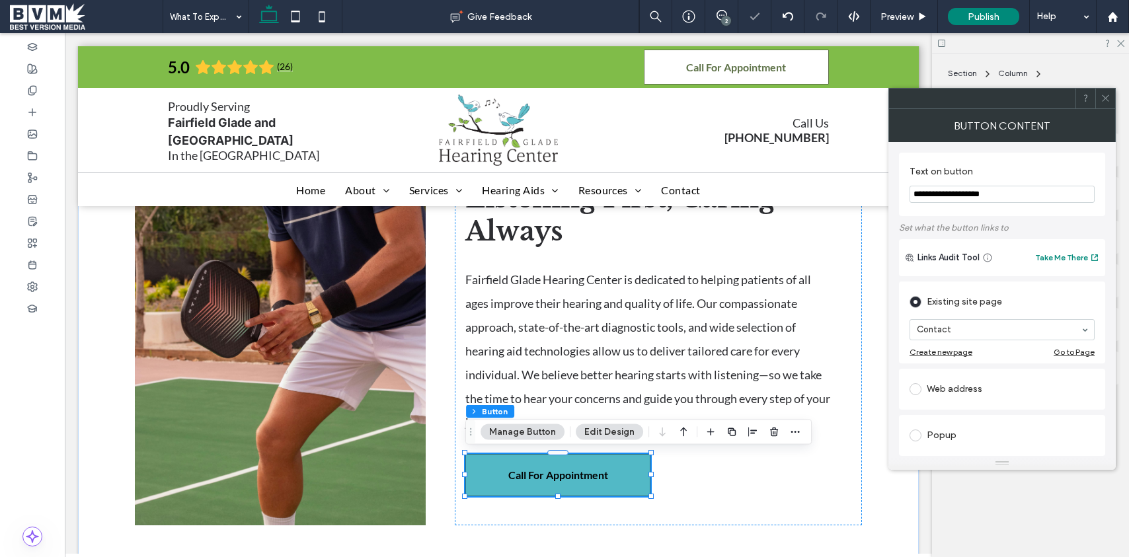
click at [1099, 100] on div at bounding box center [1105, 99] width 20 height 20
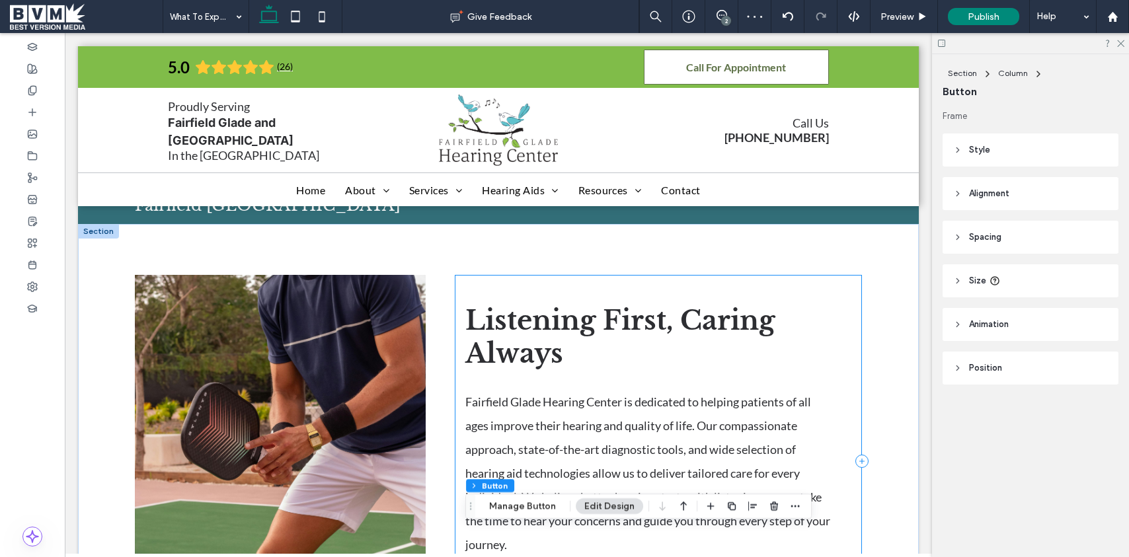
scroll to position [61, 0]
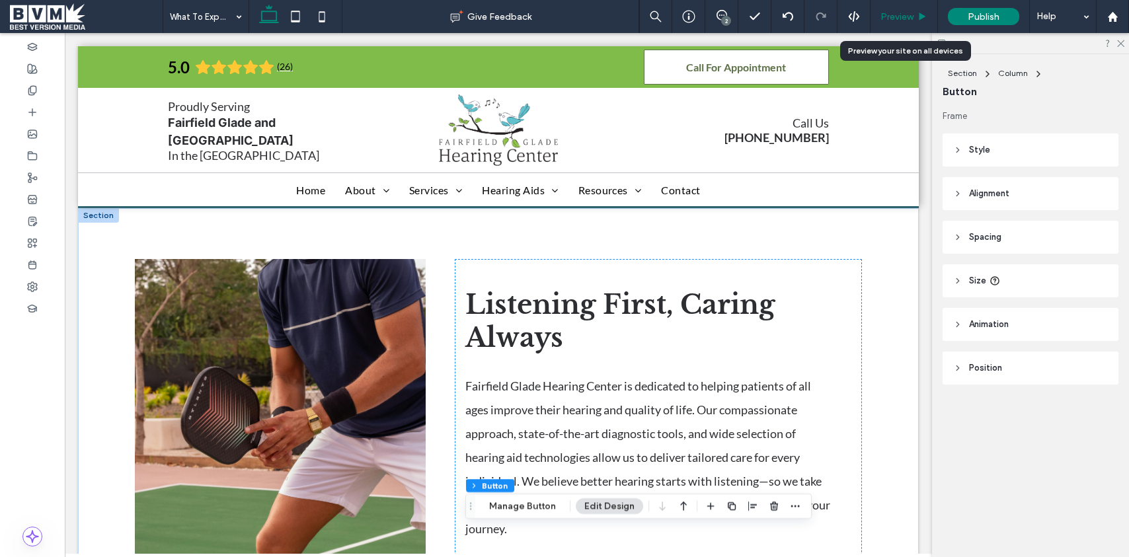
click at [915, 15] on div "Preview" at bounding box center [903, 16] width 67 height 11
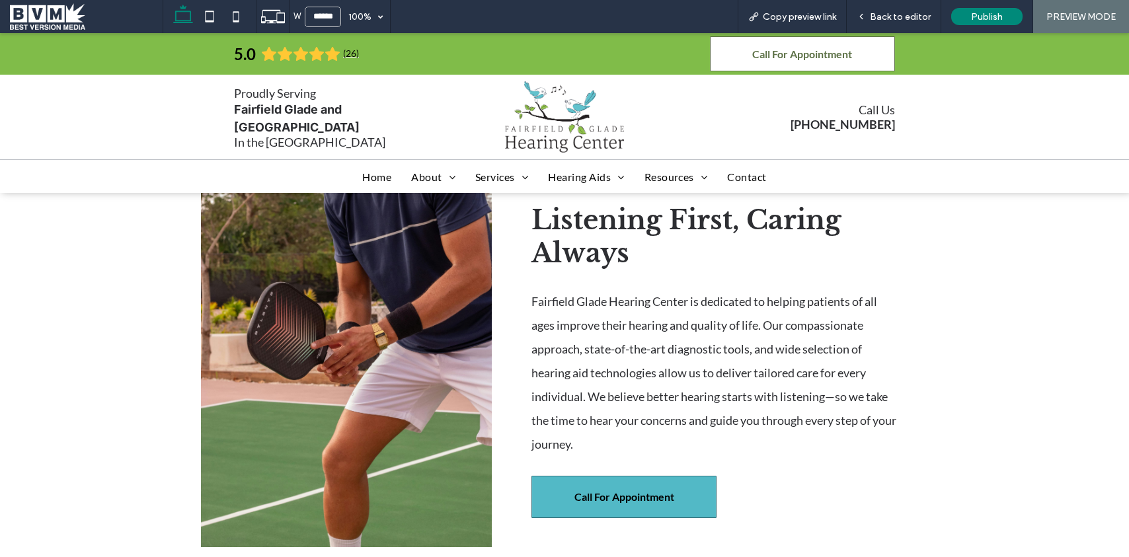
scroll to position [147, 0]
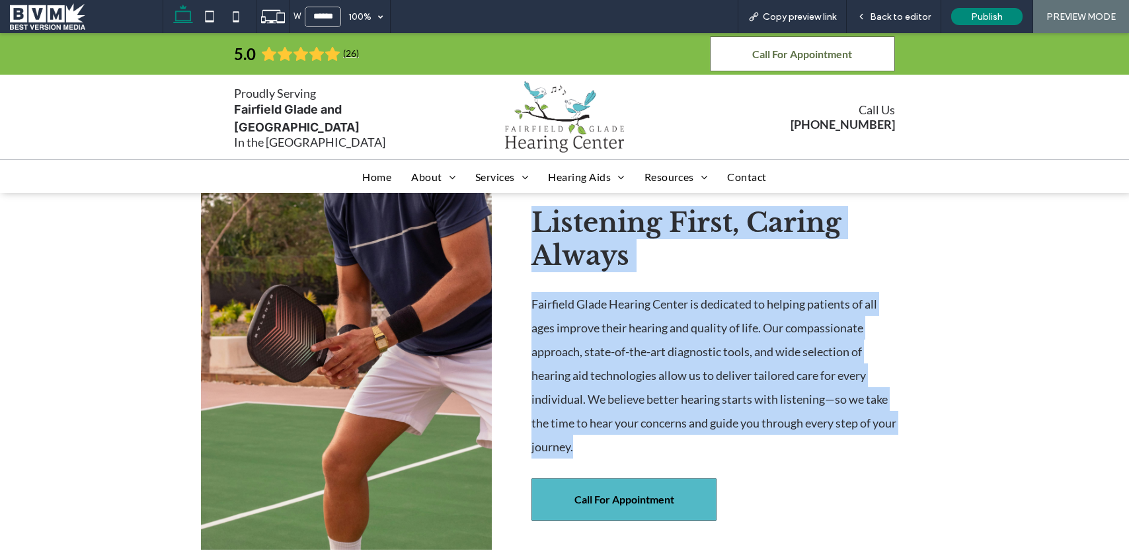
drag, startPoint x: 620, startPoint y: 447, endPoint x: 529, endPoint y: 223, distance: 241.7
click at [529, 223] on div "Listening First, Caring Always Fairfield Glade Hearing Center is dedicated to h…" at bounding box center [724, 363] width 407 height 373
copy div "Listening First, Caring Always Fairfield Glade Hearing Center is dedicated to h…"
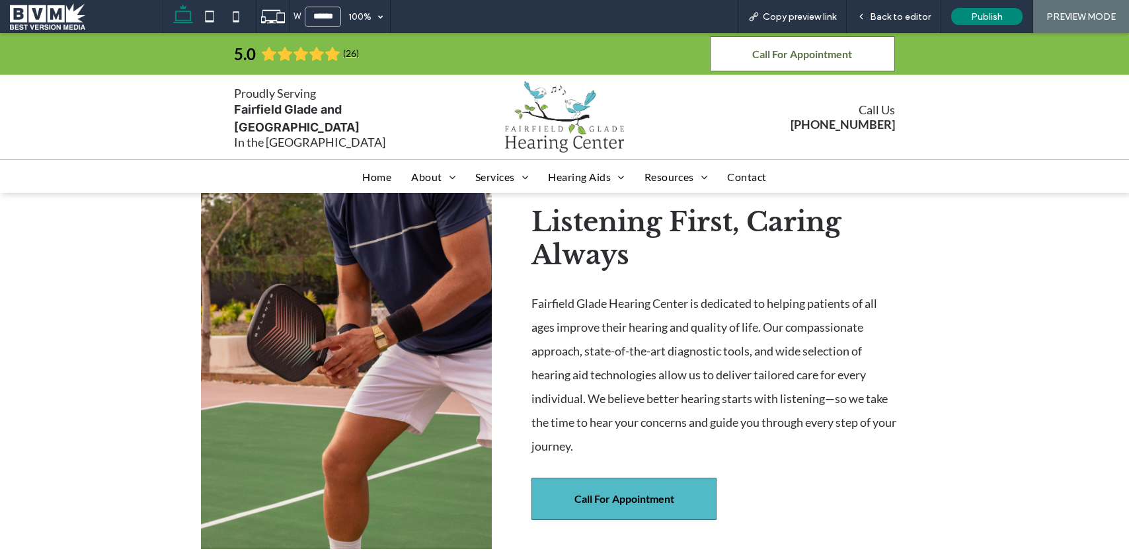
click at [702, 364] on p "Fairfield Glade Hearing Center is dedicated to helping patients of all ages imp…" at bounding box center [716, 374] width 370 height 167
click at [893, 12] on span "Back to editor" at bounding box center [900, 16] width 61 height 11
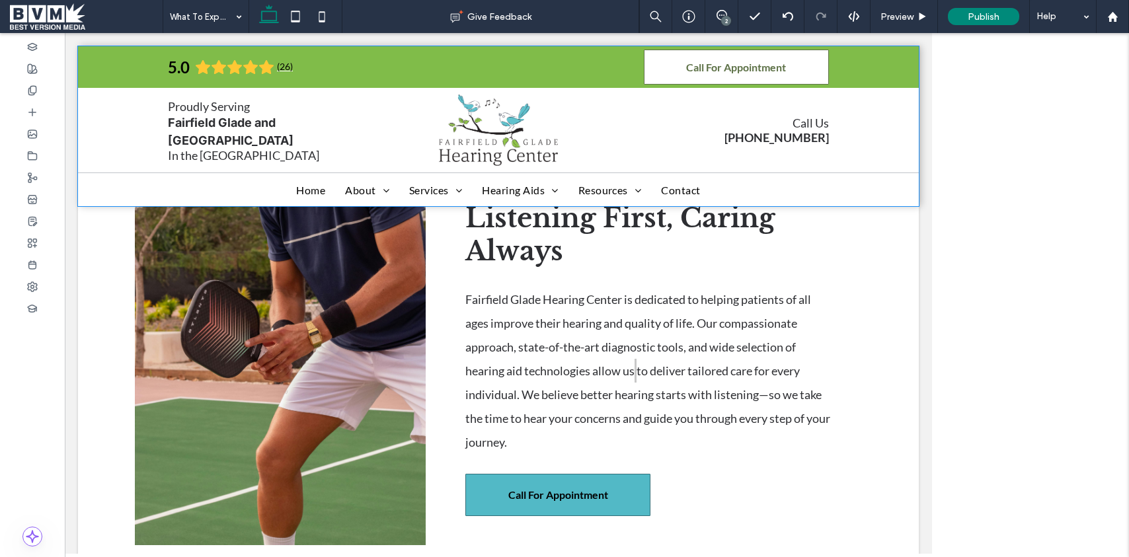
scroll to position [161, 0]
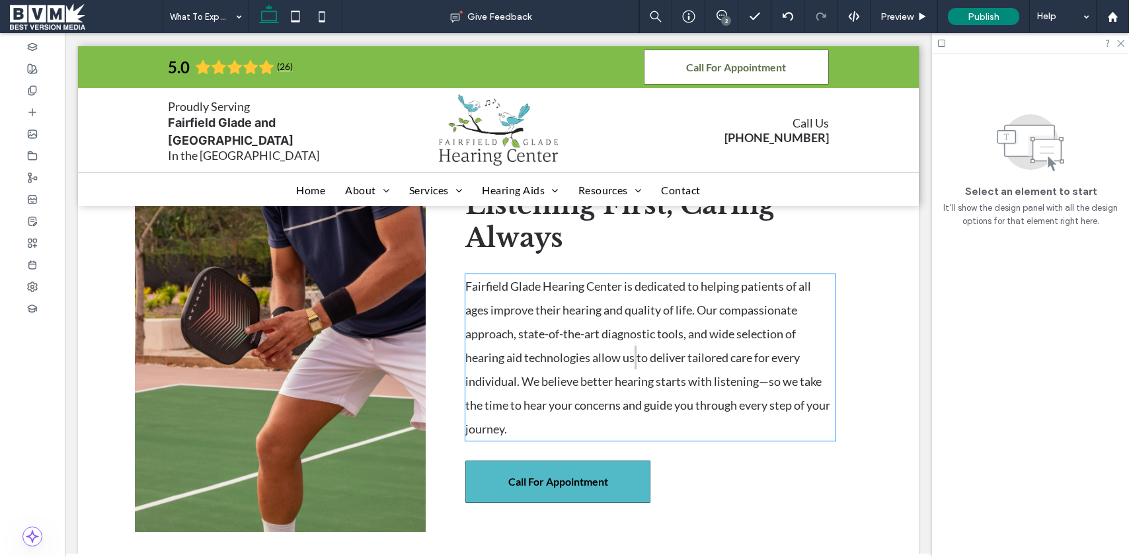
click at [638, 292] on span "Fairfield Glade Hearing Center is dedicated to helping patients of all ages imp…" at bounding box center [647, 357] width 365 height 157
click at [638, 292] on div "Fairfield Glade Hearing Center is dedicated to helping patients of all ages imp…" at bounding box center [650, 357] width 370 height 167
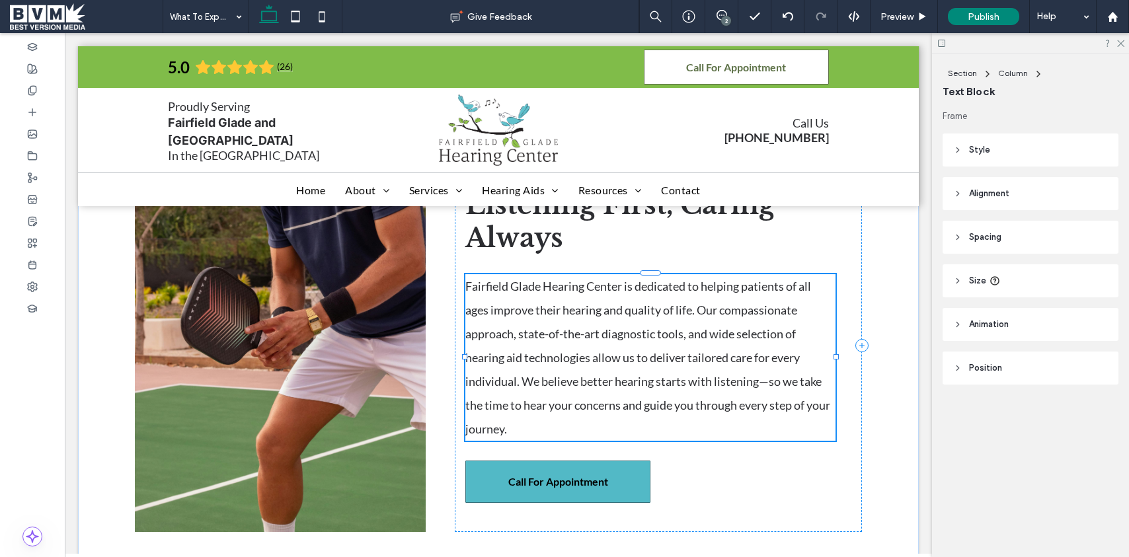
type input "****"
type input "**"
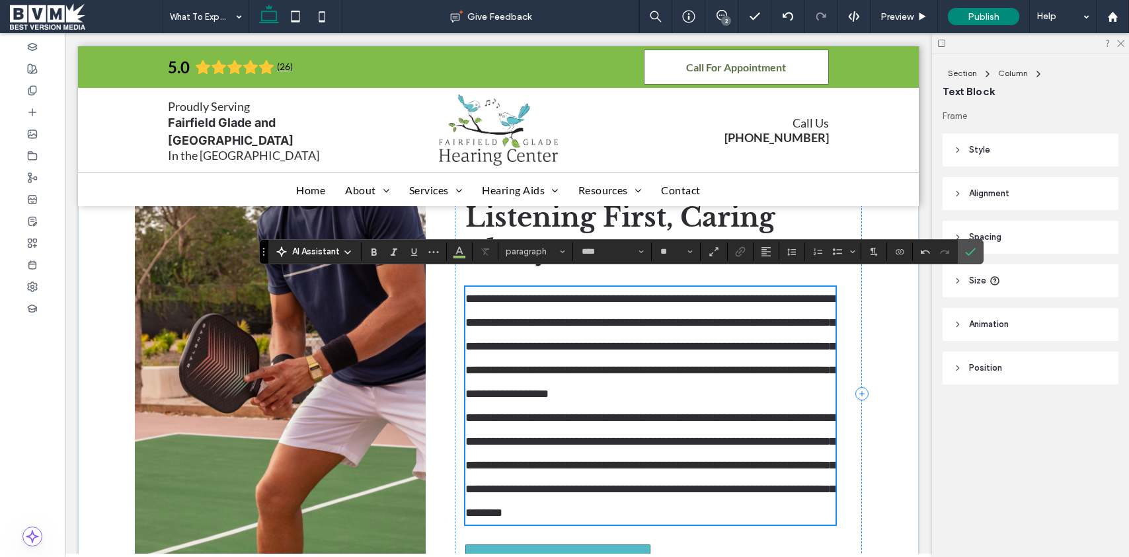
scroll to position [146, 0]
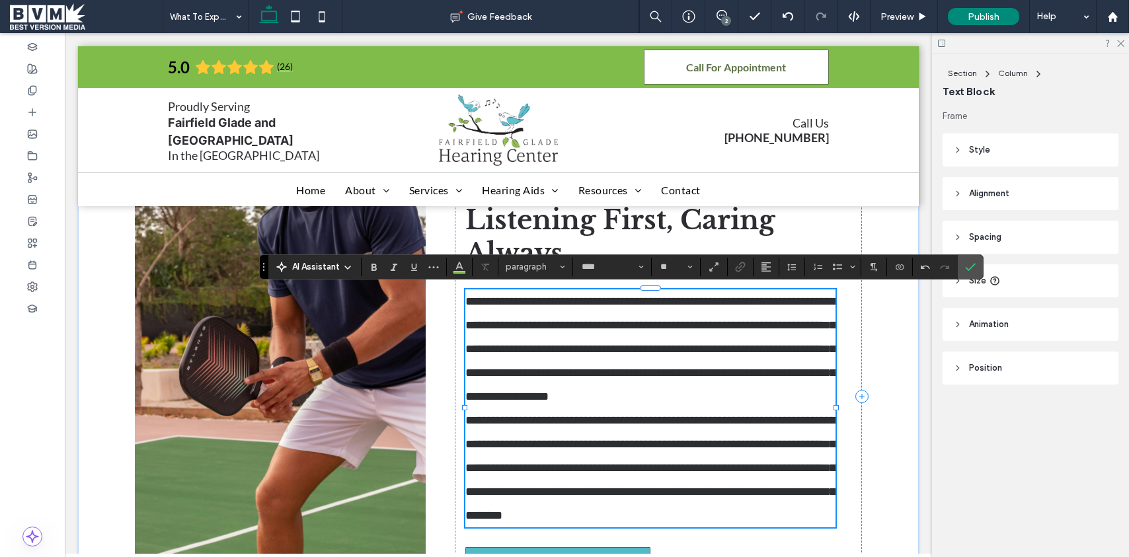
click at [807, 398] on p "**********" at bounding box center [650, 348] width 370 height 119
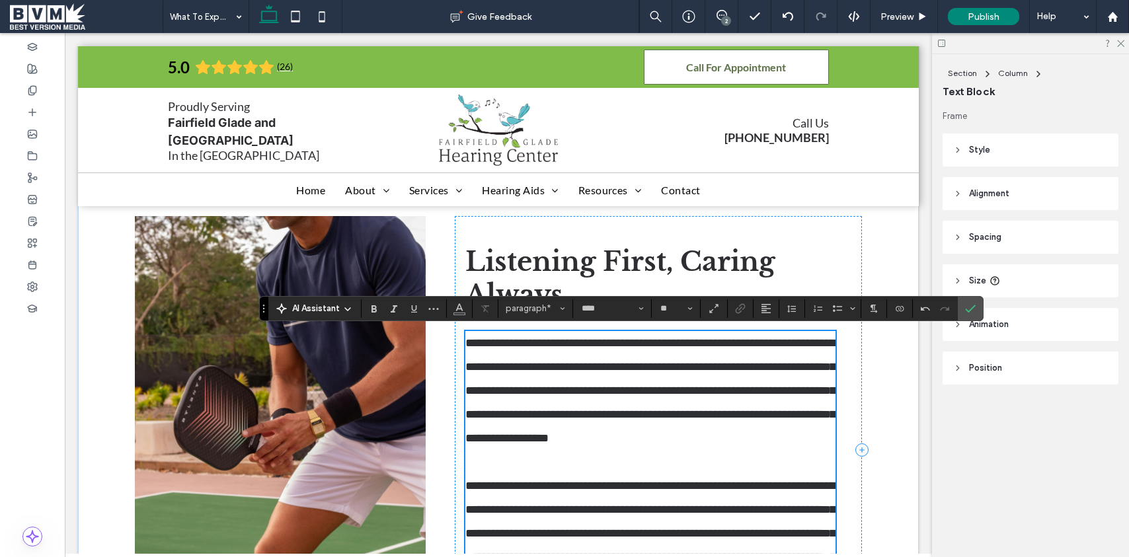
scroll to position [98, 0]
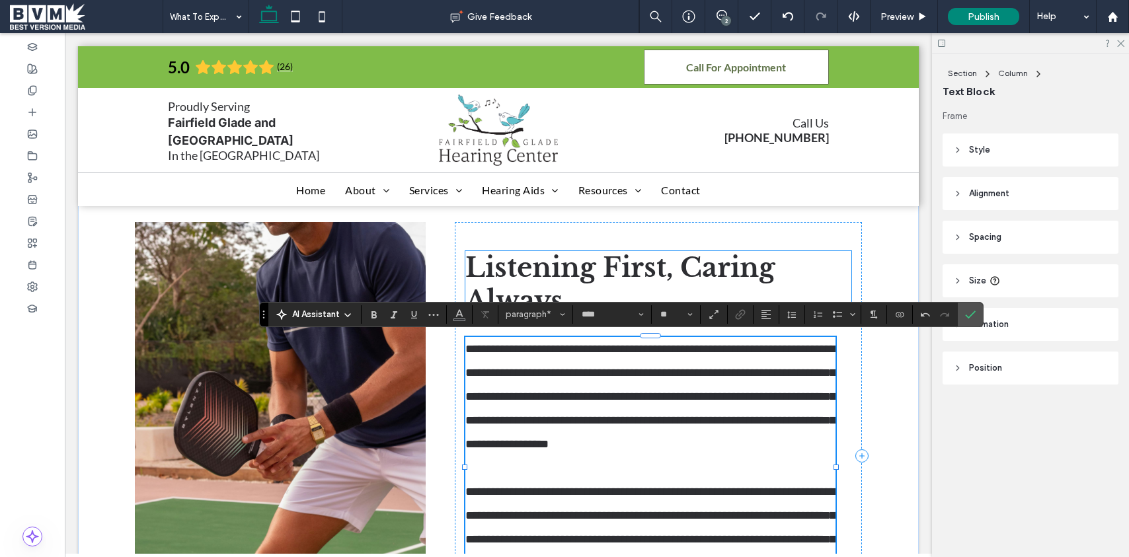
click at [595, 259] on span "Listening First, Caring Always" at bounding box center [619, 284] width 309 height 66
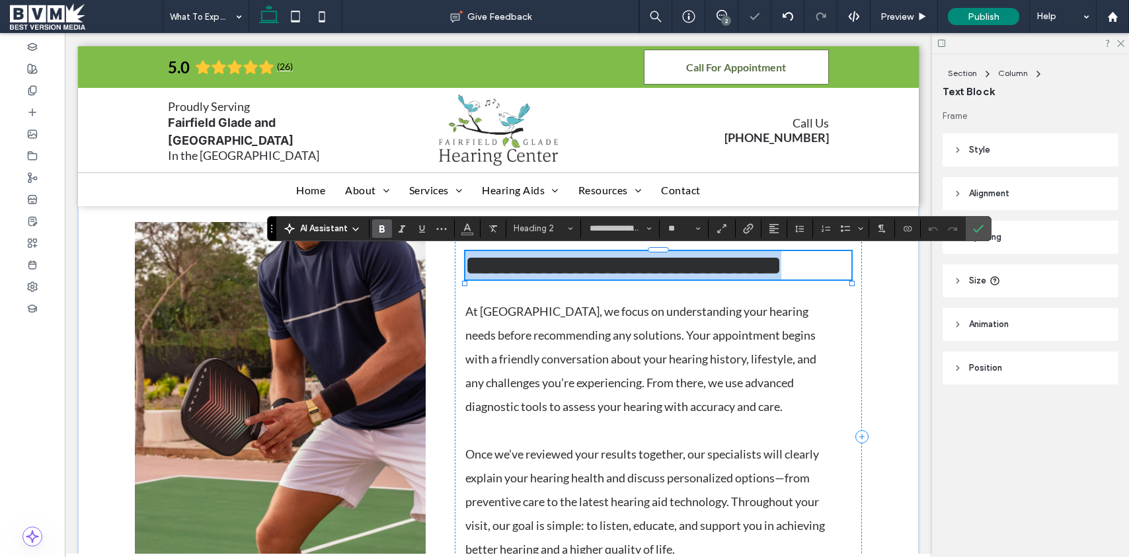
paste div
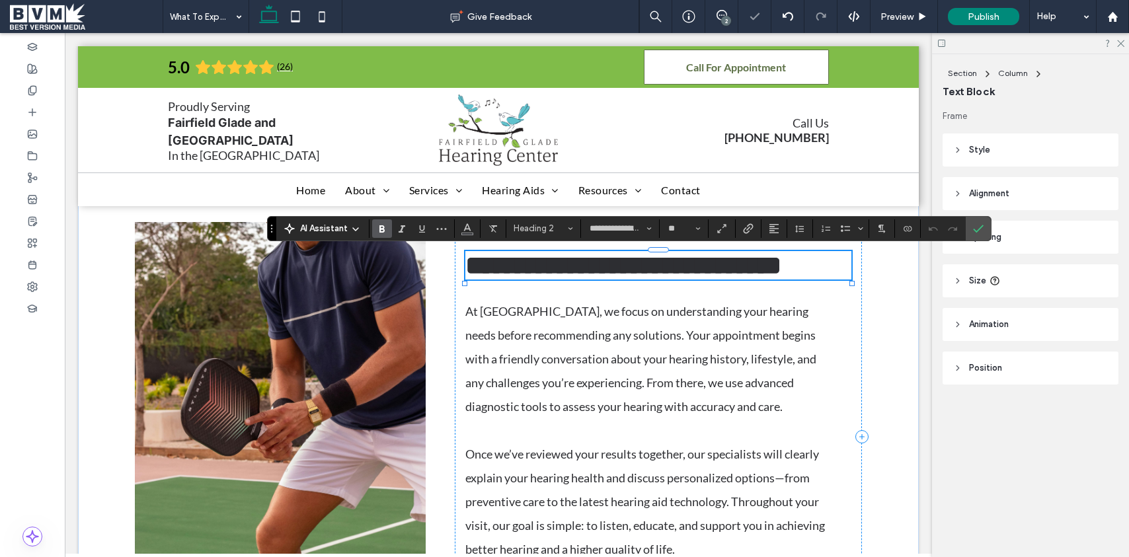
type input "****"
type input "**"
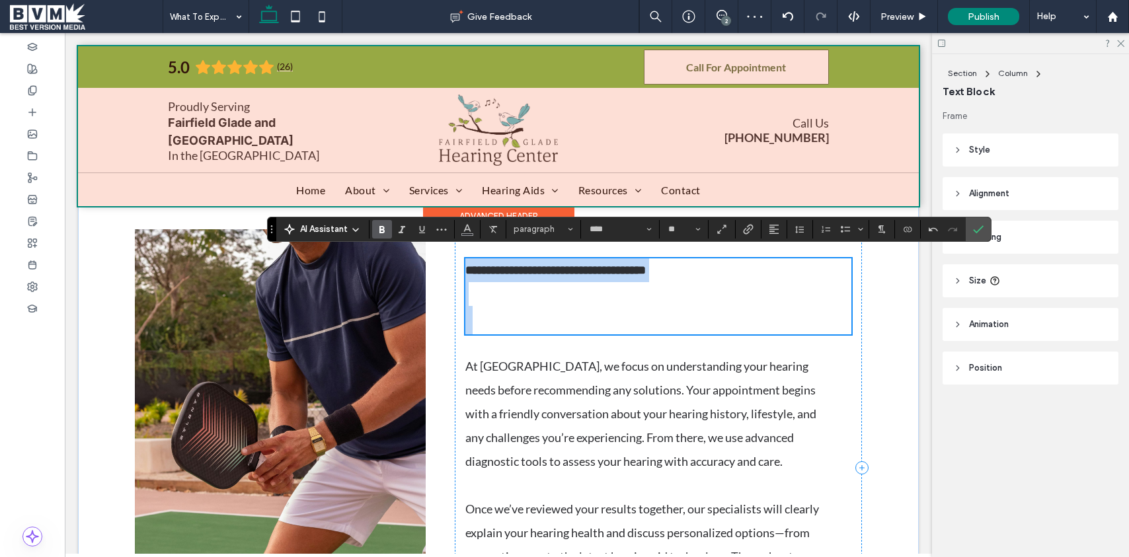
scroll to position [91, 0]
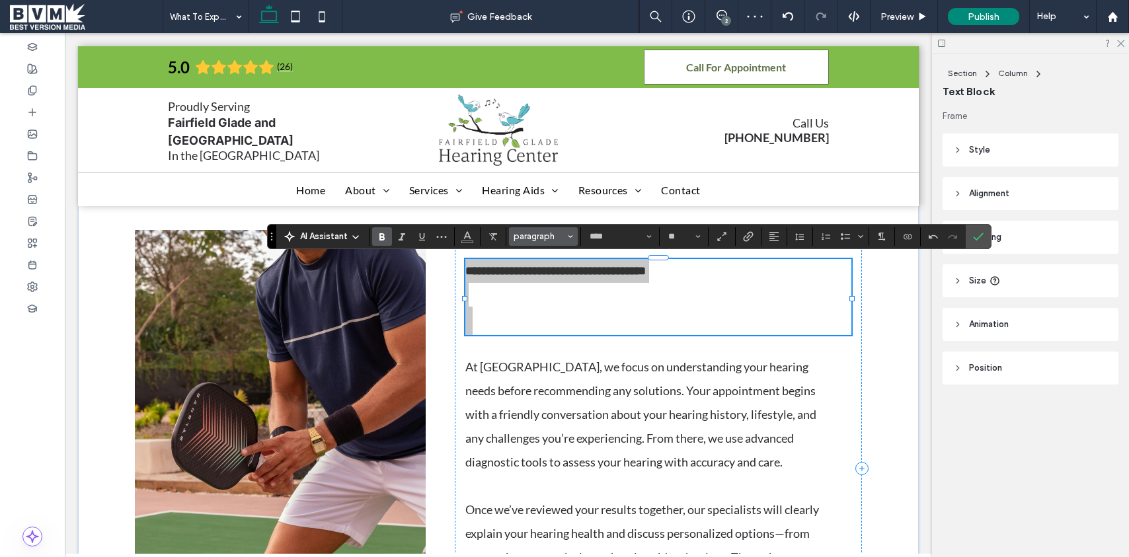
click at [551, 235] on span "paragraph" at bounding box center [540, 236] width 52 height 10
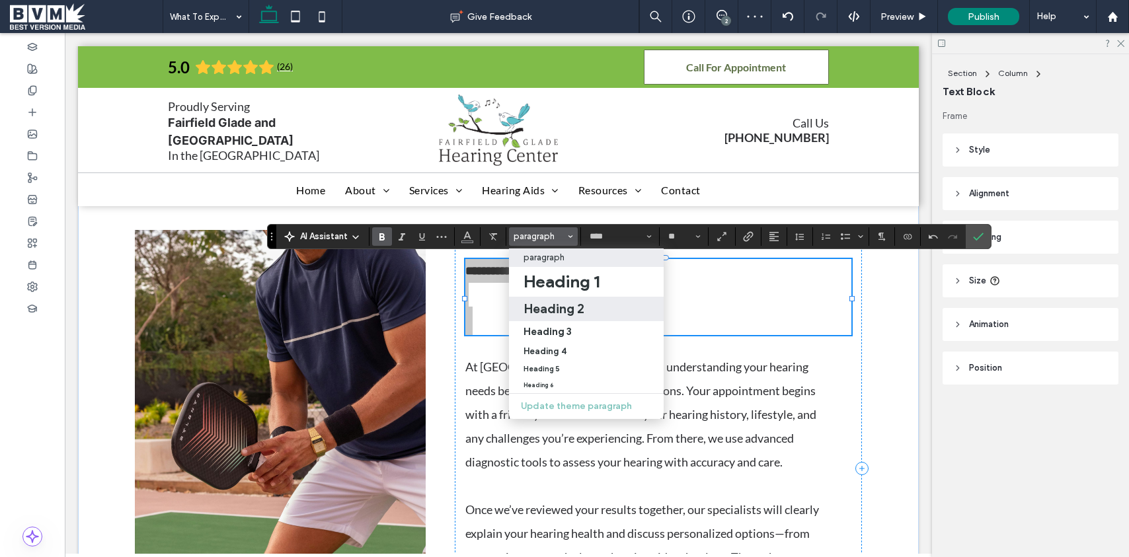
click at [553, 305] on h2 "Heading 2" at bounding box center [553, 309] width 61 height 16
type input "**********"
type input "**"
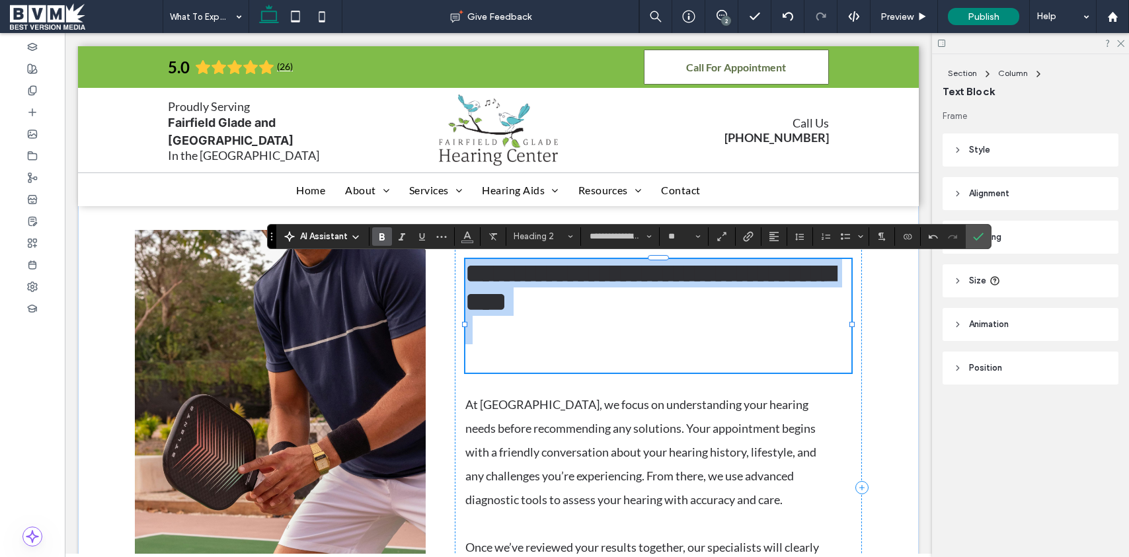
click at [666, 303] on h2 "**********" at bounding box center [658, 287] width 386 height 57
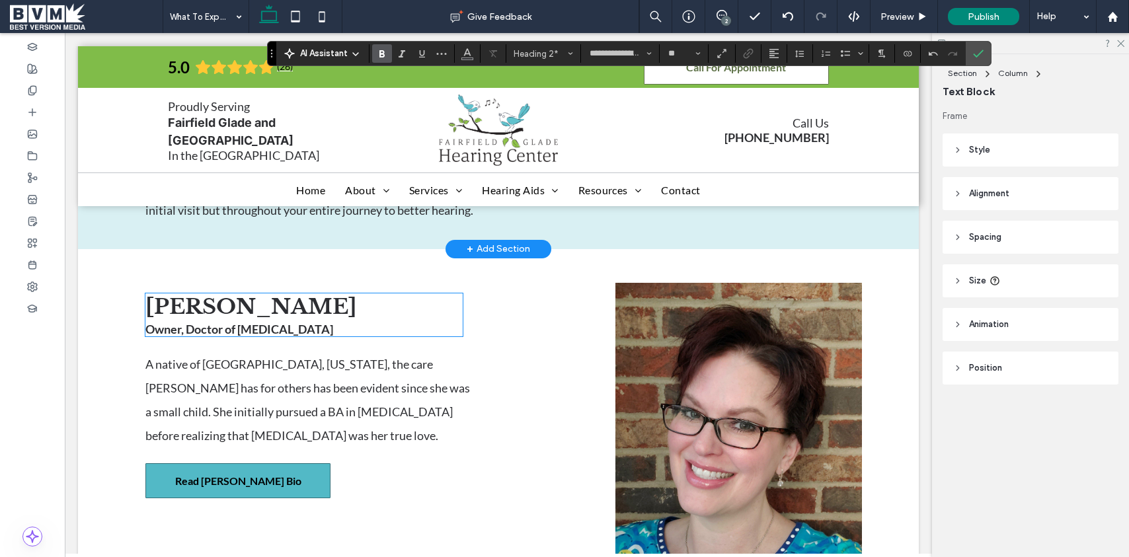
scroll to position [833, 0]
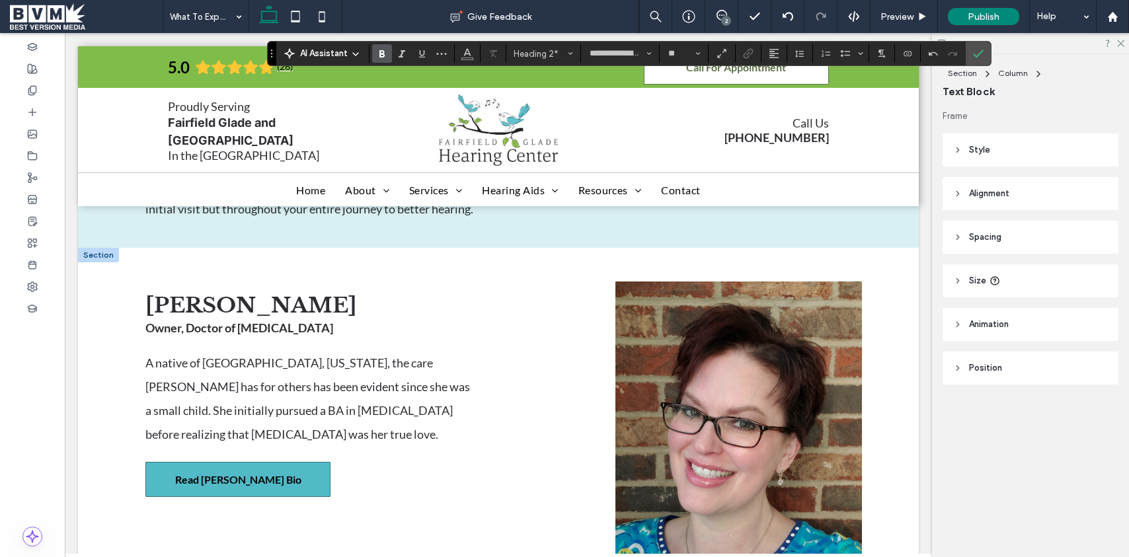
click at [98, 262] on div at bounding box center [98, 255] width 41 height 15
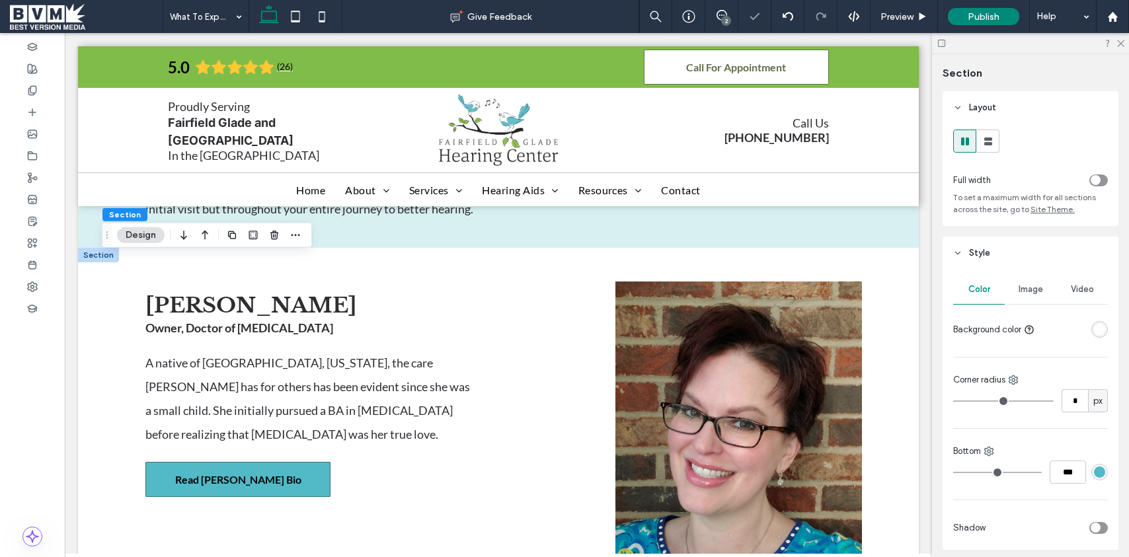
type input "*"
type input "***"
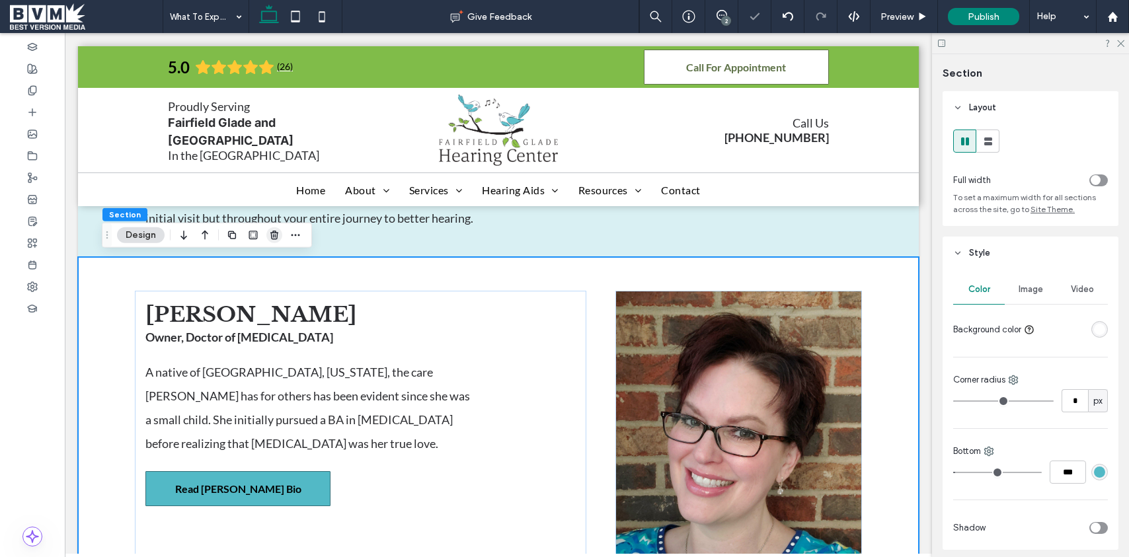
click at [273, 233] on icon "button" at bounding box center [274, 235] width 11 height 11
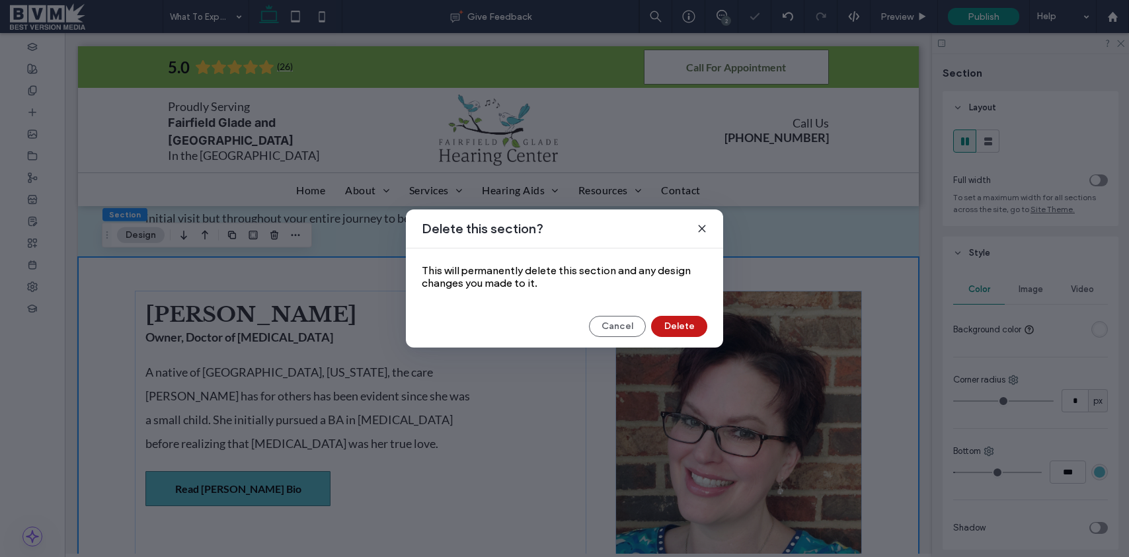
click at [677, 328] on button "Delete" at bounding box center [679, 326] width 56 height 21
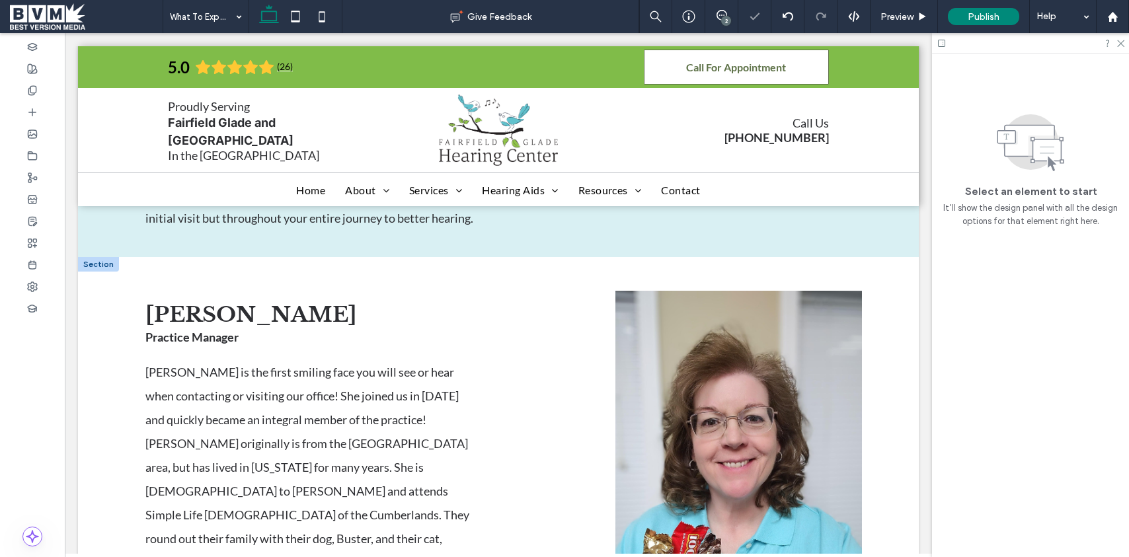
drag, startPoint x: 102, startPoint y: 262, endPoint x: 450, endPoint y: 266, distance: 347.7
click at [103, 262] on div at bounding box center [98, 264] width 41 height 15
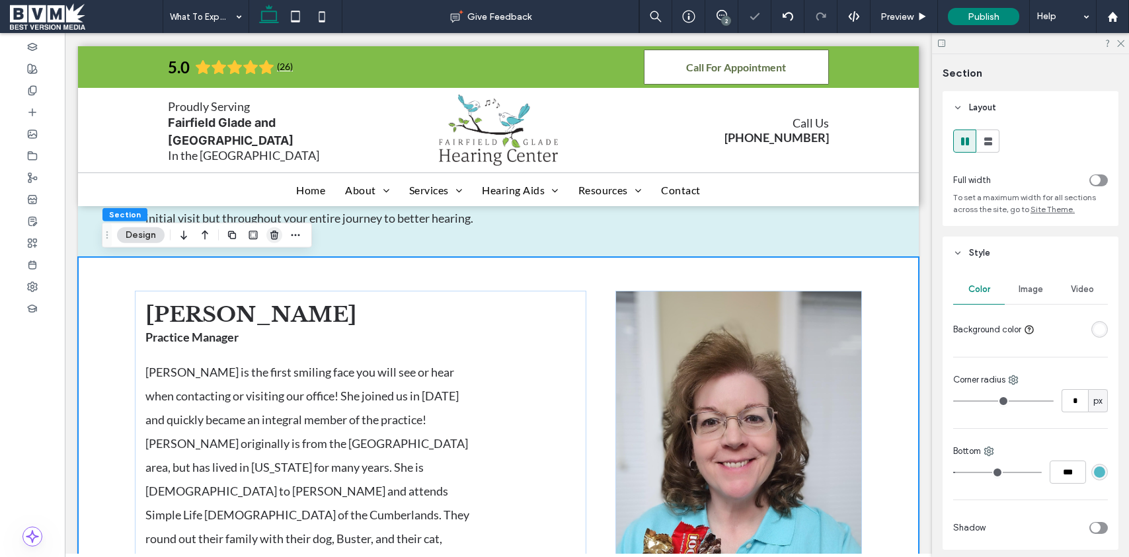
click at [278, 231] on icon "button" at bounding box center [274, 235] width 11 height 11
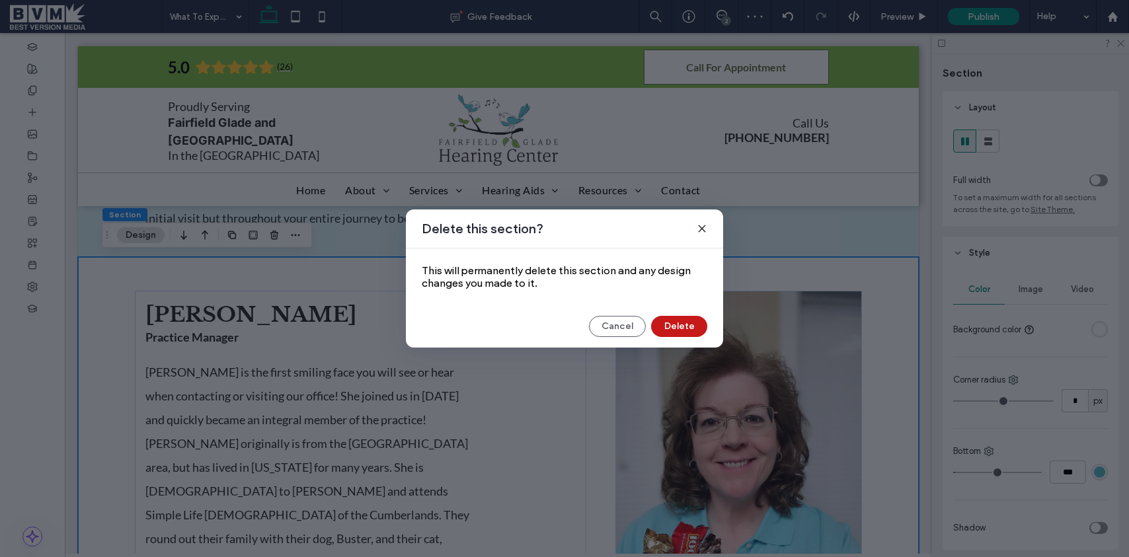
click at [689, 319] on button "Delete" at bounding box center [679, 326] width 56 height 21
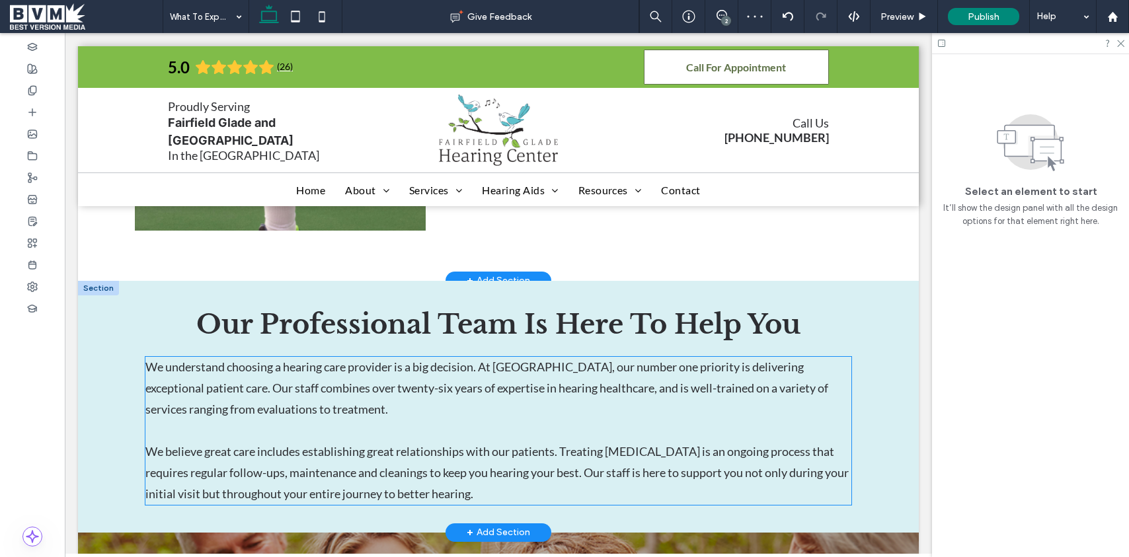
scroll to position [557, 0]
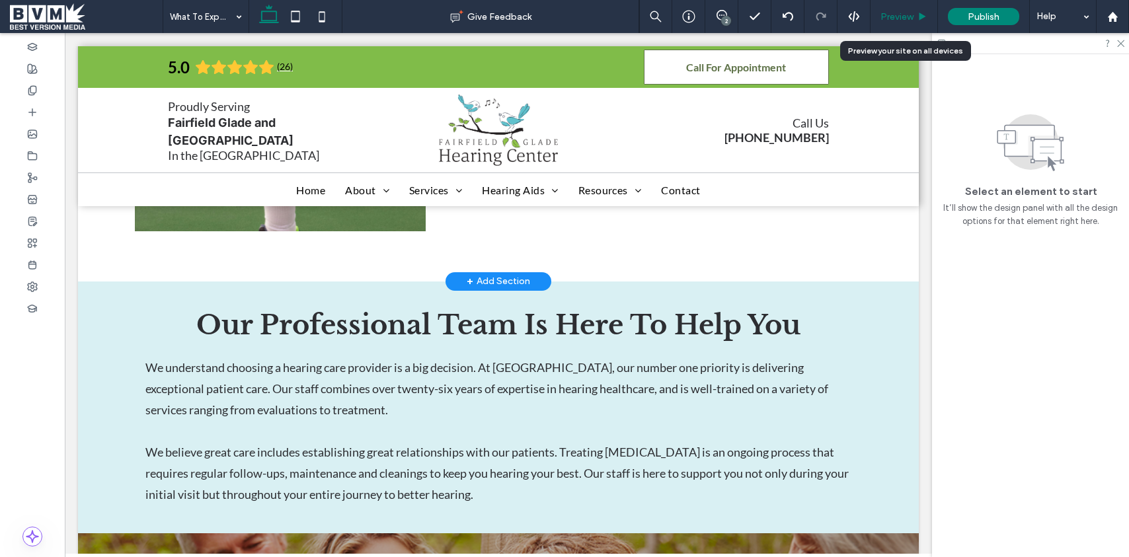
click at [909, 9] on div "Preview" at bounding box center [903, 16] width 67 height 33
click at [901, 17] on span "Preview" at bounding box center [896, 16] width 33 height 11
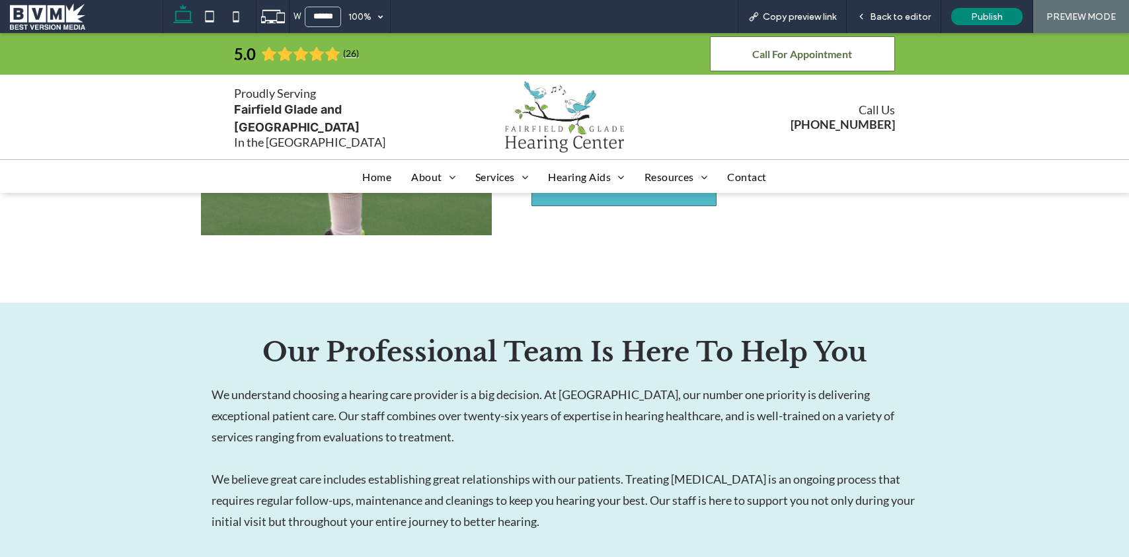
scroll to position [561, 0]
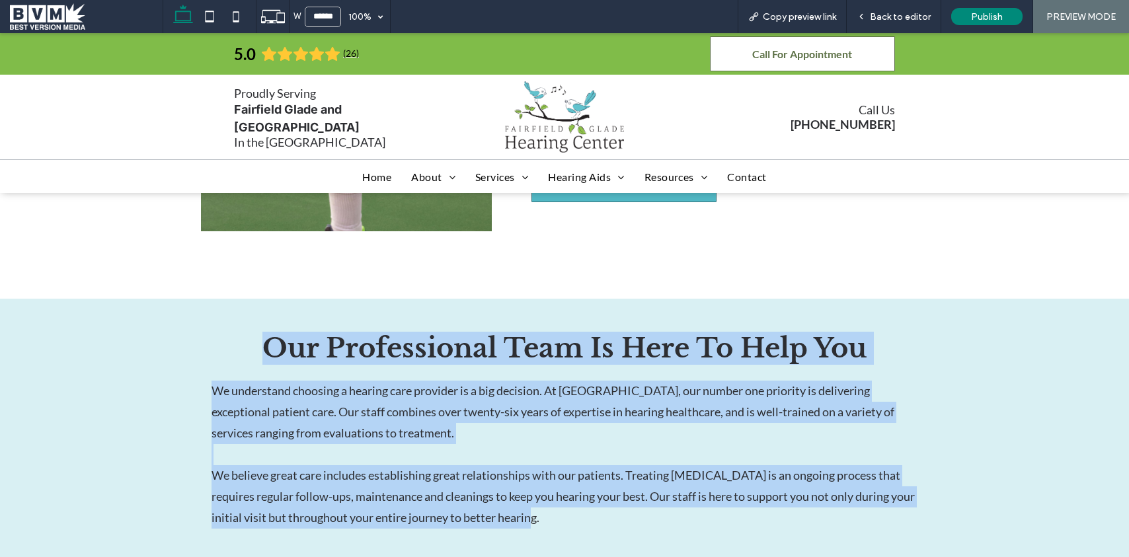
drag, startPoint x: 519, startPoint y: 529, endPoint x: 252, endPoint y: 350, distance: 321.9
click at [252, 350] on div "Our Professional Team Is Here To Help You We understand choosing a hearing care…" at bounding box center [564, 430] width 727 height 218
copy div "Our Professional Team Is Here To Help You We understand choosing a hearing care…"
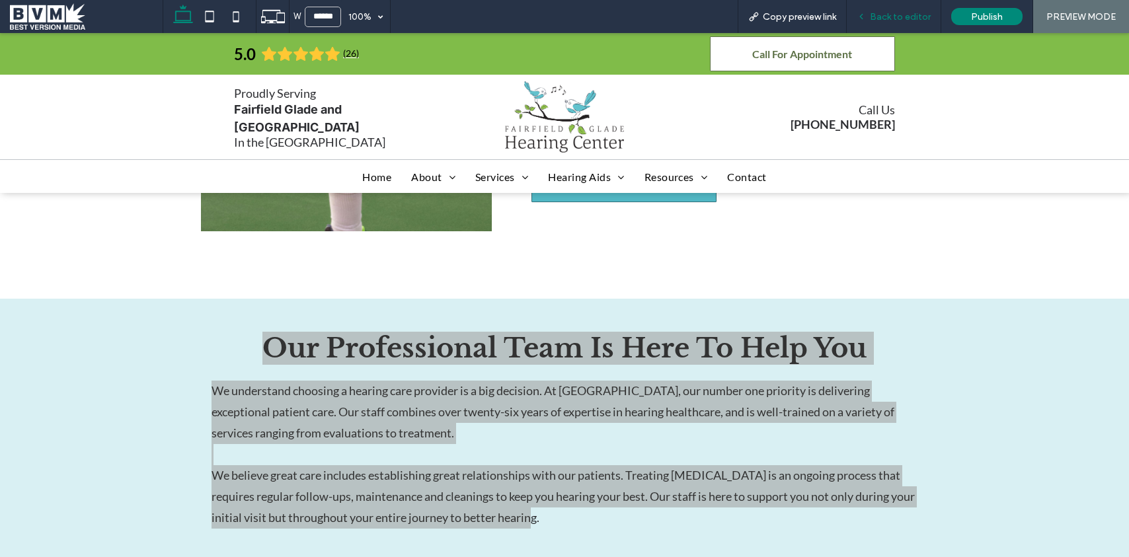
click at [908, 9] on div "Back to editor" at bounding box center [894, 16] width 95 height 33
click at [907, 19] on span "Back to editor" at bounding box center [900, 16] width 61 height 11
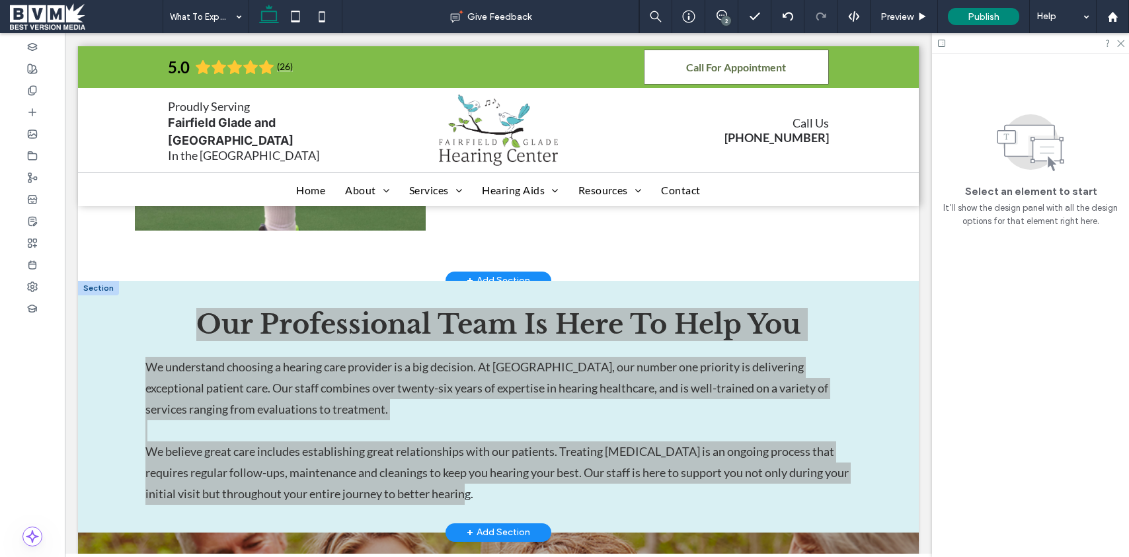
scroll to position [557, 0]
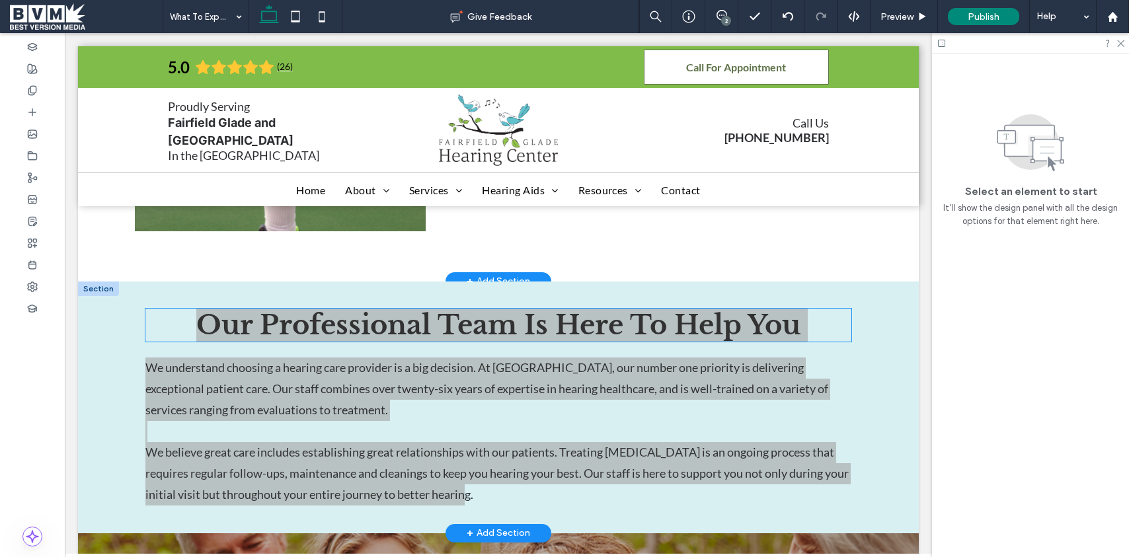
click at [555, 328] on span "Our Professional Team Is Here To Help You" at bounding box center [498, 325] width 604 height 33
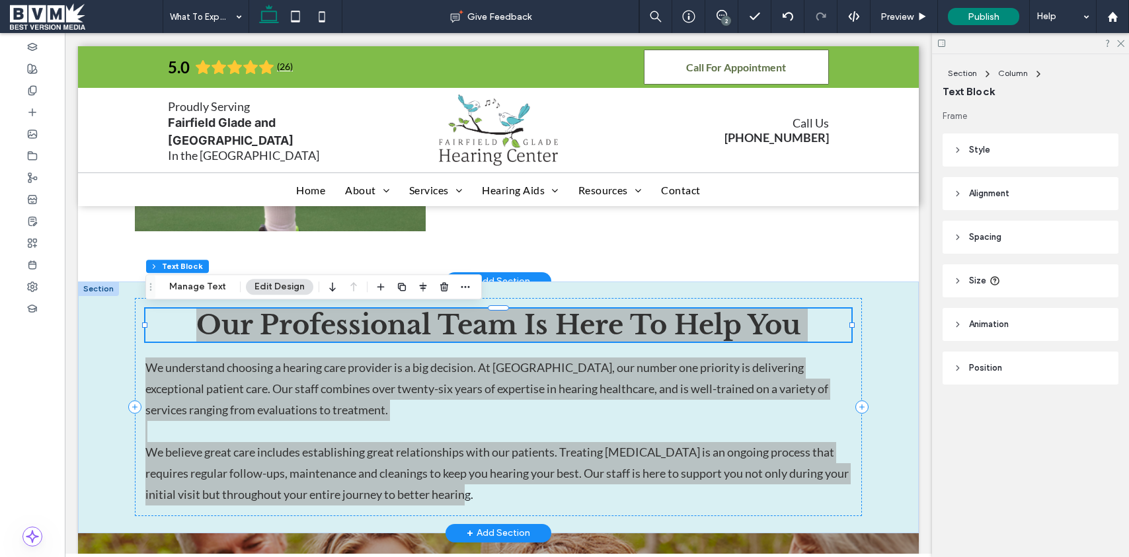
click at [555, 328] on div "Our Professional Team Is Here To Help You" at bounding box center [498, 325] width 706 height 33
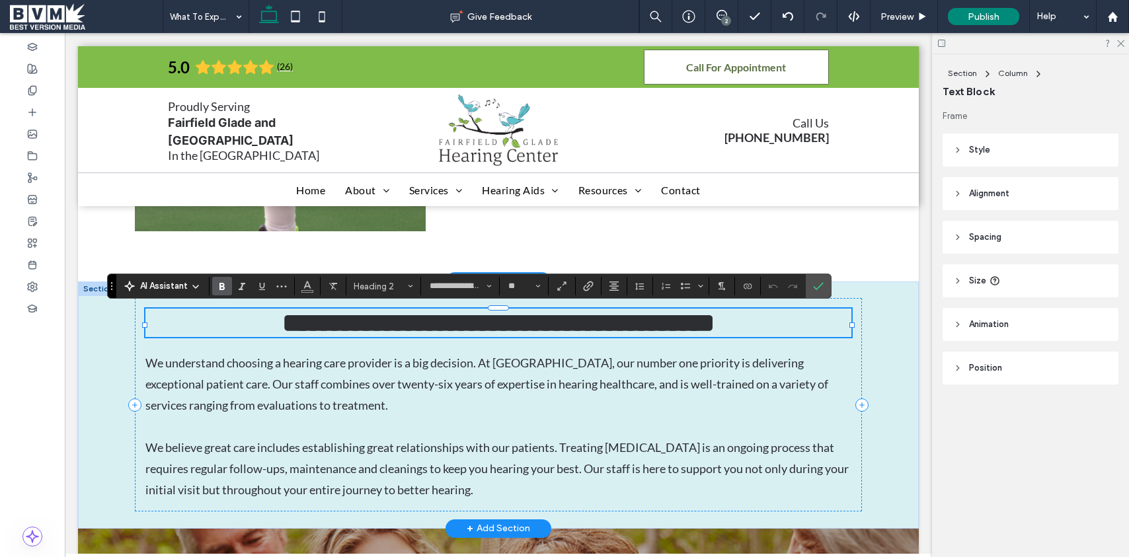
type input "****"
type input "**"
type input "**********"
type input "**"
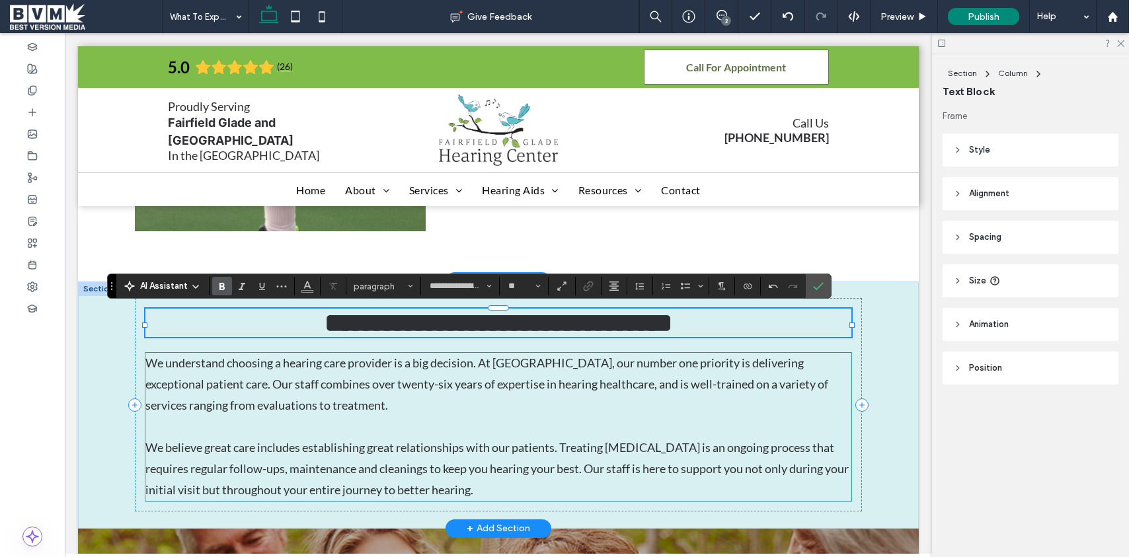
click at [420, 388] on span "We understand choosing a hearing care provider is a big decision. At Fairfield …" at bounding box center [486, 384] width 683 height 57
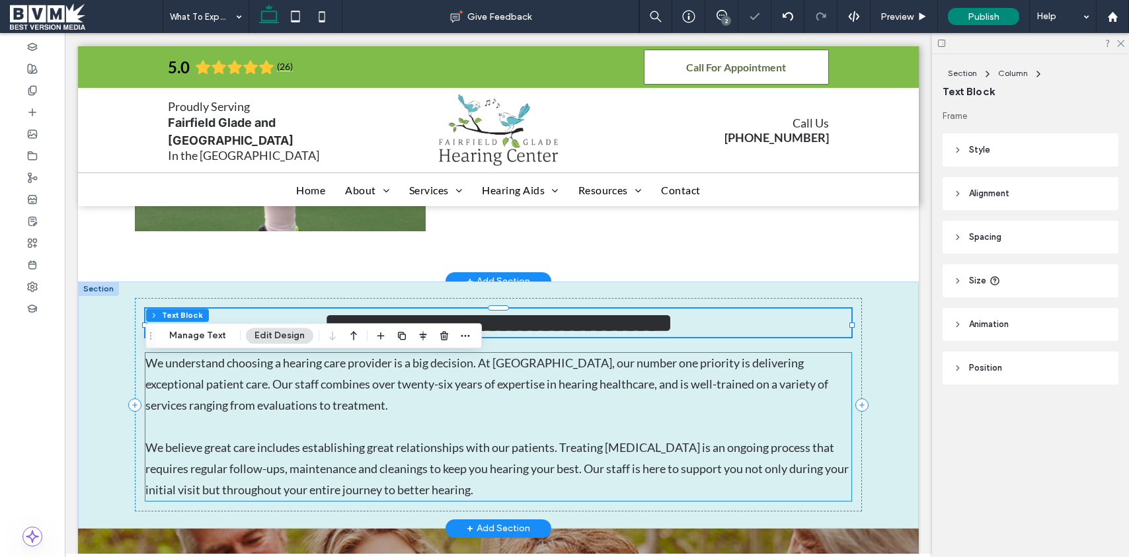
click at [420, 387] on span "We understand choosing a hearing care provider is a big decision. At Fairfield …" at bounding box center [486, 384] width 683 height 57
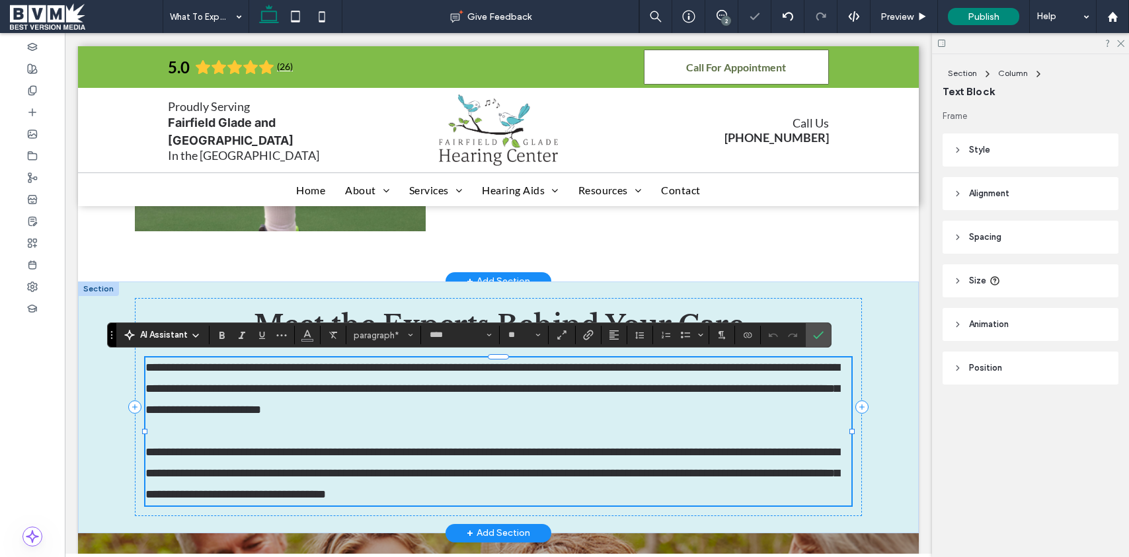
scroll to position [0, 0]
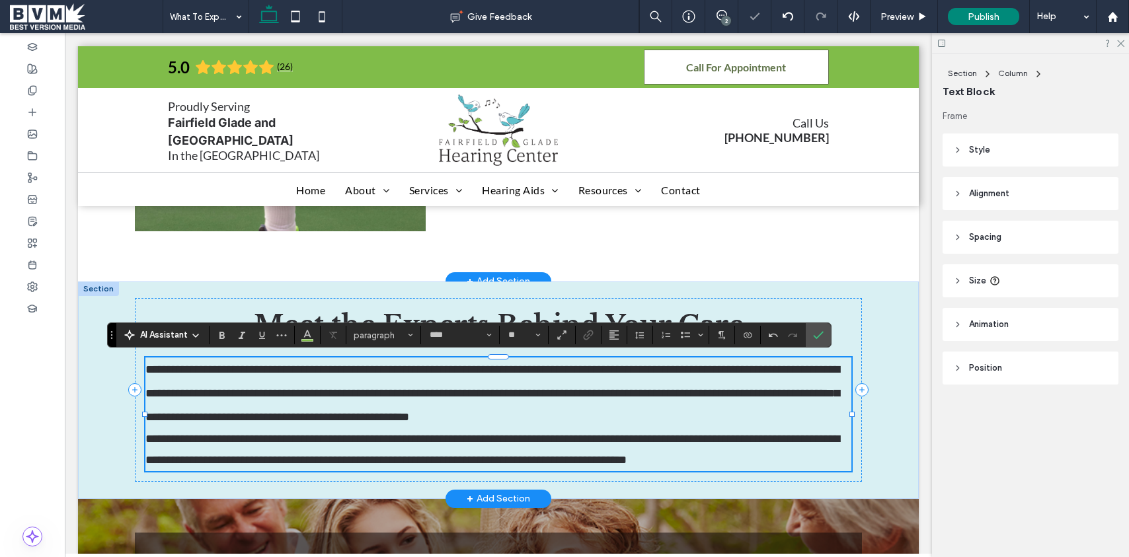
click at [763, 416] on p "**********" at bounding box center [498, 393] width 706 height 71
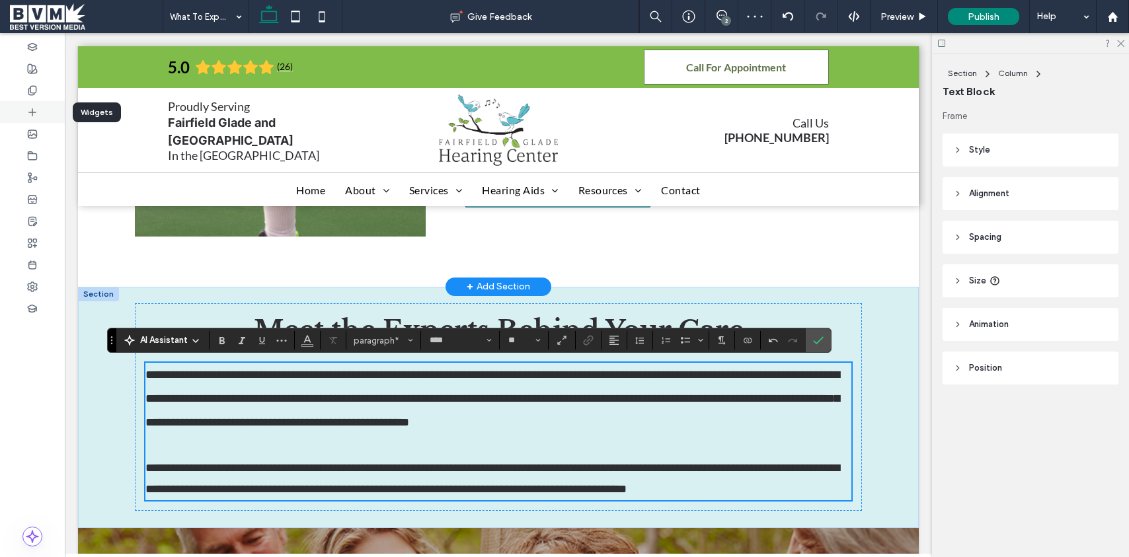
click at [40, 114] on div at bounding box center [32, 112] width 65 height 22
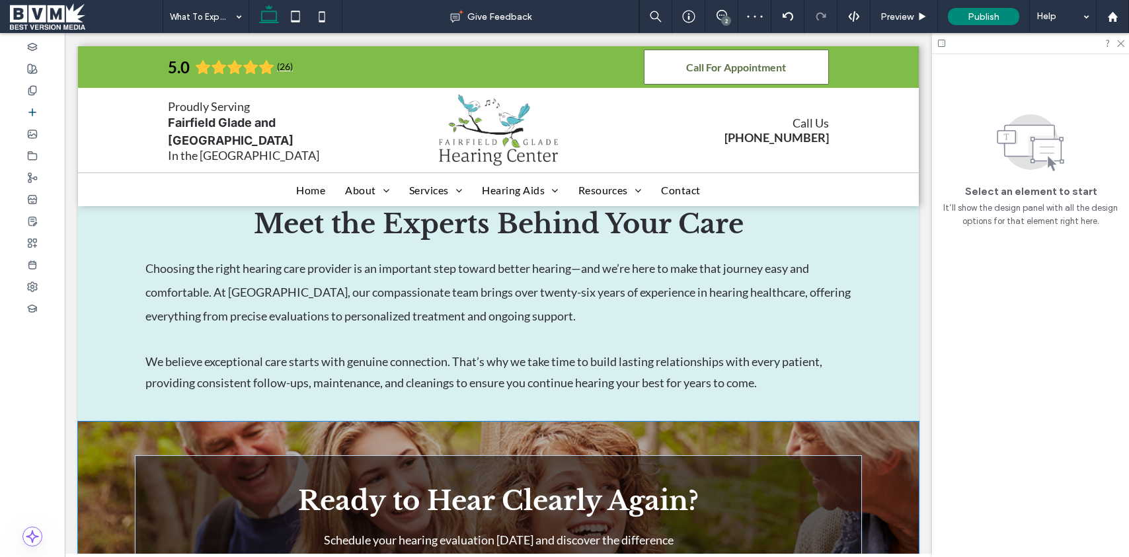
scroll to position [671, 0]
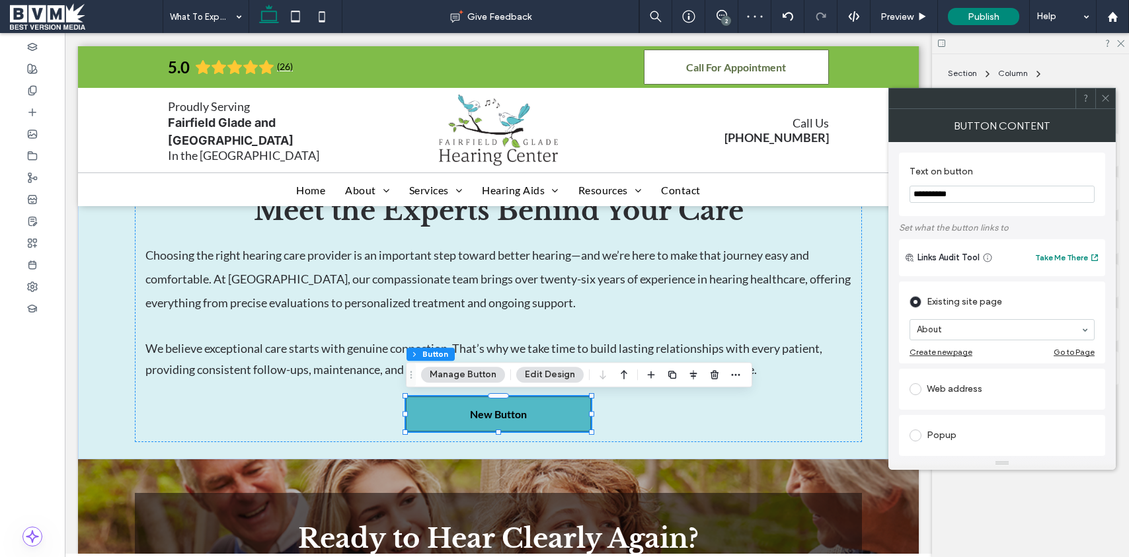
click at [954, 196] on input "**********" at bounding box center [1001, 194] width 185 height 17
type input "**********"
drag, startPoint x: 1105, startPoint y: 98, endPoint x: 1090, endPoint y: 93, distance: 15.9
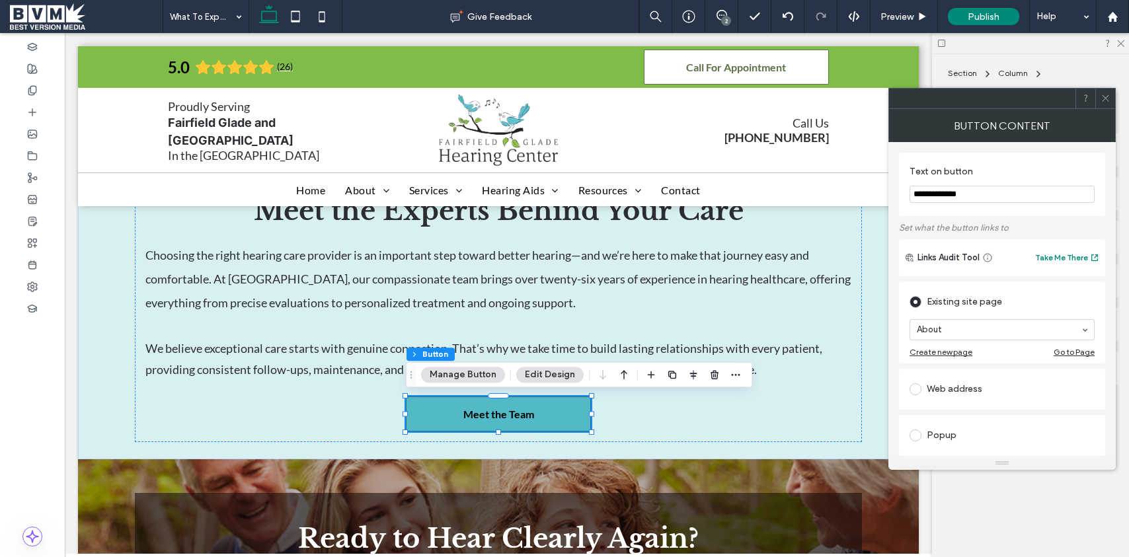
click at [1104, 98] on icon at bounding box center [1105, 98] width 10 height 10
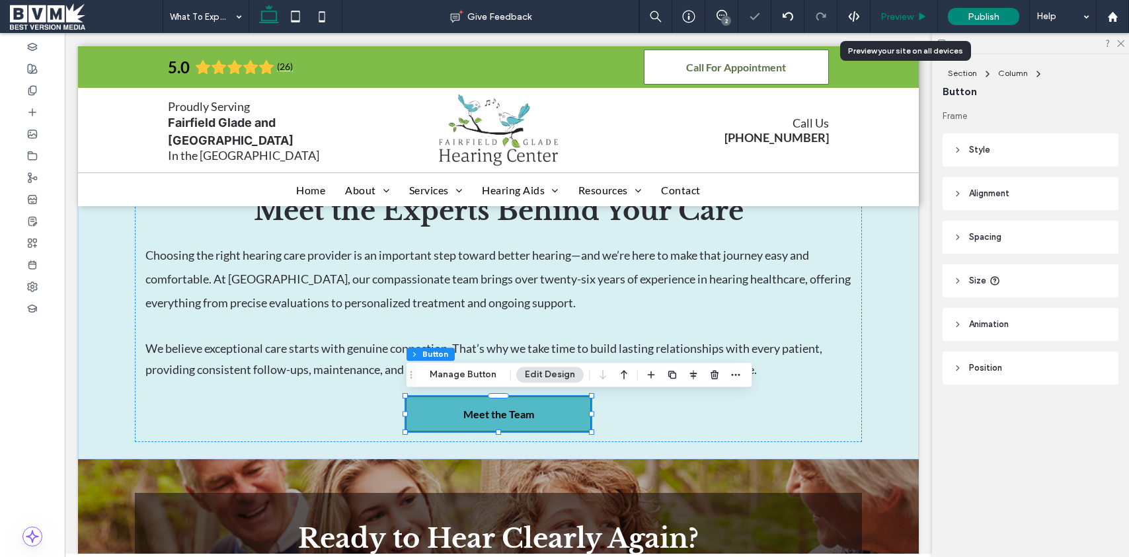
drag, startPoint x: 897, startPoint y: 13, endPoint x: 648, endPoint y: 184, distance: 301.8
click at [897, 13] on span "Preview" at bounding box center [896, 16] width 33 height 11
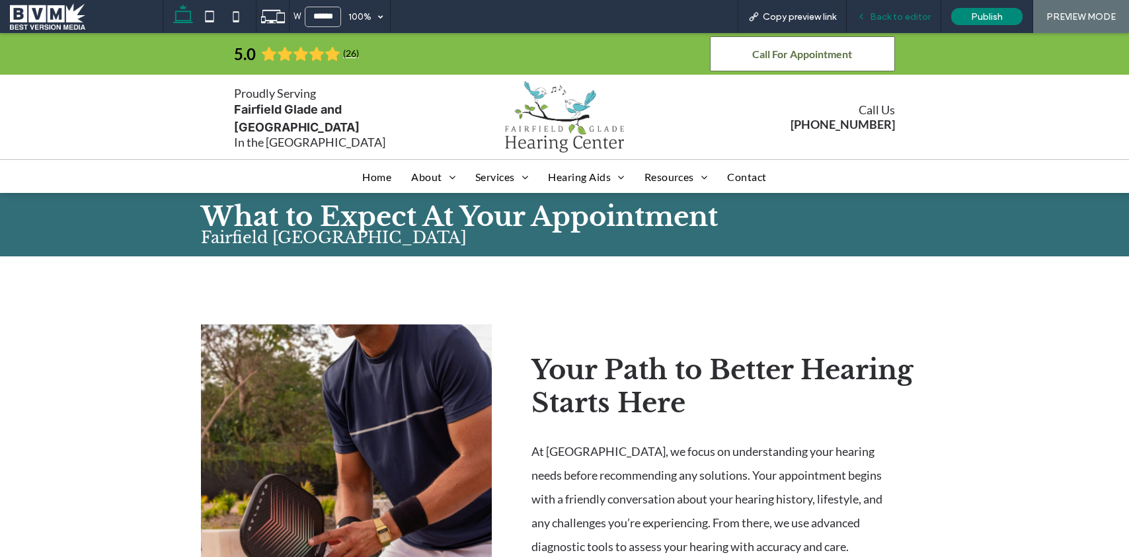
click at [914, 11] on span "Back to editor" at bounding box center [900, 16] width 61 height 11
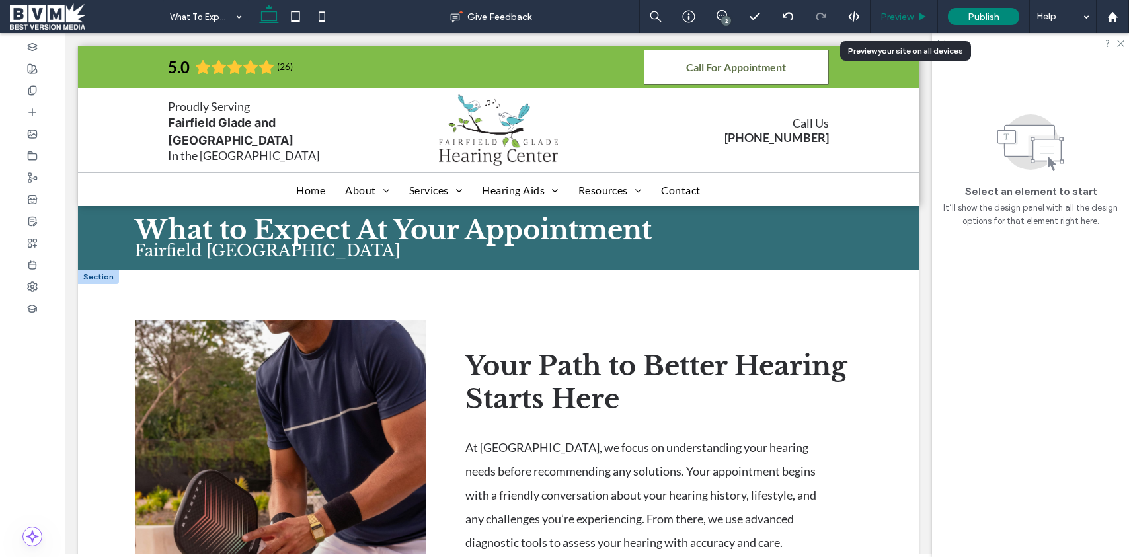
click at [896, 20] on span "Preview" at bounding box center [896, 16] width 33 height 11
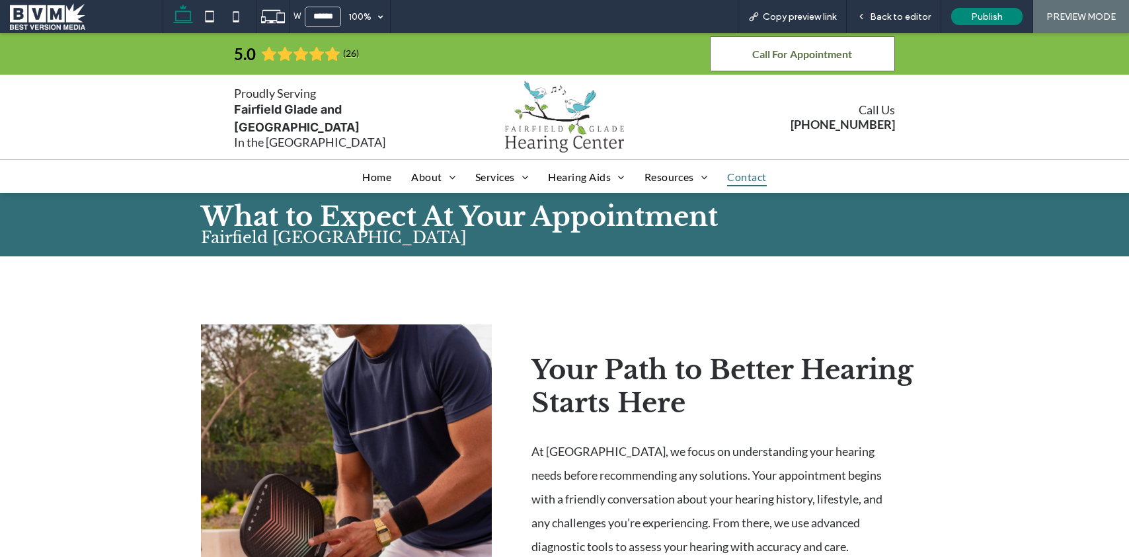
click at [742, 176] on span "Contact" at bounding box center [746, 176] width 39 height 19
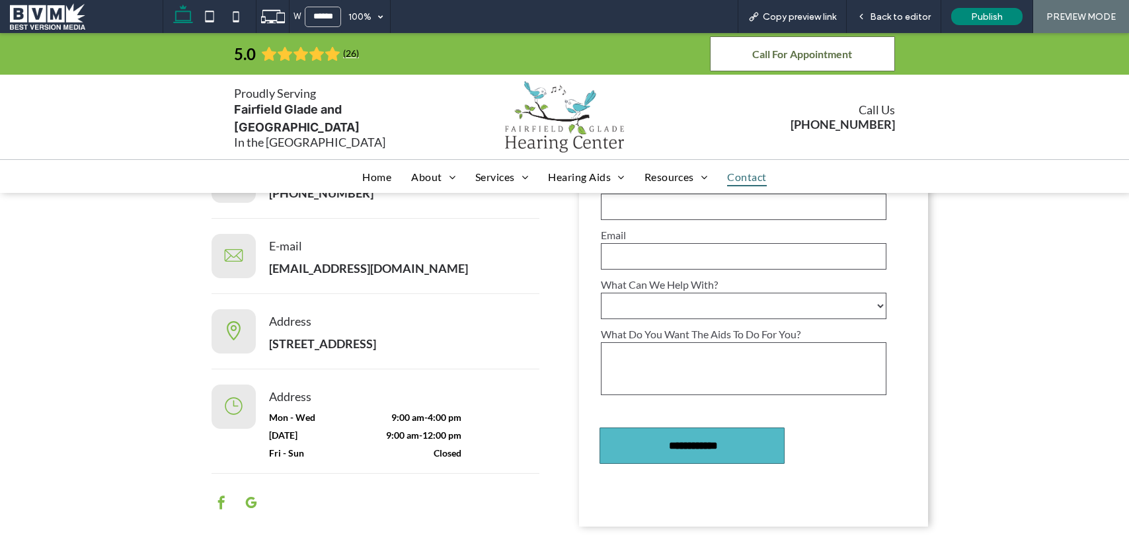
scroll to position [463, 0]
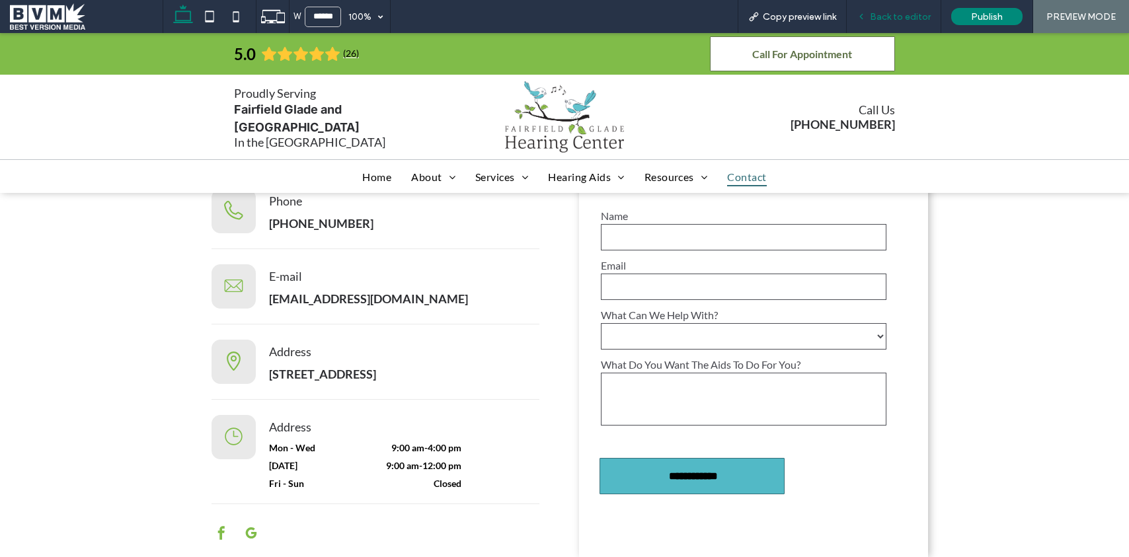
click at [886, 19] on span "Back to editor" at bounding box center [900, 16] width 61 height 11
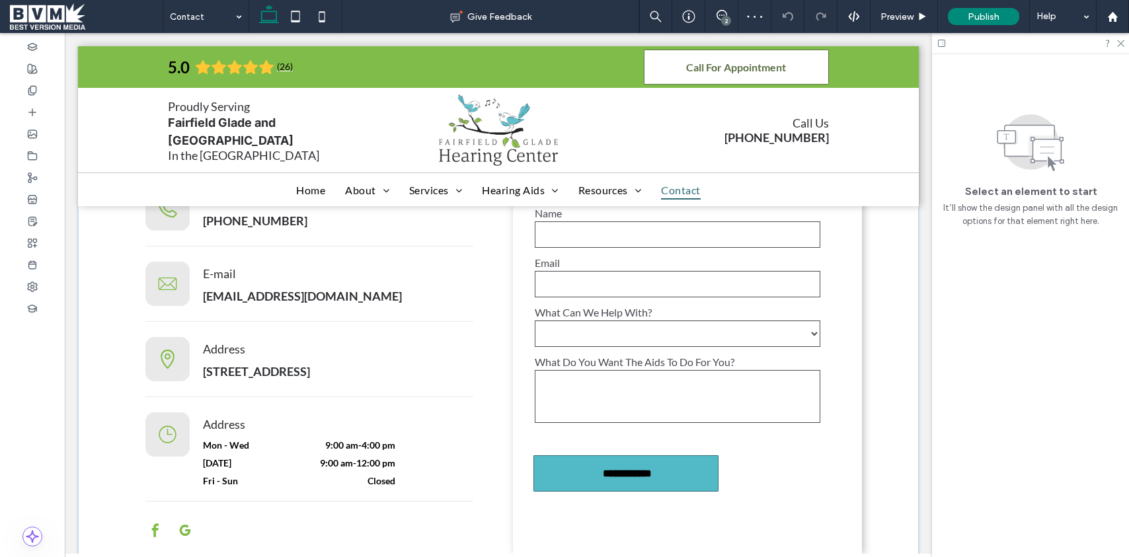
scroll to position [462, 0]
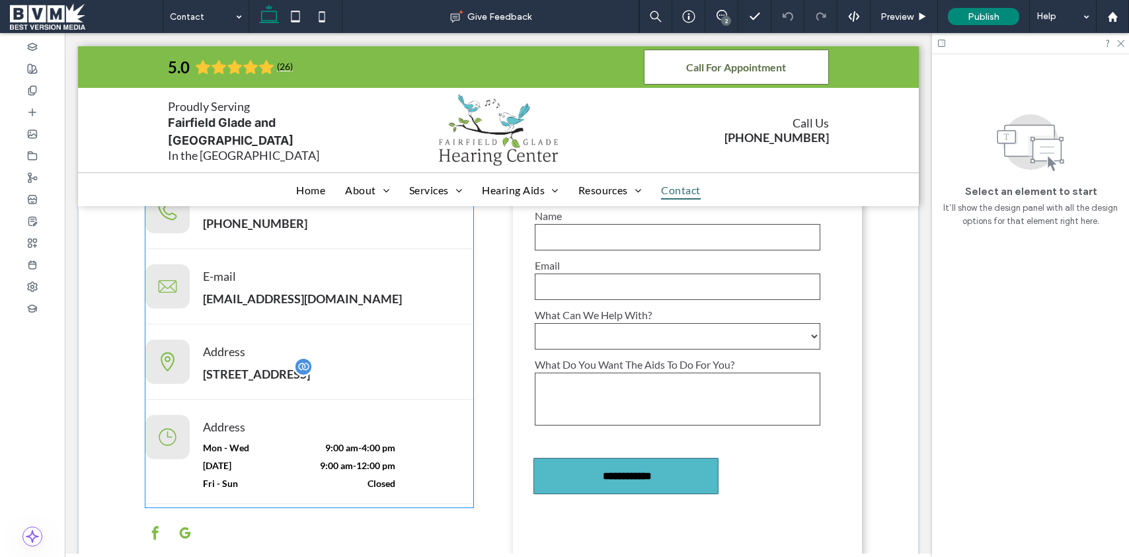
click at [310, 367] on span "126 Stonehenge Drive Suite 111, Crossville, TN 38558, US" at bounding box center [256, 374] width 107 height 15
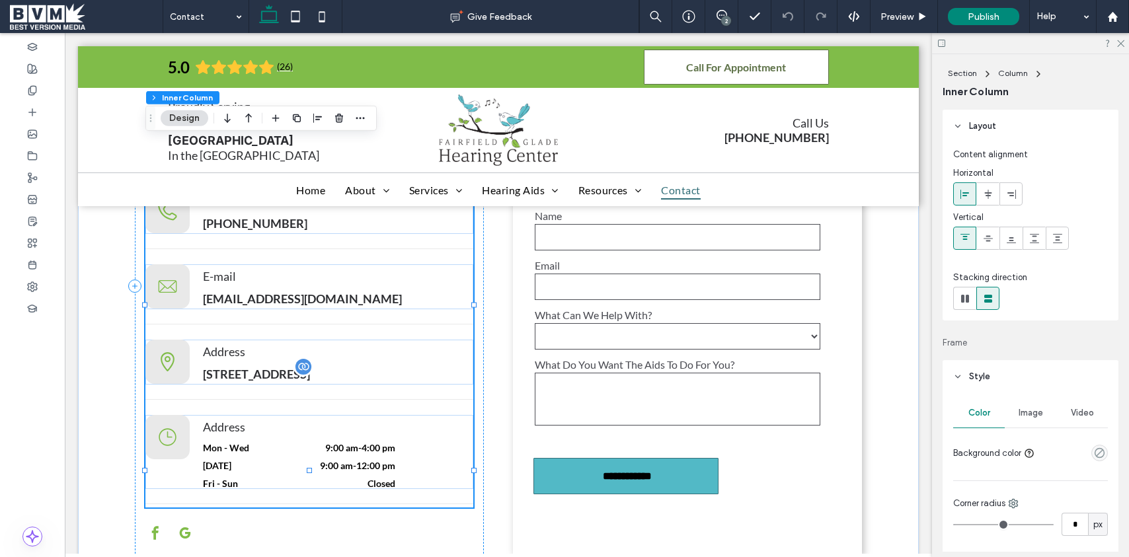
click at [310, 367] on span "126 Stonehenge Drive Suite 111, Crossville, TN 38558, US" at bounding box center [256, 374] width 107 height 15
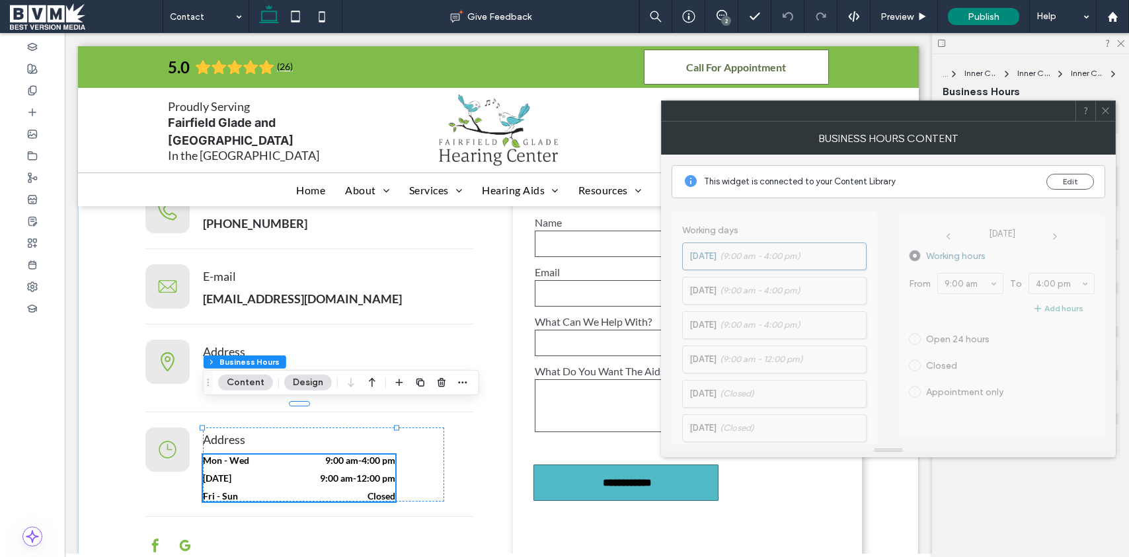
click at [1104, 112] on icon at bounding box center [1105, 111] width 10 height 10
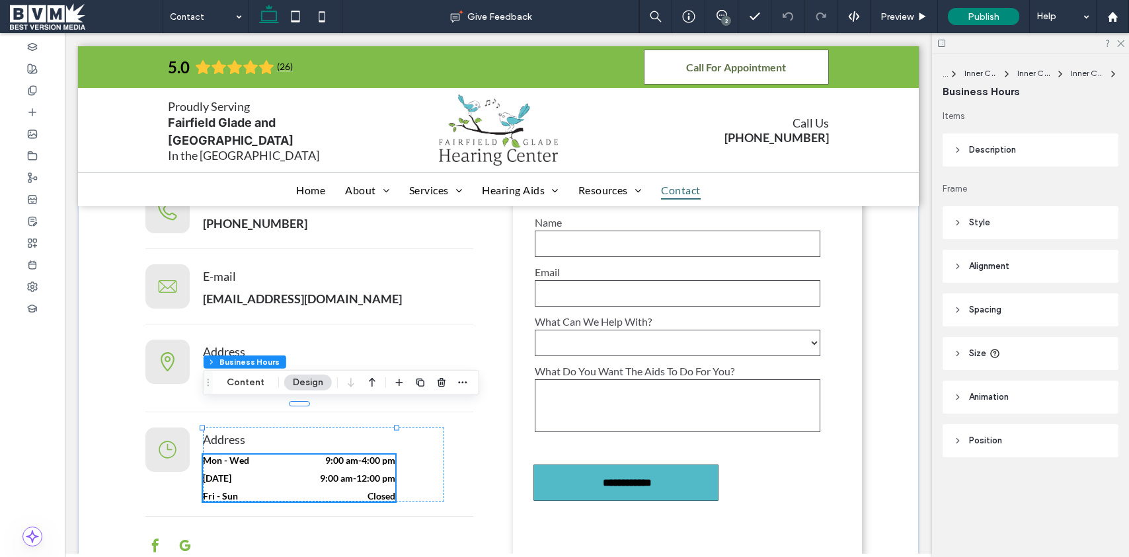
click at [977, 224] on span "Style" at bounding box center [979, 222] width 21 height 13
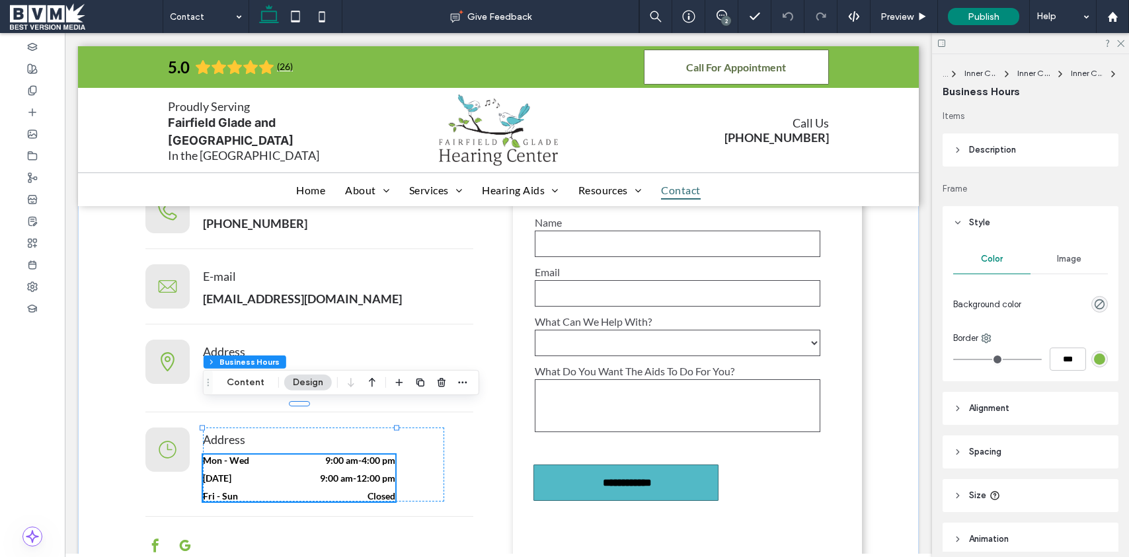
click at [977, 217] on span "Style" at bounding box center [979, 222] width 21 height 13
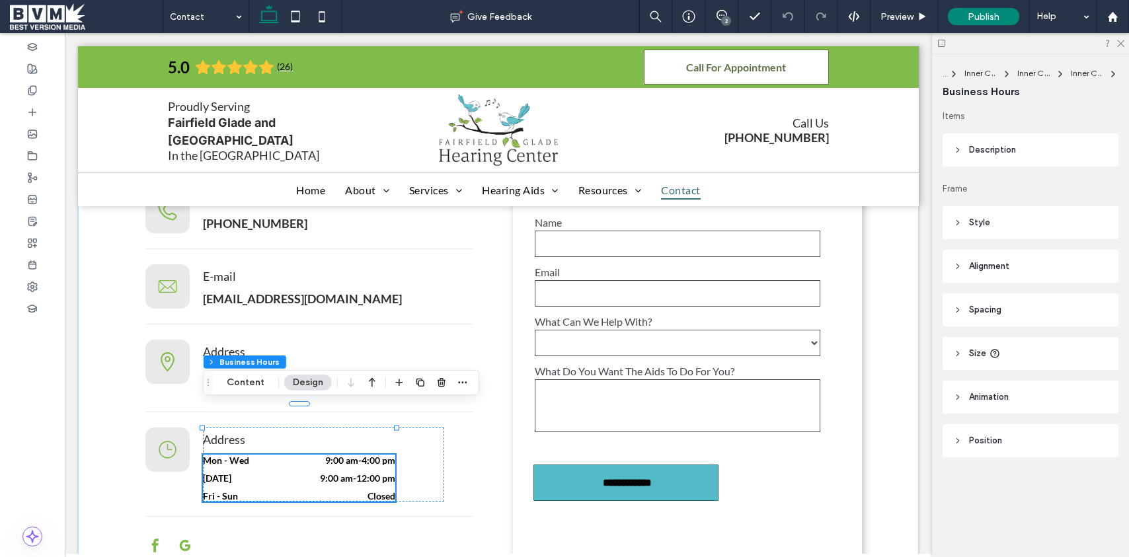
click at [997, 146] on span "Description" at bounding box center [992, 149] width 47 height 13
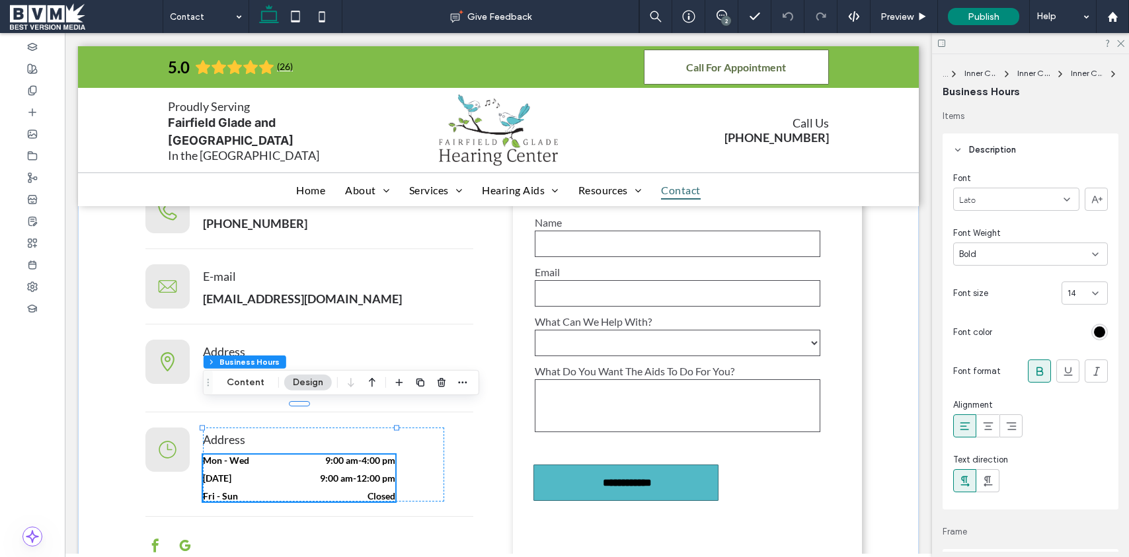
click at [1091, 291] on icon at bounding box center [1095, 293] width 11 height 11
click at [1081, 403] on div "18" at bounding box center [1084, 412] width 45 height 23
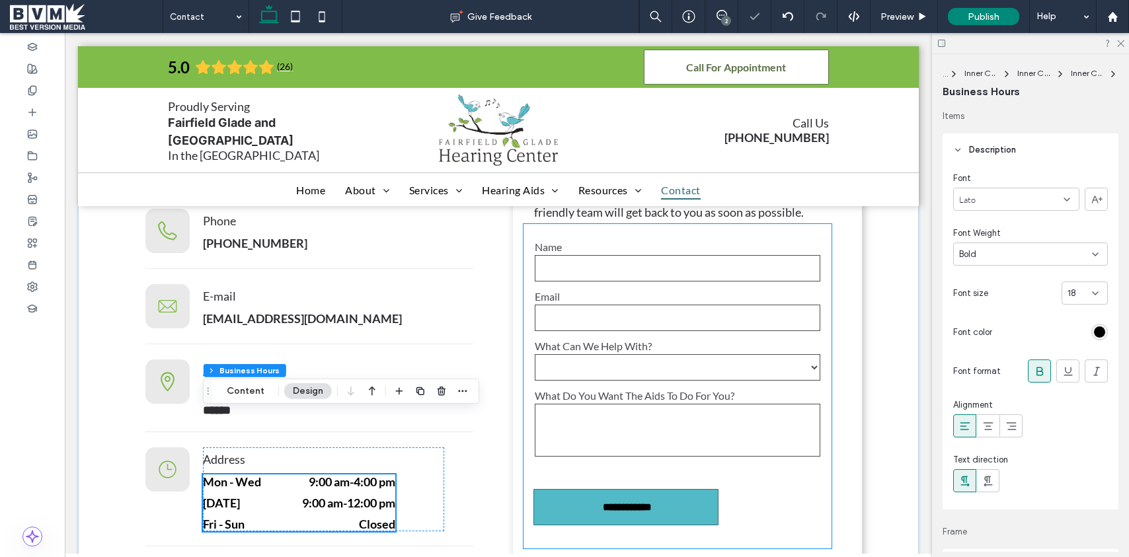
scroll to position [424, 0]
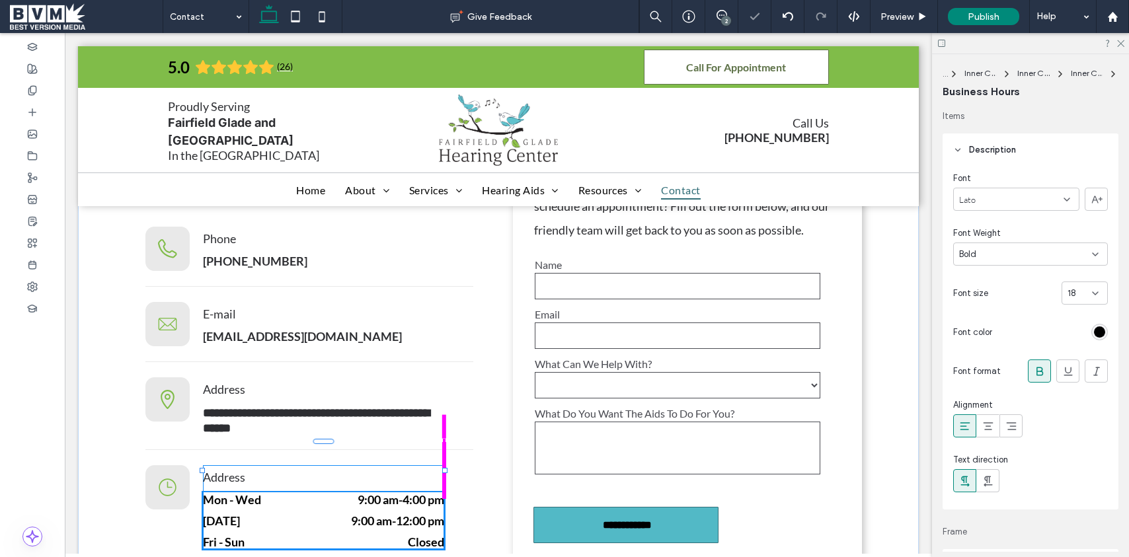
drag, startPoint x: 397, startPoint y: 472, endPoint x: 451, endPoint y: 470, distance: 54.9
click at [451, 470] on div "**********" at bounding box center [498, 335] width 793 height 648
type input "***"
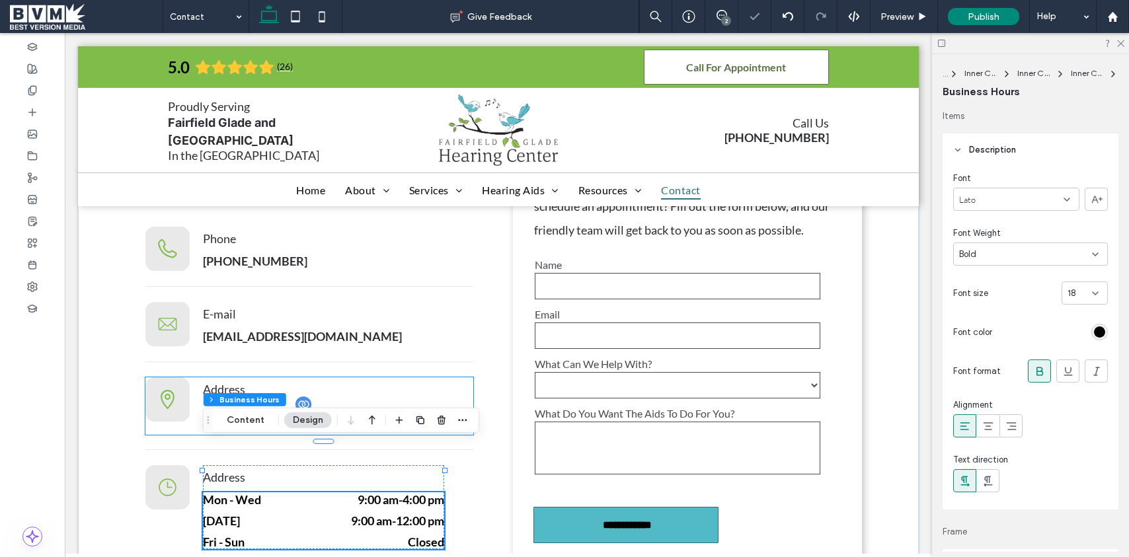
click at [351, 404] on h5 "**********" at bounding box center [323, 419] width 241 height 30
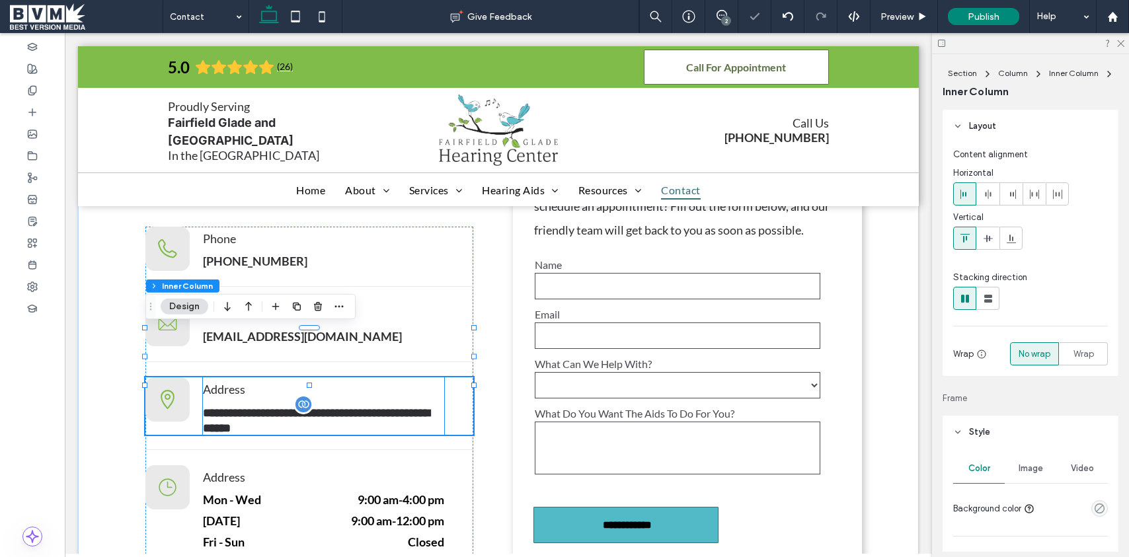
click at [354, 407] on span "**********" at bounding box center [316, 420] width 227 height 27
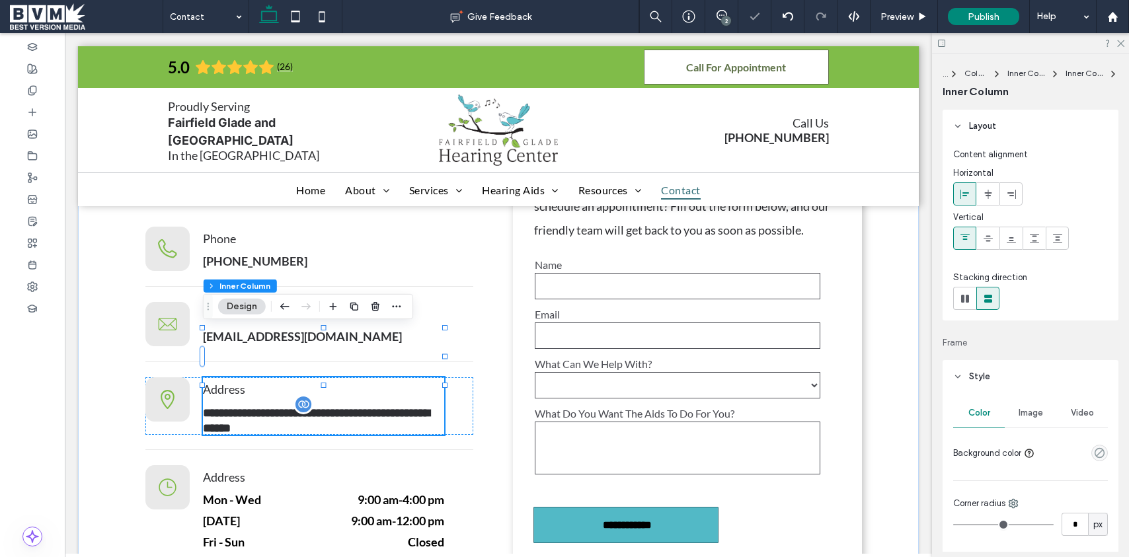
click at [354, 407] on span "**********" at bounding box center [316, 420] width 227 height 27
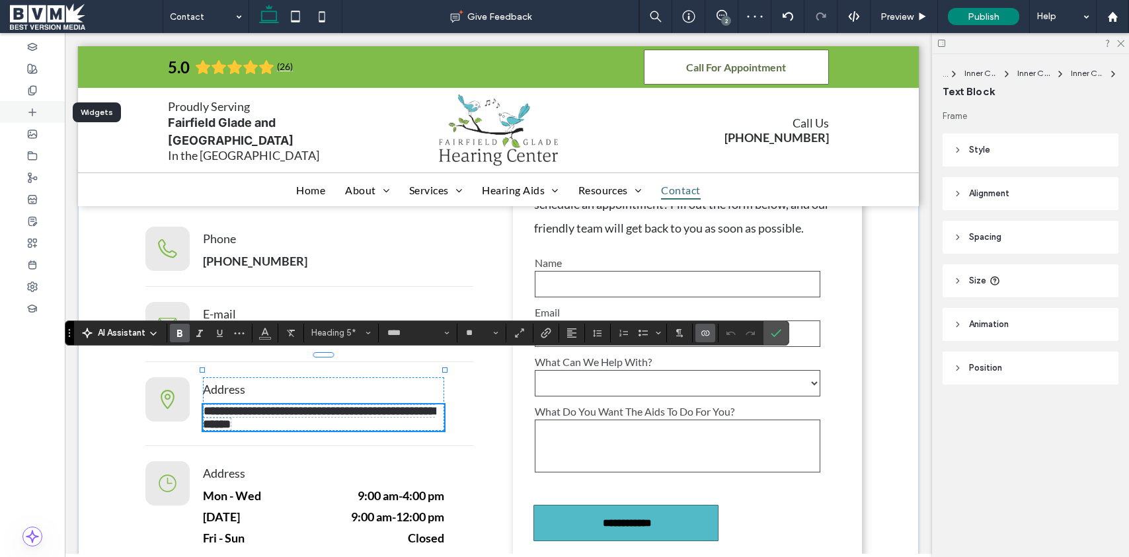
click at [43, 114] on div at bounding box center [32, 112] width 65 height 22
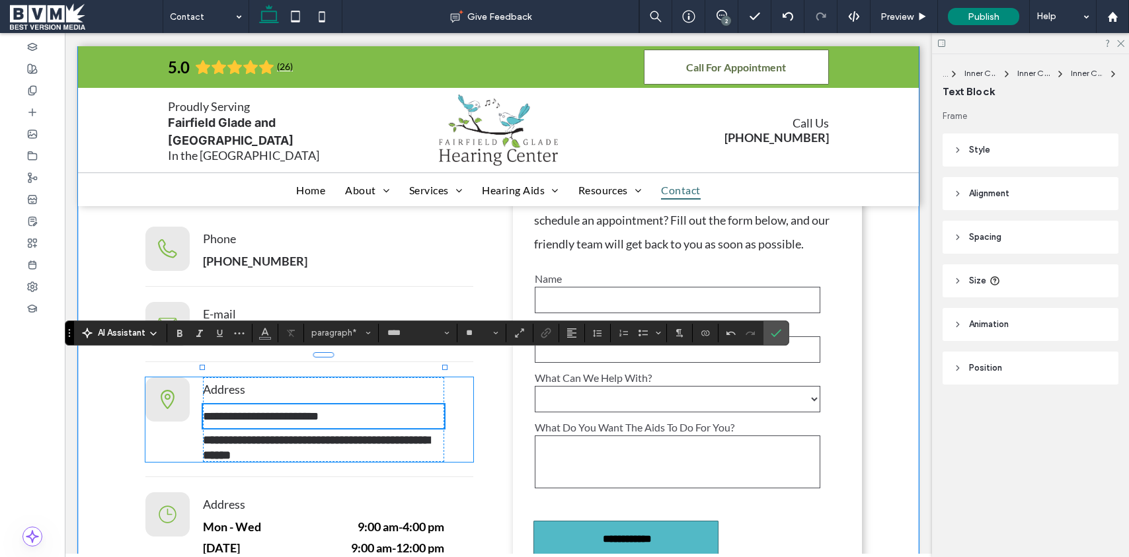
click at [465, 384] on div "**********" at bounding box center [309, 419] width 328 height 85
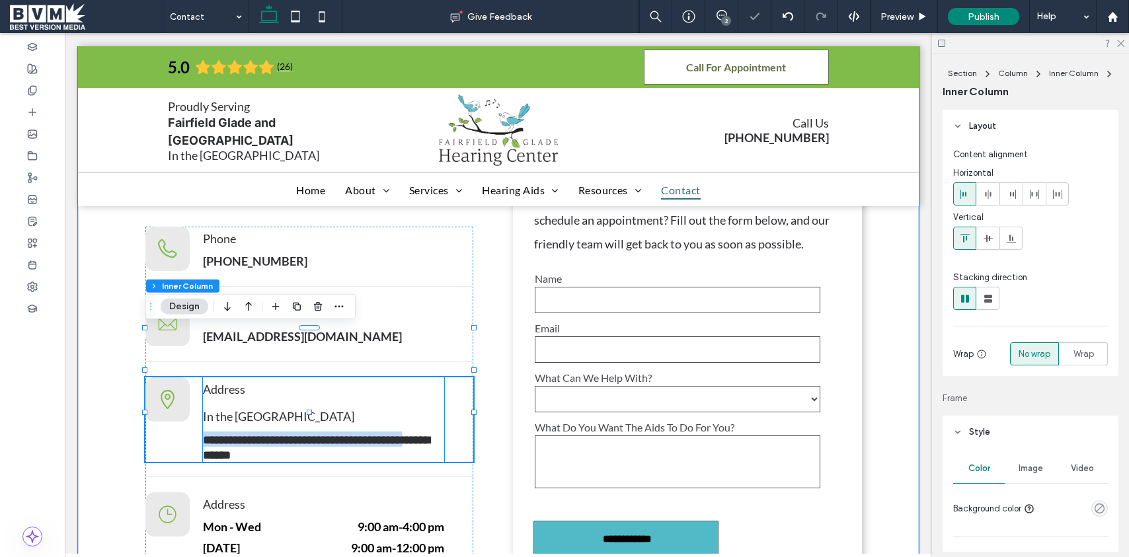
click at [335, 404] on p "In the [GEOGRAPHIC_DATA]" at bounding box center [323, 416] width 241 height 24
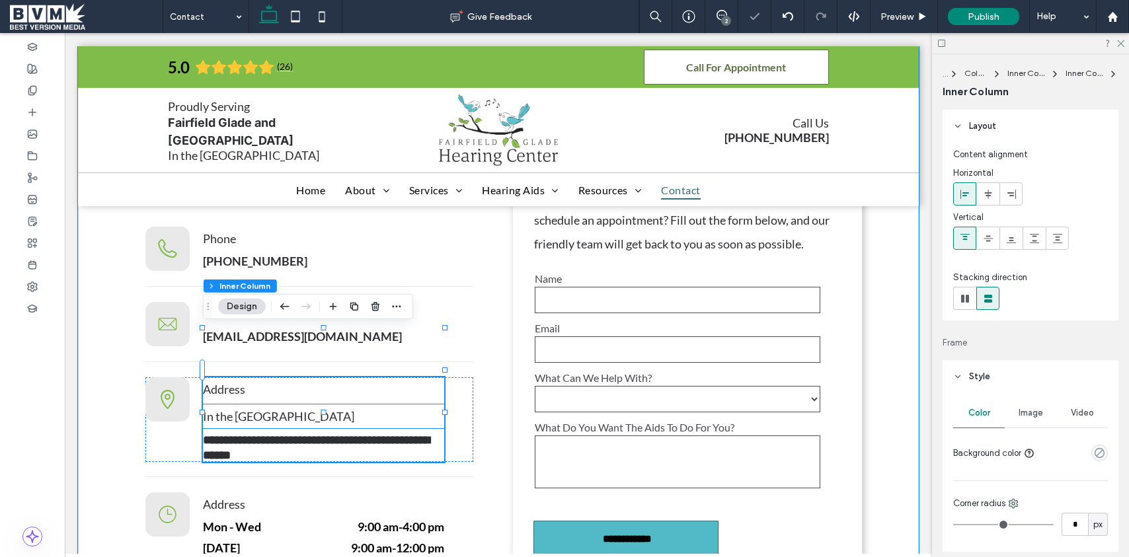
click at [340, 404] on p "In the [GEOGRAPHIC_DATA]" at bounding box center [323, 416] width 241 height 24
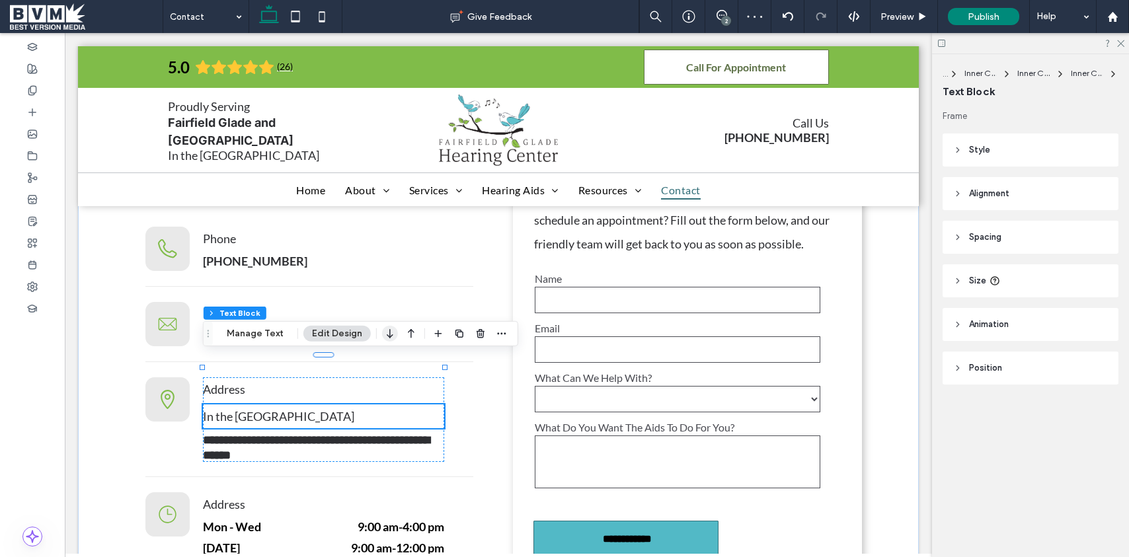
click at [388, 333] on icon "button" at bounding box center [390, 334] width 16 height 24
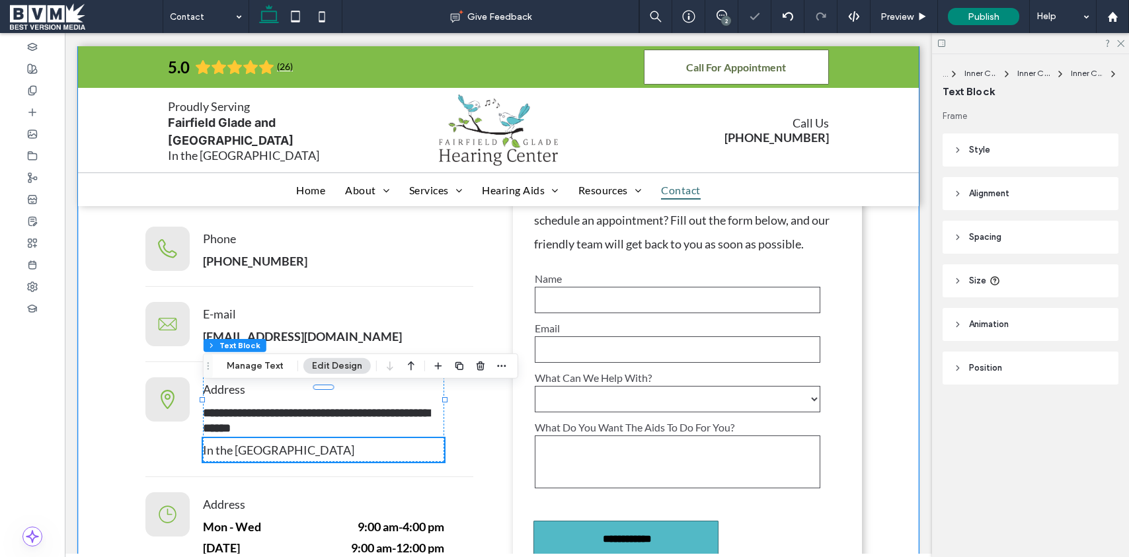
click at [307, 443] on span "In the [GEOGRAPHIC_DATA]" at bounding box center [278, 450] width 151 height 15
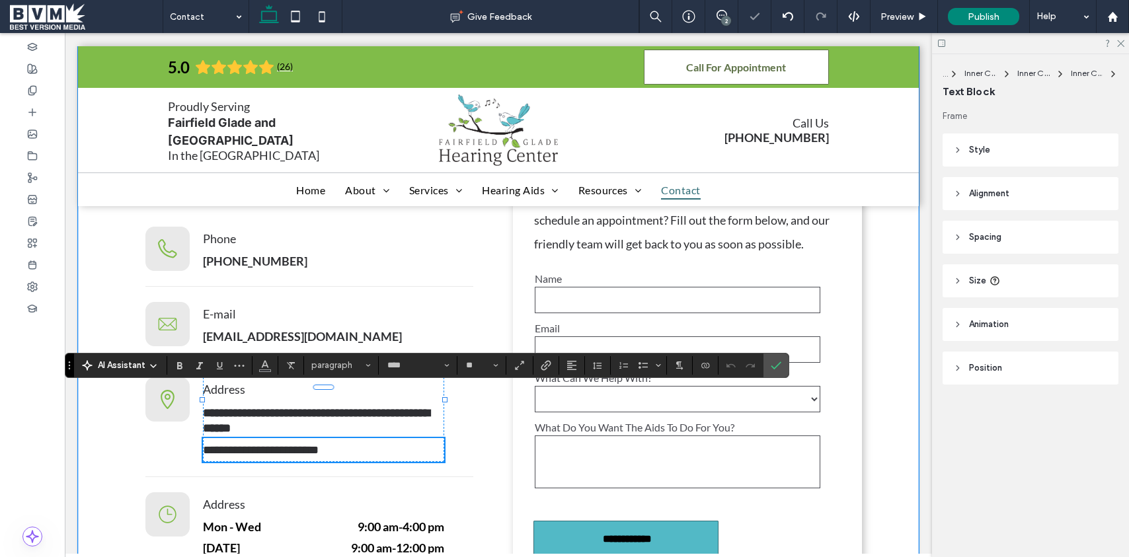
click at [307, 444] on span "**********" at bounding box center [261, 450] width 116 height 12
click at [976, 241] on span "Spacing" at bounding box center [985, 237] width 32 height 13
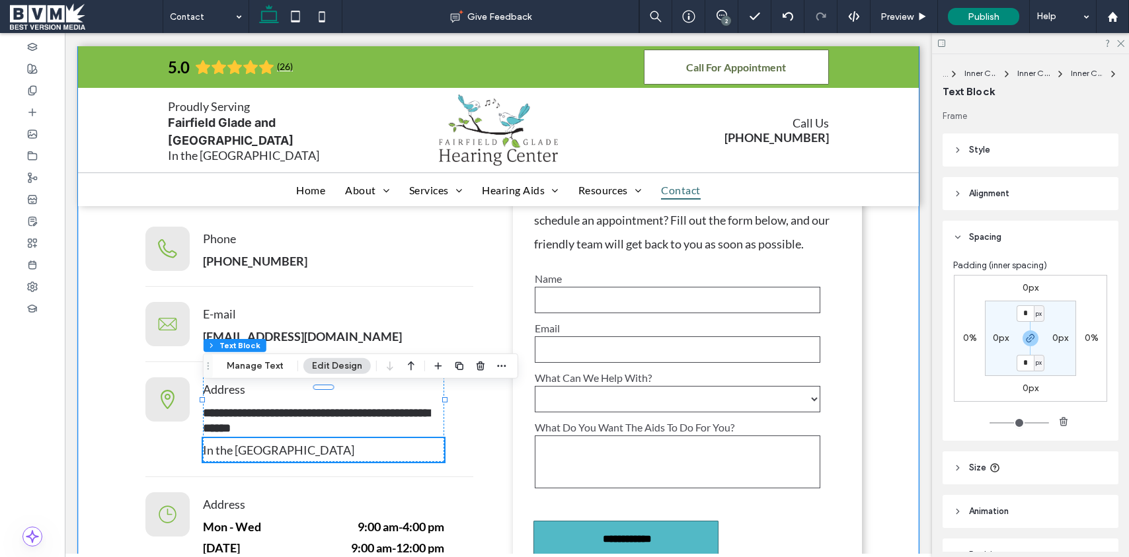
click at [364, 438] on p "In the [GEOGRAPHIC_DATA]" at bounding box center [323, 450] width 241 height 24
type input "****"
type input "**"
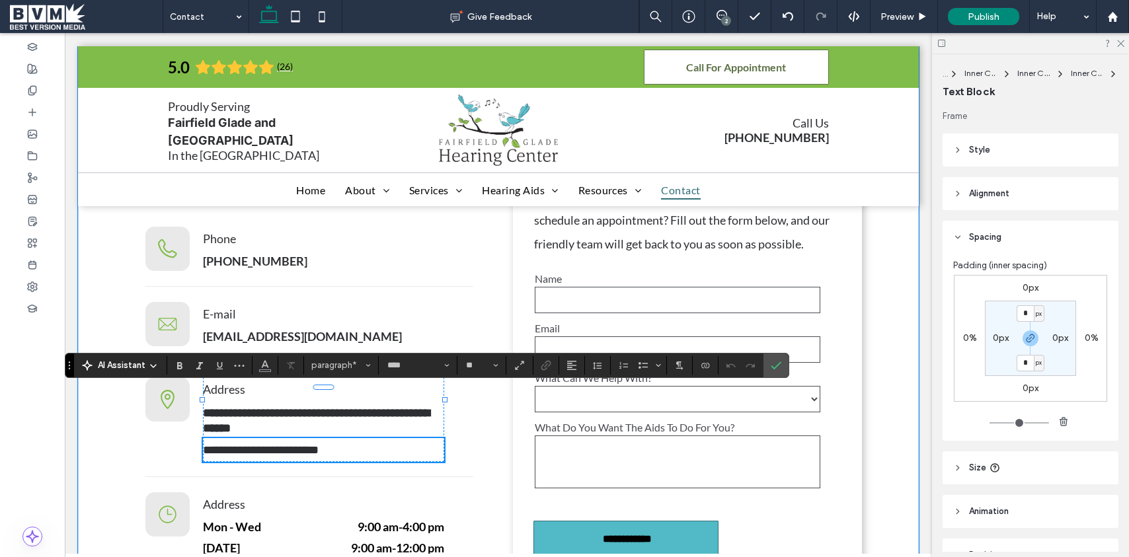
click at [343, 438] on p "**********" at bounding box center [323, 450] width 241 height 24
click at [342, 438] on p "**********" at bounding box center [323, 450] width 241 height 24
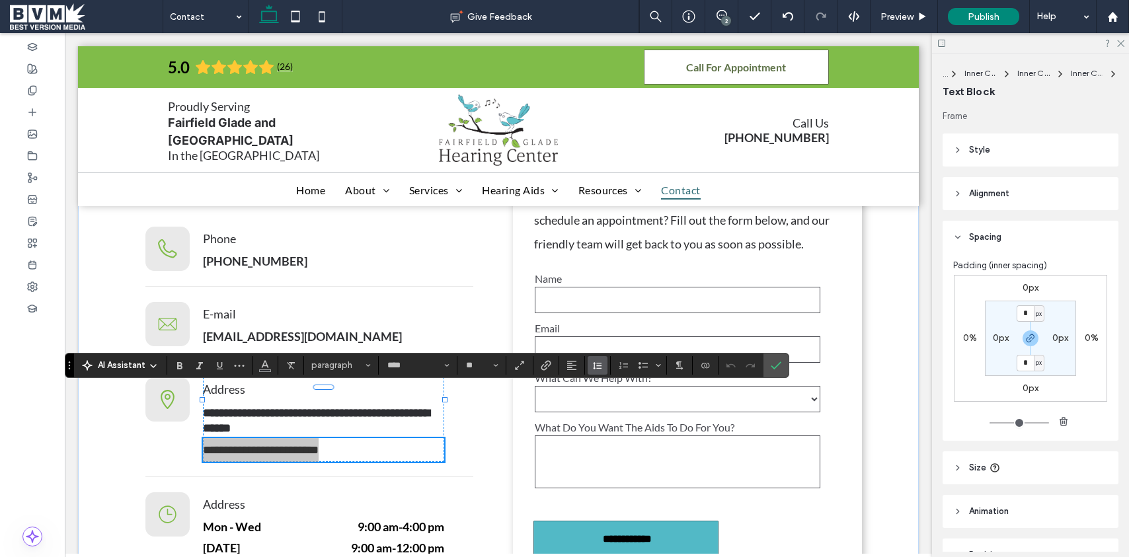
click at [607, 366] on button "Line Height" at bounding box center [598, 365] width 20 height 19
click at [619, 283] on label "Single" at bounding box center [626, 289] width 77 height 19
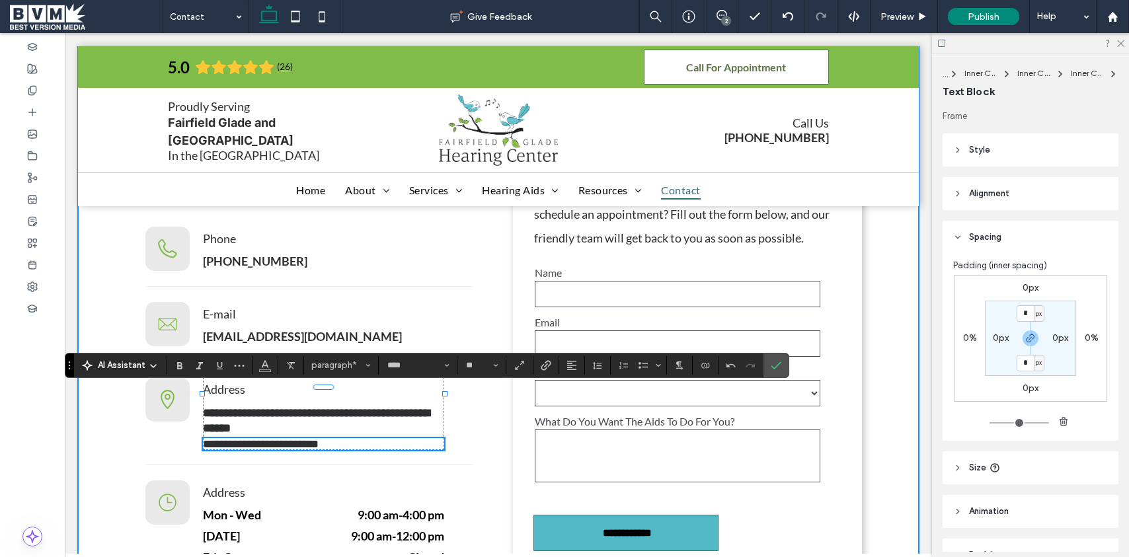
click at [872, 353] on div "**********" at bounding box center [498, 342] width 793 height 663
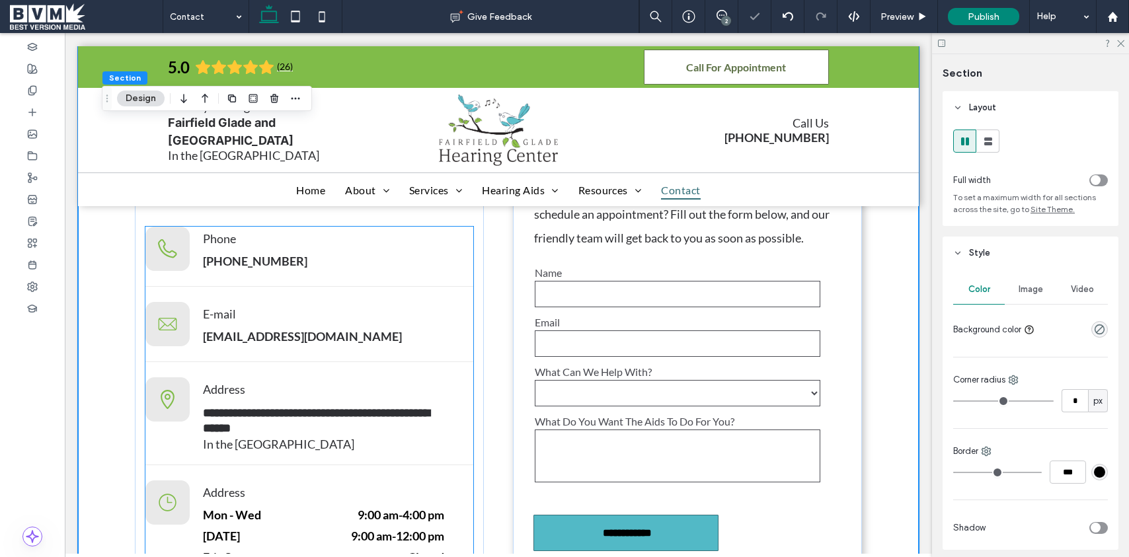
click at [334, 438] on p "In the [GEOGRAPHIC_DATA]" at bounding box center [323, 444] width 241 height 12
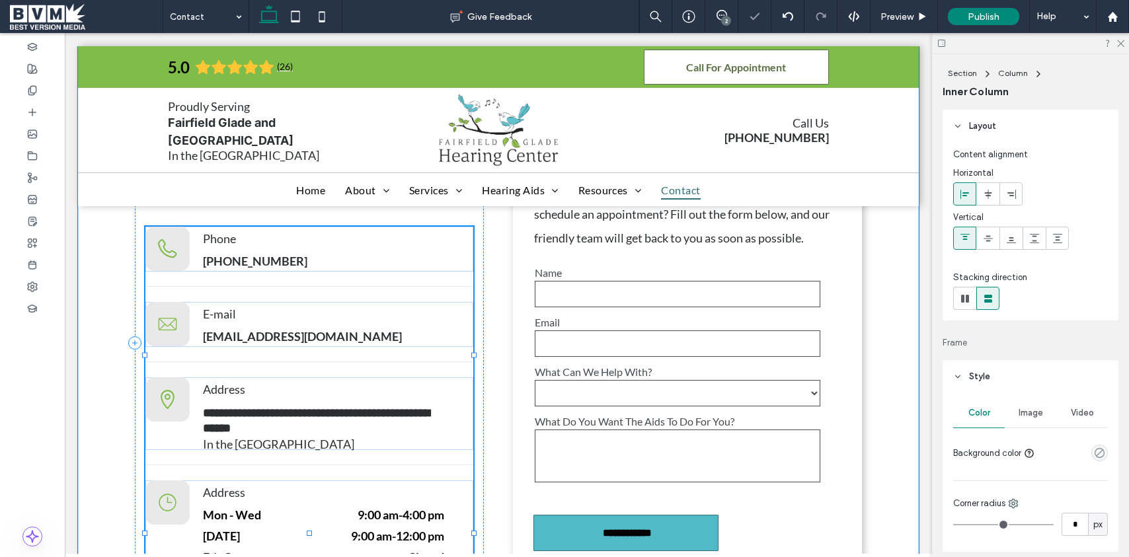
click at [334, 438] on p "In the [GEOGRAPHIC_DATA]" at bounding box center [323, 444] width 241 height 12
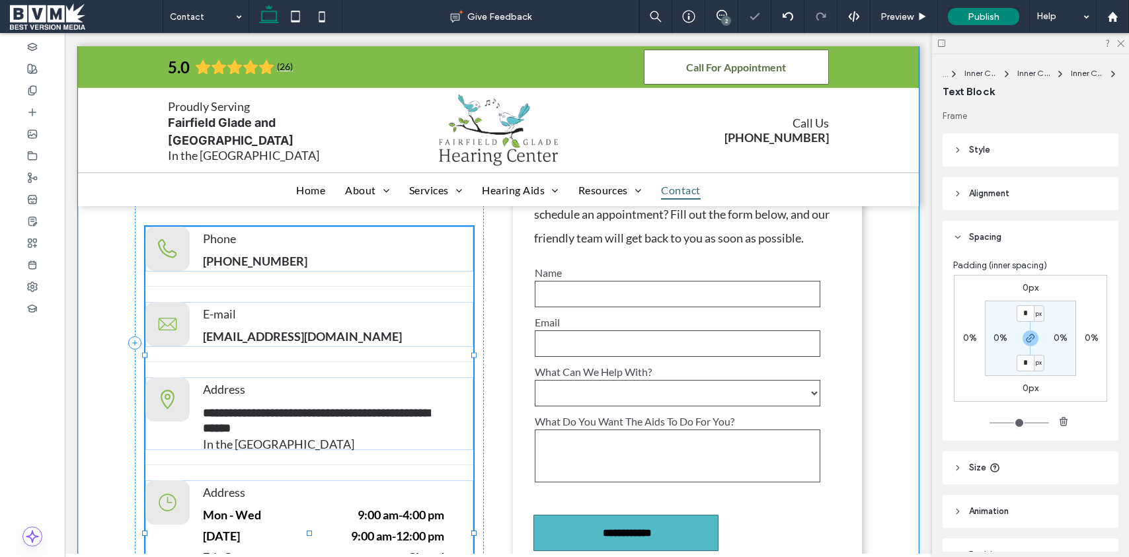
type input "****"
type input "**"
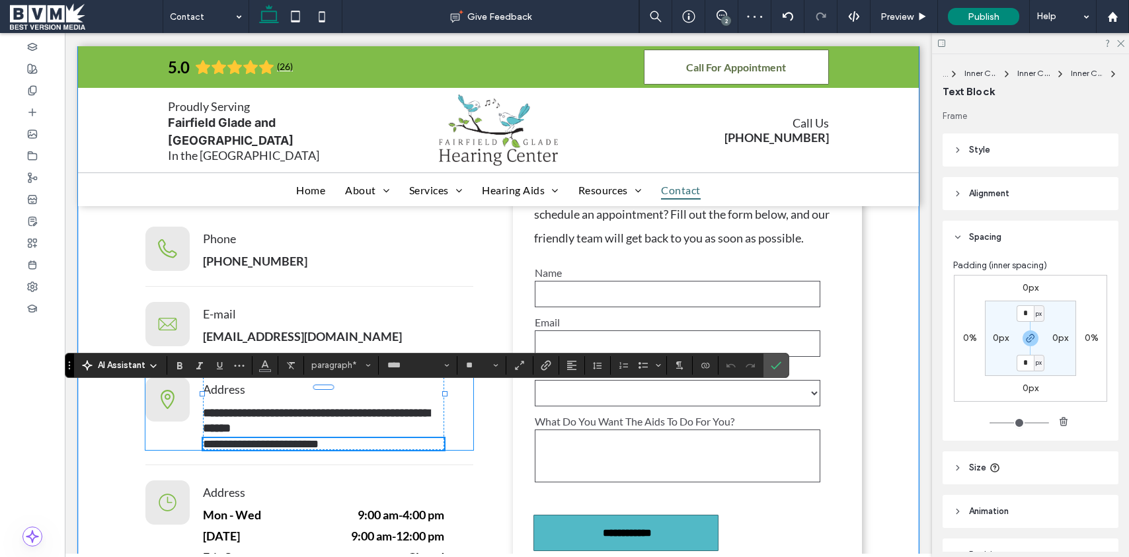
drag, startPoint x: 465, startPoint y: 399, endPoint x: 445, endPoint y: 397, distance: 19.9
click at [464, 399] on div "**********" at bounding box center [309, 413] width 328 height 73
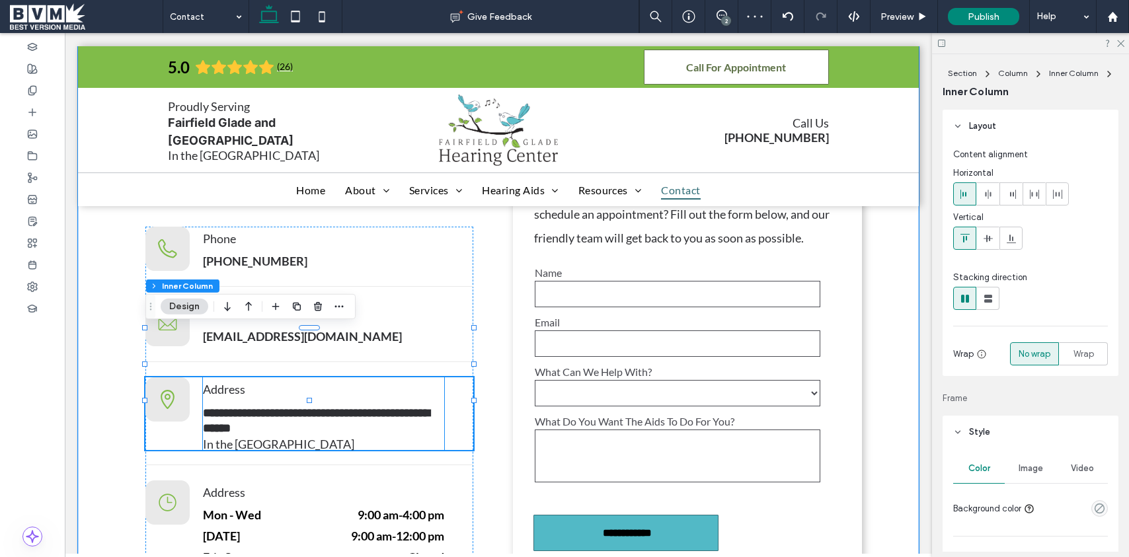
click at [387, 438] on p "In the [GEOGRAPHIC_DATA]" at bounding box center [323, 444] width 241 height 12
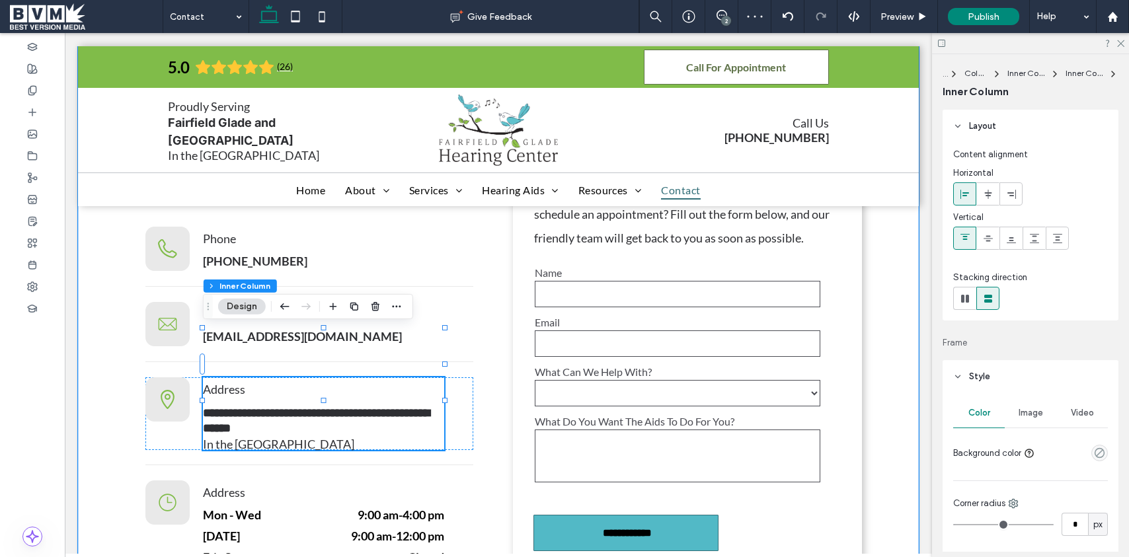
click at [377, 438] on p "In the [GEOGRAPHIC_DATA]" at bounding box center [323, 444] width 241 height 12
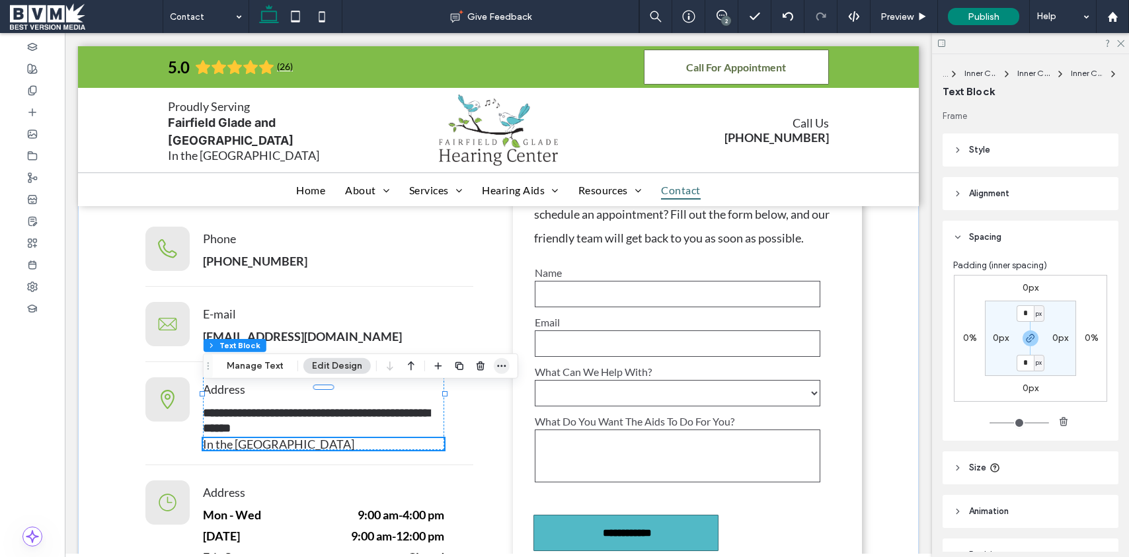
click at [494, 367] on span "button" at bounding box center [502, 366] width 16 height 16
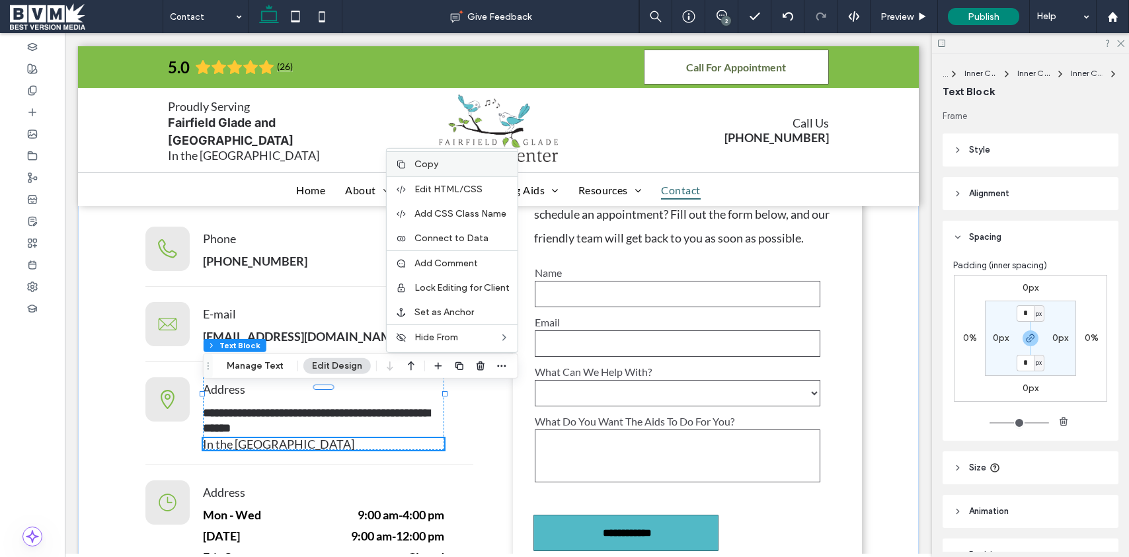
click at [400, 170] on div "Copy" at bounding box center [452, 163] width 131 height 25
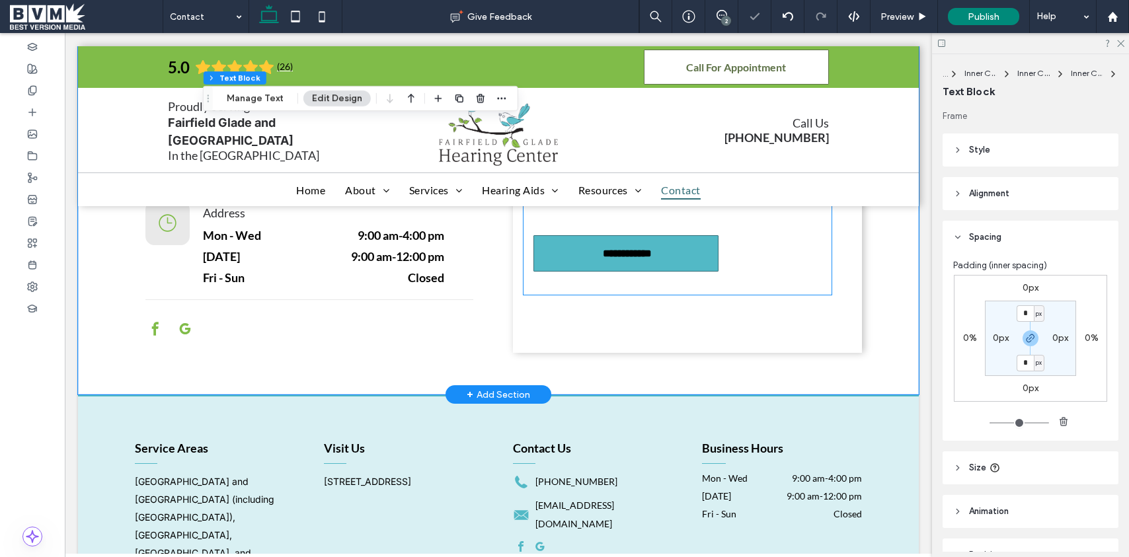
scroll to position [729, 0]
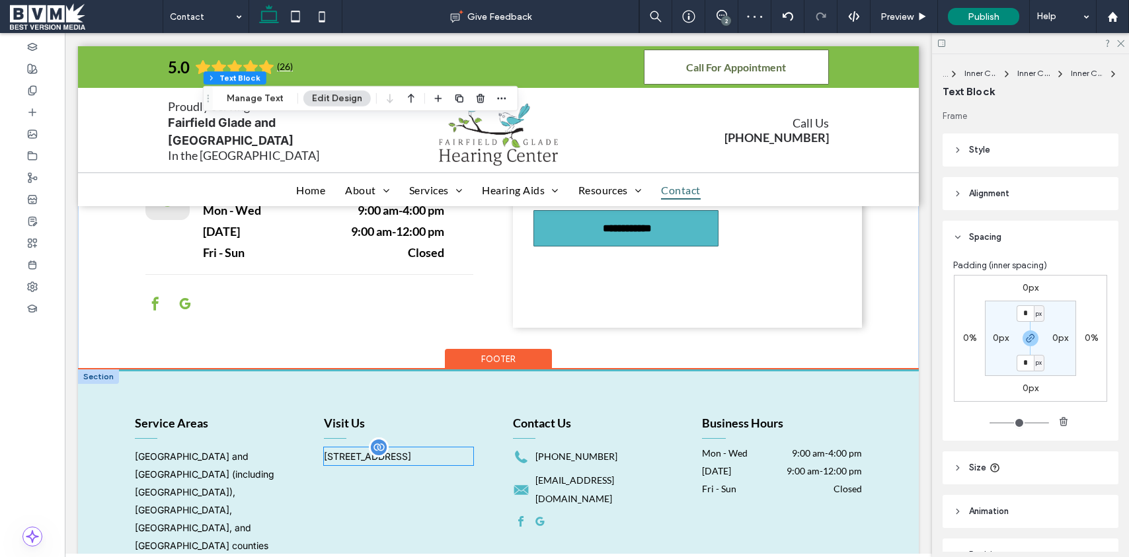
click at [405, 447] on div "[STREET_ADDRESS]" at bounding box center [398, 456] width 149 height 18
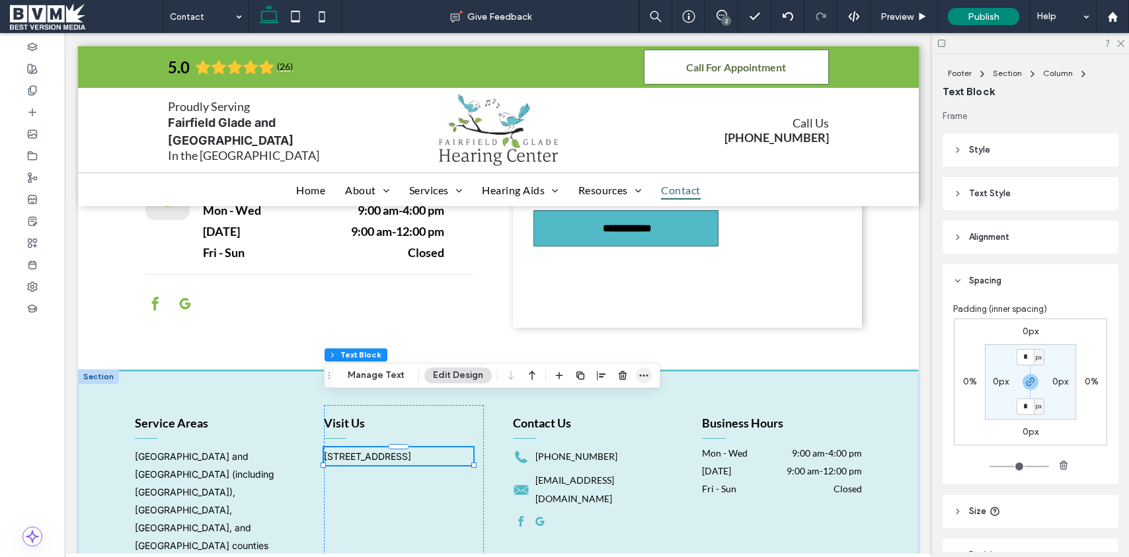
click at [648, 372] on span "button" at bounding box center [644, 375] width 16 height 16
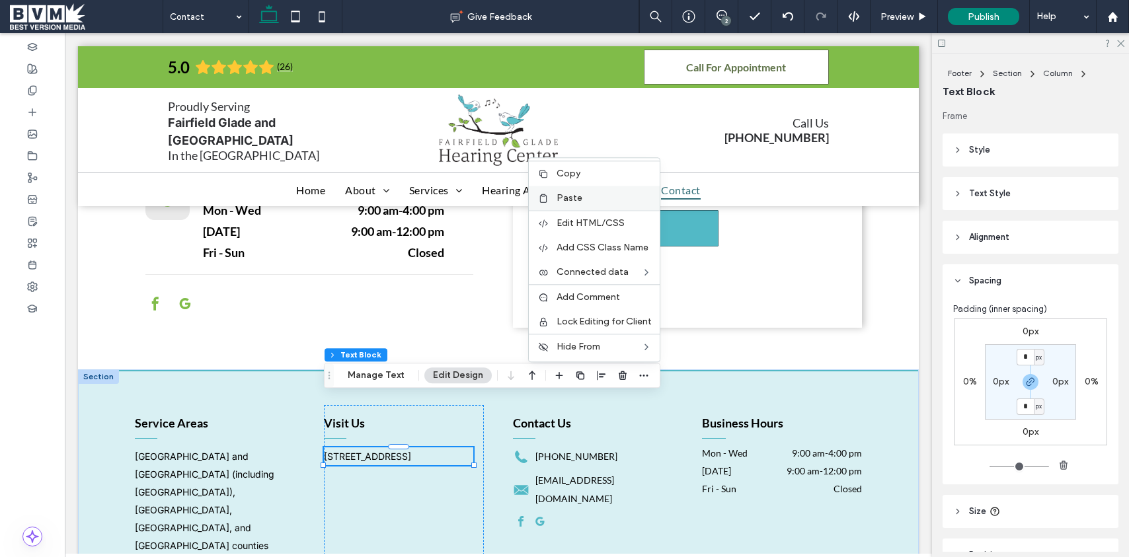
click at [583, 191] on div "Paste" at bounding box center [594, 198] width 131 height 24
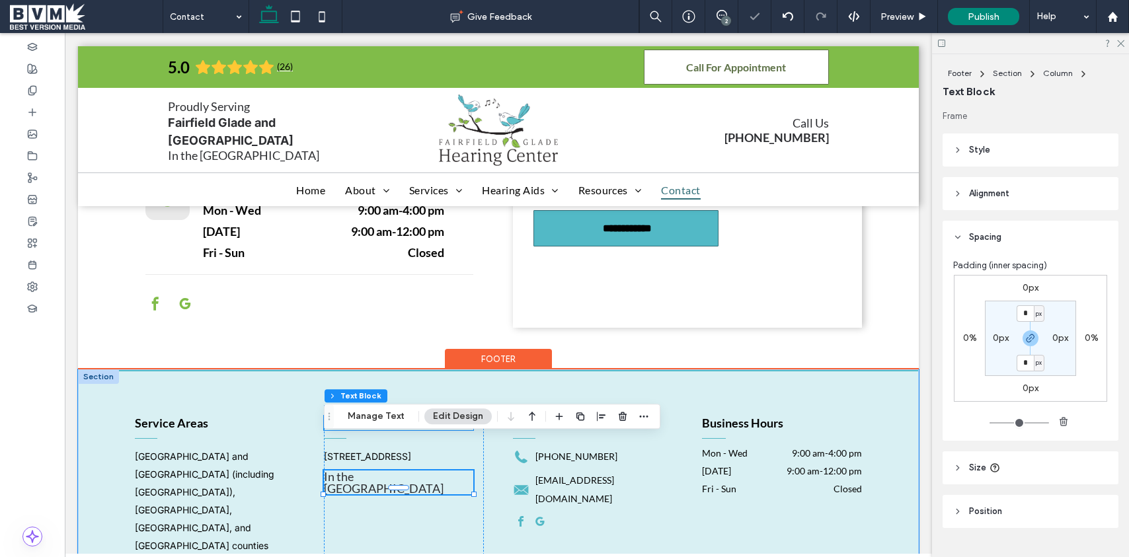
click at [470, 416] on h4 "Visit Us" at bounding box center [398, 423] width 149 height 15
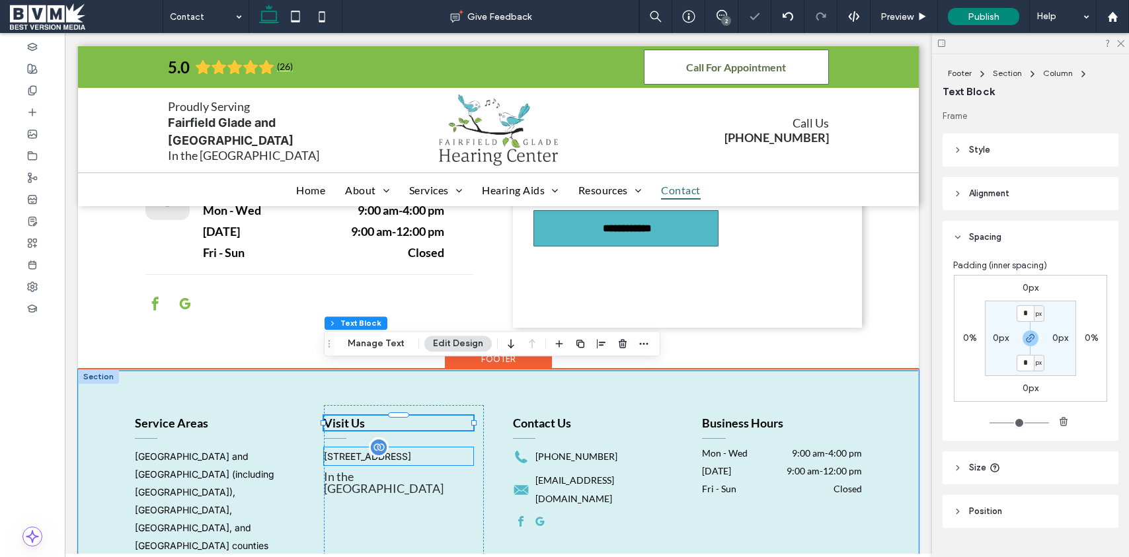
click at [423, 447] on div "[STREET_ADDRESS]" at bounding box center [398, 456] width 149 height 18
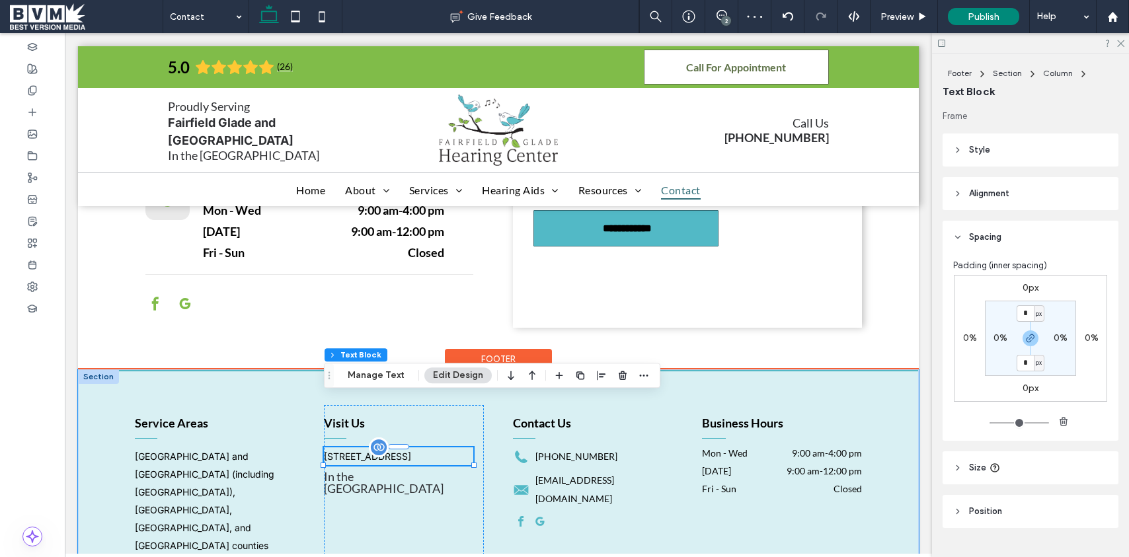
click at [423, 447] on div "[STREET_ADDRESS]" at bounding box center [398, 456] width 149 height 18
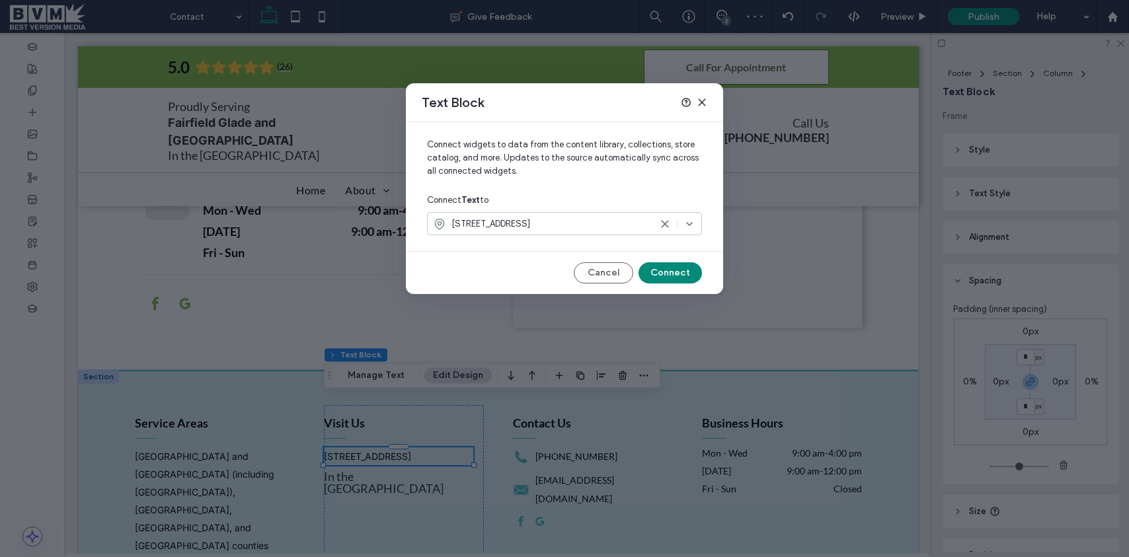
click at [605, 284] on div "Connect widgets to data from the content library, collections, store catalog, a…" at bounding box center [564, 208] width 317 height 172
drag, startPoint x: 608, startPoint y: 274, endPoint x: 971, endPoint y: 183, distance: 374.1
click at [656, 266] on div "Cancel Connect" at bounding box center [564, 272] width 275 height 21
drag, startPoint x: 592, startPoint y: 276, endPoint x: 614, endPoint y: 274, distance: 22.0
click at [614, 274] on button "Cancel" at bounding box center [603, 272] width 59 height 21
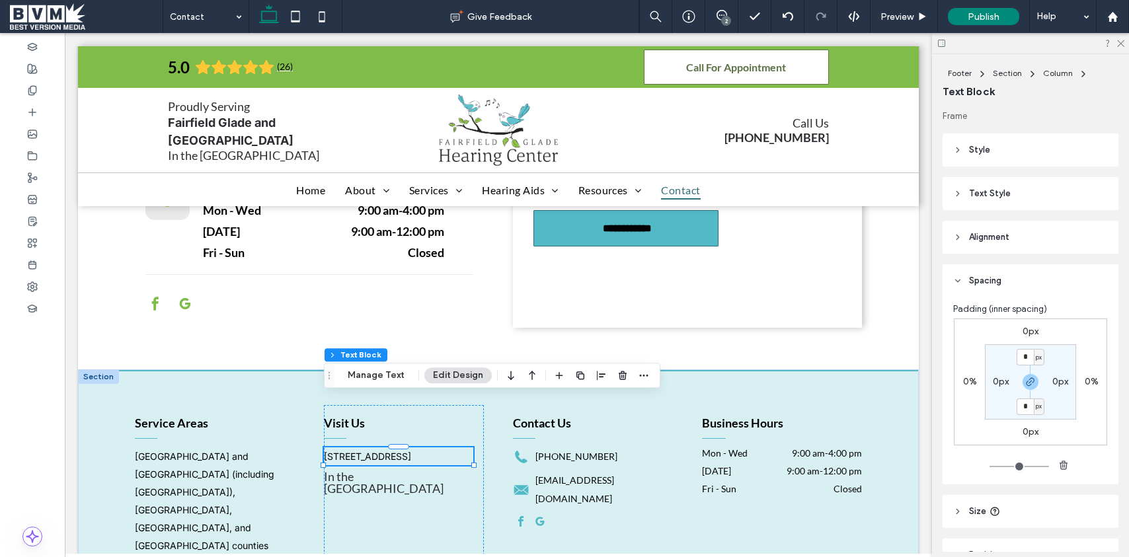
click at [989, 200] on span "Text Style" at bounding box center [990, 193] width 42 height 13
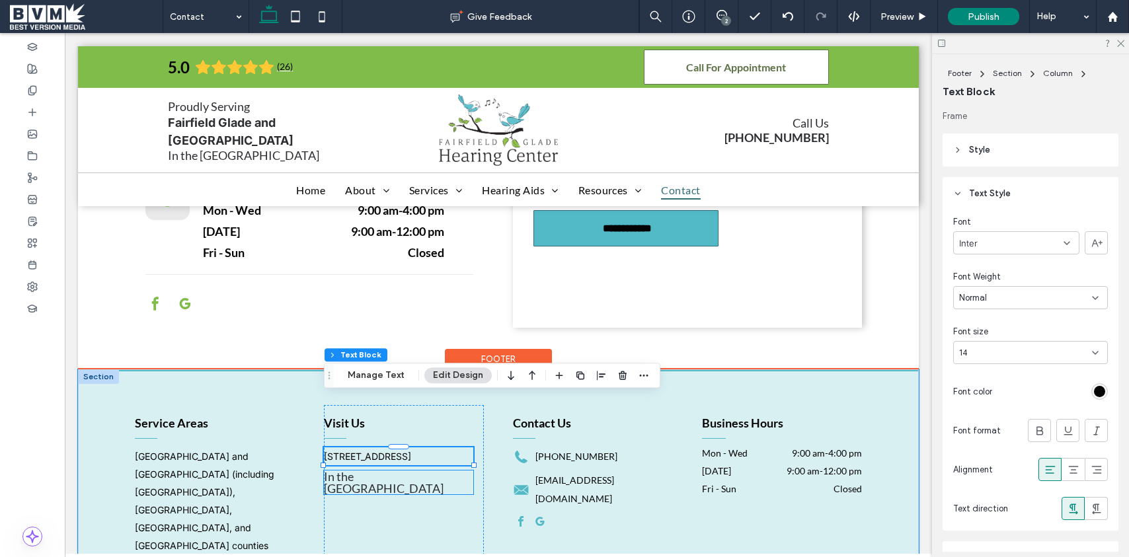
click at [404, 469] on span "In the [GEOGRAPHIC_DATA]" at bounding box center [384, 482] width 120 height 26
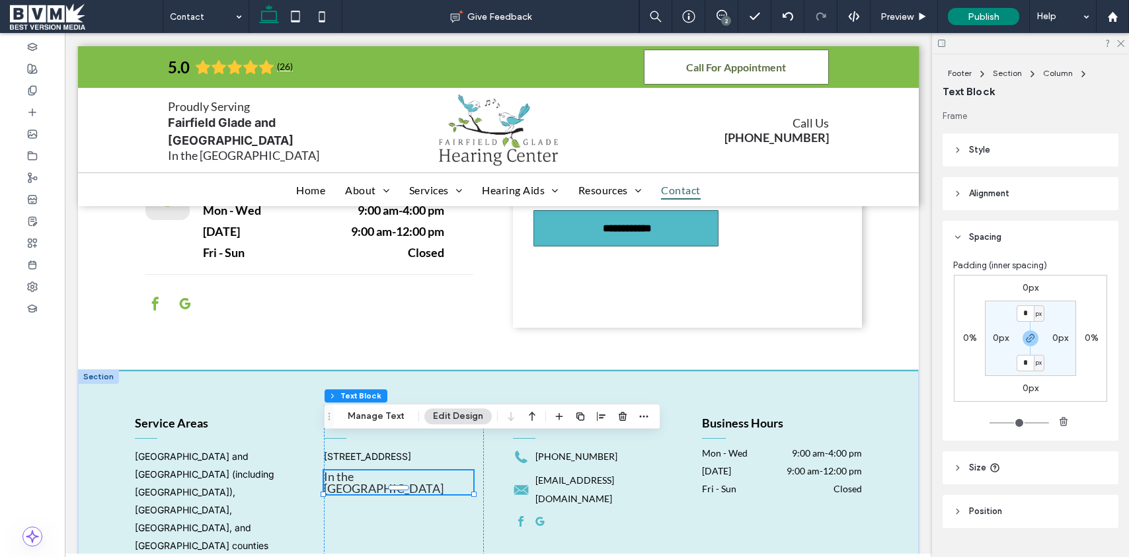
click at [981, 137] on header "Style" at bounding box center [1030, 150] width 176 height 33
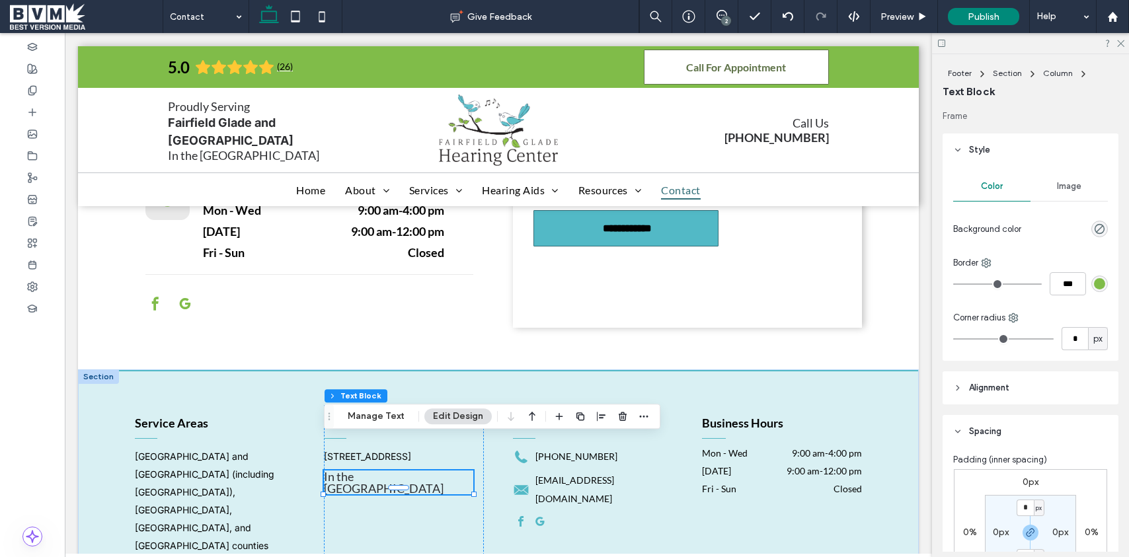
click at [981, 137] on header "Style" at bounding box center [1030, 150] width 176 height 33
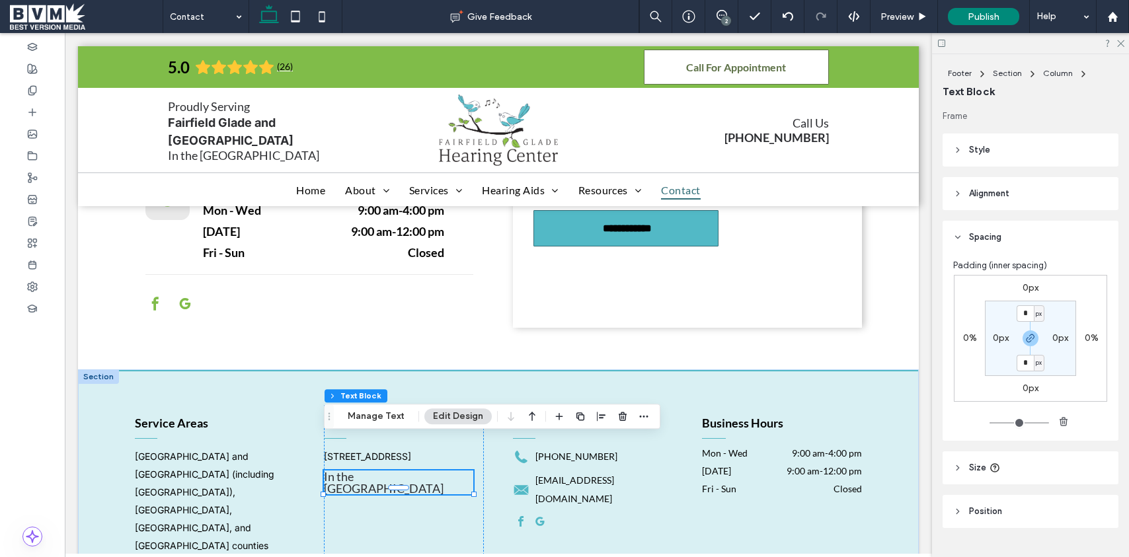
scroll to position [29, 0]
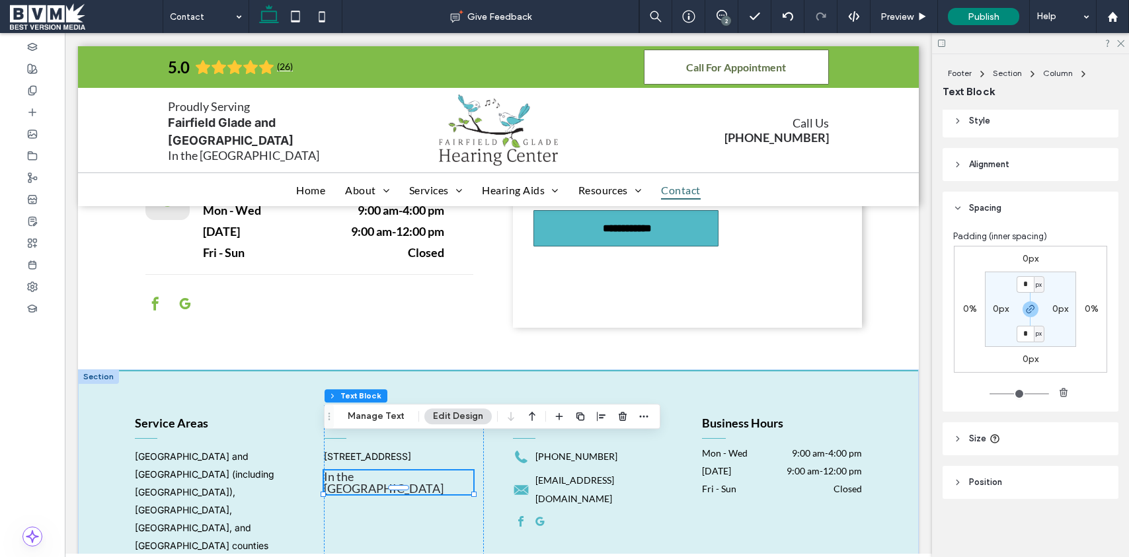
click at [997, 452] on header "Size" at bounding box center [1030, 438] width 176 height 33
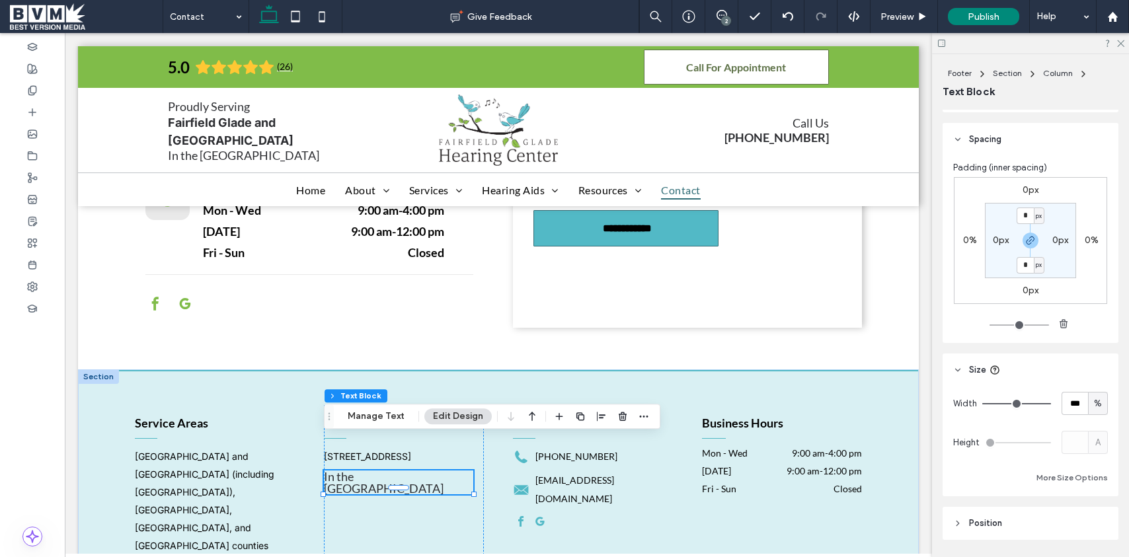
scroll to position [139, 0]
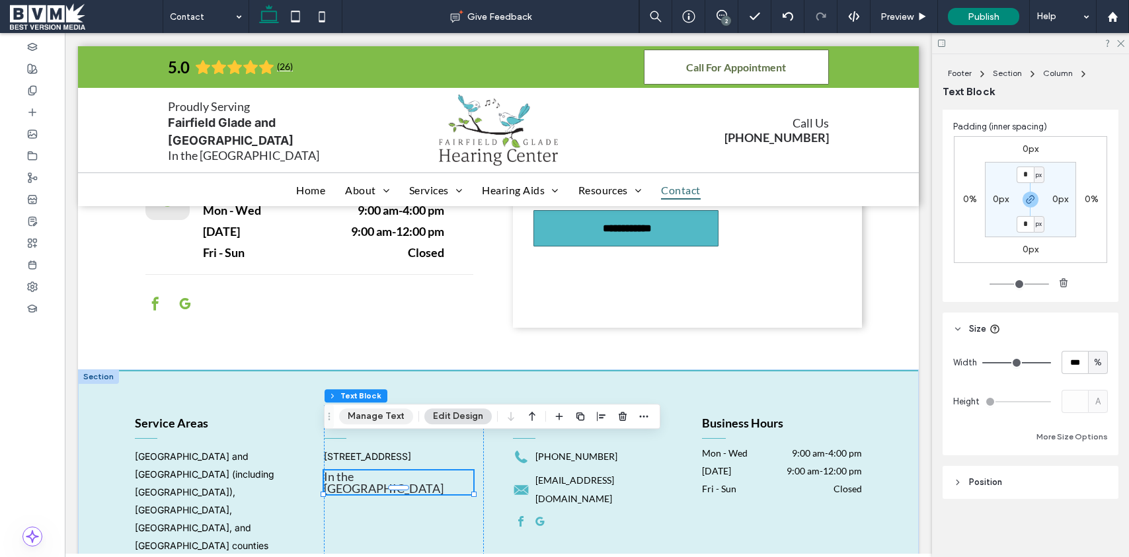
click at [378, 419] on button "Manage Text" at bounding box center [376, 416] width 74 height 16
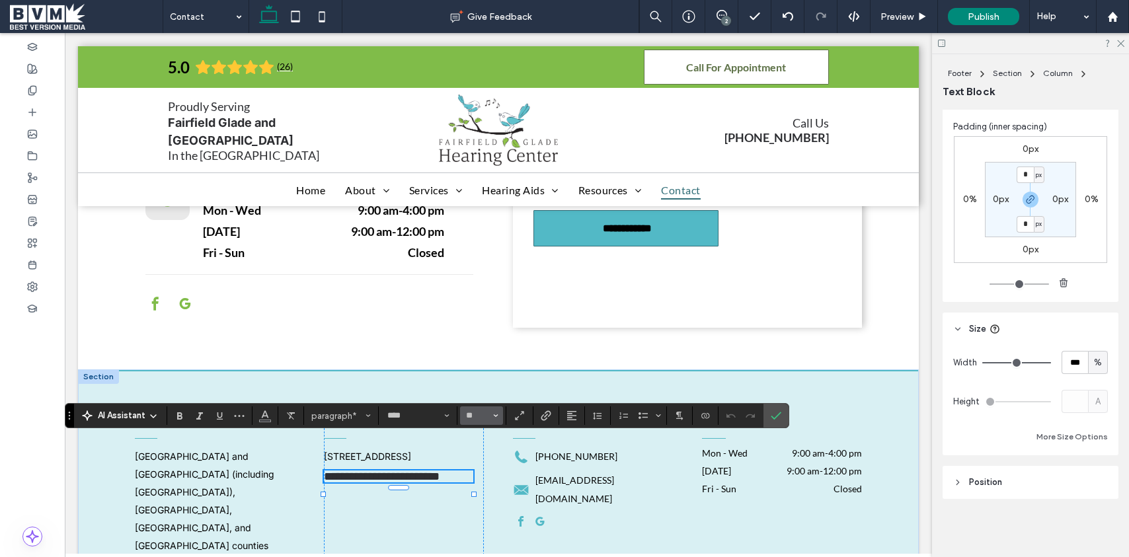
click at [497, 416] on icon "Size" at bounding box center [495, 415] width 5 height 5
click at [485, 364] on label "16" at bounding box center [481, 371] width 42 height 19
click at [502, 415] on button "**" at bounding box center [481, 415] width 43 height 19
click at [492, 352] on label "14" at bounding box center [481, 352] width 42 height 19
type input "**"
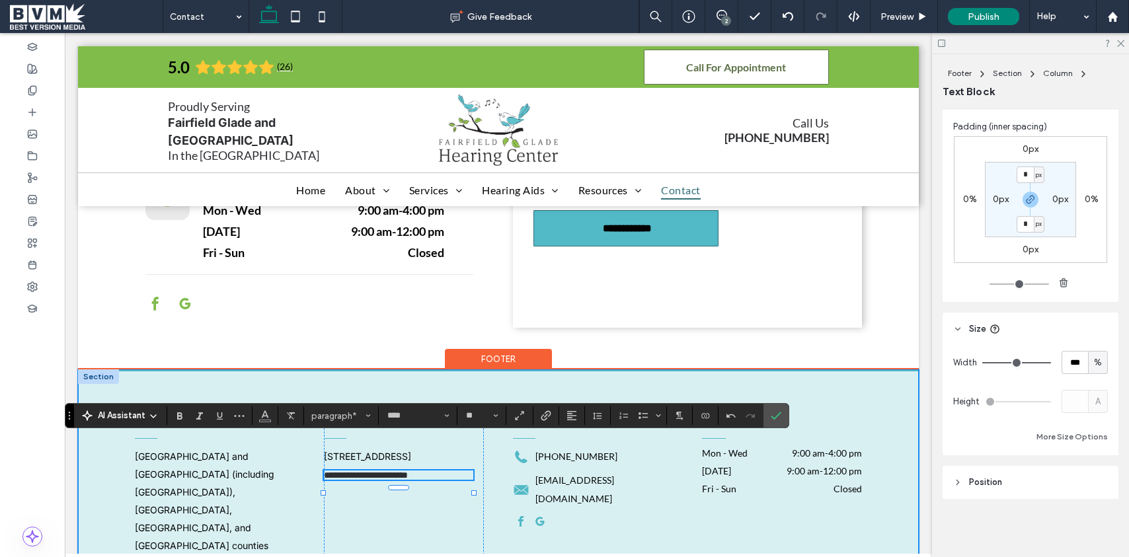
click at [516, 371] on div "**********" at bounding box center [498, 484] width 793 height 227
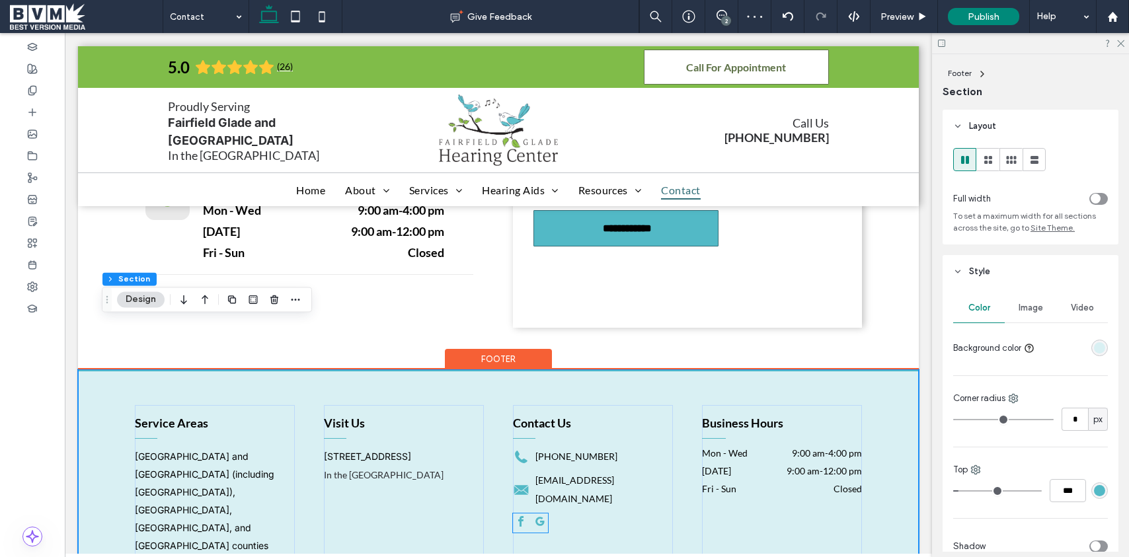
click at [543, 514] on span "google_my_business" at bounding box center [540, 522] width 16 height 16
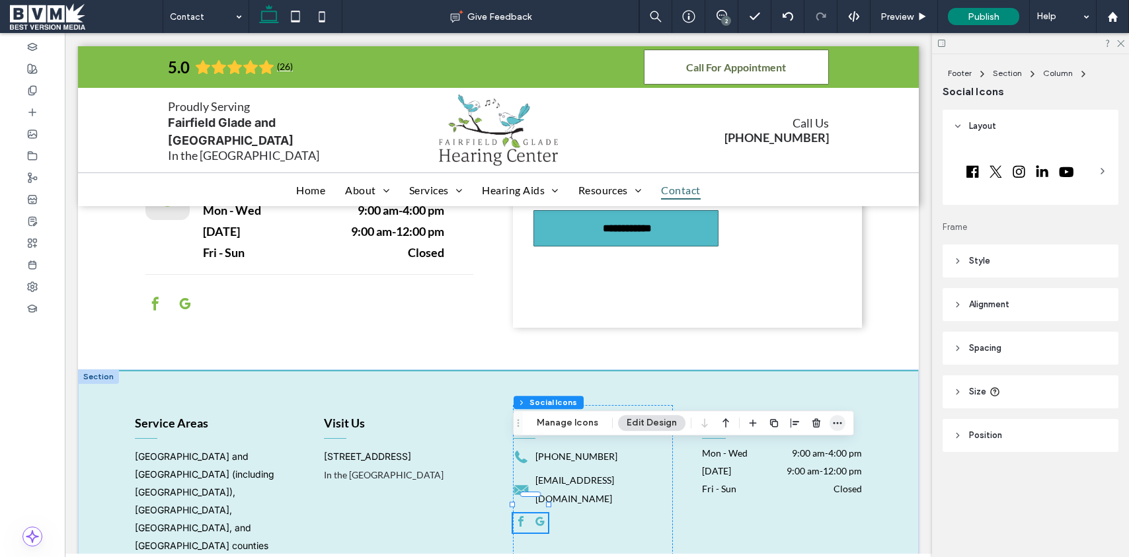
click at [835, 426] on icon "button" at bounding box center [837, 423] width 11 height 11
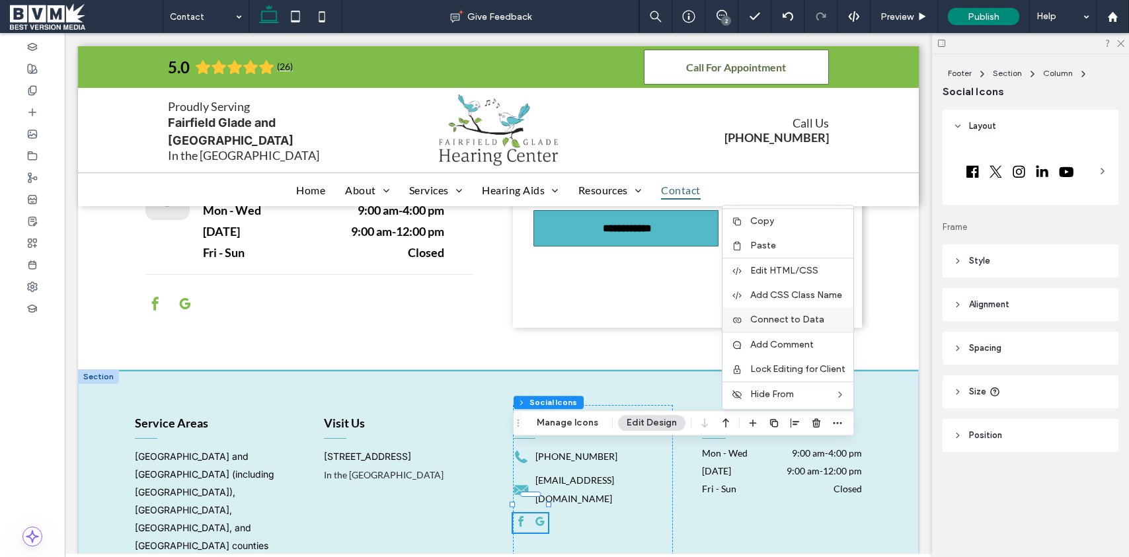
click at [791, 321] on span "Connect to Data" at bounding box center [787, 319] width 74 height 11
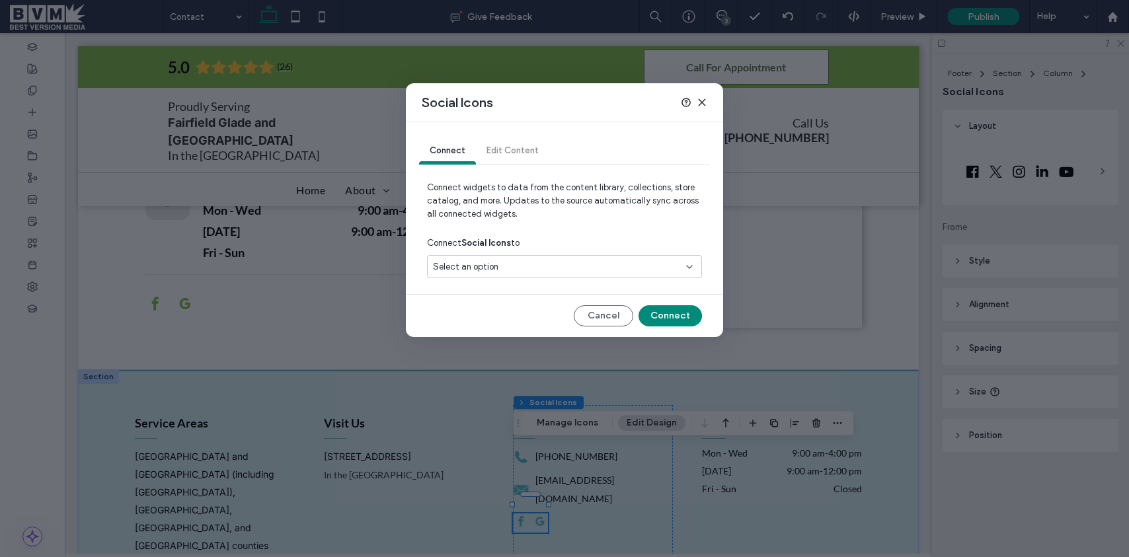
click at [648, 268] on div "Select an option" at bounding box center [556, 266] width 247 height 13
drag, startPoint x: 565, startPoint y: 312, endPoint x: 654, endPoint y: 305, distance: 89.5
click at [570, 312] on div "Social Accounts" at bounding box center [565, 312] width 274 height 23
click at [667, 309] on button "Connect" at bounding box center [669, 315] width 63 height 21
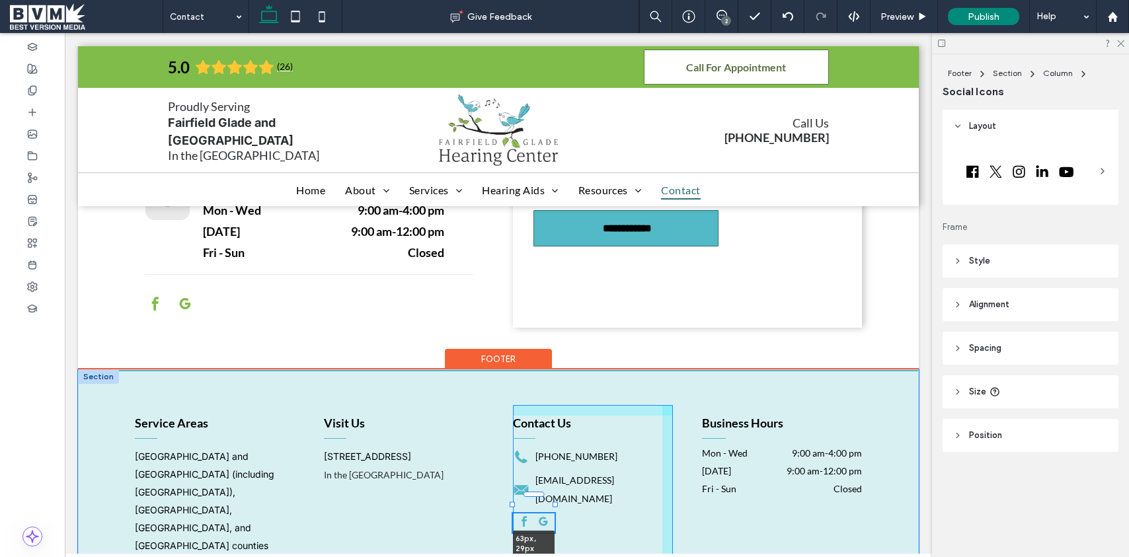
drag, startPoint x: 549, startPoint y: 452, endPoint x: 555, endPoint y: 451, distance: 6.6
click at [555, 502] on div at bounding box center [555, 504] width 5 height 5
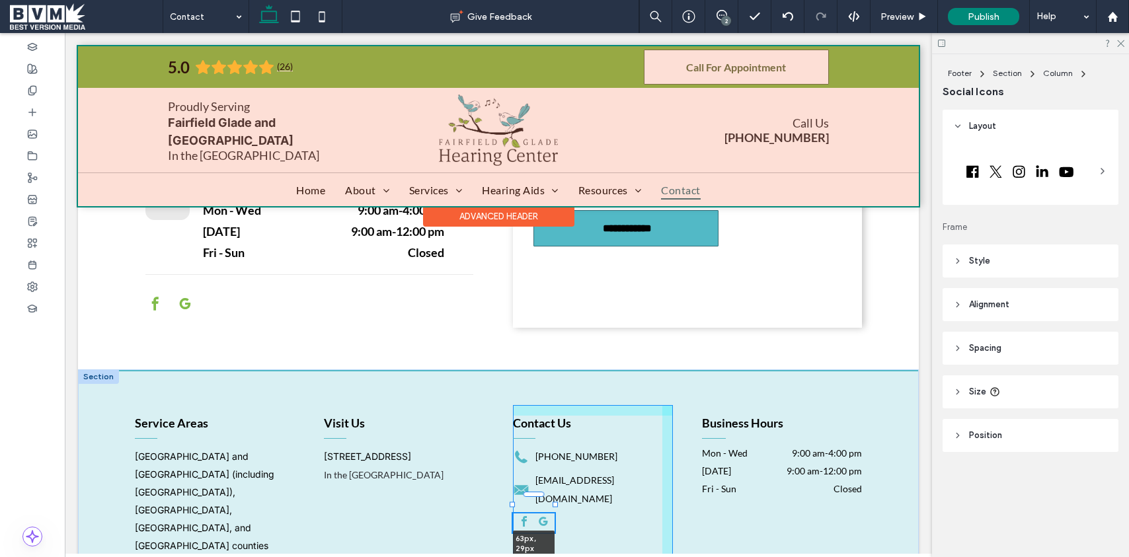
type input "**"
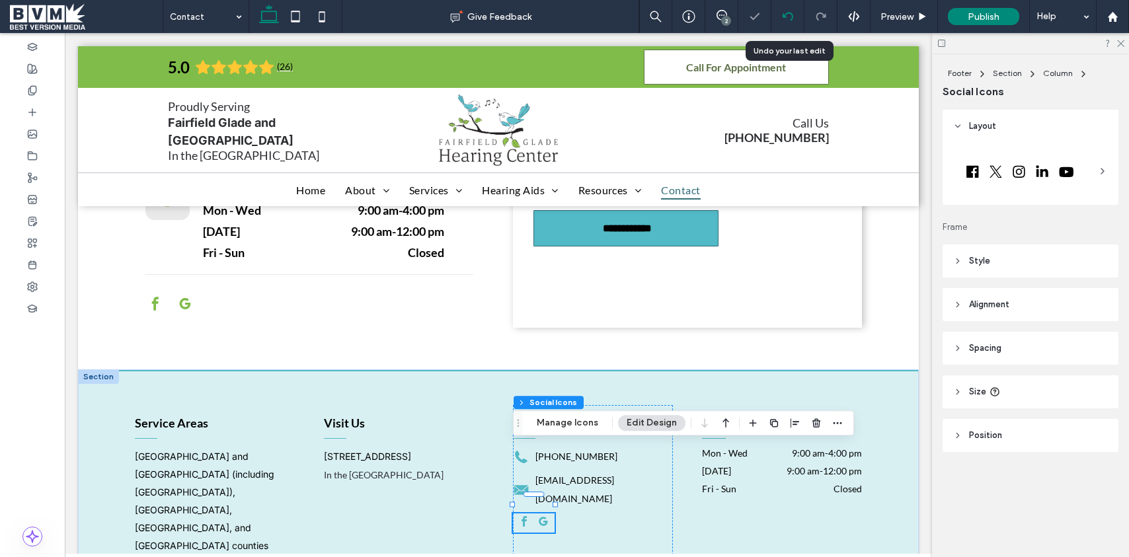
click at [792, 12] on icon at bounding box center [788, 16] width 11 height 11
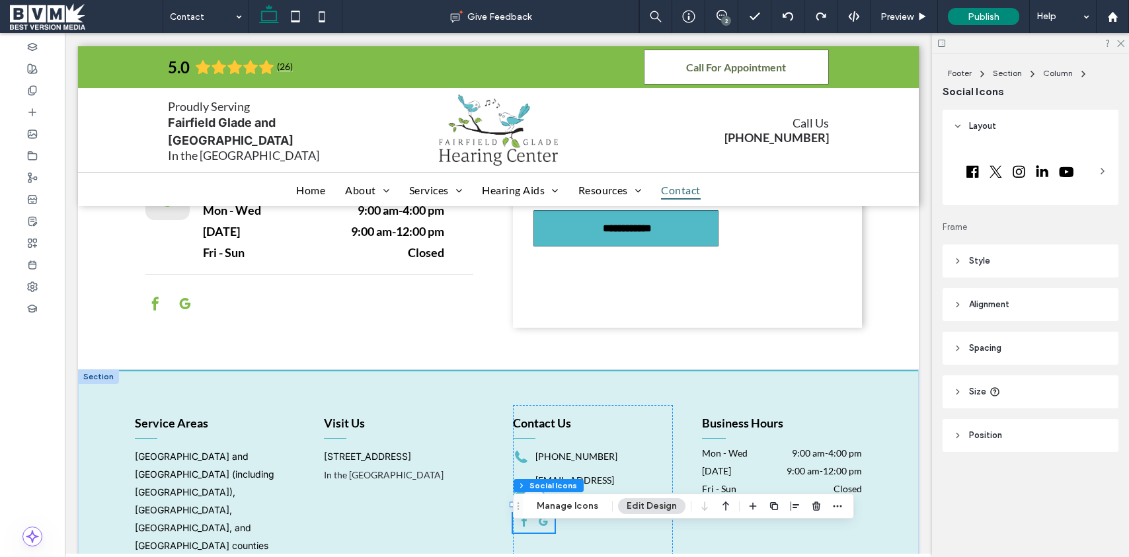
click at [34, 19] on span at bounding box center [86, 16] width 153 height 26
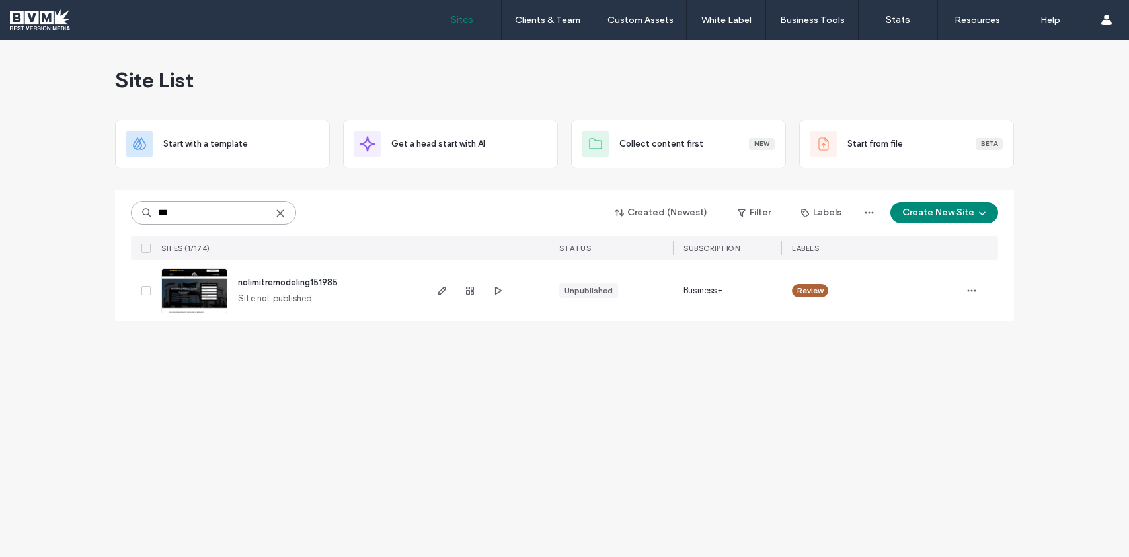
click at [171, 221] on input "***" at bounding box center [213, 213] width 165 height 24
click at [178, 217] on input "***" at bounding box center [213, 213] width 165 height 24
click at [213, 217] on input "*******" at bounding box center [213, 213] width 165 height 24
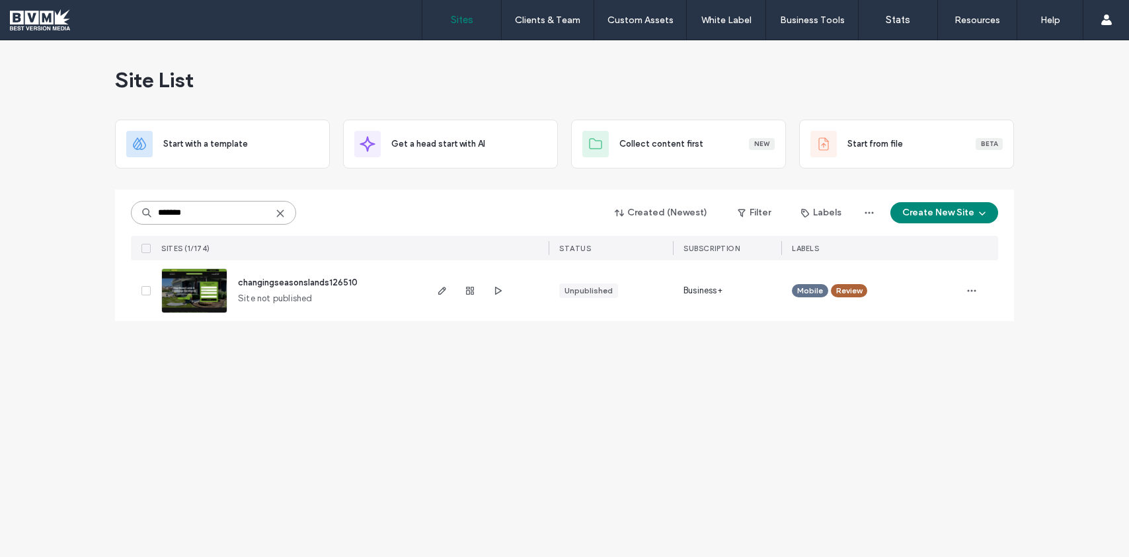
click at [213, 217] on input "*******" at bounding box center [213, 213] width 165 height 24
type input "******"
click at [247, 273] on div at bounding box center [247, 272] width 5 height 5
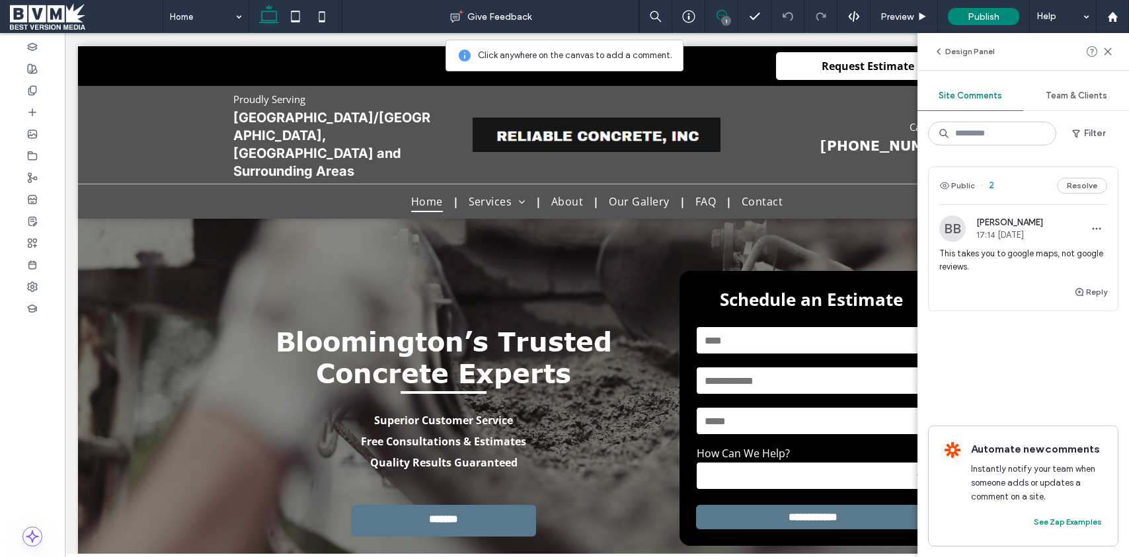
click at [1022, 267] on span "This takes you to google maps, not google reviews." at bounding box center [1023, 260] width 168 height 26
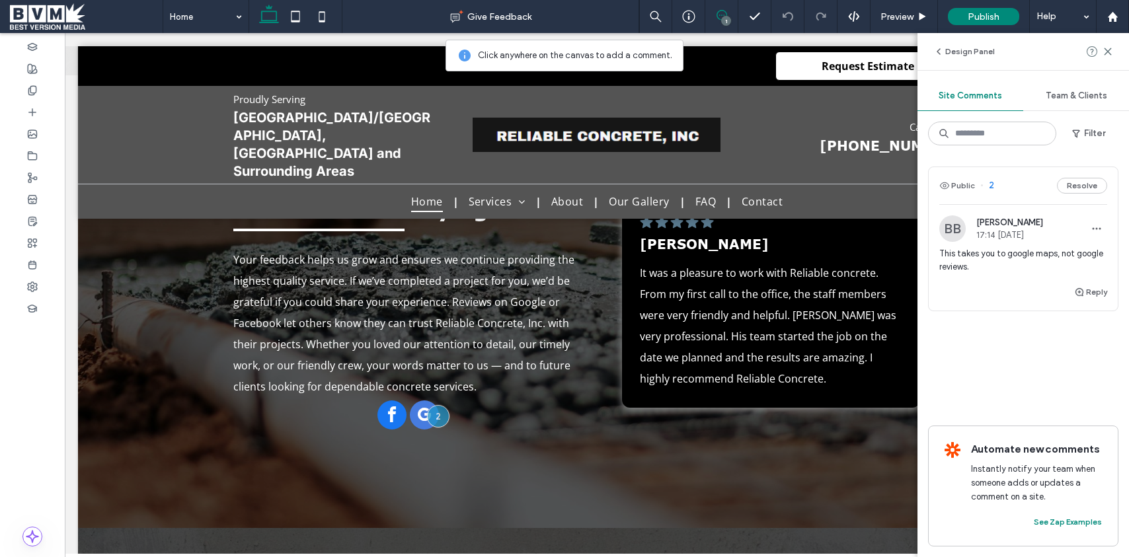
scroll to position [2742, 0]
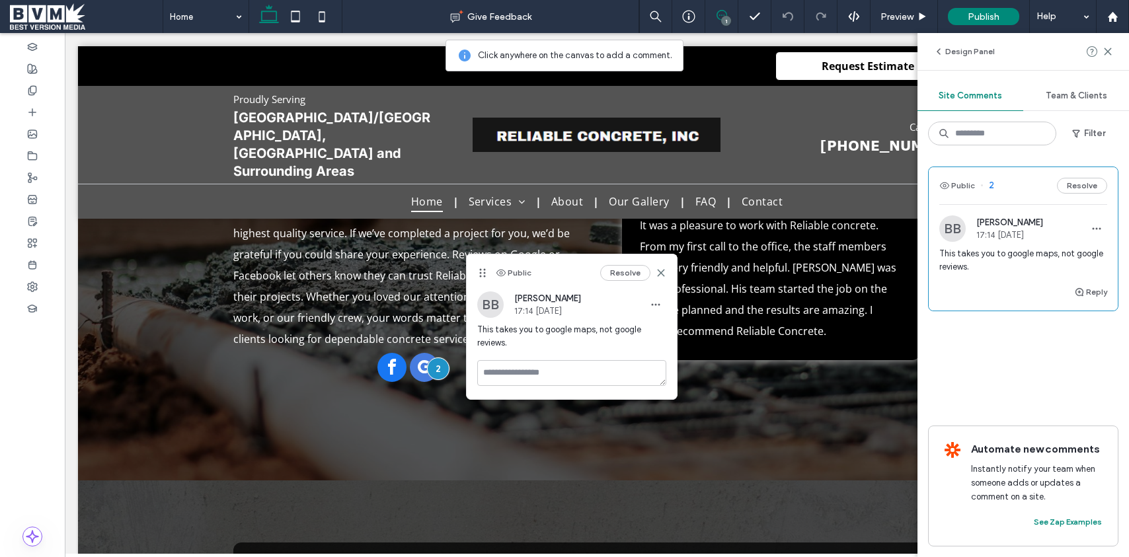
drag, startPoint x: 660, startPoint y: 274, endPoint x: 968, endPoint y: 74, distance: 366.8
click at [660, 274] on icon at bounding box center [661, 273] width 11 height 11
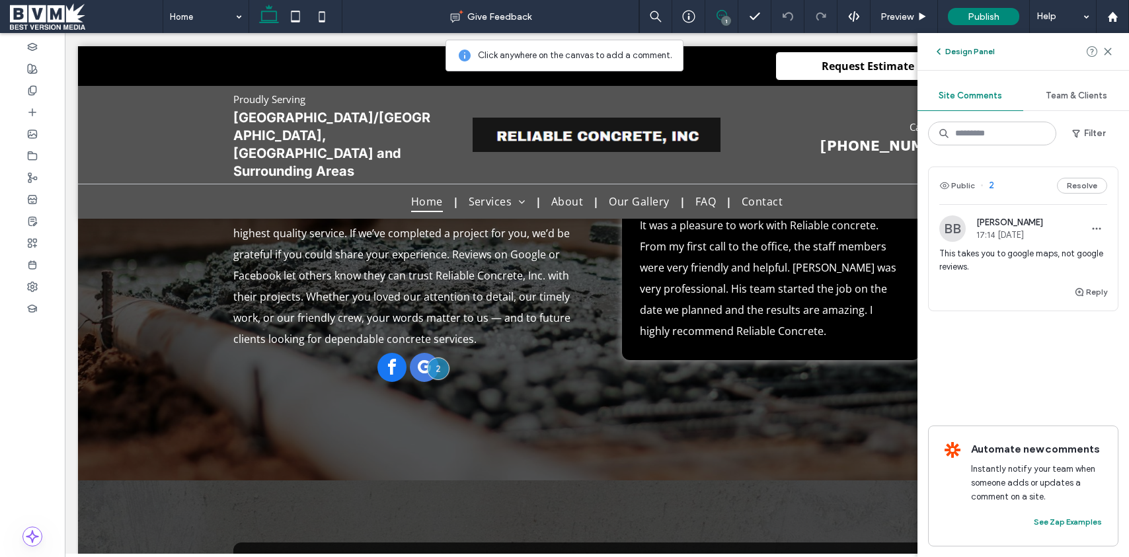
click at [953, 56] on button "Design Panel" at bounding box center [963, 52] width 61 height 16
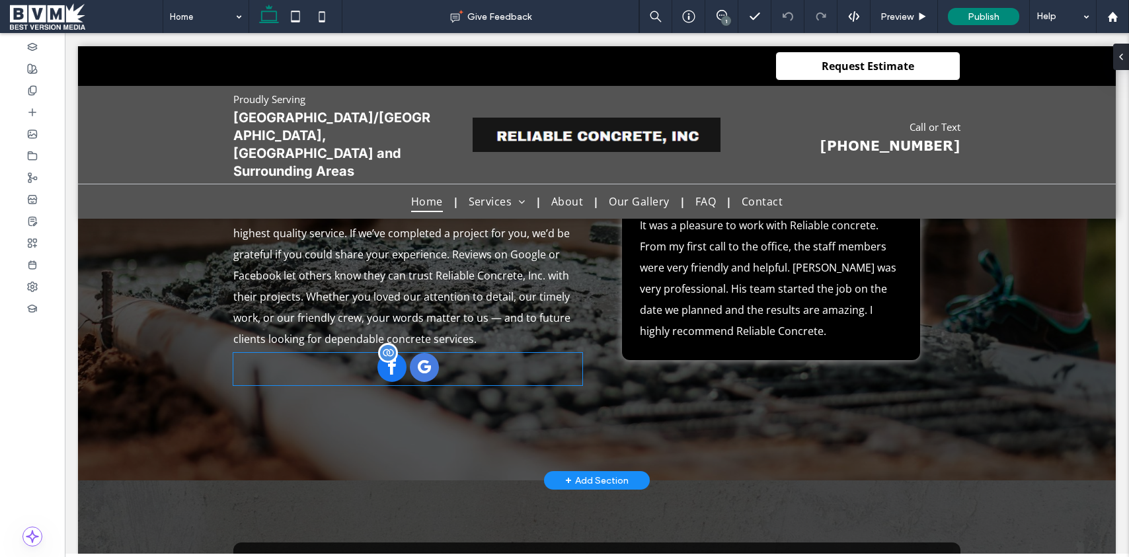
click at [467, 353] on div at bounding box center [407, 369] width 349 height 32
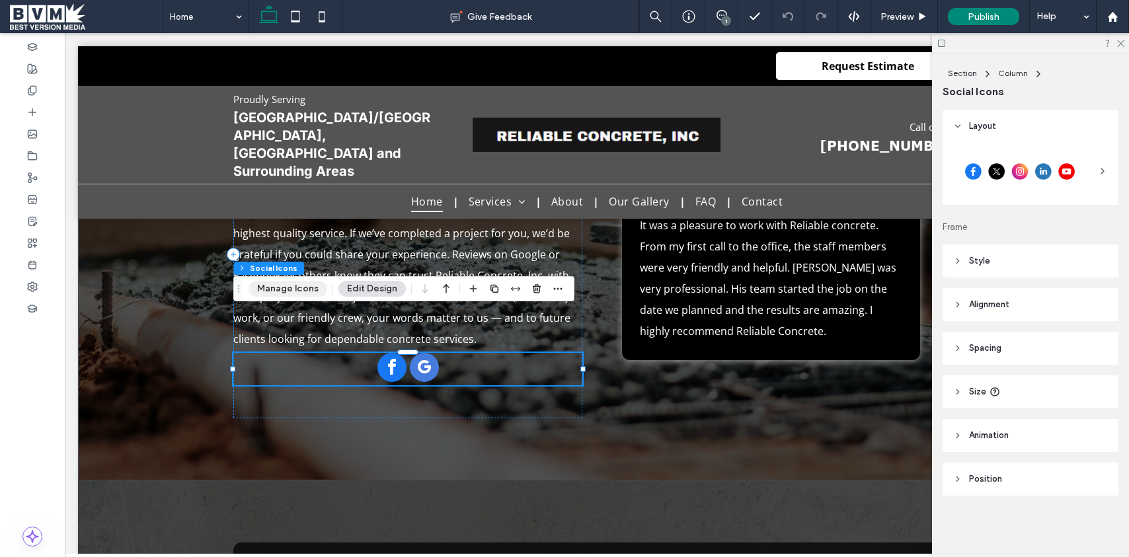
click at [286, 286] on button "Manage Icons" at bounding box center [288, 289] width 79 height 16
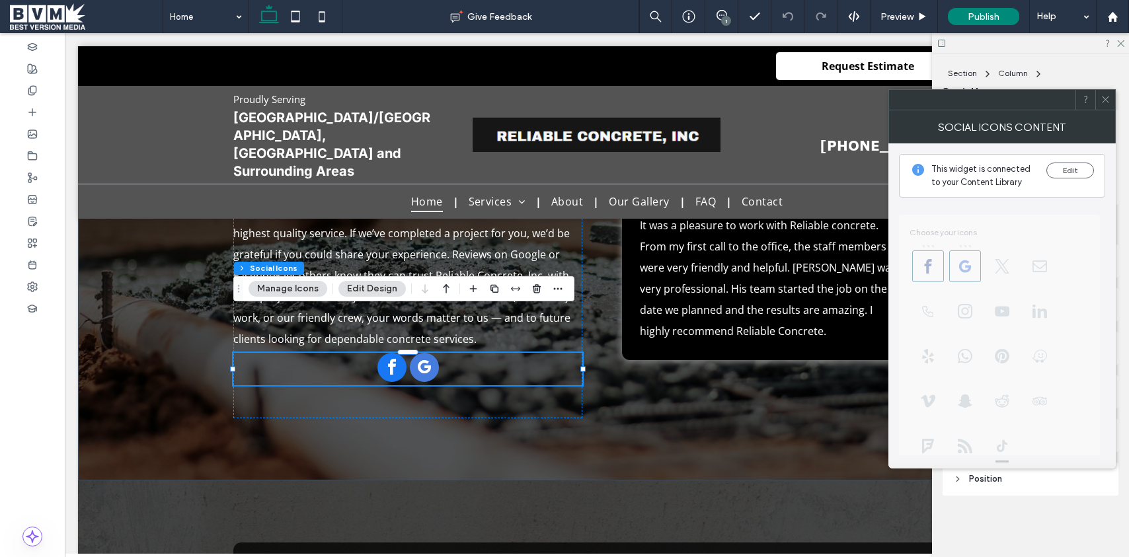
click at [1105, 99] on use at bounding box center [1105, 99] width 7 height 7
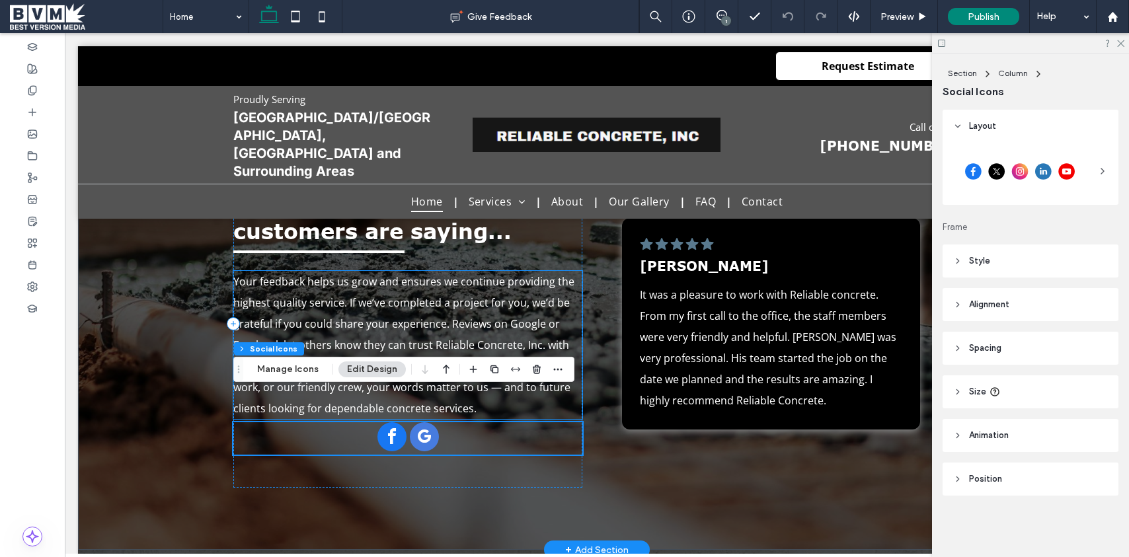
scroll to position [2689, 0]
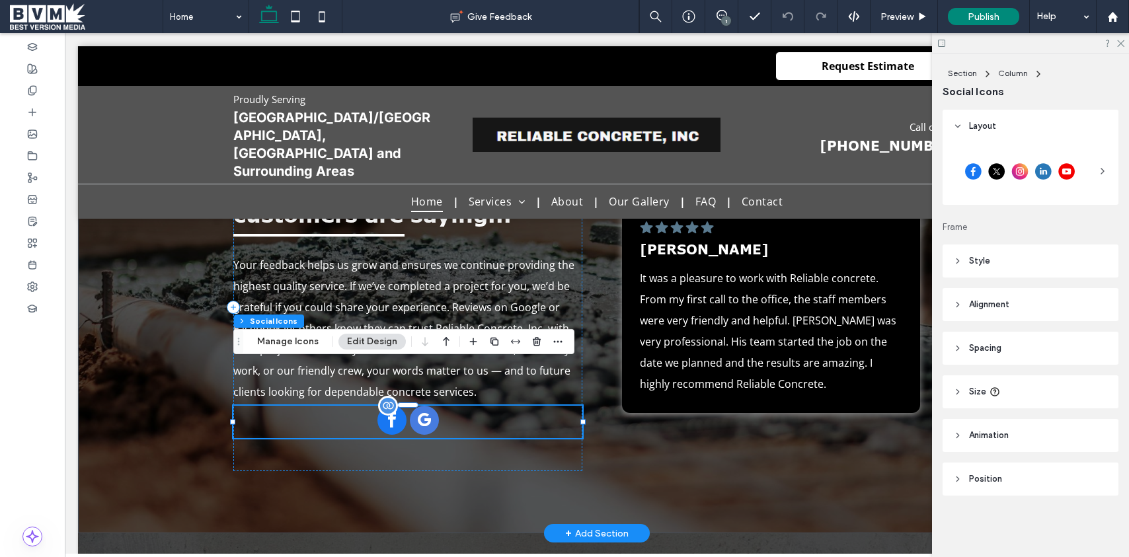
click at [543, 406] on div at bounding box center [407, 422] width 349 height 32
click at [35, 107] on icon at bounding box center [32, 112] width 11 height 11
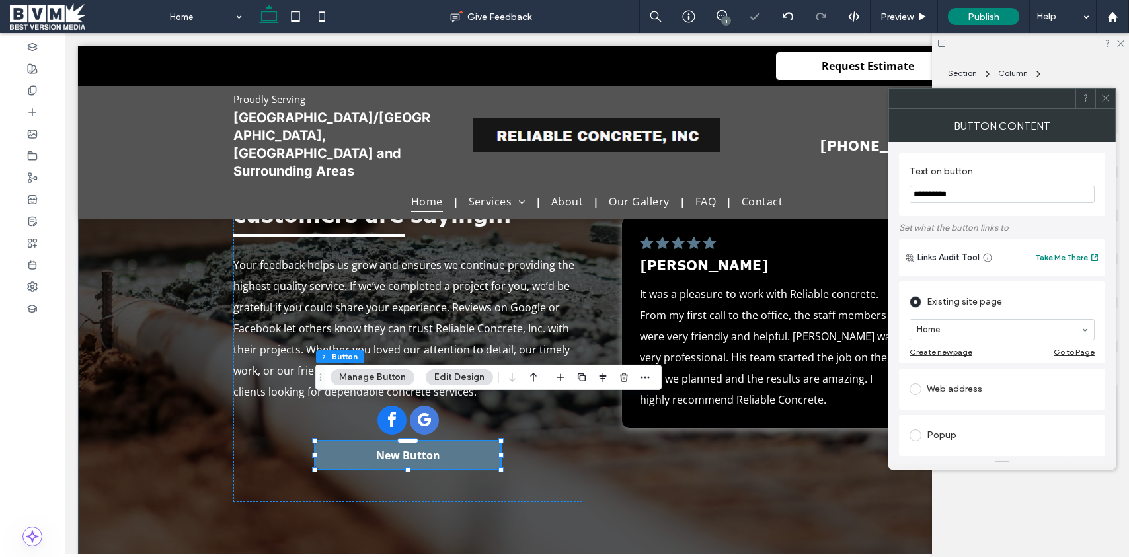
click at [946, 182] on section "**********" at bounding box center [1001, 184] width 185 height 50
click at [942, 198] on input "**********" at bounding box center [1001, 194] width 185 height 17
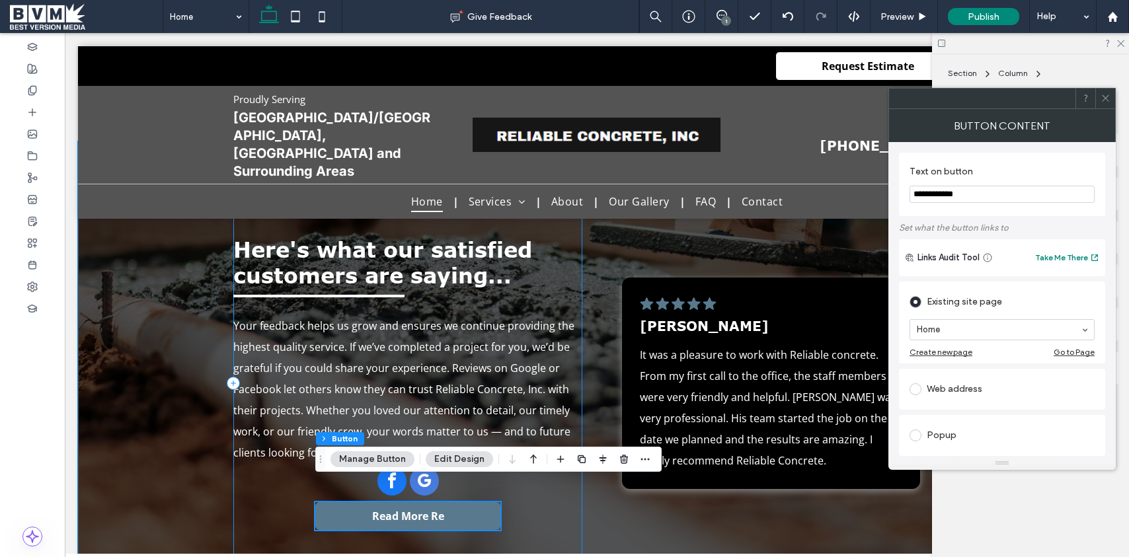
scroll to position [2634, 0]
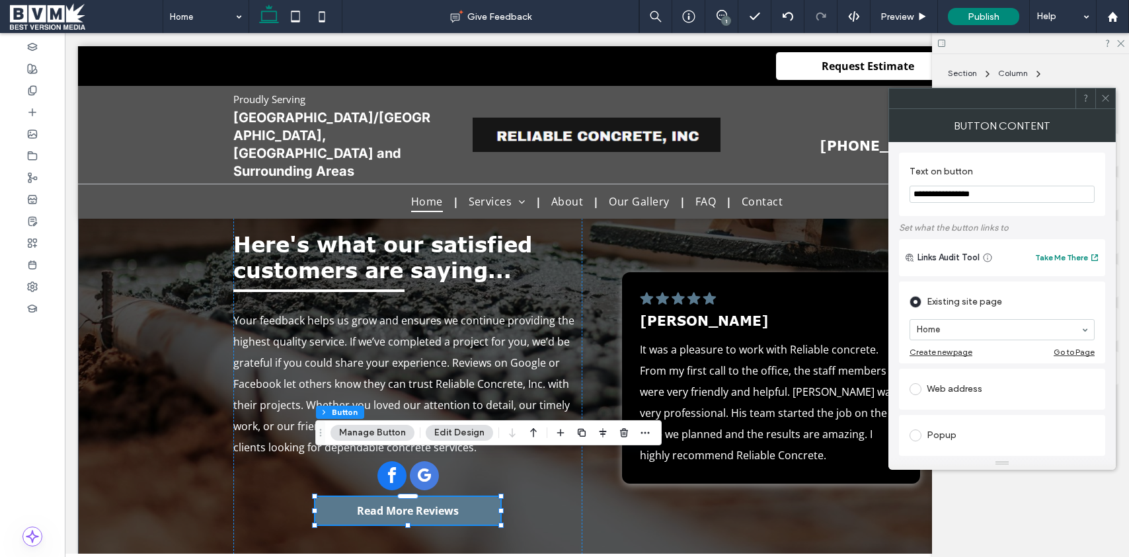
type input "**********"
drag, startPoint x: 1108, startPoint y: 102, endPoint x: 1103, endPoint y: 97, distance: 7.0
click at [1108, 102] on icon at bounding box center [1105, 98] width 10 height 10
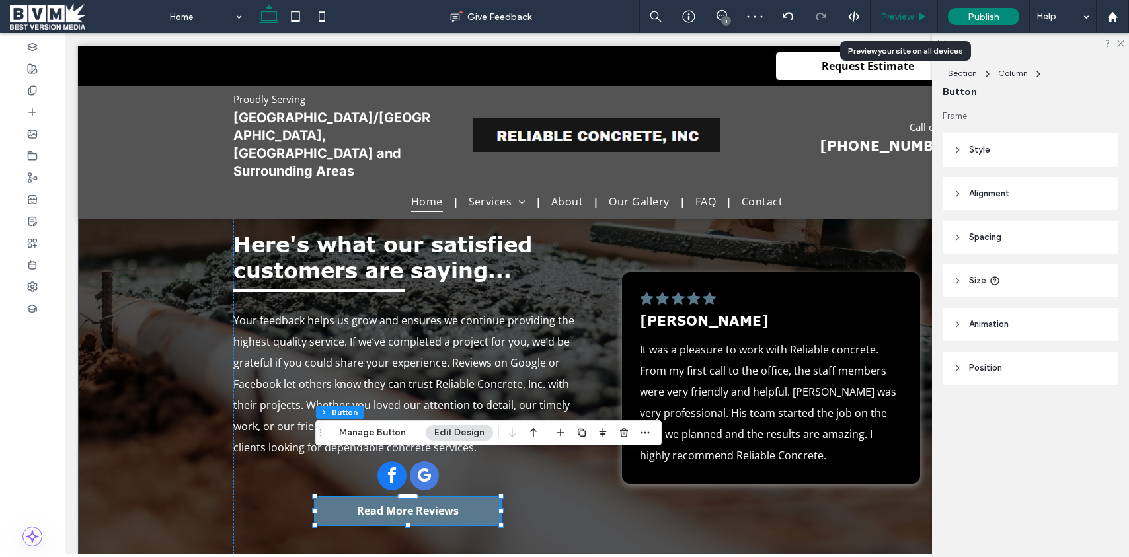
click at [899, 13] on span "Preview" at bounding box center [896, 16] width 33 height 11
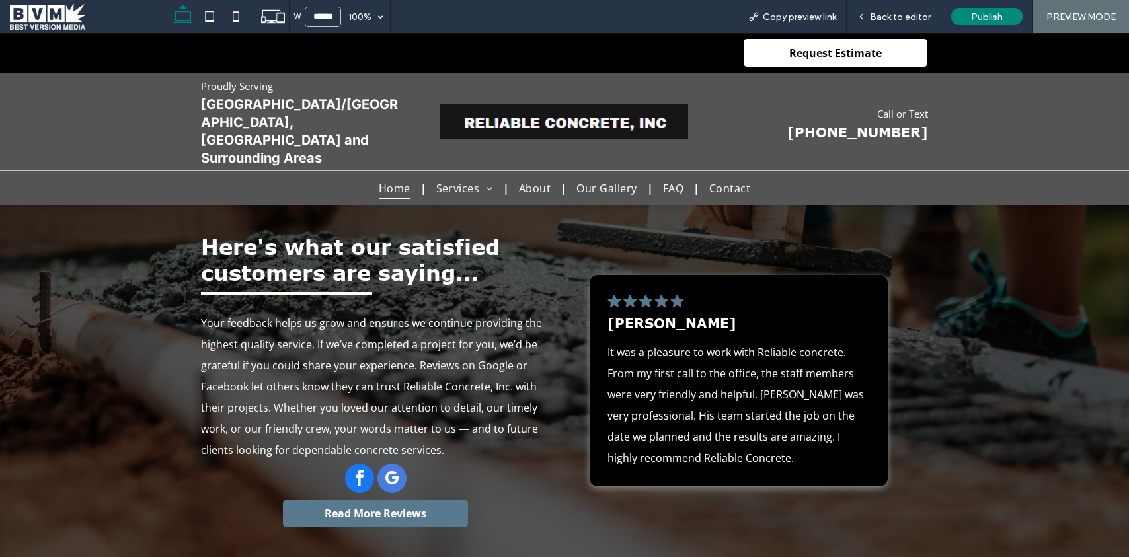
scroll to position [2646, 0]
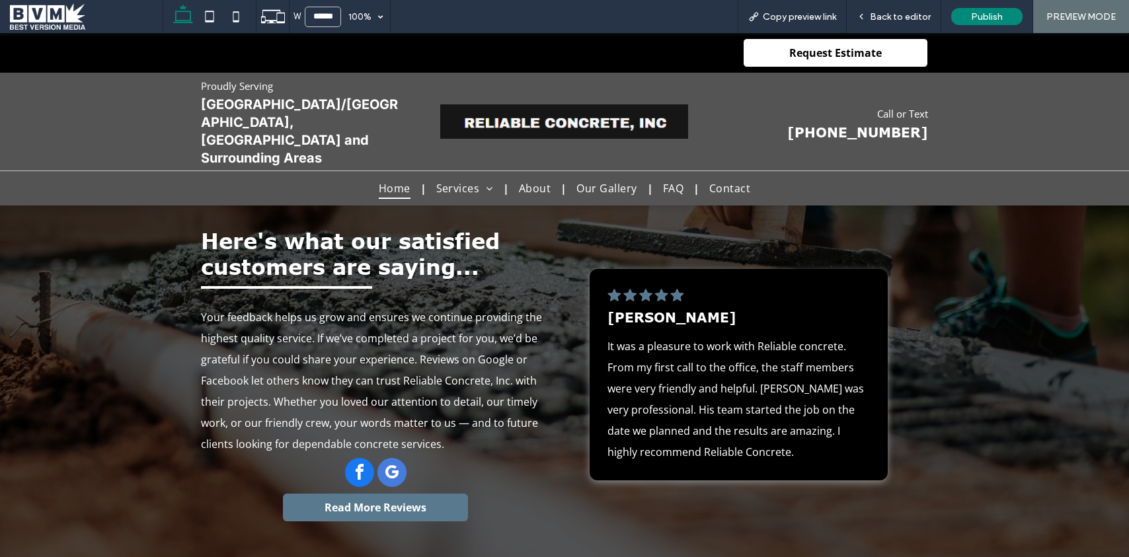
click at [263, 63] on div "NaN (0) Request Estimate" at bounding box center [564, 52] width 793 height 29
click at [927, 18] on span "Back to editor" at bounding box center [900, 16] width 61 height 11
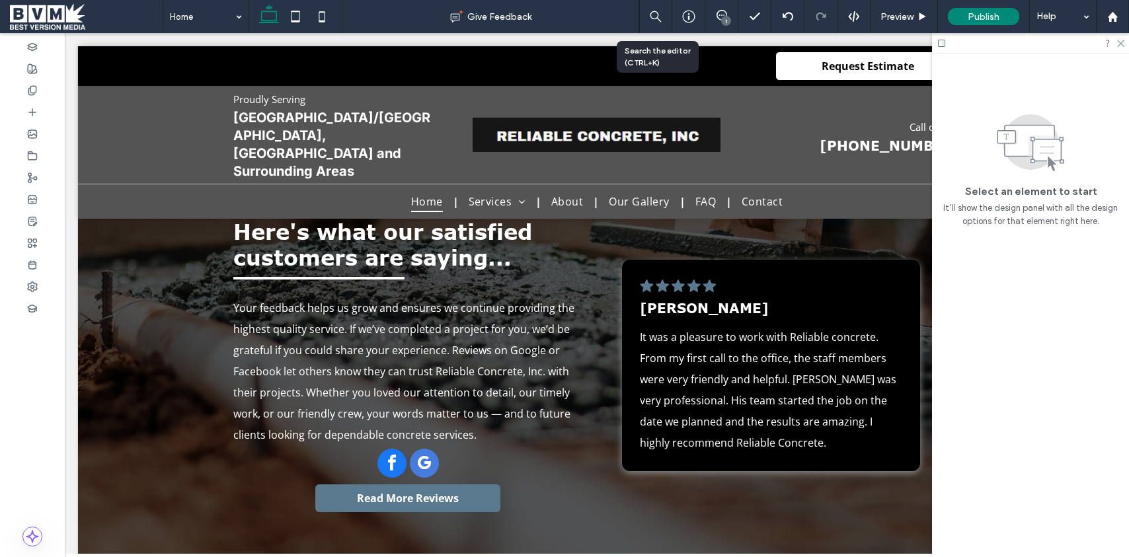
scroll to position [2642, 0]
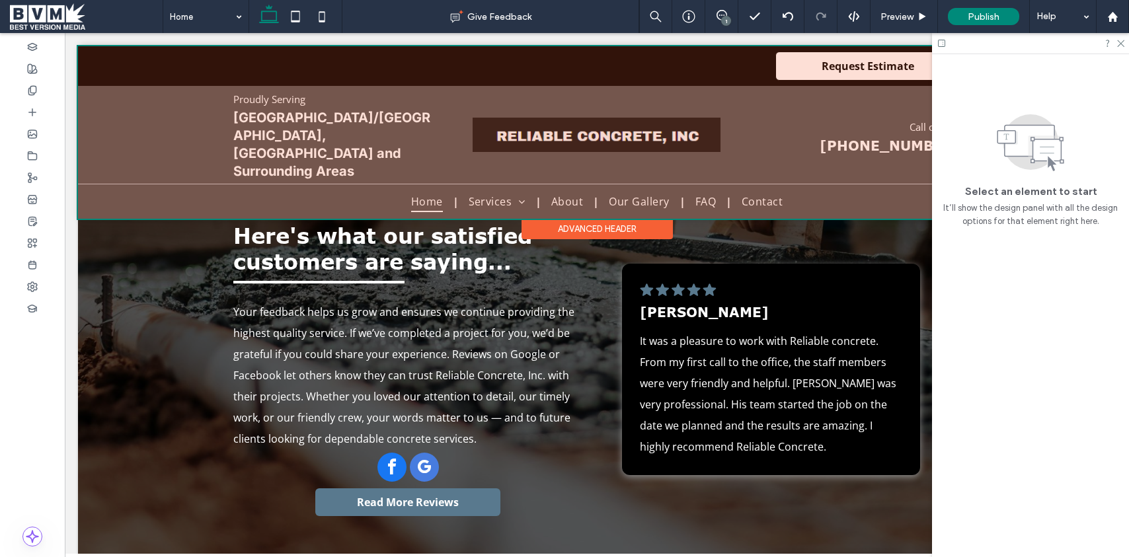
click at [272, 64] on div at bounding box center [597, 132] width 1038 height 172
click at [272, 64] on div "NaN (0) Request Estimate" at bounding box center [596, 66] width 793 height 29
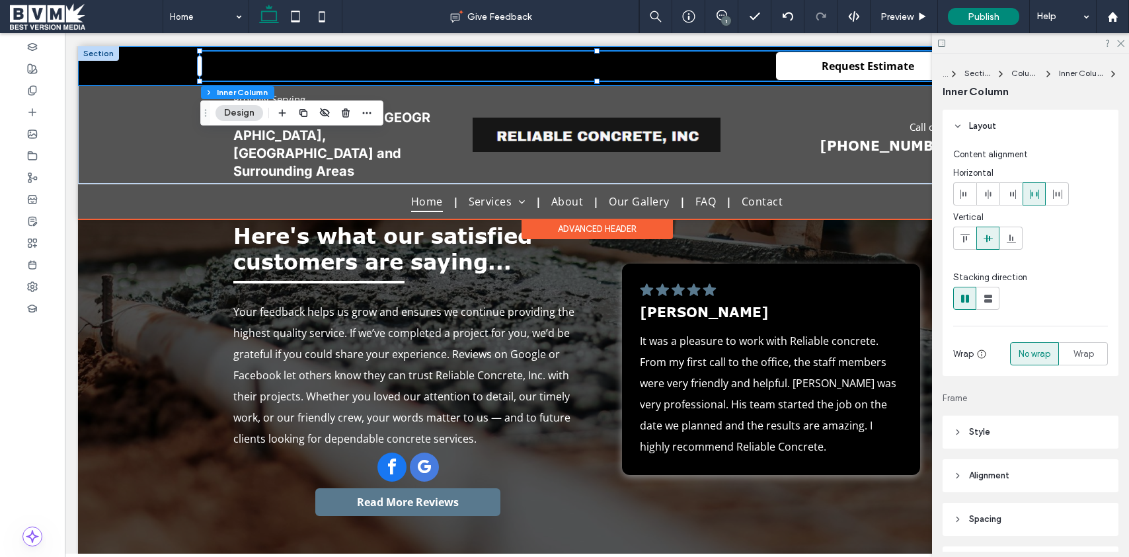
click at [251, 65] on div "NaN (0) Request Estimate" at bounding box center [596, 66] width 793 height 29
drag, startPoint x: 249, startPoint y: 67, endPoint x: 240, endPoint y: 67, distance: 8.6
click at [249, 67] on div "NaN (0) Request Estimate" at bounding box center [596, 66] width 793 height 29
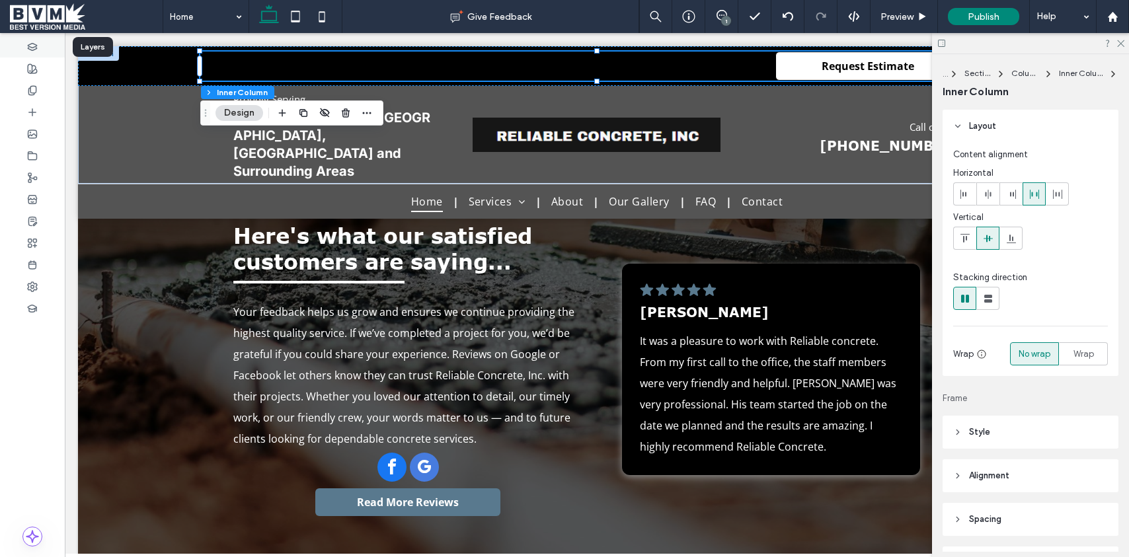
click at [36, 47] on icon at bounding box center [32, 47] width 11 height 11
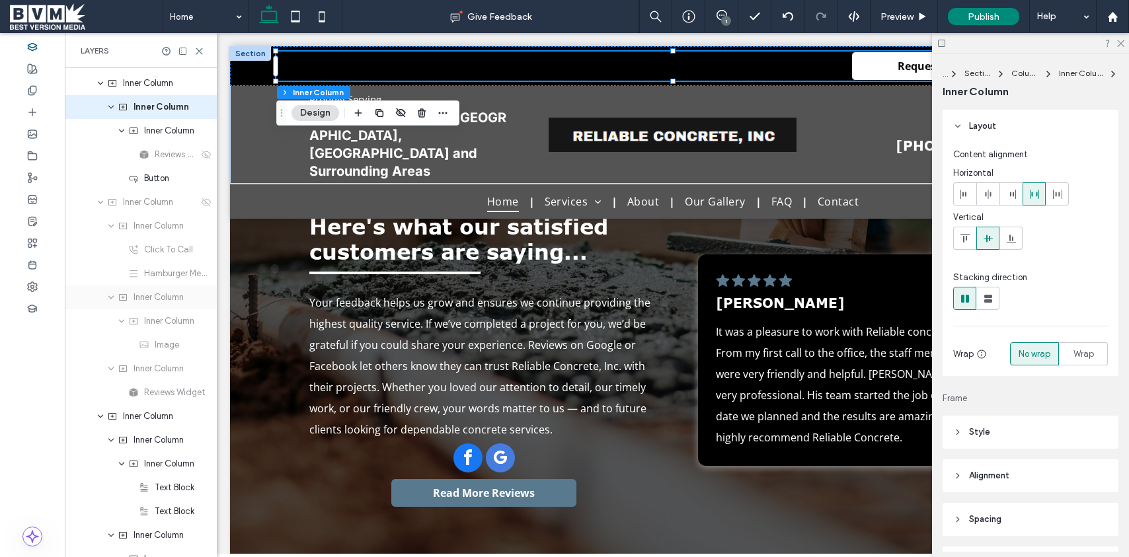
scroll to position [206, 0]
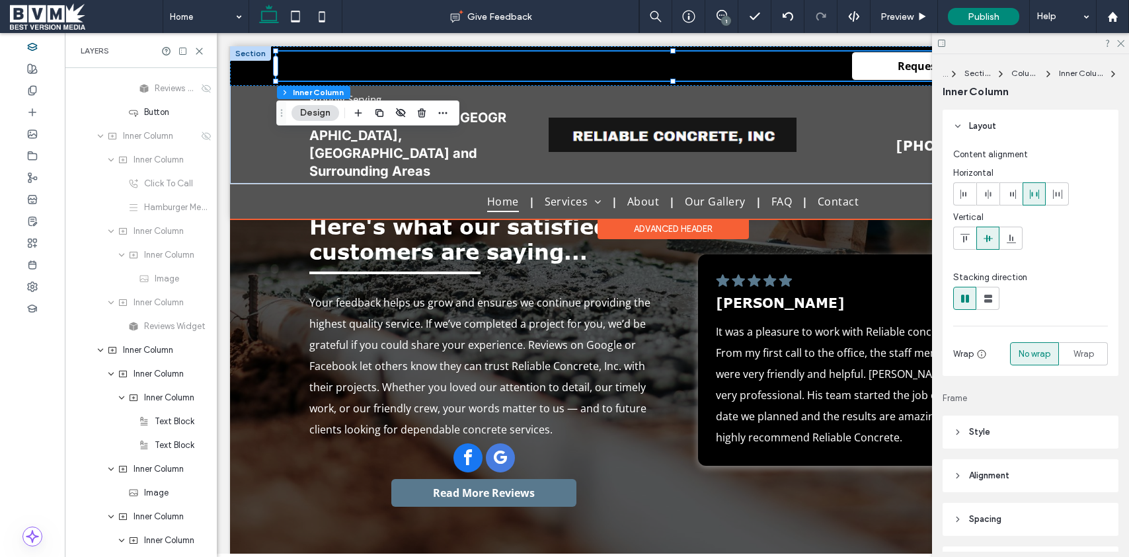
click at [389, 75] on div "NaN (0) Request Estimate" at bounding box center [672, 66] width 793 height 29
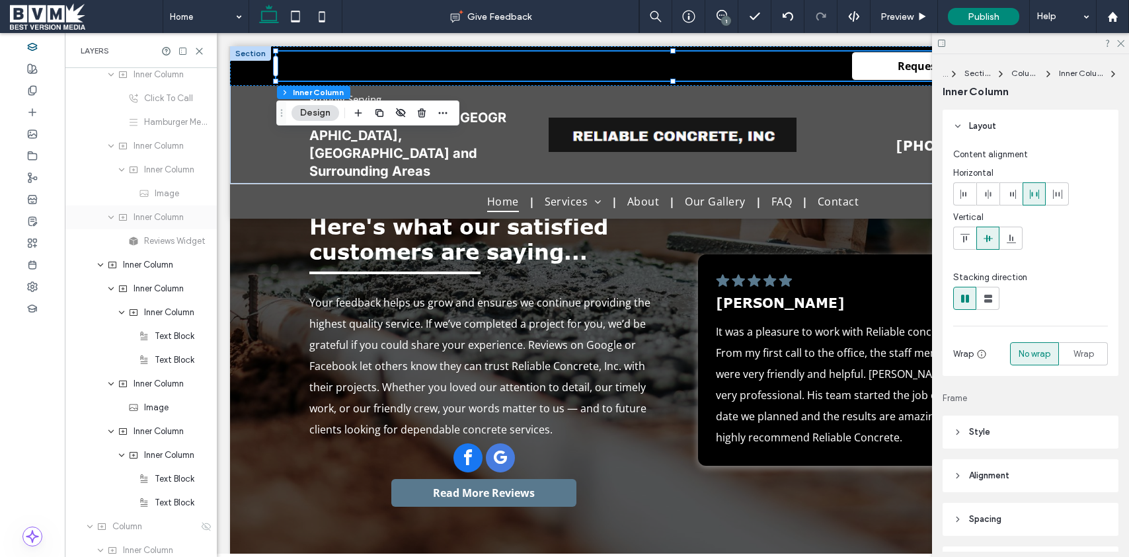
scroll to position [0, 0]
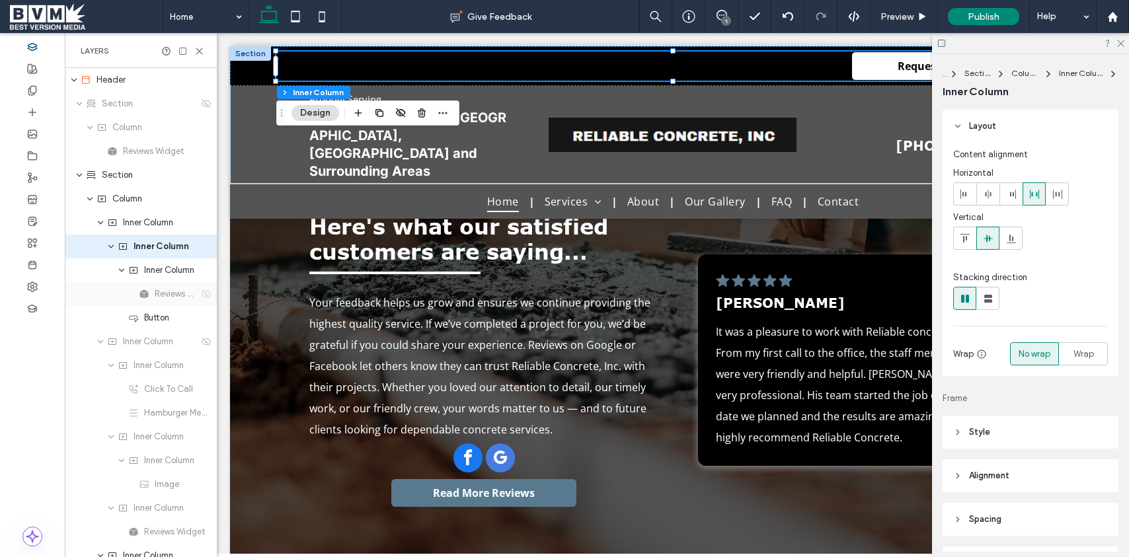
click at [204, 296] on icon at bounding box center [206, 294] width 11 height 11
click at [205, 294] on use at bounding box center [206, 293] width 9 height 9
click at [194, 46] on icon at bounding box center [199, 51] width 10 height 10
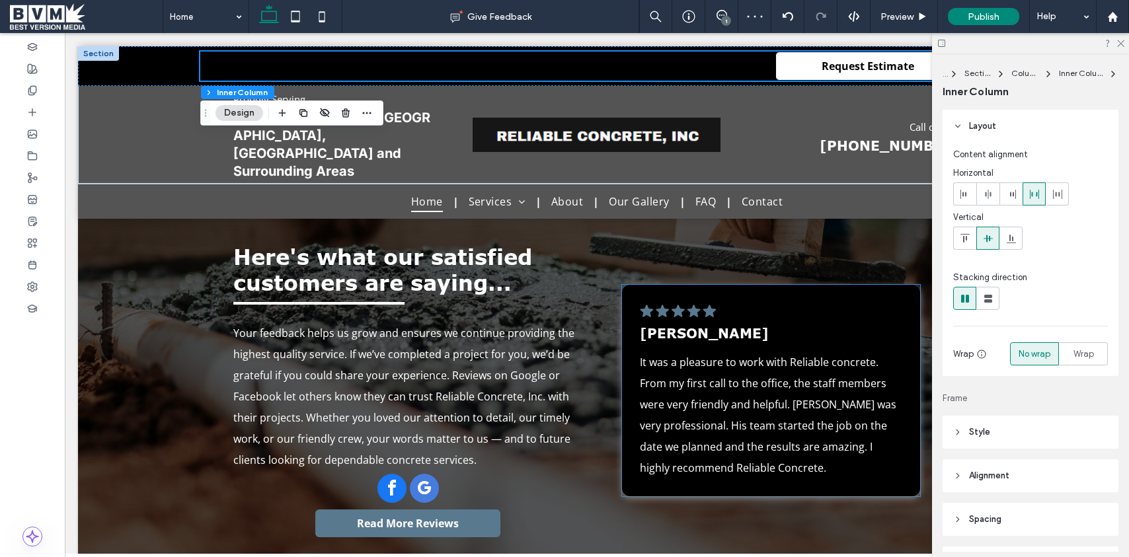
scroll to position [2652, 0]
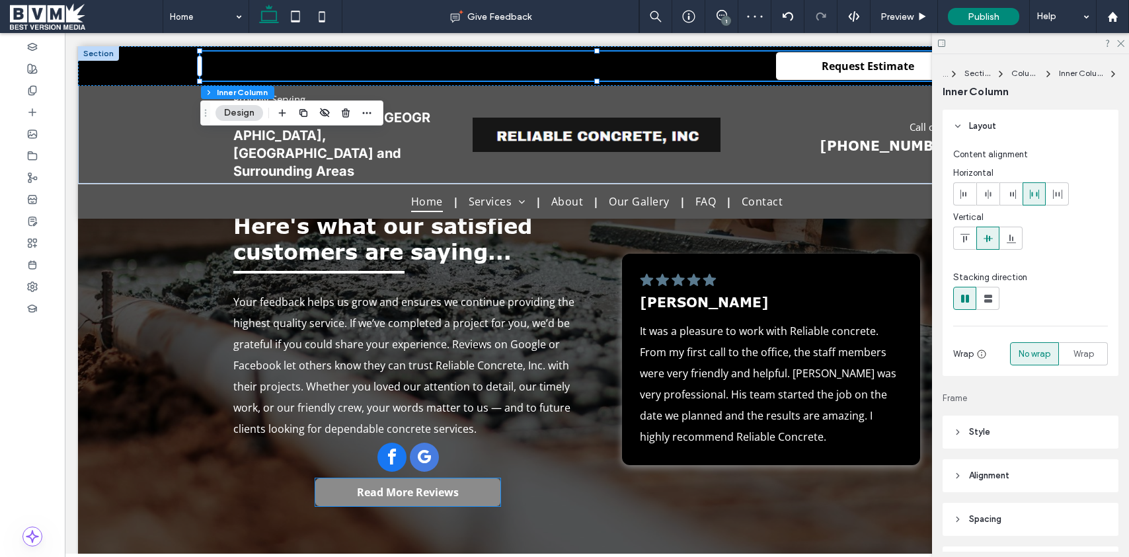
click at [450, 485] on span "Read More Reviews" at bounding box center [408, 492] width 102 height 15
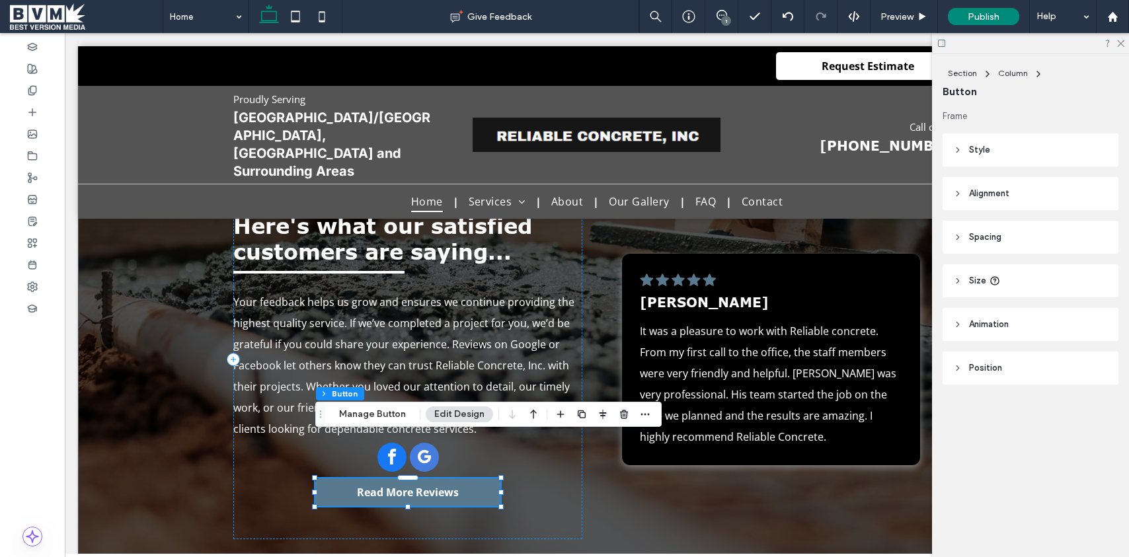
drag, startPoint x: 371, startPoint y: 414, endPoint x: 407, endPoint y: 402, distance: 38.0
click at [371, 414] on button "Manage Button" at bounding box center [372, 414] width 84 height 16
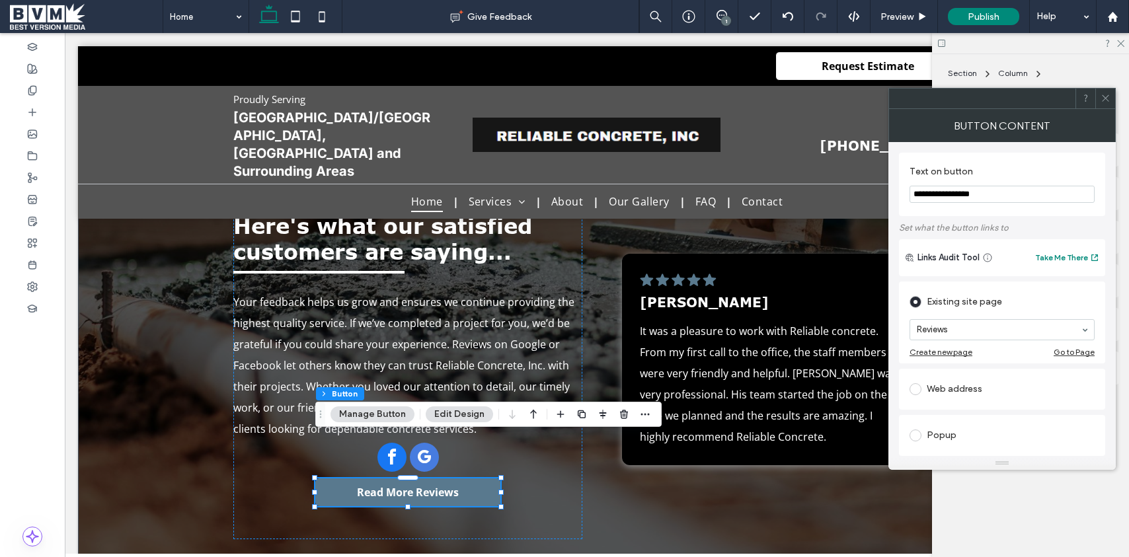
click at [1111, 96] on div at bounding box center [1105, 99] width 20 height 20
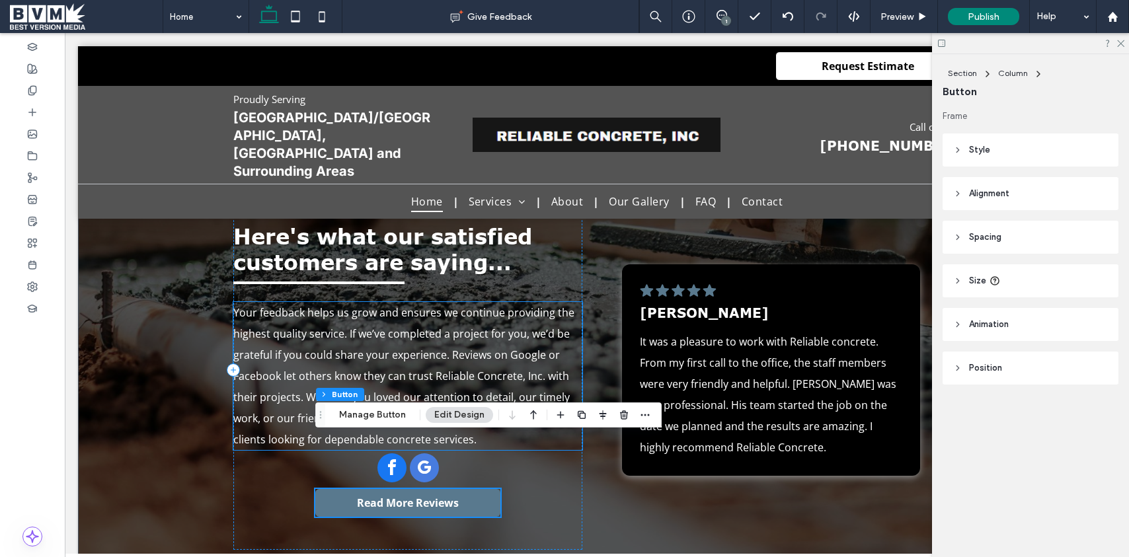
scroll to position [2638, 0]
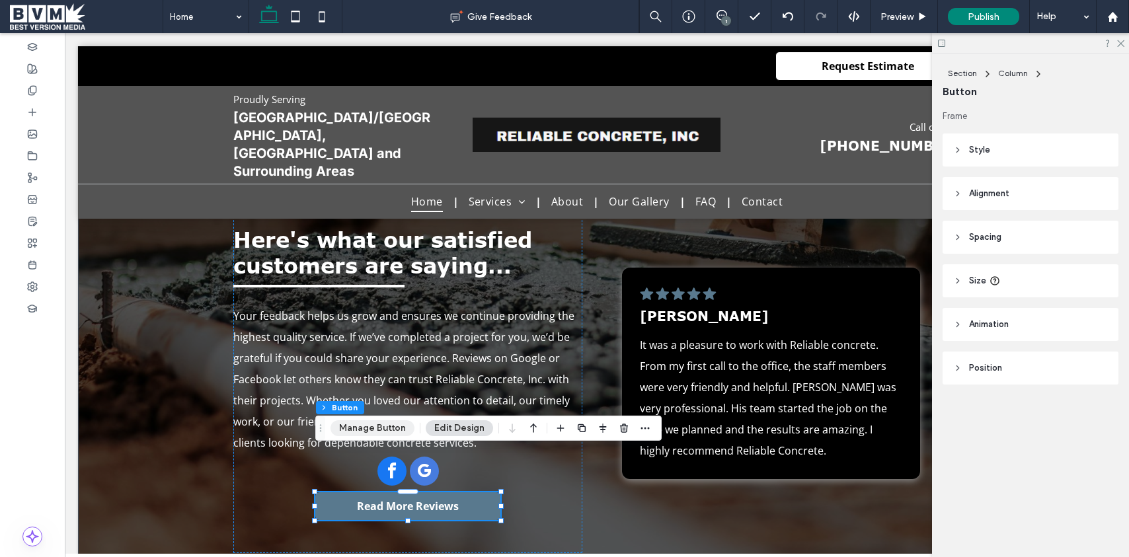
drag, startPoint x: 352, startPoint y: 428, endPoint x: 360, endPoint y: 422, distance: 10.4
click at [352, 428] on button "Manage Button" at bounding box center [372, 428] width 84 height 16
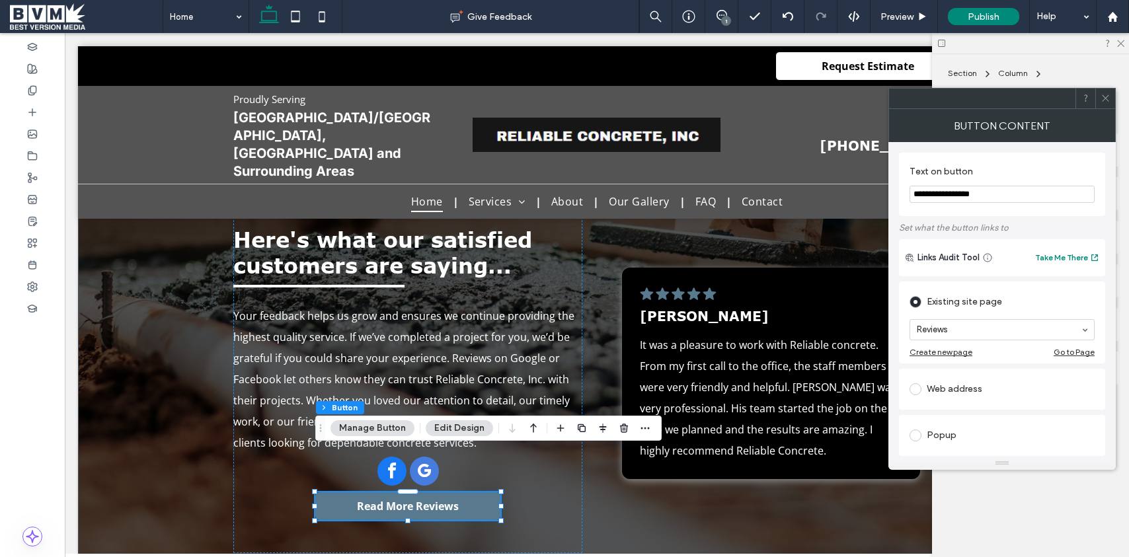
click at [971, 196] on input "**********" at bounding box center [1001, 194] width 185 height 17
click at [970, 197] on input "**********" at bounding box center [1001, 194] width 185 height 17
type input "**********"
click at [1110, 99] on icon at bounding box center [1105, 98] width 10 height 10
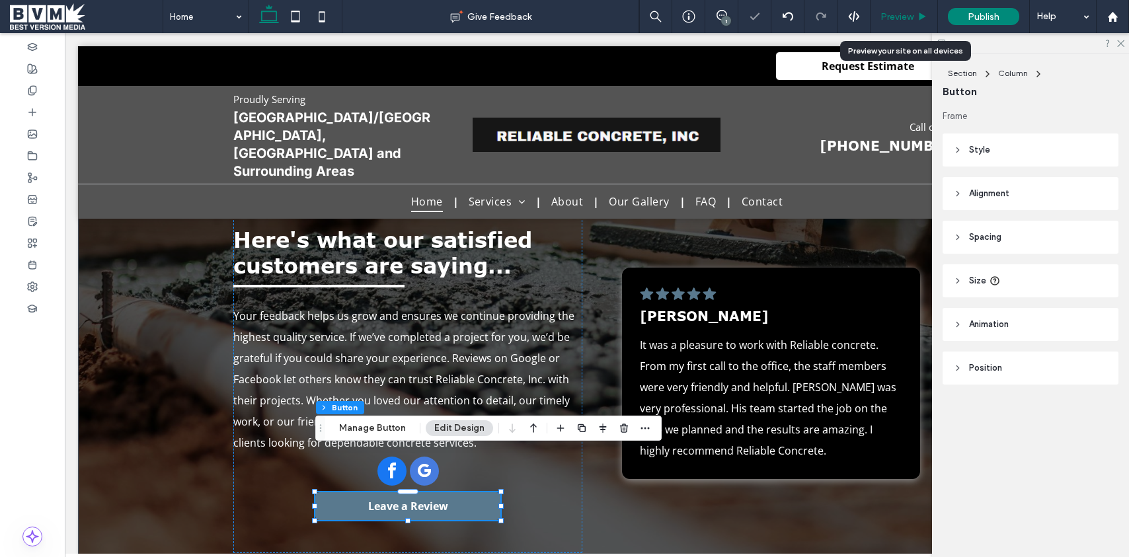
click at [895, 15] on span "Preview" at bounding box center [896, 16] width 33 height 11
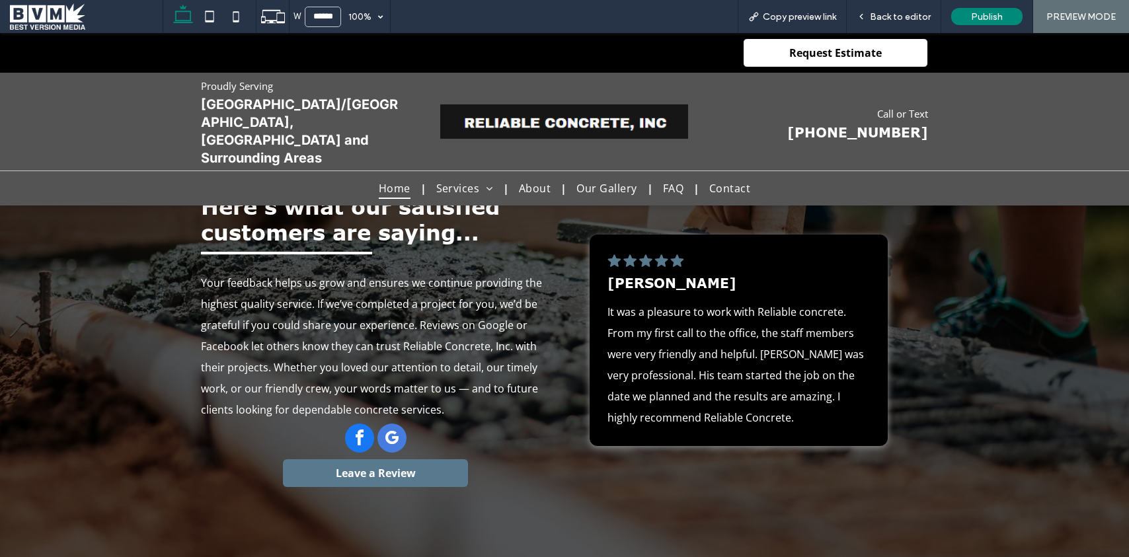
scroll to position [2648, 0]
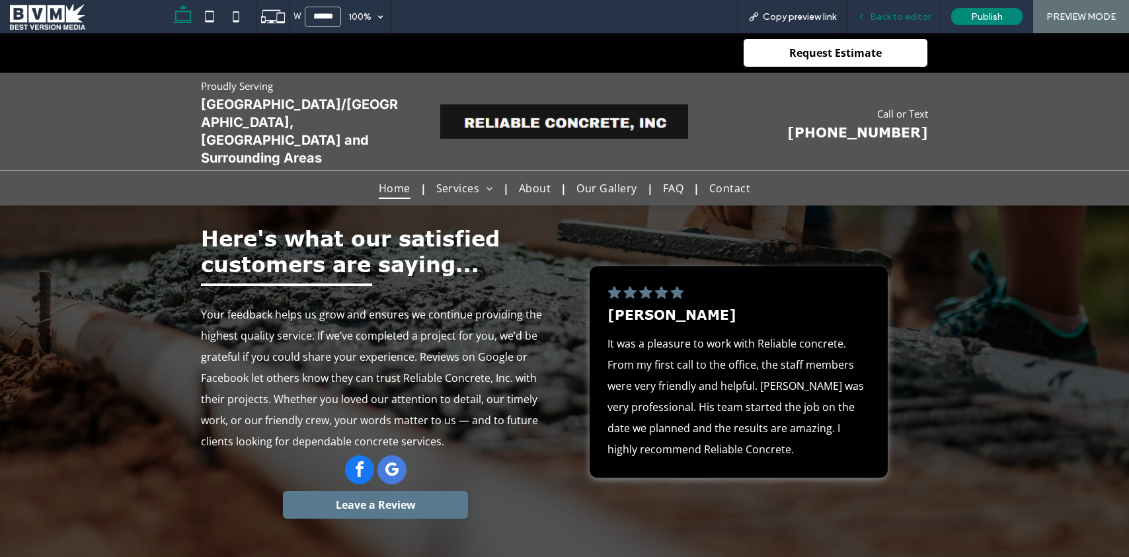
click at [887, 17] on span "Back to editor" at bounding box center [900, 16] width 61 height 11
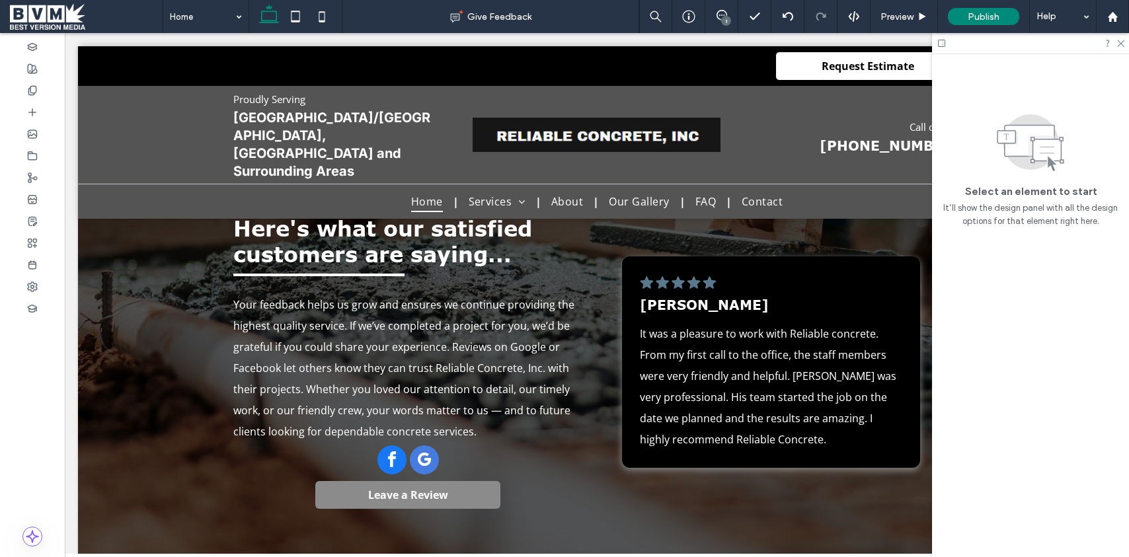
scroll to position [2645, 0]
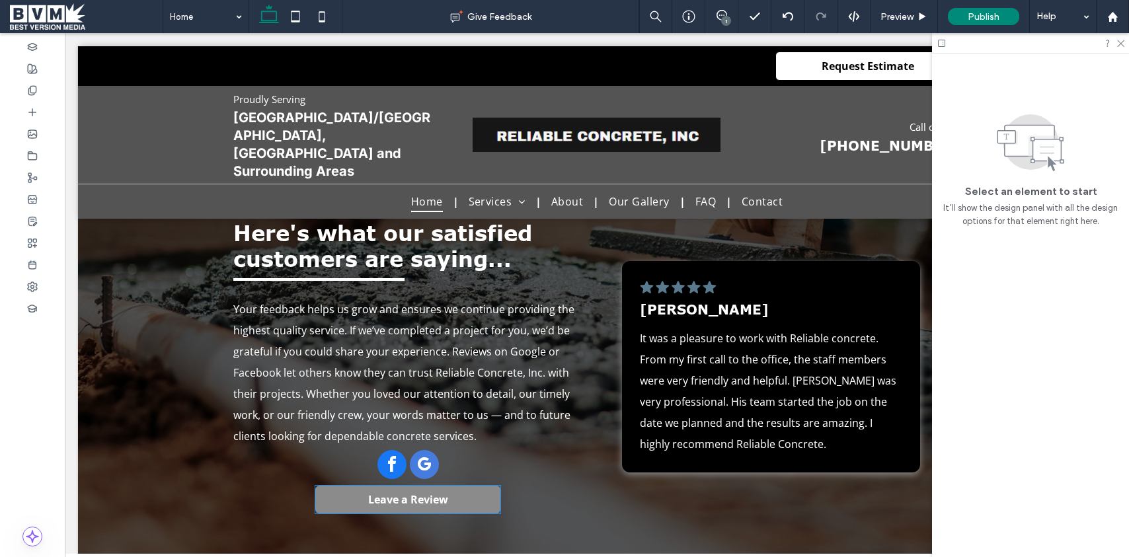
click at [401, 486] on link "Leave a Review" at bounding box center [407, 500] width 185 height 28
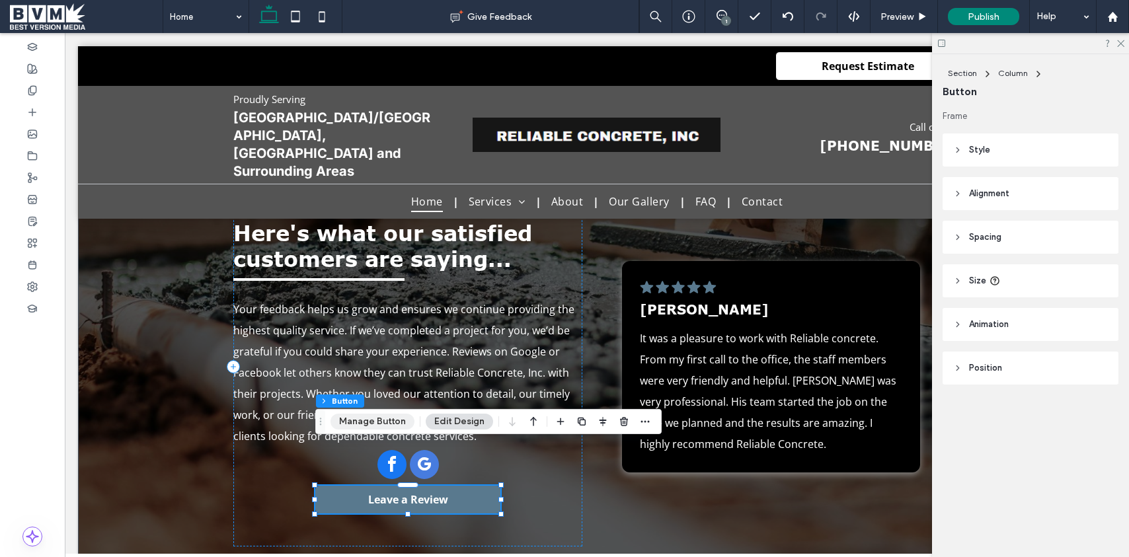
click at [360, 418] on button "Manage Button" at bounding box center [372, 422] width 84 height 16
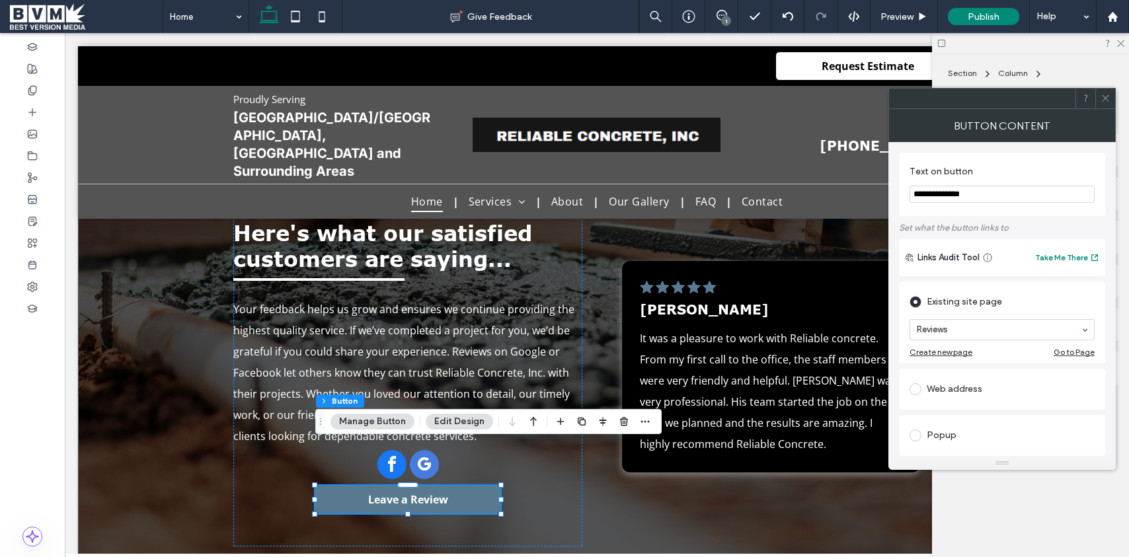
click at [960, 195] on input "**********" at bounding box center [1001, 194] width 185 height 17
click at [913, 388] on span at bounding box center [915, 389] width 12 height 12
click at [964, 385] on section at bounding box center [1001, 375] width 185 height 33
click at [965, 381] on input "url" at bounding box center [1001, 373] width 185 height 17
paste input "**********"
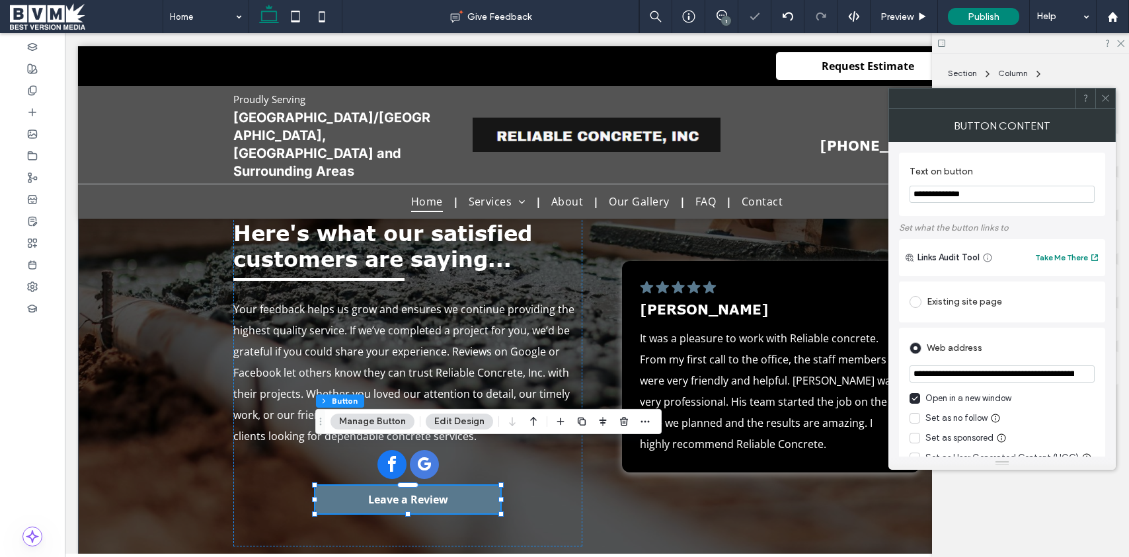
scroll to position [0, 1521]
type input "**********"
drag, startPoint x: 1108, startPoint y: 95, endPoint x: 983, endPoint y: 135, distance: 131.3
click at [1106, 97] on icon at bounding box center [1105, 98] width 10 height 10
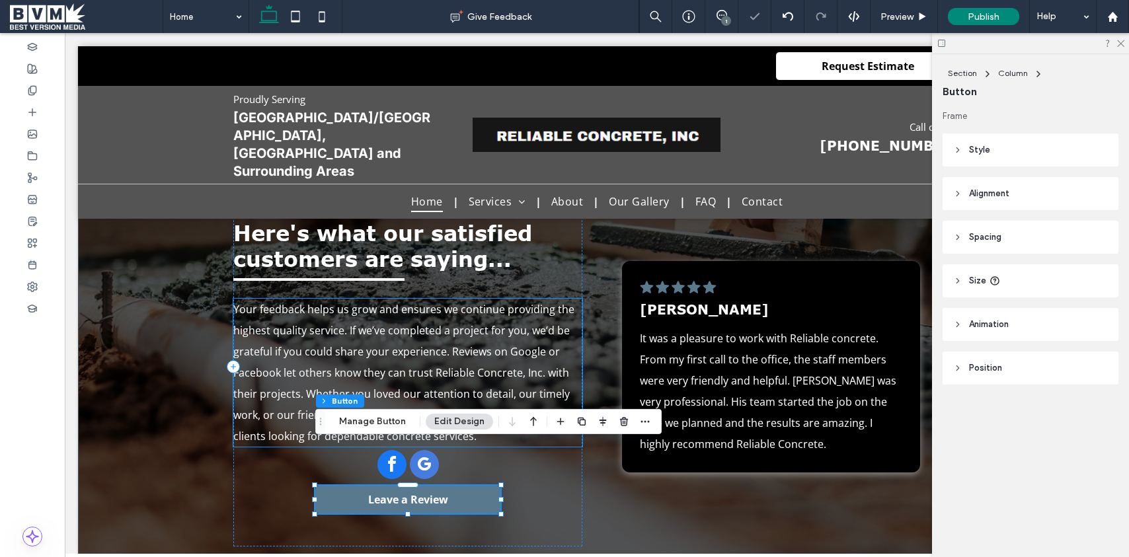
drag, startPoint x: 527, startPoint y: 358, endPoint x: 522, endPoint y: 381, distance: 23.6
click at [527, 358] on span "Your feedback helps us grow and ensures we continue providing the highest quali…" at bounding box center [403, 372] width 341 height 141
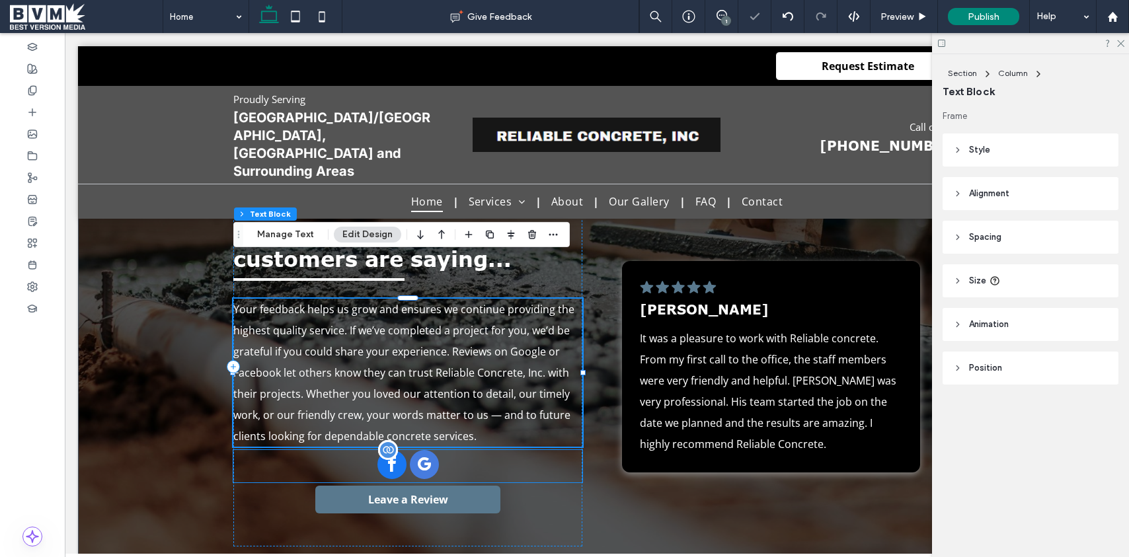
click at [499, 450] on div at bounding box center [407, 466] width 349 height 32
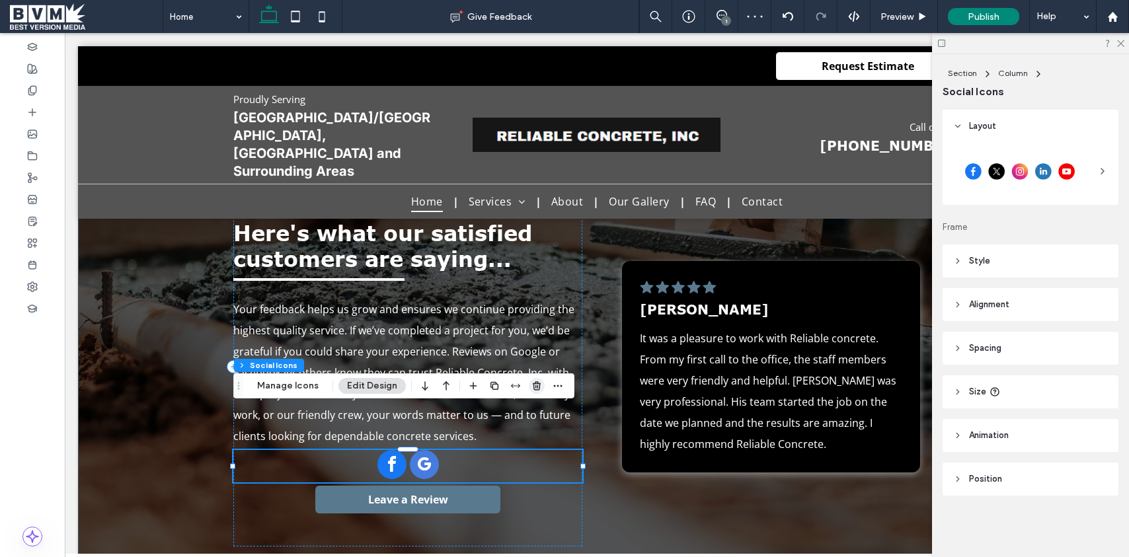
click at [533, 385] on icon "button" at bounding box center [536, 386] width 11 height 11
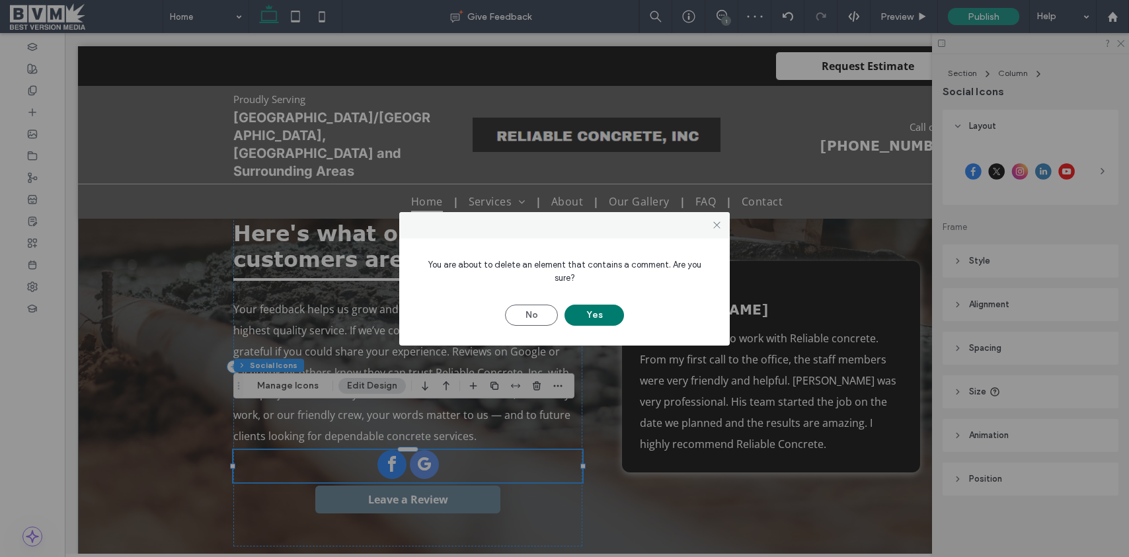
click at [603, 306] on button "Yes" at bounding box center [593, 315] width 59 height 21
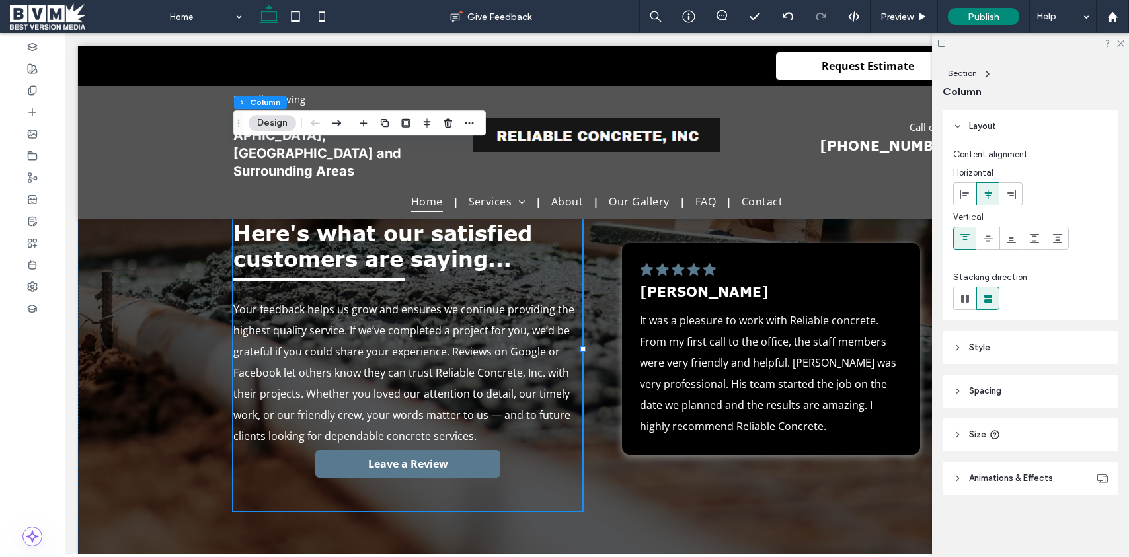
click at [69, 19] on span at bounding box center [86, 16] width 153 height 26
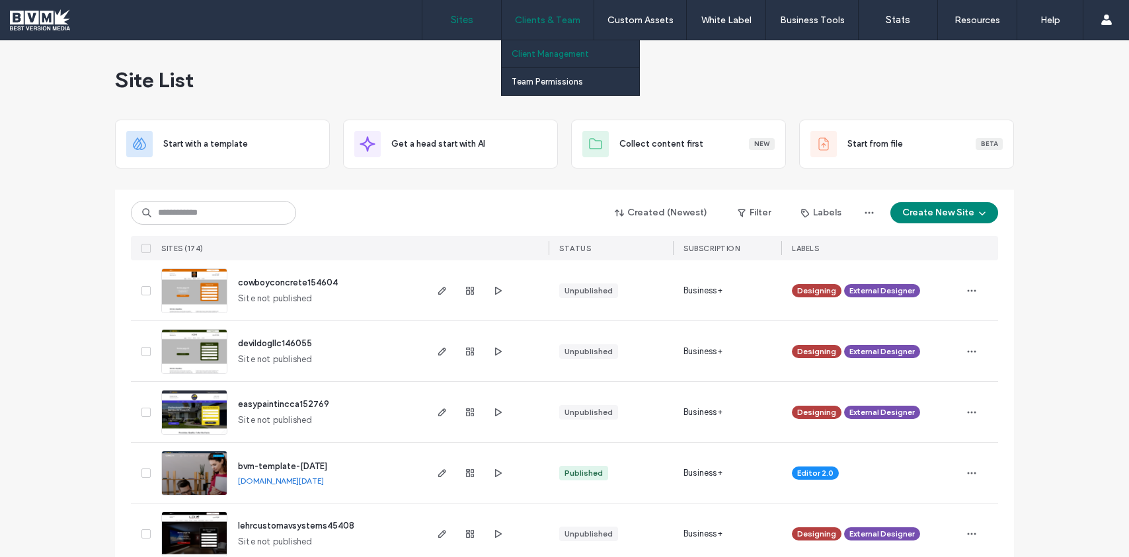
click at [547, 54] on label "Client Management" at bounding box center [550, 54] width 77 height 10
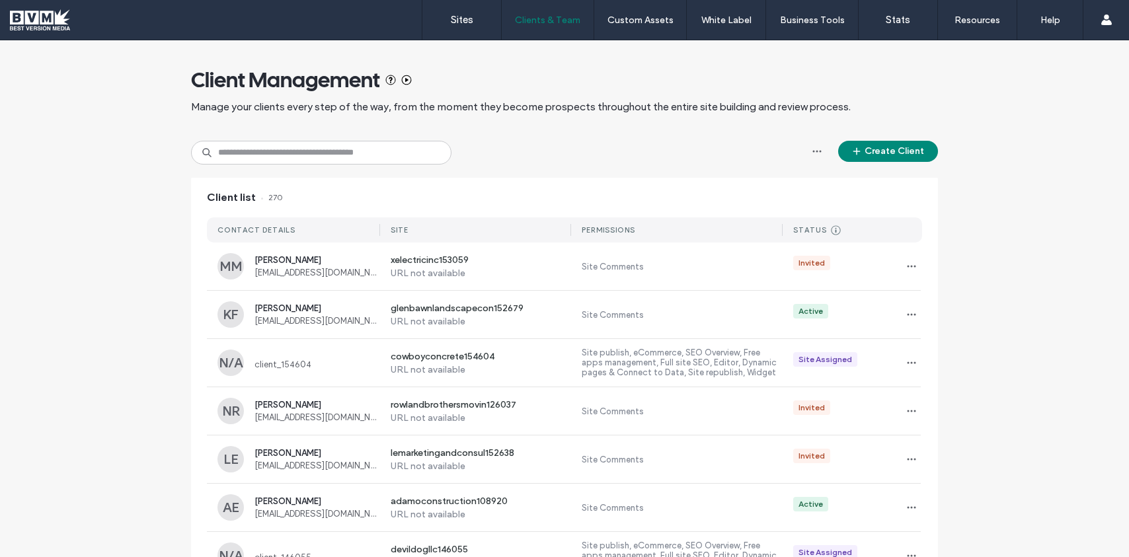
click at [306, 154] on input at bounding box center [321, 153] width 260 height 24
click at [253, 157] on input at bounding box center [321, 153] width 260 height 24
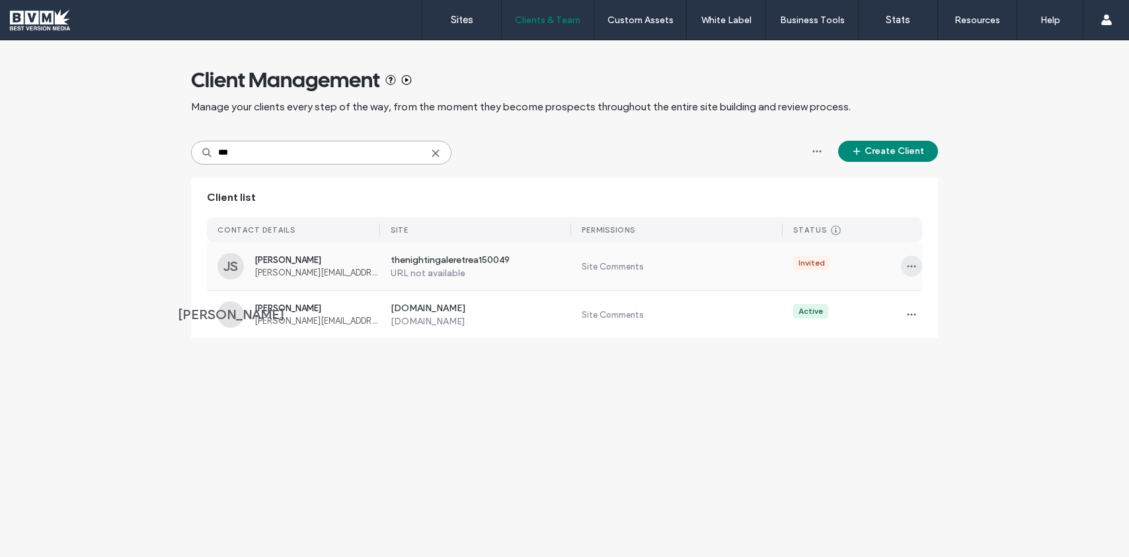
type input "***"
click at [915, 276] on span "button" at bounding box center [911, 266] width 21 height 21
click at [926, 327] on span at bounding box center [920, 326] width 16 height 15
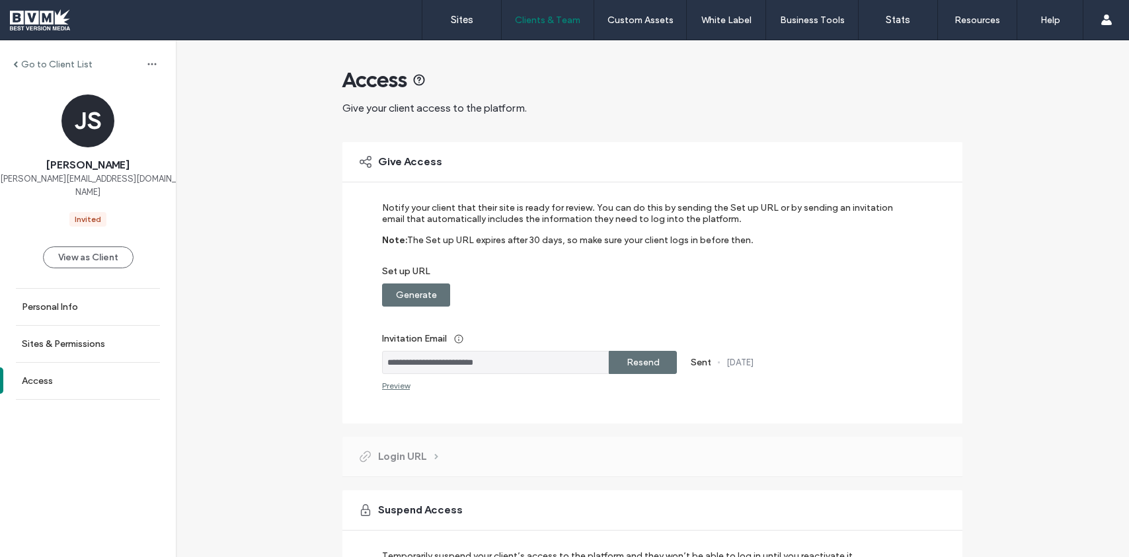
drag, startPoint x: 414, startPoint y: 297, endPoint x: 508, endPoint y: 296, distance: 93.9
click at [414, 297] on label "Generate" at bounding box center [416, 295] width 41 height 24
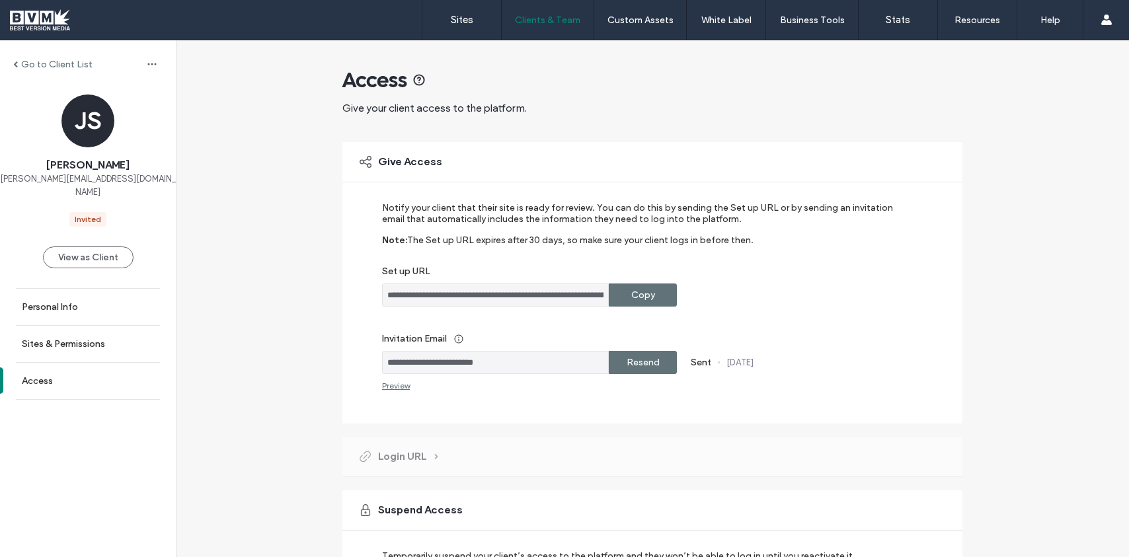
click at [659, 294] on div "Copy" at bounding box center [643, 295] width 68 height 23
click at [445, 22] on link "Sites" at bounding box center [461, 20] width 79 height 40
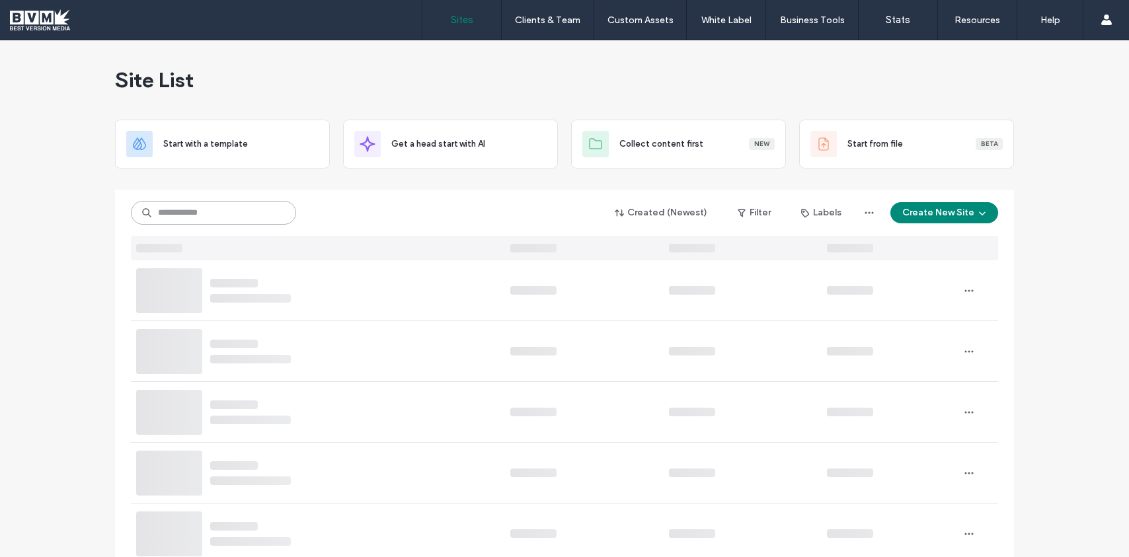
click at [166, 213] on input at bounding box center [213, 213] width 165 height 24
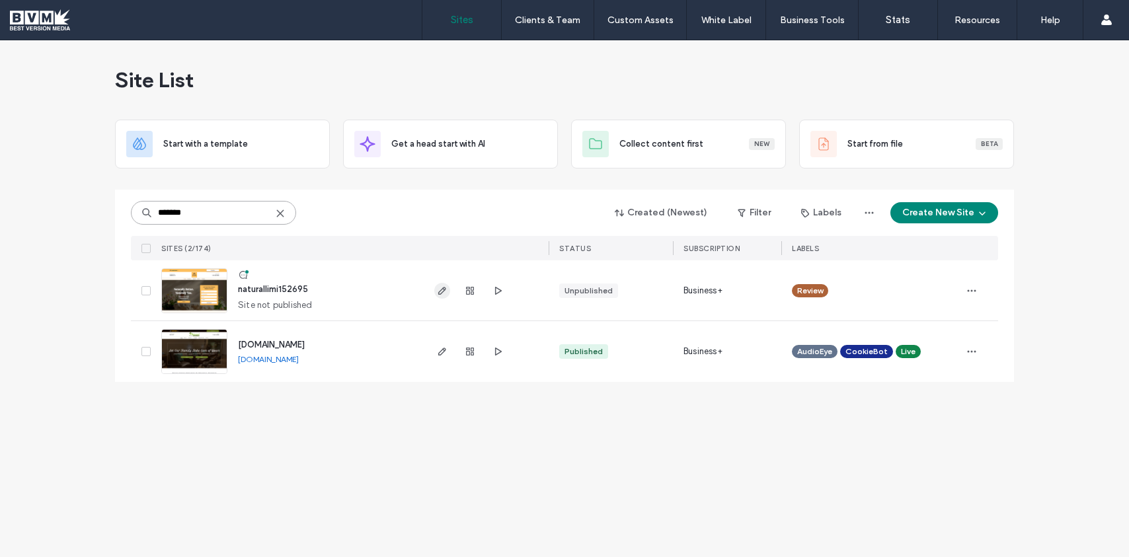
type input "*******"
click at [443, 290] on use "button" at bounding box center [442, 291] width 8 height 8
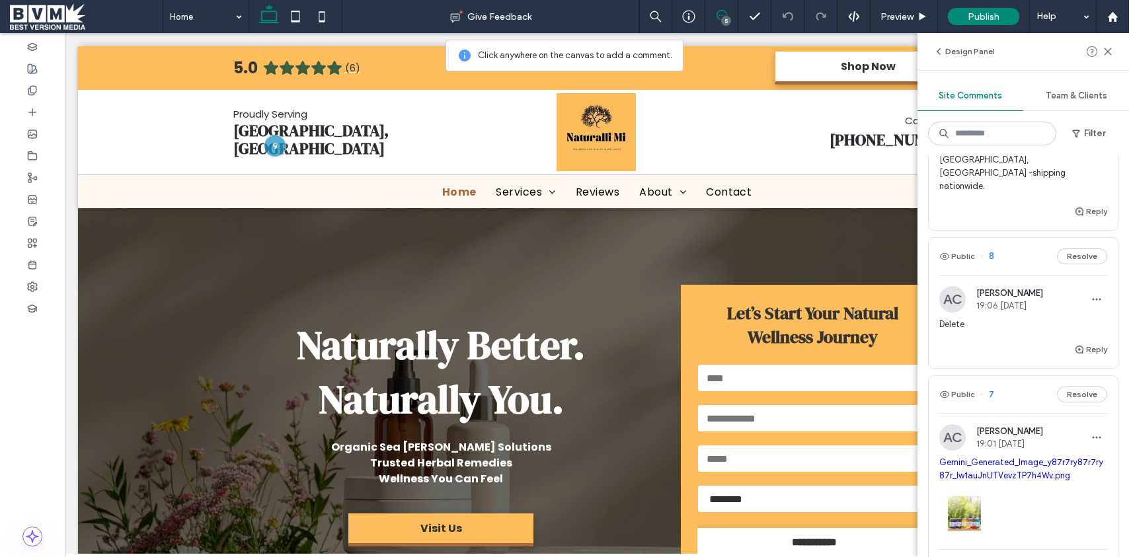
scroll to position [108, 0]
click at [1034, 317] on div "Delete" at bounding box center [1023, 329] width 168 height 24
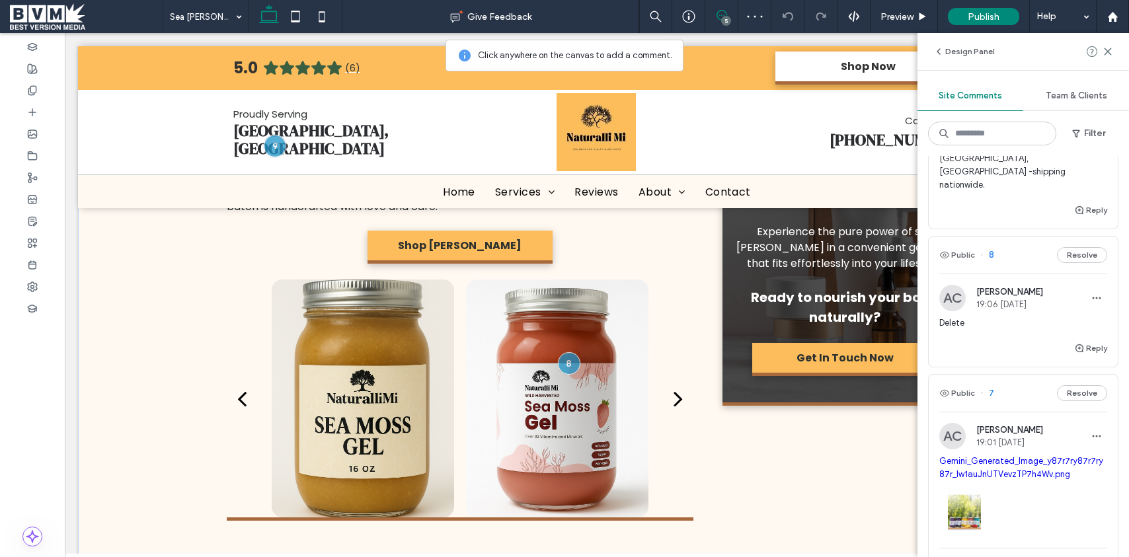
scroll to position [560, 0]
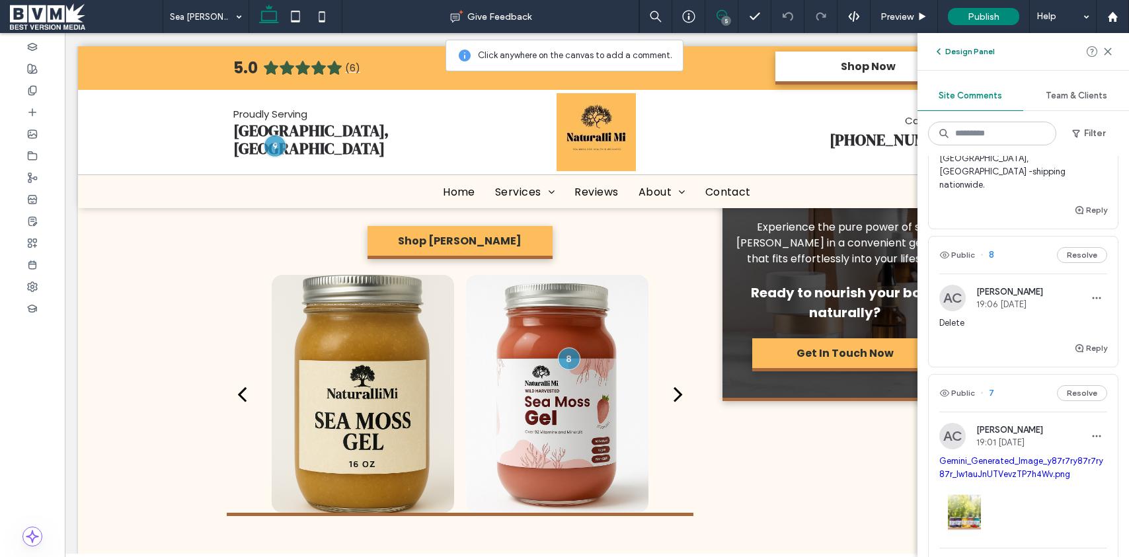
click at [978, 51] on button "Design Panel" at bounding box center [963, 52] width 61 height 16
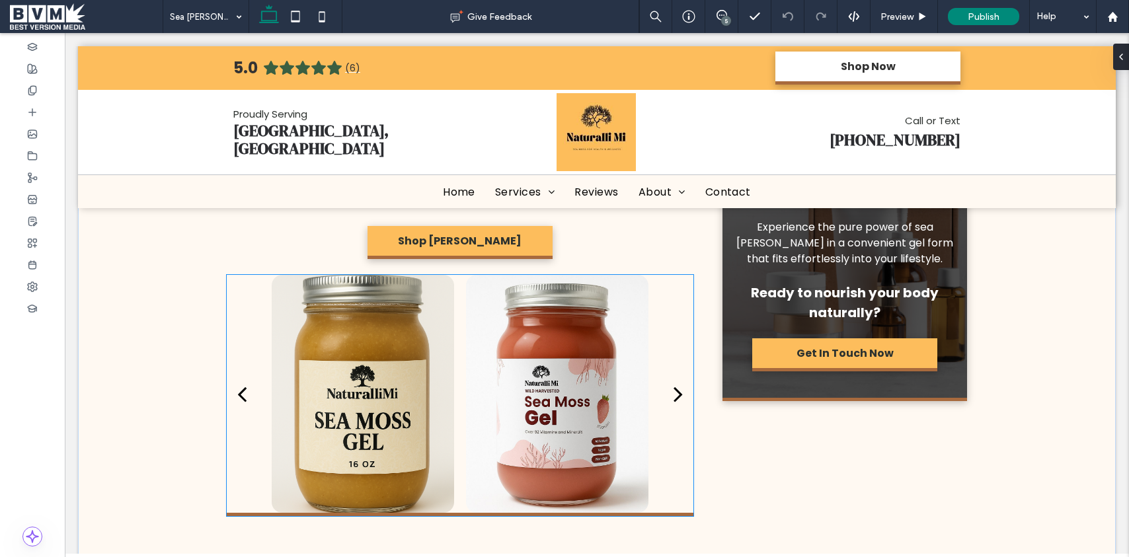
click at [469, 404] on div at bounding box center [557, 394] width 182 height 238
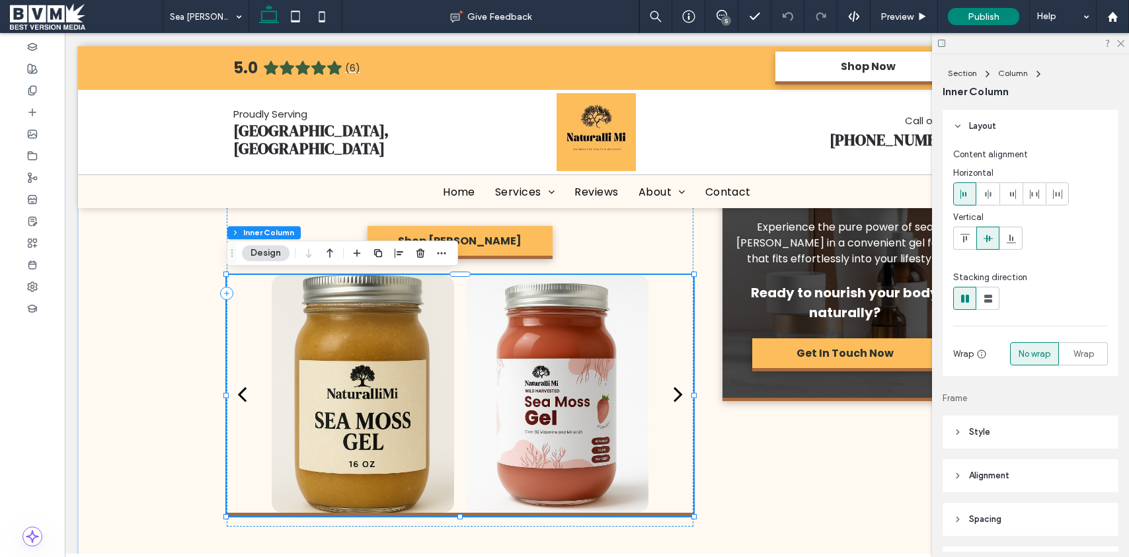
click at [469, 404] on div at bounding box center [557, 394] width 182 height 238
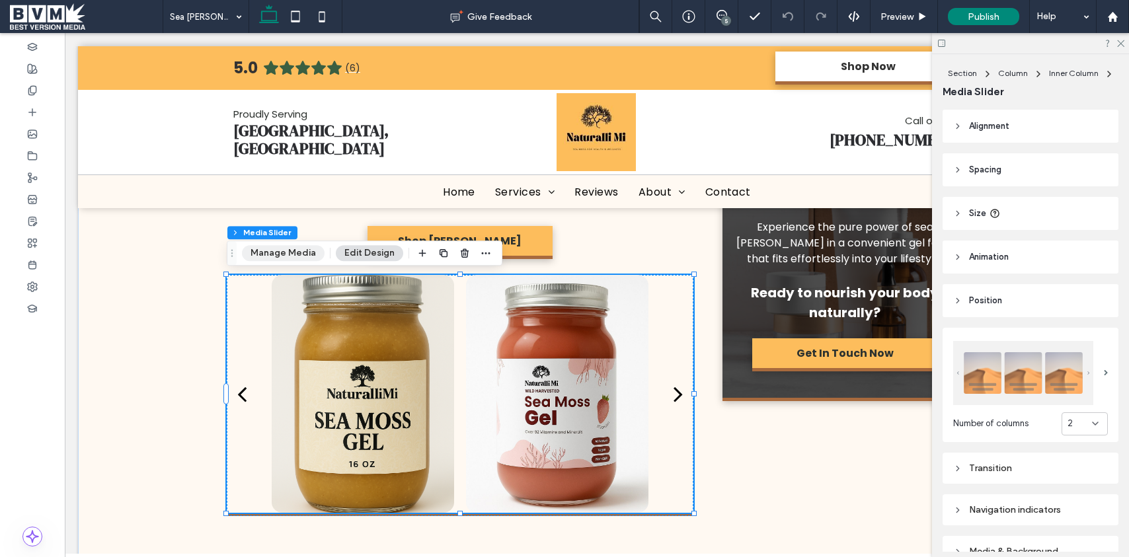
click at [263, 258] on button "Manage Media" at bounding box center [283, 253] width 83 height 16
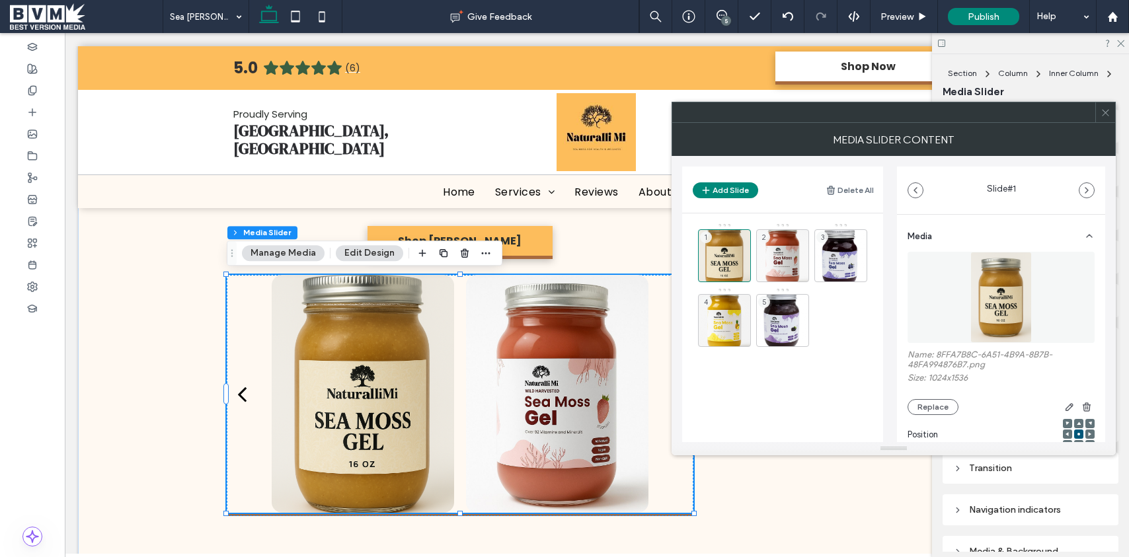
click at [1104, 117] on icon at bounding box center [1105, 113] width 10 height 10
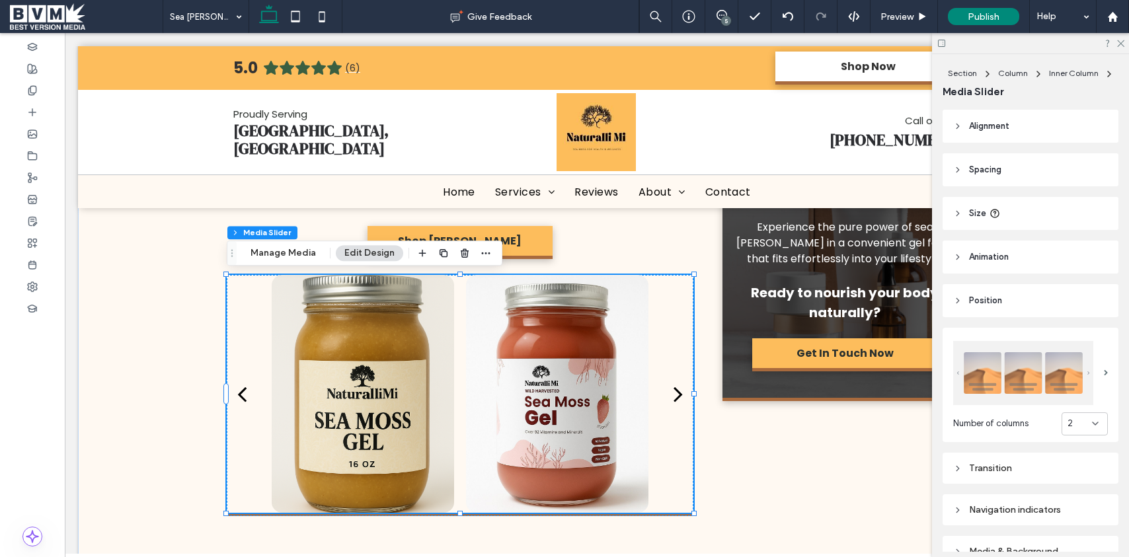
drag, startPoint x: 727, startPoint y: 17, endPoint x: 658, endPoint y: 4, distance: 70.5
click at [727, 17] on div "5" at bounding box center [726, 21] width 10 height 10
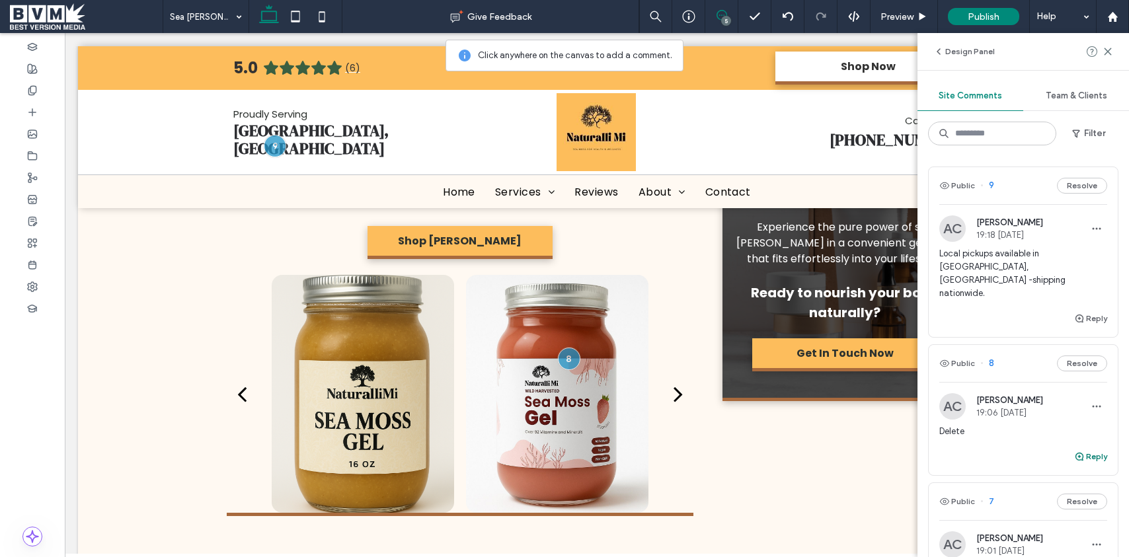
click at [1084, 449] on button "Reply" at bounding box center [1090, 457] width 33 height 16
click at [972, 449] on textarea at bounding box center [1023, 482] width 168 height 66
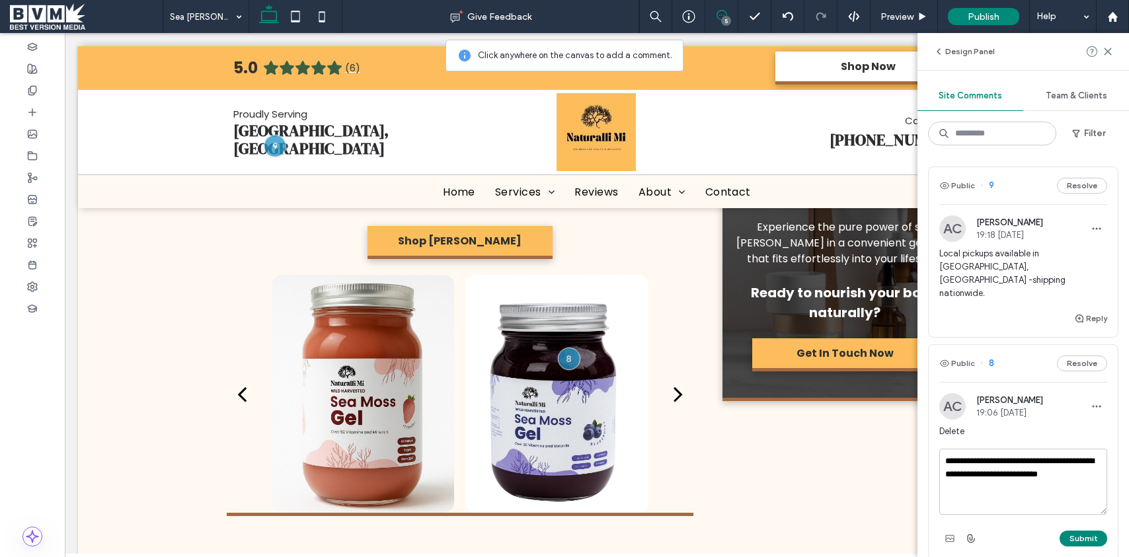
type textarea "**********"
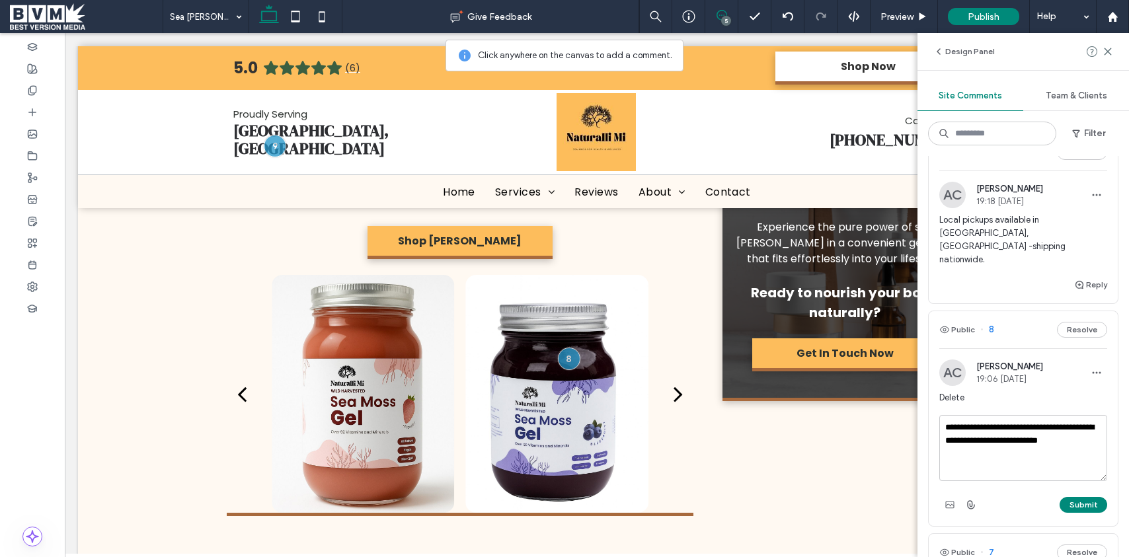
click at [956, 398] on div "**********" at bounding box center [1023, 418] width 189 height 215
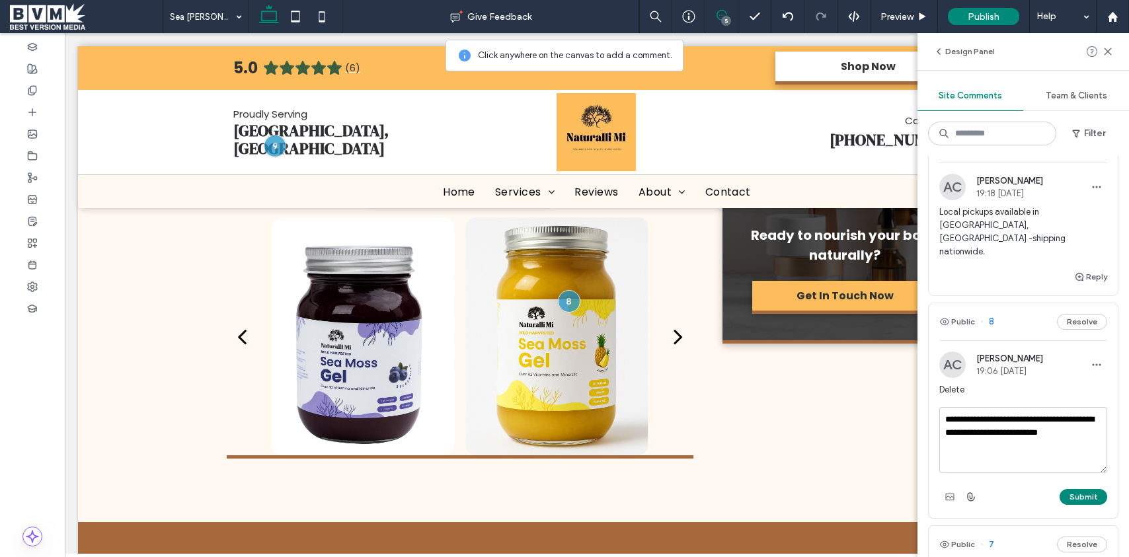
scroll to position [627, 0]
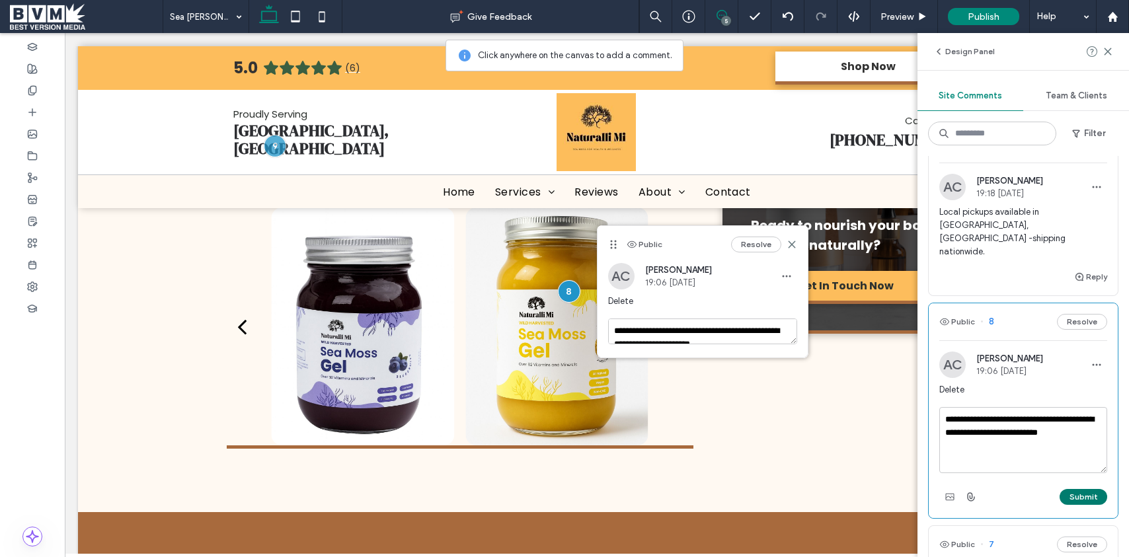
click at [1085, 489] on button "Submit" at bounding box center [1083, 497] width 48 height 16
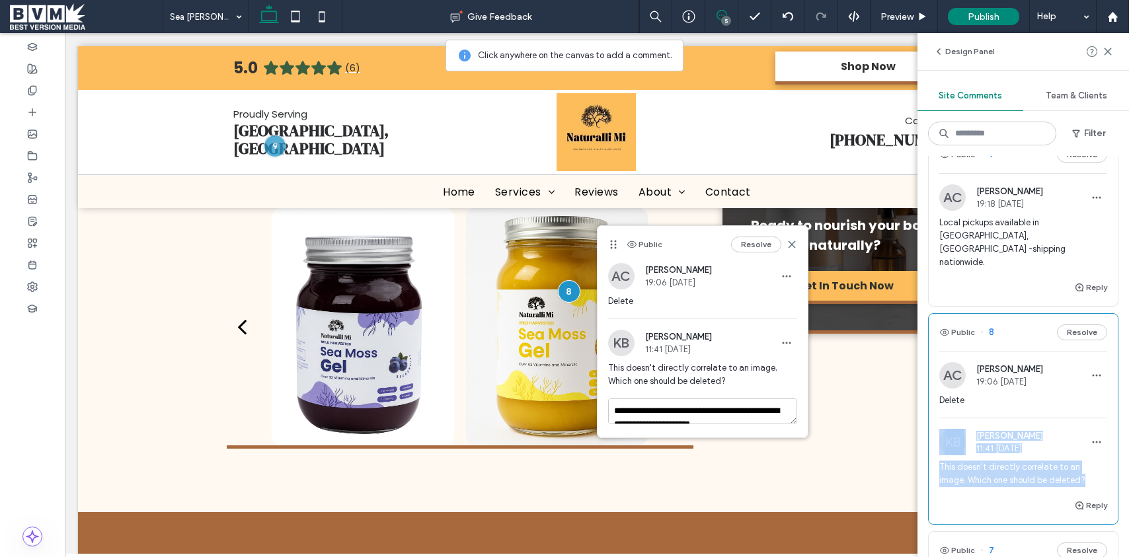
scroll to position [0, 0]
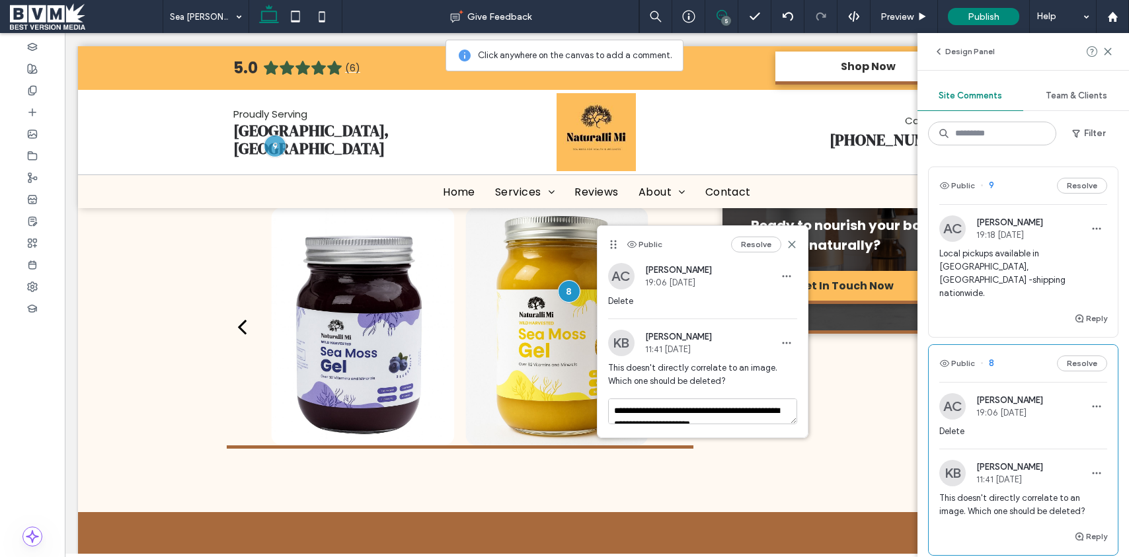
click at [1017, 311] on div "Reply" at bounding box center [1023, 324] width 189 height 26
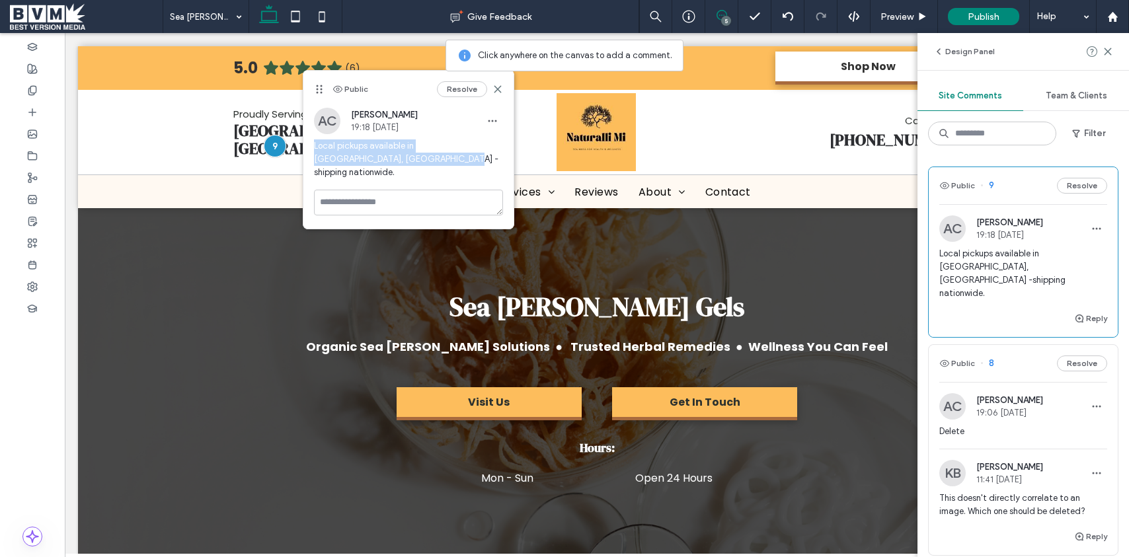
drag, startPoint x: 375, startPoint y: 161, endPoint x: 312, endPoint y: 148, distance: 64.0
click at [312, 148] on div "AC Amirah Clowers 19:18 Oct 3 2025 Local pickups available in Stafford, VA -shi…" at bounding box center [408, 149] width 210 height 82
copy span "Local pickups available in Stafford, VA -shipping nationwide."
drag, startPoint x: 498, startPoint y: 89, endPoint x: 393, endPoint y: 61, distance: 108.7
click at [498, 89] on use at bounding box center [497, 89] width 6 height 6
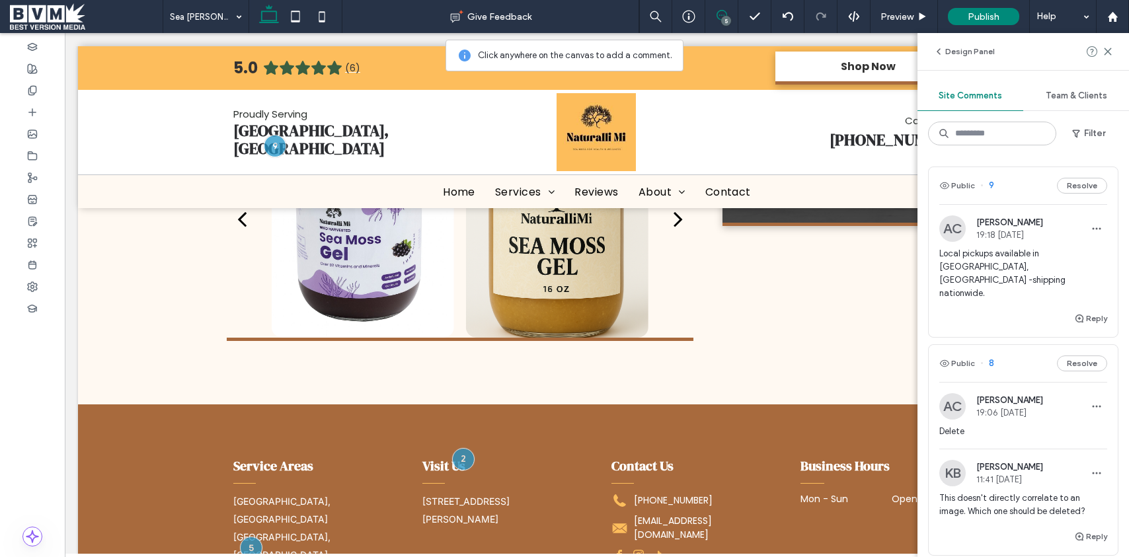
scroll to position [827, 0]
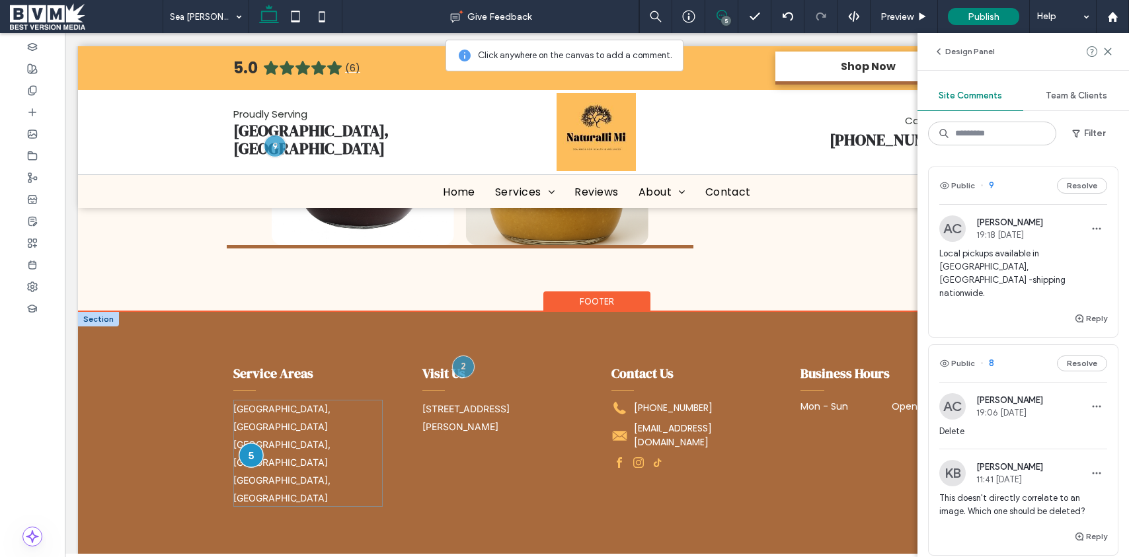
click at [258, 443] on div at bounding box center [251, 455] width 24 height 24
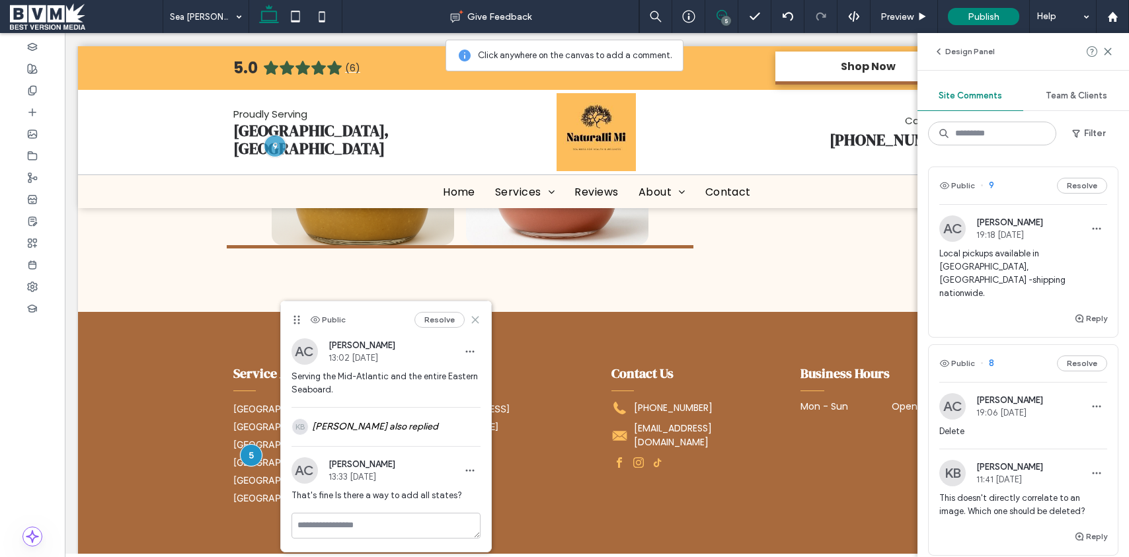
click at [473, 318] on use at bounding box center [475, 320] width 6 height 6
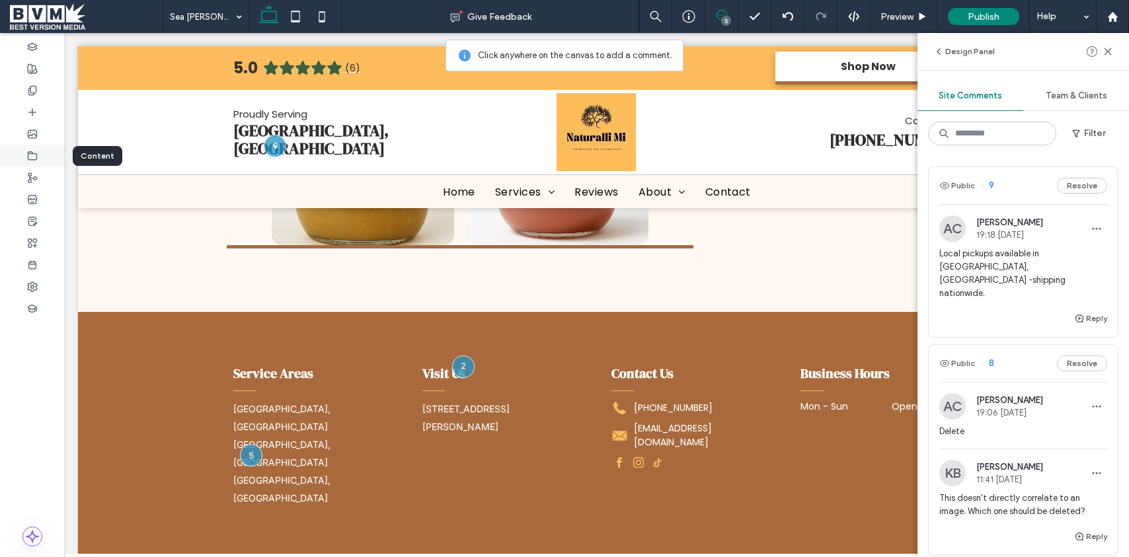
click at [36, 158] on use at bounding box center [32, 155] width 9 height 8
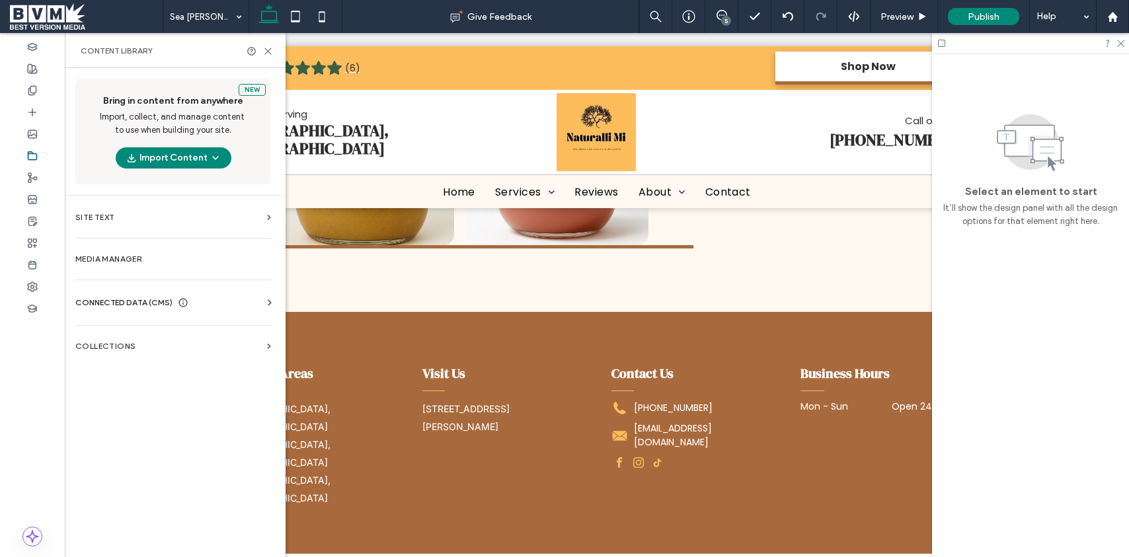
click at [123, 302] on span "CONNECTED DATA (CMS)" at bounding box center [123, 302] width 97 height 13
drag, startPoint x: 124, startPoint y: 356, endPoint x: 174, endPoint y: 348, distance: 51.5
click at [124, 356] on section "Business Text" at bounding box center [175, 365] width 201 height 30
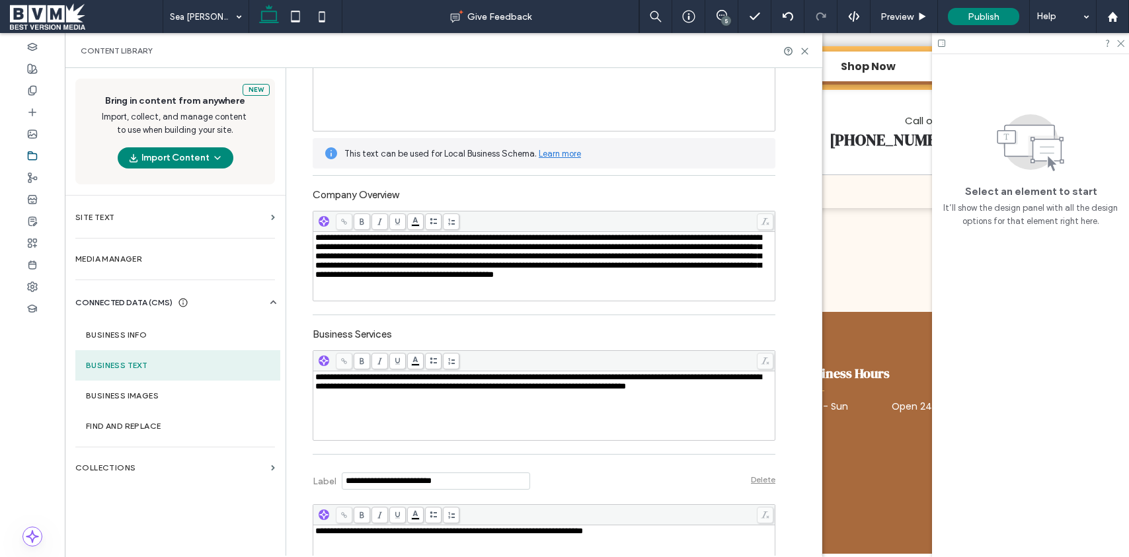
scroll to position [593, 0]
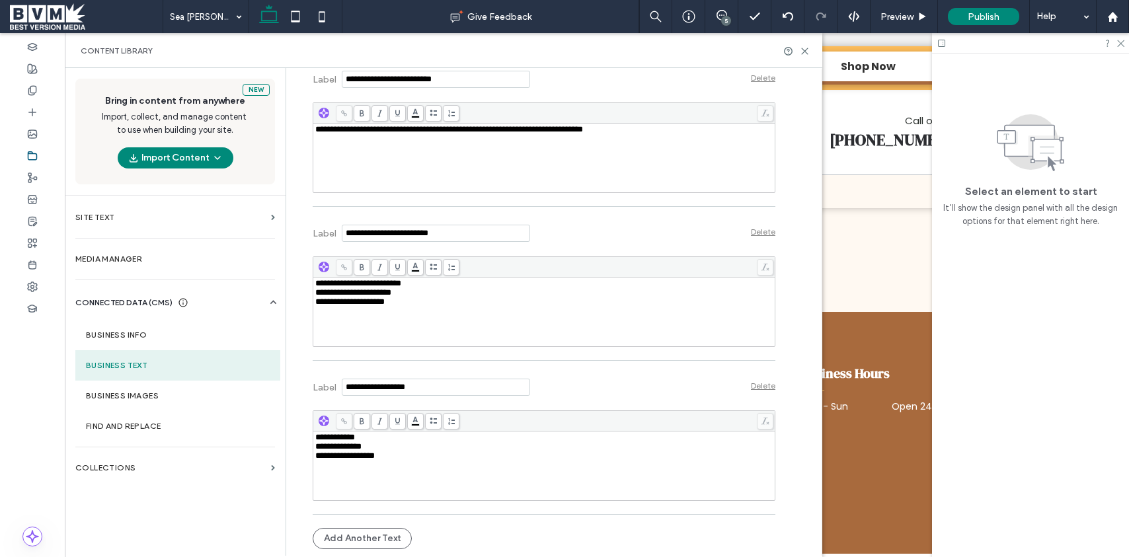
click at [417, 455] on div "**********" at bounding box center [544, 455] width 458 height 9
paste div "Rich Text Editor"
click at [404, 462] on div "Rich Text Editor" at bounding box center [544, 465] width 458 height 9
click at [470, 477] on span "**********" at bounding box center [416, 474] width 202 height 9
click at [805, 54] on icon at bounding box center [805, 51] width 10 height 10
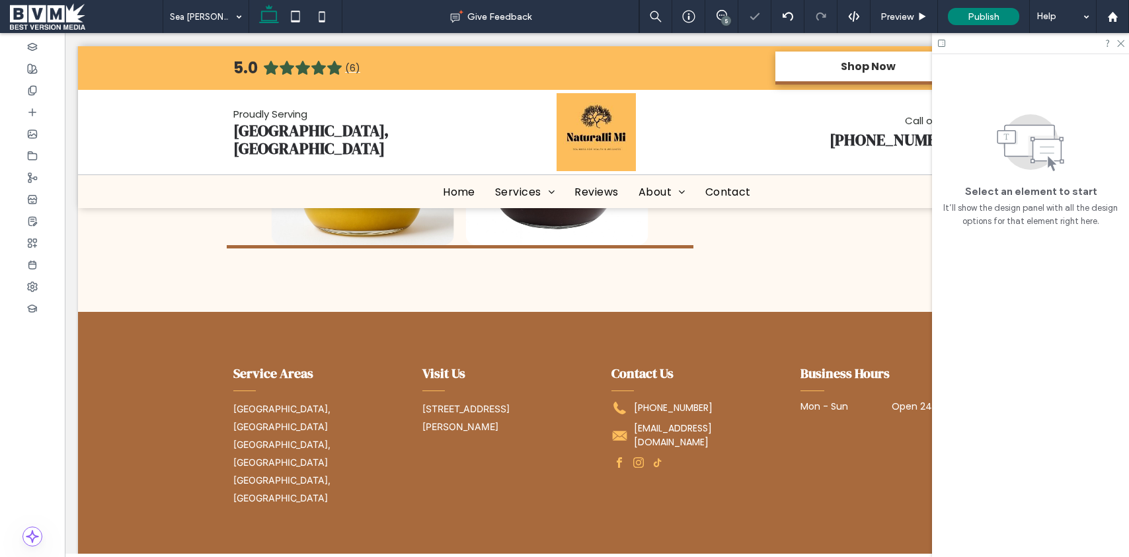
click at [723, 20] on div "5" at bounding box center [726, 21] width 10 height 10
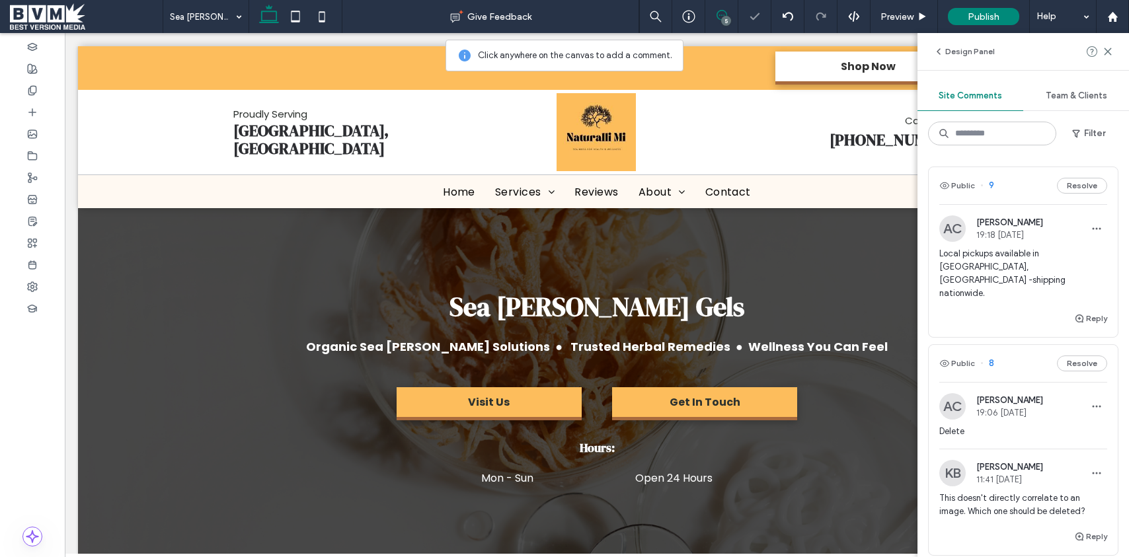
scroll to position [0, 0]
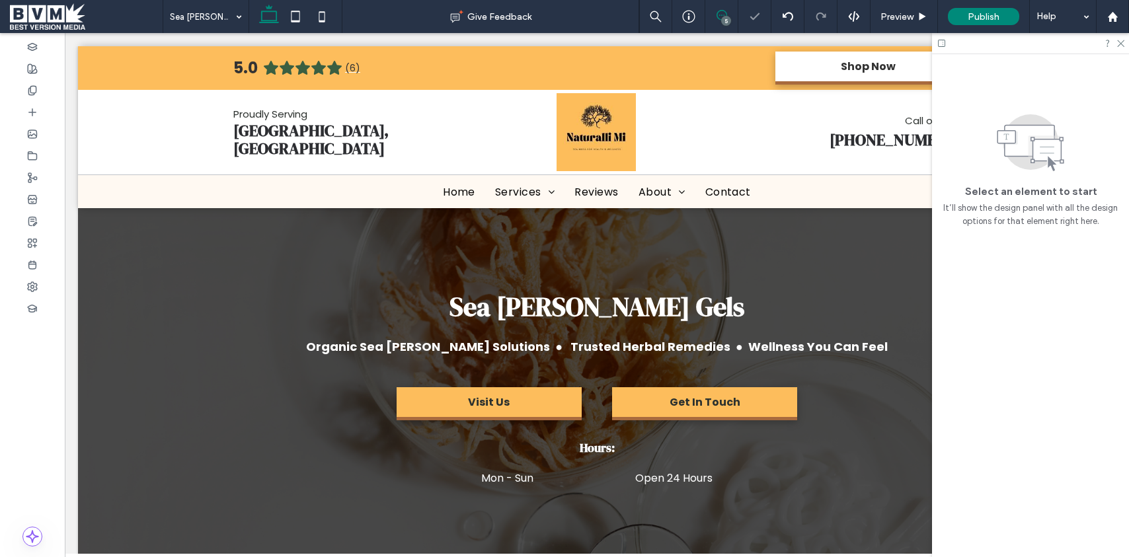
click at [716, 19] on icon at bounding box center [721, 15] width 11 height 11
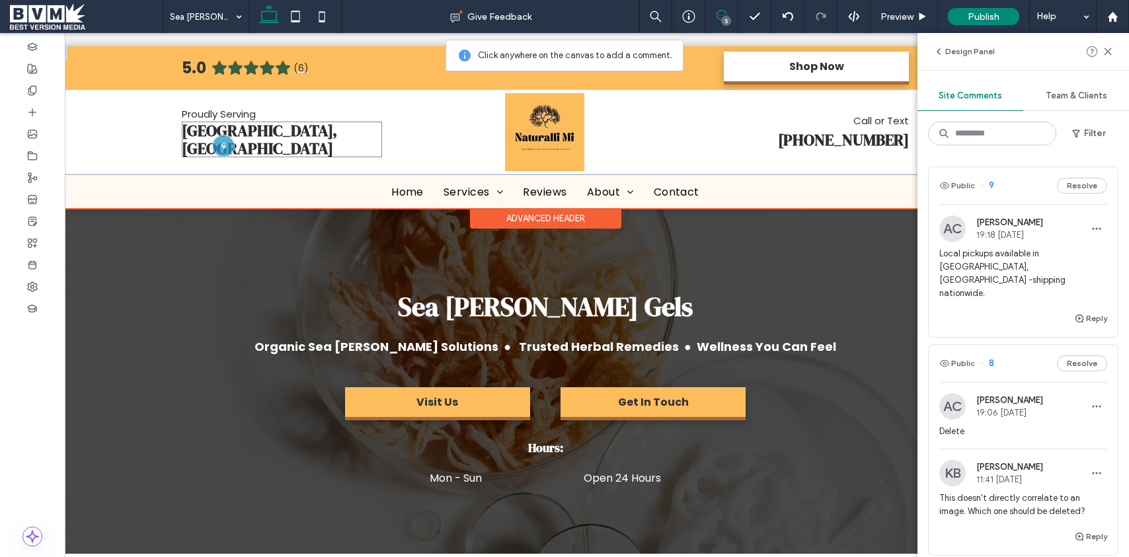
scroll to position [0, 54]
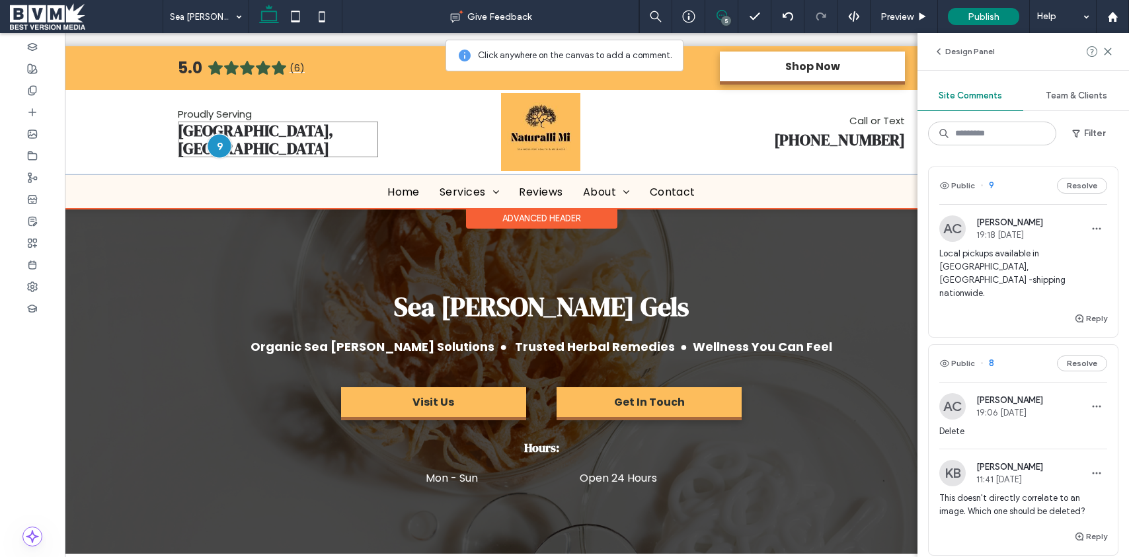
click at [215, 142] on div at bounding box center [219, 146] width 24 height 24
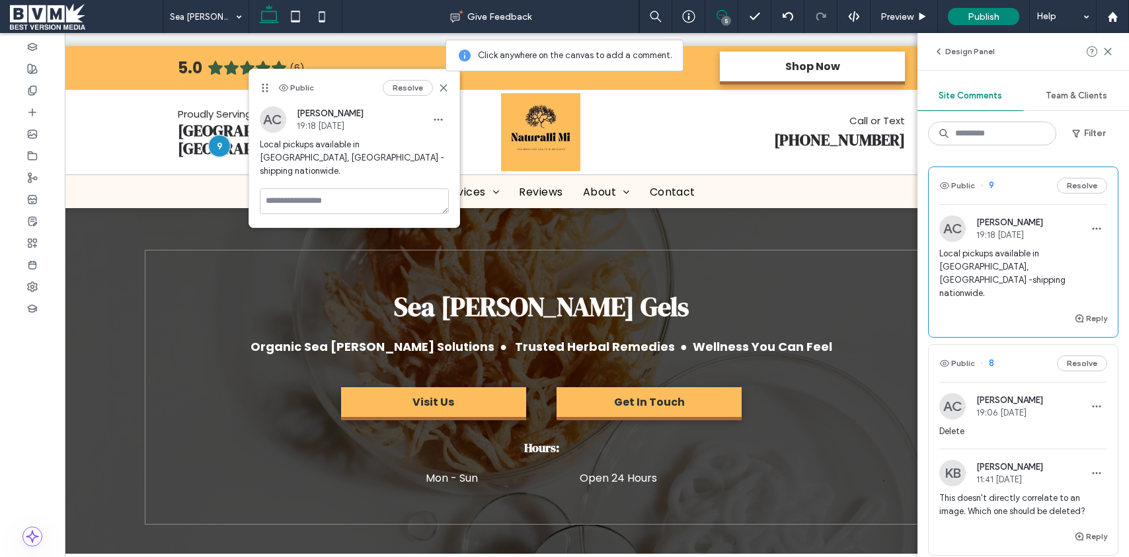
scroll to position [0, 60]
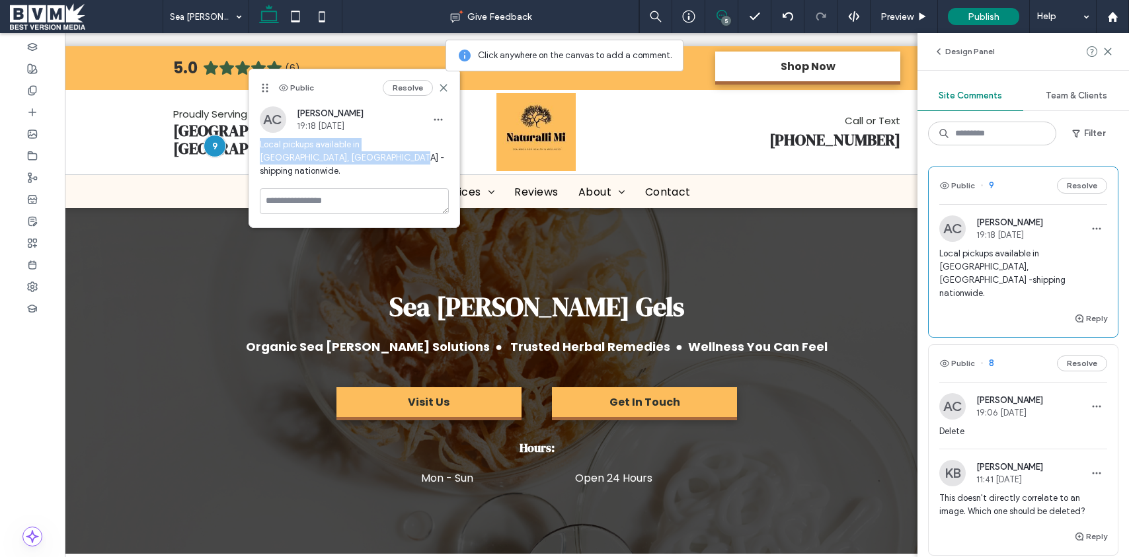
drag, startPoint x: 311, startPoint y: 155, endPoint x: 258, endPoint y: 144, distance: 53.4
click at [258, 144] on div "AC Amirah Clowers 19:18 Oct 3 2025 Local pickups available in Stafford, VA -shi…" at bounding box center [354, 147] width 210 height 82
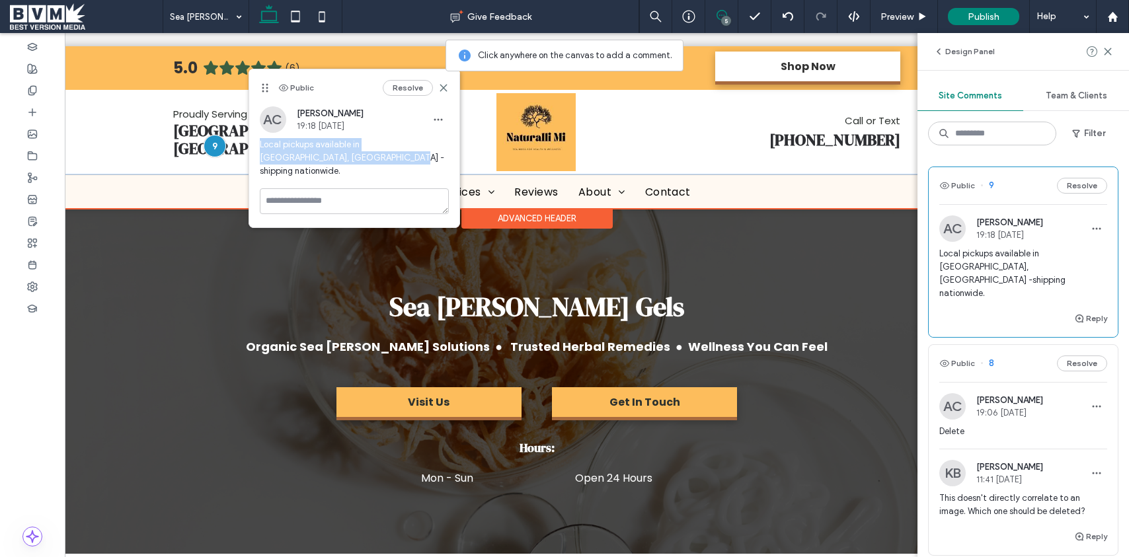
copy span "Local pickups available in Stafford, VA -shipping nationwide."
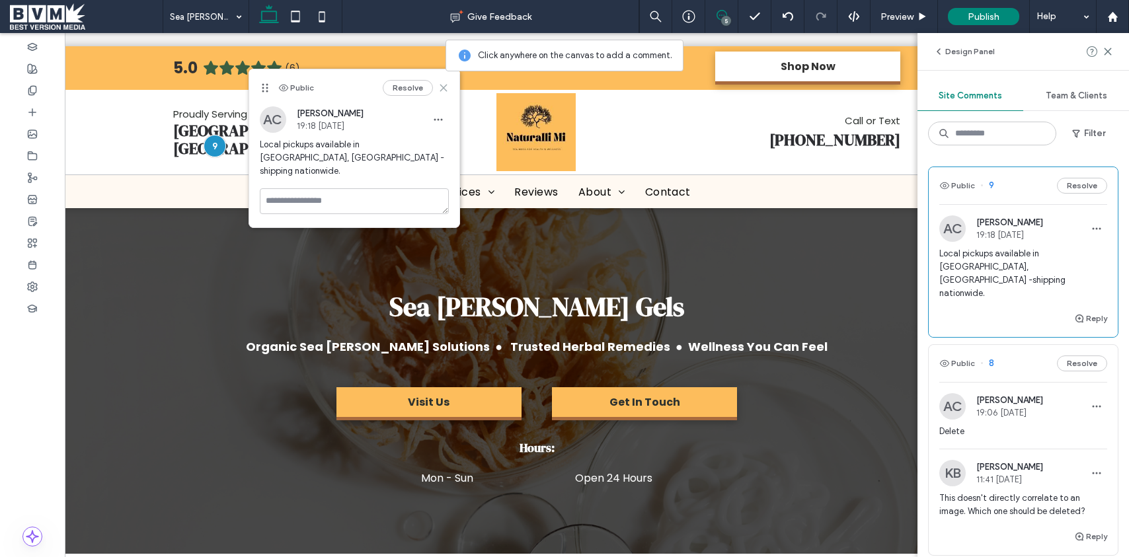
drag, startPoint x: 441, startPoint y: 86, endPoint x: 323, endPoint y: 122, distance: 123.8
click at [441, 86] on use at bounding box center [443, 88] width 6 height 6
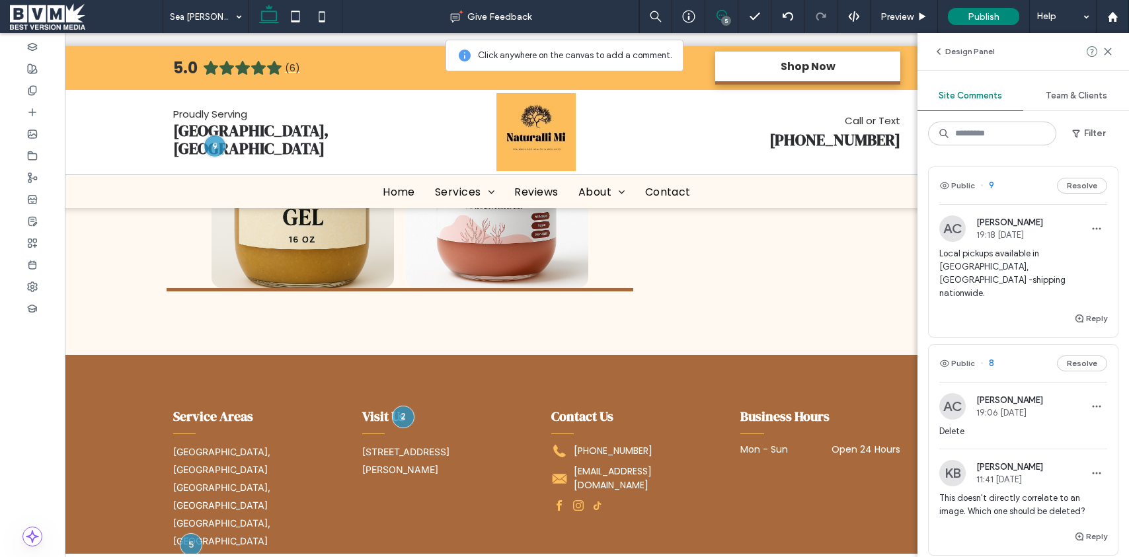
scroll to position [889, 0]
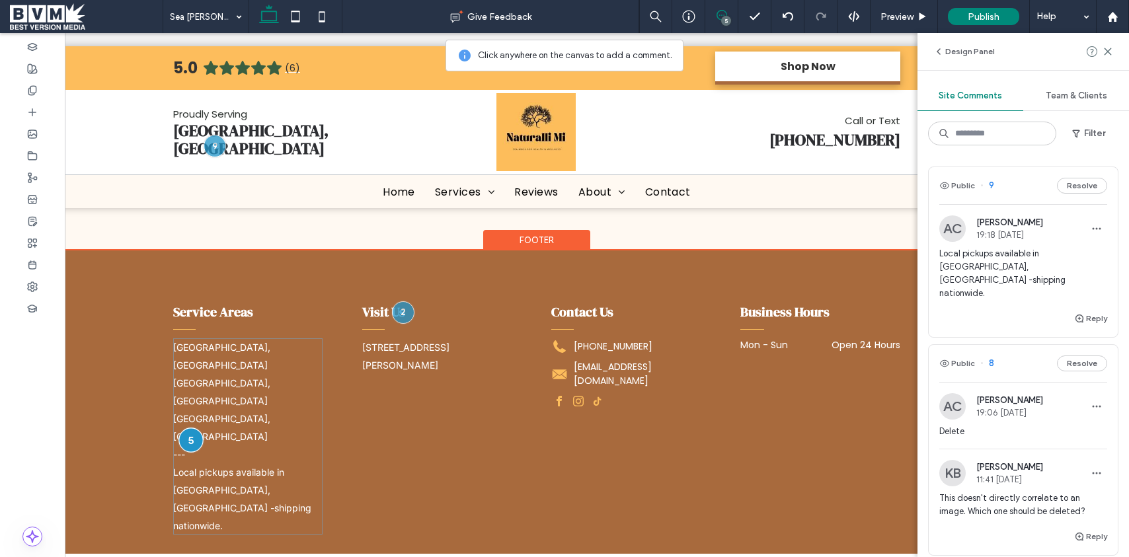
click at [195, 428] on div at bounding box center [190, 440] width 24 height 24
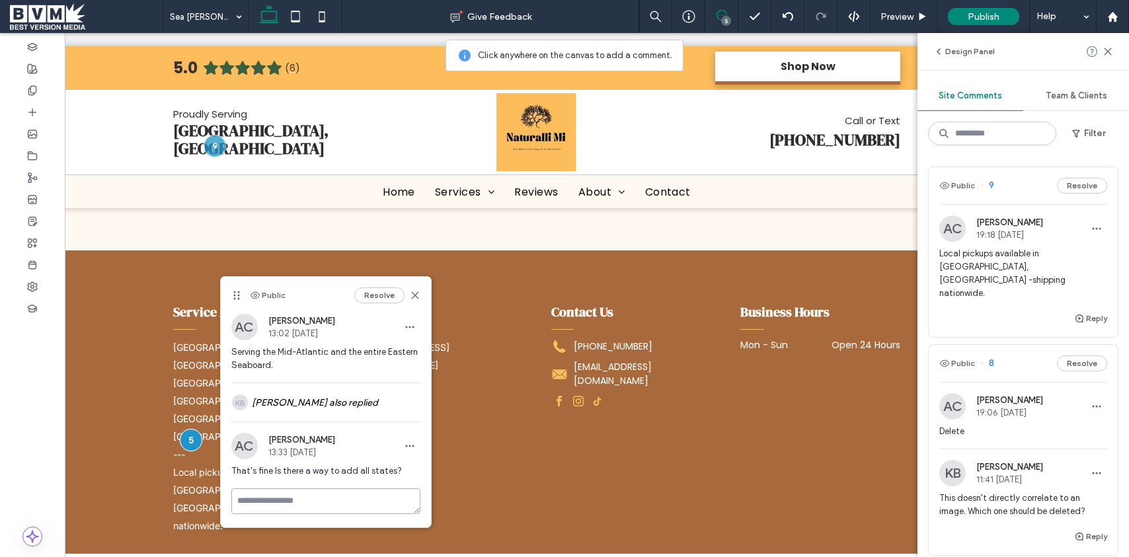
click at [309, 490] on textarea at bounding box center [325, 501] width 189 height 26
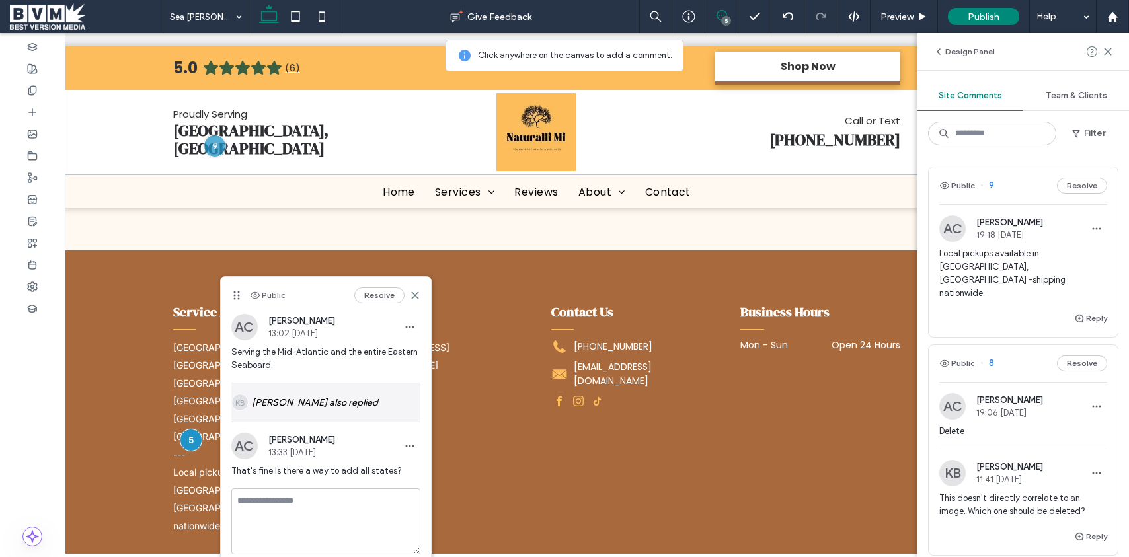
click at [331, 404] on div "KB KC Brady also replied" at bounding box center [325, 402] width 189 height 38
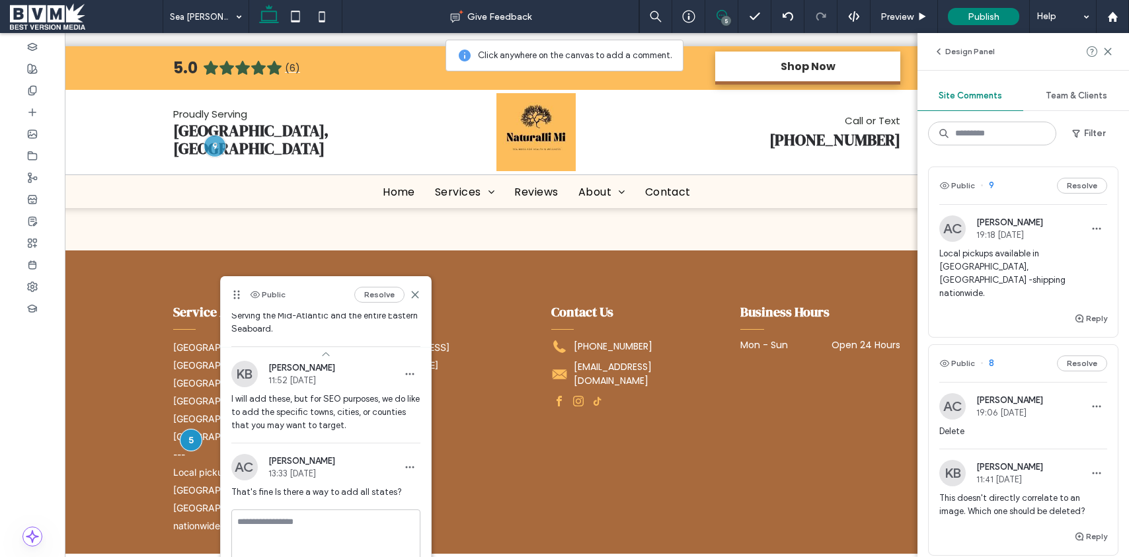
scroll to position [84, 0]
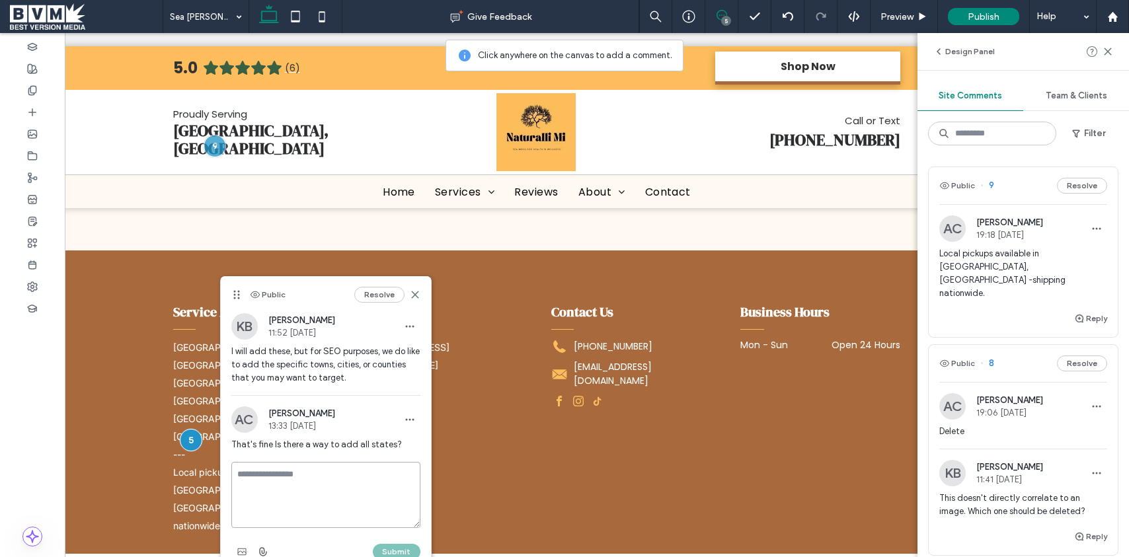
click at [297, 492] on textarea at bounding box center [325, 495] width 189 height 66
type textarea "**********"
click at [393, 547] on button "Submit" at bounding box center [397, 552] width 48 height 16
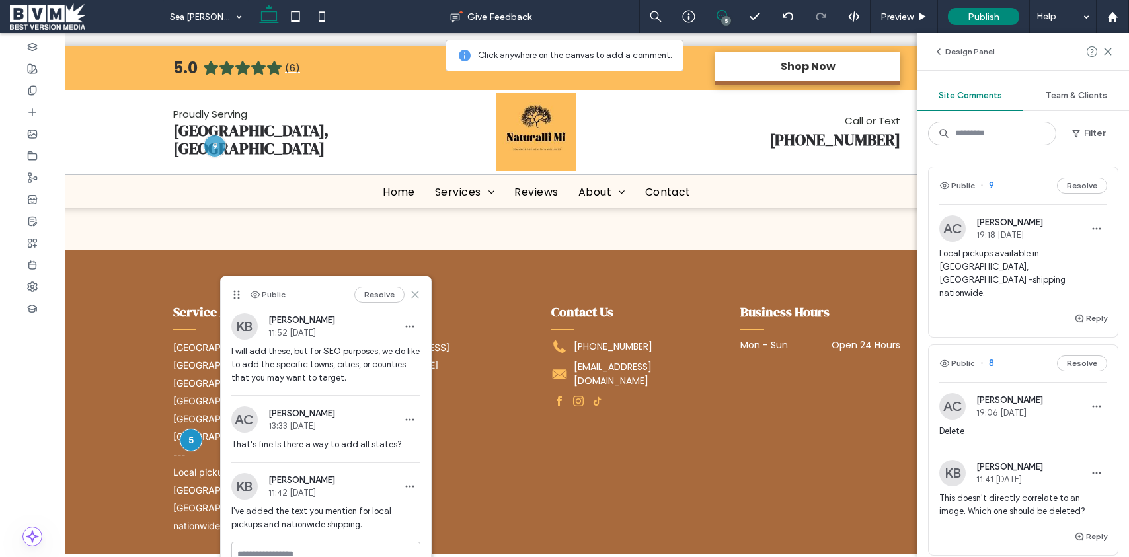
click at [414, 294] on use at bounding box center [415, 294] width 6 height 6
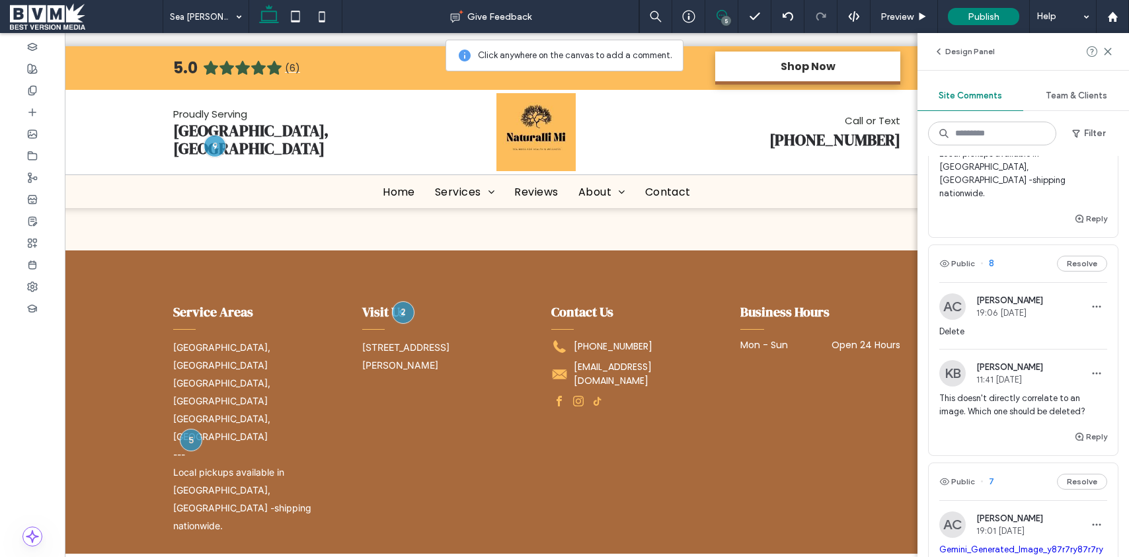
scroll to position [78, 0]
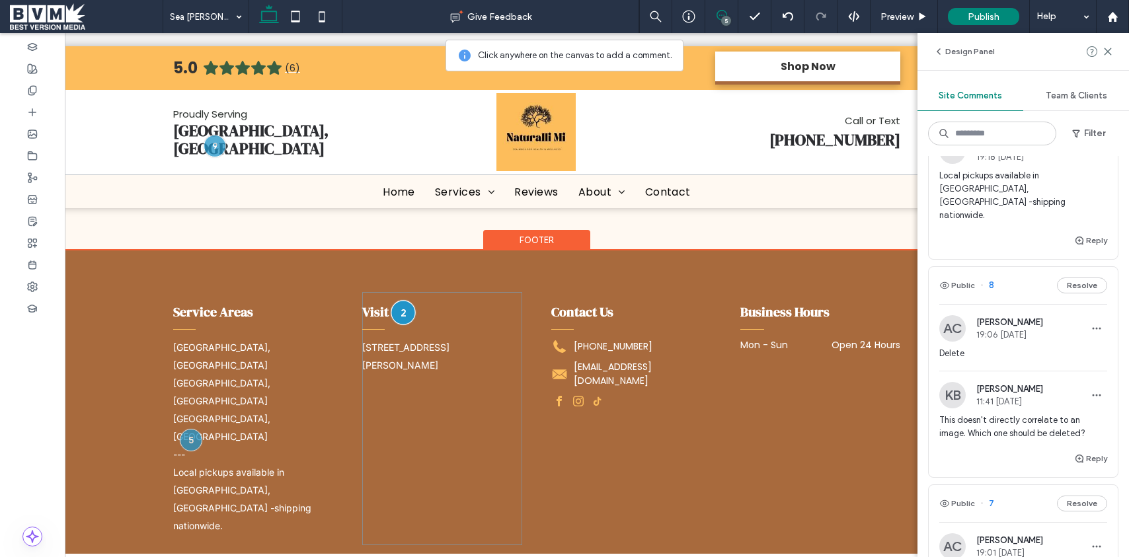
click at [395, 307] on div at bounding box center [403, 312] width 24 height 24
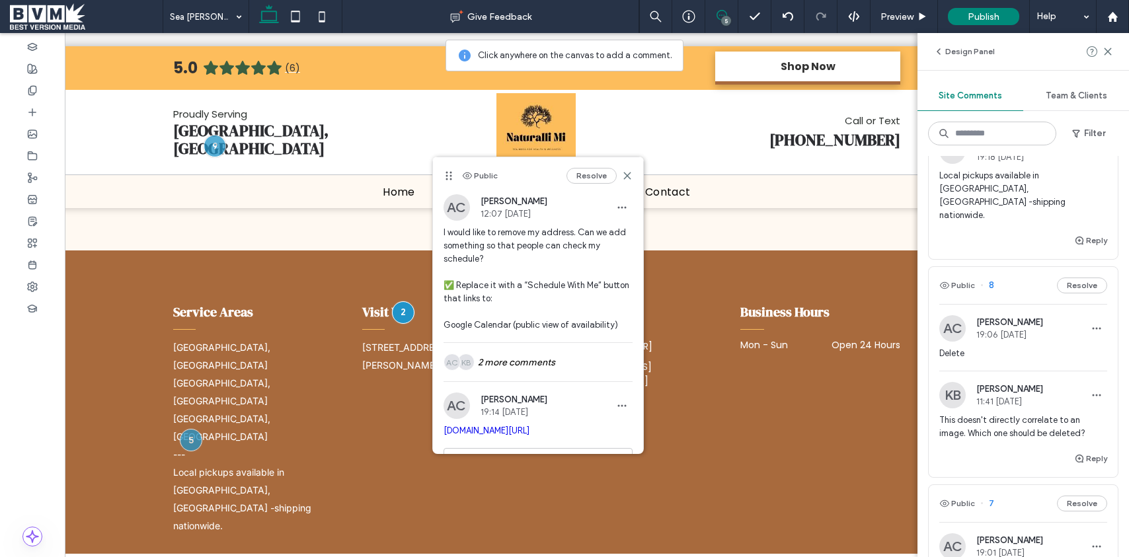
scroll to position [47, 0]
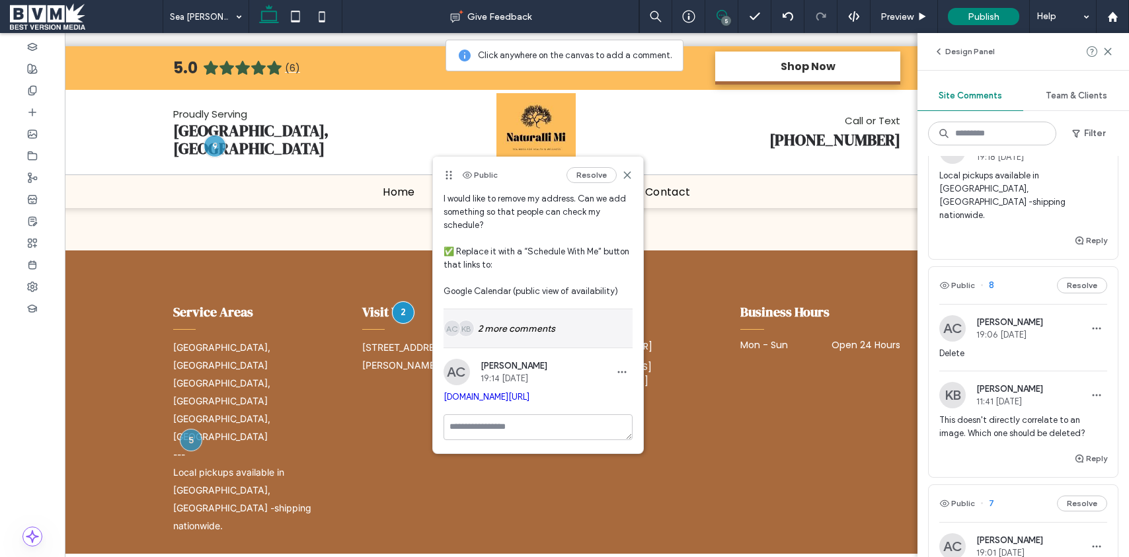
click at [562, 315] on div "KB AC 2 more comments" at bounding box center [537, 328] width 189 height 38
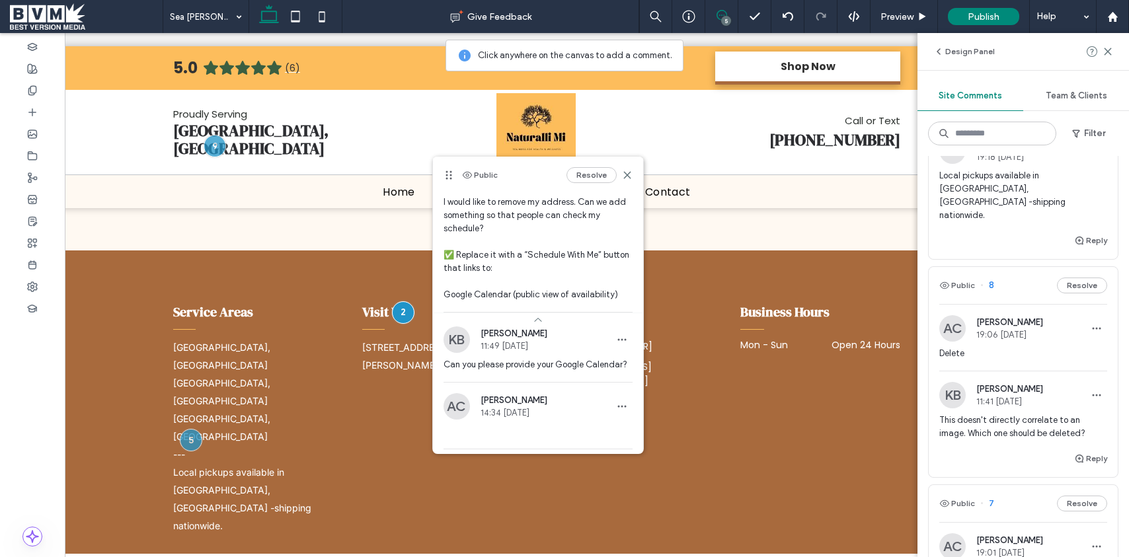
scroll to position [0, 0]
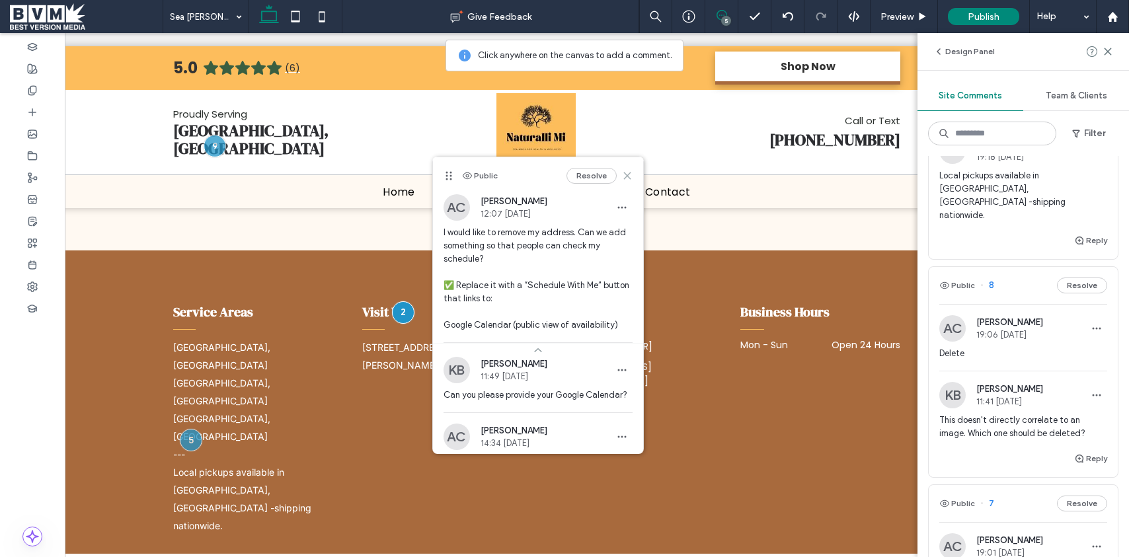
click at [625, 174] on use at bounding box center [627, 176] width 6 height 6
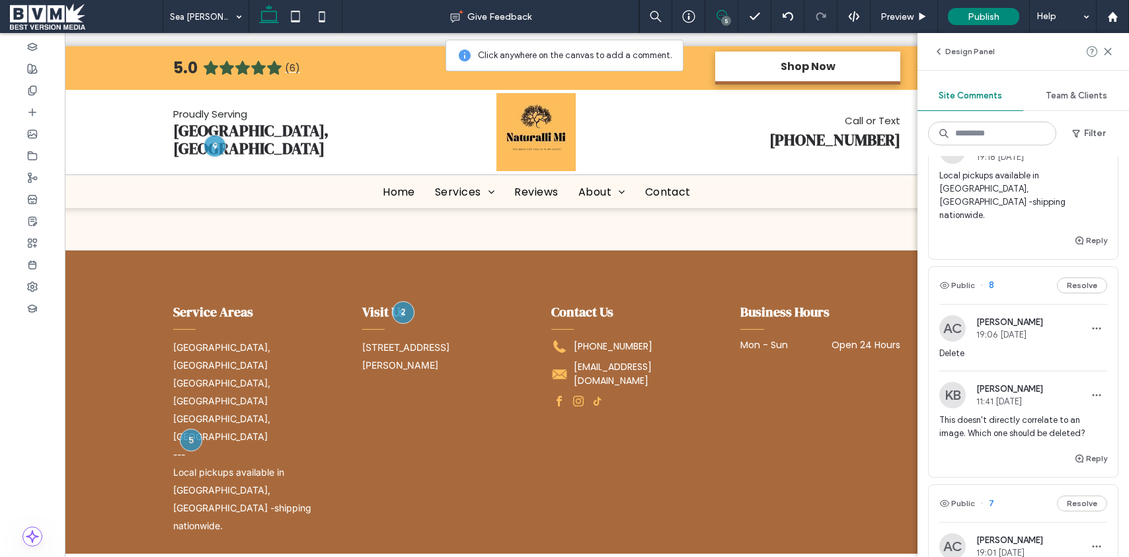
drag, startPoint x: 974, startPoint y: 51, endPoint x: 937, endPoint y: 59, distance: 38.6
click at [974, 52] on button "Design Panel" at bounding box center [963, 52] width 61 height 16
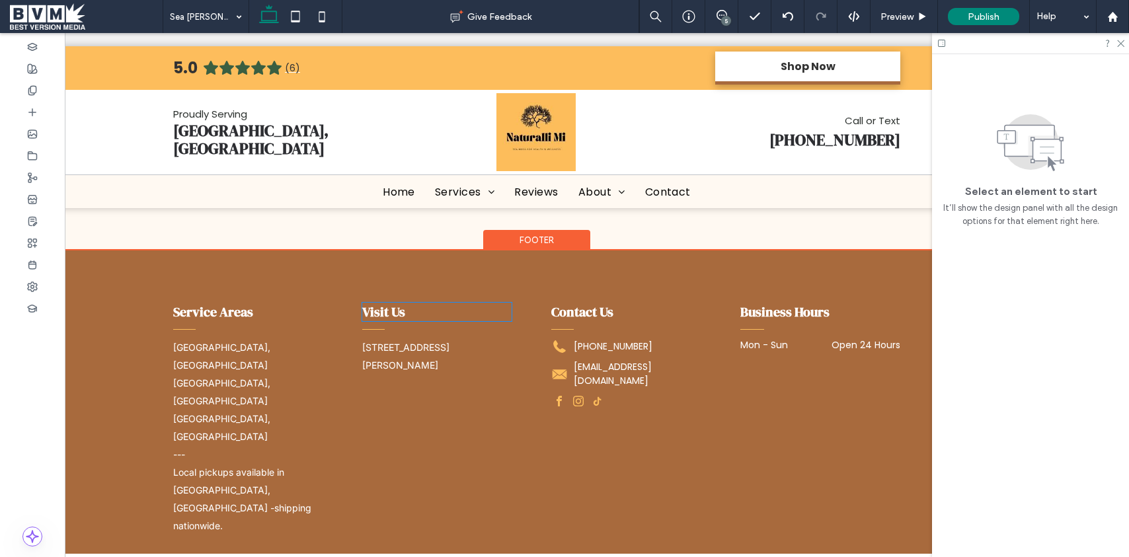
click at [401, 313] on span "Visit Us" at bounding box center [383, 312] width 43 height 19
click at [401, 313] on div "Visit Us" at bounding box center [436, 312] width 149 height 19
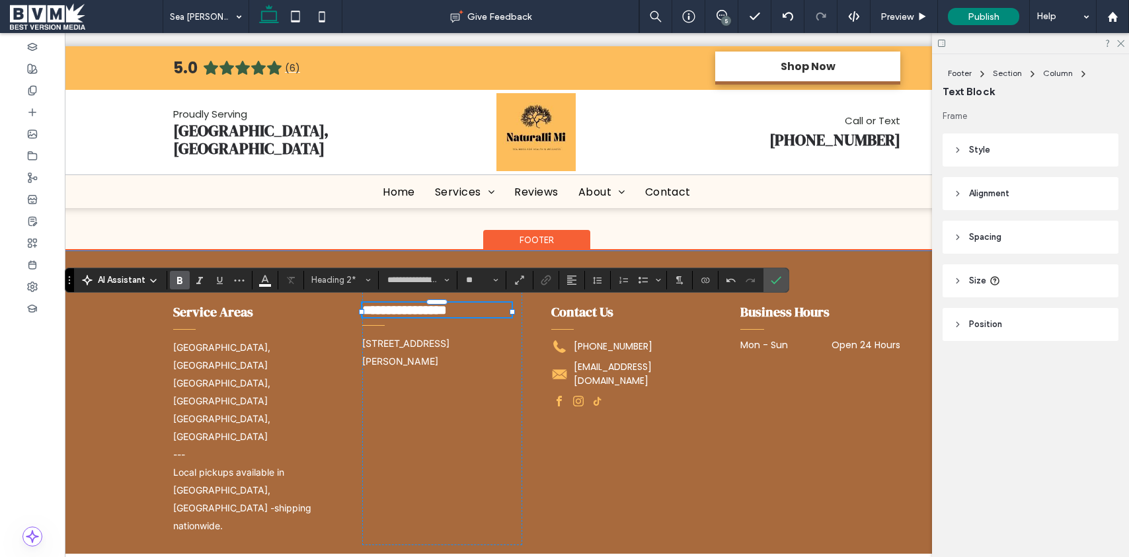
click at [841, 284] on div "**********" at bounding box center [536, 418] width 793 height 336
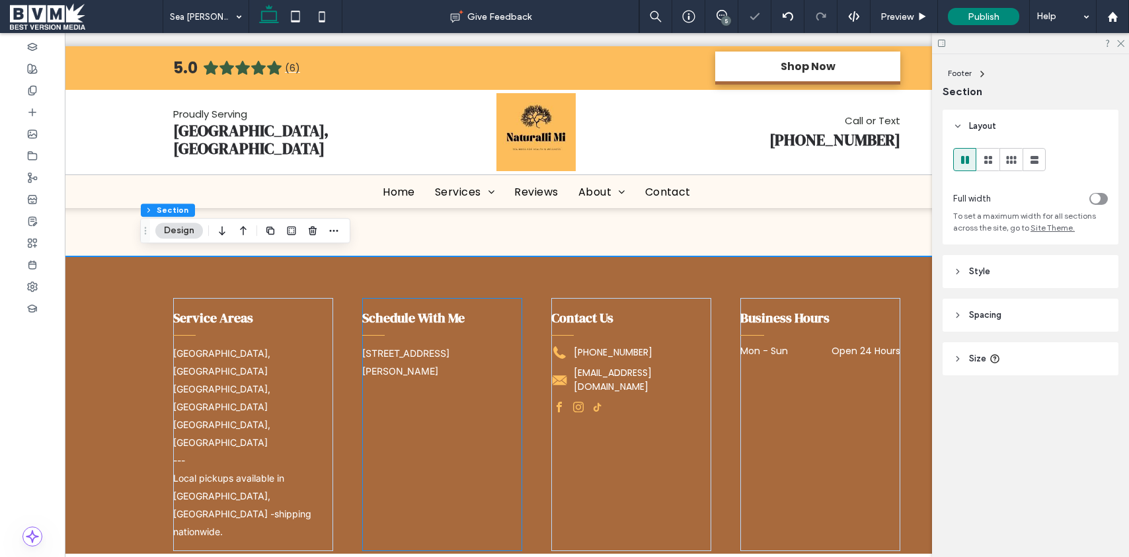
scroll to position [889, 0]
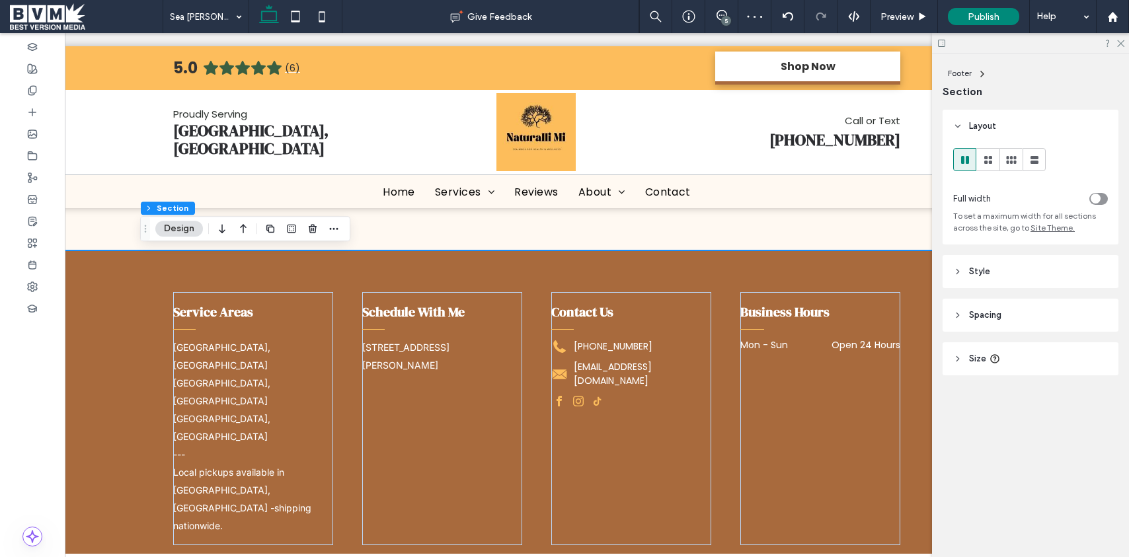
click at [725, 17] on div "5" at bounding box center [726, 21] width 10 height 10
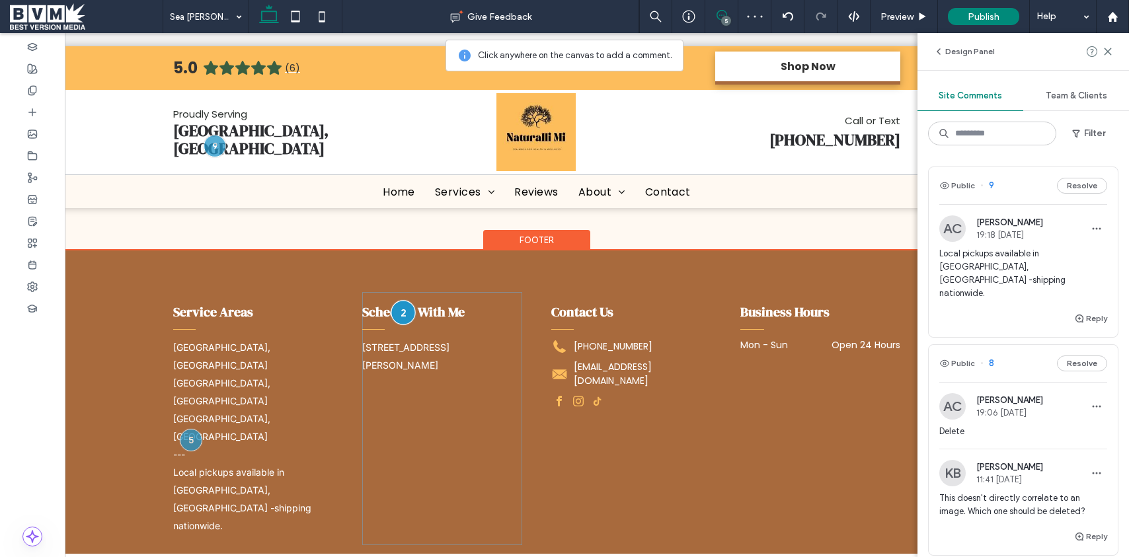
click at [402, 301] on div at bounding box center [403, 312] width 24 height 24
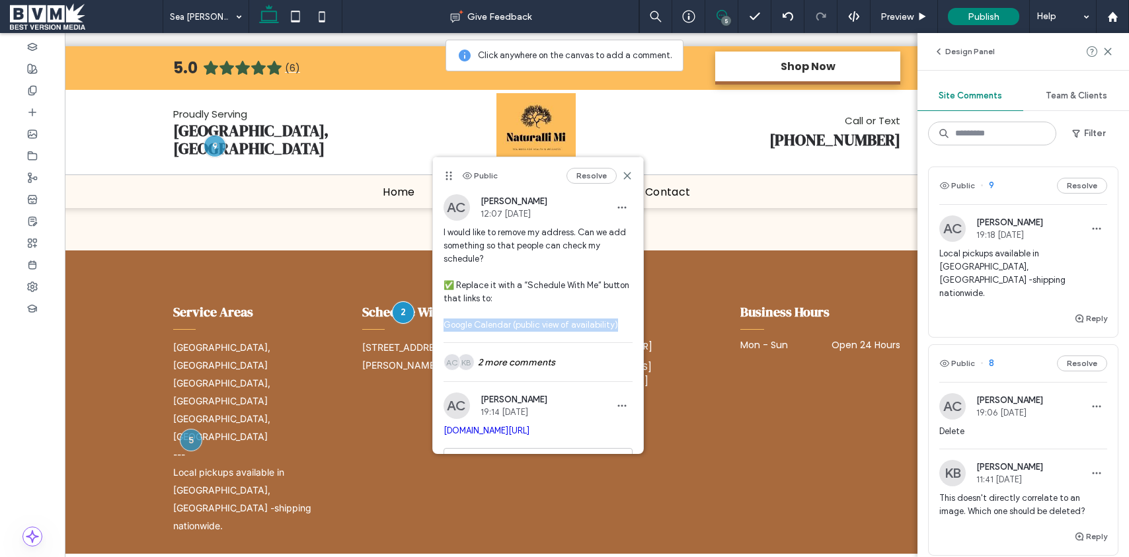
drag, startPoint x: 619, startPoint y: 325, endPoint x: 446, endPoint y: 323, distance: 173.2
click at [446, 323] on span "I would like to remove my address. Can we add something so that people can chec…" at bounding box center [537, 279] width 189 height 106
click at [515, 325] on span "I would like to remove my address. Can we add something so that people can chec…" at bounding box center [537, 279] width 189 height 106
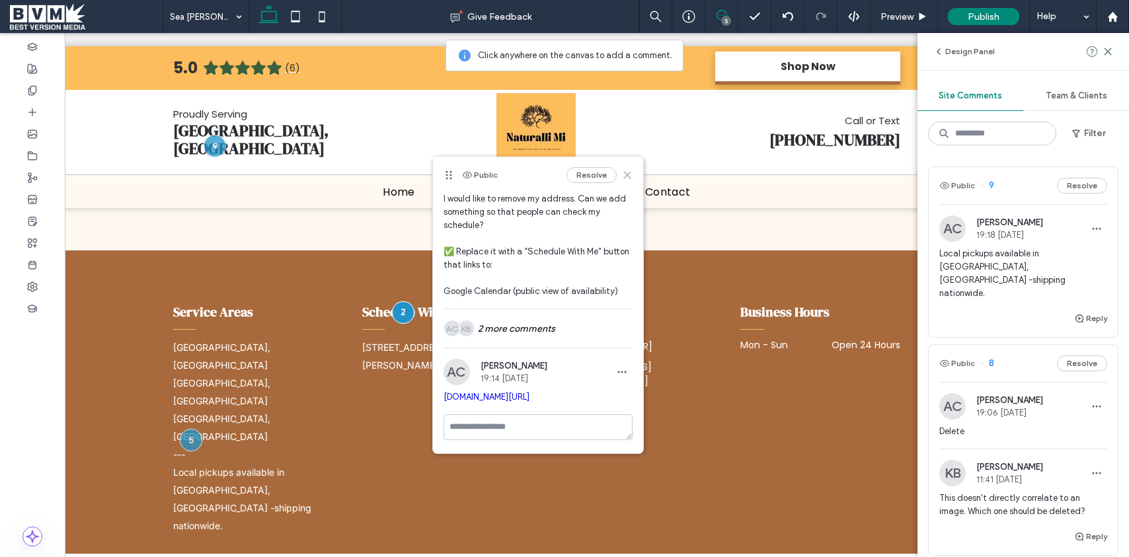
click at [628, 172] on icon at bounding box center [627, 175] width 11 height 11
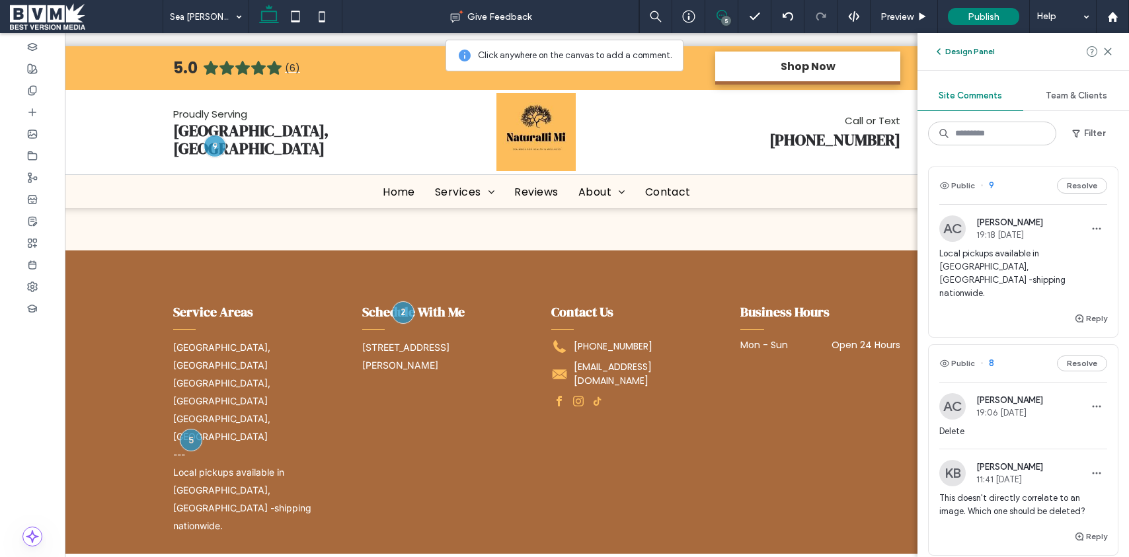
drag, startPoint x: 970, startPoint y: 55, endPoint x: 958, endPoint y: 55, distance: 11.9
click at [968, 55] on button "Design Panel" at bounding box center [963, 52] width 61 height 16
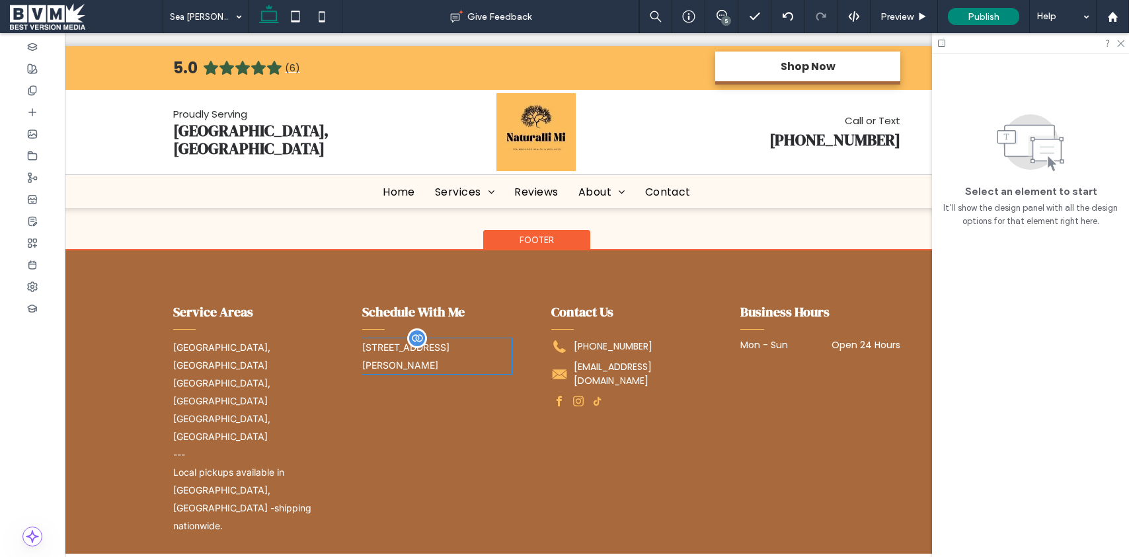
click at [445, 358] on div "633 Crab Apple Drive, Stafford, VA 22554, US" at bounding box center [436, 356] width 149 height 36
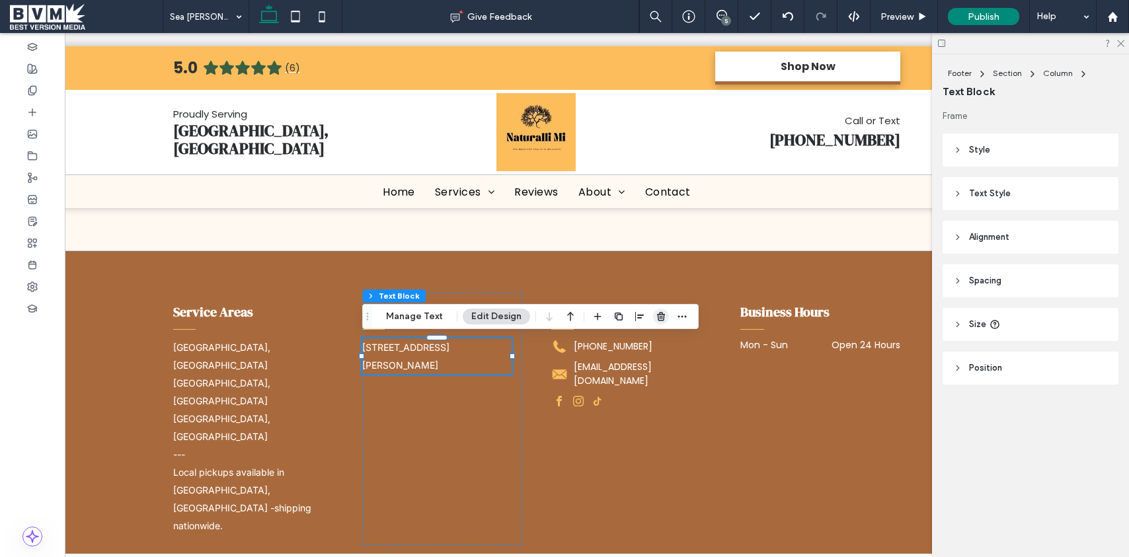
click at [657, 314] on use "button" at bounding box center [661, 316] width 8 height 9
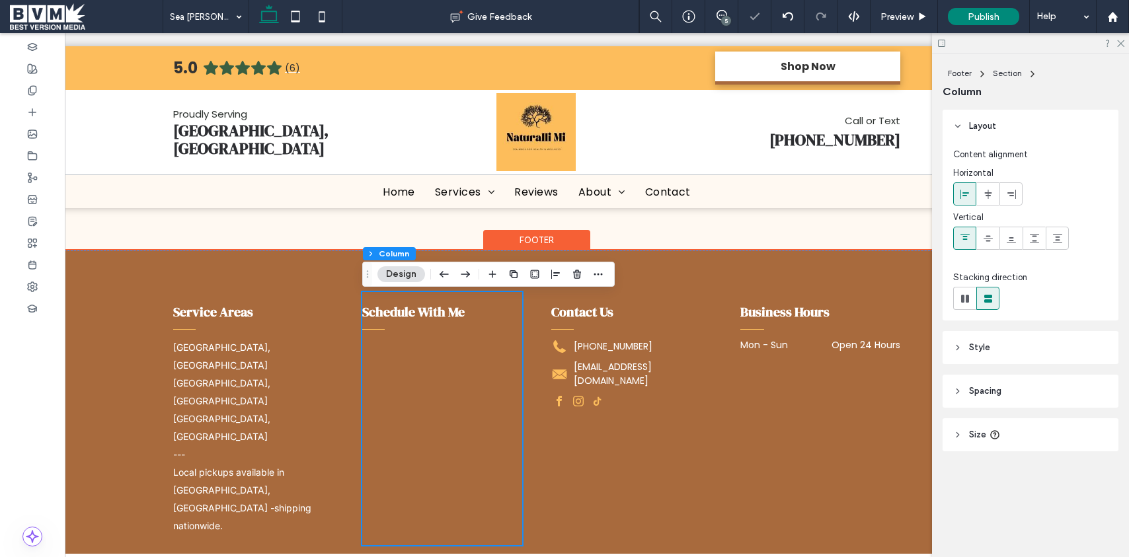
scroll to position [880, 0]
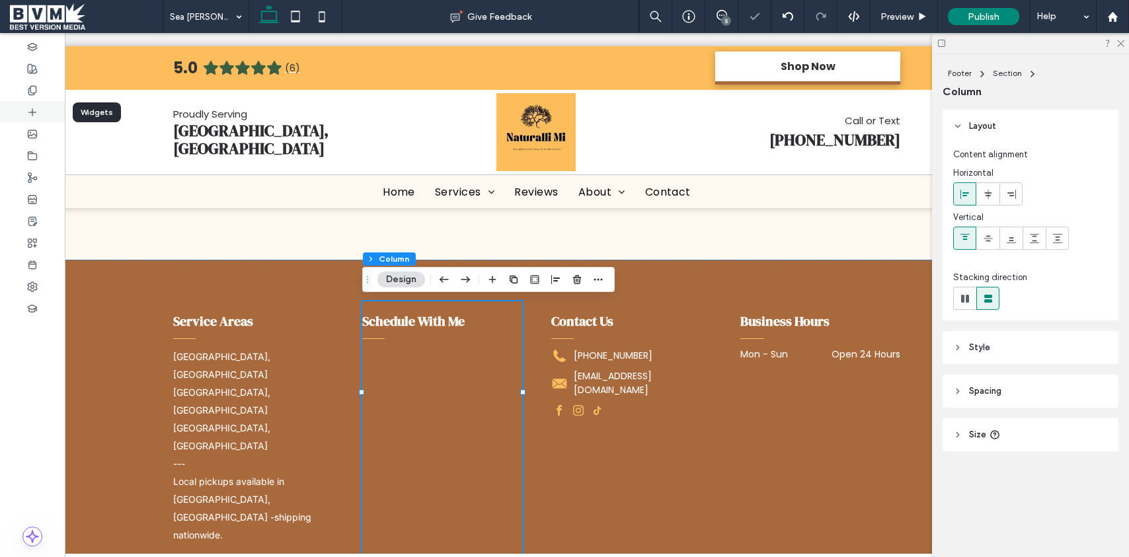
click at [20, 110] on div at bounding box center [32, 112] width 65 height 22
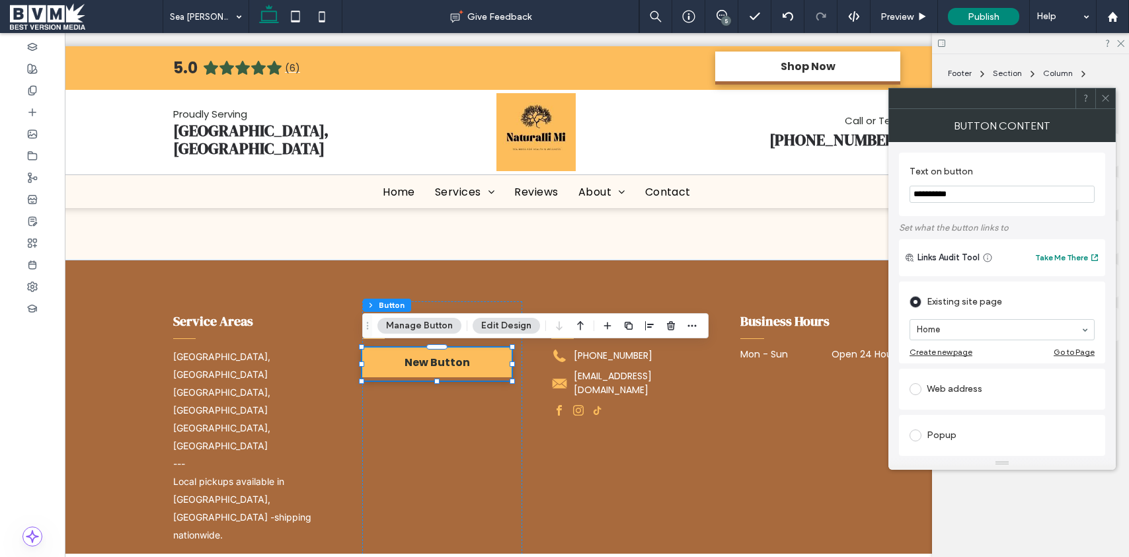
click at [954, 380] on div "Web address" at bounding box center [1001, 389] width 185 height 21
click at [959, 377] on input "url" at bounding box center [1001, 373] width 185 height 17
paste input "**********"
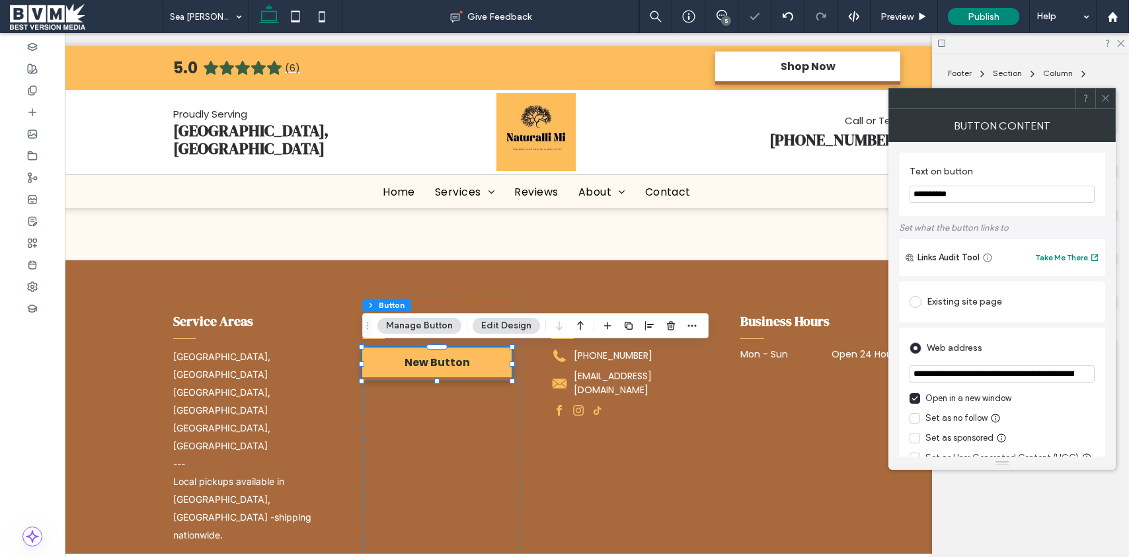
scroll to position [0, 171]
type input "**********"
click at [969, 193] on input "**********" at bounding box center [1001, 194] width 185 height 17
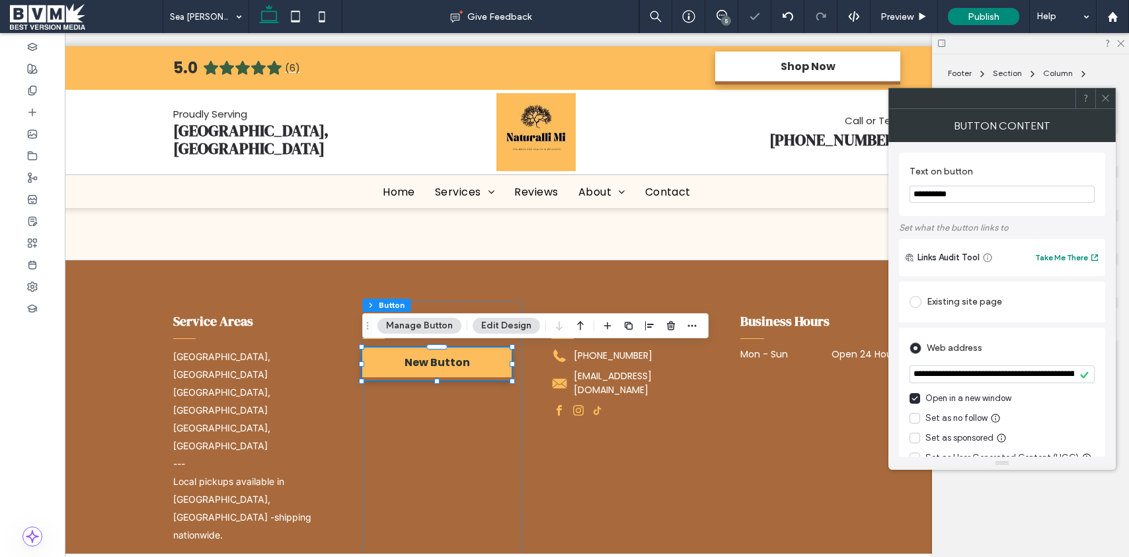
click at [969, 193] on input "**********" at bounding box center [1001, 194] width 185 height 17
type input "**********"
drag, startPoint x: 1109, startPoint y: 96, endPoint x: 894, endPoint y: 28, distance: 225.5
click at [1109, 96] on icon at bounding box center [1105, 98] width 10 height 10
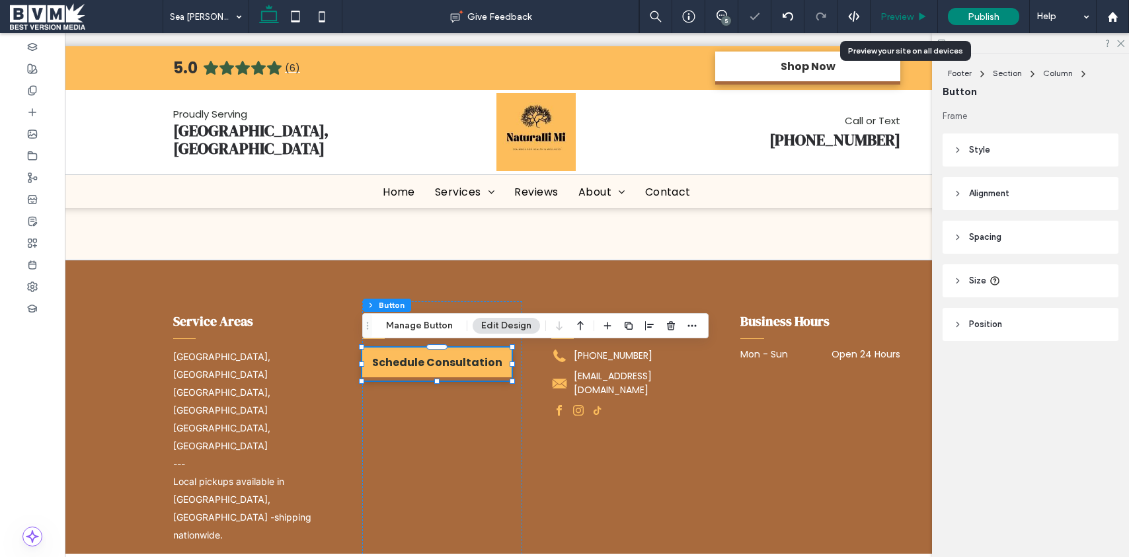
click at [885, 19] on span "Preview" at bounding box center [896, 16] width 33 height 11
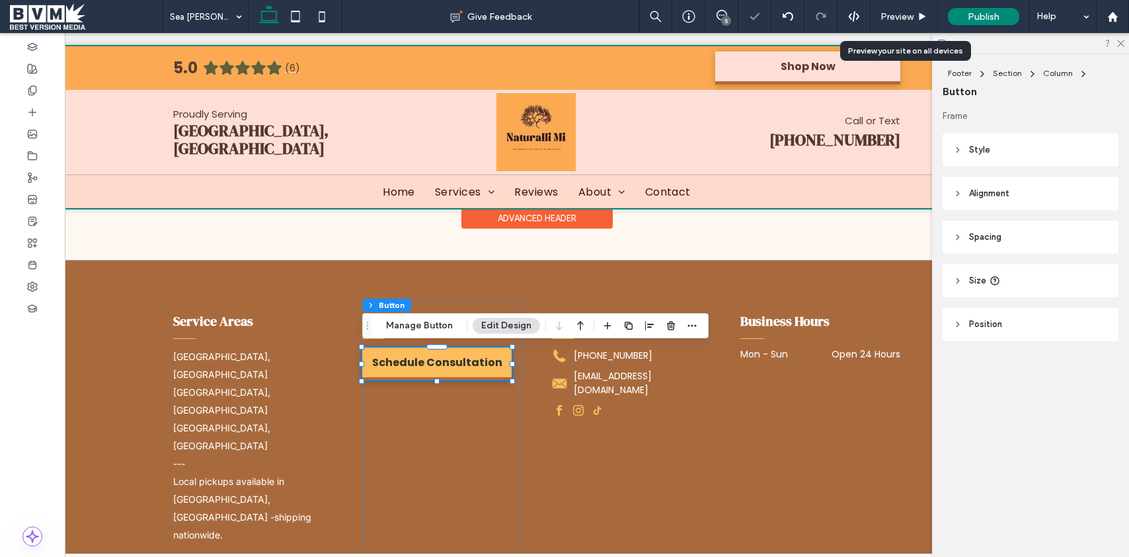
scroll to position [866, 0]
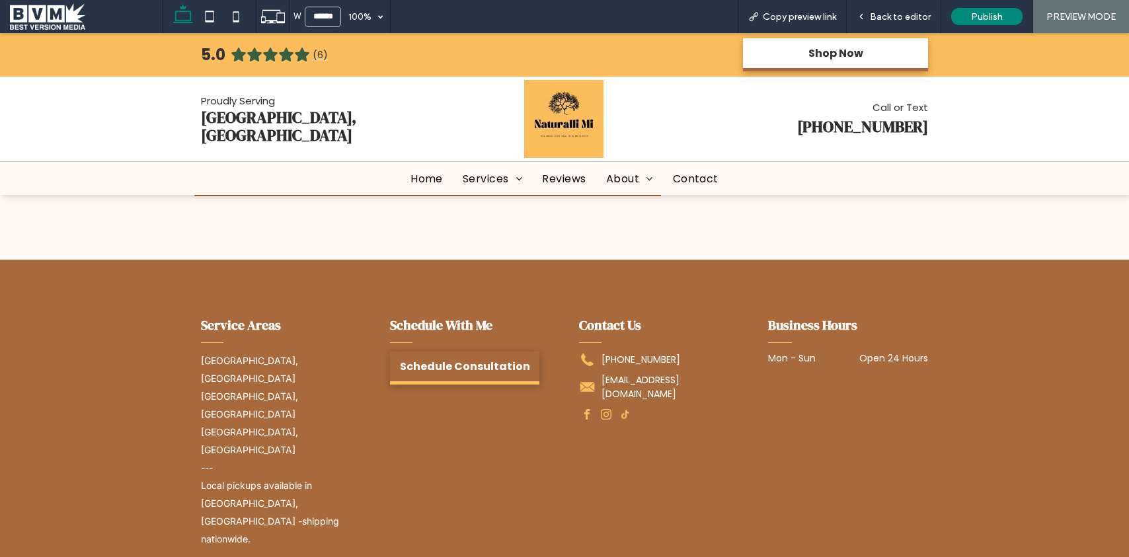
click at [477, 377] on link "Schedule Consultation" at bounding box center [464, 368] width 149 height 33
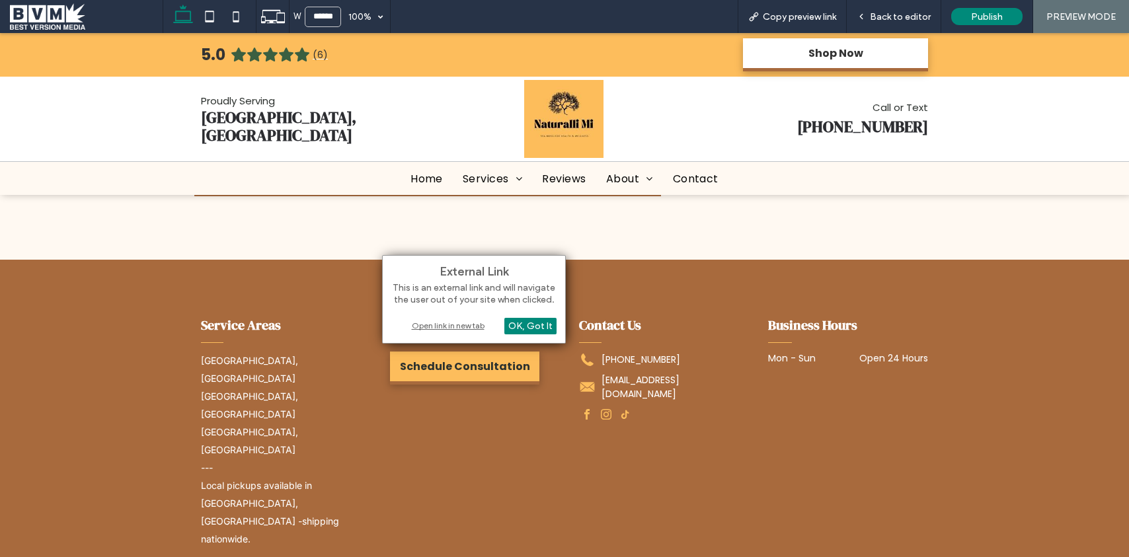
click at [441, 322] on div "Open link in new tab" at bounding box center [473, 326] width 165 height 14
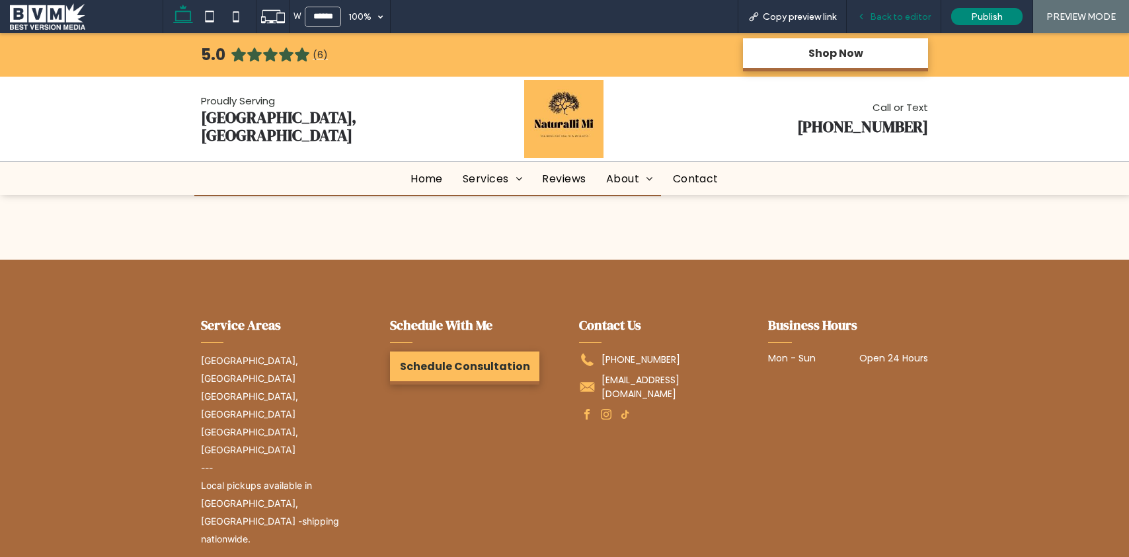
click at [905, 21] on span "Back to editor" at bounding box center [900, 16] width 61 height 11
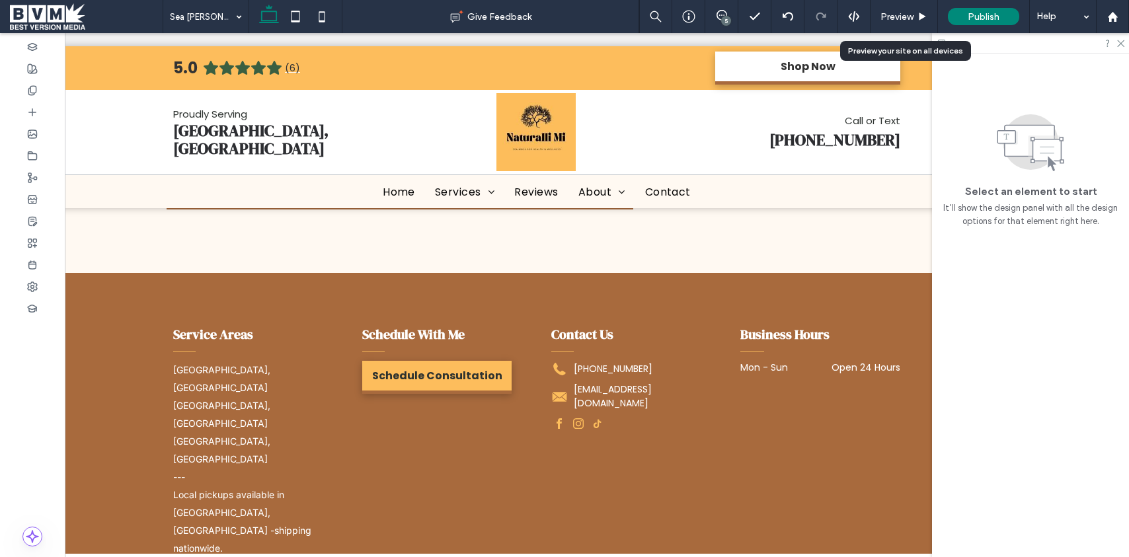
scroll to position [880, 0]
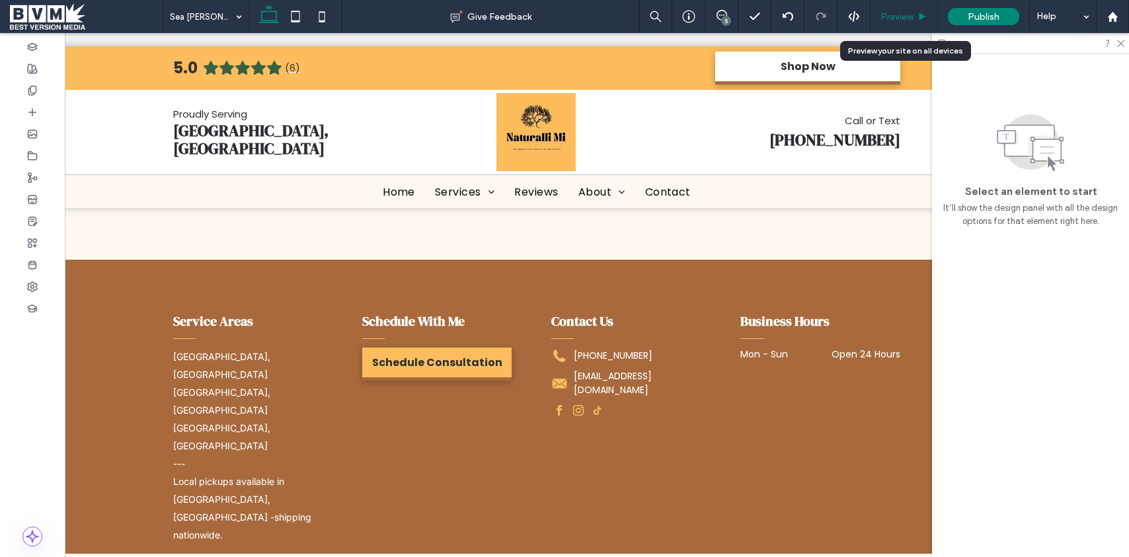
click at [899, 18] on span "Preview" at bounding box center [896, 16] width 33 height 11
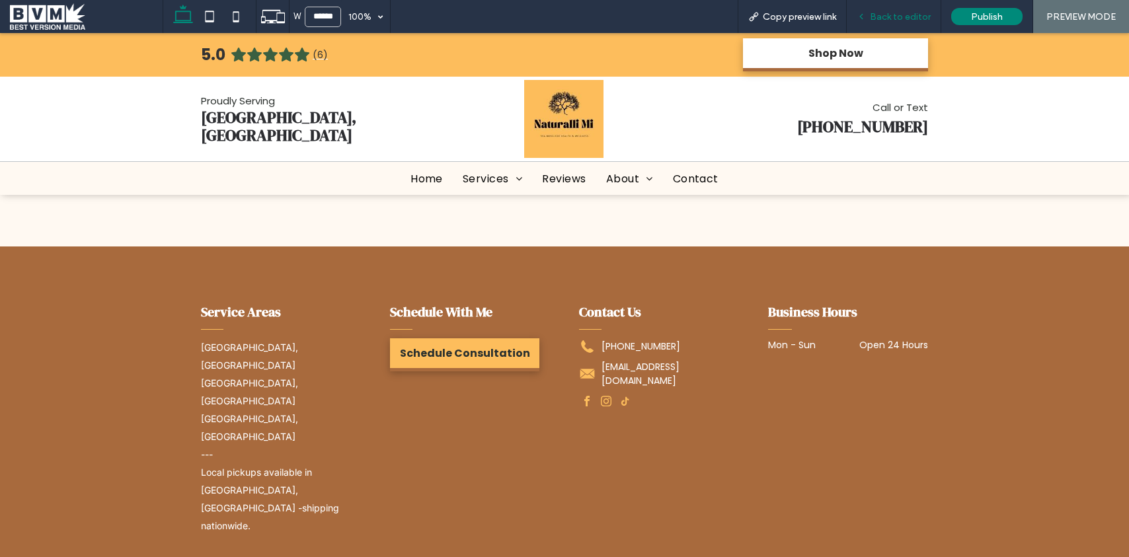
scroll to position [866, 0]
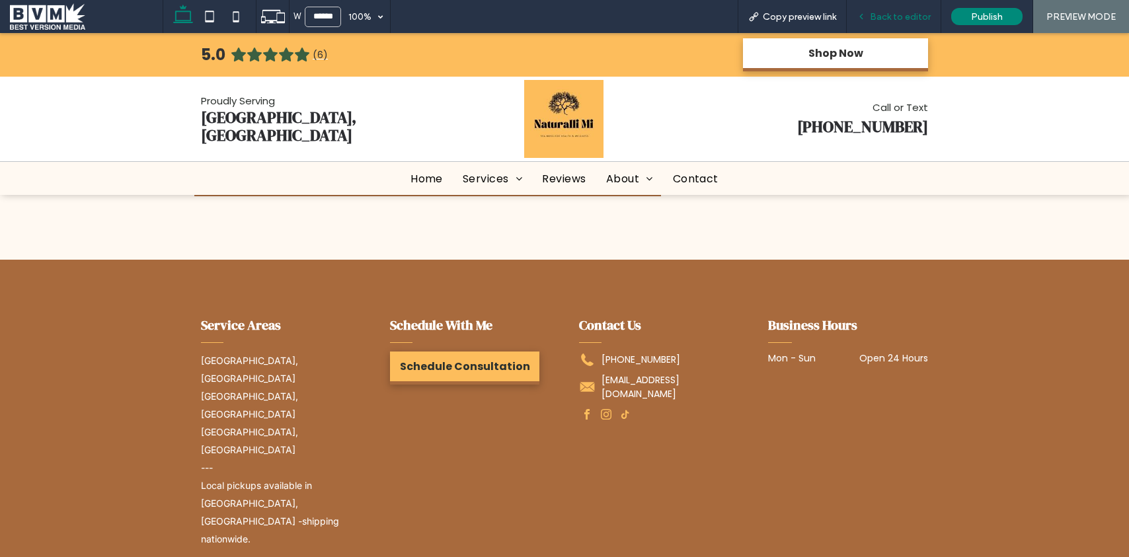
click at [877, 17] on span "Back to editor" at bounding box center [900, 16] width 61 height 11
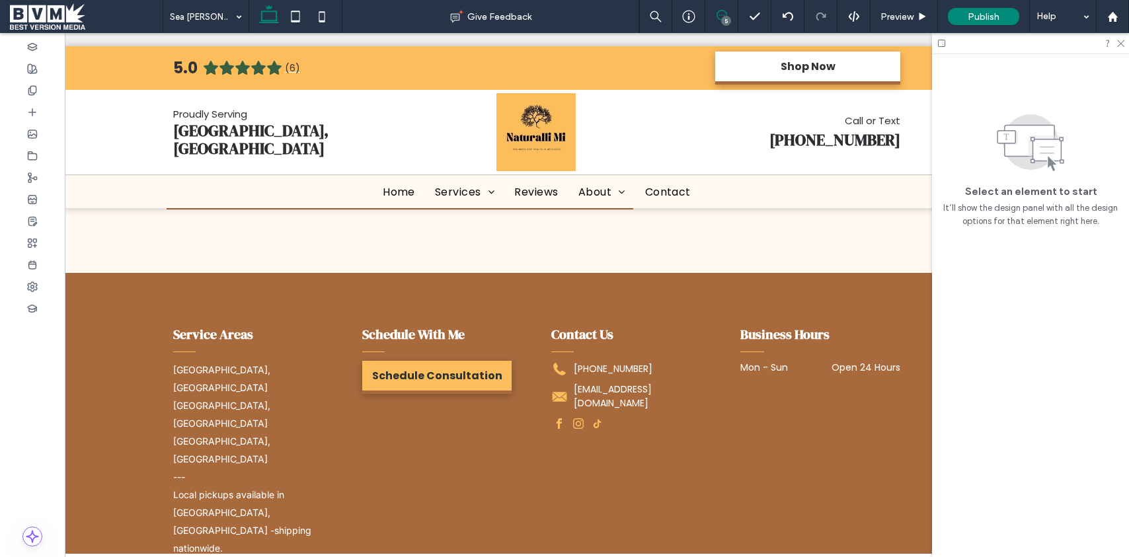
click at [720, 15] on use at bounding box center [721, 15] width 11 height 11
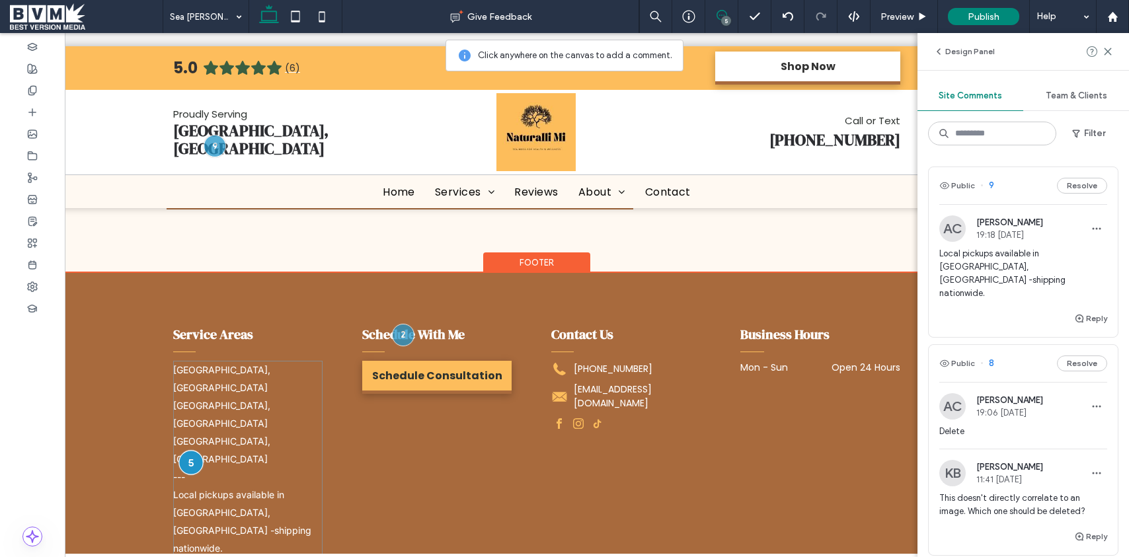
click at [190, 451] on div at bounding box center [190, 463] width 24 height 24
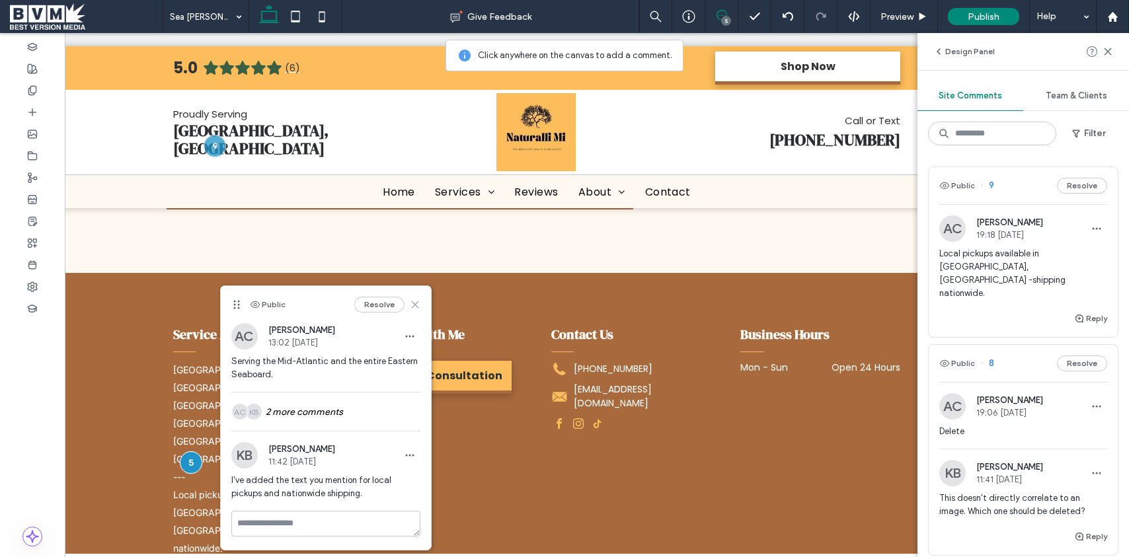
click at [413, 301] on icon at bounding box center [415, 304] width 11 height 11
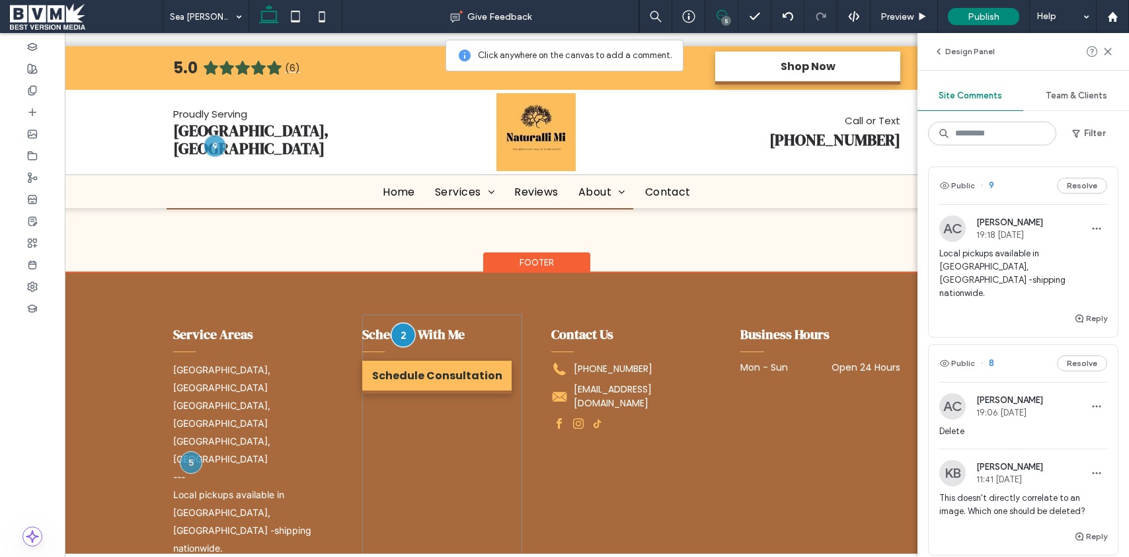
click at [404, 324] on div at bounding box center [403, 335] width 24 height 24
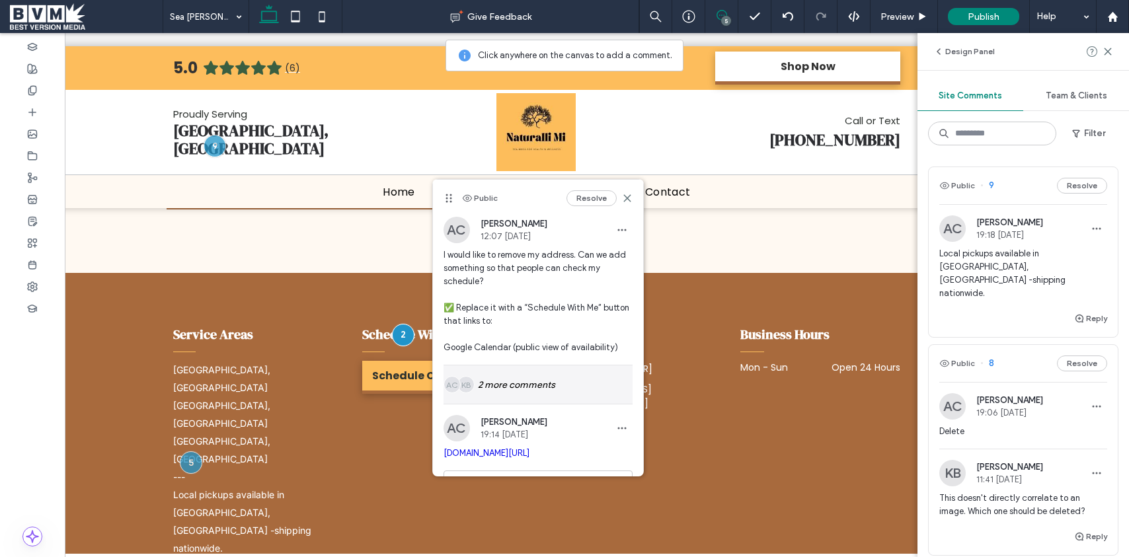
click at [546, 392] on div "KB AC 2 more comments" at bounding box center [537, 384] width 189 height 38
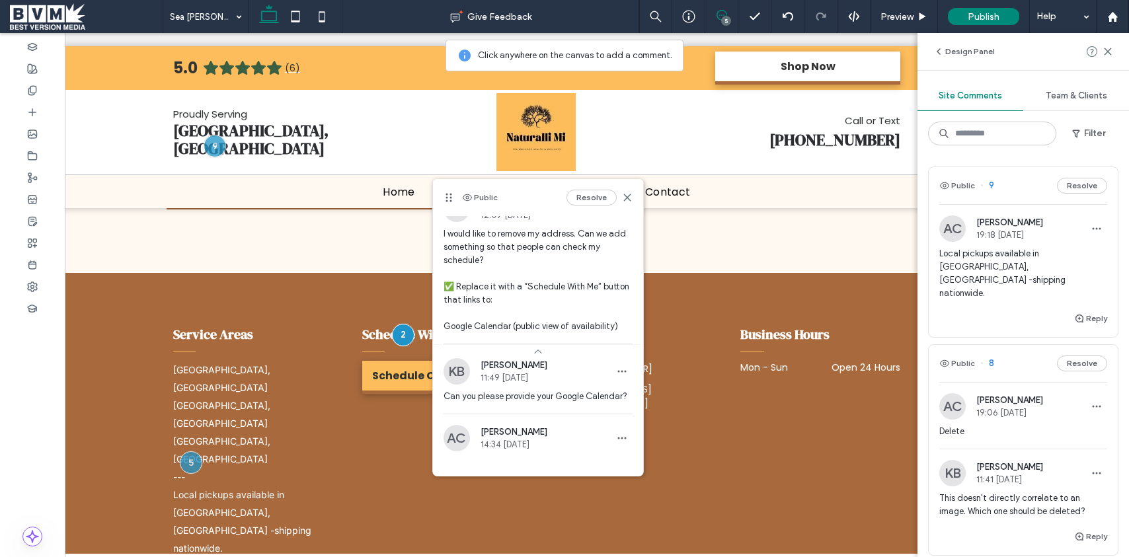
scroll to position [19, 0]
click at [602, 194] on button "Resolve" at bounding box center [591, 198] width 50 height 16
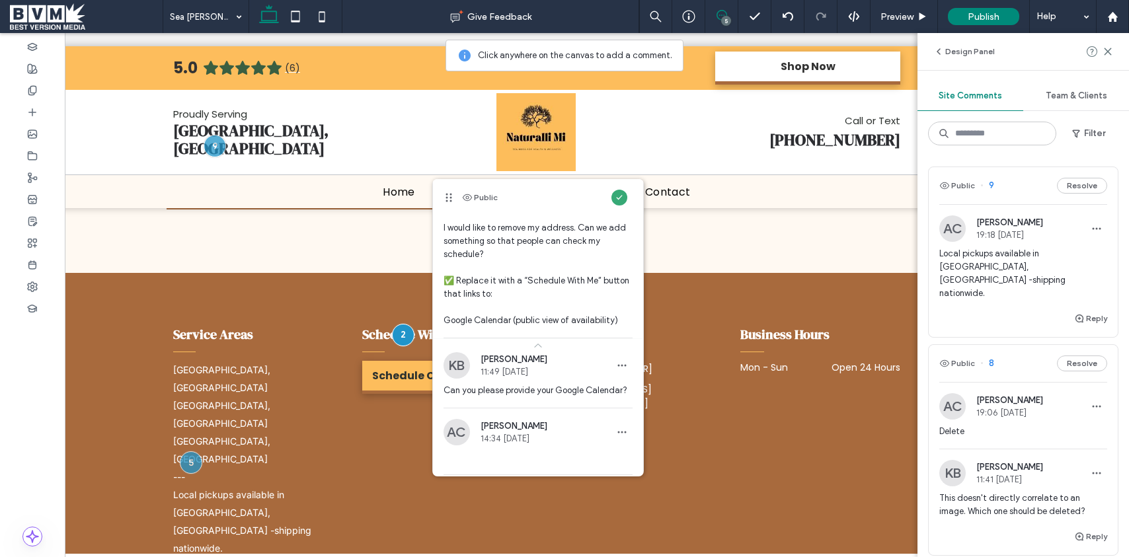
scroll to position [26, 0]
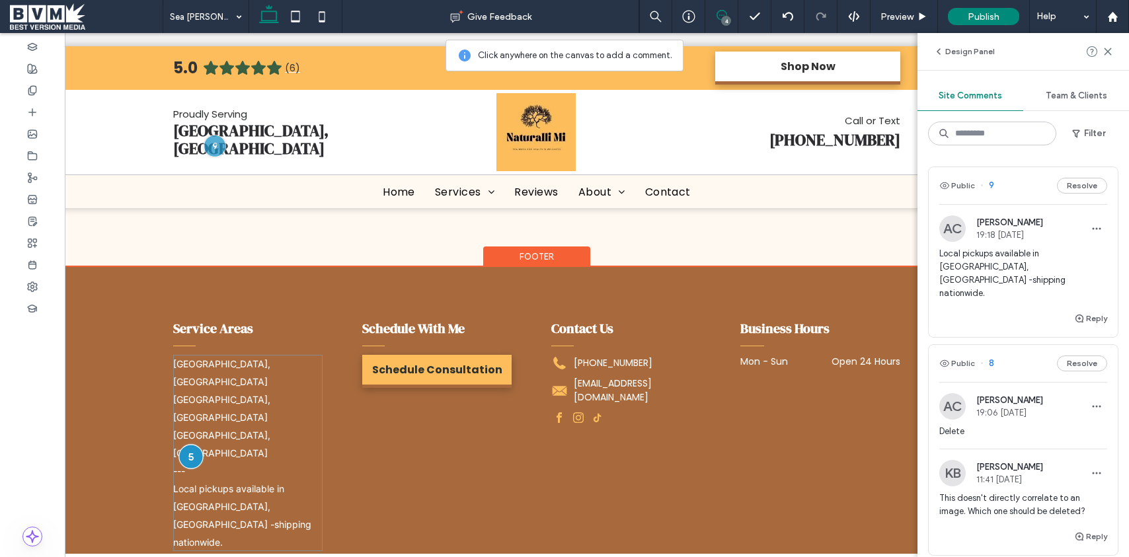
click at [196, 445] on div at bounding box center [190, 457] width 24 height 24
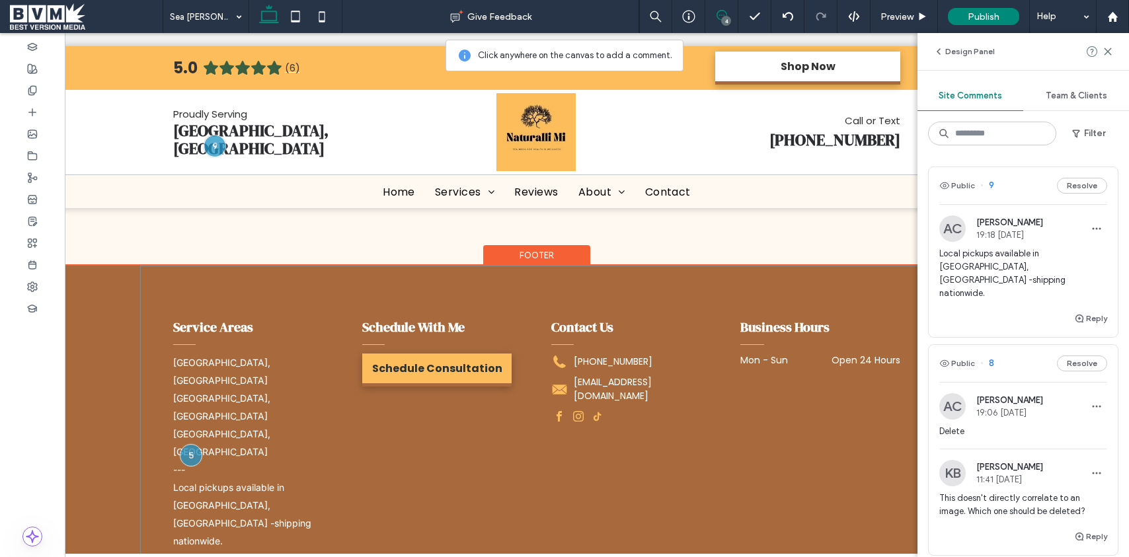
click at [379, 307] on div "Service Areas Stafford, VA Woodbridge, VA Fredericksburg, VA --- Local pickups …" at bounding box center [536, 434] width 793 height 336
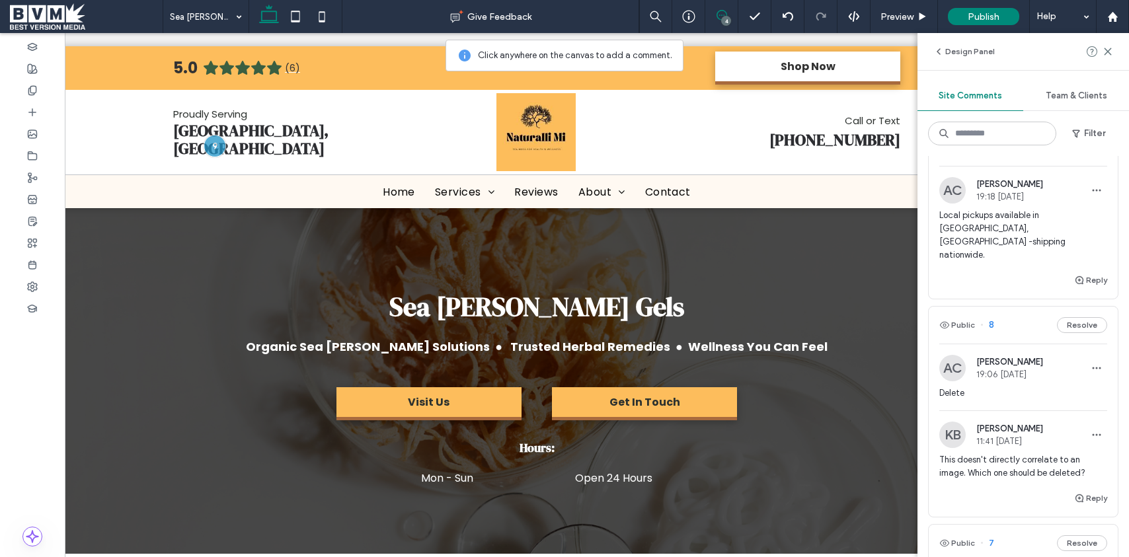
scroll to position [0, 0]
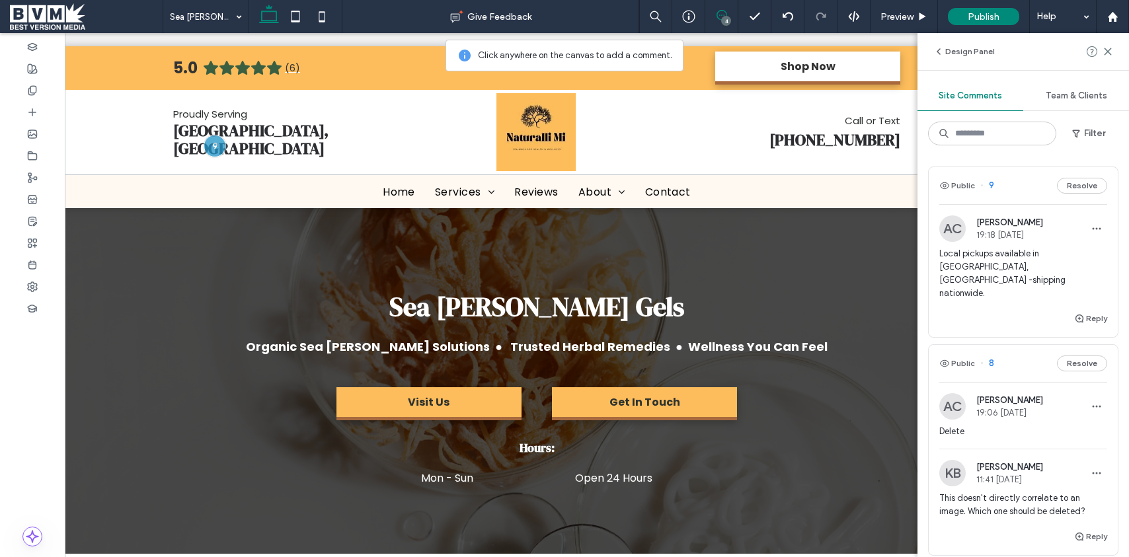
click at [1057, 276] on div "Local pickups available in Stafford, VA -shipping nationwide." at bounding box center [1023, 278] width 168 height 63
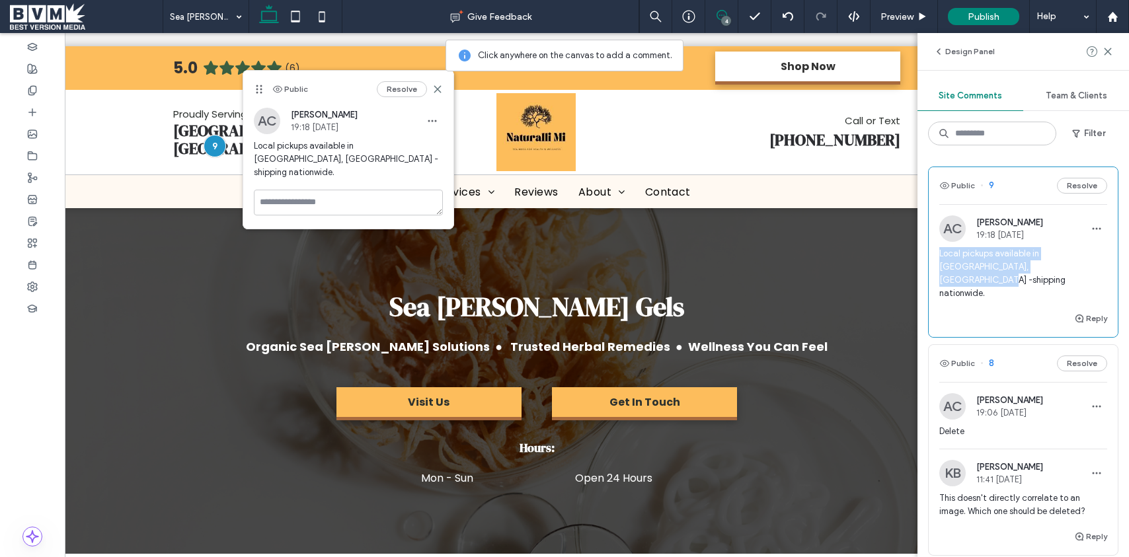
drag, startPoint x: 1030, startPoint y: 266, endPoint x: 936, endPoint y: 251, distance: 95.0
click at [936, 251] on div "AC Amirah Clowers 19:18 Oct 3 2025 Local pickups available in Stafford, VA -shi…" at bounding box center [1023, 262] width 189 height 95
copy span "Local pickups available in Stafford, VA -shipping nationwide."
click at [39, 159] on div at bounding box center [32, 156] width 65 height 22
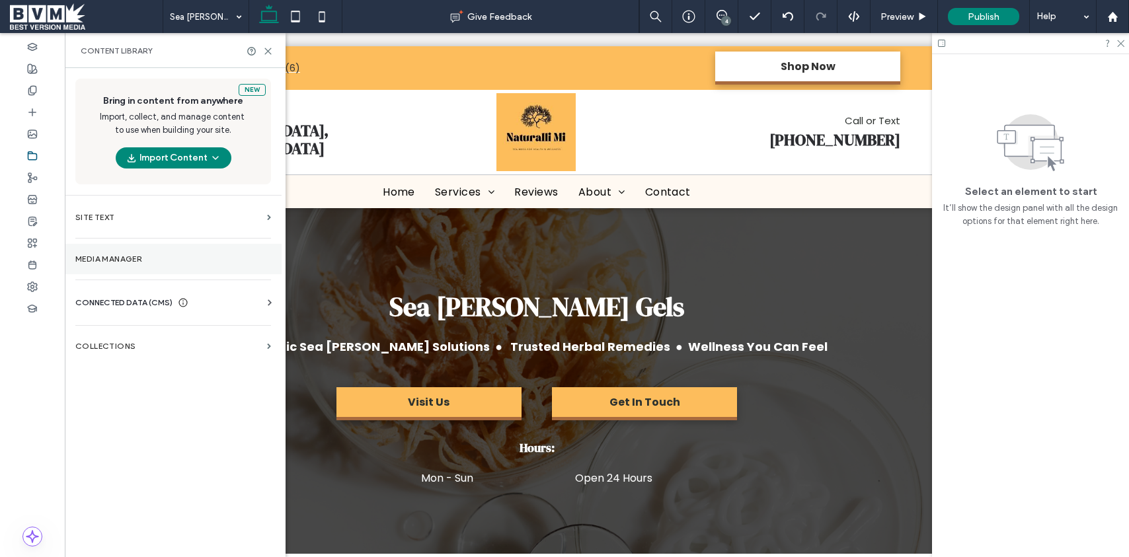
click at [135, 260] on label "Media Manager" at bounding box center [173, 258] width 196 height 9
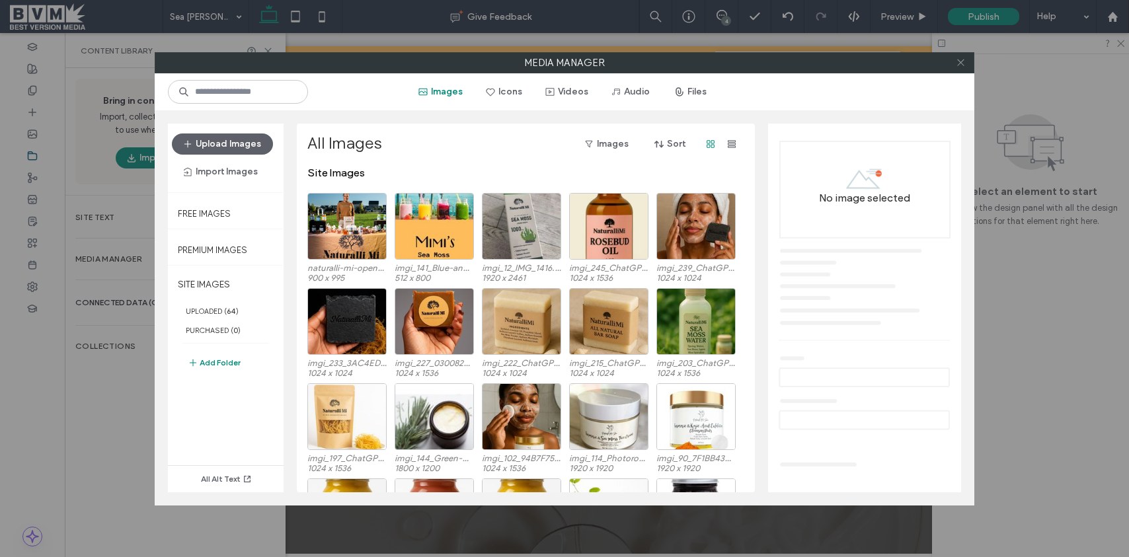
click at [958, 62] on icon at bounding box center [961, 62] width 10 height 10
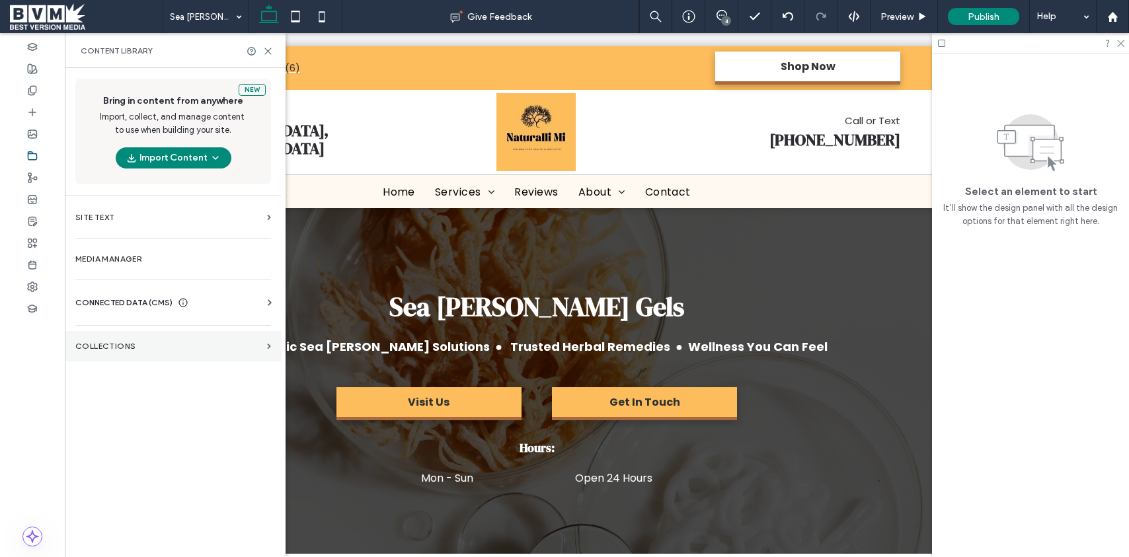
click at [141, 336] on section "Collections" at bounding box center [173, 346] width 217 height 30
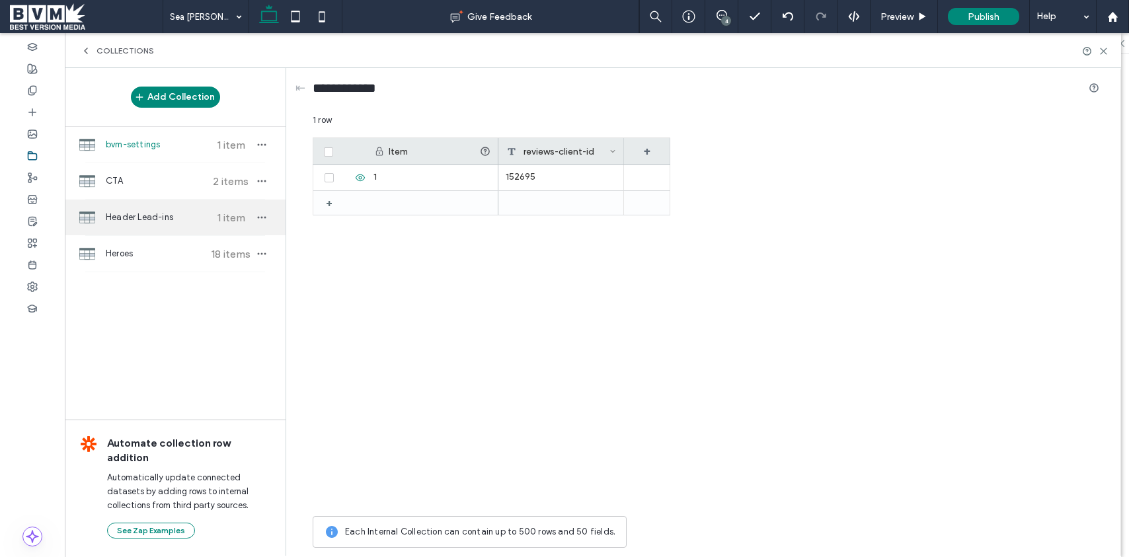
click at [157, 229] on div "Header Lead-ins 1 item" at bounding box center [175, 218] width 221 height 36
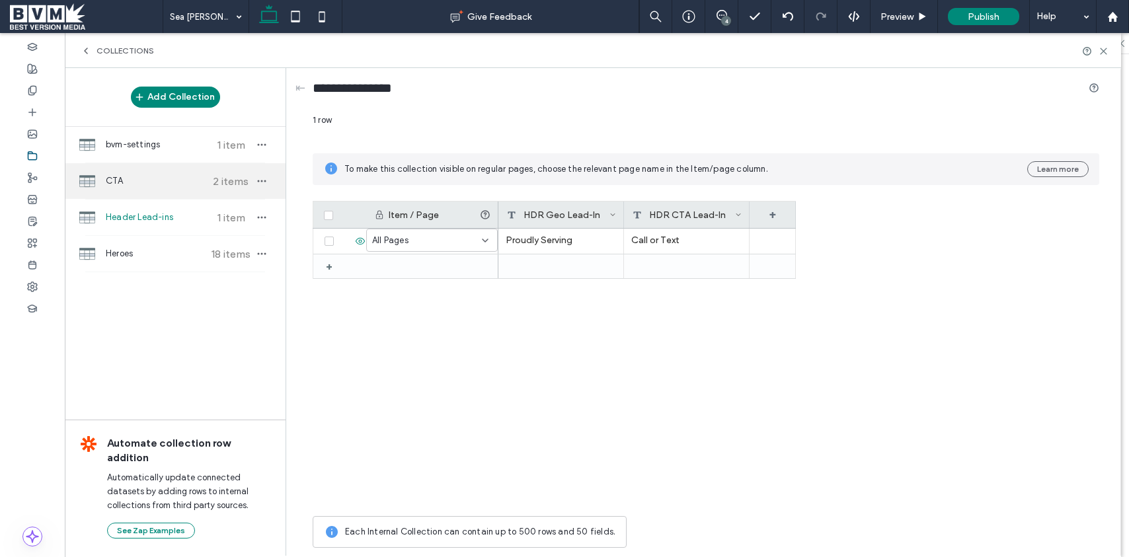
click at [170, 179] on span "CTA" at bounding box center [155, 180] width 98 height 13
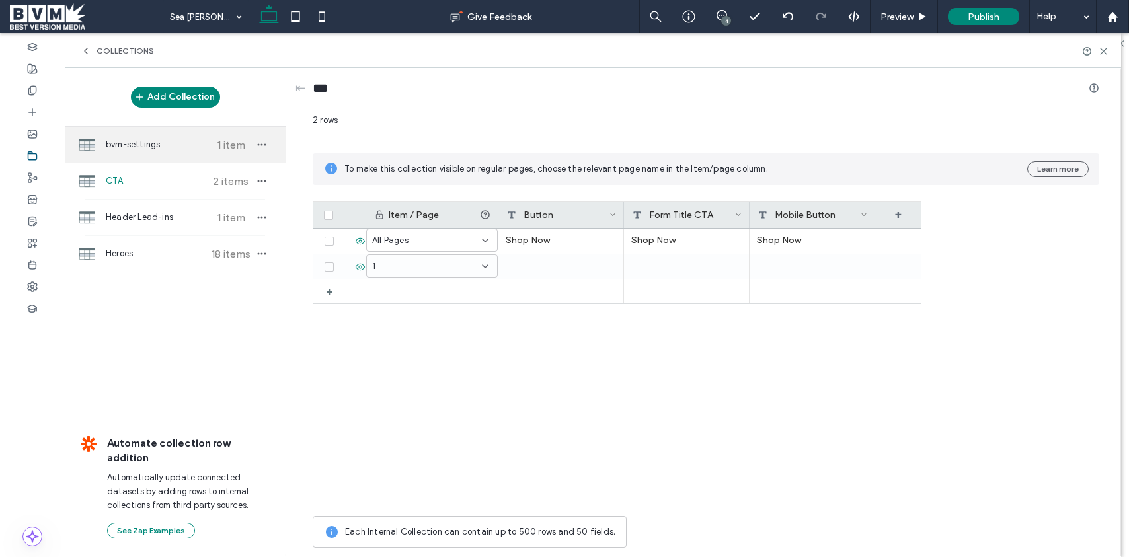
click at [176, 147] on span "bvm-settings" at bounding box center [155, 144] width 98 height 13
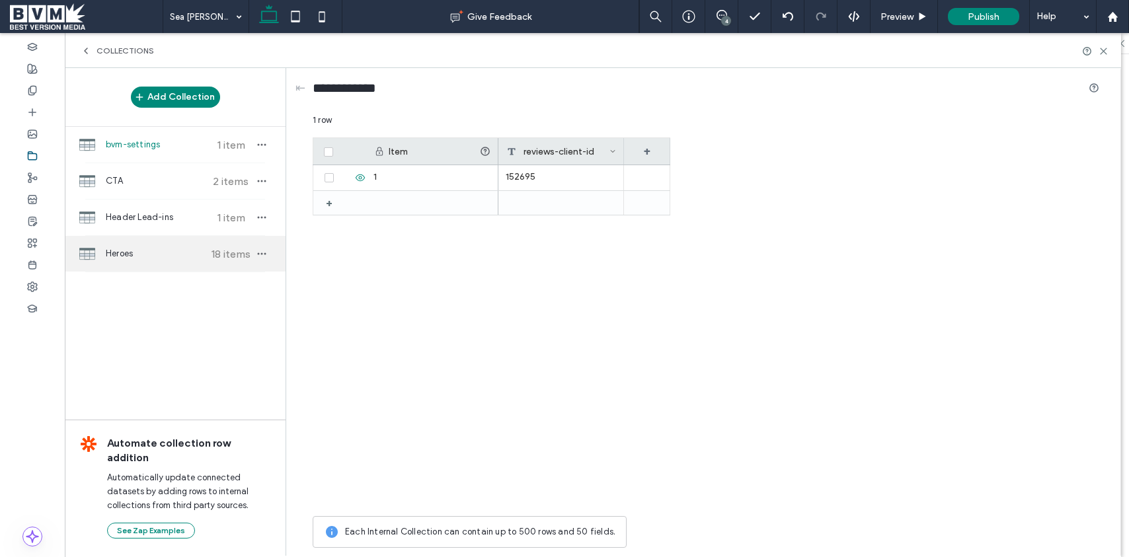
click at [166, 247] on span "Heroes" at bounding box center [155, 253] width 98 height 13
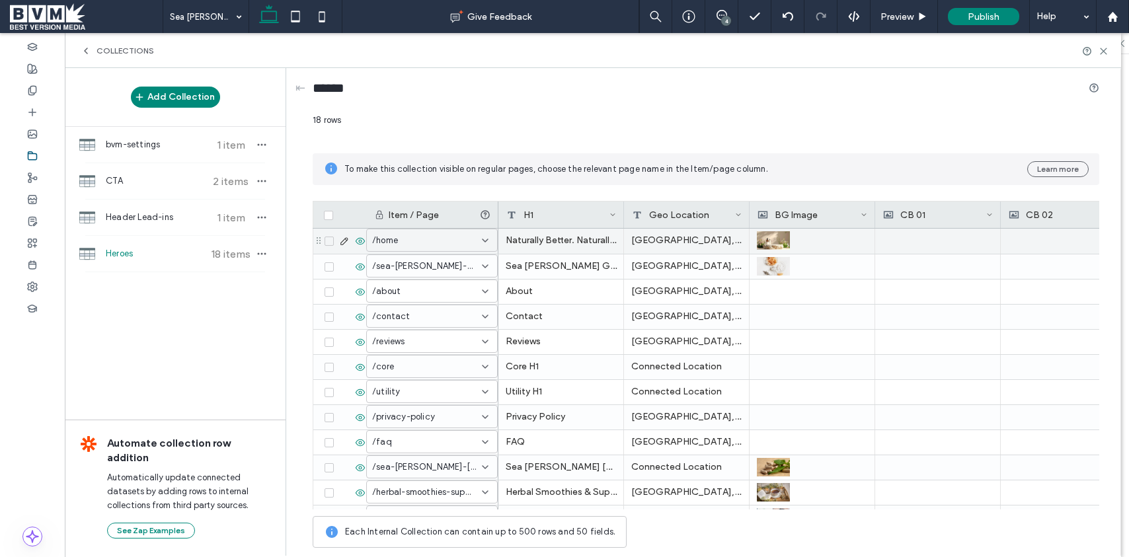
click at [659, 238] on div "Stafford, VA" at bounding box center [687, 241] width 126 height 25
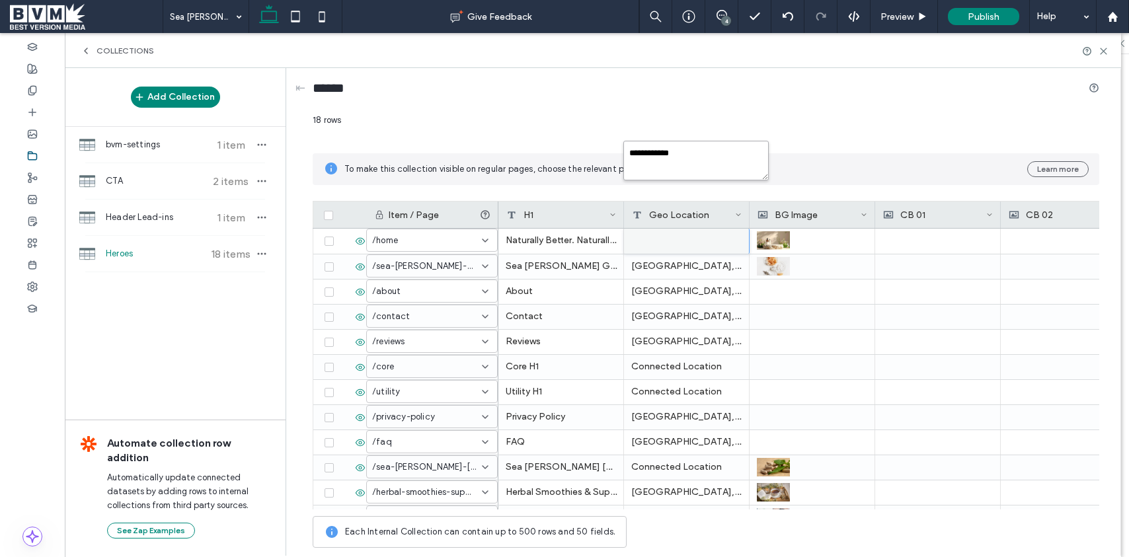
click at [650, 159] on textarea "**********" at bounding box center [695, 161] width 145 height 40
paste textarea "**********"
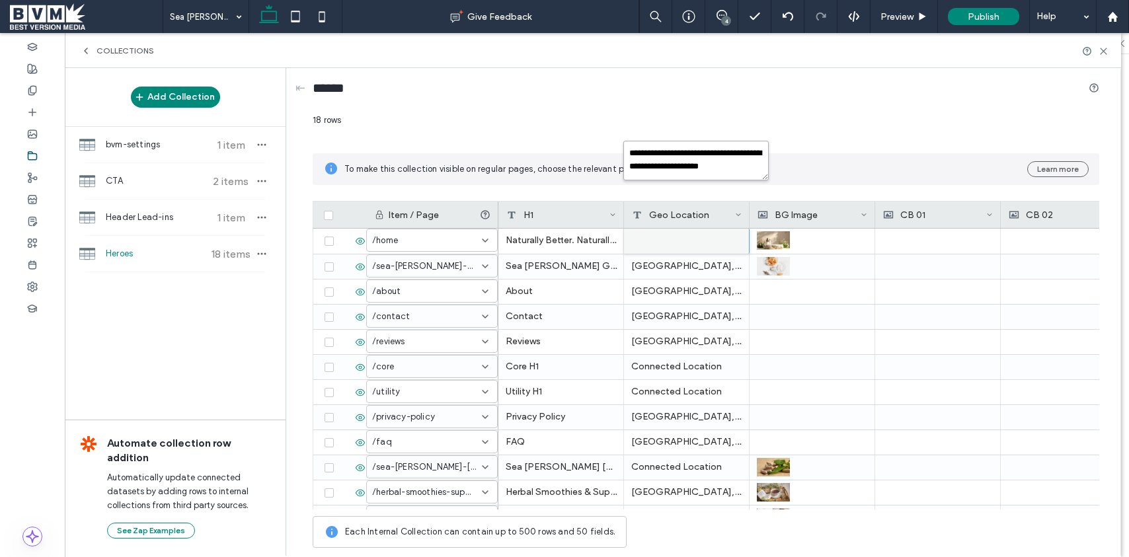
click at [686, 149] on textarea "**********" at bounding box center [695, 161] width 145 height 40
type textarea "**********"
click at [1100, 50] on icon at bounding box center [1103, 51] width 10 height 10
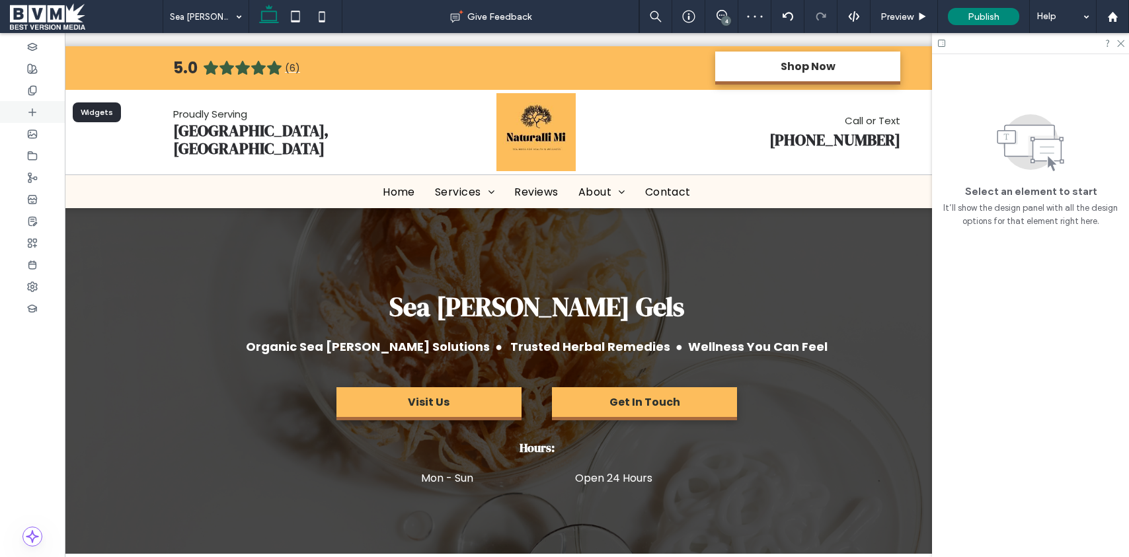
click at [37, 119] on div at bounding box center [32, 112] width 65 height 22
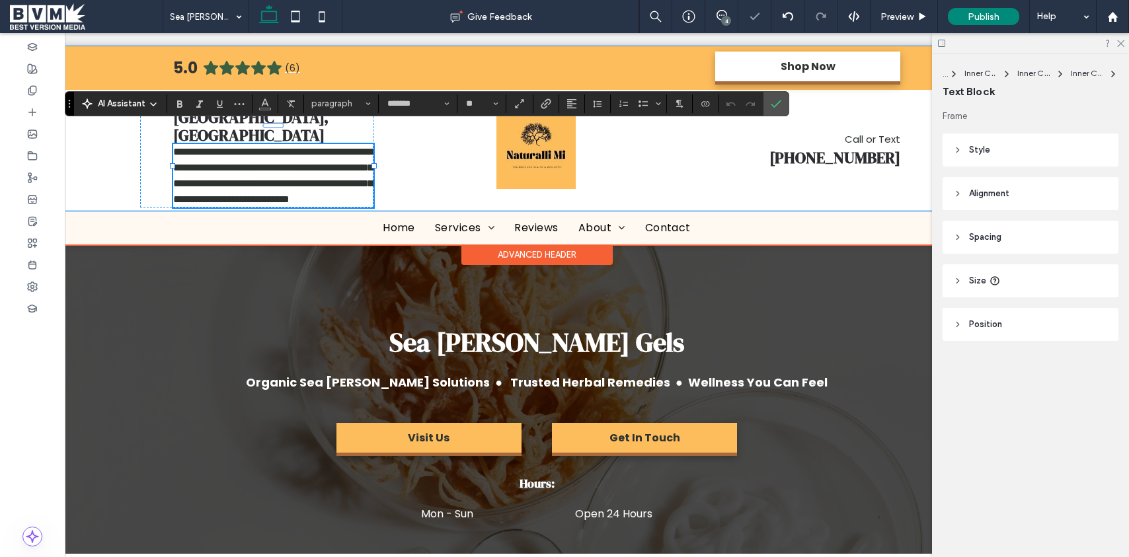
drag, startPoint x: 330, startPoint y: 165, endPoint x: 368, endPoint y: 165, distance: 37.7
click at [330, 165] on span "**********" at bounding box center [273, 175] width 200 height 57
click at [295, 161] on span "**********" at bounding box center [273, 175] width 200 height 57
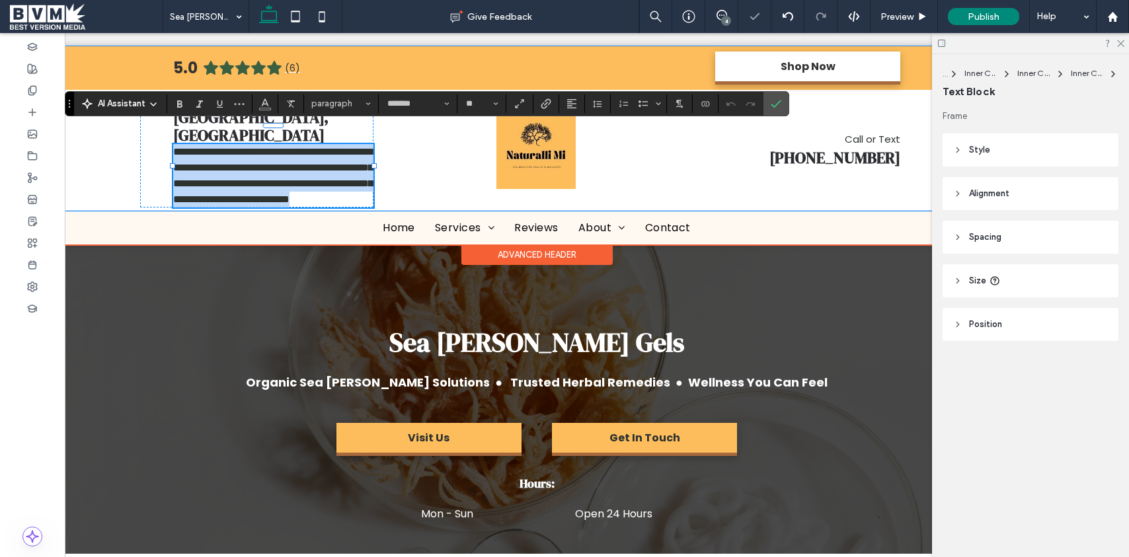
click at [295, 161] on span "**********" at bounding box center [273, 175] width 200 height 57
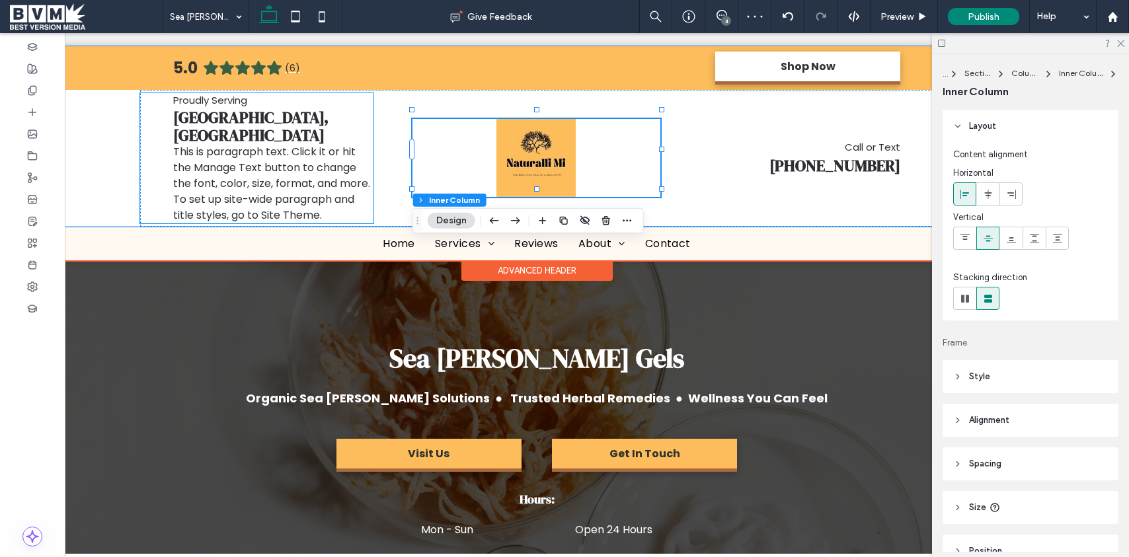
drag, startPoint x: 457, startPoint y: 144, endPoint x: 385, endPoint y: 151, distance: 72.3
click at [296, 158] on span "This is paragraph text. Click it or hit the Manage Text button to change the fo…" at bounding box center [271, 183] width 197 height 79
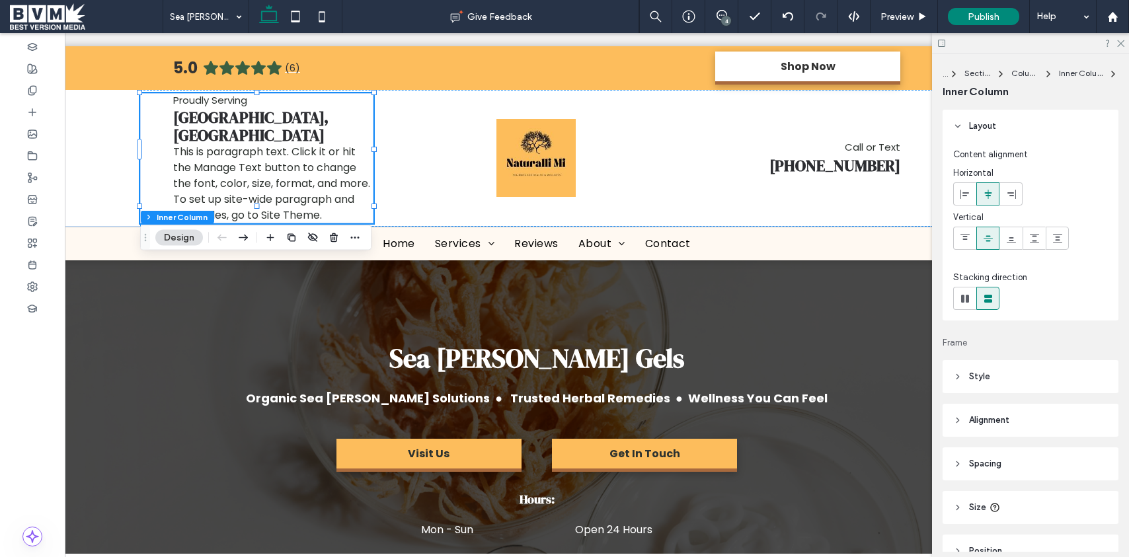
click at [296, 158] on span "This is paragraph text. Click it or hit the Manage Text button to change the fo…" at bounding box center [271, 183] width 197 height 79
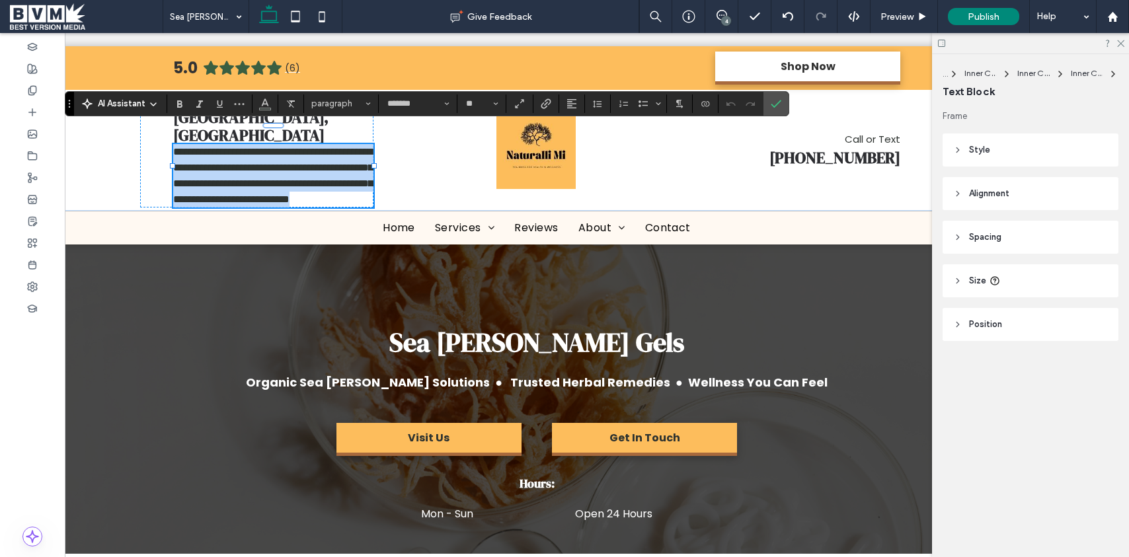
drag, startPoint x: 371, startPoint y: 171, endPoint x: 304, endPoint y: 155, distance: 69.1
click at [371, 171] on span "**********" at bounding box center [273, 175] width 200 height 57
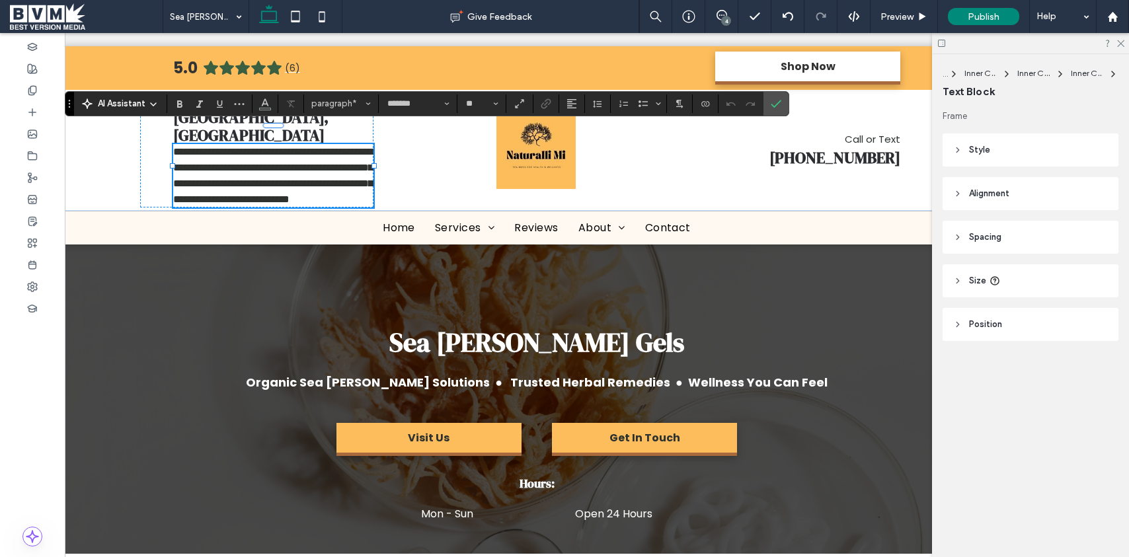
click at [304, 155] on span "**********" at bounding box center [273, 175] width 200 height 57
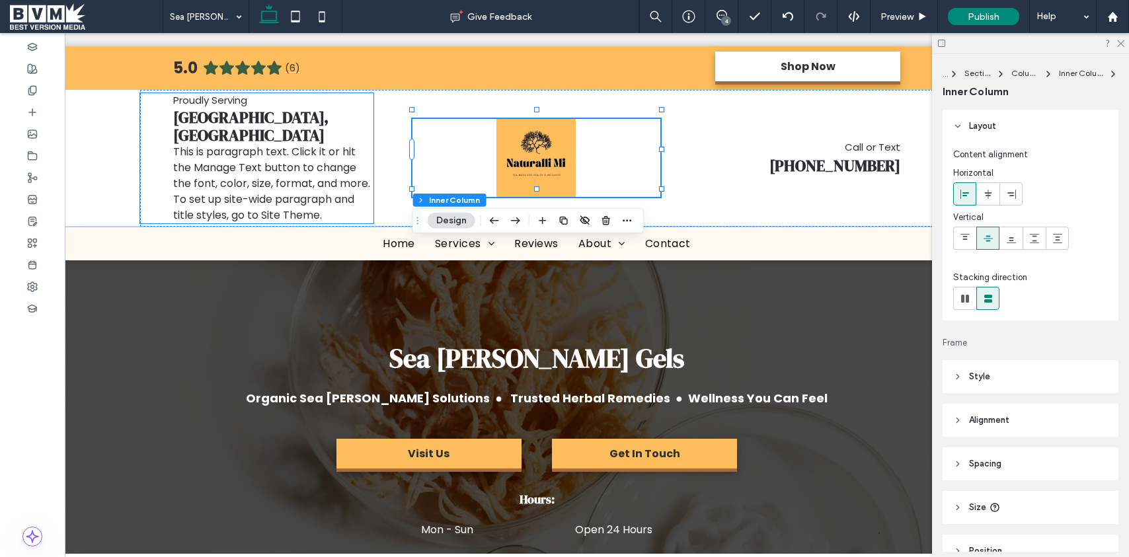
click at [303, 159] on span "This is paragraph text. Click it or hit the Manage Text button to change the fo…" at bounding box center [271, 183] width 197 height 79
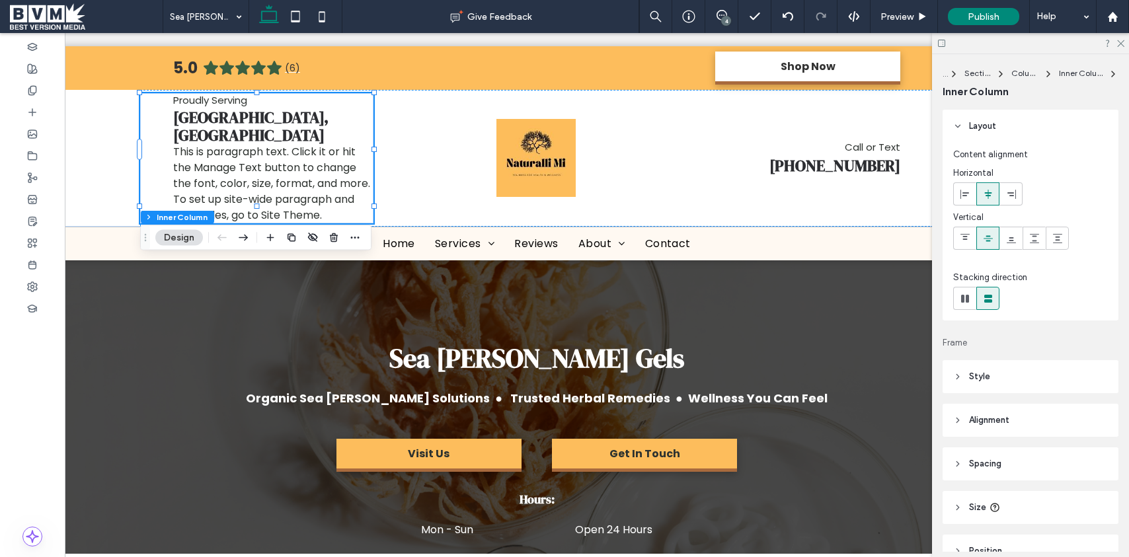
click at [260, 158] on span "This is paragraph text. Click it or hit the Manage Text button to change the fo…" at bounding box center [271, 183] width 197 height 79
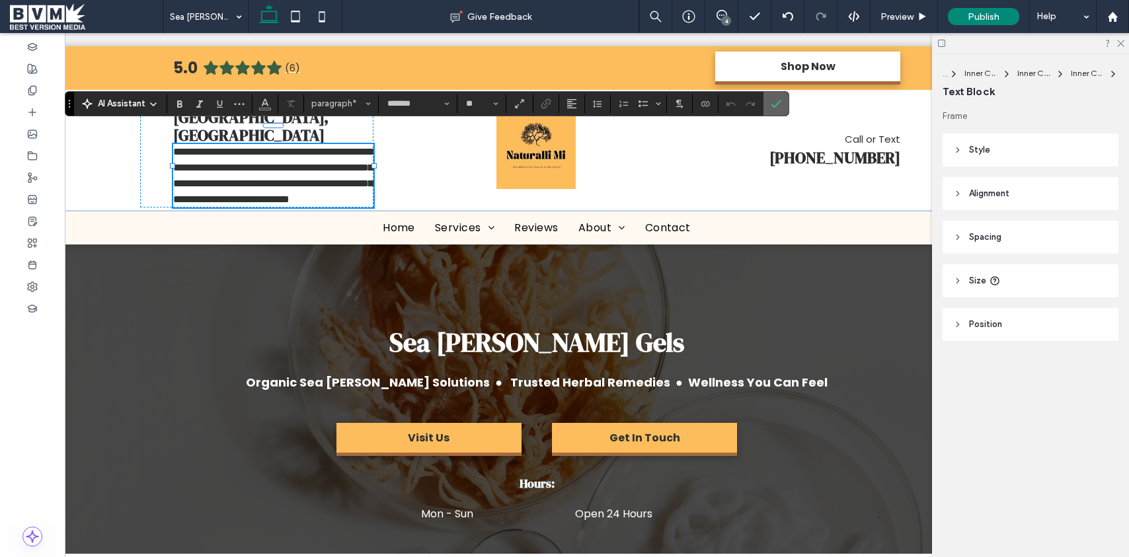
click at [780, 103] on icon "Confirm" at bounding box center [776, 103] width 11 height 11
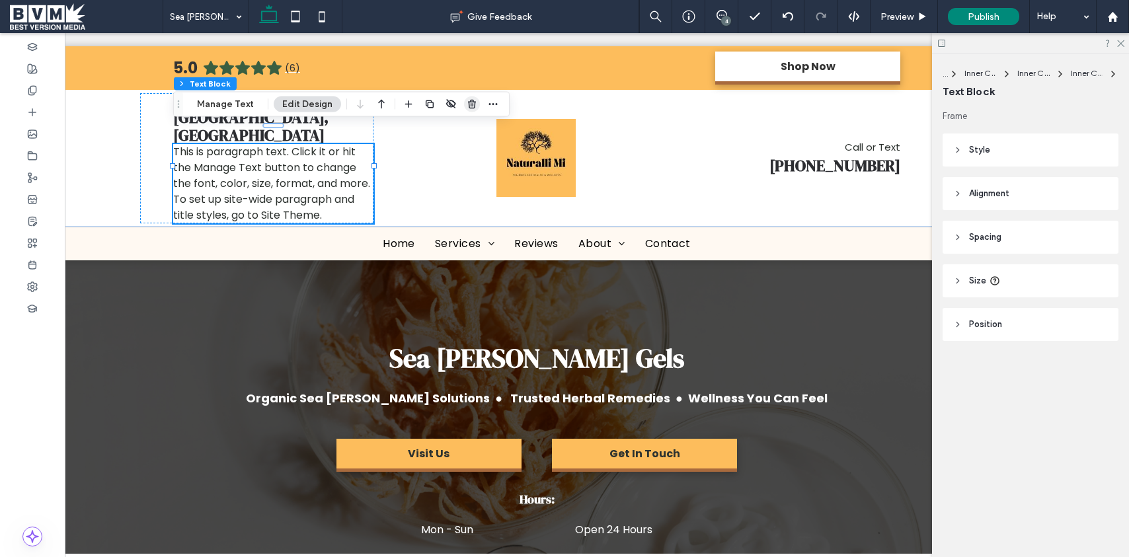
drag, startPoint x: 465, startPoint y: 103, endPoint x: 434, endPoint y: 71, distance: 44.9
click at [467, 103] on icon "button" at bounding box center [472, 104] width 11 height 11
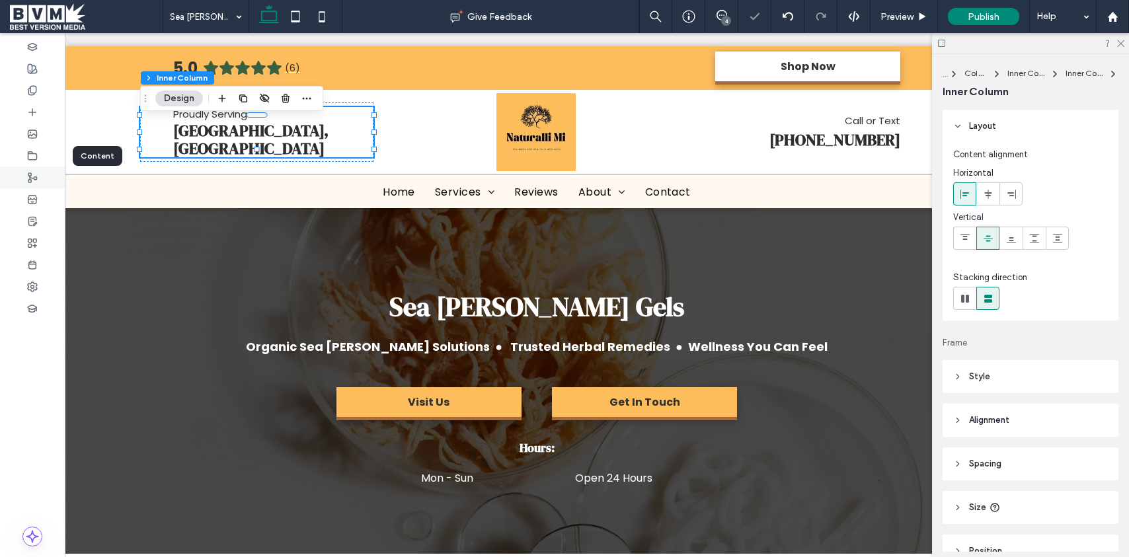
drag, startPoint x: 34, startPoint y: 154, endPoint x: 57, endPoint y: 170, distance: 28.0
click at [34, 155] on icon at bounding box center [32, 156] width 11 height 11
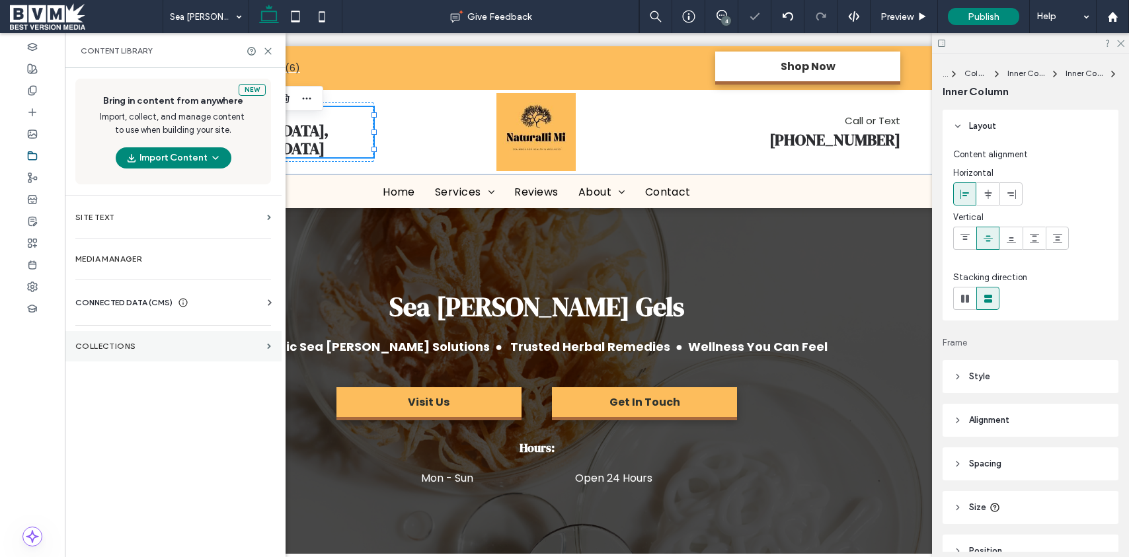
drag, startPoint x: 120, startPoint y: 358, endPoint x: 123, endPoint y: 350, distance: 8.4
click at [120, 358] on section "Collections" at bounding box center [173, 346] width 217 height 30
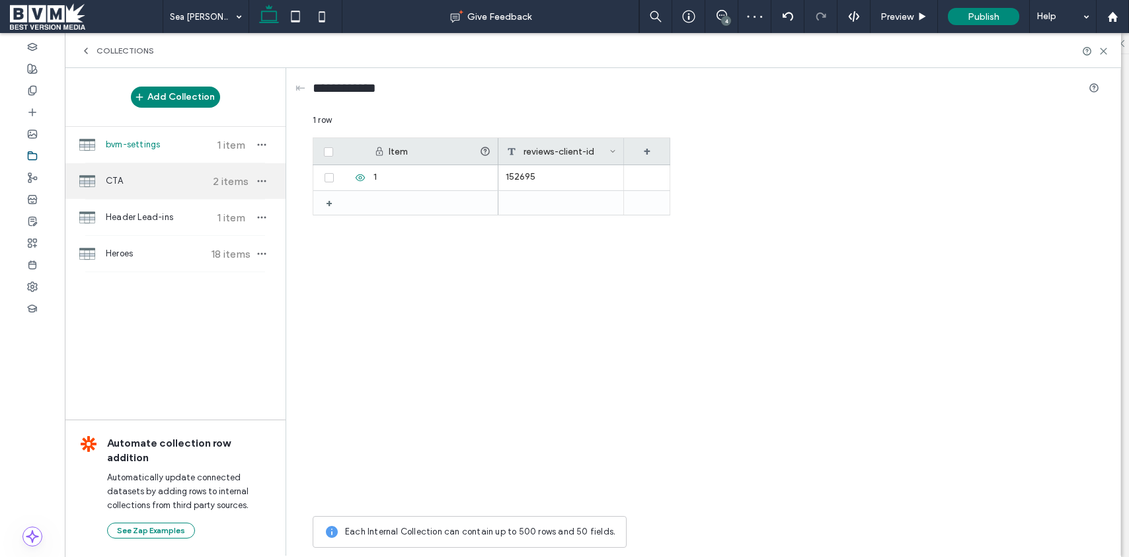
drag, startPoint x: 190, startPoint y: 227, endPoint x: 163, endPoint y: 192, distance: 43.8
click at [189, 227] on div "Header Lead-ins 1 item" at bounding box center [175, 218] width 221 height 36
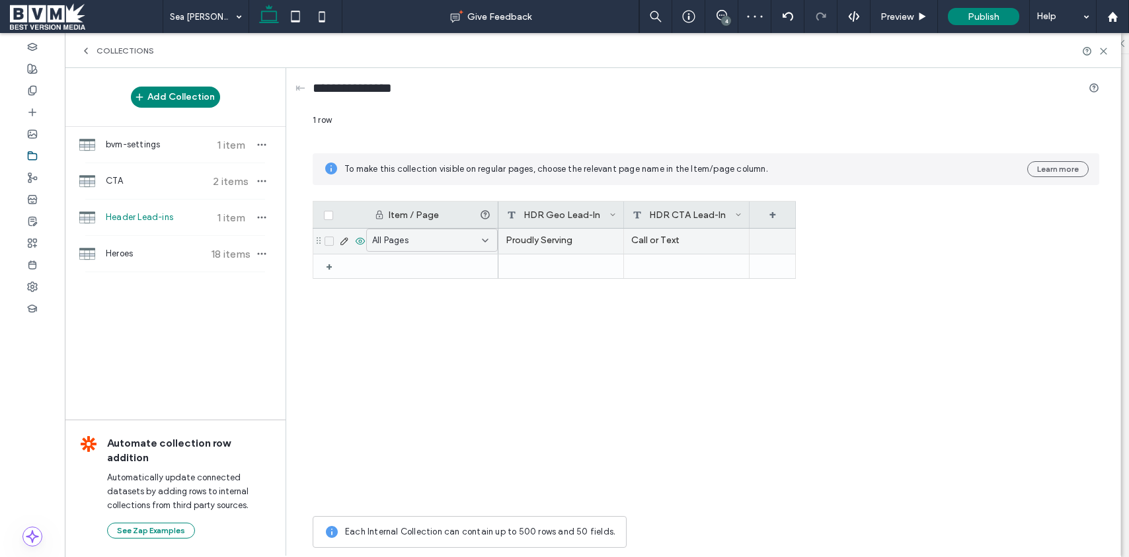
click at [566, 245] on div "Proudly Serving" at bounding box center [561, 241] width 126 height 25
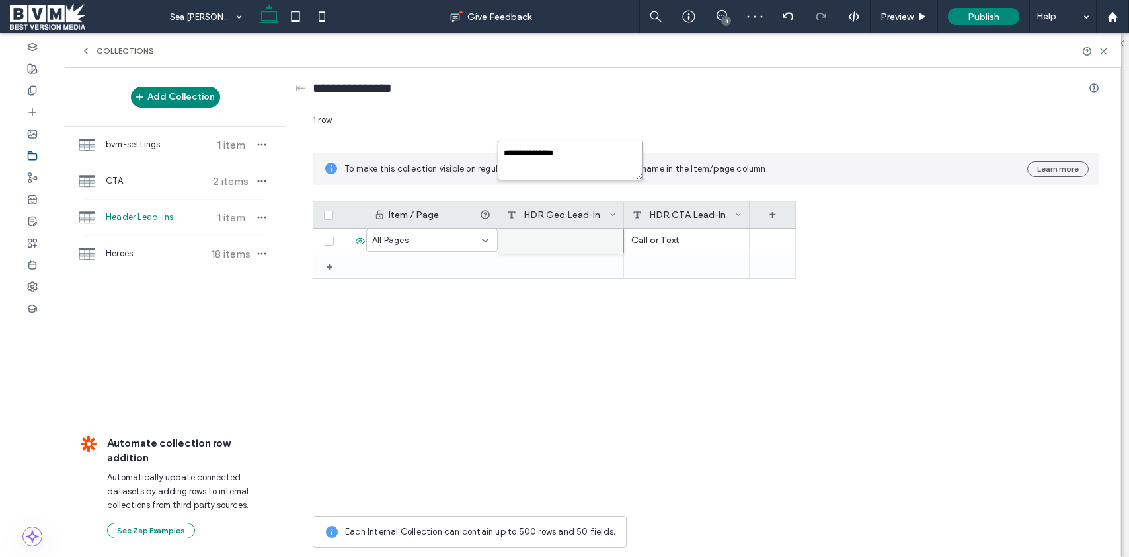
drag, startPoint x: 499, startPoint y: 151, endPoint x: 508, endPoint y: 153, distance: 9.5
click at [500, 152] on textarea "**********" at bounding box center [570, 161] width 145 height 40
click at [508, 153] on textarea "**********" at bounding box center [570, 161] width 145 height 40
click at [508, 154] on textarea "**********" at bounding box center [570, 161] width 145 height 40
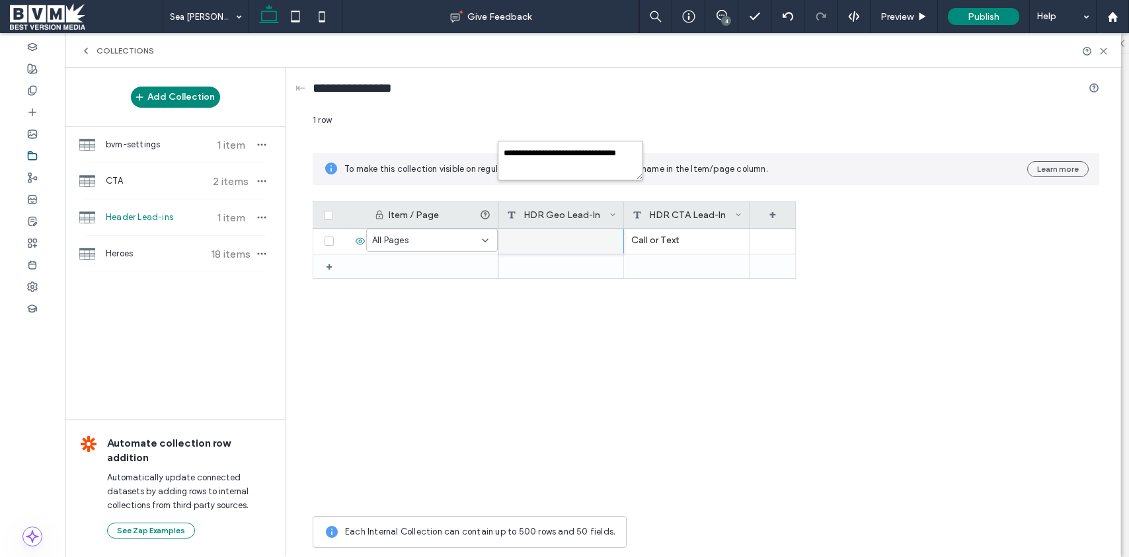
type textarea "**********"
click at [677, 118] on div "1 row" at bounding box center [706, 126] width 786 height 24
drag, startPoint x: 1103, startPoint y: 50, endPoint x: 1075, endPoint y: 51, distance: 28.4
click at [1102, 50] on icon at bounding box center [1103, 51] width 10 height 10
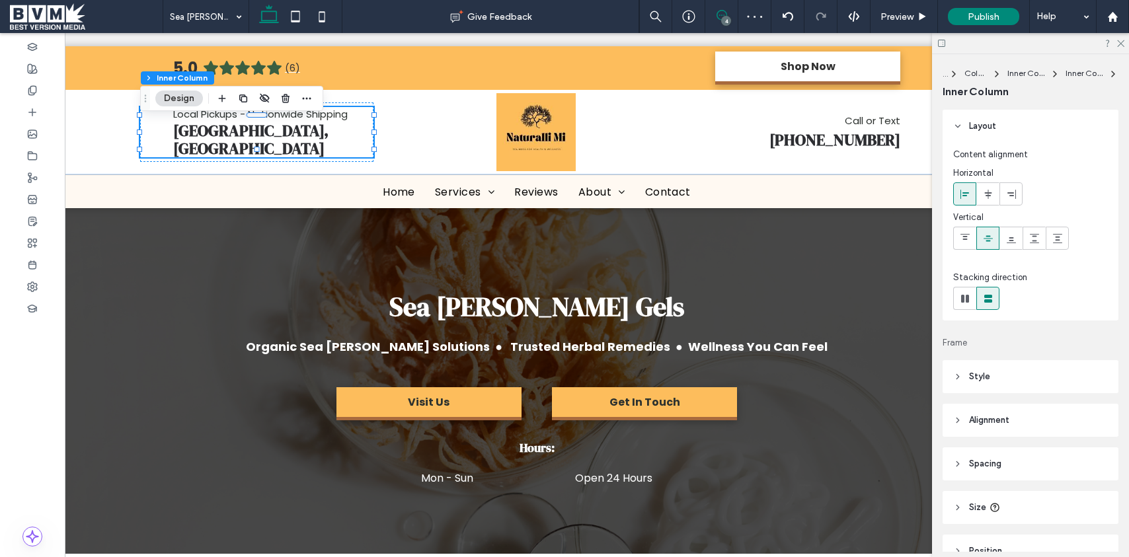
click at [720, 16] on icon at bounding box center [721, 15] width 11 height 11
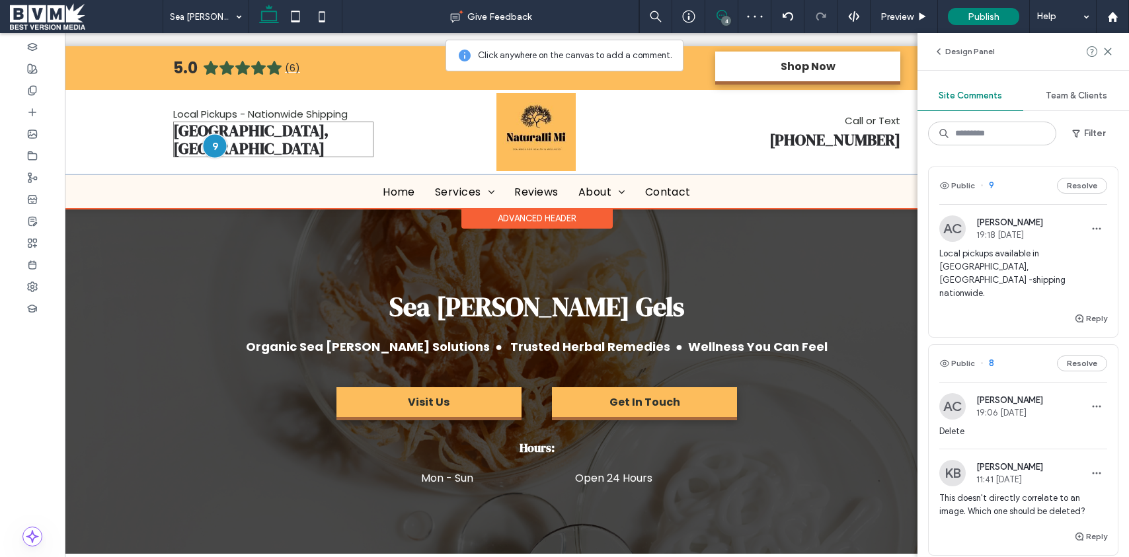
click at [219, 143] on div at bounding box center [214, 146] width 24 height 24
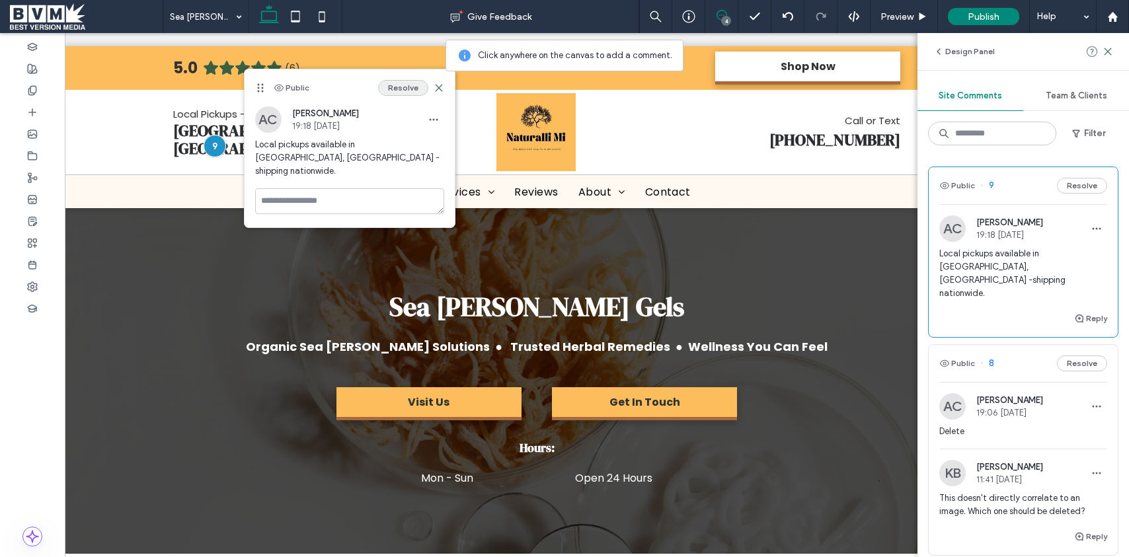
click at [410, 86] on button "Resolve" at bounding box center [403, 88] width 50 height 16
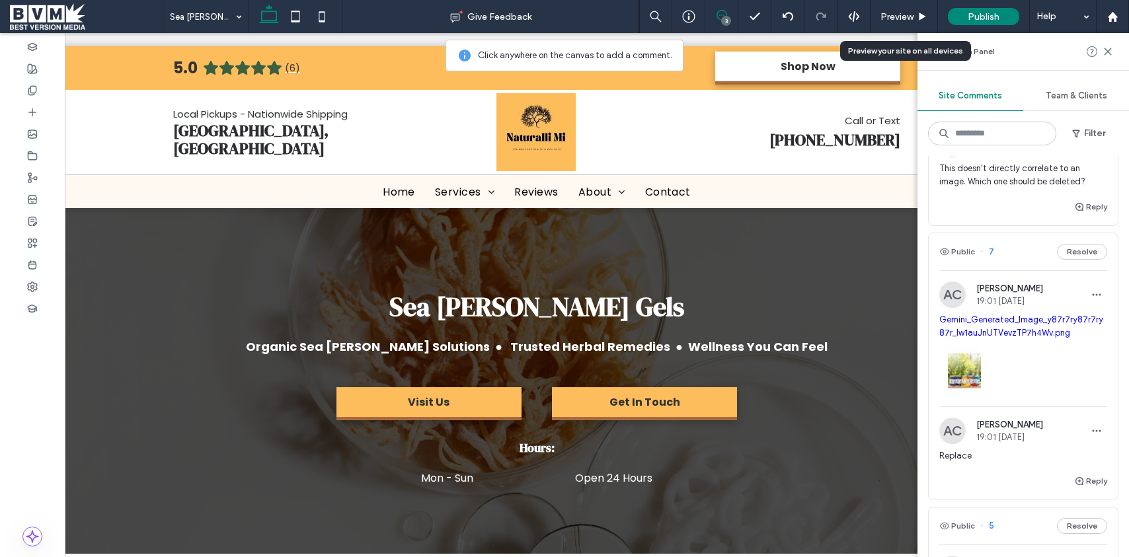
scroll to position [177, 0]
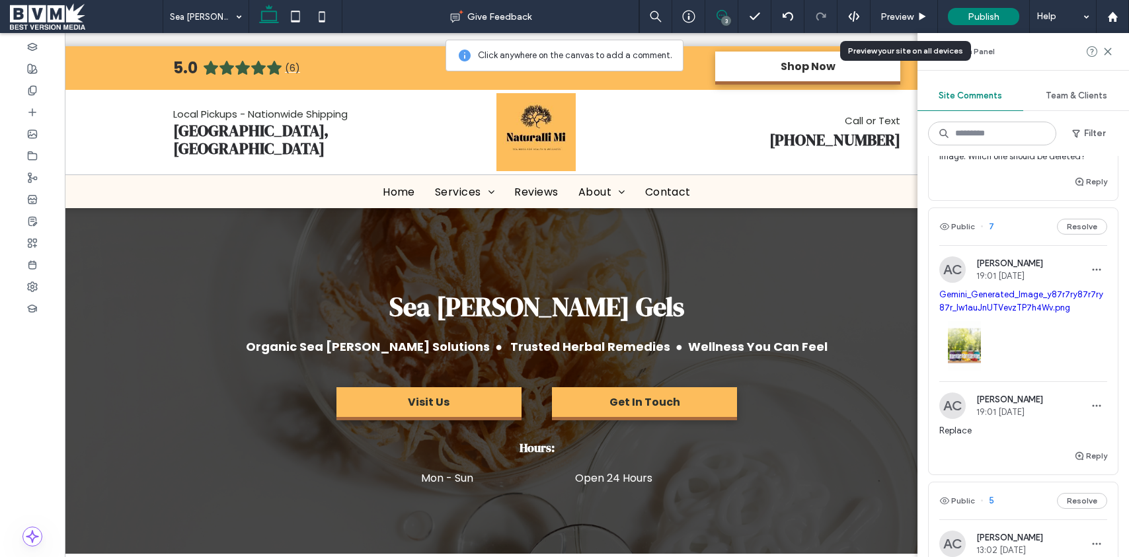
click at [1028, 353] on div at bounding box center [1023, 343] width 168 height 56
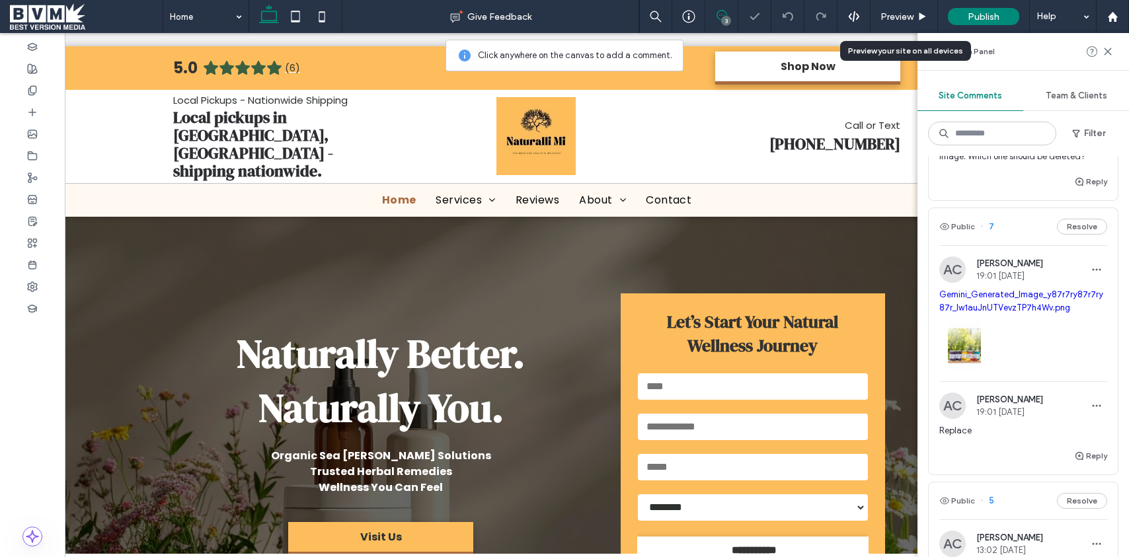
scroll to position [3037, 0]
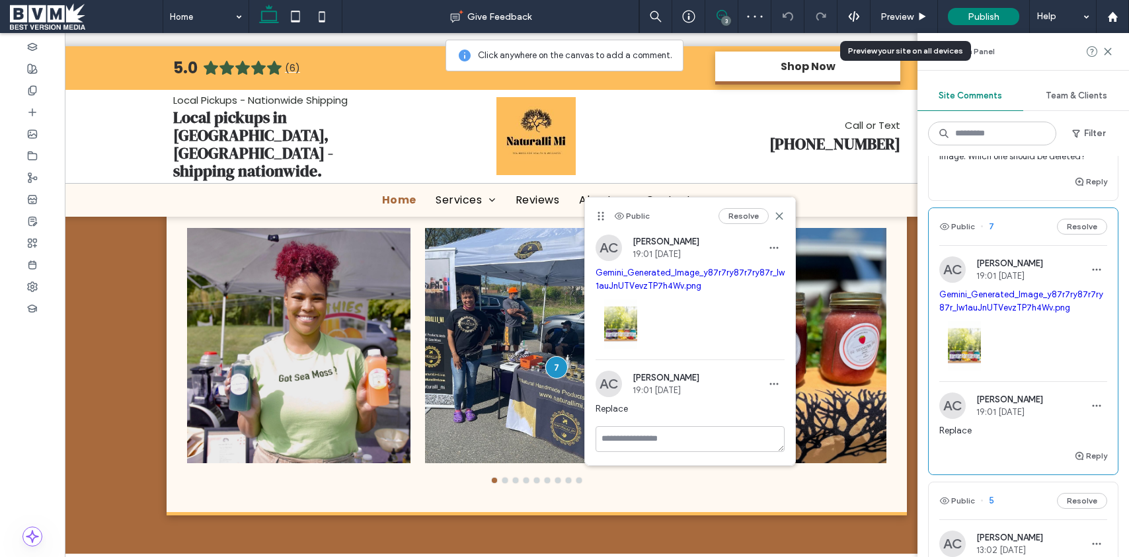
click at [673, 276] on link "Gemini_Generated_Image_y87r7ry87r7ry87r_lw1auJnUTVevzTP7h4Wv.png" at bounding box center [689, 279] width 189 height 23
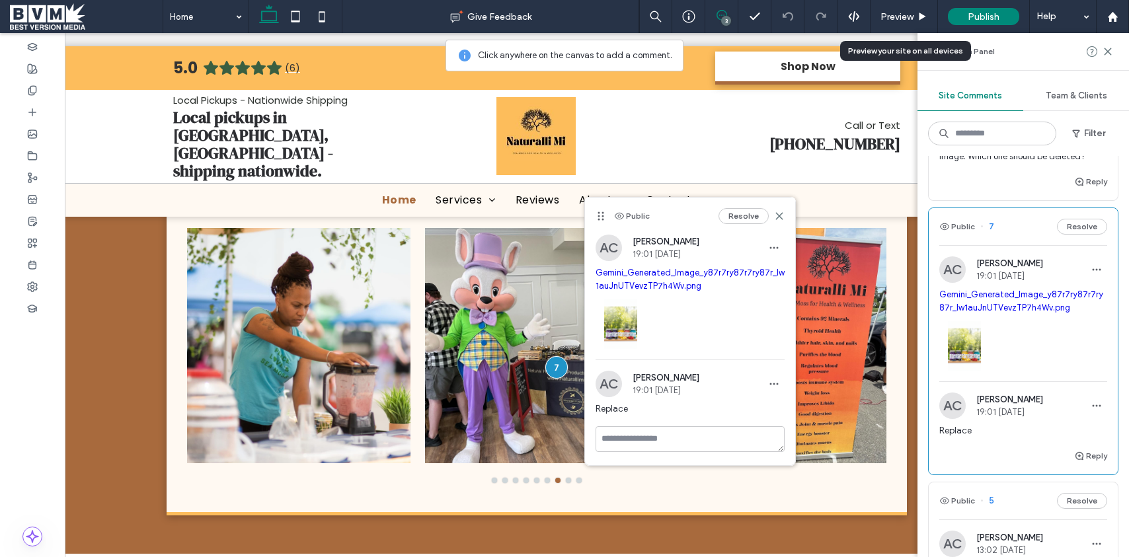
scroll to position [0, 63]
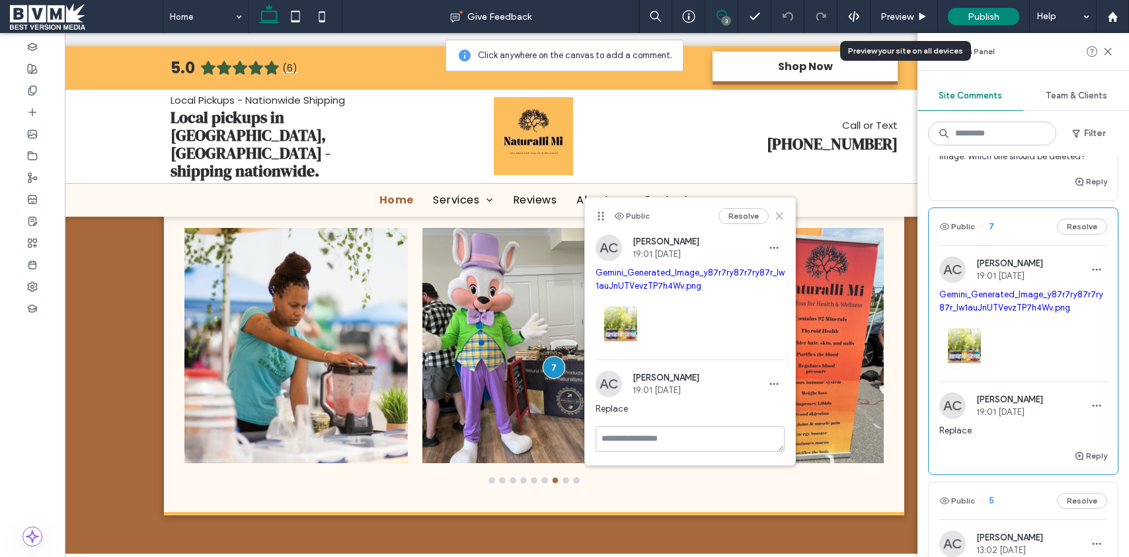
drag, startPoint x: 781, startPoint y: 212, endPoint x: 779, endPoint y: 180, distance: 31.8
click at [781, 212] on icon at bounding box center [779, 216] width 11 height 11
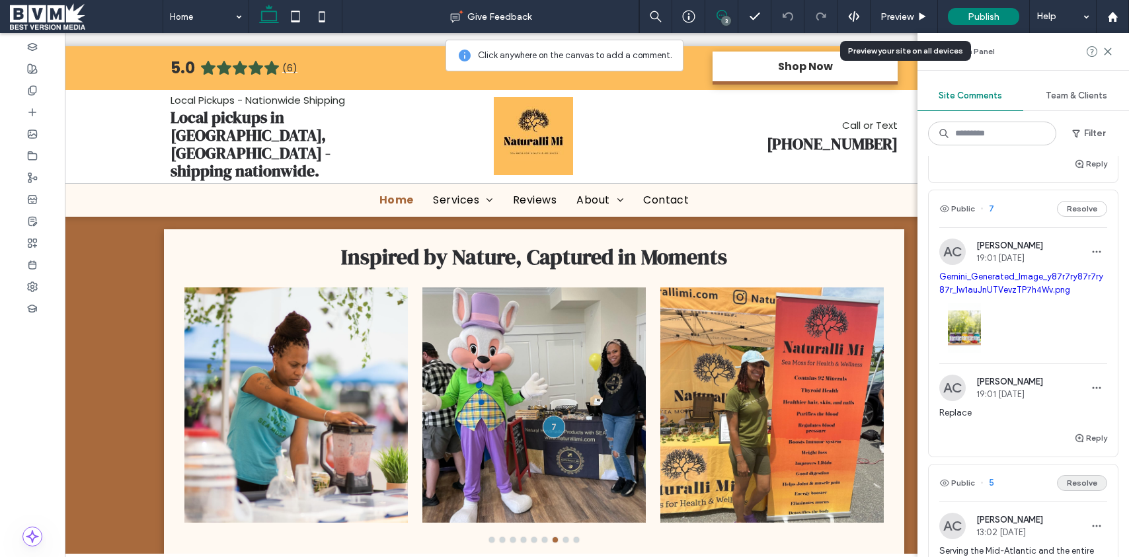
scroll to position [206, 0]
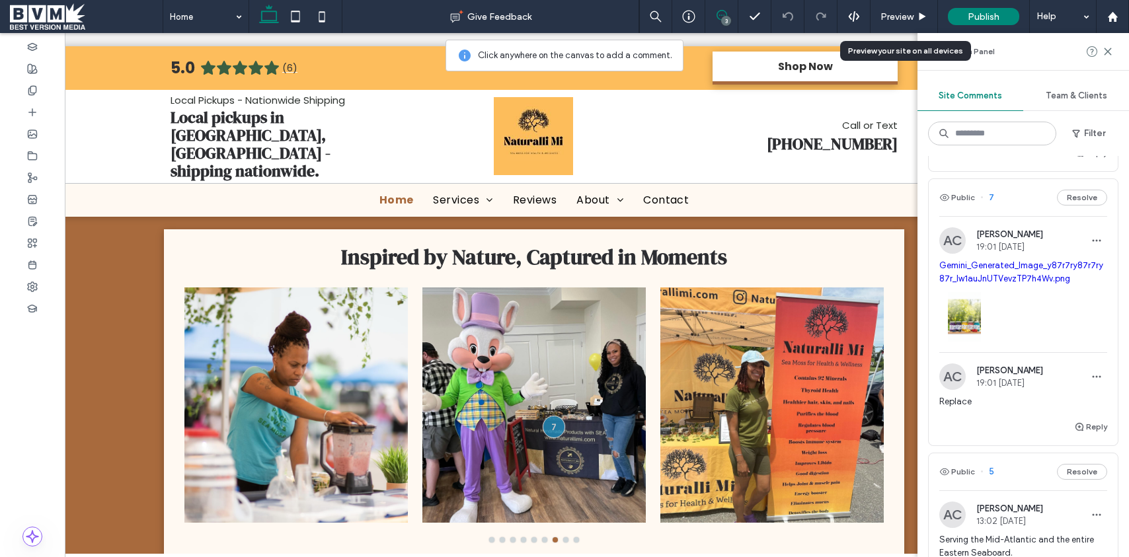
click at [1020, 419] on div "Reply" at bounding box center [1023, 432] width 189 height 26
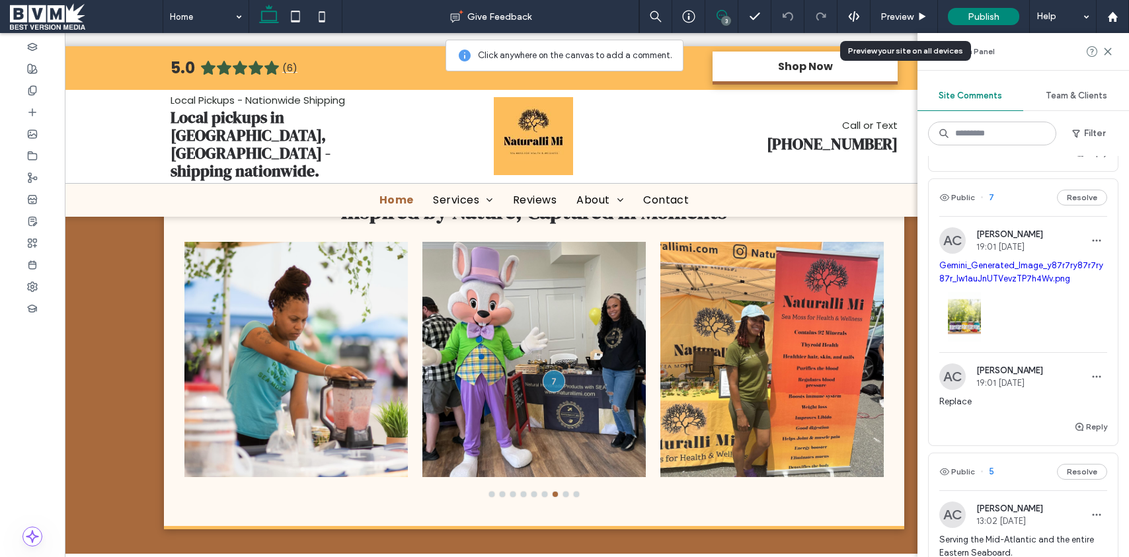
scroll to position [3037, 0]
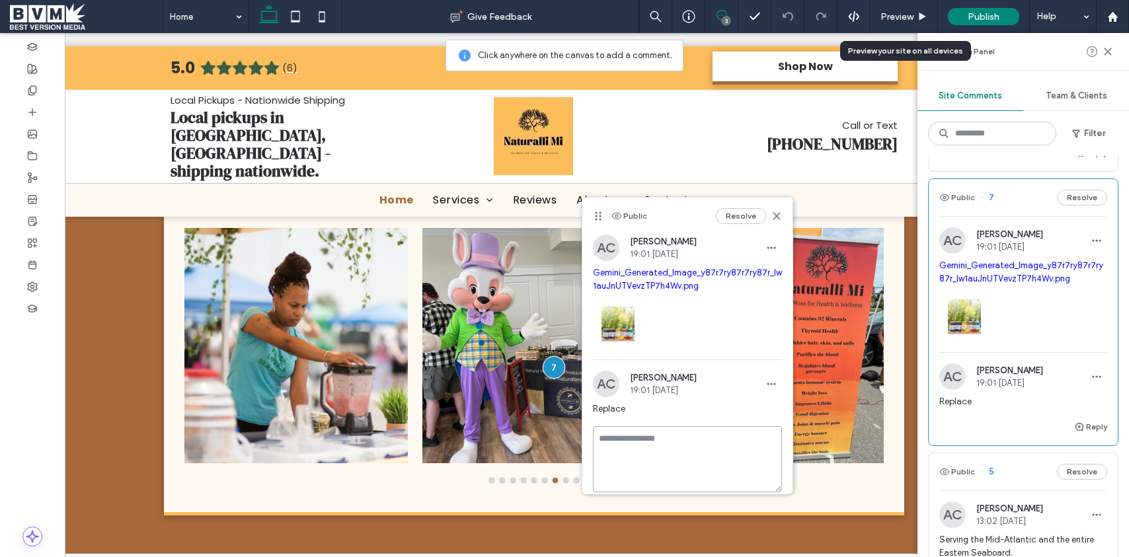
click at [695, 445] on textarea at bounding box center [687, 459] width 189 height 66
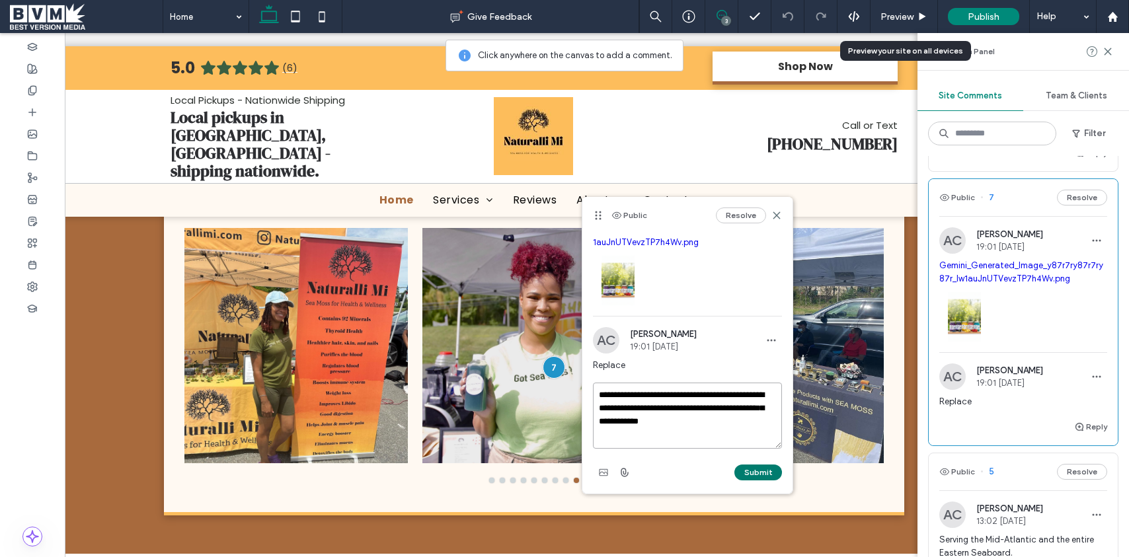
type textarea "**********"
drag, startPoint x: 759, startPoint y: 475, endPoint x: 758, endPoint y: 199, distance: 275.6
click at [759, 473] on button "Submit" at bounding box center [758, 473] width 48 height 16
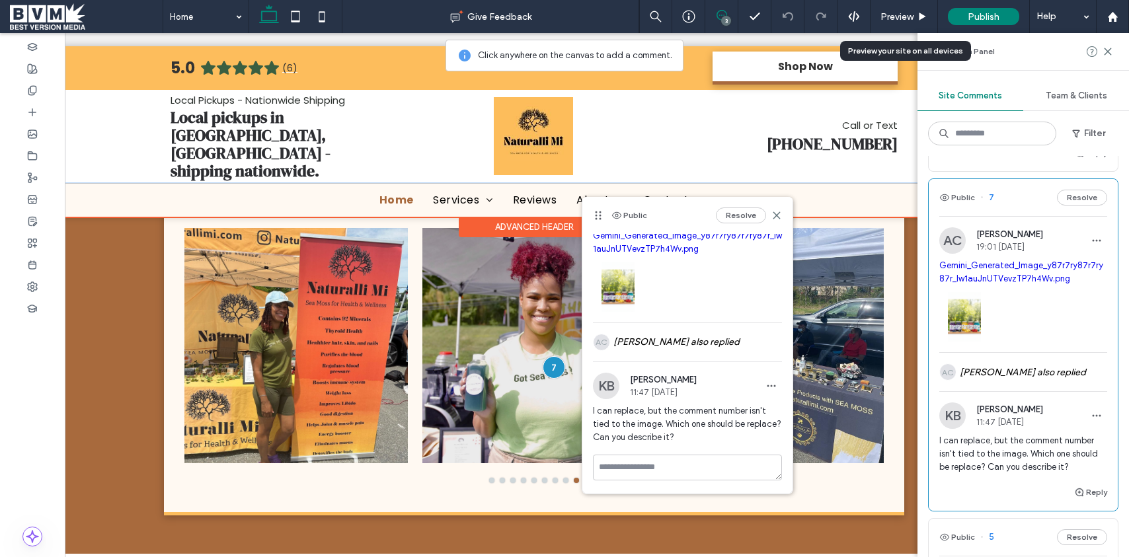
scroll to position [37, 0]
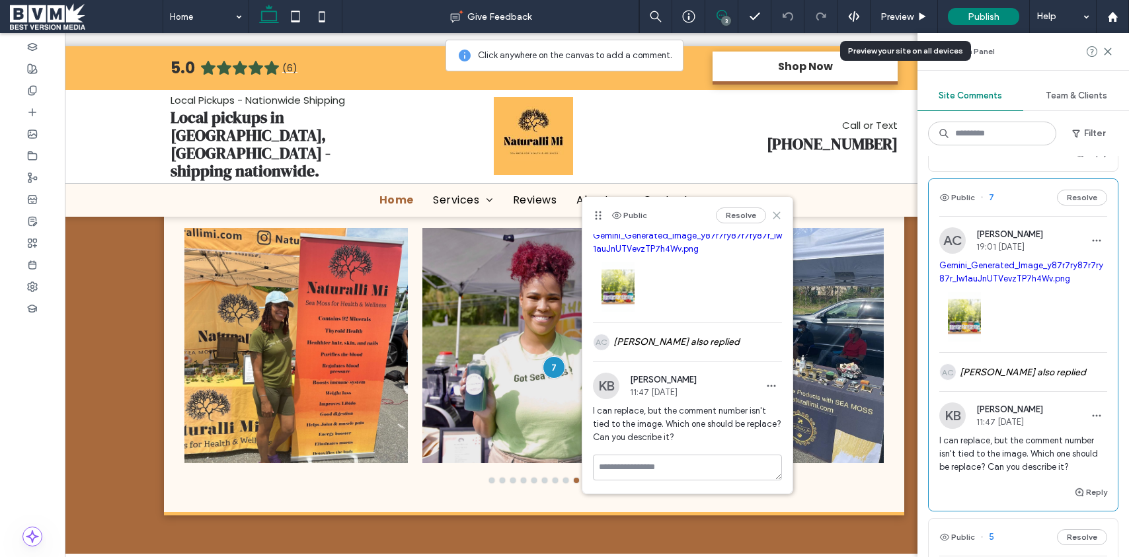
drag, startPoint x: 777, startPoint y: 219, endPoint x: 896, endPoint y: 231, distance: 119.6
click at [777, 219] on icon at bounding box center [776, 215] width 11 height 11
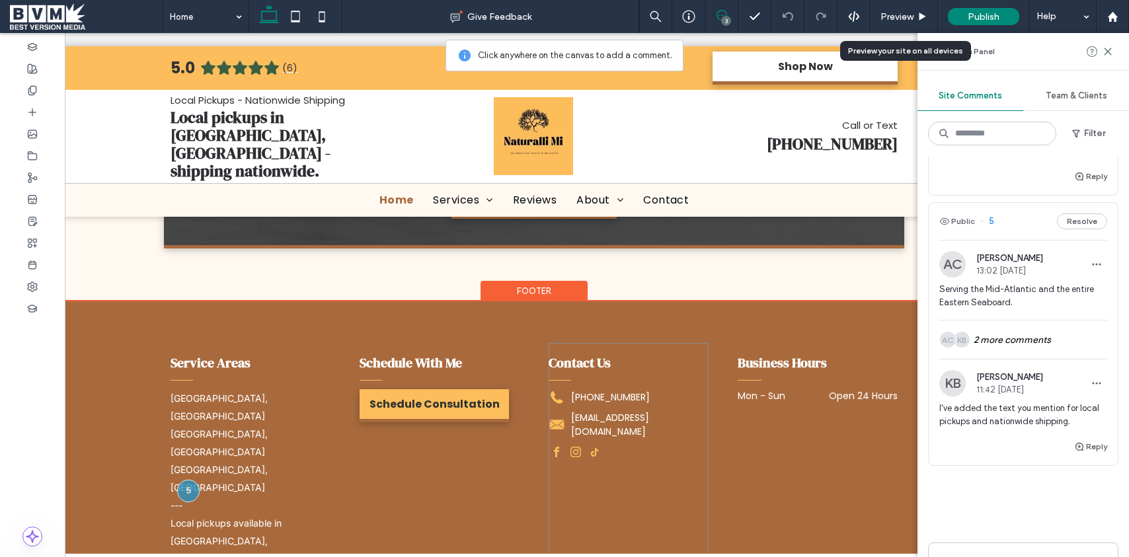
scroll to position [4037, 0]
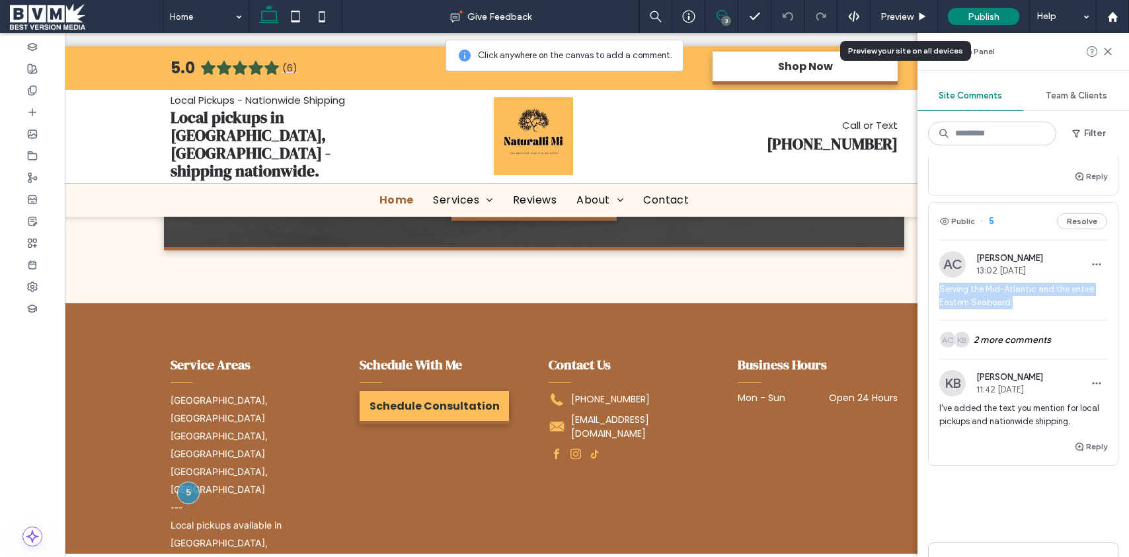
drag, startPoint x: 1018, startPoint y: 305, endPoint x: 939, endPoint y: 291, distance: 80.6
click at [939, 291] on span "Serving the Mid-Atlantic and the entire Eastern Seaboard." at bounding box center [1023, 296] width 168 height 26
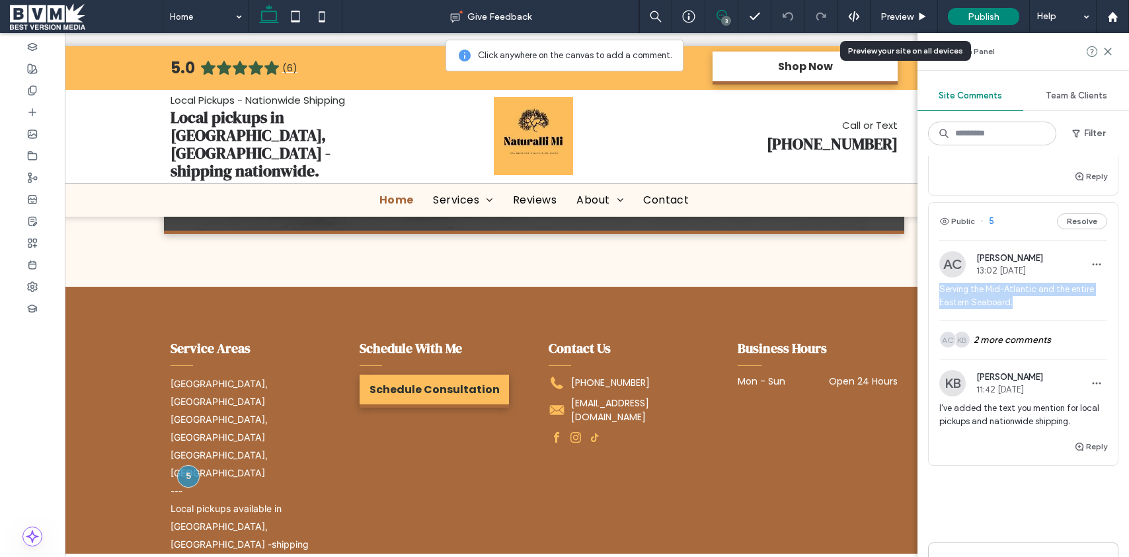
copy span "Serving the Mid-Atlantic and the entire Eastern Seaboard."
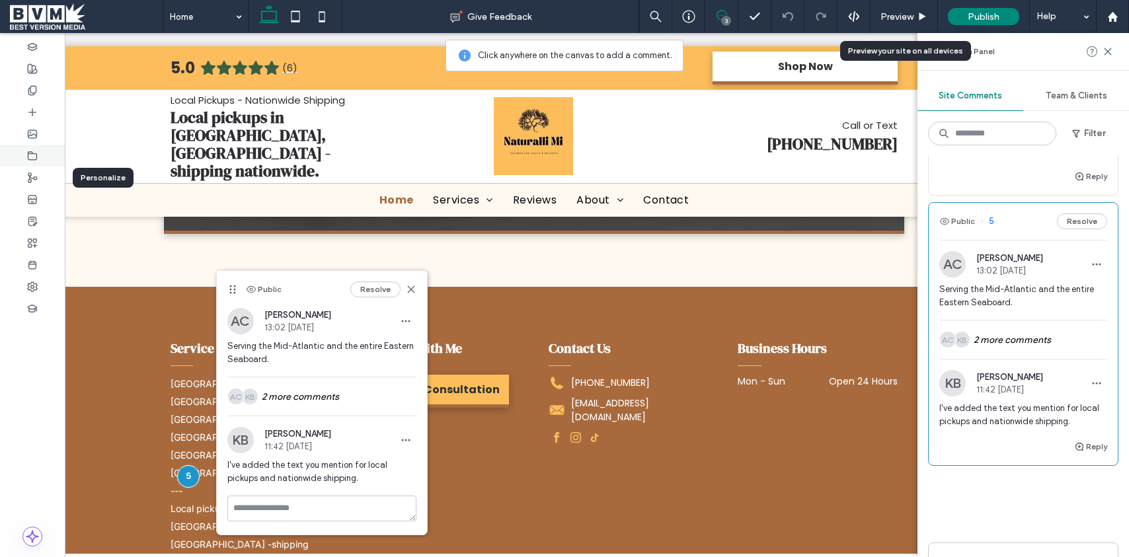
click at [37, 159] on icon at bounding box center [32, 156] width 11 height 11
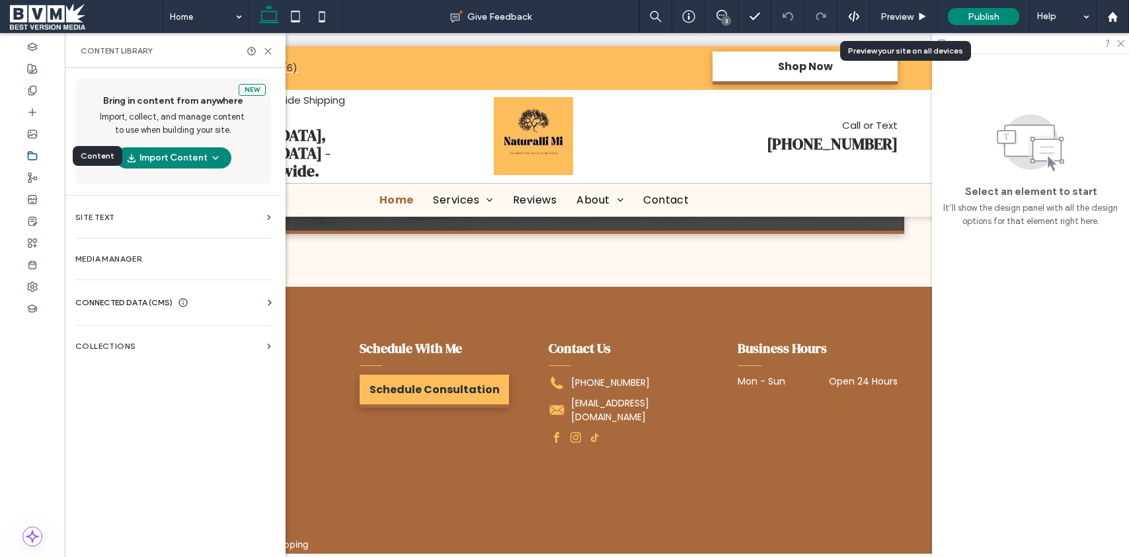
scroll to position [0, 0]
drag, startPoint x: 113, startPoint y: 293, endPoint x: 116, endPoint y: 300, distance: 7.4
click at [114, 295] on div "CONNECTED DATA (CMS) Business Info Business Text Business Images Find and Repla…" at bounding box center [173, 303] width 217 height 34
click at [139, 303] on span "CONNECTED DATA (CMS)" at bounding box center [123, 302] width 97 height 13
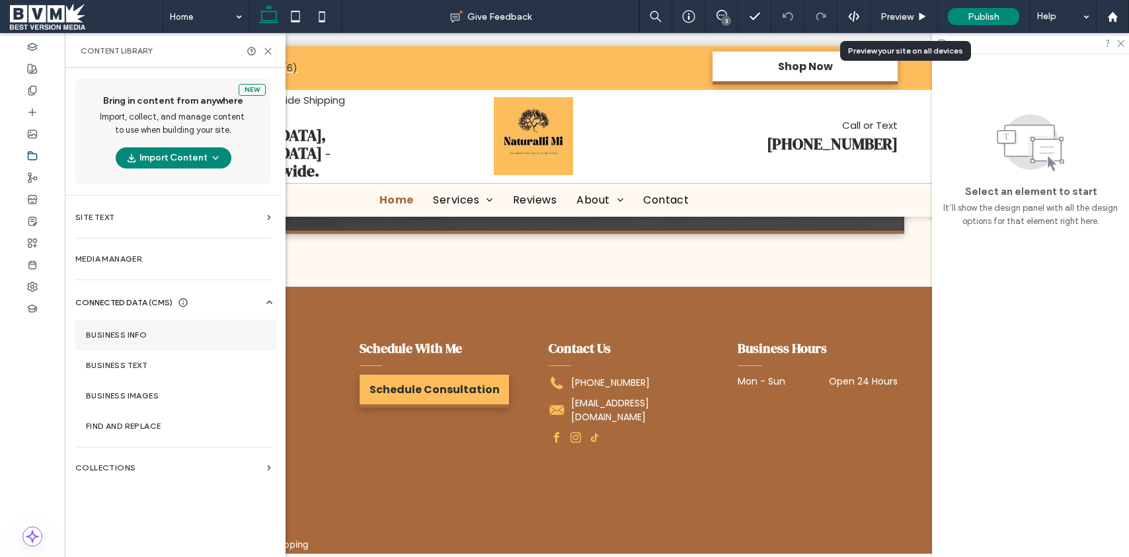
click at [154, 331] on label "Business Info" at bounding box center [176, 334] width 180 height 9
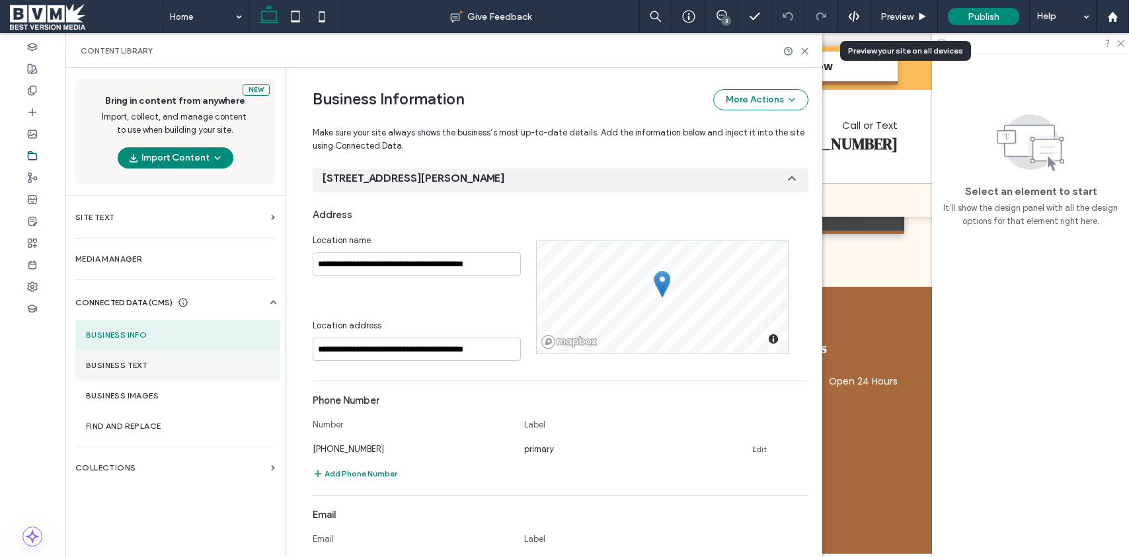
scroll to position [680, 0]
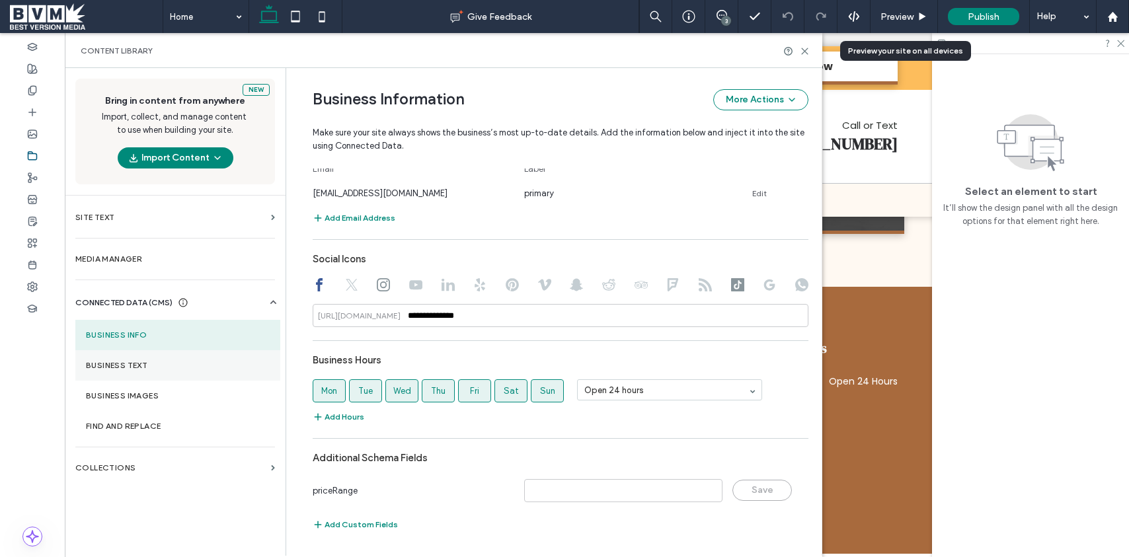
click at [187, 371] on section "Business Text" at bounding box center [177, 365] width 205 height 30
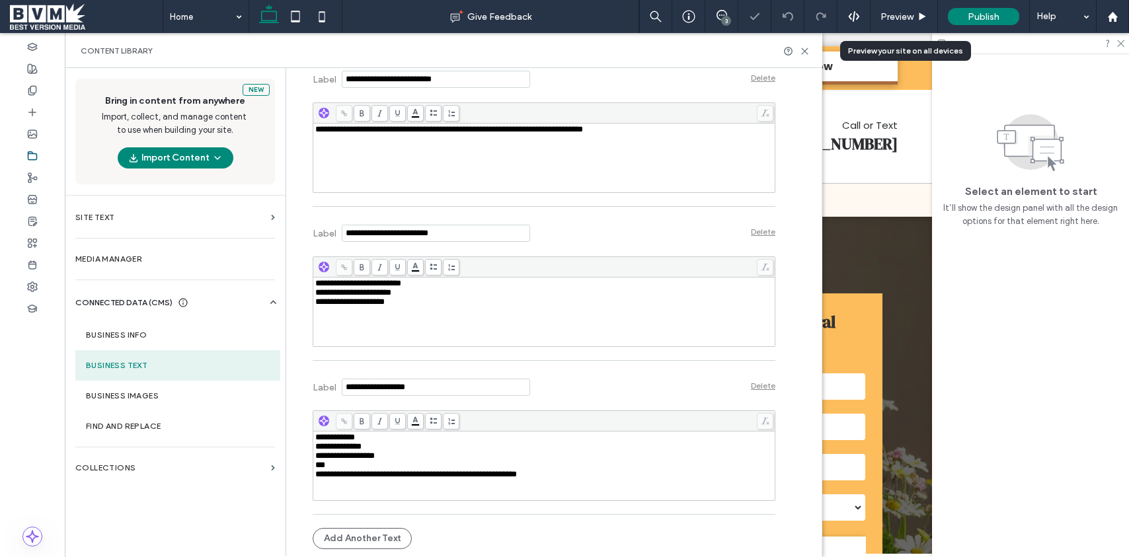
scroll to position [0, 0]
click at [315, 439] on span "**********" at bounding box center [335, 437] width 40 height 9
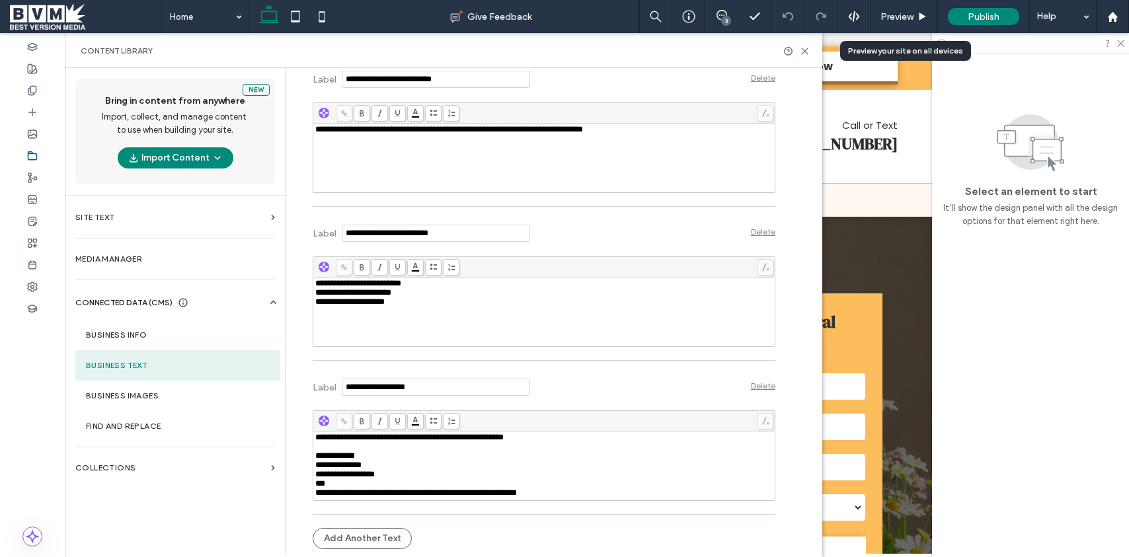
click at [476, 447] on div "Rich Text Editor" at bounding box center [544, 446] width 458 height 9
click at [555, 441] on div "**********" at bounding box center [544, 437] width 458 height 9
click at [798, 51] on div at bounding box center [796, 51] width 26 height 10
click at [803, 50] on icon at bounding box center [805, 51] width 10 height 10
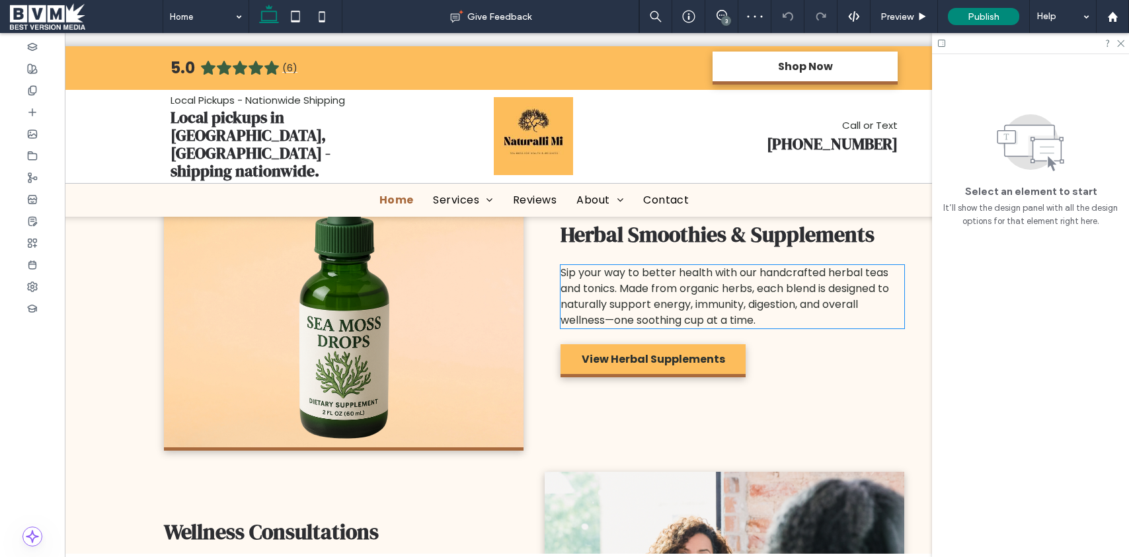
scroll to position [2328, 0]
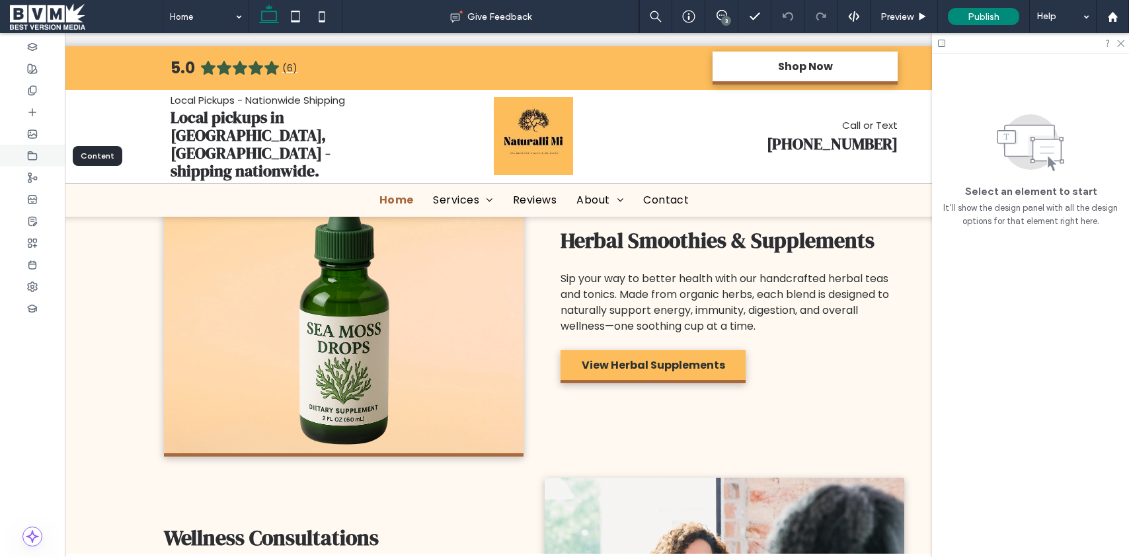
click at [27, 153] on icon at bounding box center [32, 156] width 11 height 11
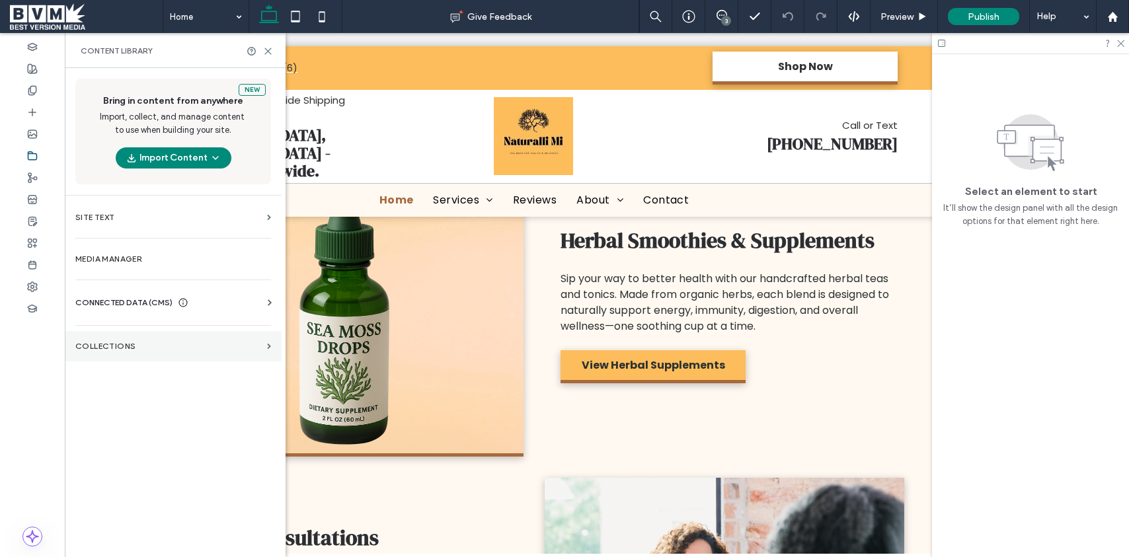
click at [142, 356] on section "Collections" at bounding box center [173, 346] width 217 height 30
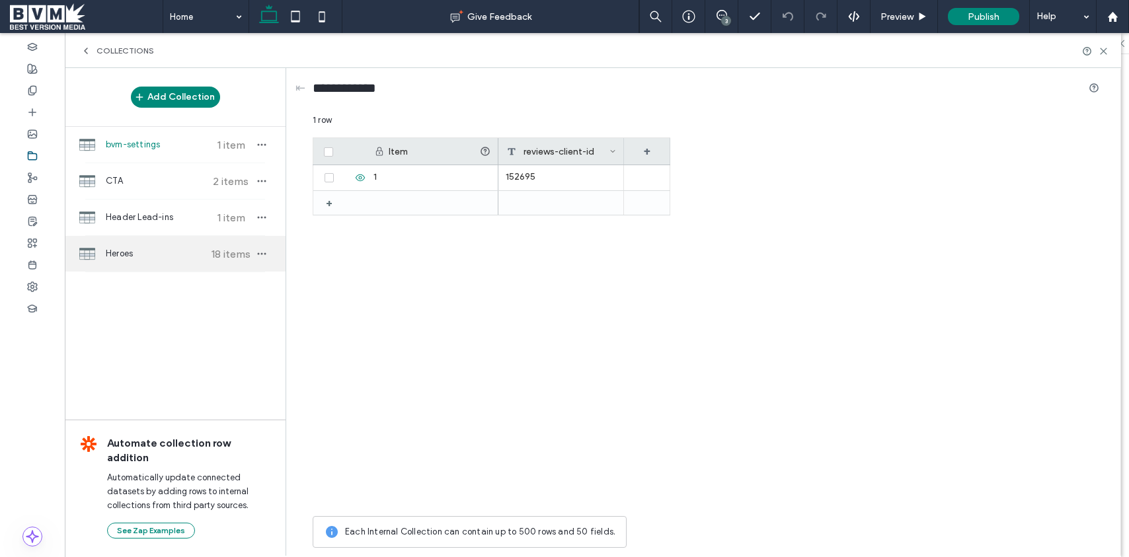
click at [182, 250] on span "Heroes" at bounding box center [155, 253] width 98 height 13
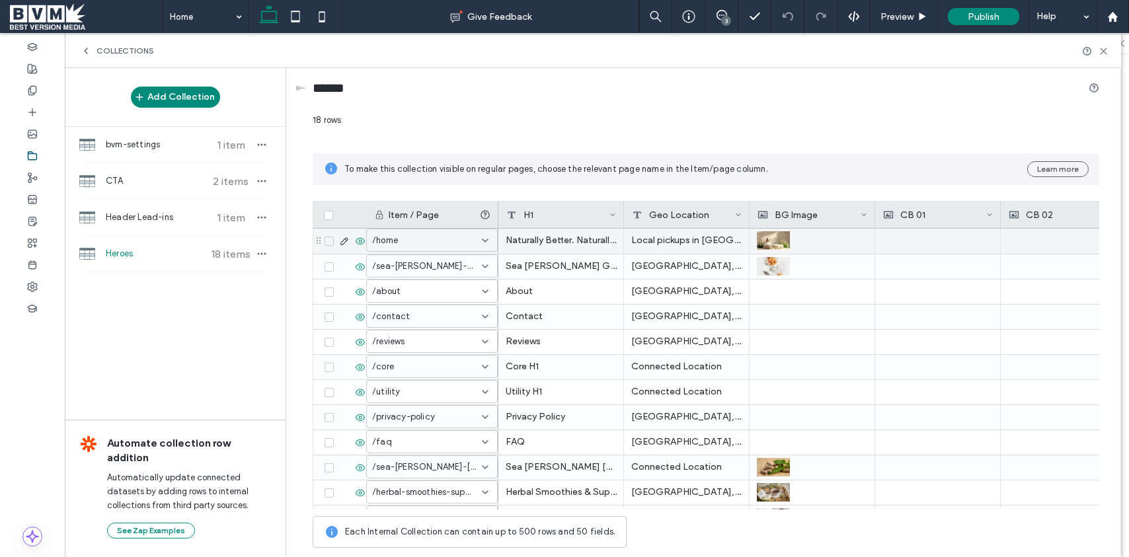
click at [687, 235] on div "Local pickups in Stafford, VA -shipping nationwide." at bounding box center [687, 241] width 126 height 25
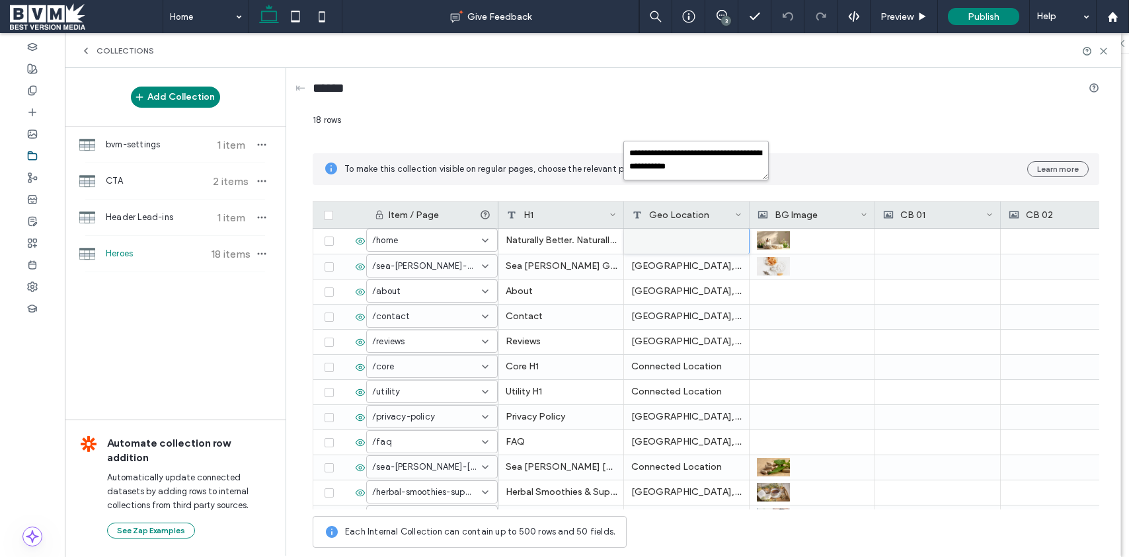
drag, startPoint x: 695, startPoint y: 152, endPoint x: 615, endPoint y: 151, distance: 80.0
click at [615, 151] on div "**********" at bounding box center [706, 334] width 786 height 441
click at [678, 151] on textarea "**********" at bounding box center [695, 161] width 145 height 40
drag, startPoint x: 696, startPoint y: 151, endPoint x: 628, endPoint y: 147, distance: 68.2
click at [628, 147] on textarea "**********" at bounding box center [695, 161] width 145 height 40
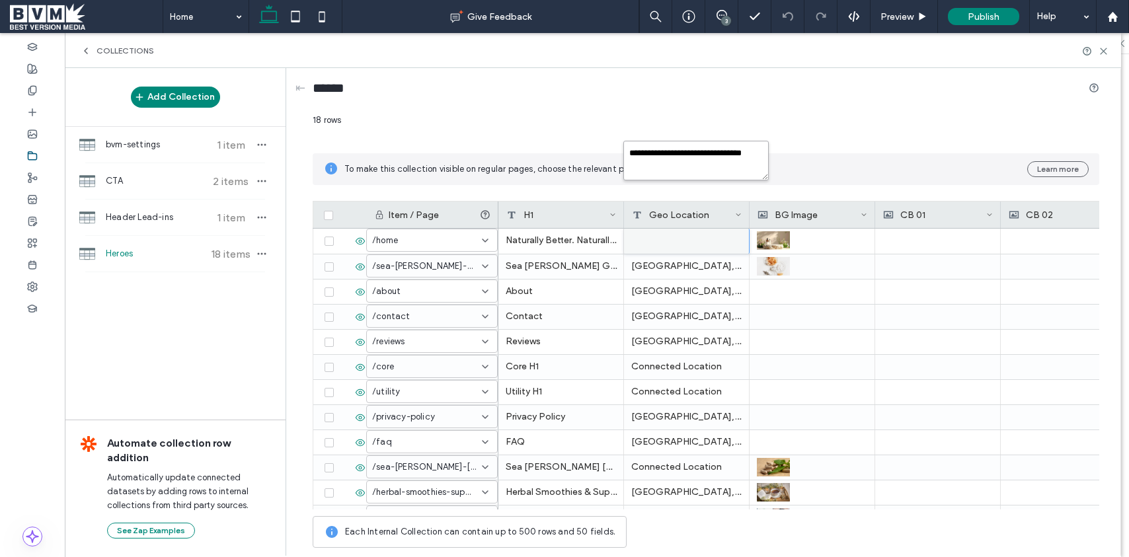
drag, startPoint x: 694, startPoint y: 167, endPoint x: 724, endPoint y: 176, distance: 31.0
click at [679, 155] on textarea "**********" at bounding box center [695, 161] width 145 height 40
type textarea "**********"
click at [937, 137] on div "18 rows To make this collection visible on regular pages, choose the relevant p…" at bounding box center [706, 334] width 786 height 441
drag, startPoint x: 1102, startPoint y: 48, endPoint x: 1048, endPoint y: 63, distance: 56.7
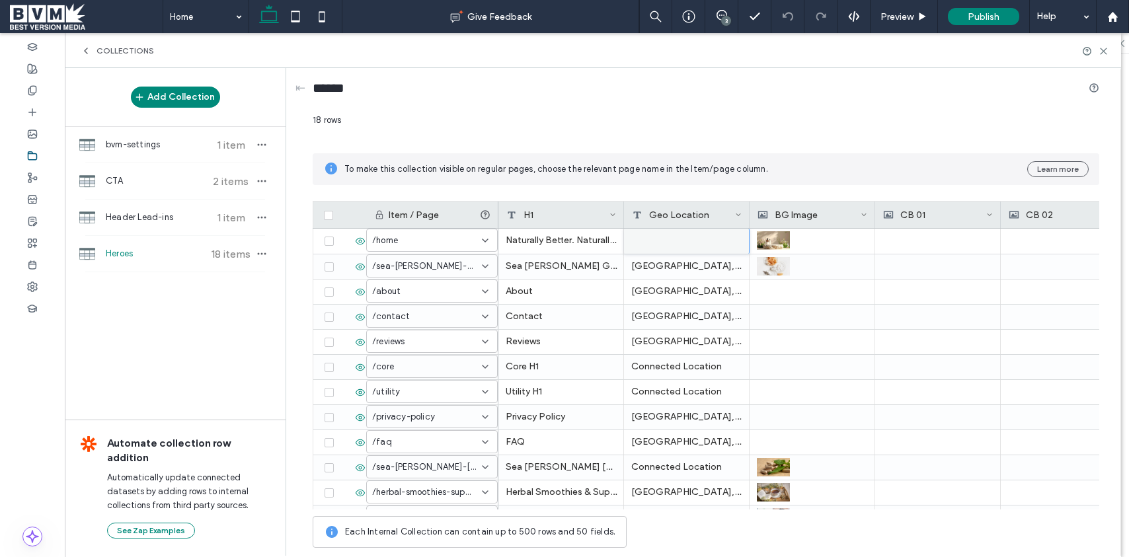
click at [1102, 48] on icon at bounding box center [1103, 51] width 10 height 10
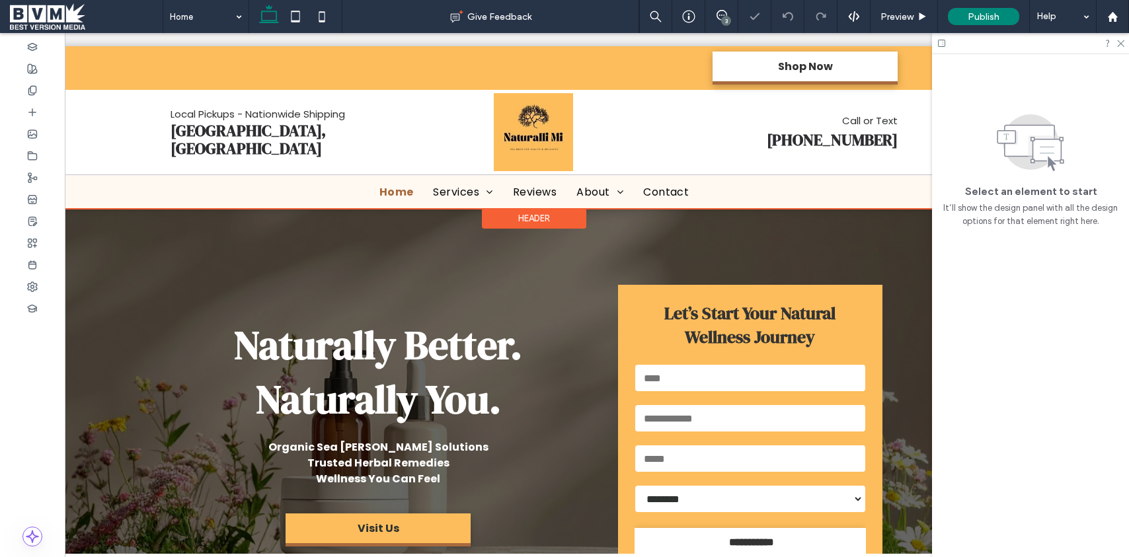
scroll to position [0, 0]
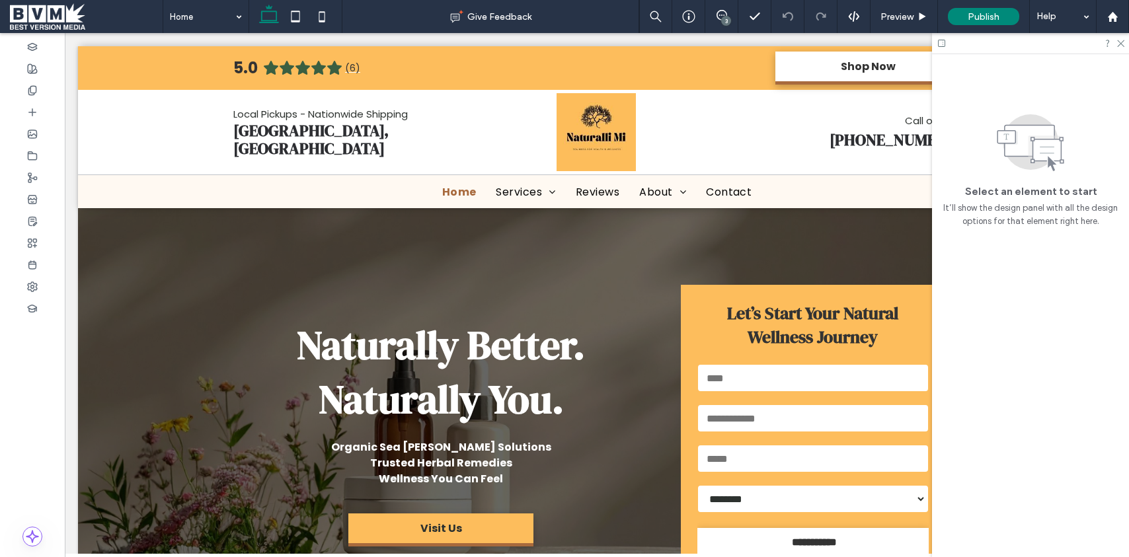
scroll to position [0, 63]
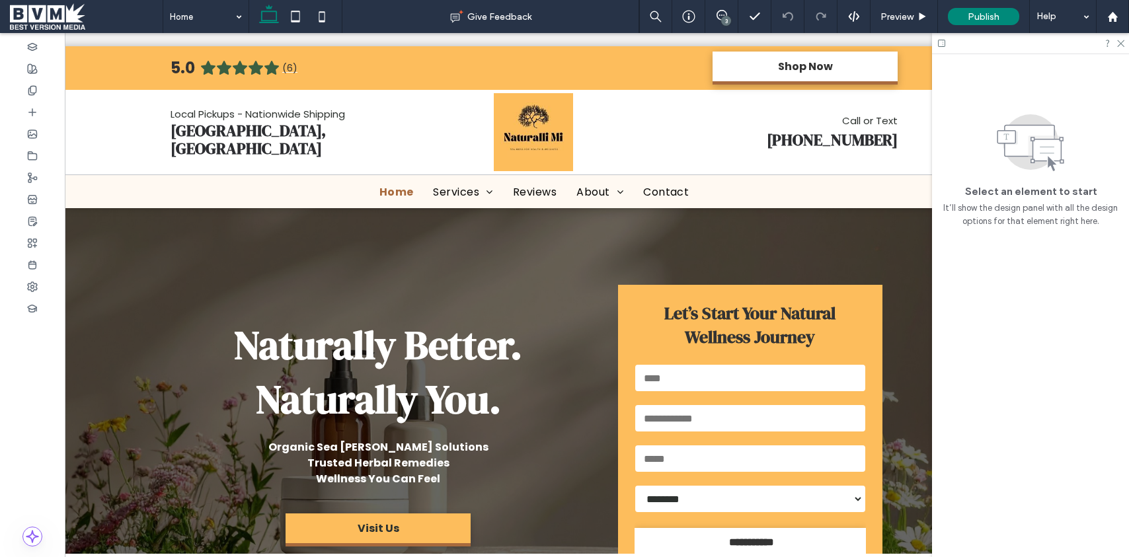
click at [65, 9] on span at bounding box center [86, 16] width 153 height 26
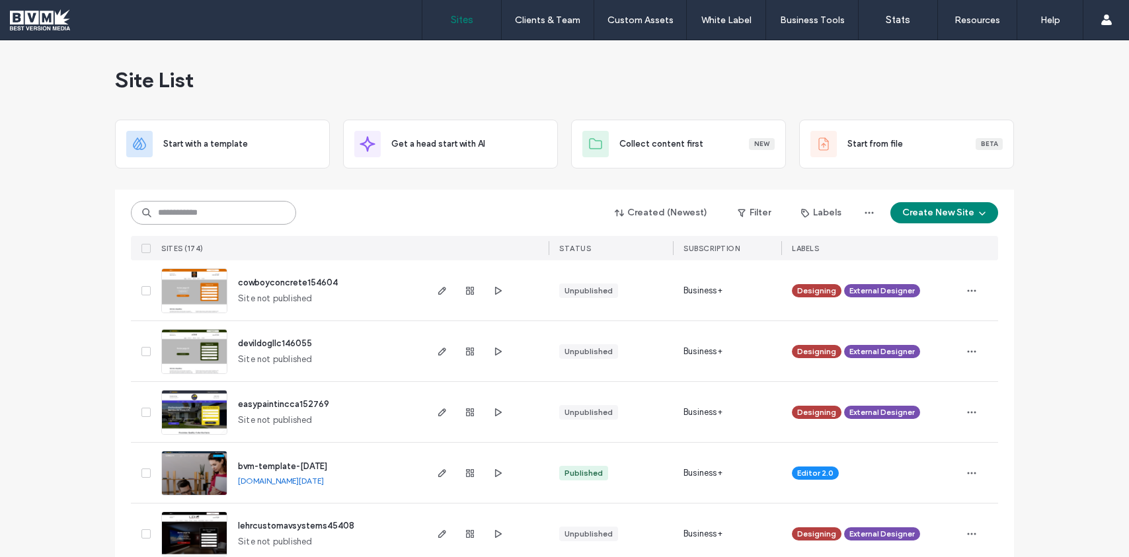
click at [176, 215] on input at bounding box center [213, 213] width 165 height 24
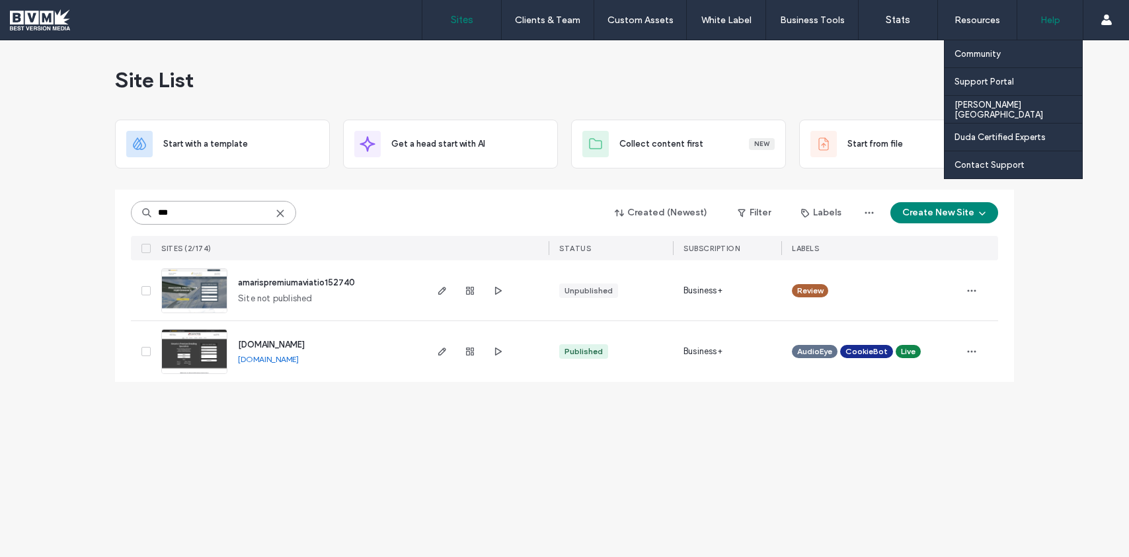
type input "***"
